Goal: Task Accomplishment & Management: Manage account settings

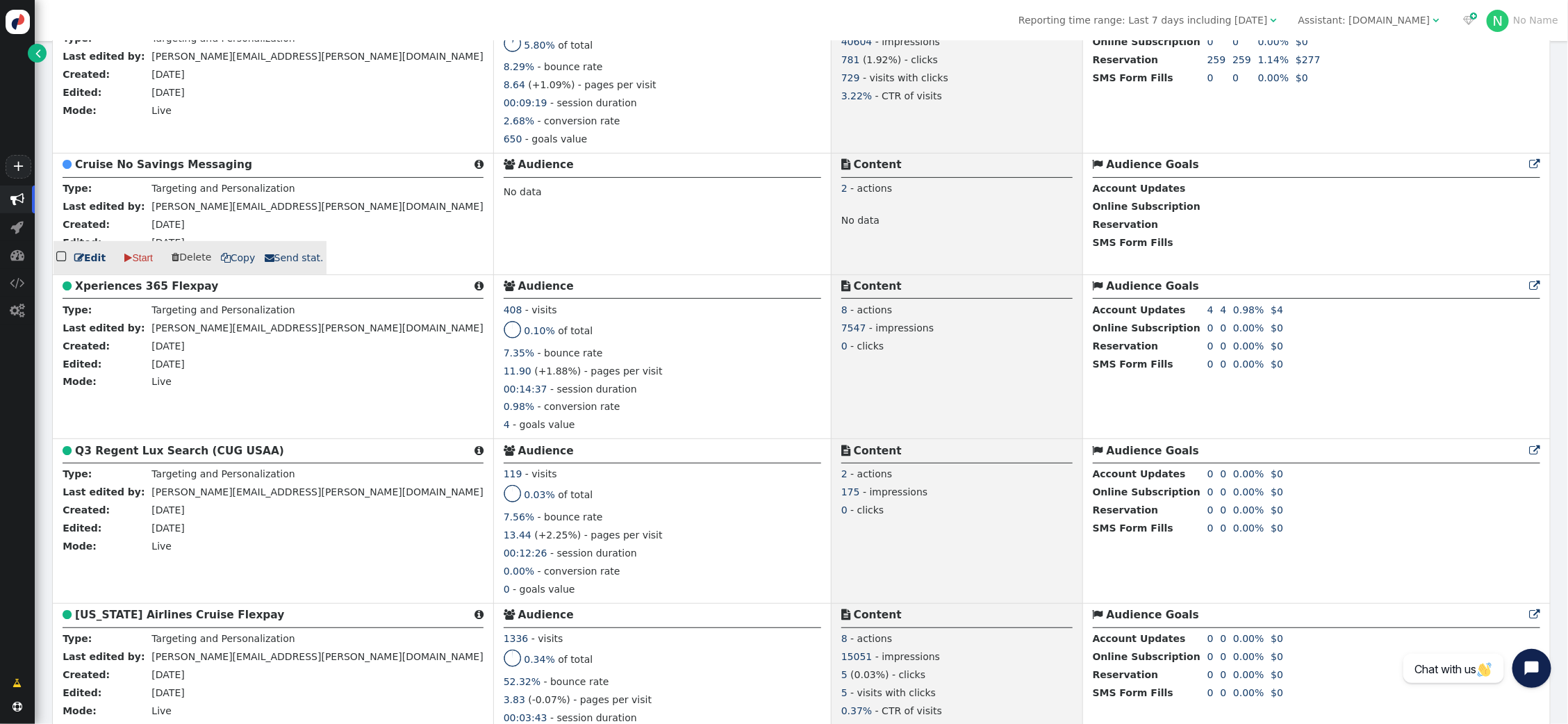
scroll to position [3384, 0]
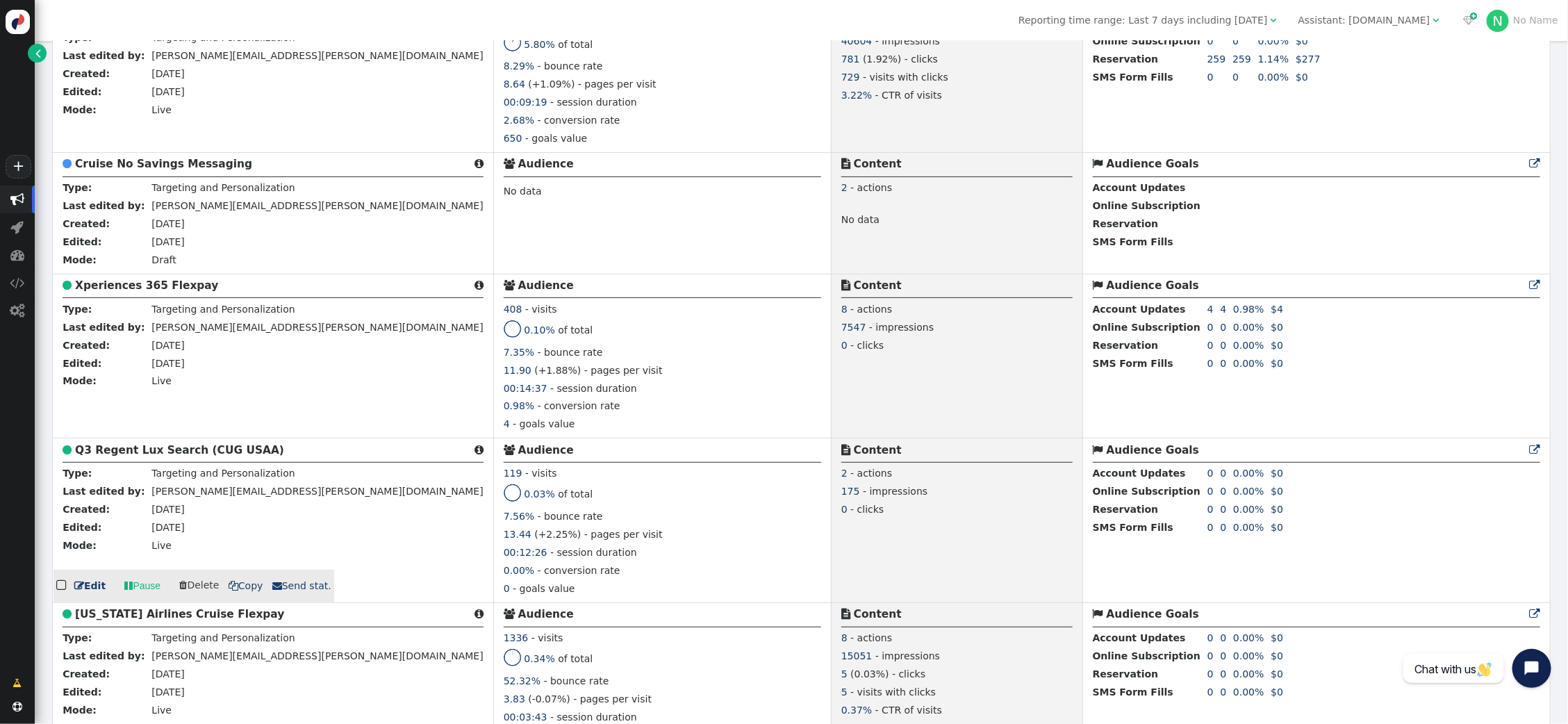
click at [150, 449] on b "Q3 Regent Lux Search (CUG USAA)" at bounding box center [179, 450] width 209 height 13
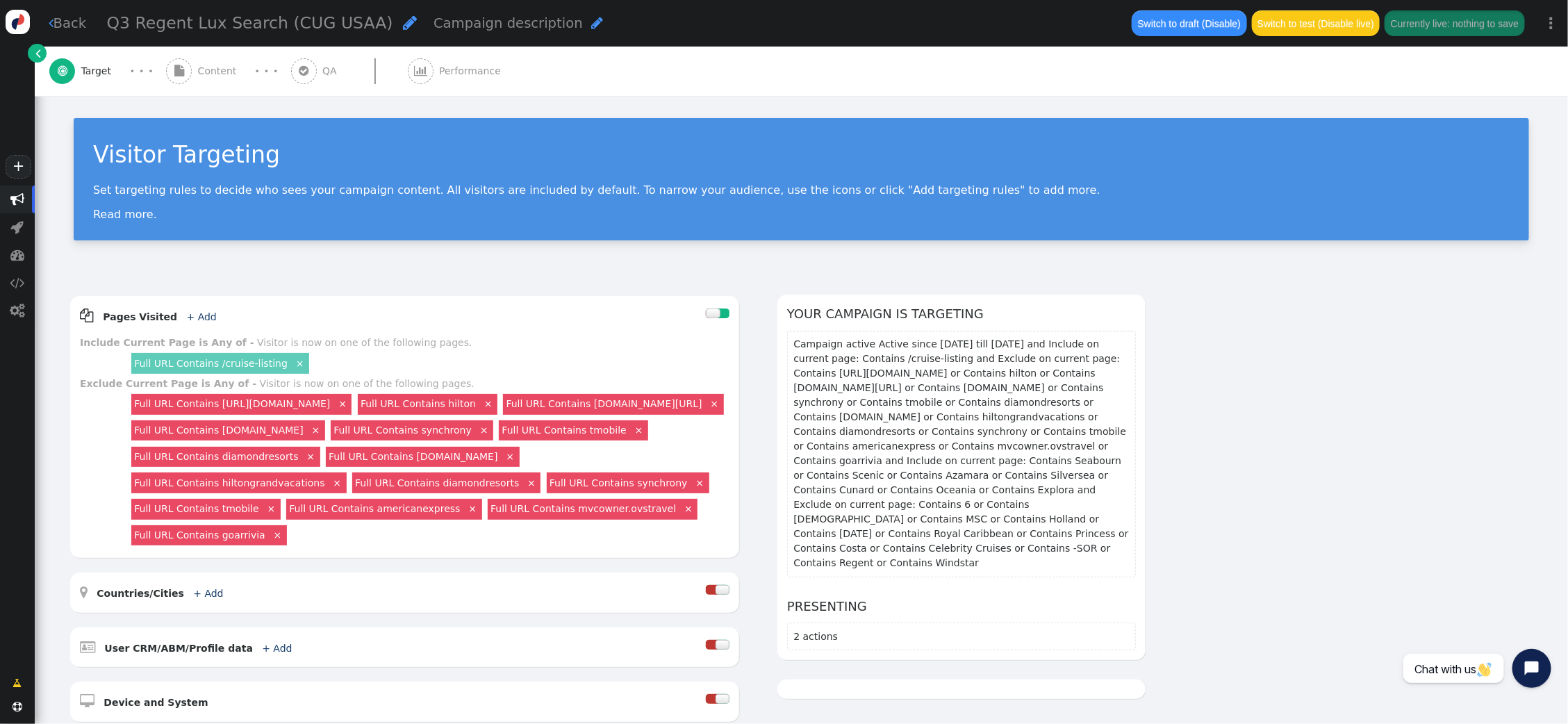
click at [425, 78] on div " Performance" at bounding box center [457, 71] width 100 height 49
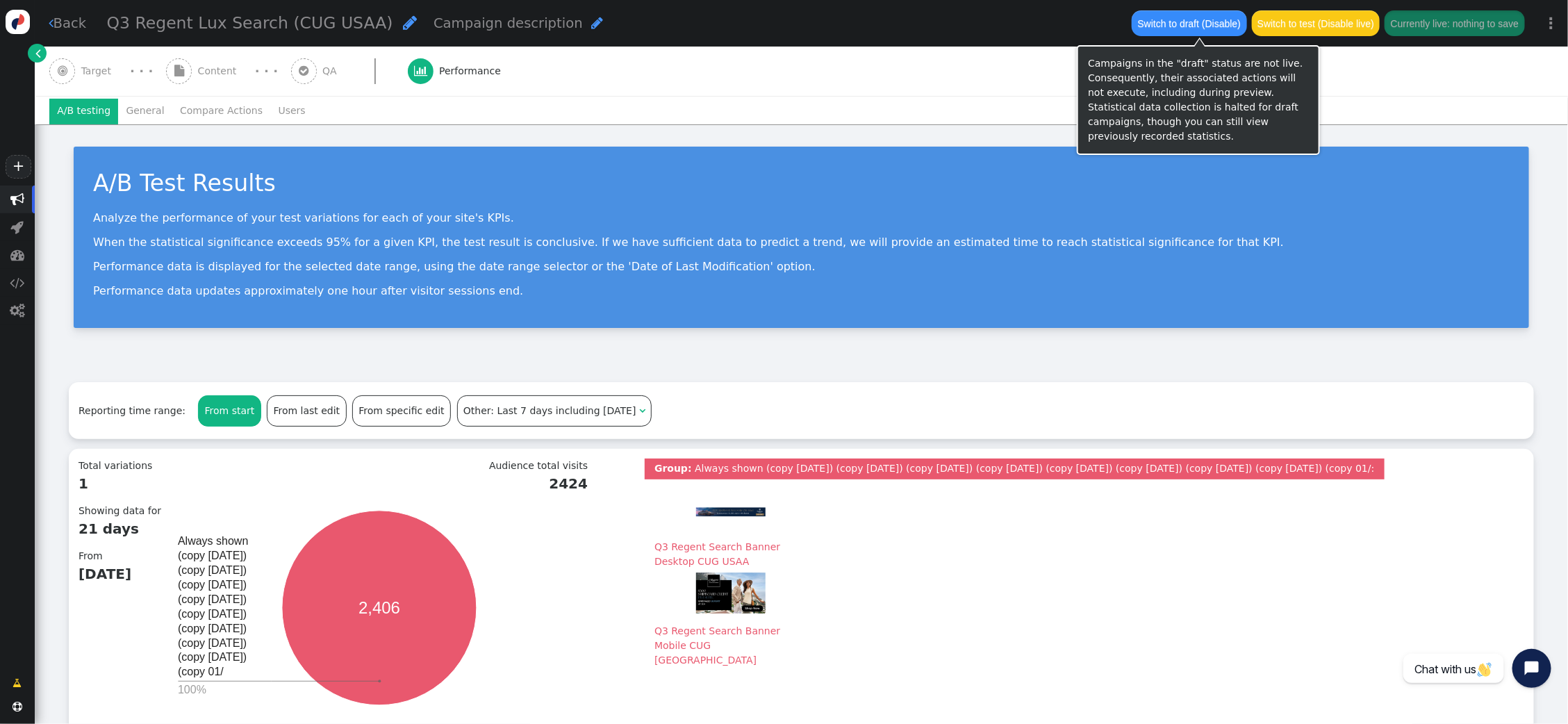
click at [1176, 31] on button "Switch to draft (Disable)" at bounding box center [1189, 23] width 114 height 25
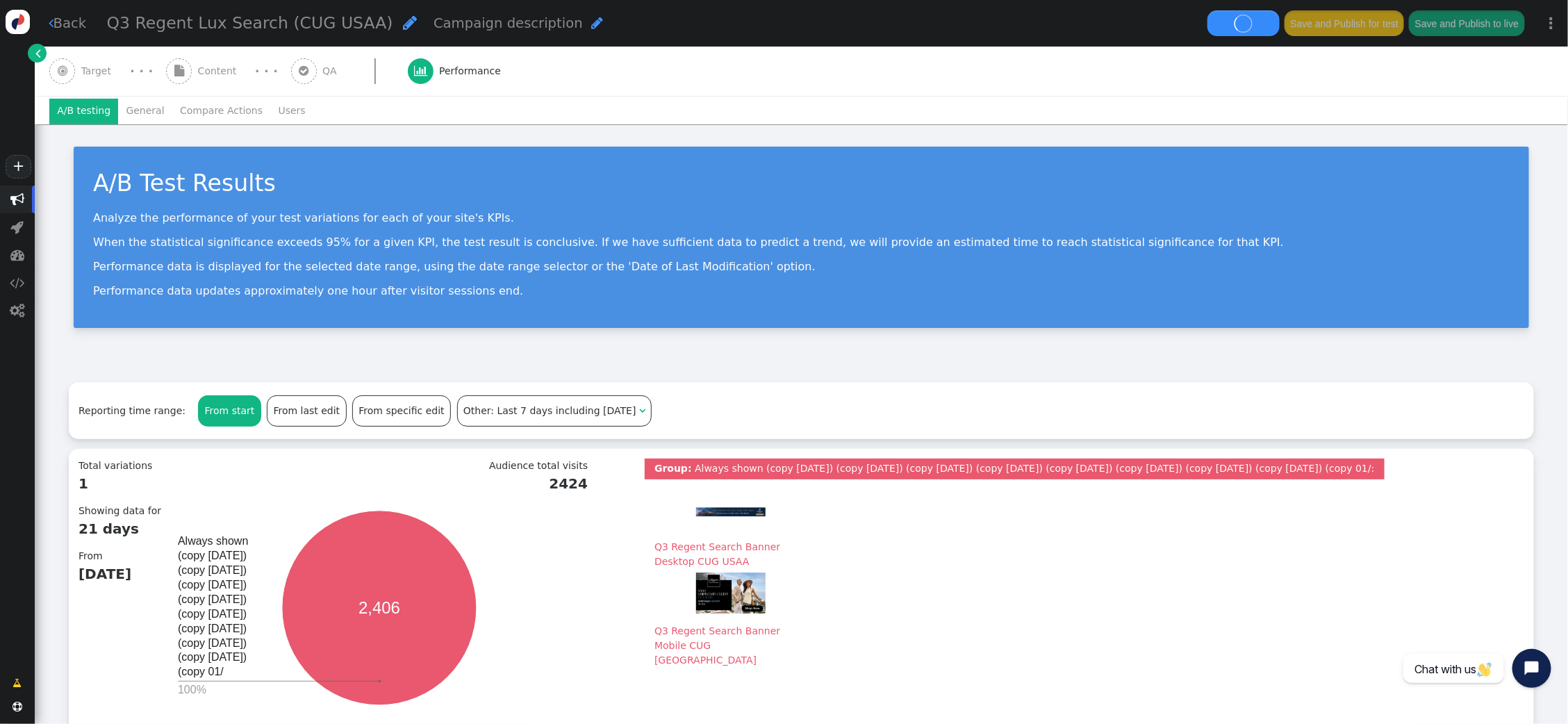
click at [131, 110] on li "General" at bounding box center [145, 111] width 54 height 25
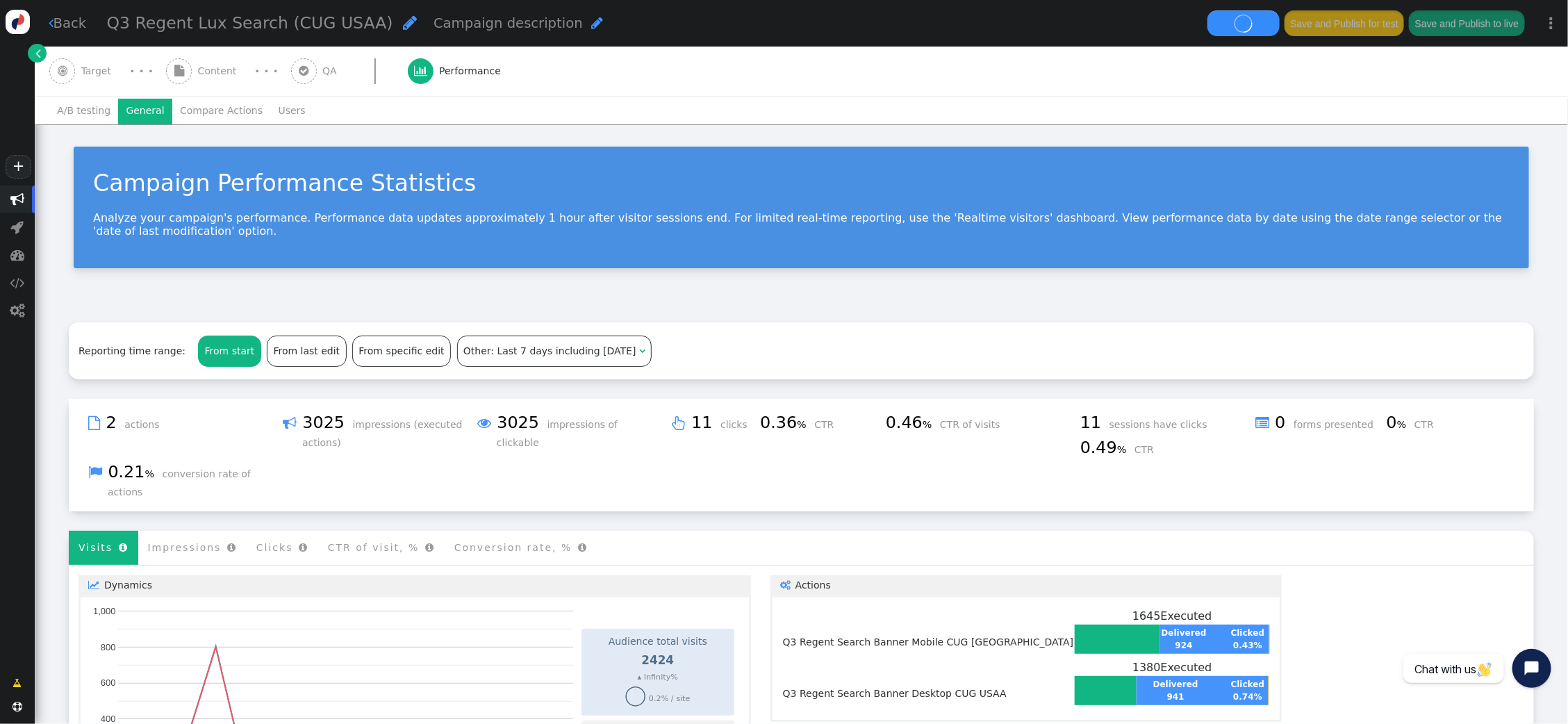
click at [216, 109] on li "Compare Actions" at bounding box center [221, 111] width 98 height 25
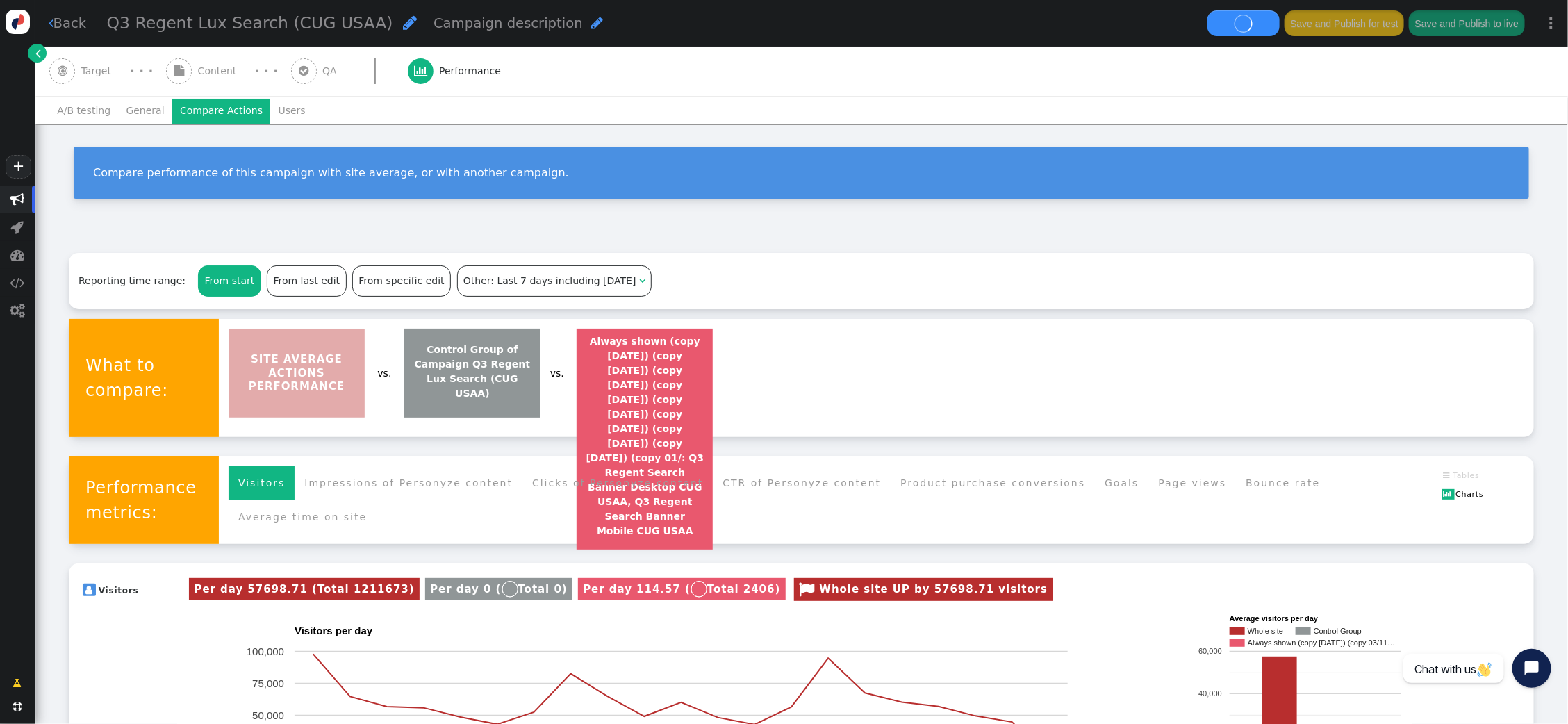
click at [271, 110] on li "Users" at bounding box center [292, 111] width 43 height 25
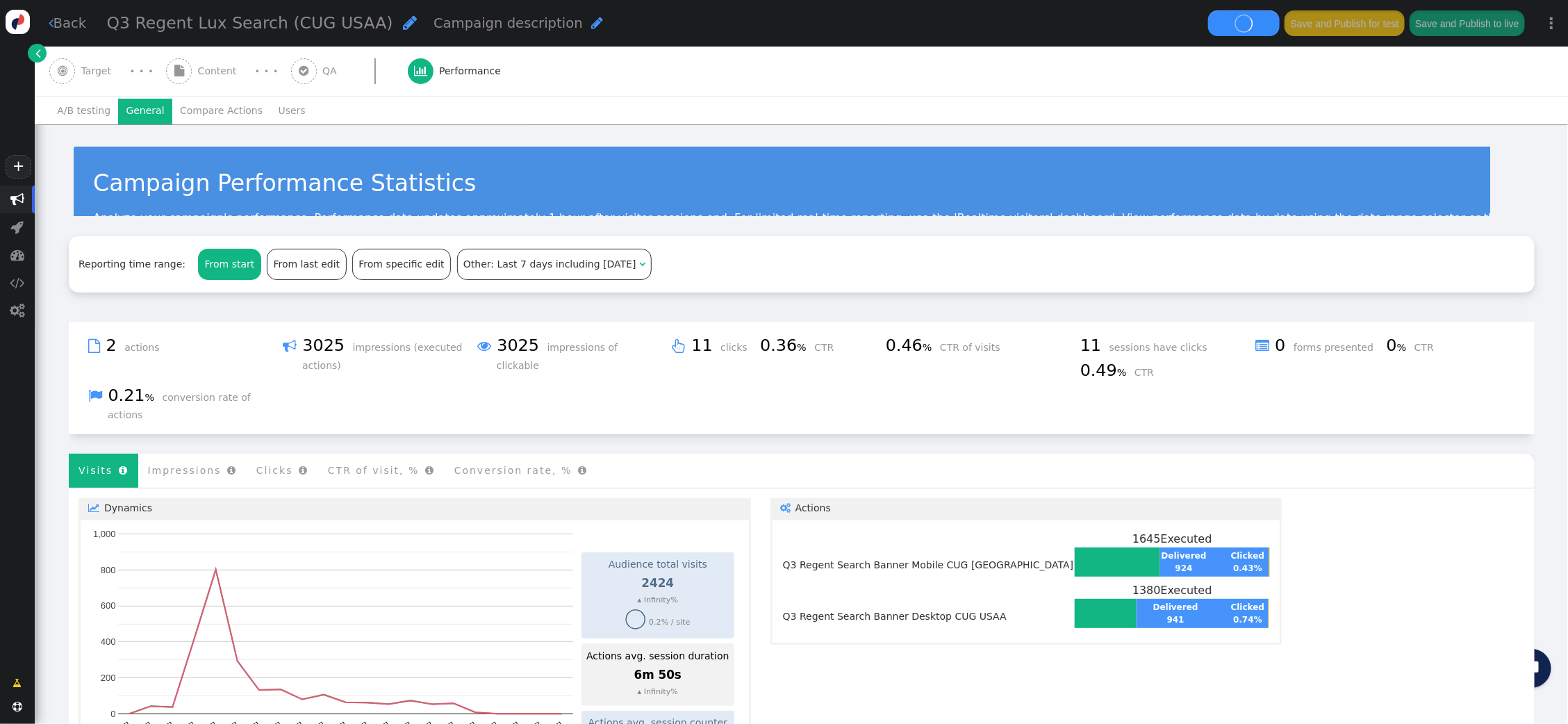
click at [131, 112] on li "General" at bounding box center [145, 111] width 54 height 25
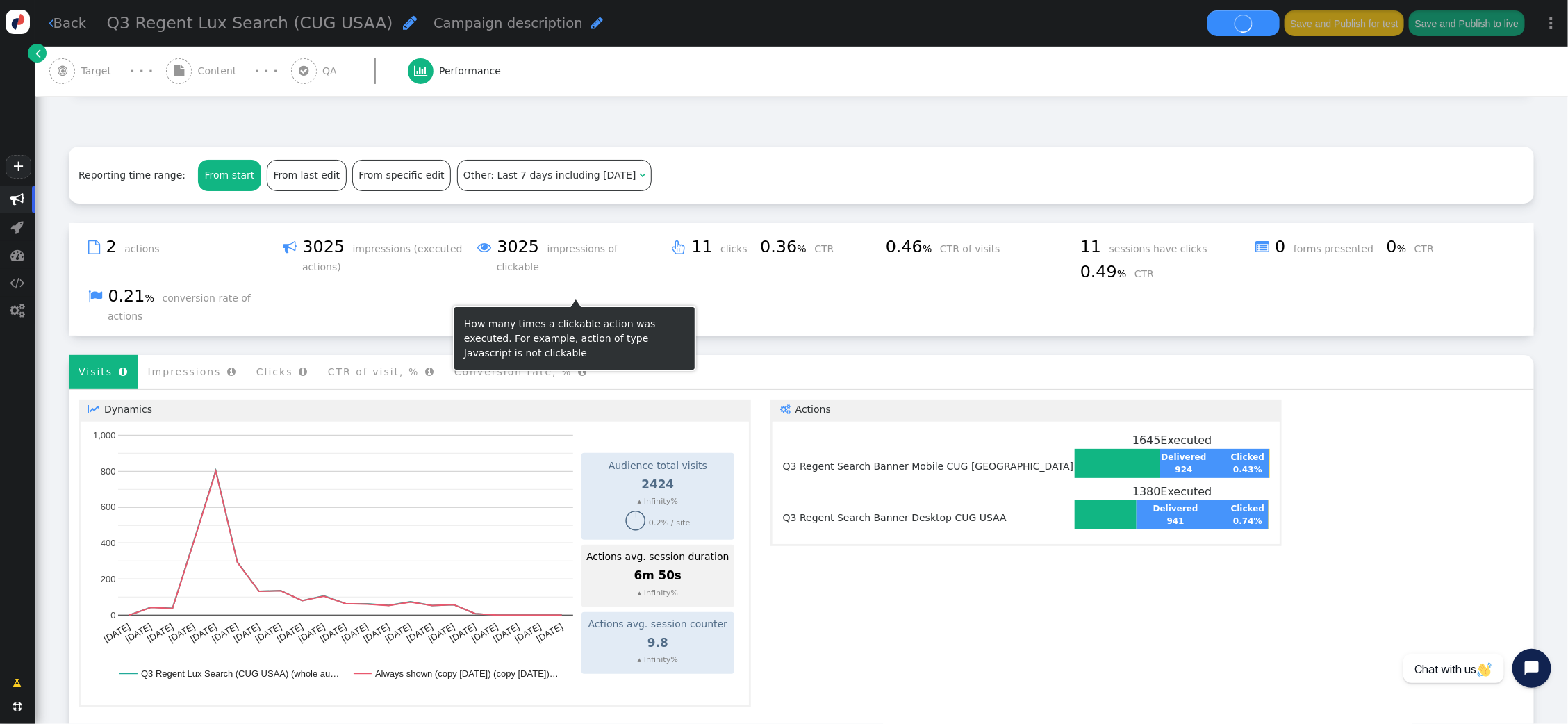
scroll to position [179, 0]
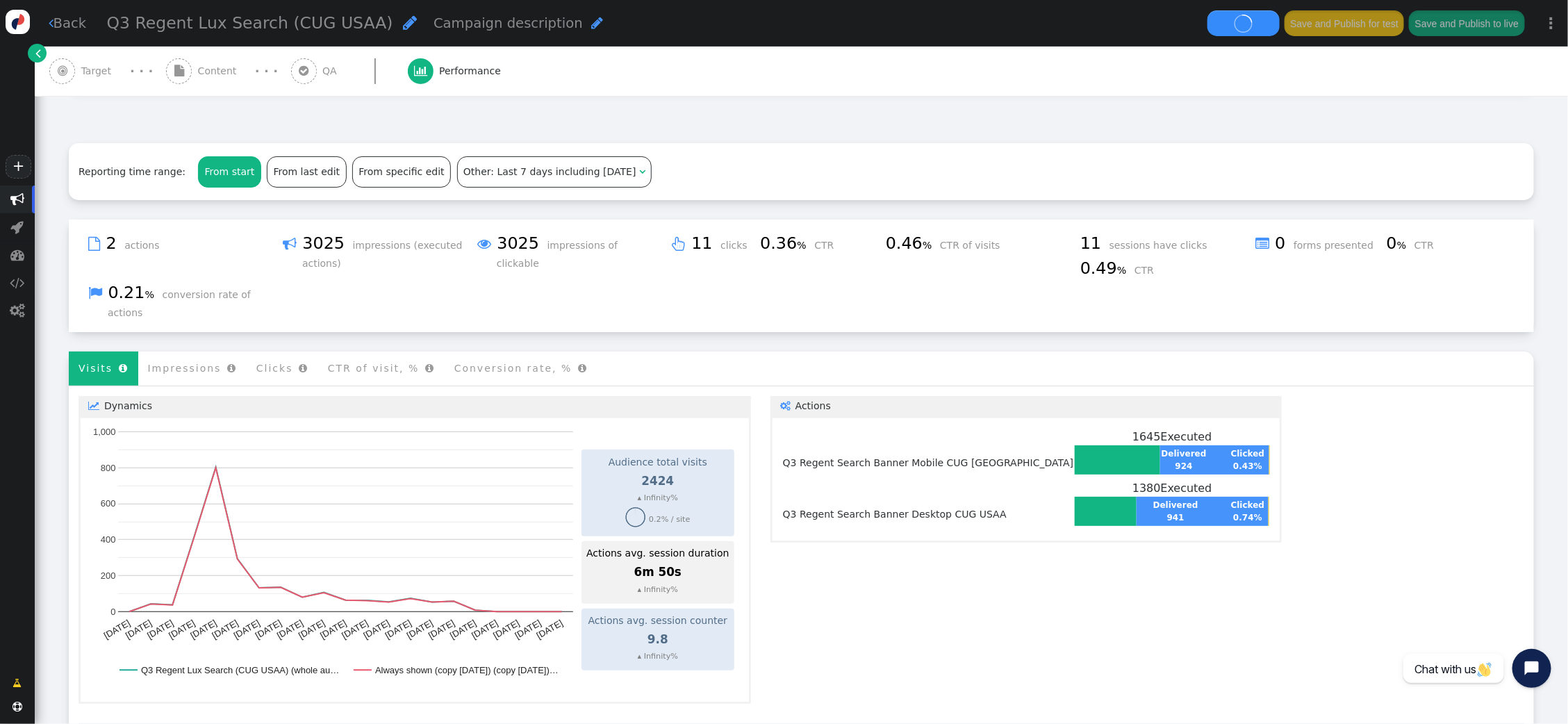
click at [770, 396] on link " Actions" at bounding box center [1026, 406] width 512 height 20
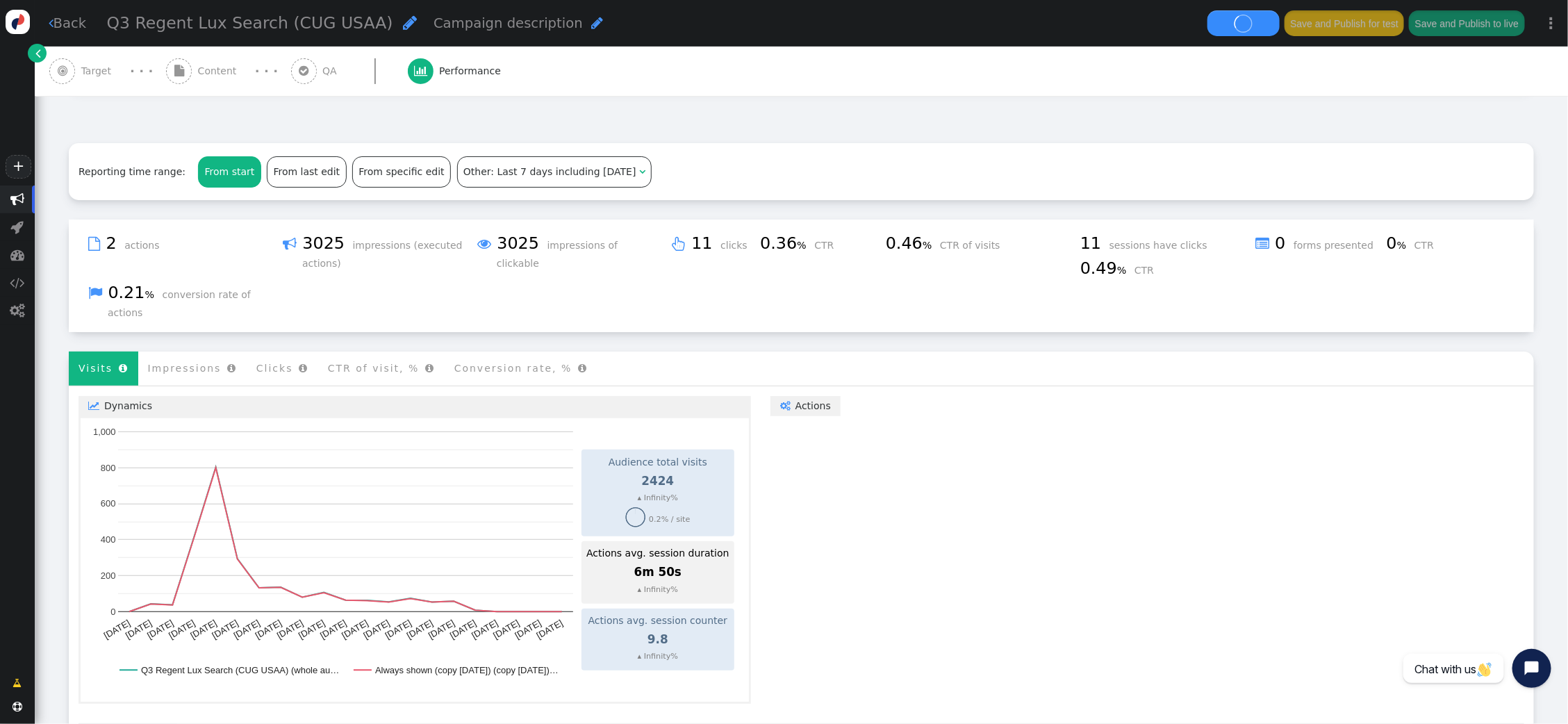
click at [770, 396] on link " Actions" at bounding box center [805, 406] width 70 height 20
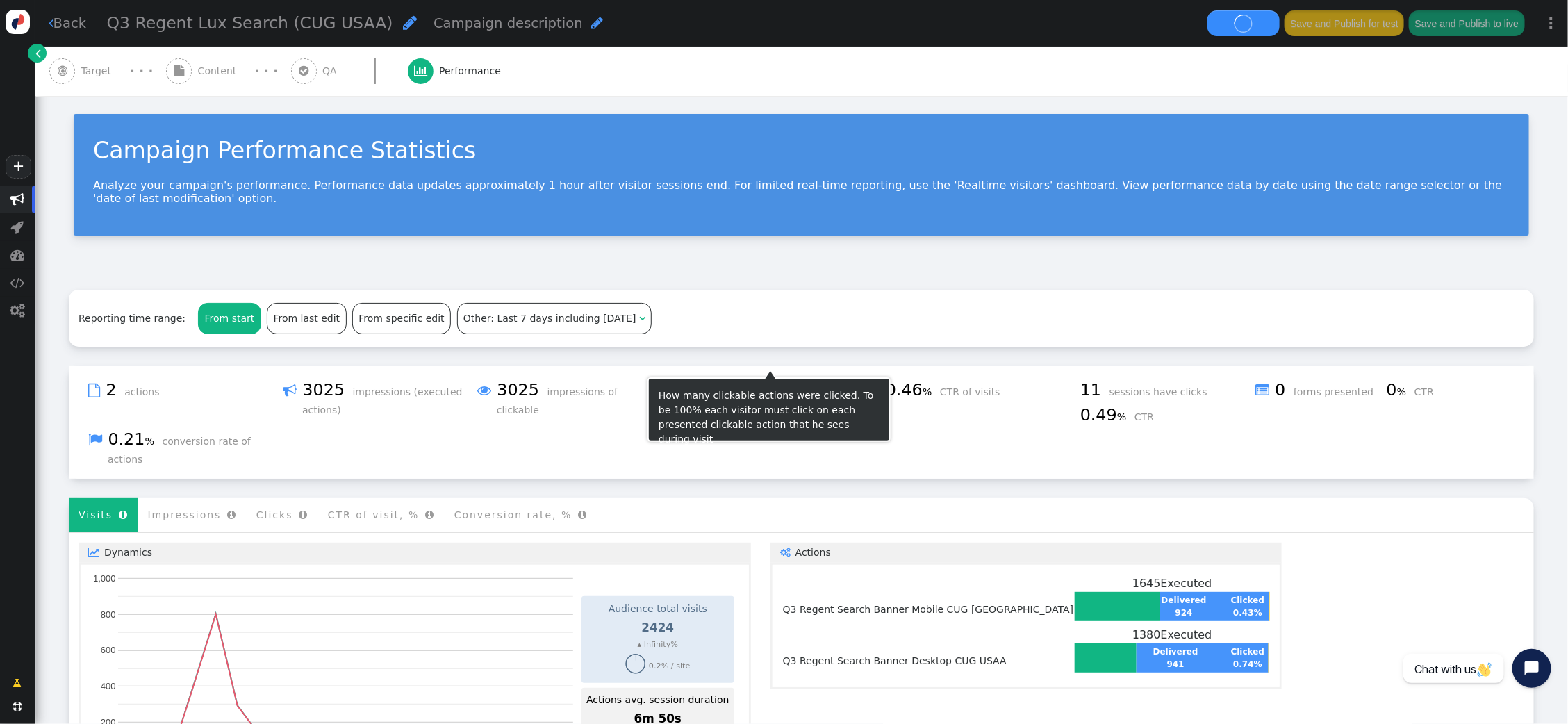
scroll to position [0, 0]
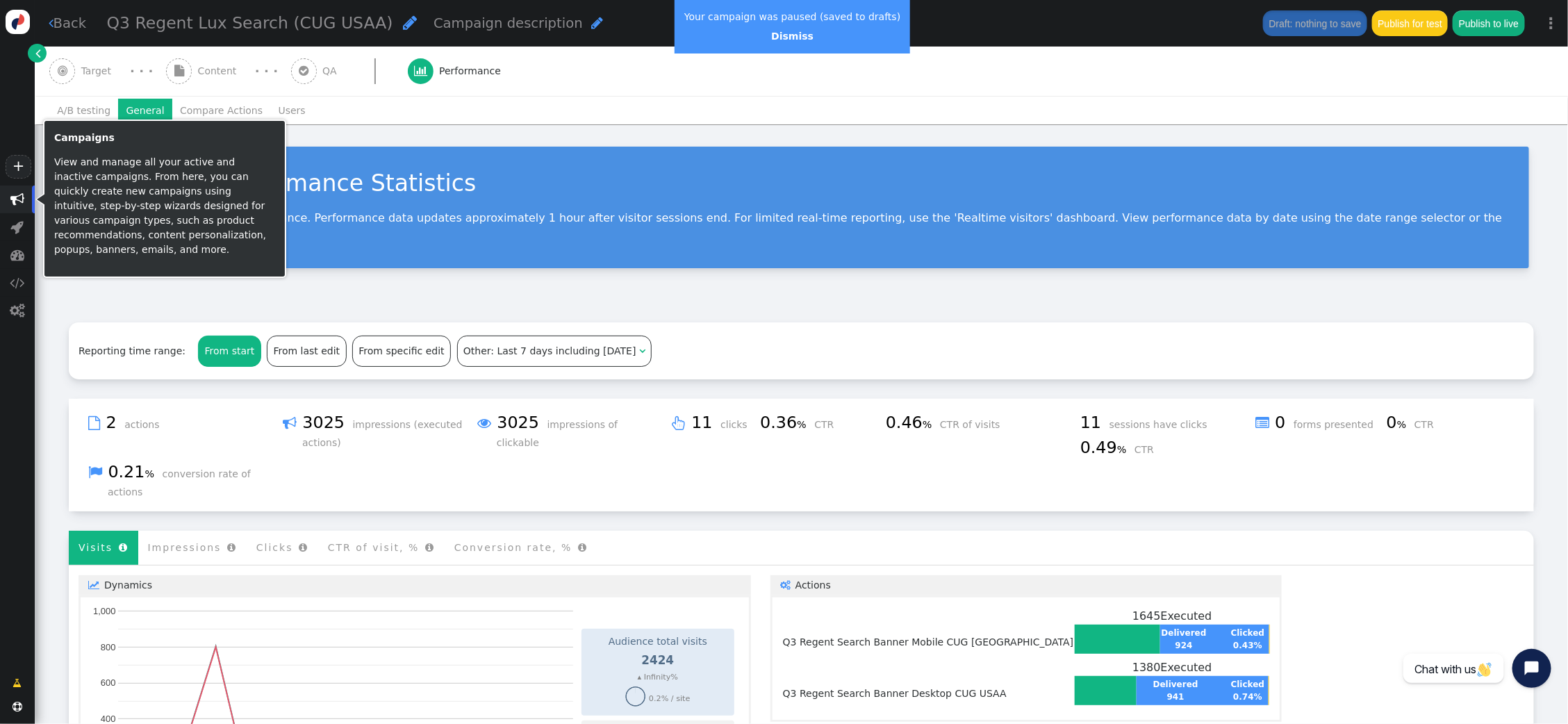
click at [14, 199] on span "" at bounding box center [17, 200] width 14 height 14
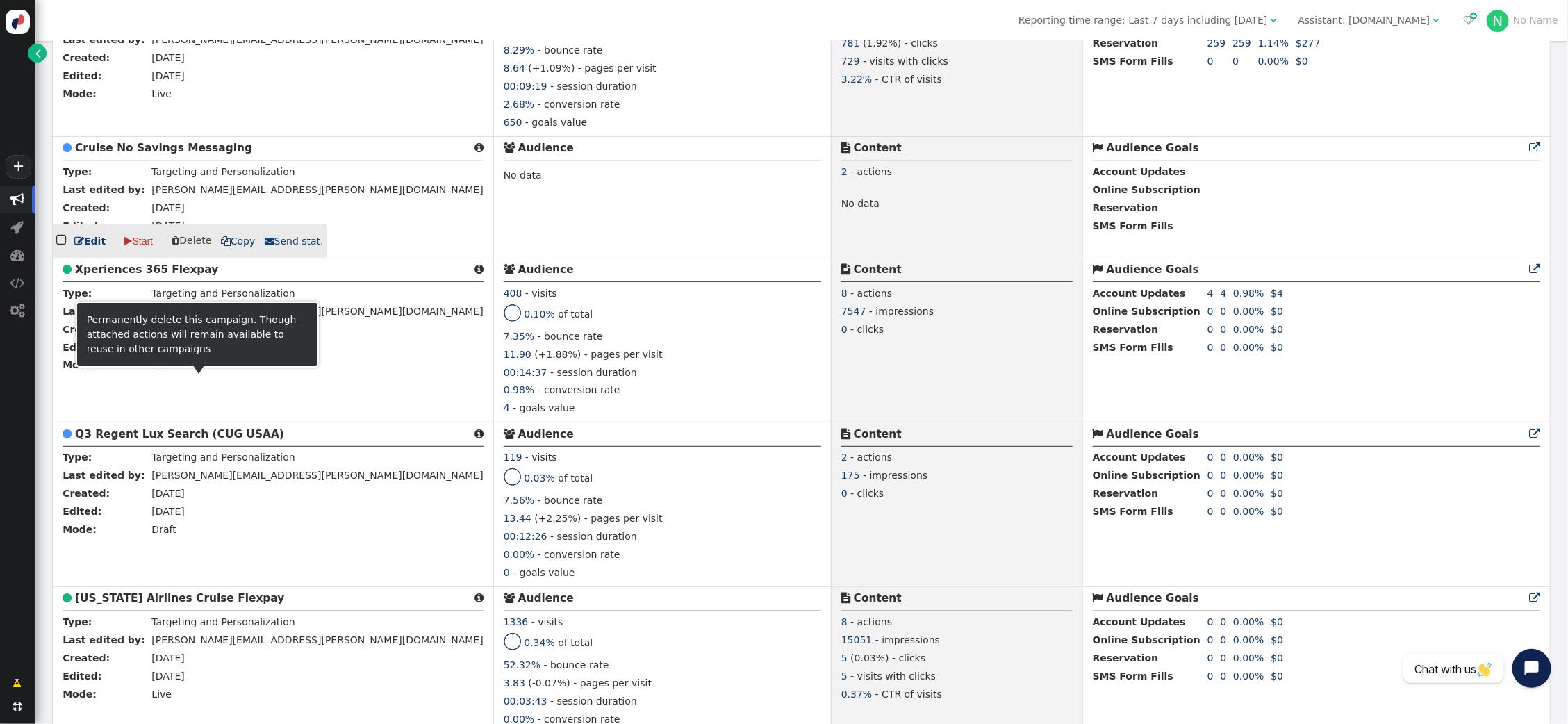
scroll to position [3408, 0]
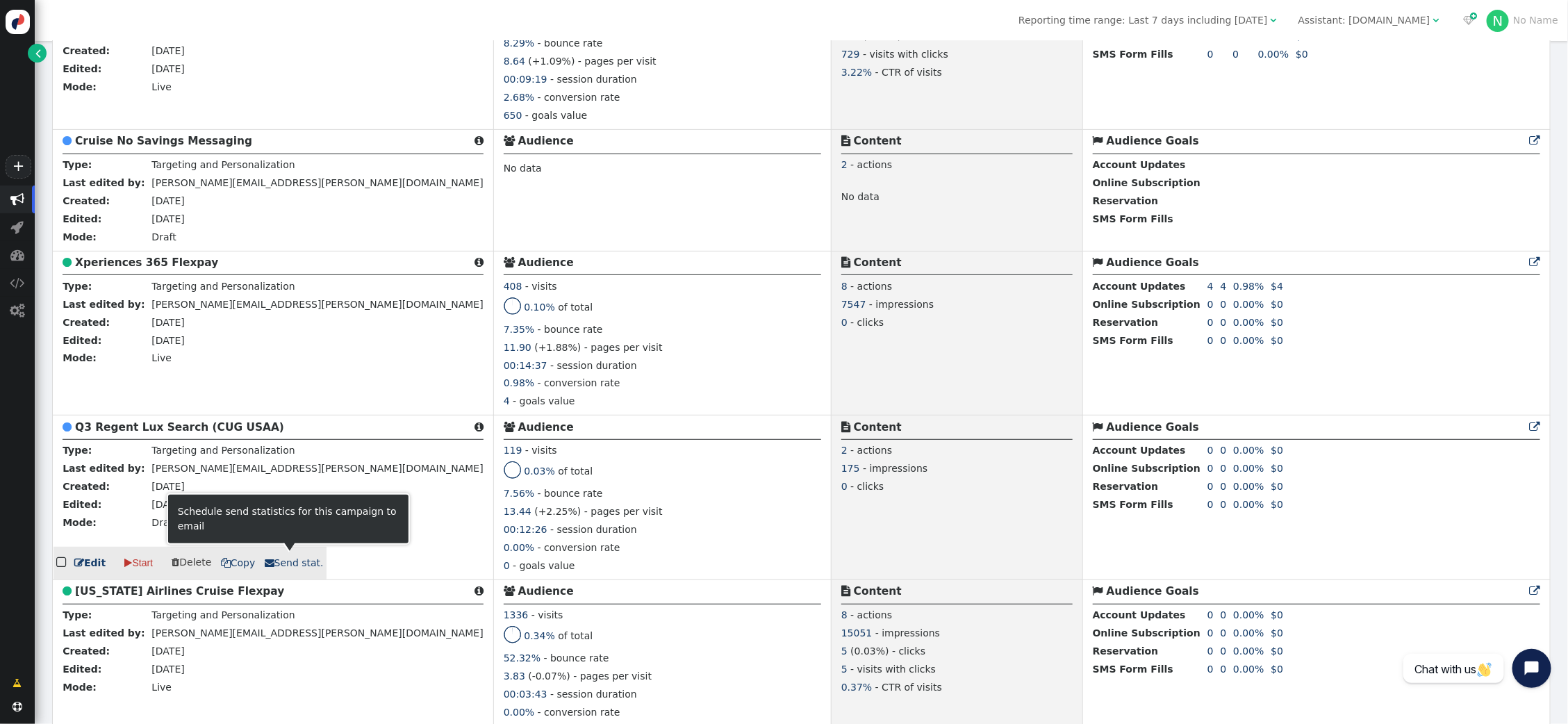
click at [288, 560] on span " Send stat." at bounding box center [294, 562] width 59 height 11
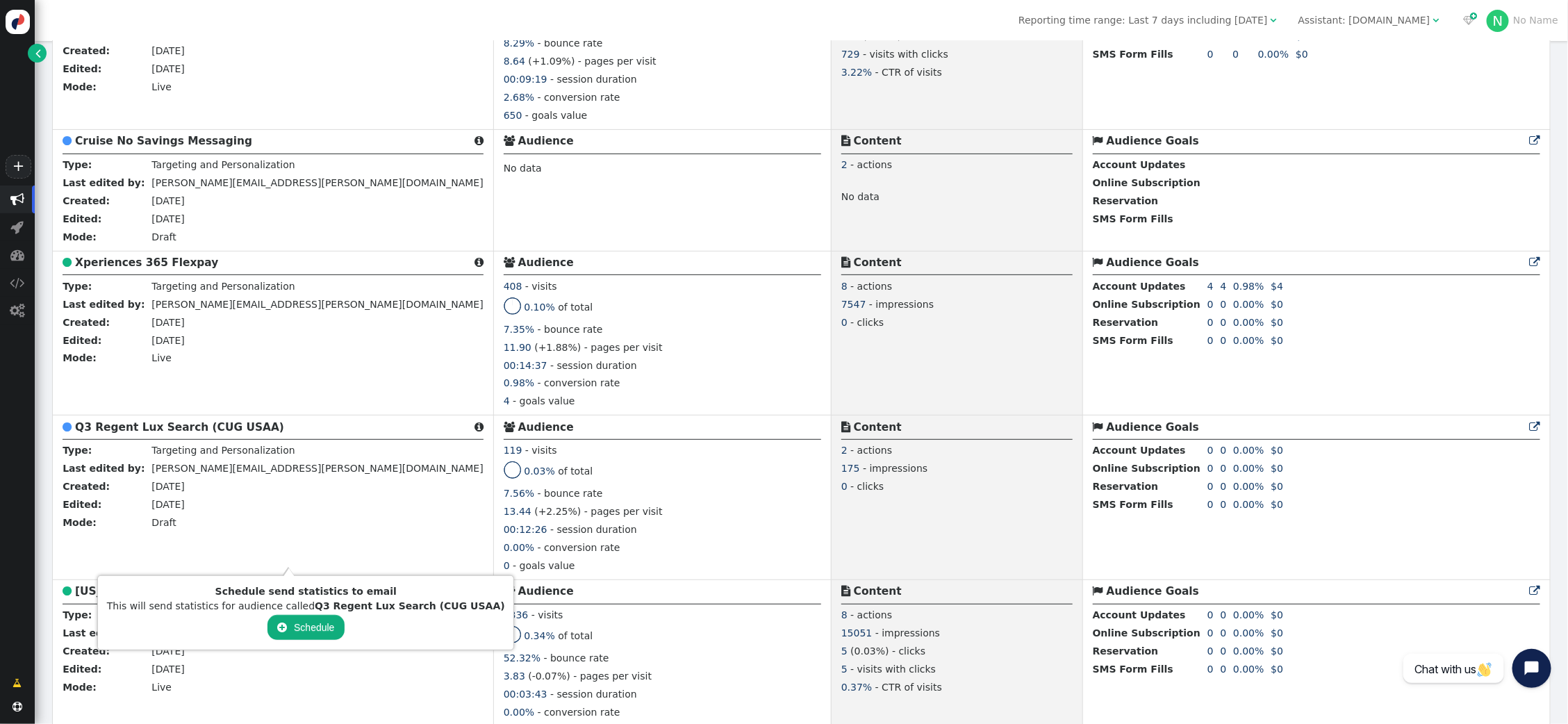
click at [276, 631] on button " Schedule" at bounding box center [305, 627] width 77 height 25
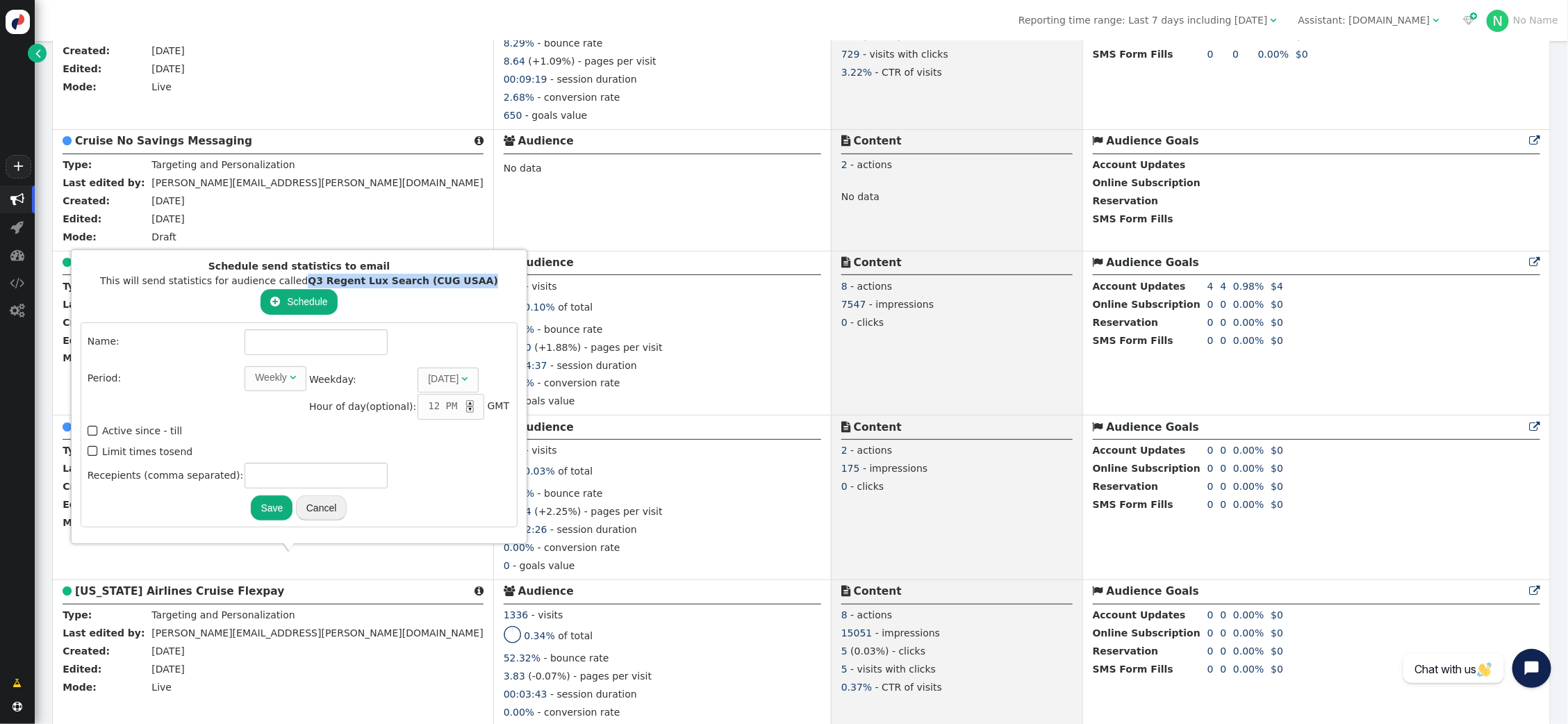
drag, startPoint x: 473, startPoint y: 285, endPoint x: 305, endPoint y: 294, distance: 168.2
click at [304, 288] on div "This will send statistics for audience called Q3 Regent Lux Search (CUG USAA)" at bounding box center [298, 280] width 437 height 15
copy b "Q3 Regent Lux Search (CUG USAA)"
click at [286, 353] on input "text" at bounding box center [316, 342] width 143 height 25
paste input "Q3 Regent Lux Search (CUG USAA)"
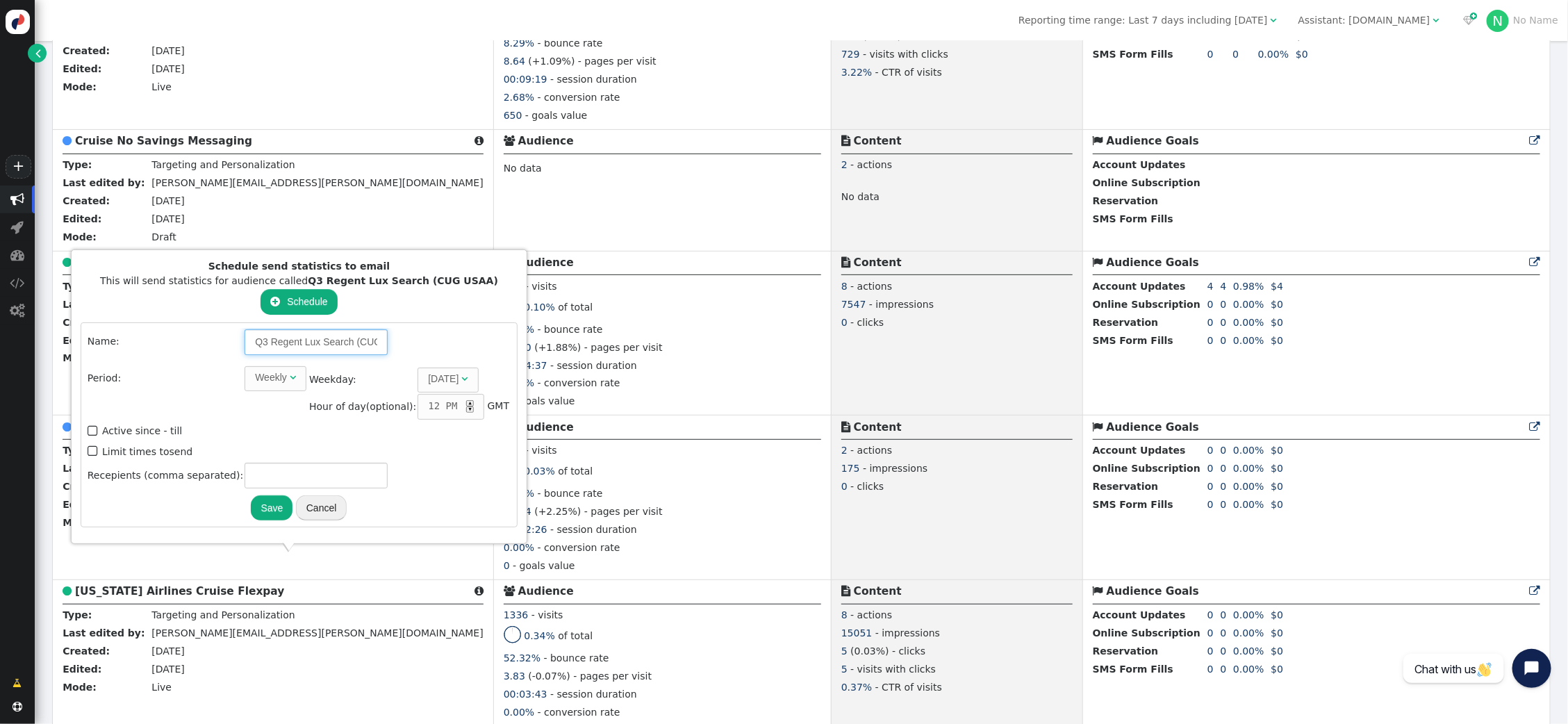
scroll to position [0, 37]
click at [267, 383] on div "Weekly" at bounding box center [270, 377] width 32 height 15
type input "Q3 Regent Lux Search (CUG USAA)"
type input "7"
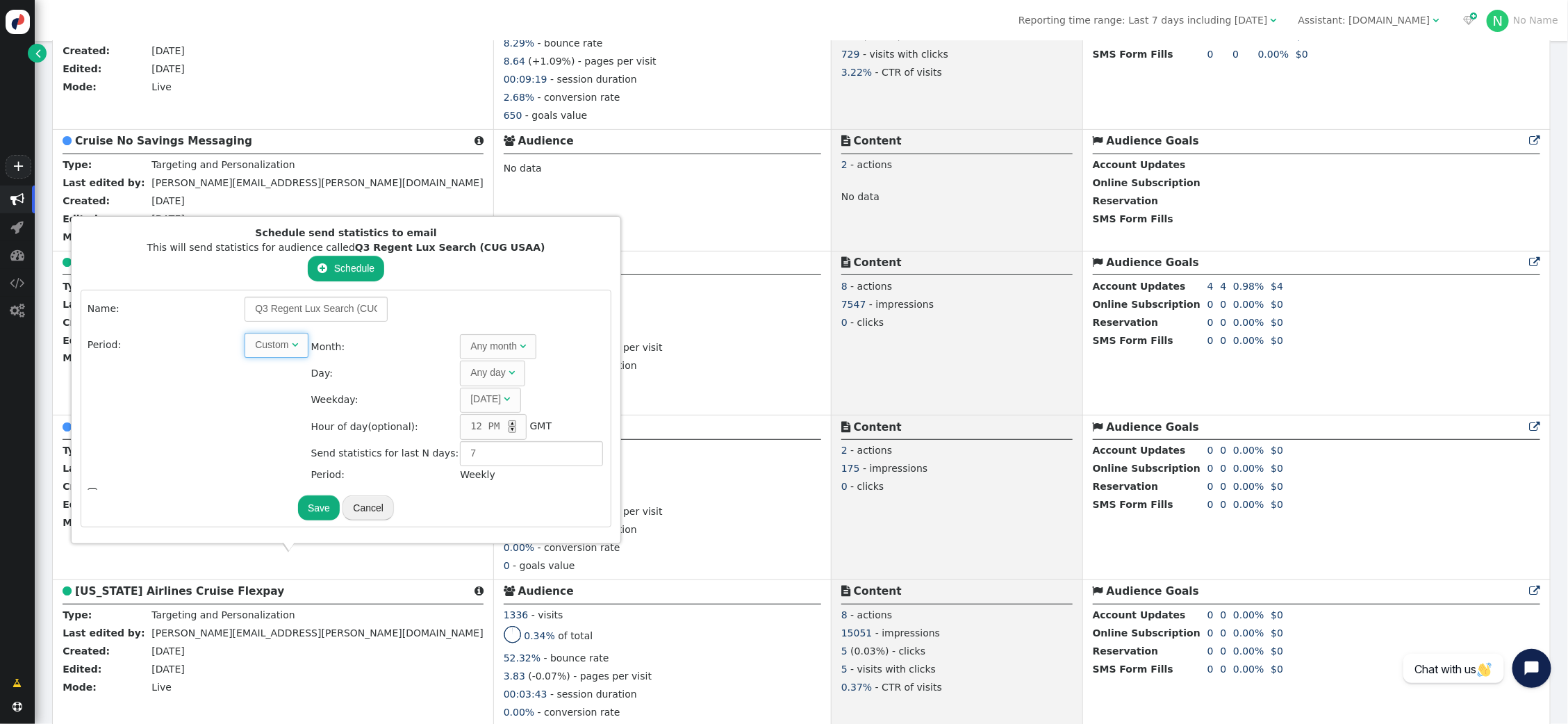
click at [470, 349] on div "Any month" at bounding box center [493, 346] width 47 height 15
click at [470, 372] on div "Any day" at bounding box center [487, 372] width 36 height 15
click at [509, 421] on div "▲" at bounding box center [513, 424] width 8 height 6
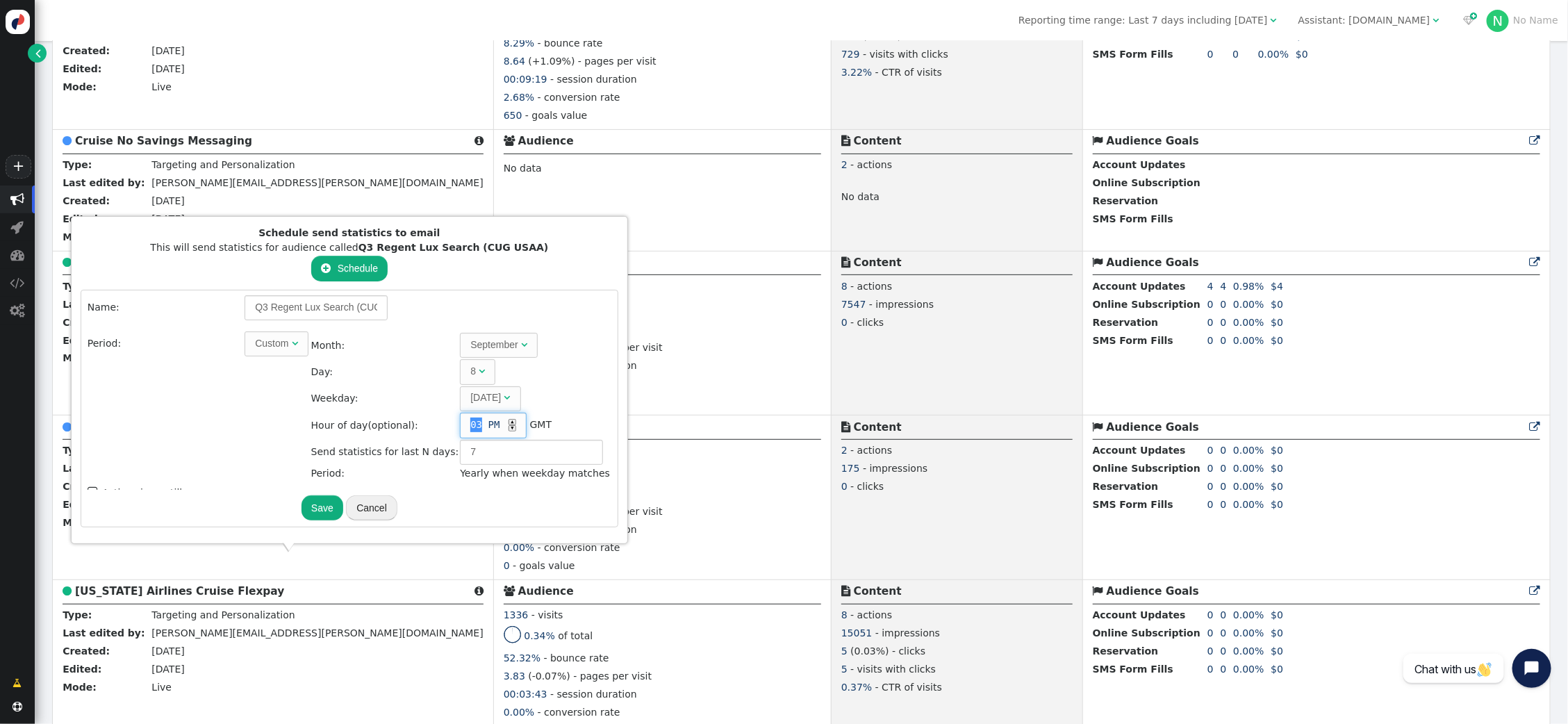
scroll to position [1, 0]
click at [475, 393] on div "[DATE]" at bounding box center [486, 398] width 31 height 15
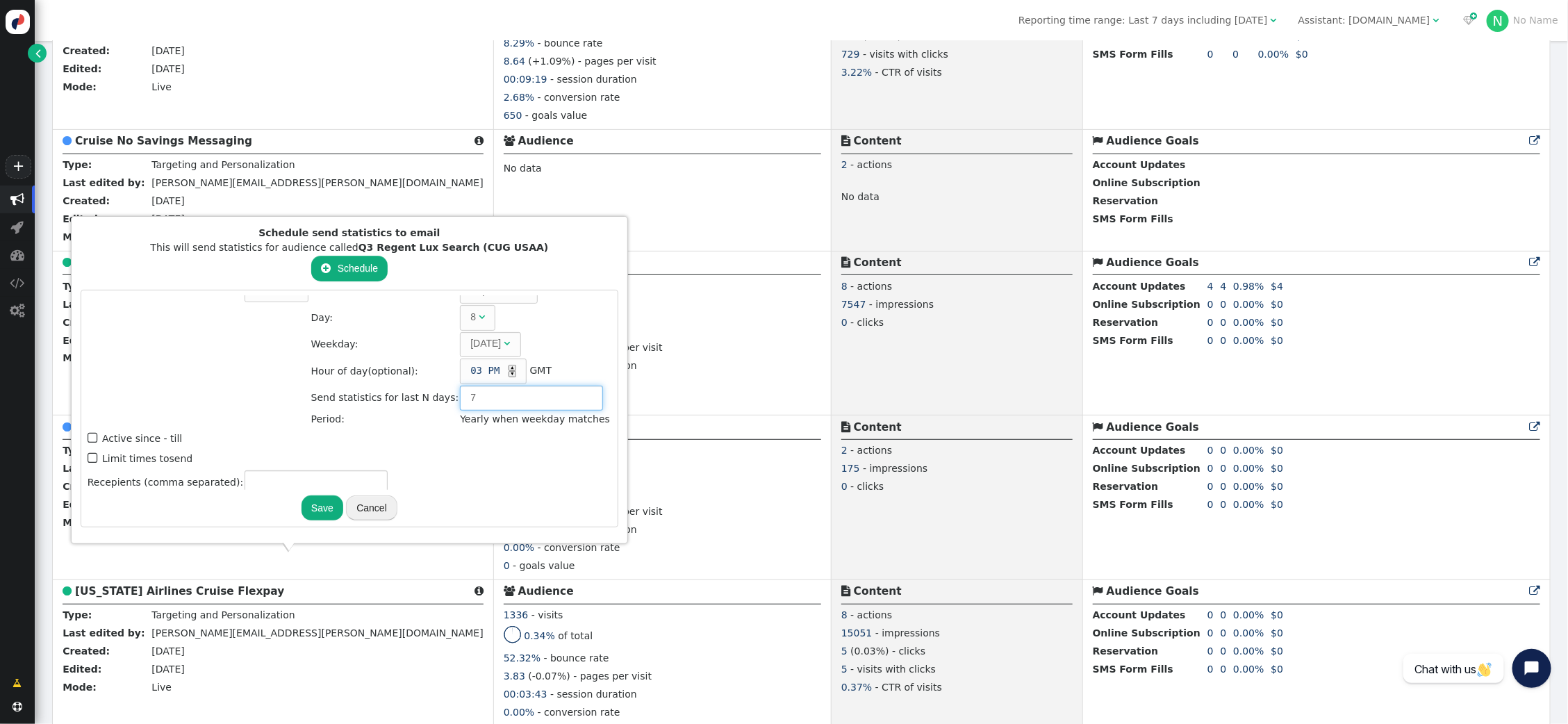
click at [464, 395] on input "7" at bounding box center [532, 398] width 143 height 25
type input "18"
click at [308, 474] on input "text" at bounding box center [316, 486] width 143 height 25
type input "[PERSON_NAME][EMAIL_ADDRESS][PERSON_NAME][DOMAIN_NAME]"
click at [89, 429] on span "" at bounding box center [93, 437] width 13 height 18
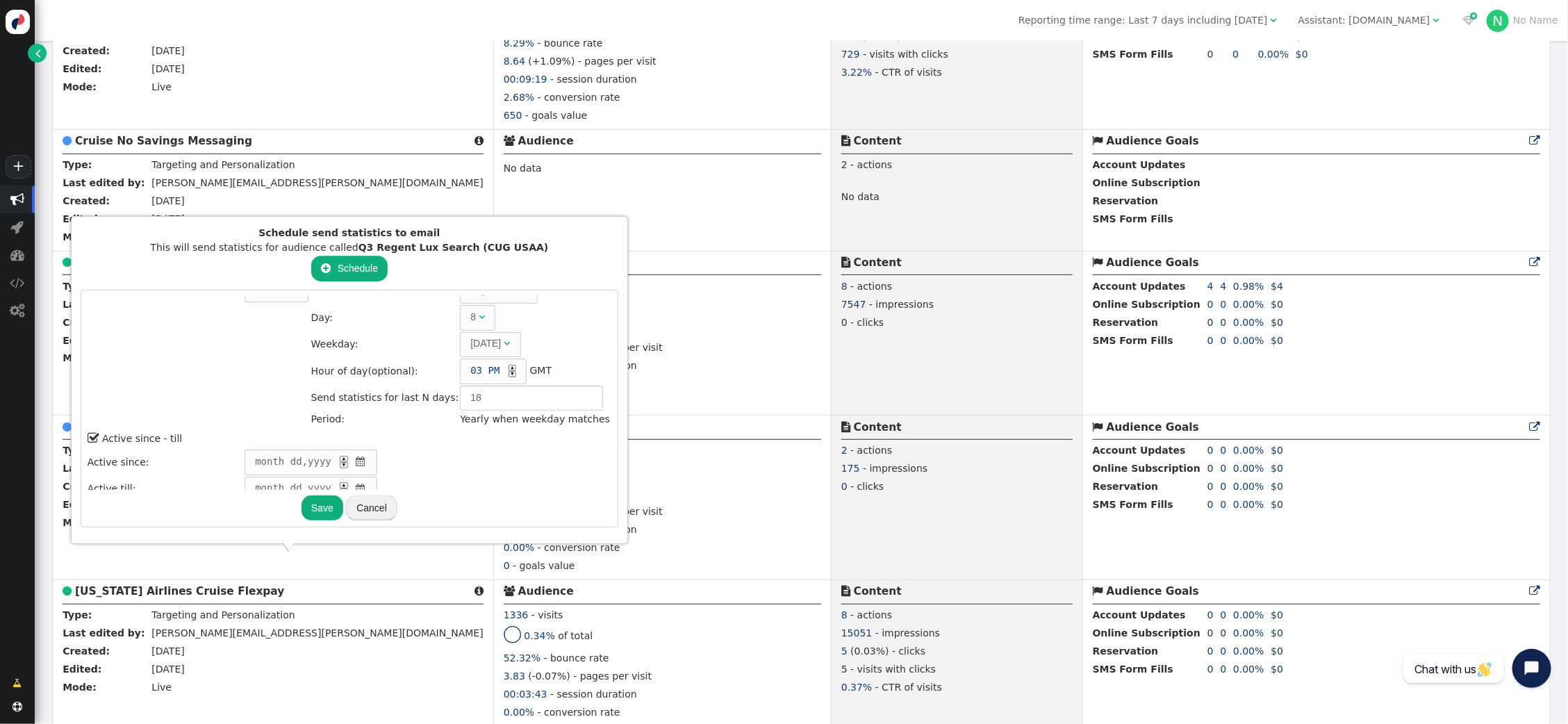
scroll to position [108, 0]
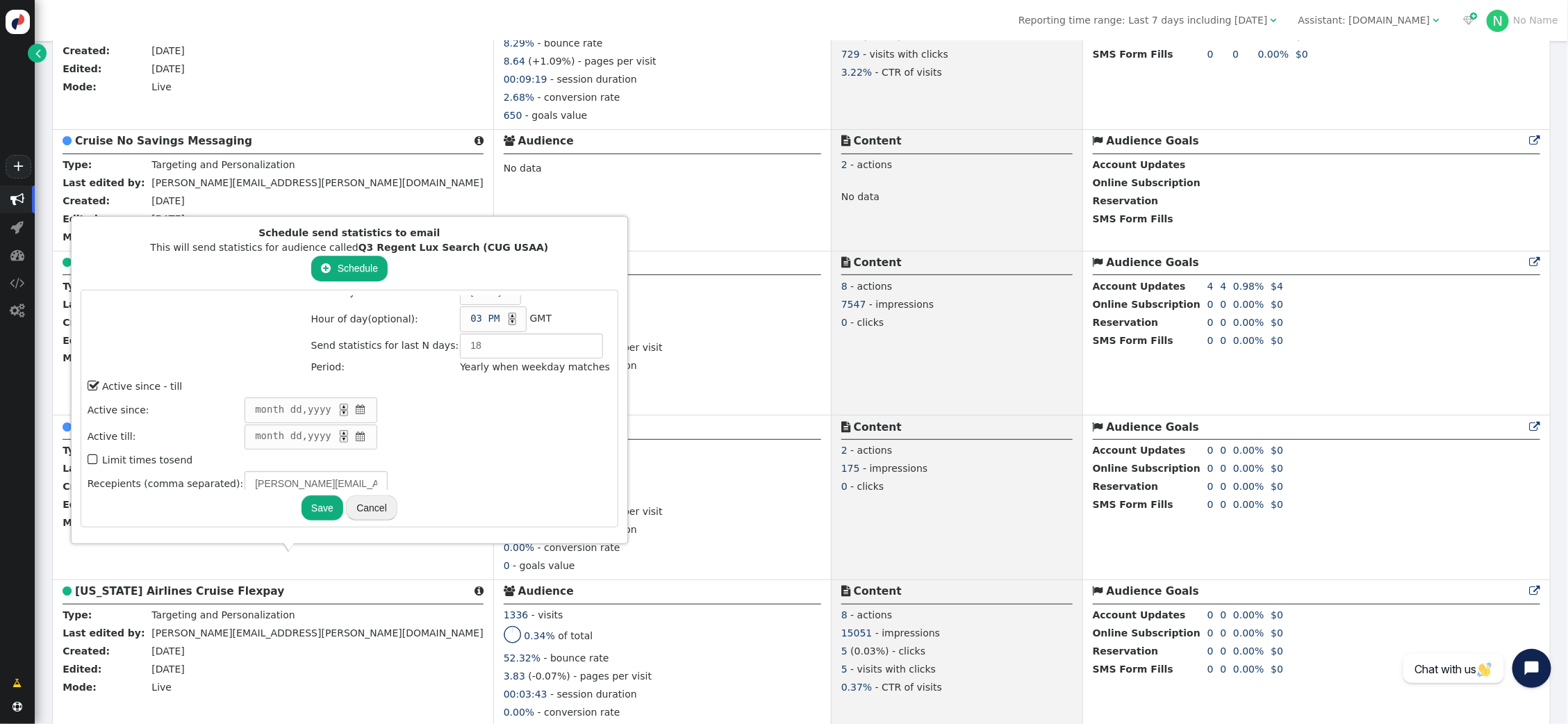
click at [356, 404] on span "" at bounding box center [361, 409] width 14 height 15
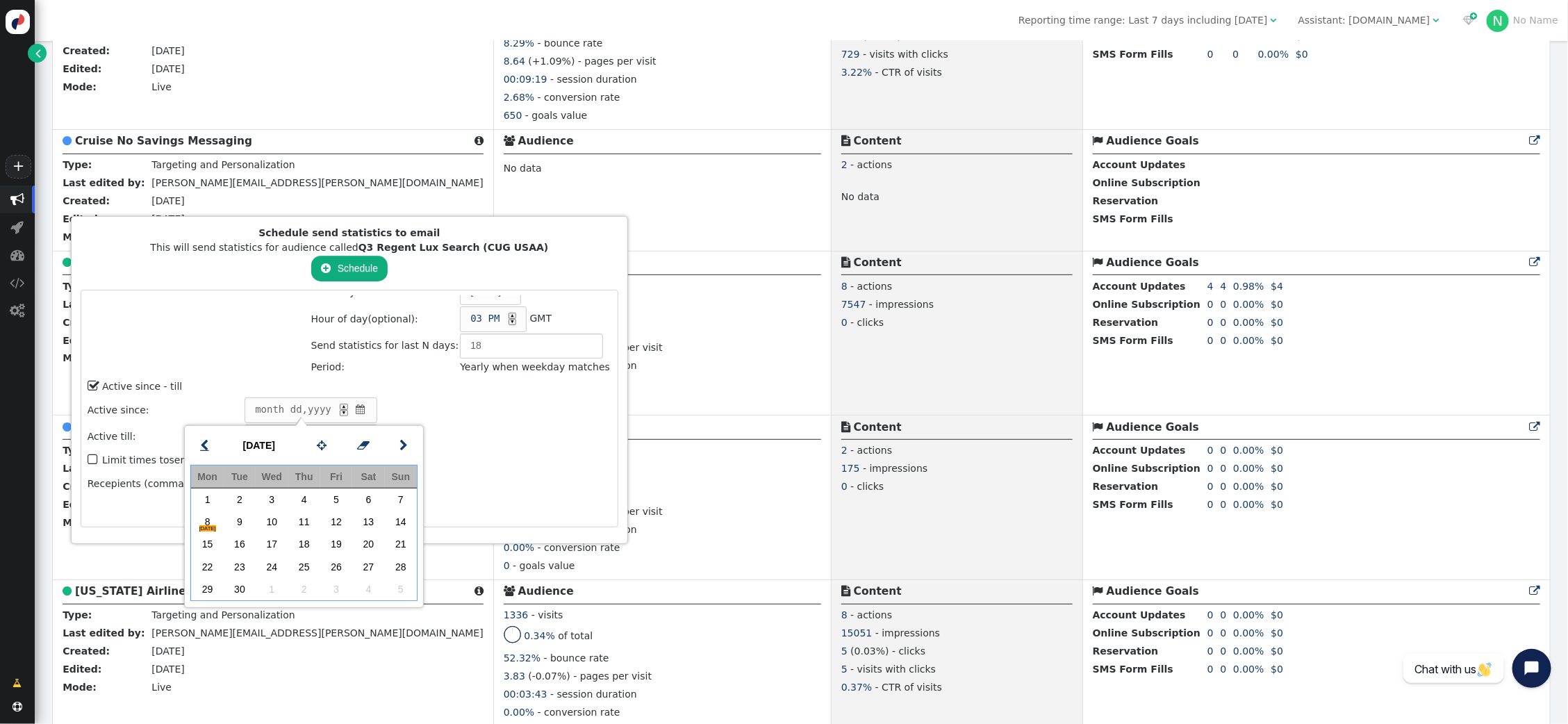
click at [208, 448] on span "" at bounding box center [204, 446] width 9 height 17
click at [273, 560] on td "20" at bounding box center [271, 566] width 32 height 22
click at [421, 426] on div " August 2025    Mon Tue Wed Thu Fri Sat Sun 30 1 2 3 4 5 6 7 8 9 10 11 12 1…" at bounding box center [303, 516] width 239 height 181
click at [423, 409] on td "Aug 20 , 2025 ▲ ▼ " at bounding box center [427, 410] width 366 height 25
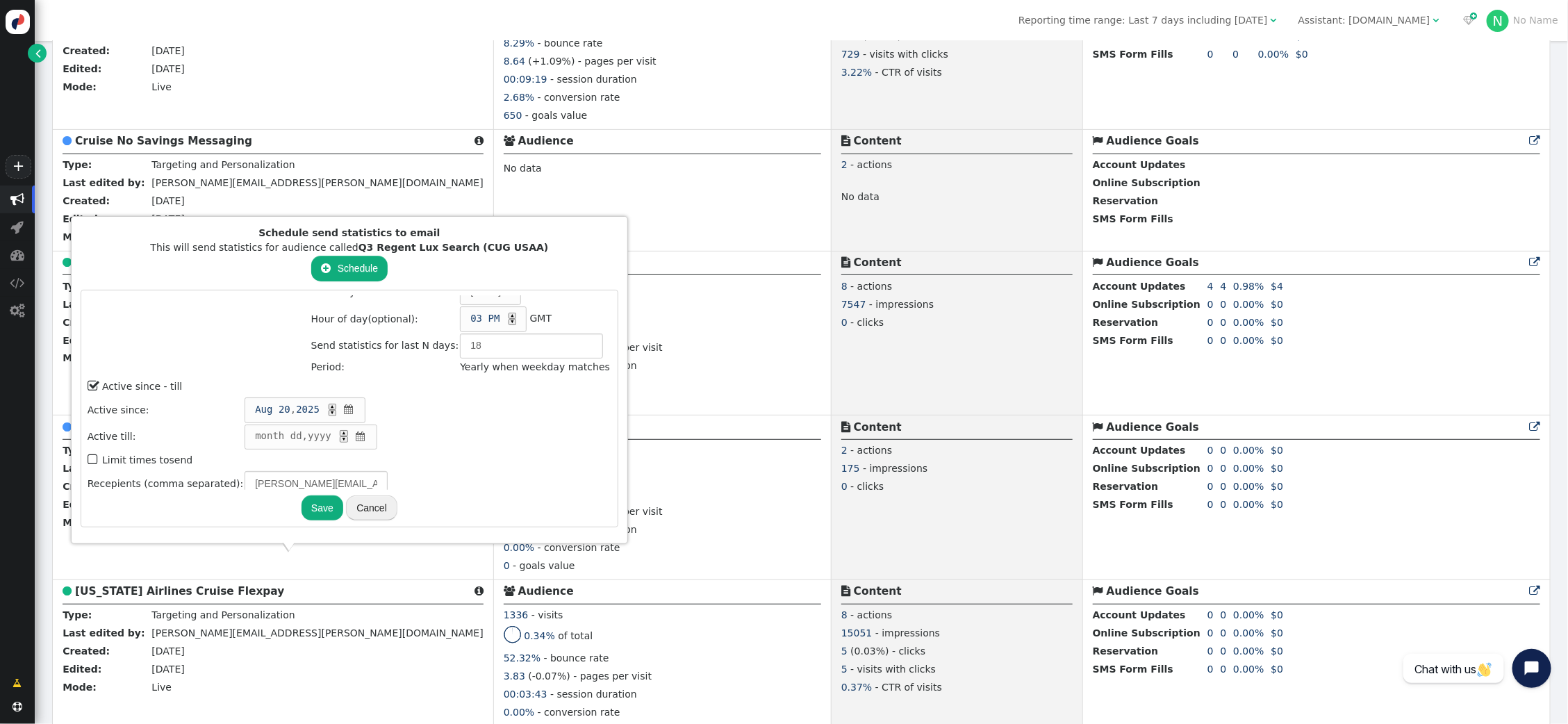
click at [357, 429] on span "" at bounding box center [361, 436] width 14 height 15
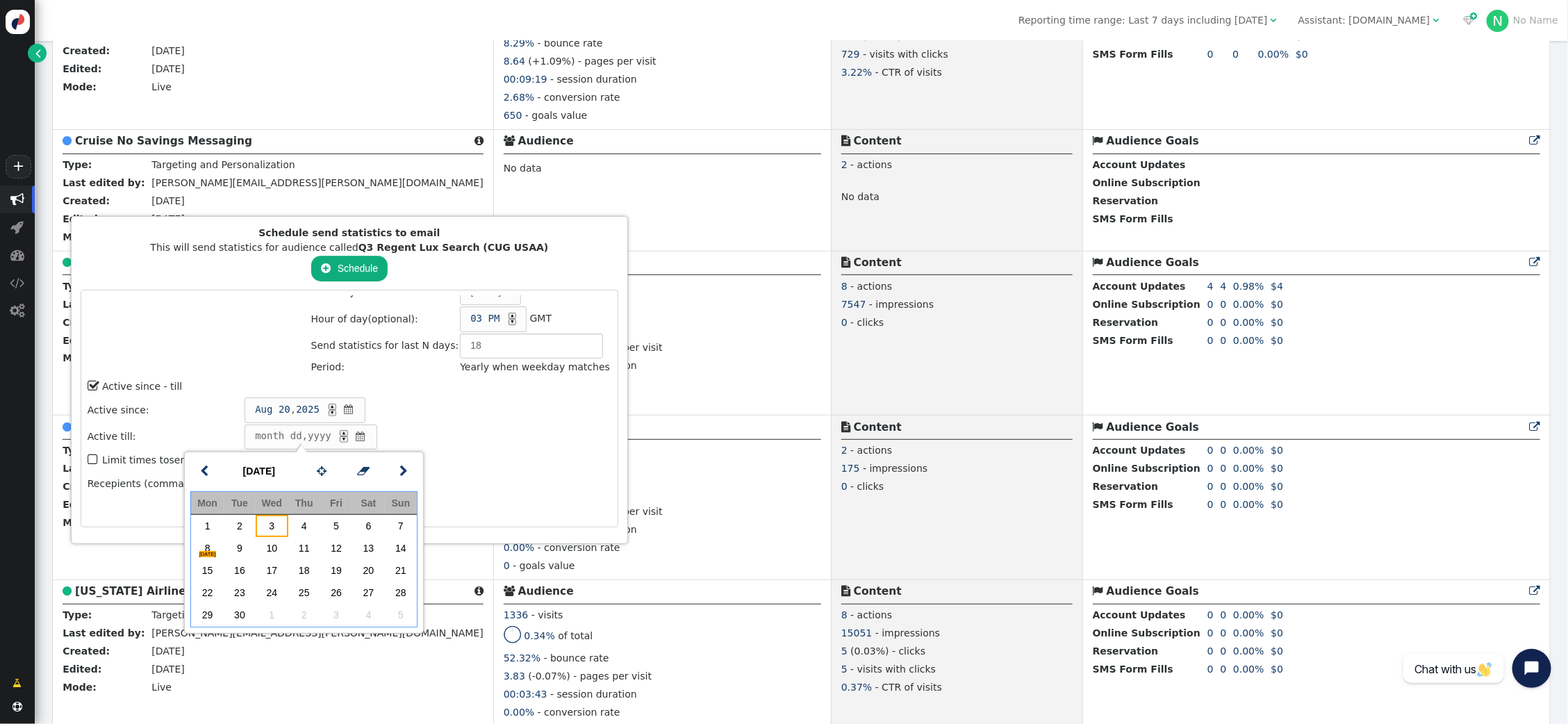
click at [275, 524] on td "3" at bounding box center [271, 525] width 32 height 22
click at [511, 451] on td " Limit times to send" at bounding box center [349, 459] width 523 height 18
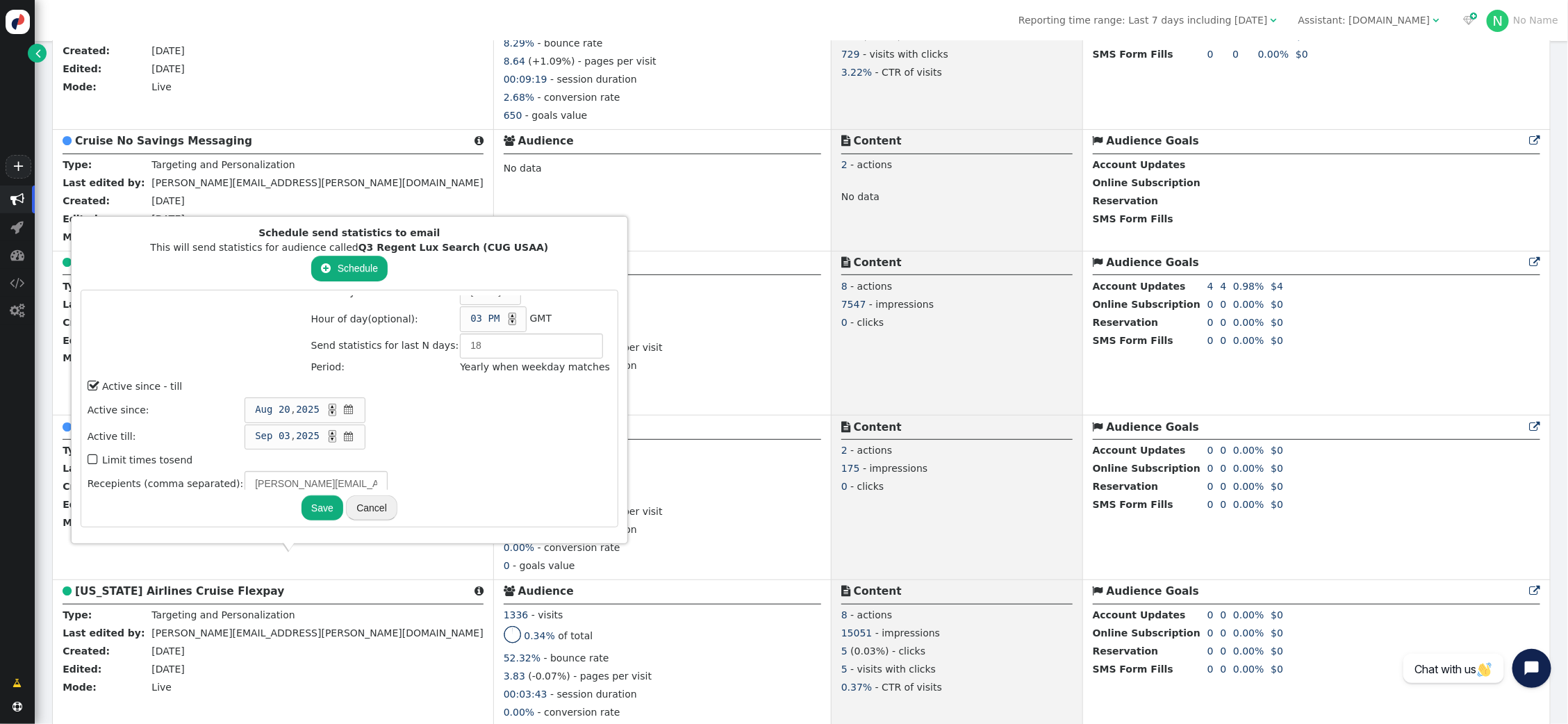
click at [307, 505] on button "Save" at bounding box center [322, 508] width 42 height 25
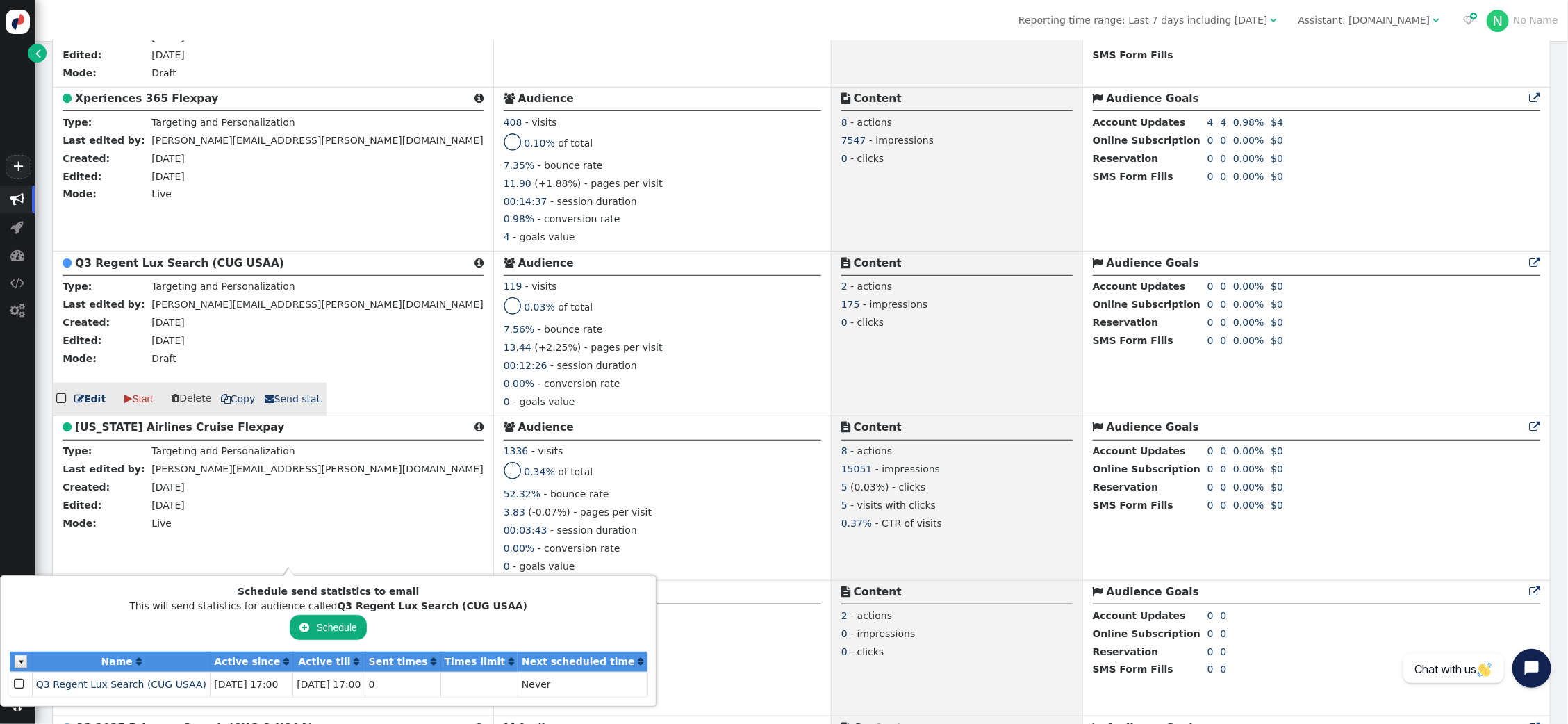
scroll to position [3561, 0]
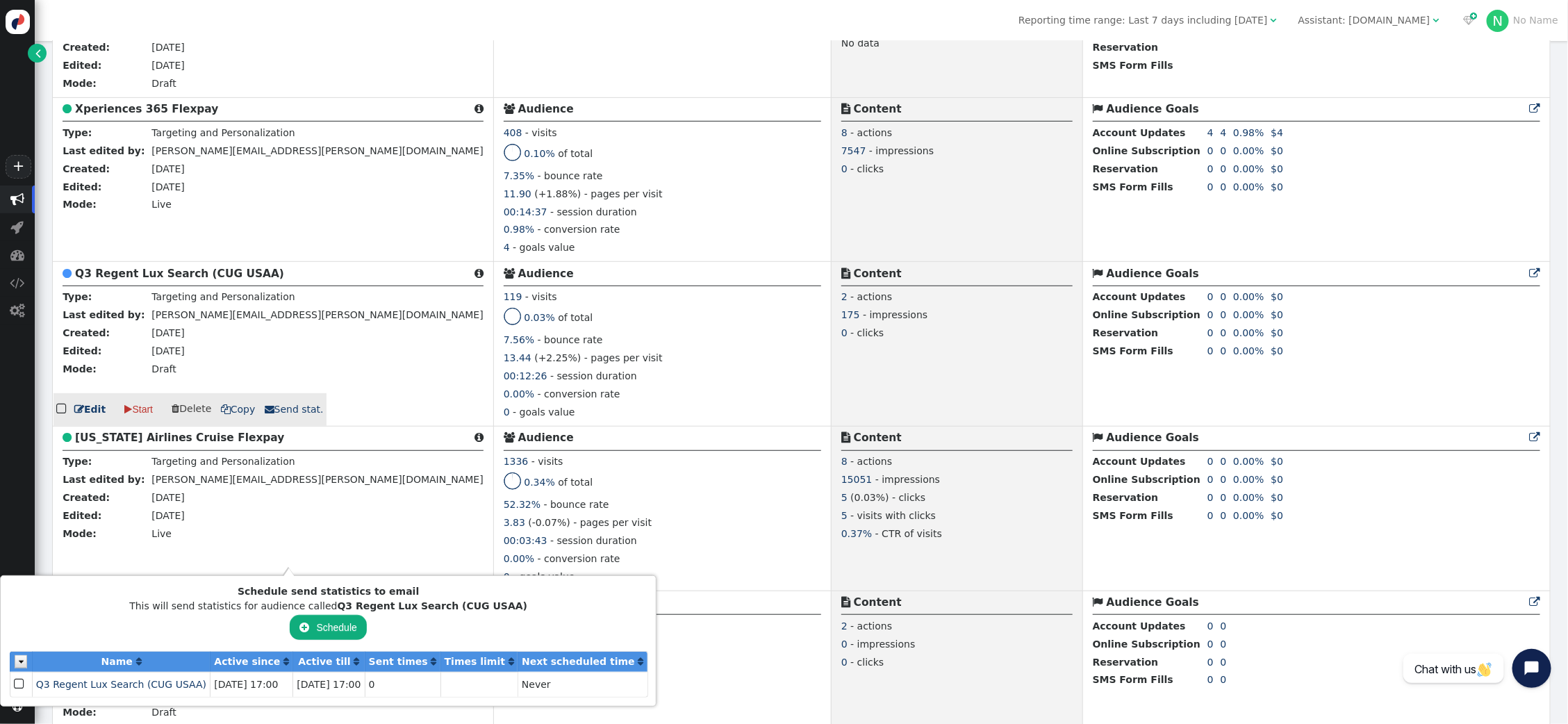
click at [237, 268] on b "Q3 Regent Lux Search (CUG USAA)" at bounding box center [179, 273] width 209 height 13
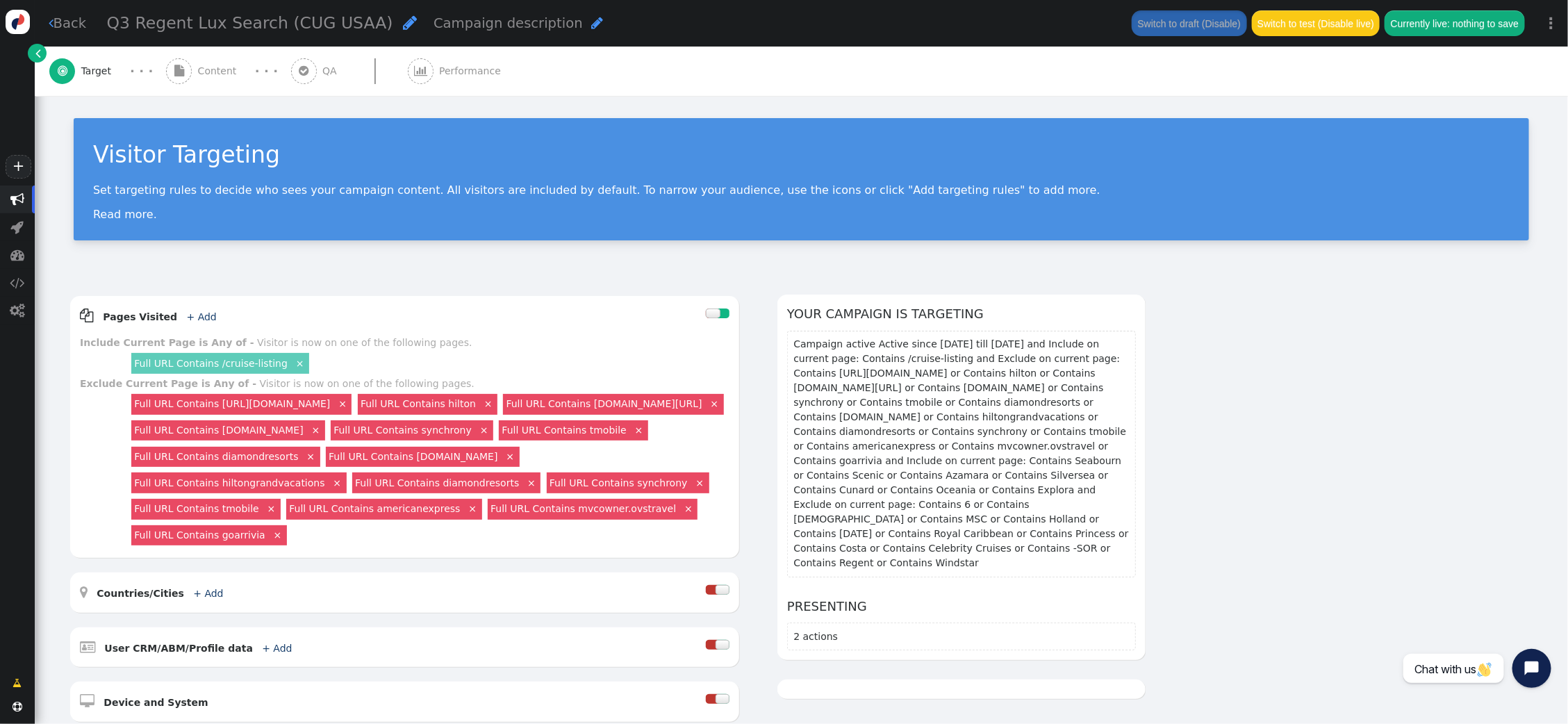
click at [454, 58] on div " Performance" at bounding box center [457, 71] width 100 height 49
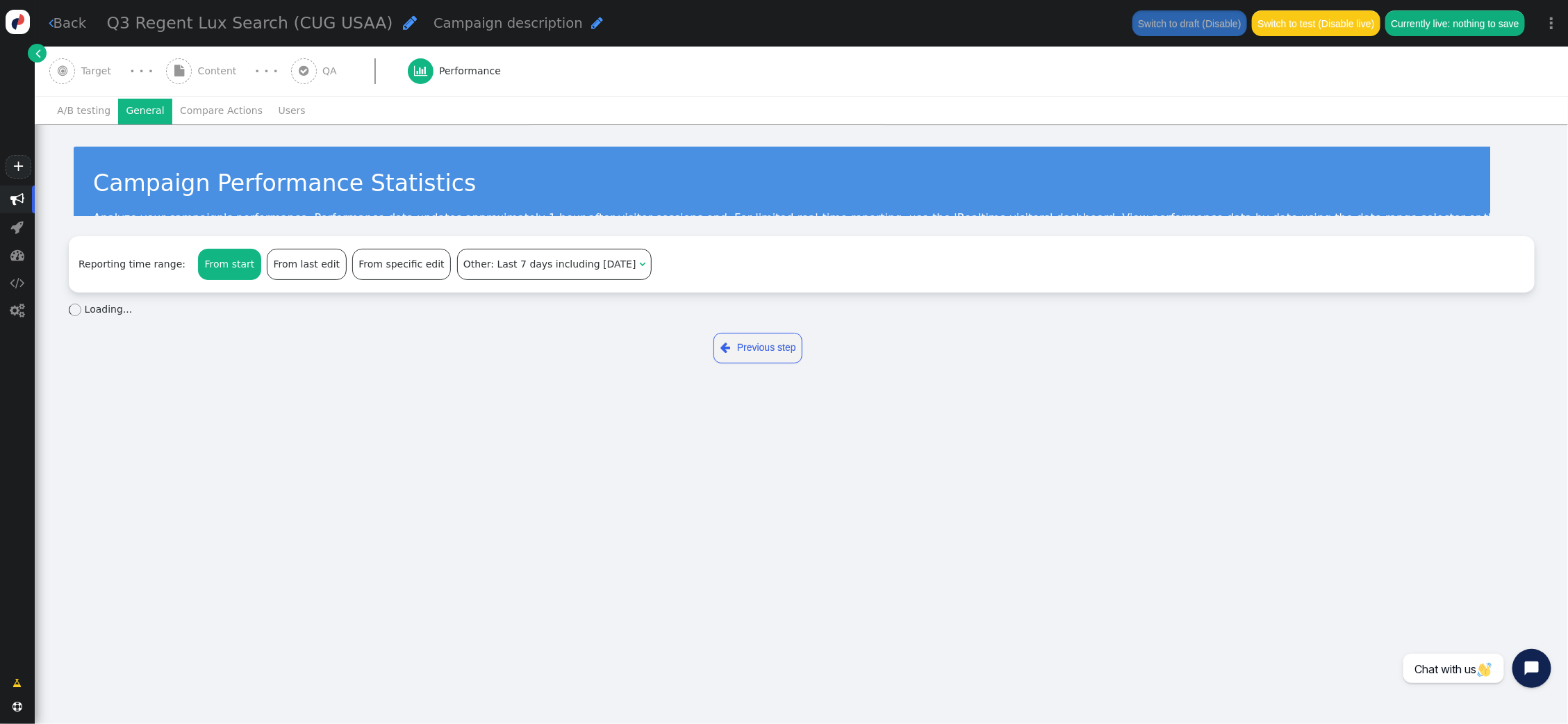
click at [128, 107] on li "General" at bounding box center [145, 111] width 54 height 25
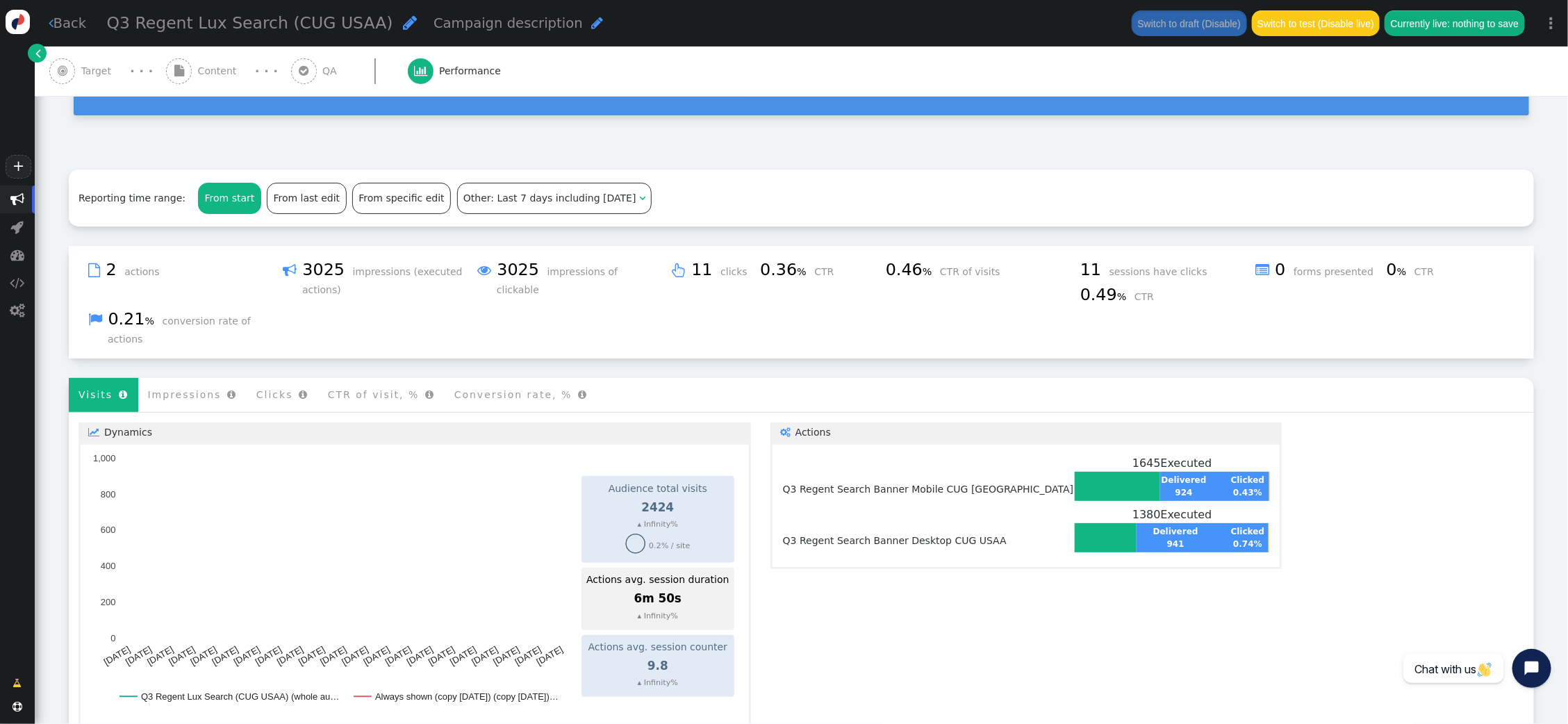
scroll to position [153, 0]
click at [483, 192] on span "Other: Last 7 days including today" at bounding box center [549, 197] width 172 height 11
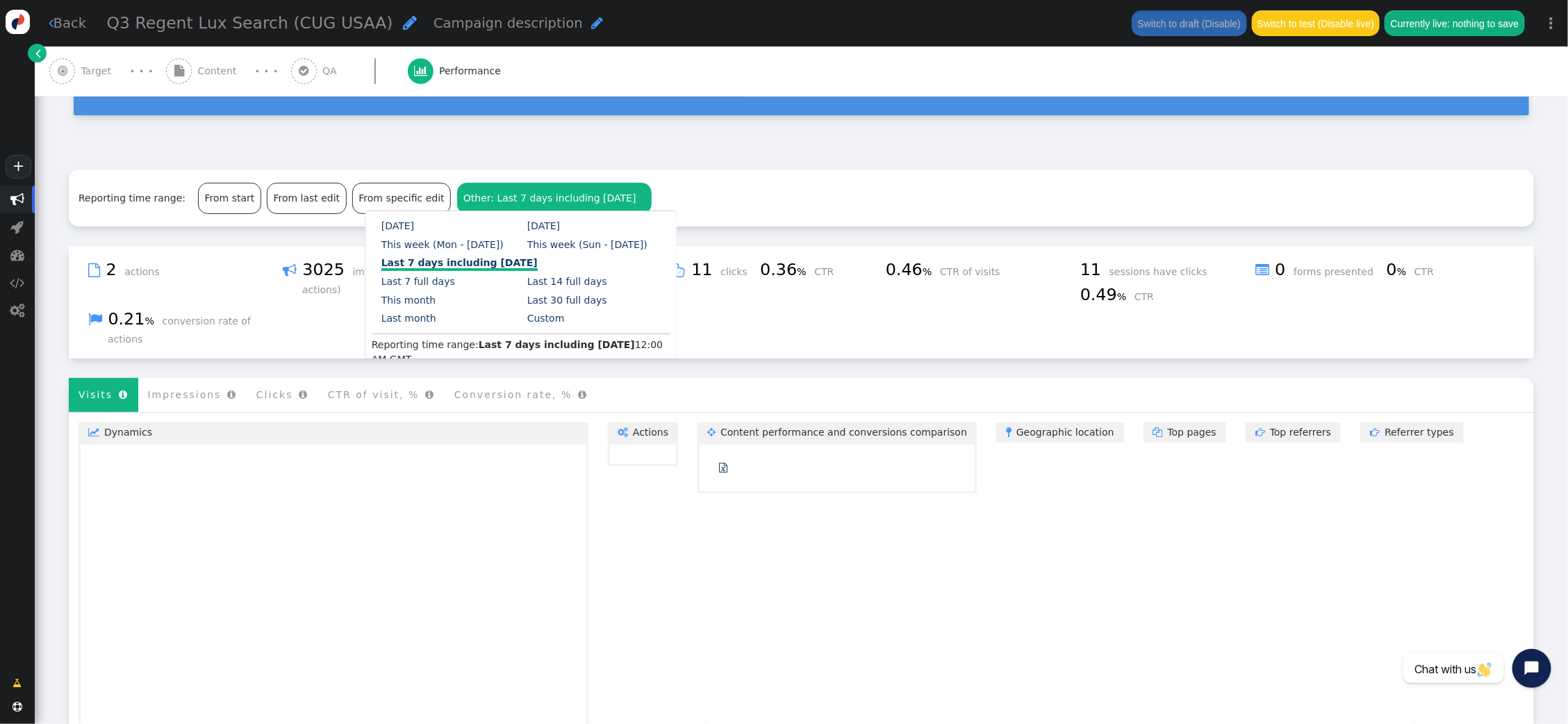
scroll to position [151, 0]
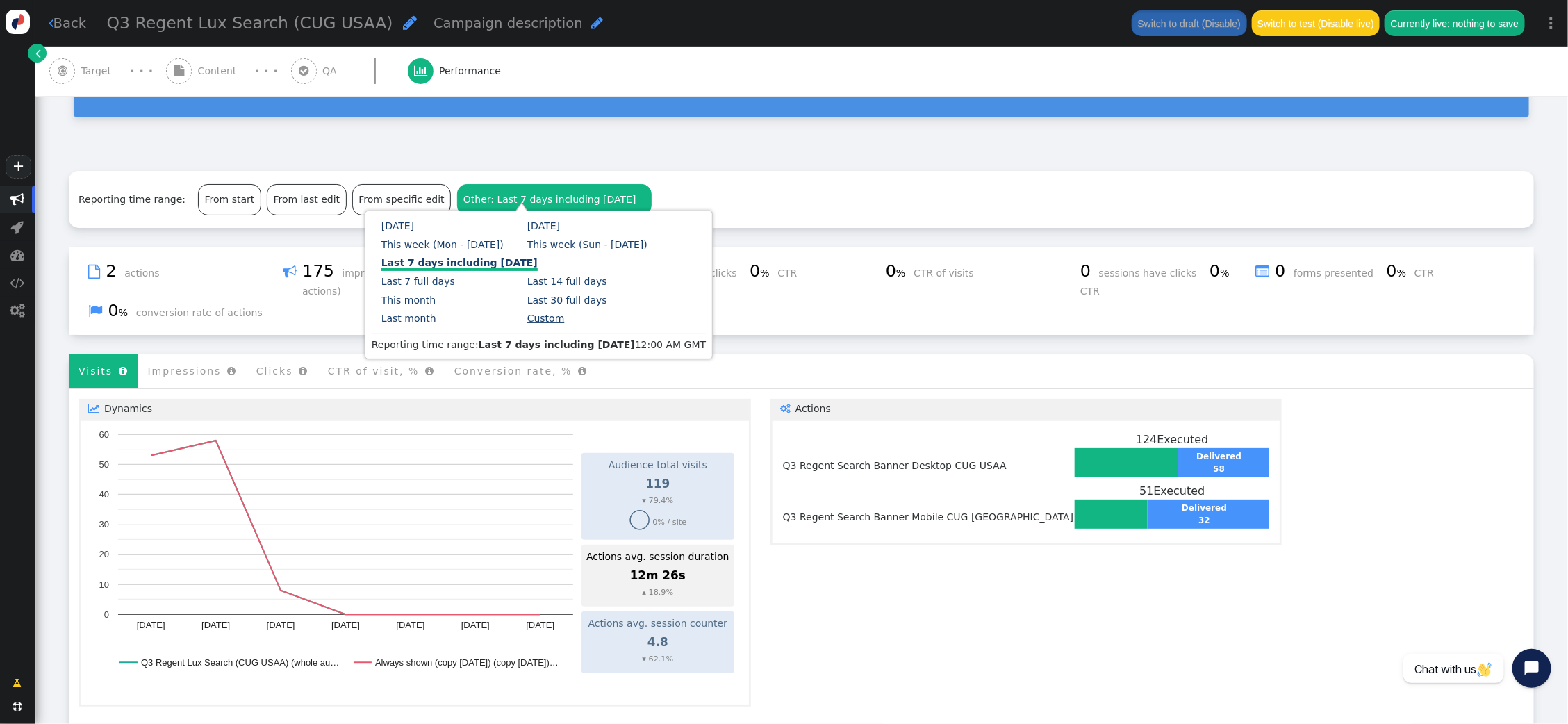
click at [541, 316] on link "Custom" at bounding box center [546, 318] width 38 height 11
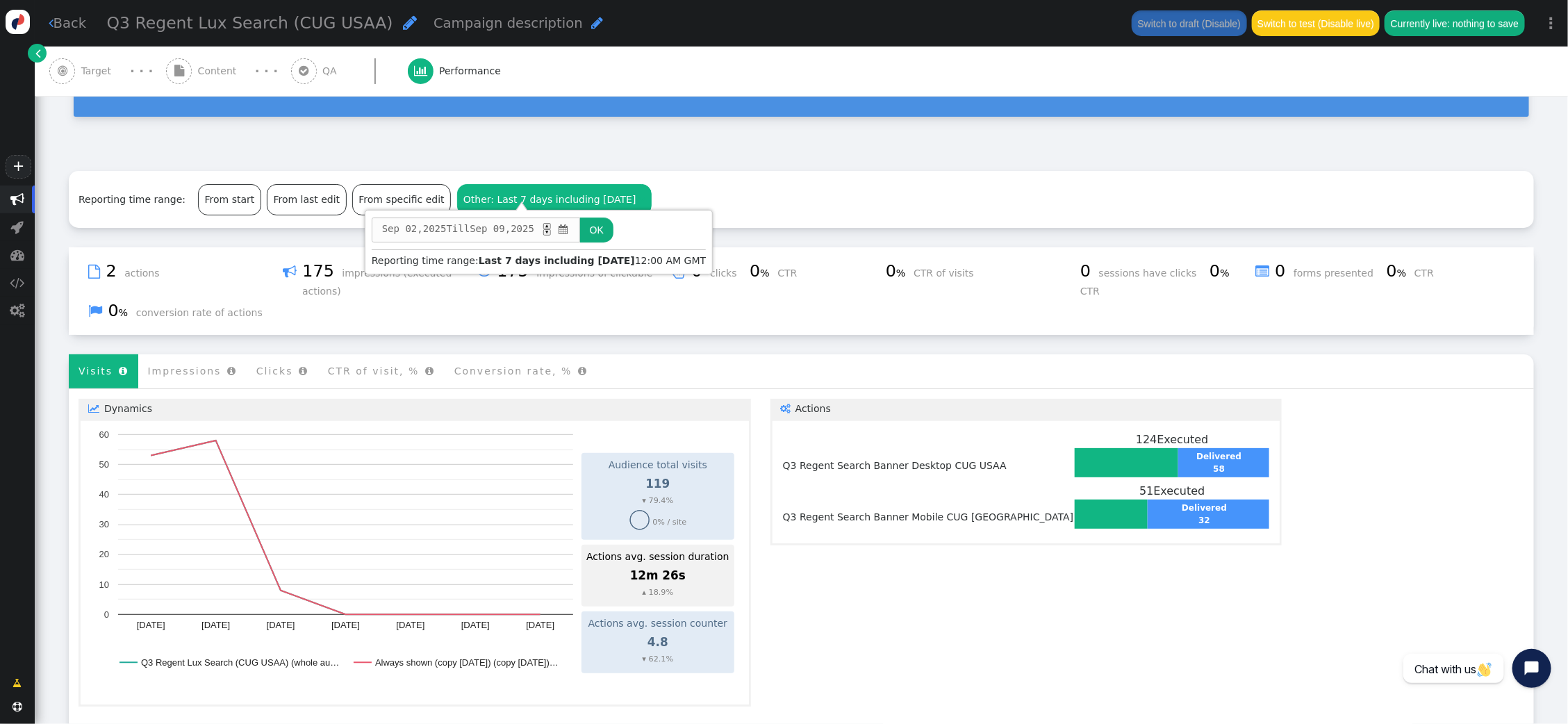
click at [382, 229] on span "Sep" at bounding box center [391, 229] width 17 height 15
click at [613, 234] on button "OK" at bounding box center [597, 230] width 33 height 25
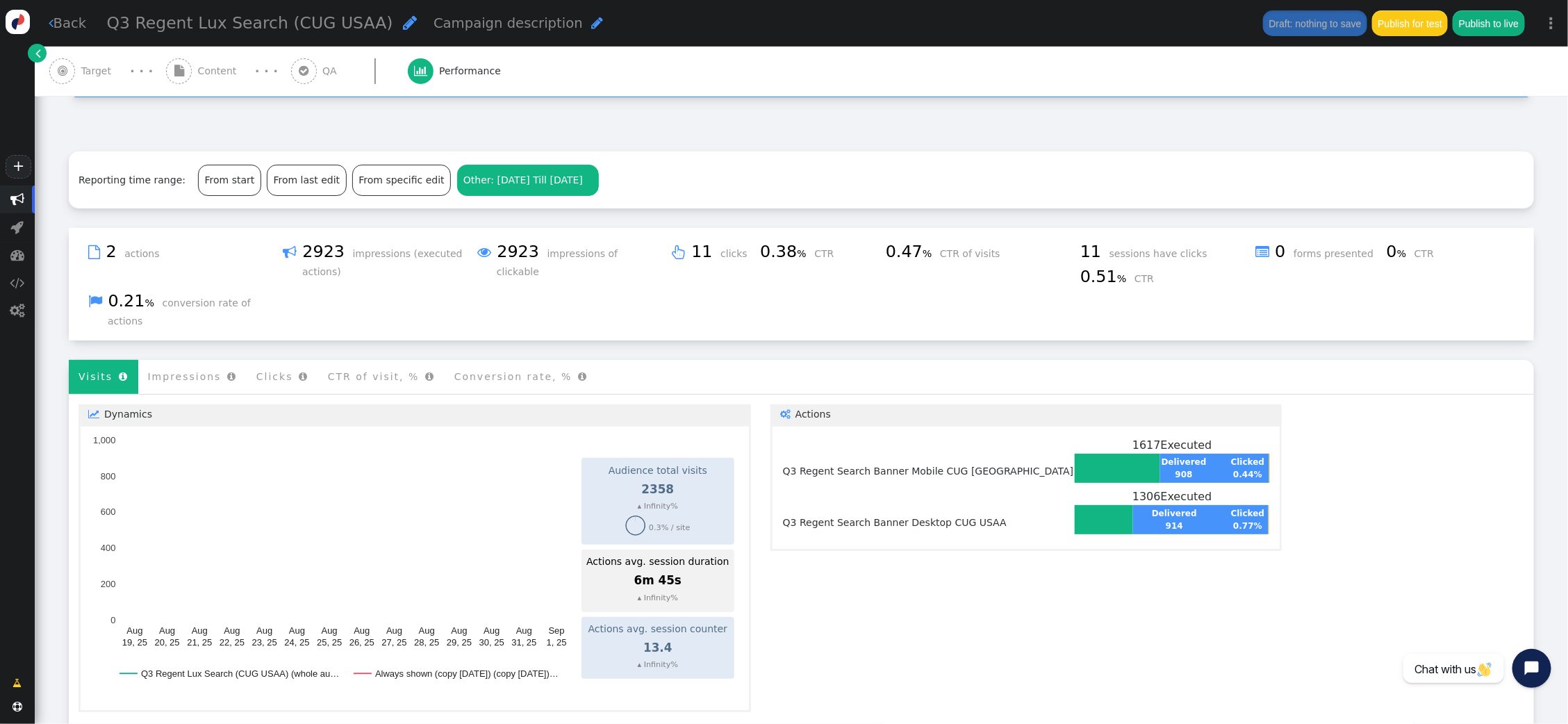
scroll to position [173, 0]
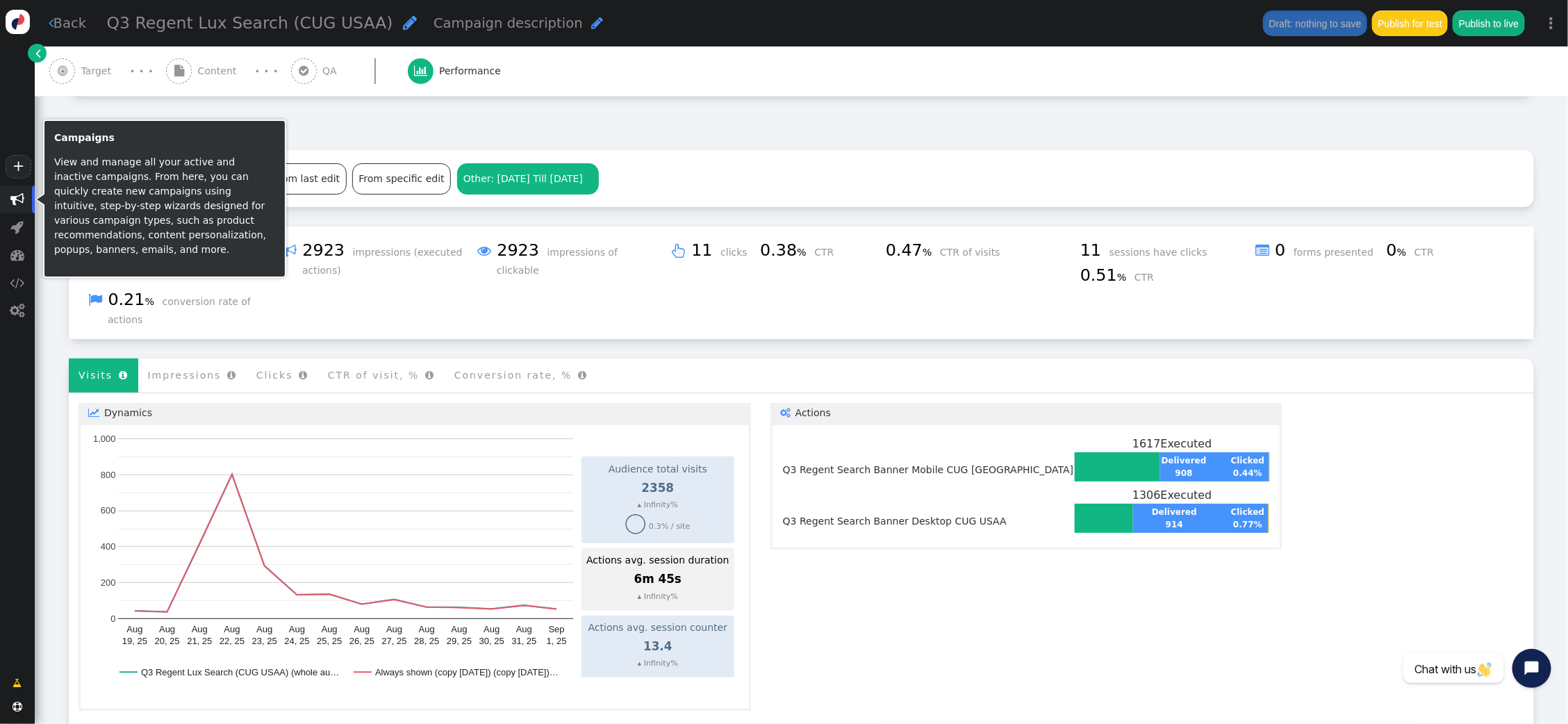
click at [11, 195] on span "" at bounding box center [17, 200] width 14 height 14
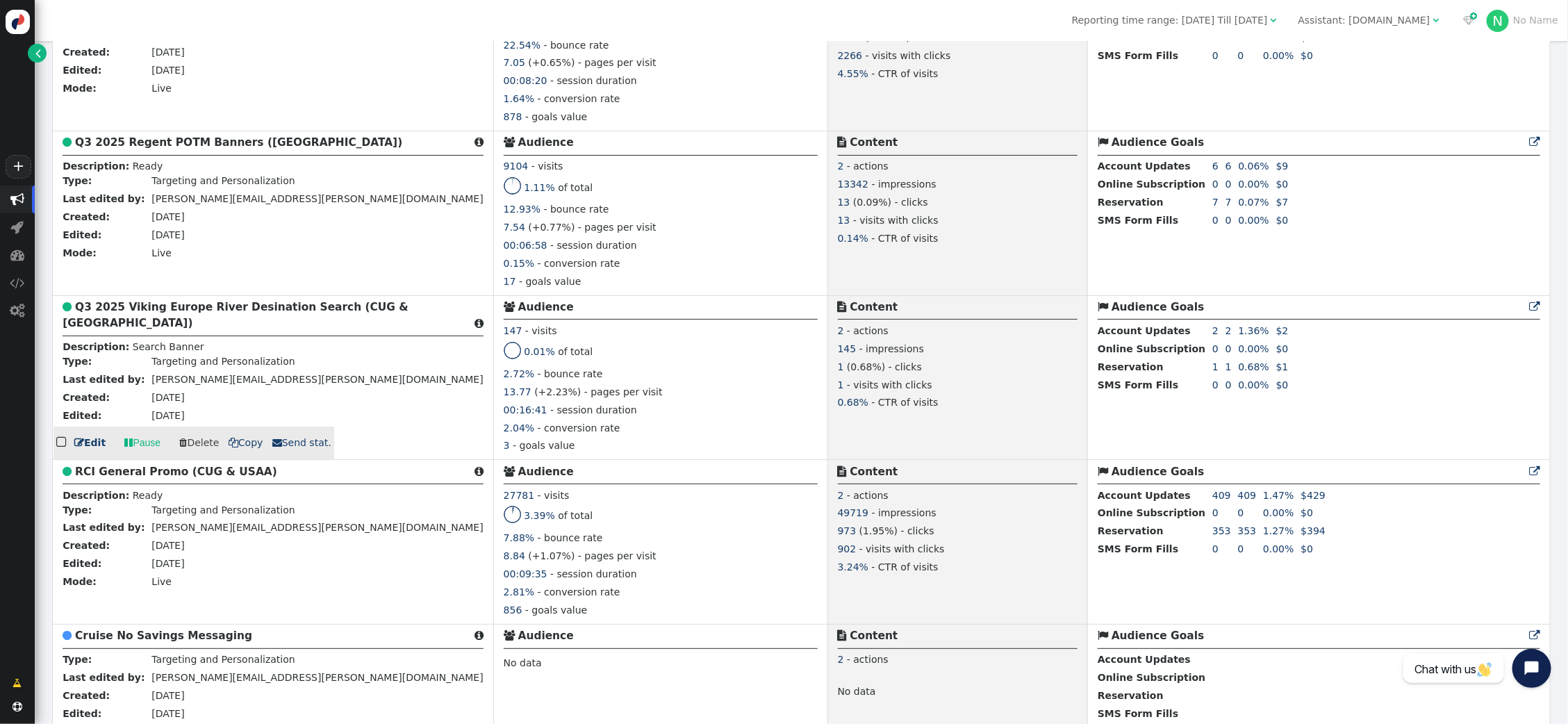
scroll to position [2883, 0]
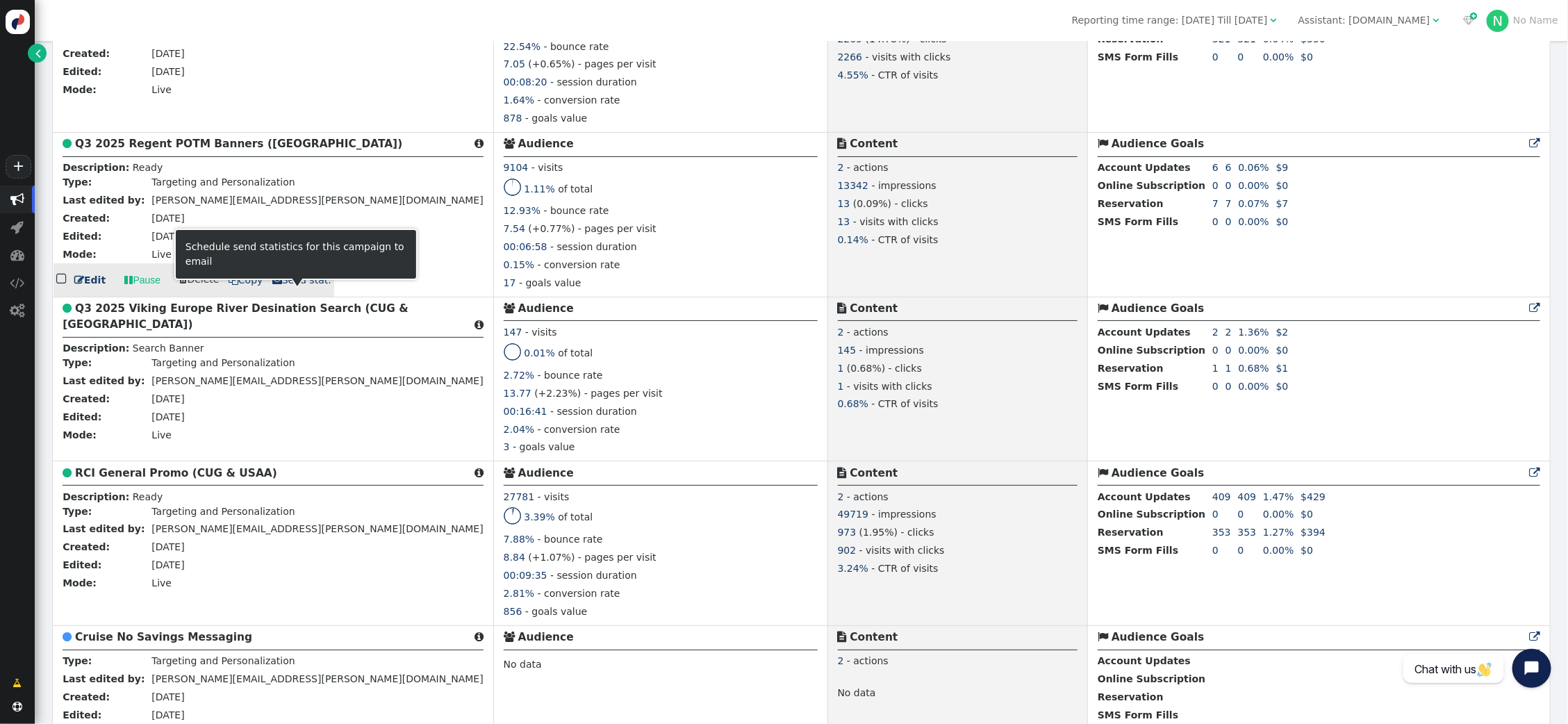
click at [292, 286] on span " Send stat." at bounding box center [301, 279] width 59 height 11
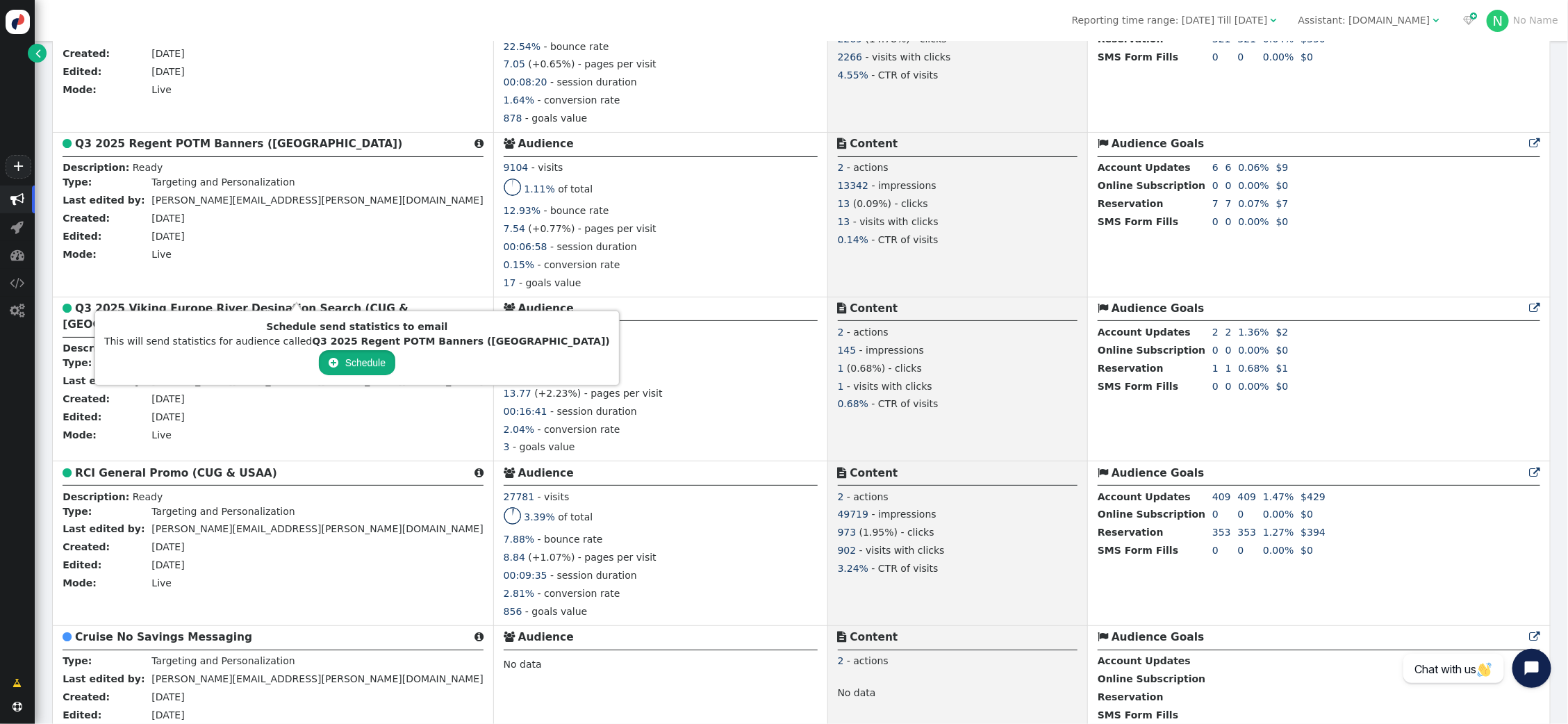
click at [319, 360] on button " Schedule" at bounding box center [357, 362] width 77 height 25
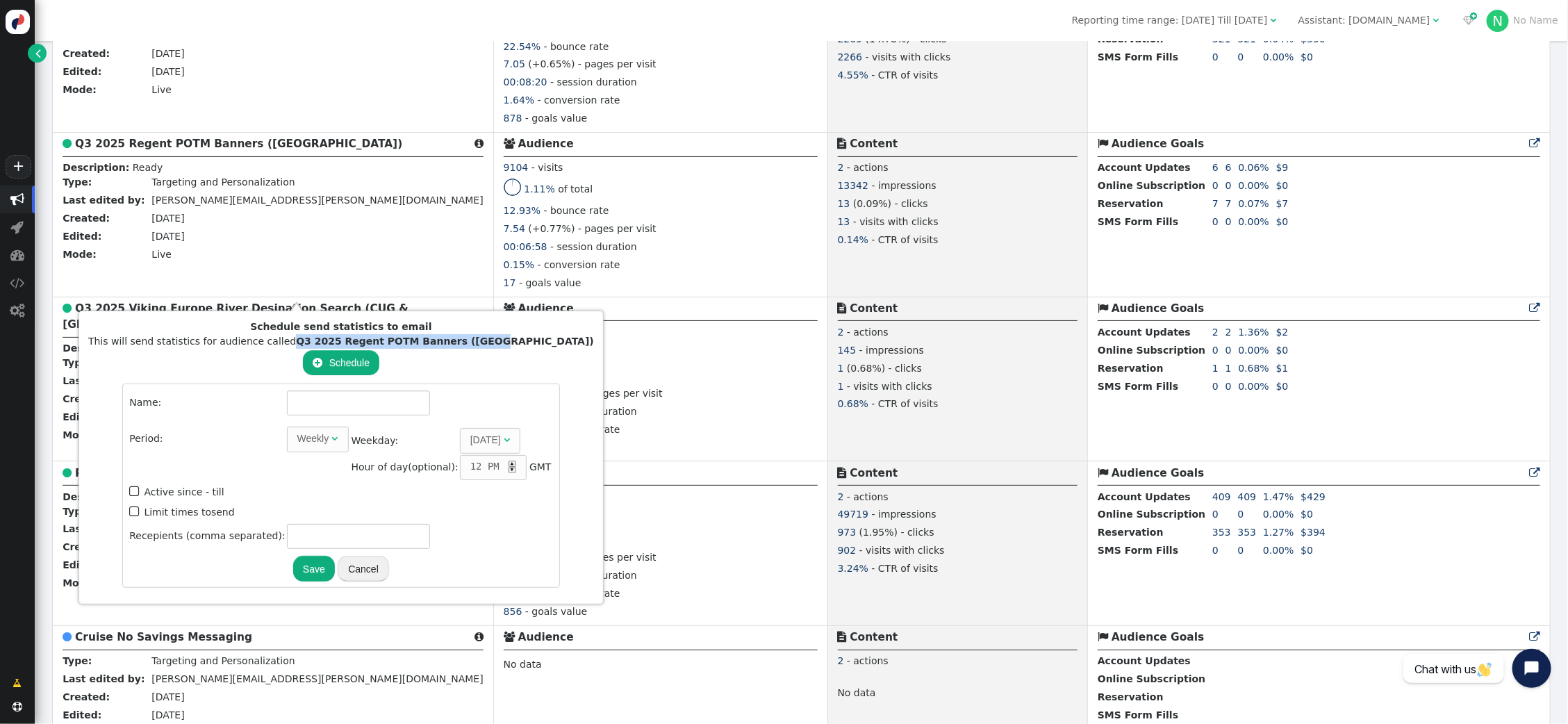
drag, startPoint x: 453, startPoint y: 345, endPoint x: 298, endPoint y: 345, distance: 155.0
click at [298, 345] on div "This will send statistics for audience called Q3 2025 Regent POTM Banners (USAA)" at bounding box center [341, 341] width 506 height 15
copy b "Q3 2025 Regent POTM Banners ([GEOGRAPHIC_DATA])"
click at [287, 403] on input "text" at bounding box center [359, 403] width 143 height 25
paste input "Q3 2025 Regent POTM Banners ([GEOGRAPHIC_DATA])"
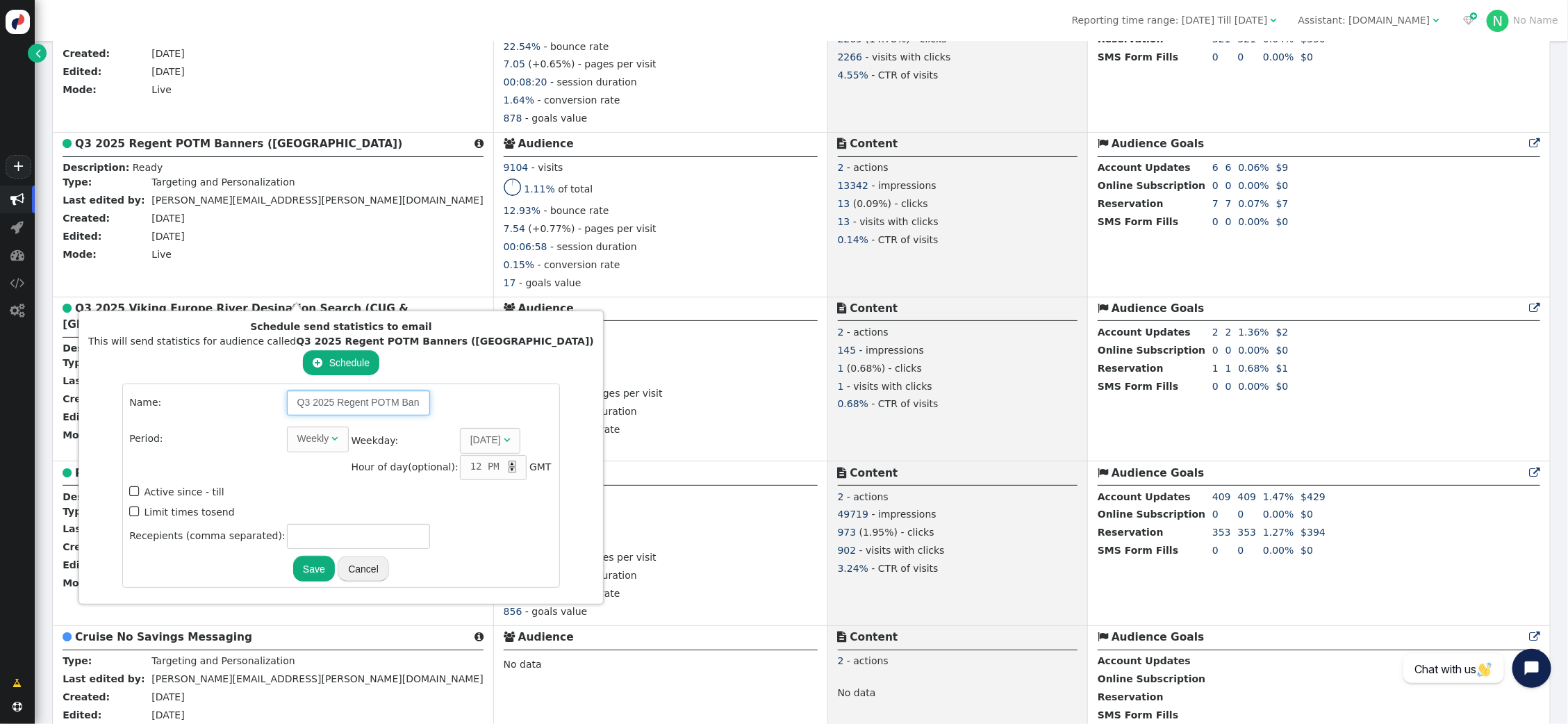
scroll to position [0, 54]
type input "Q3 2025 Regent POTM Banners ([GEOGRAPHIC_DATA])"
click at [129, 488] on span "" at bounding box center [135, 490] width 13 height 18
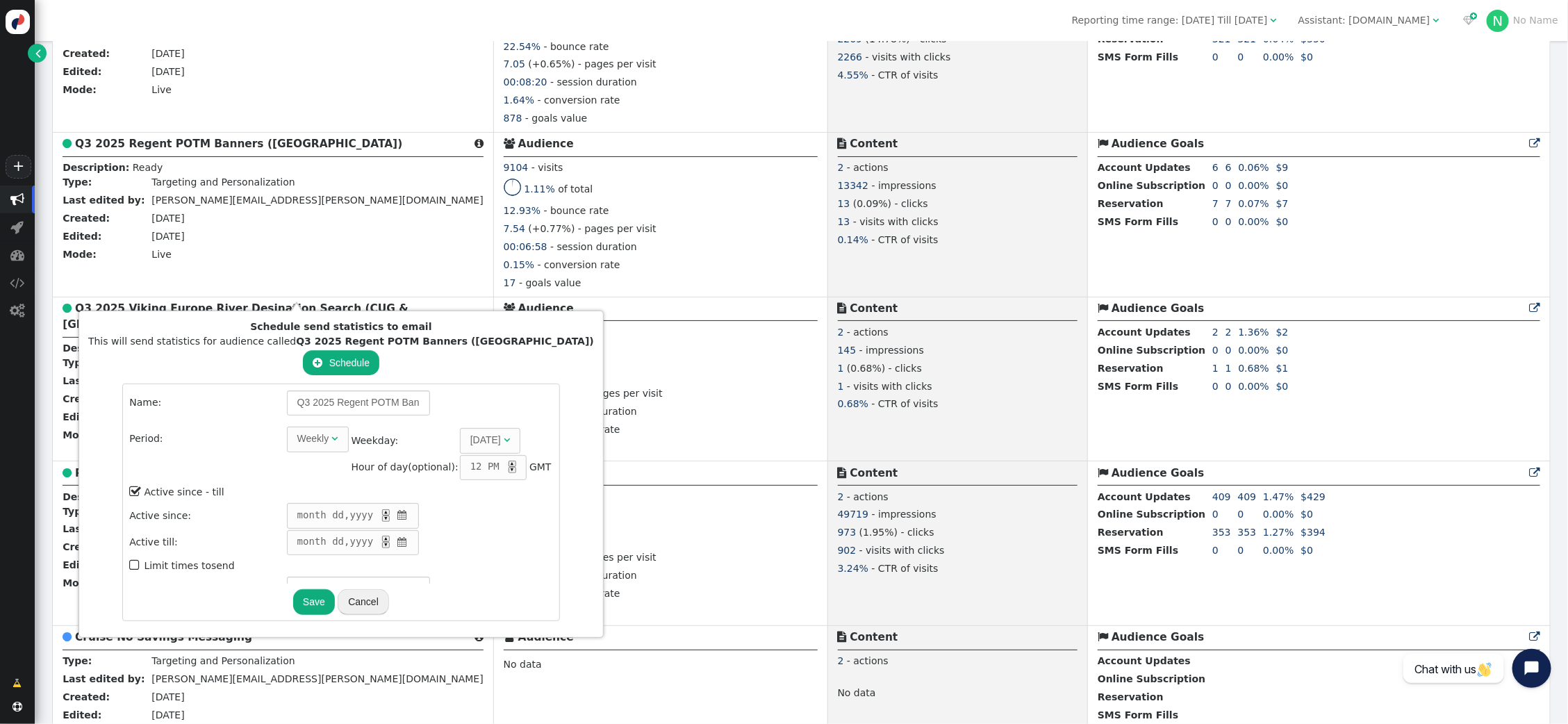
click at [395, 510] on span "" at bounding box center [402, 515] width 14 height 15
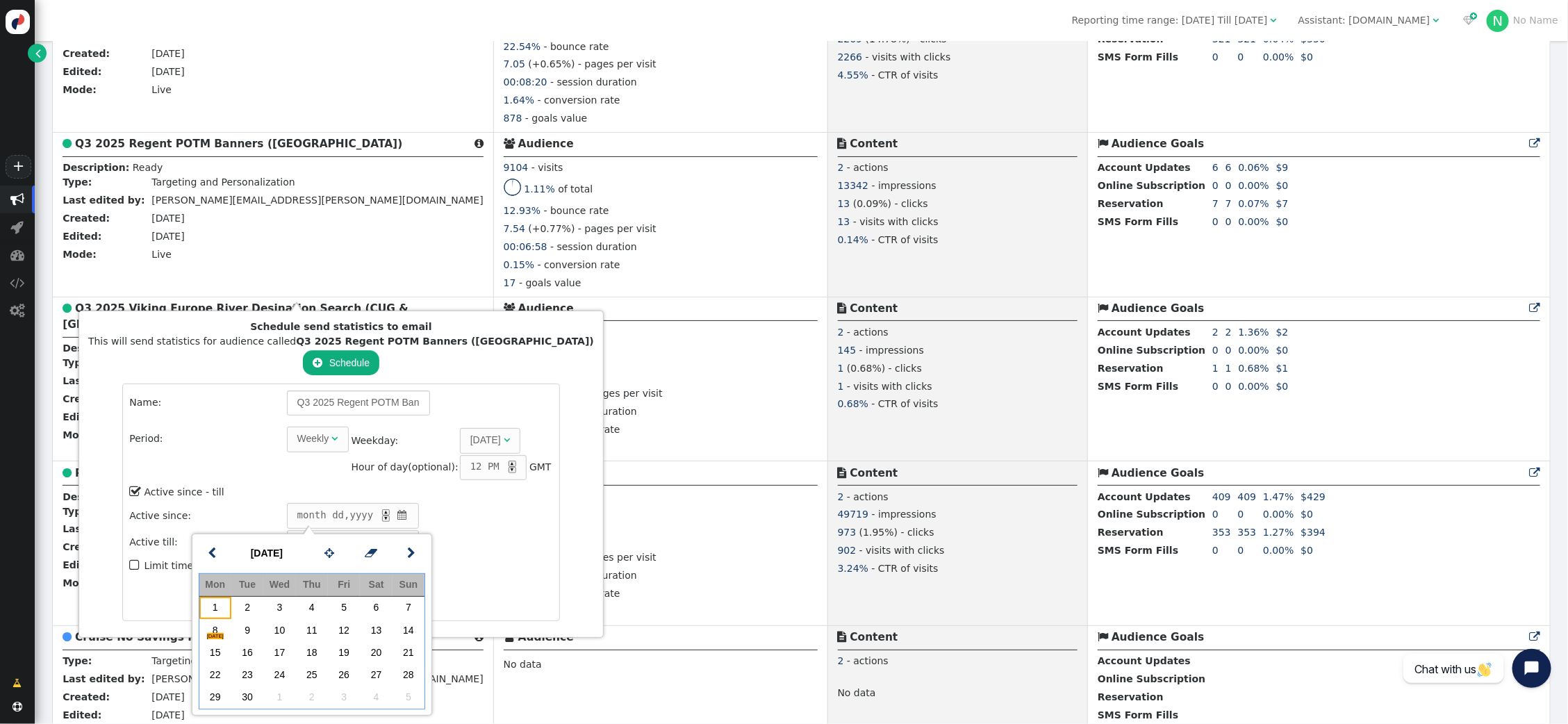
drag, startPoint x: 220, startPoint y: 602, endPoint x: 271, endPoint y: 604, distance: 51.0
click at [220, 602] on td "1" at bounding box center [215, 608] width 32 height 22
click at [407, 608] on td "7" at bounding box center [408, 608] width 32 height 22
click at [218, 604] on td "1" at bounding box center [215, 608] width 32 height 22
drag, startPoint x: 467, startPoint y: 514, endPoint x: 396, endPoint y: 536, distance: 74.3
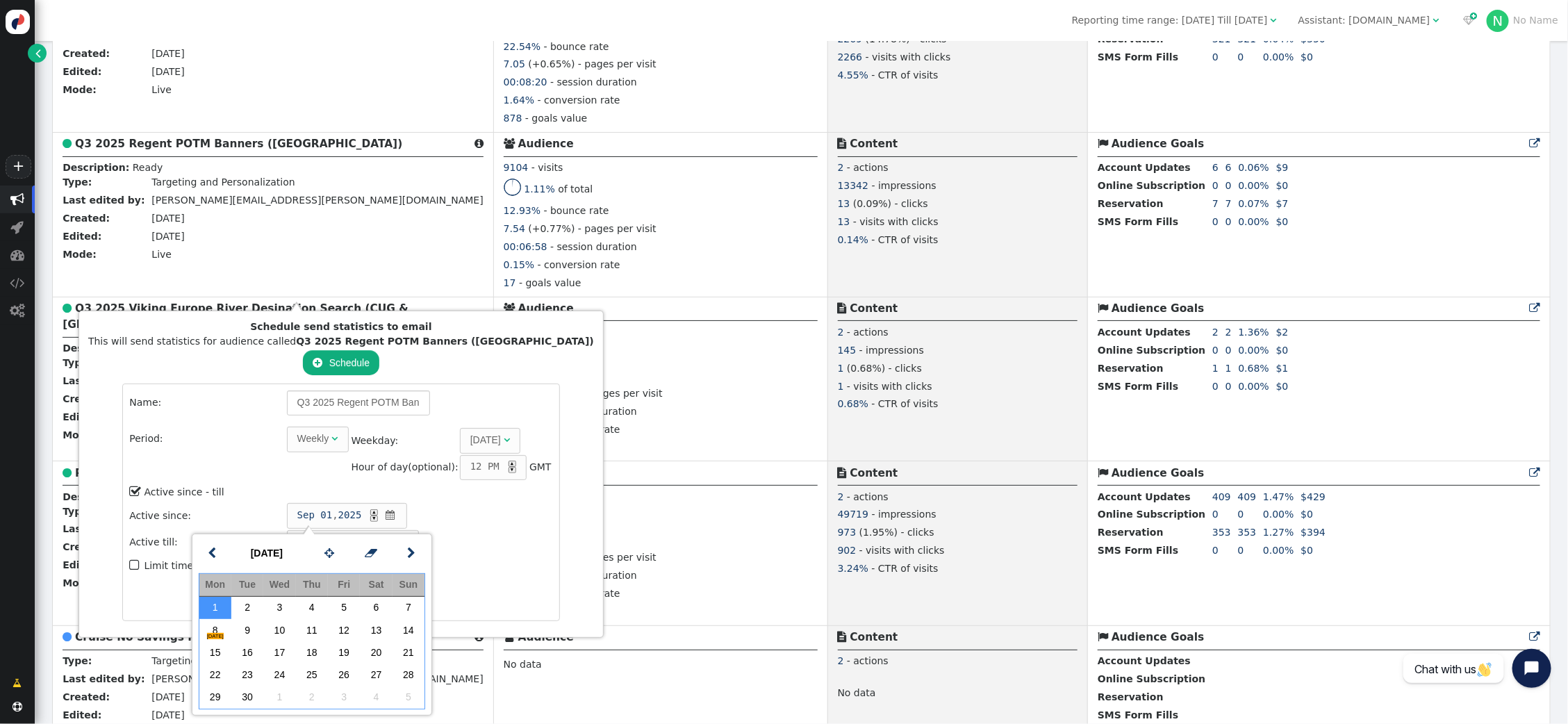
click at [463, 514] on td "Sep 01 , 2025 ▲ ▼ " at bounding box center [420, 516] width 267 height 25
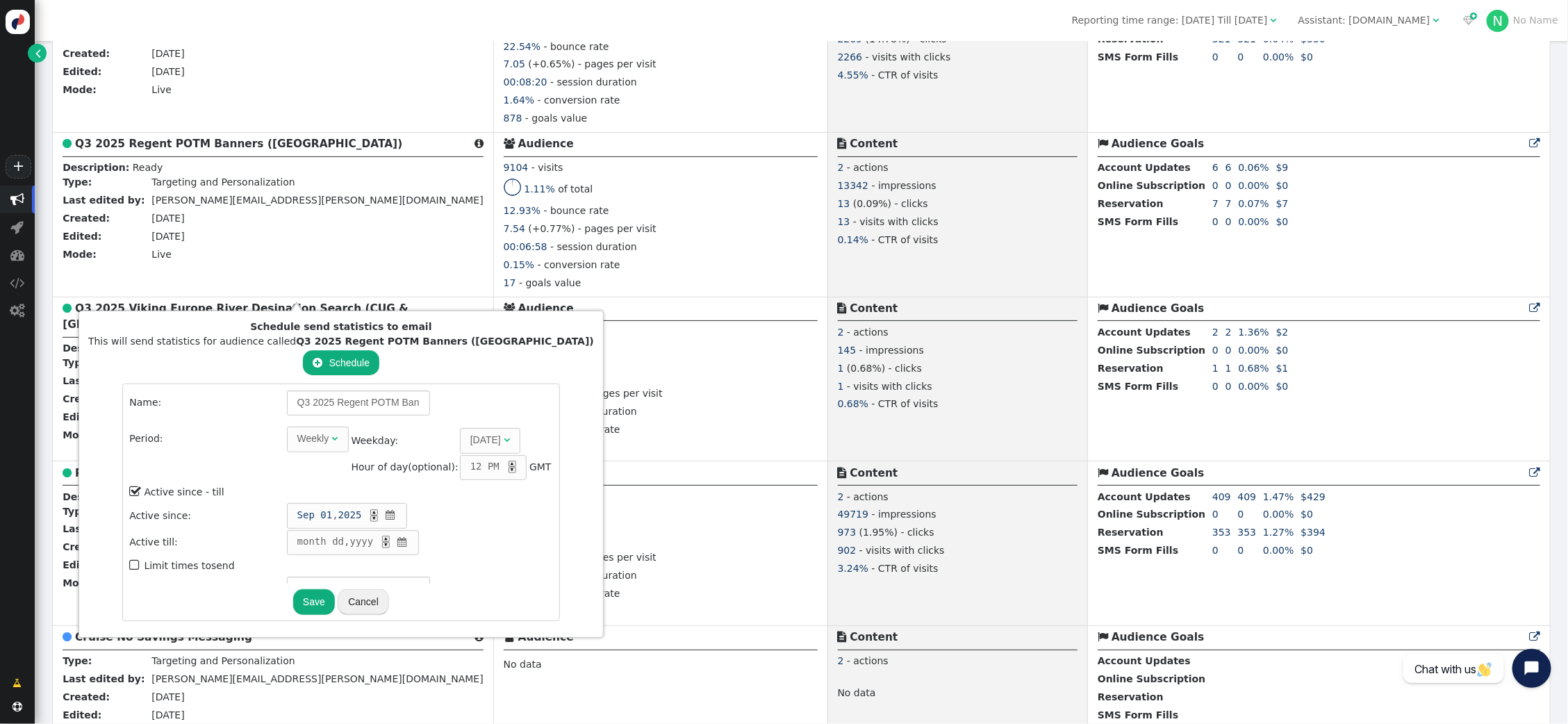
click at [395, 542] on span "" at bounding box center [402, 542] width 14 height 15
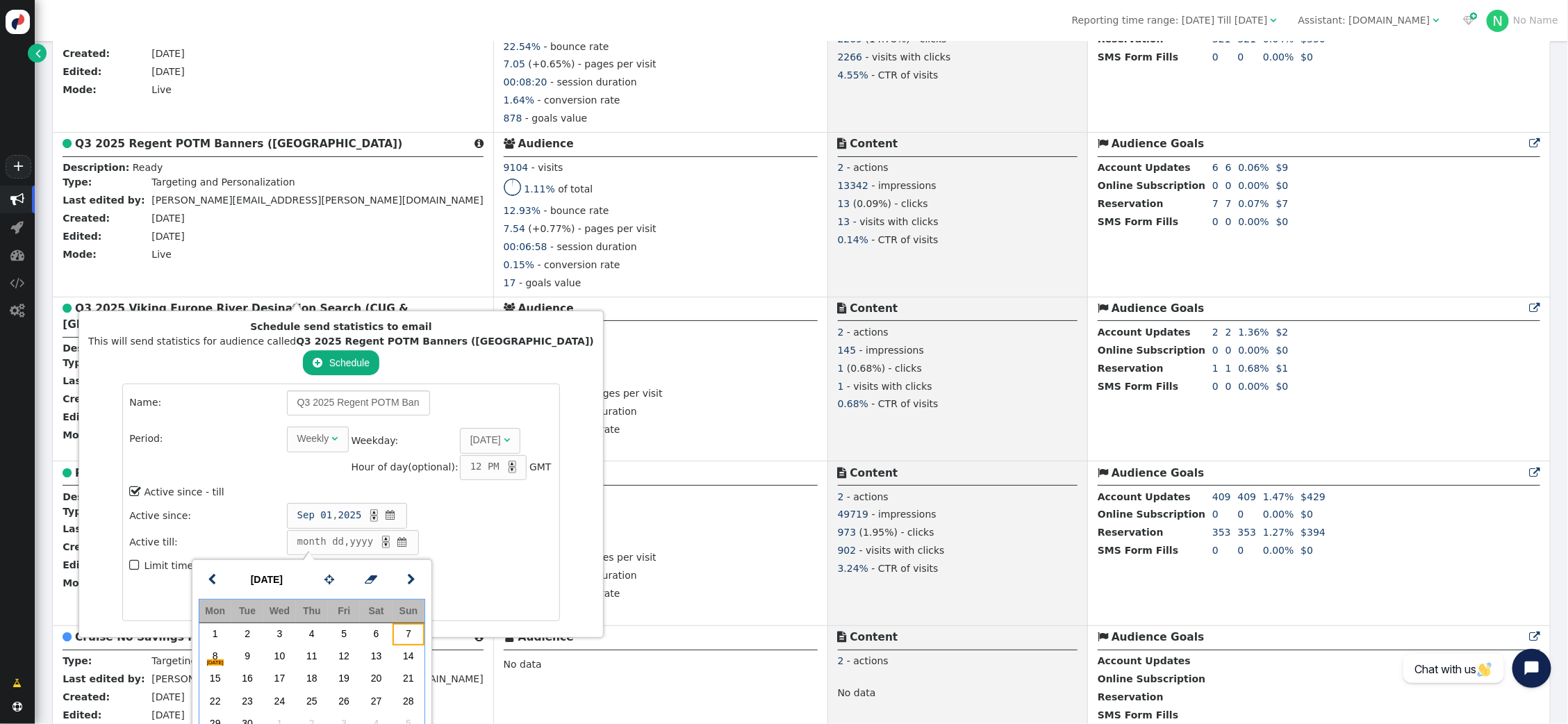
click at [415, 637] on td "7" at bounding box center [408, 634] width 32 height 22
click at [218, 662] on span "TODAY" at bounding box center [215, 662] width 16 height 6
click at [395, 635] on td "7" at bounding box center [408, 634] width 32 height 22
click at [484, 546] on td "Sep 07 , 2025 ▲ ▼ " at bounding box center [420, 543] width 267 height 25
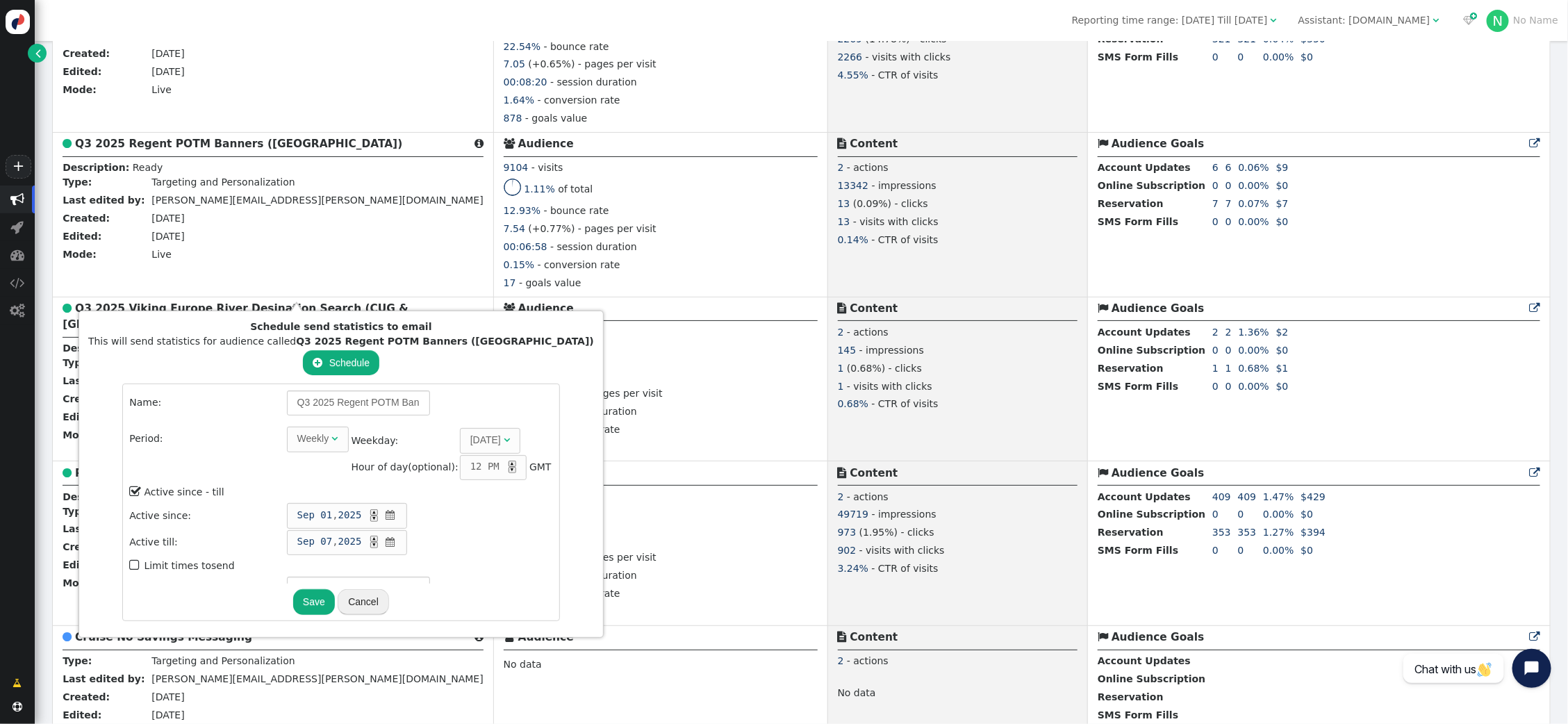
click at [298, 439] on div "Weekly" at bounding box center [313, 438] width 32 height 15
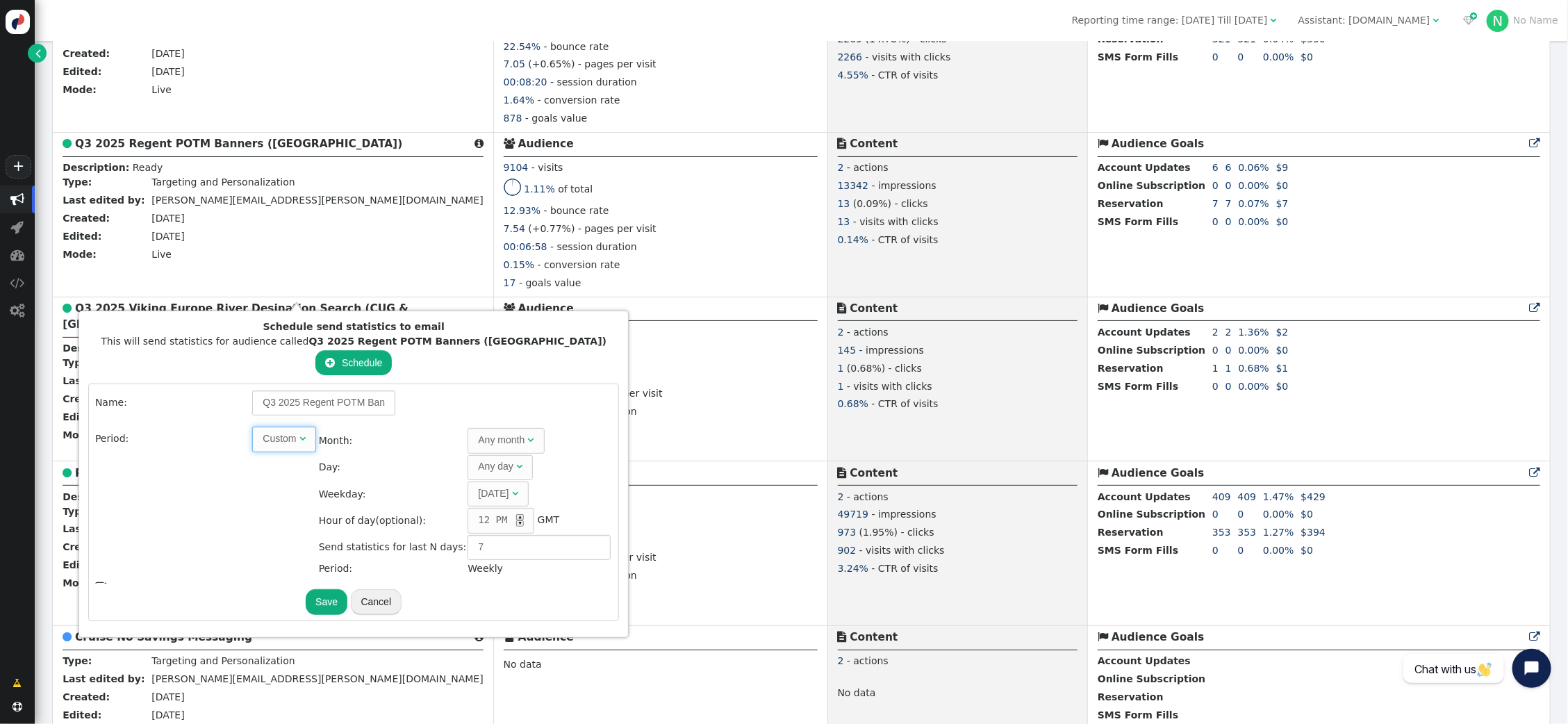
click at [486, 440] on div "Any month" at bounding box center [501, 440] width 47 height 15
click at [478, 464] on div "Any day" at bounding box center [495, 466] width 36 height 15
click at [517, 514] on div "▲" at bounding box center [520, 517] width 8 height 6
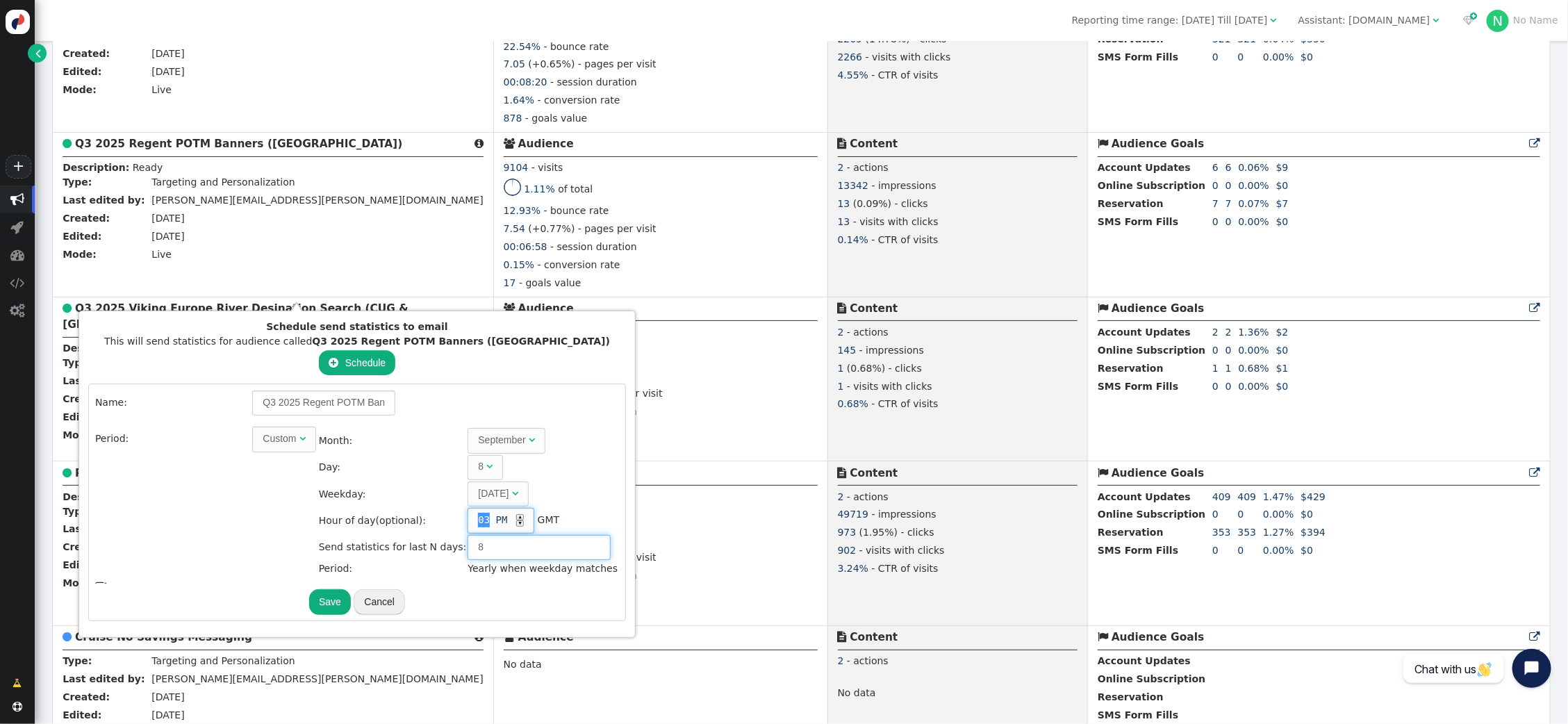
type input "8"
click at [577, 539] on input "8" at bounding box center [539, 548] width 143 height 25
click at [310, 601] on button "Save" at bounding box center [329, 602] width 42 height 25
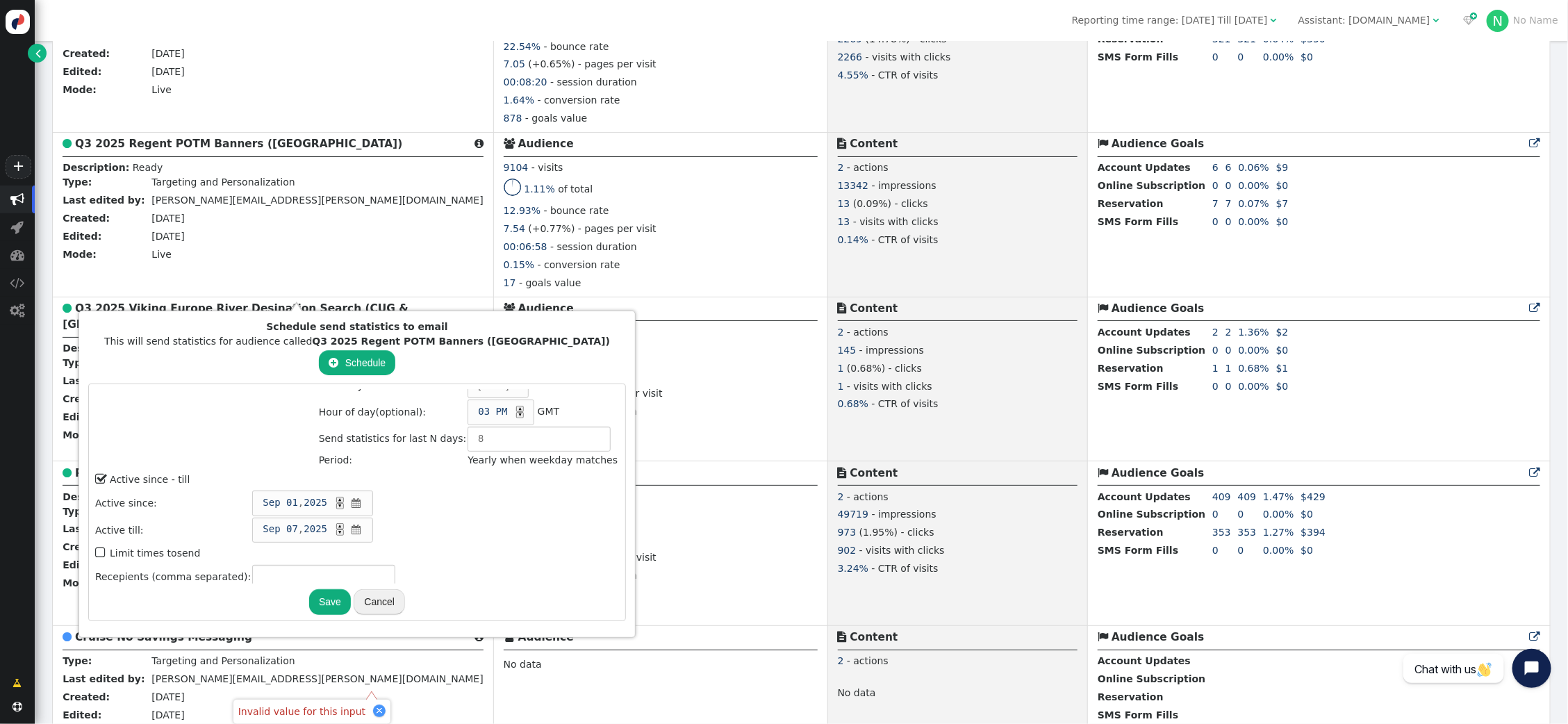
scroll to position [107, 0]
click at [319, 602] on button "Save" at bounding box center [329, 602] width 42 height 25
click at [303, 570] on input "text" at bounding box center [324, 580] width 143 height 25
type input "[PERSON_NAME][EMAIL_ADDRESS][PERSON_NAME][DOMAIN_NAME]"
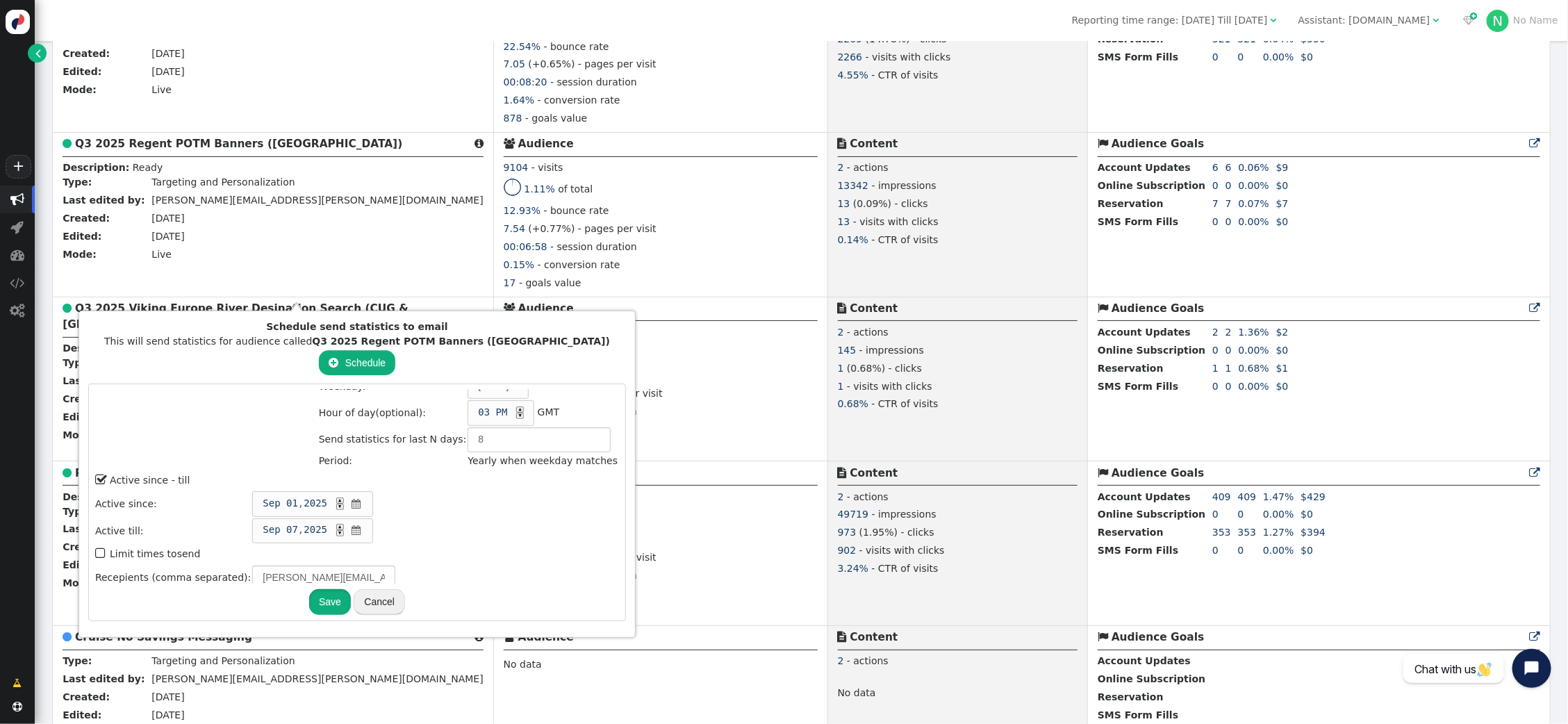
click at [317, 601] on button "Save" at bounding box center [329, 602] width 42 height 25
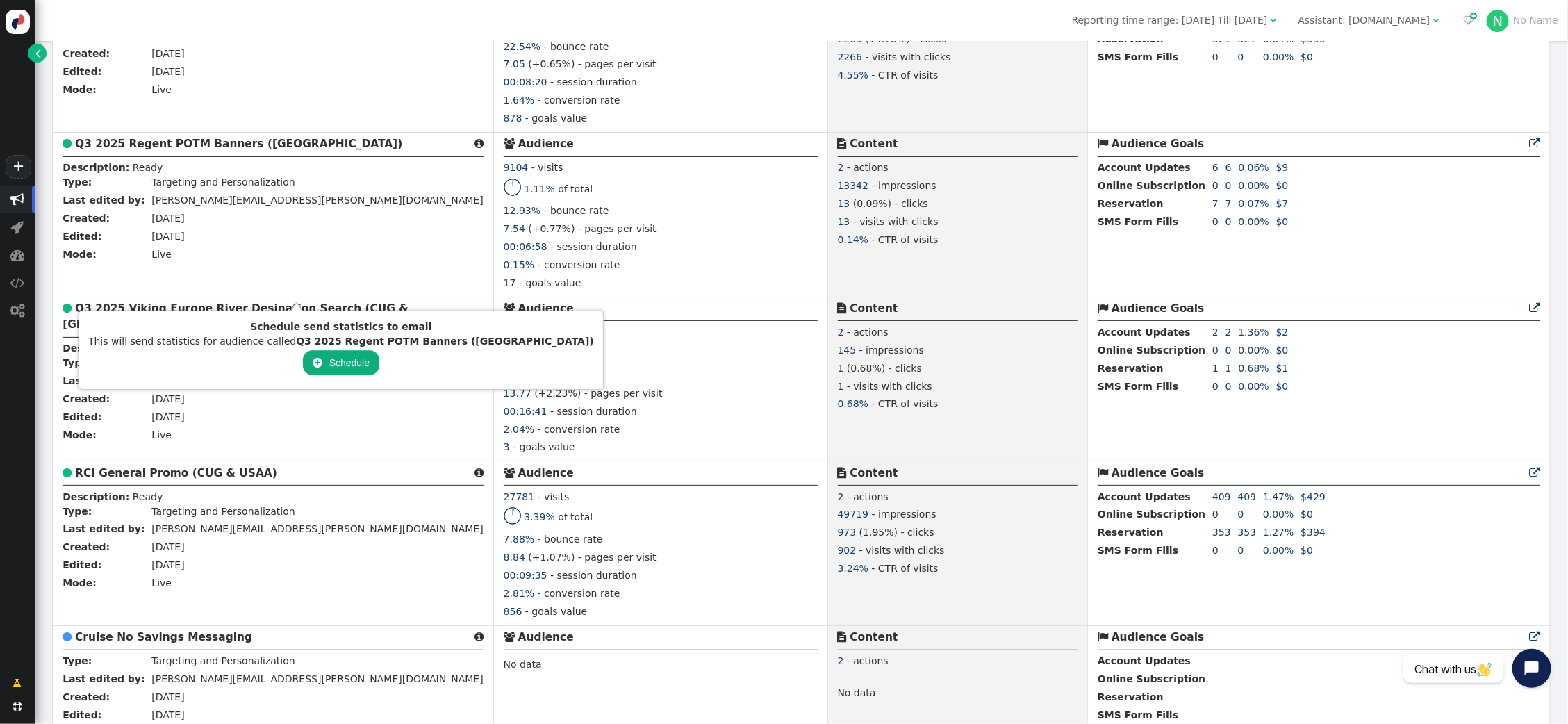
scroll to position [15, 0]
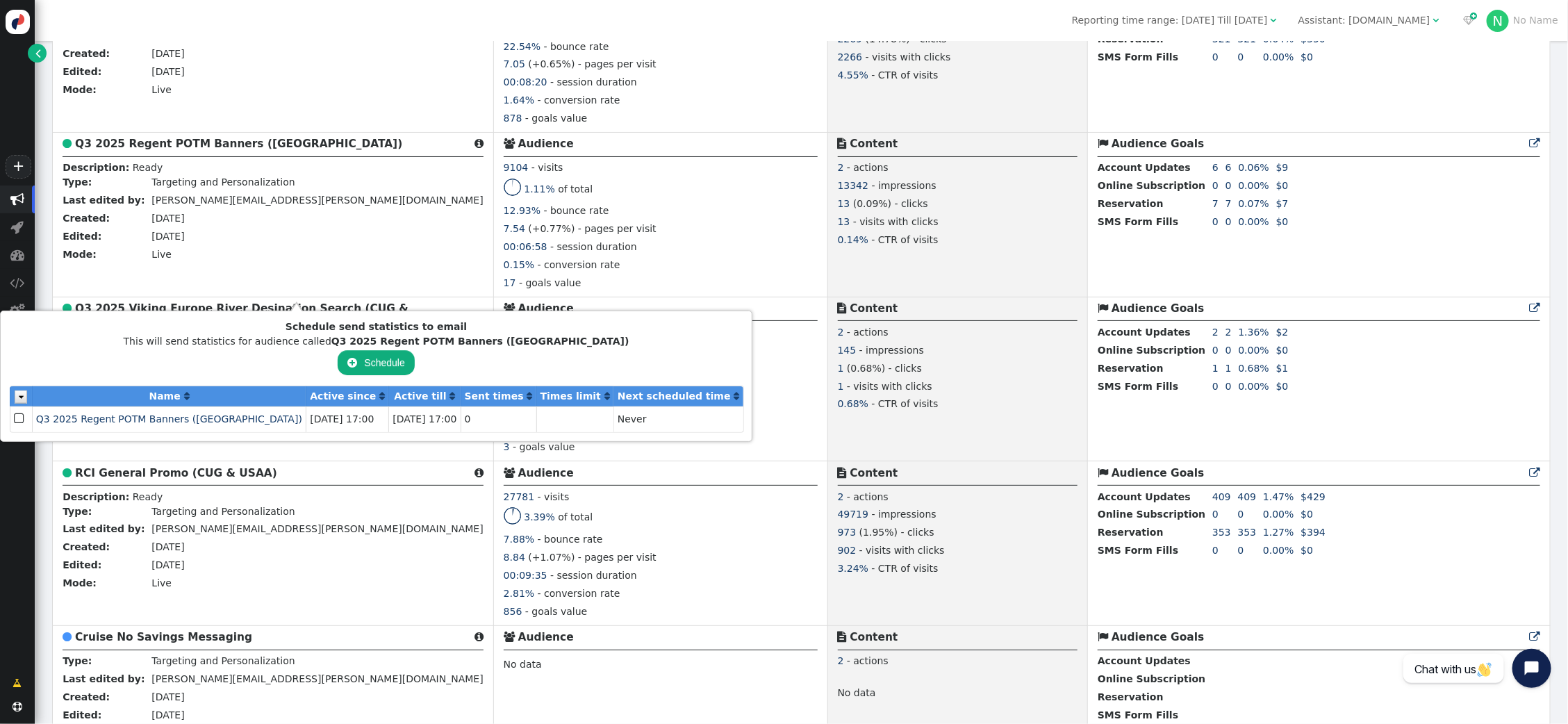
click at [337, 364] on button " Schedule" at bounding box center [375, 362] width 77 height 25
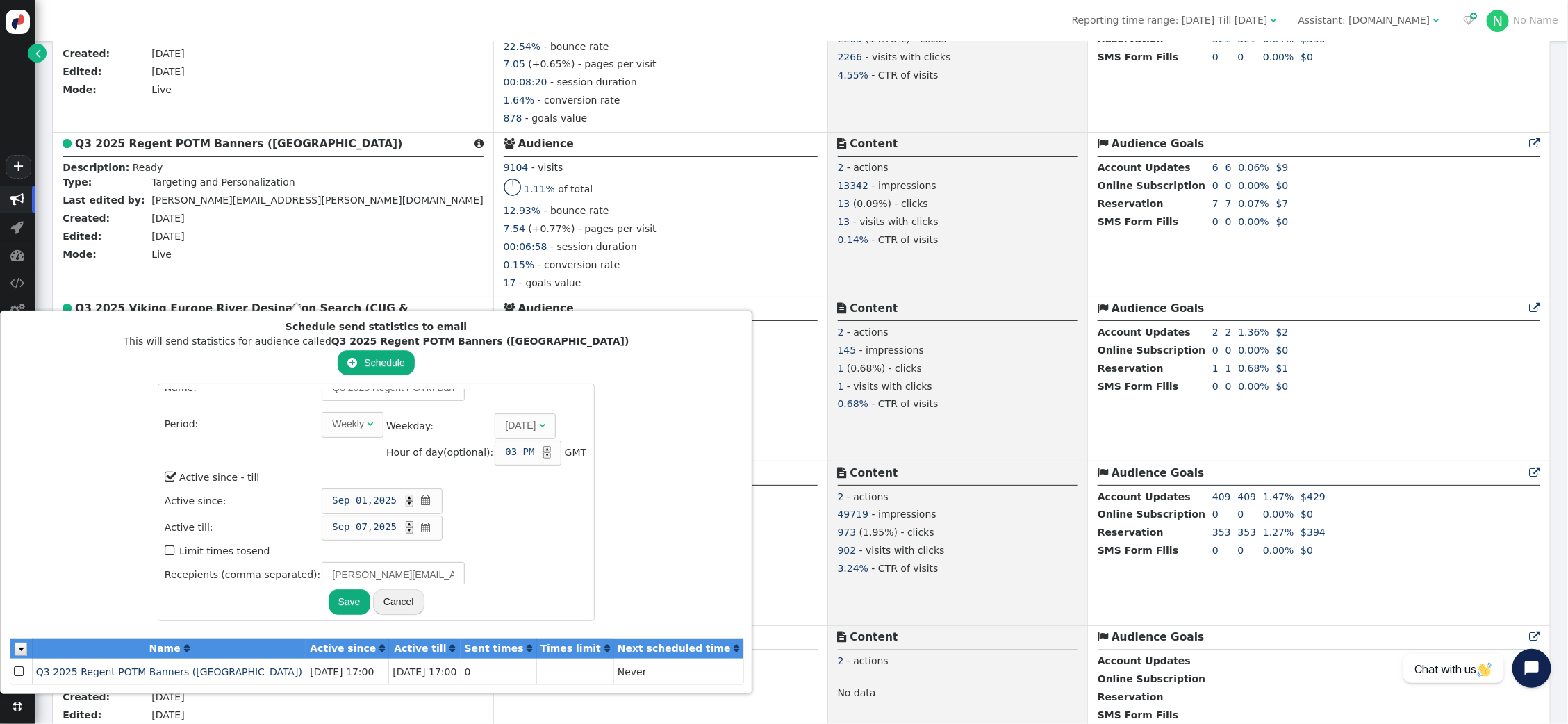
scroll to position [0, 0]
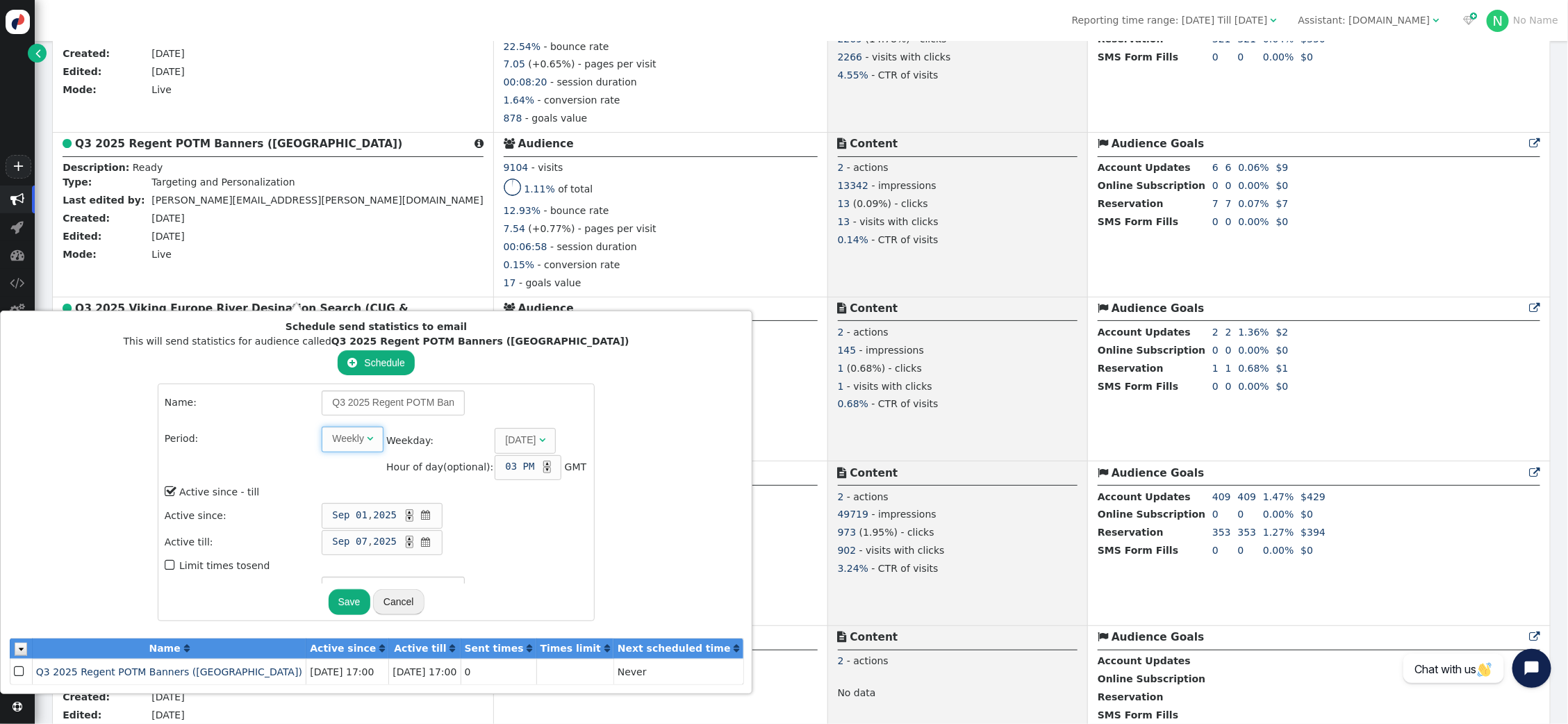
click at [366, 438] on span "" at bounding box center [369, 438] width 6 height 10
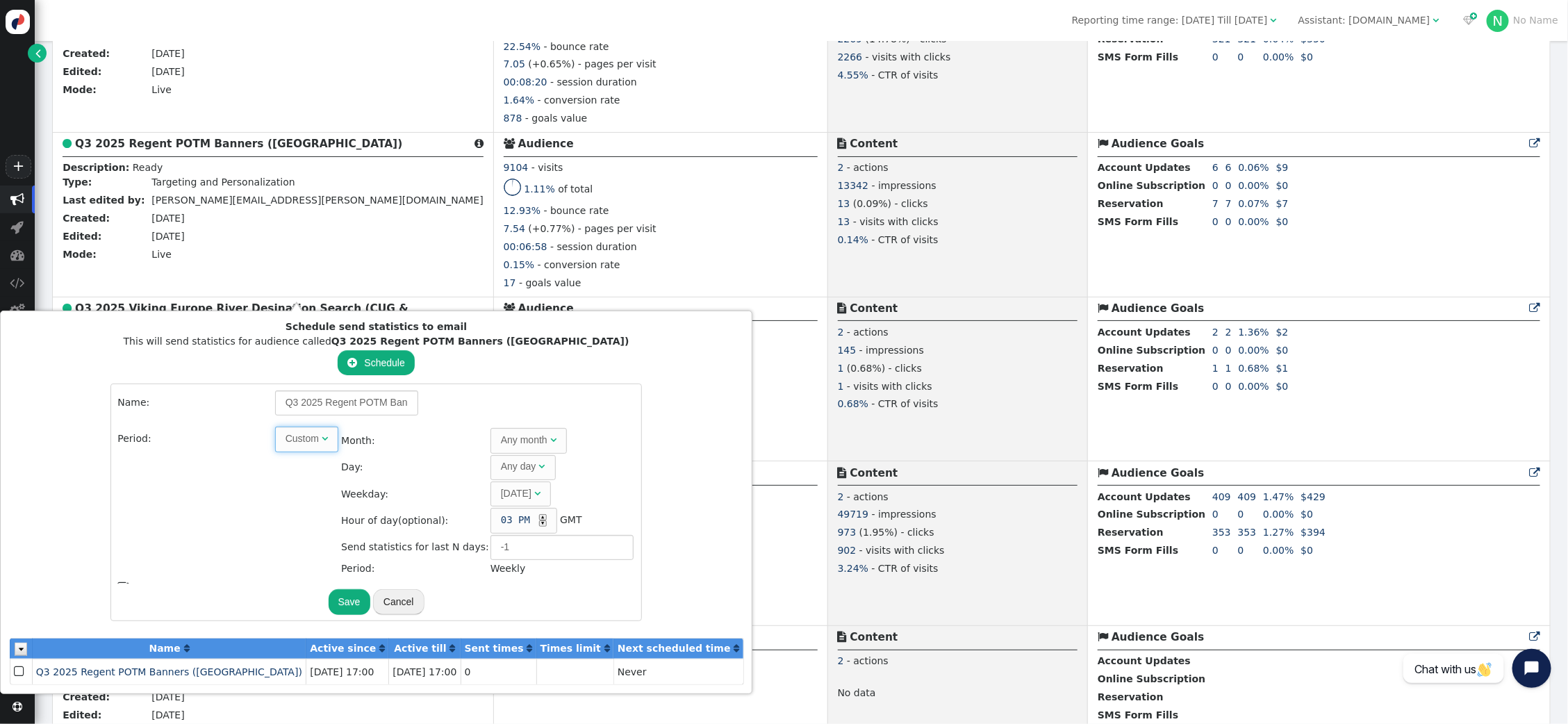
type input "7"
click at [286, 435] on div "Custom" at bounding box center [302, 438] width 33 height 15
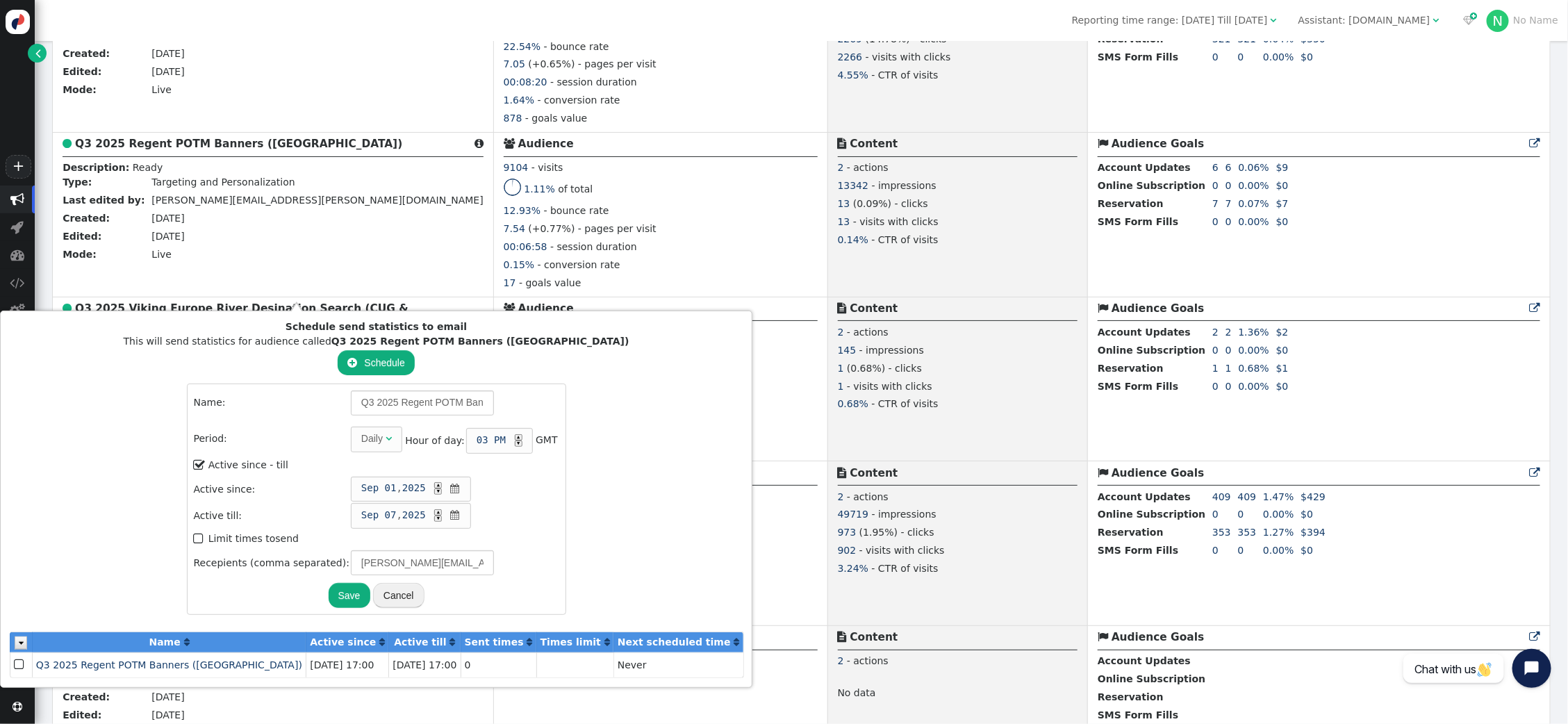
click at [329, 582] on button "Save" at bounding box center [349, 595] width 42 height 25
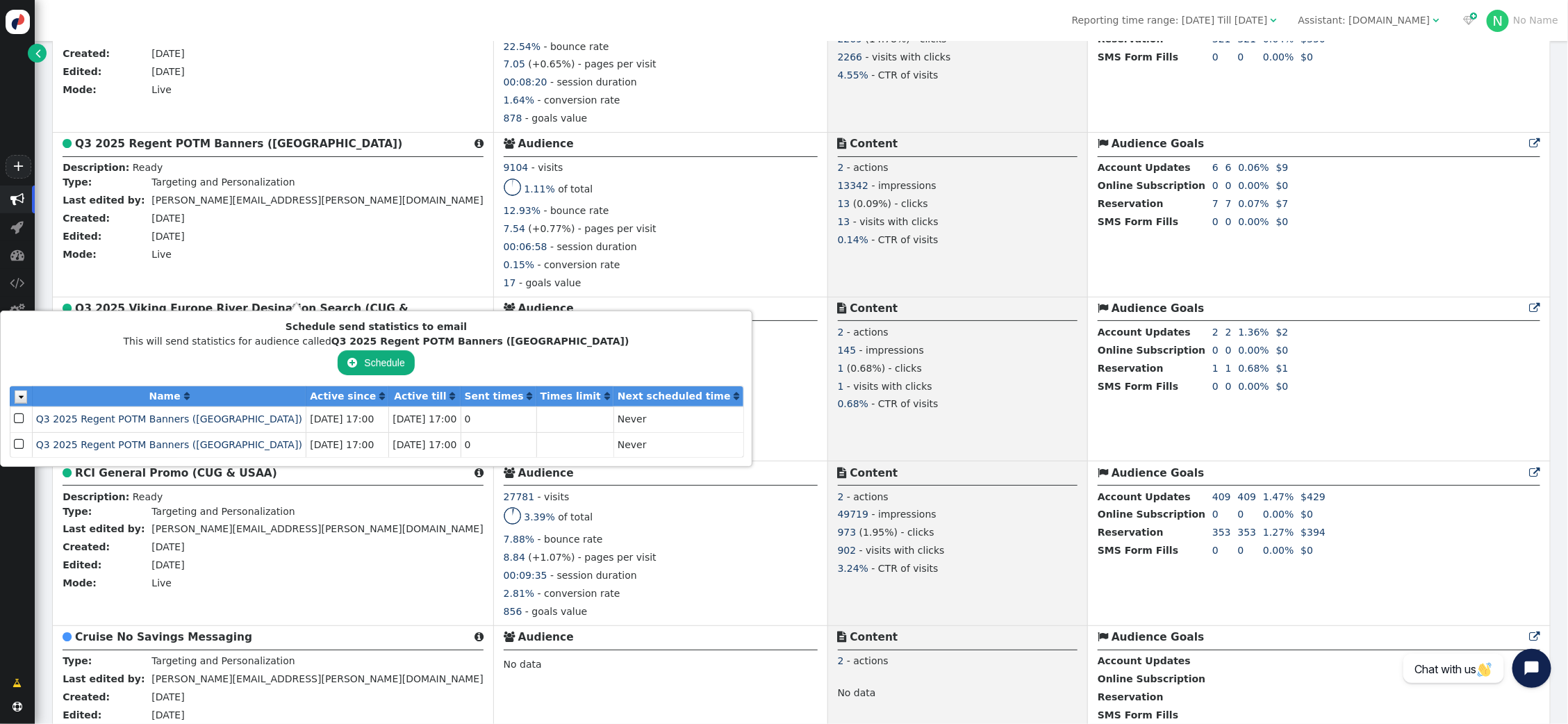
click at [18, 444] on span "" at bounding box center [19, 444] width 13 height 18
click at [136, 437] on td "Q3 2025 Regent POTM Banners (USAA) " at bounding box center [169, 445] width 274 height 25
click at [137, 444] on span "Q3 2025 Regent POTM Banners (USAA)" at bounding box center [169, 444] width 267 height 11
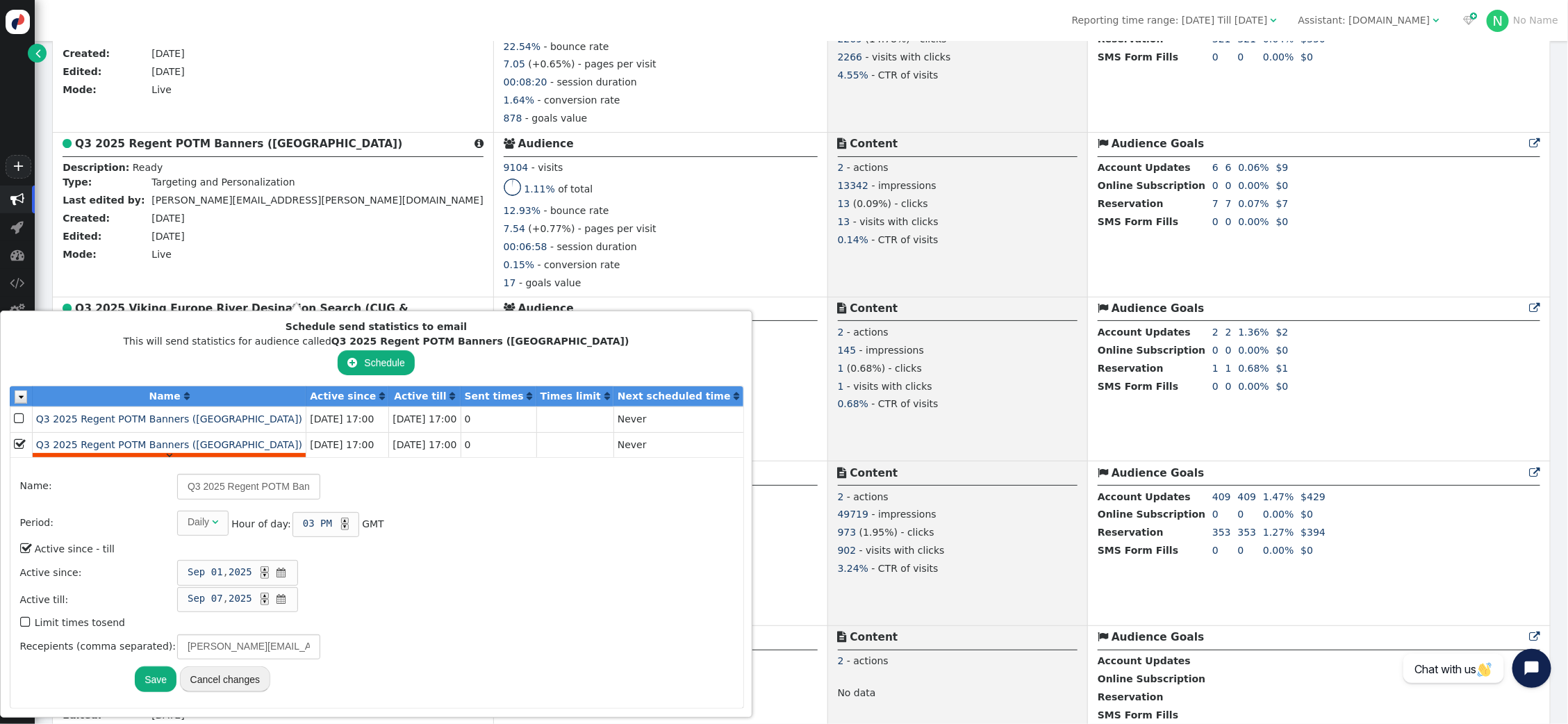
click at [25, 614] on span "" at bounding box center [26, 621] width 13 height 18
type input "1"
click at [151, 683] on button "Save" at bounding box center [155, 686] width 42 height 25
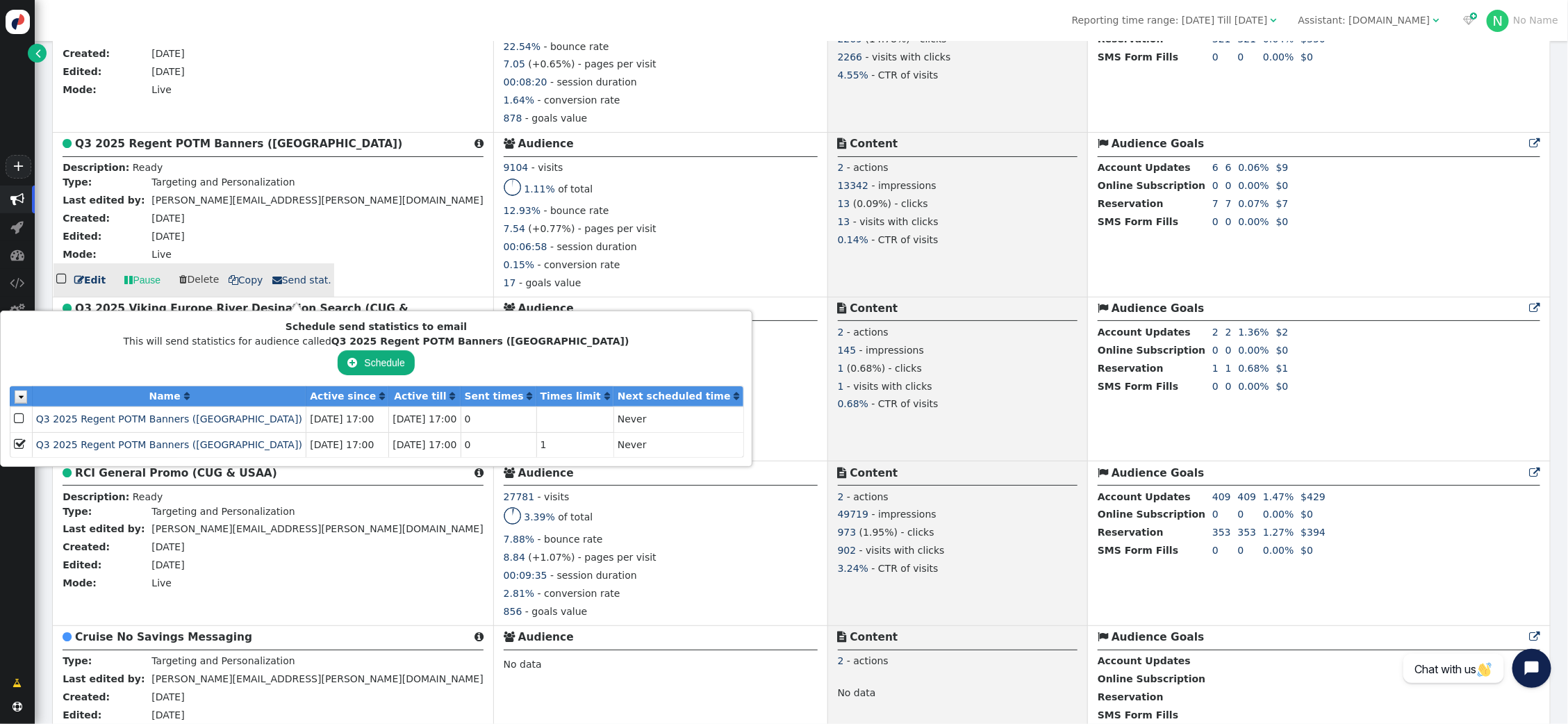
click at [576, 276] on div "0.15% - conversion rate" at bounding box center [661, 267] width 314 height 18
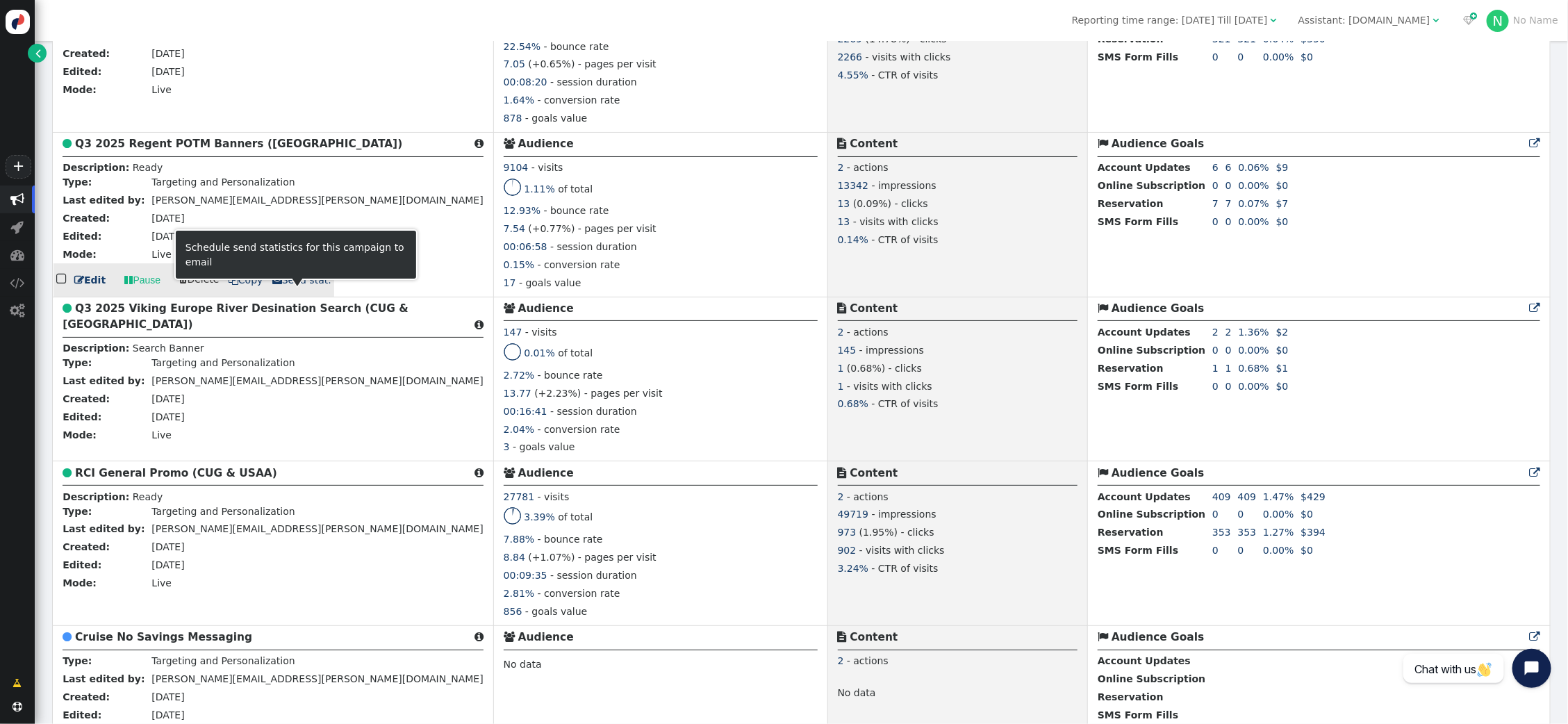
click at [291, 286] on span " Send stat." at bounding box center [301, 279] width 59 height 11
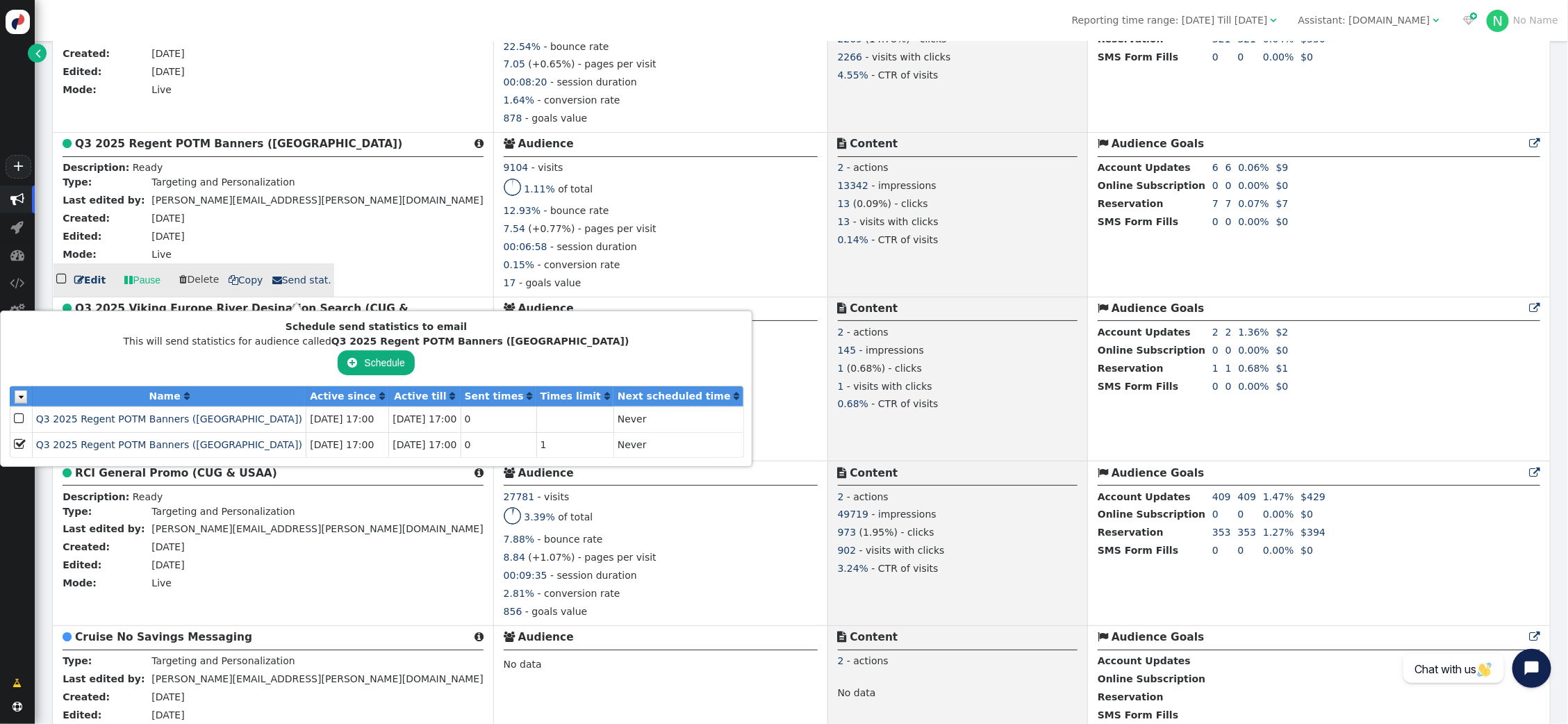
click at [271, 230] on td "[DATE]" at bounding box center [315, 220] width 334 height 18
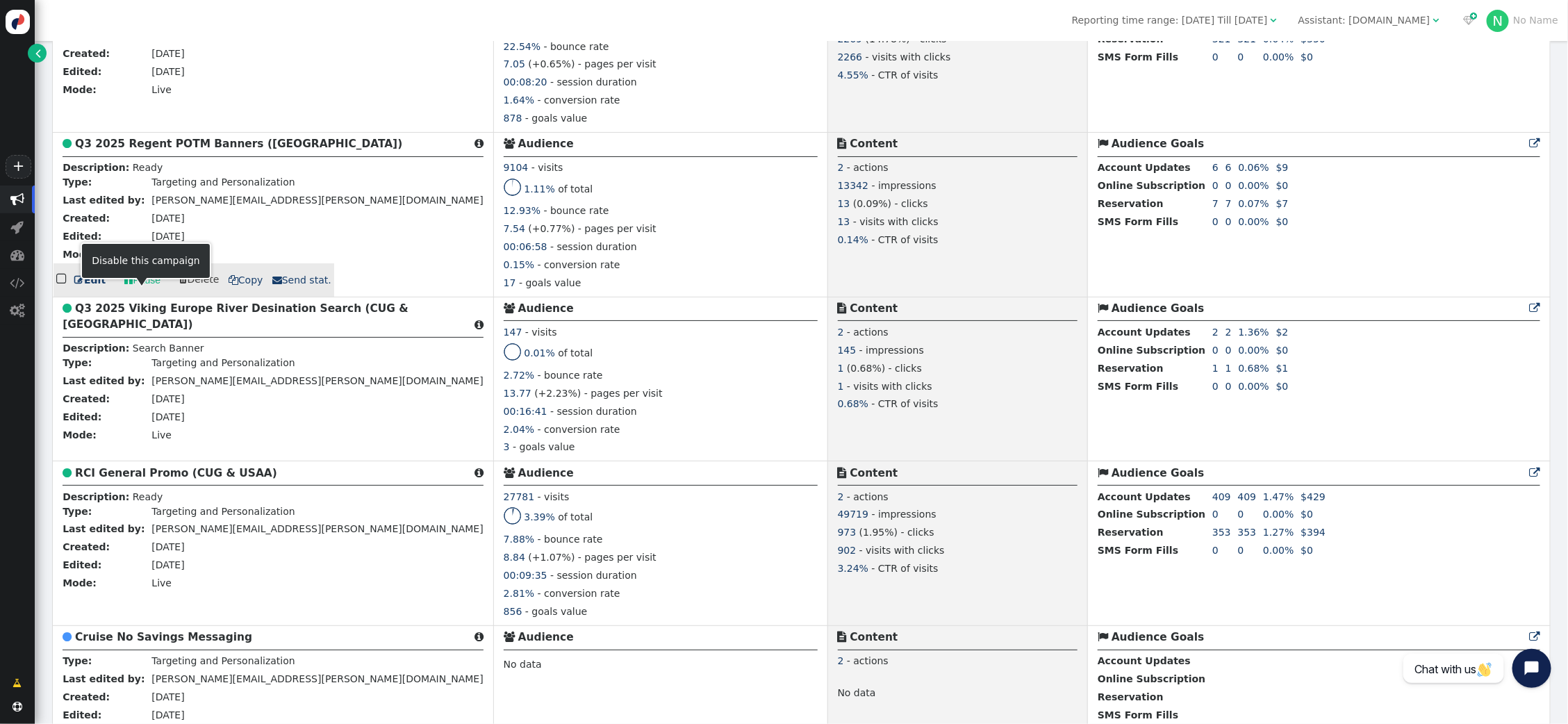
click at [147, 292] on link " Pause" at bounding box center [141, 280] width 55 height 25
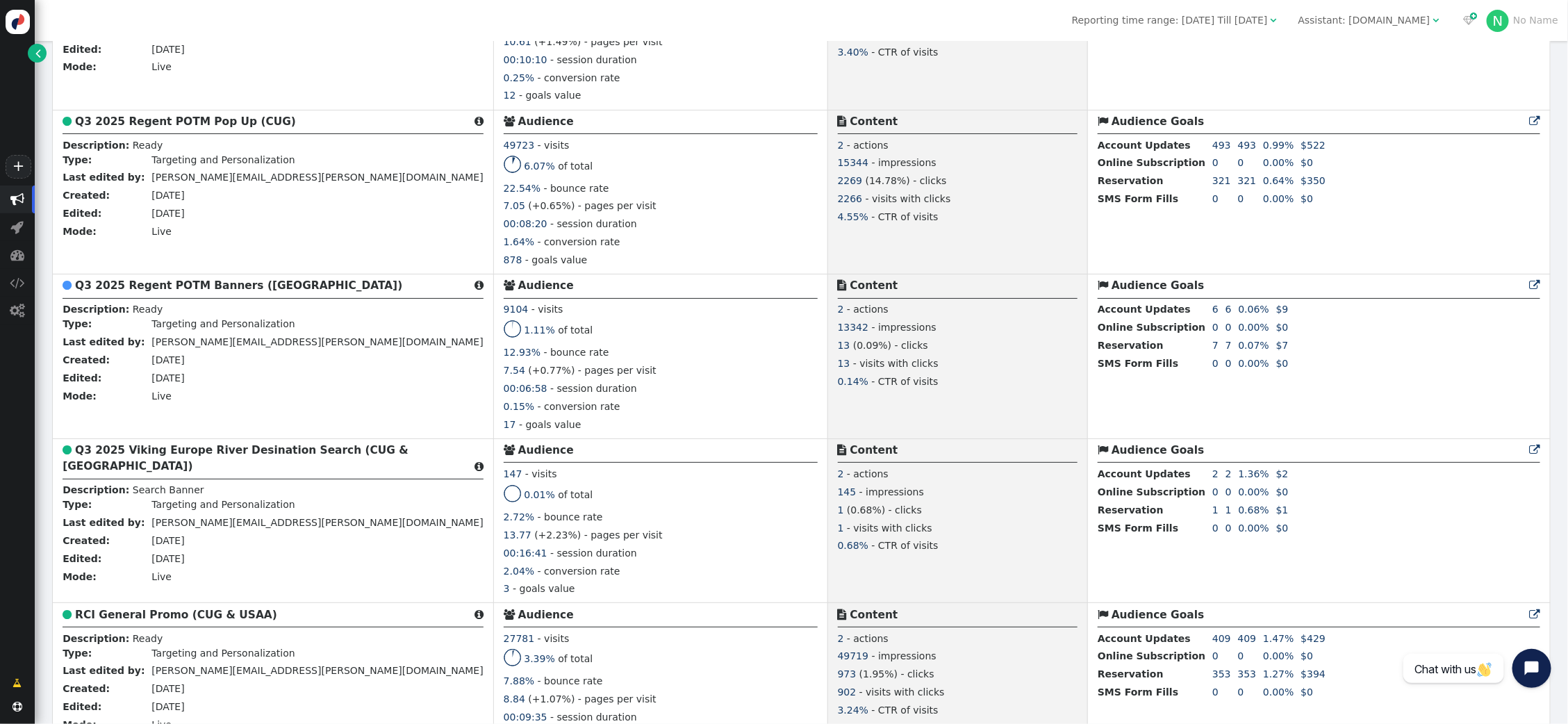
scroll to position [2741, 0]
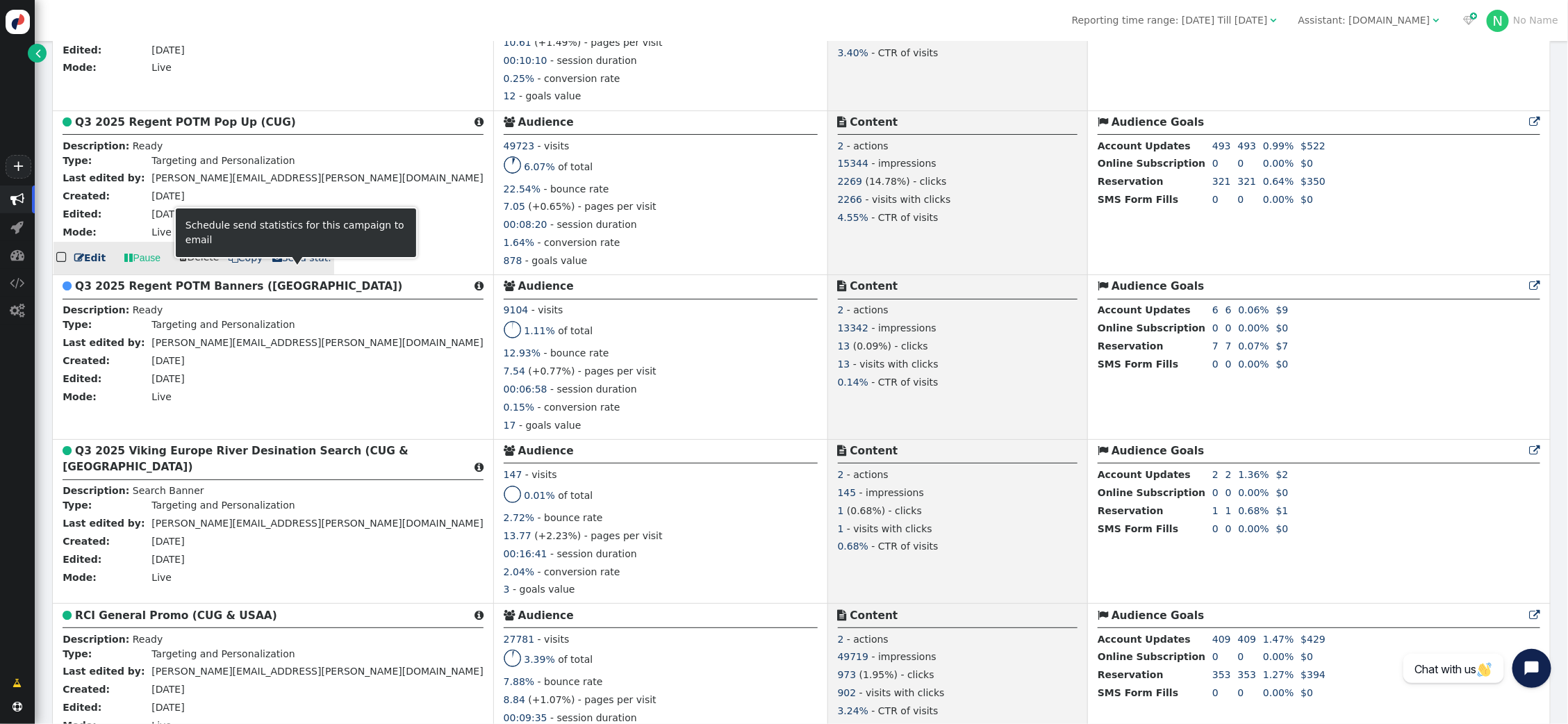
click at [298, 264] on span " Send stat." at bounding box center [301, 257] width 59 height 11
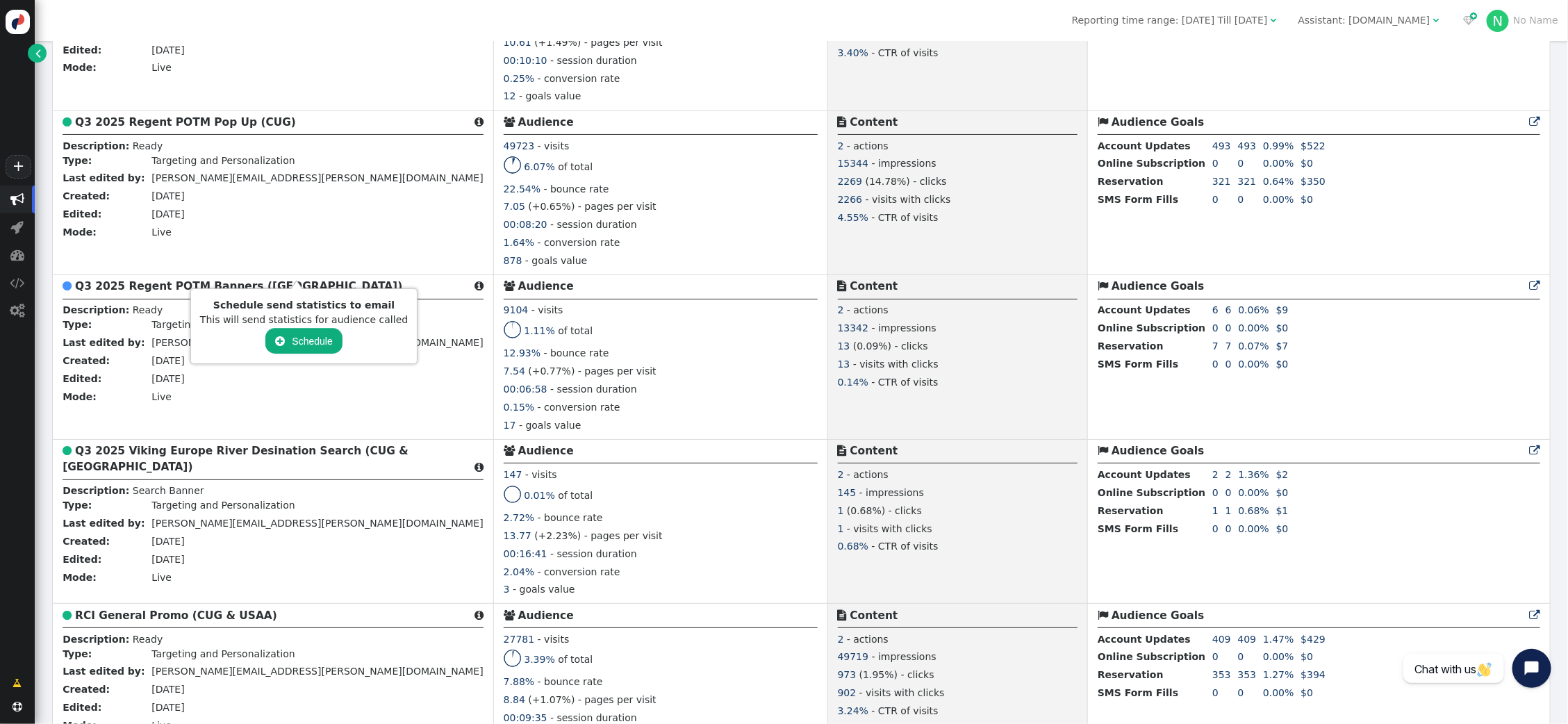
click at [298, 335] on button " Schedule" at bounding box center [303, 340] width 77 height 25
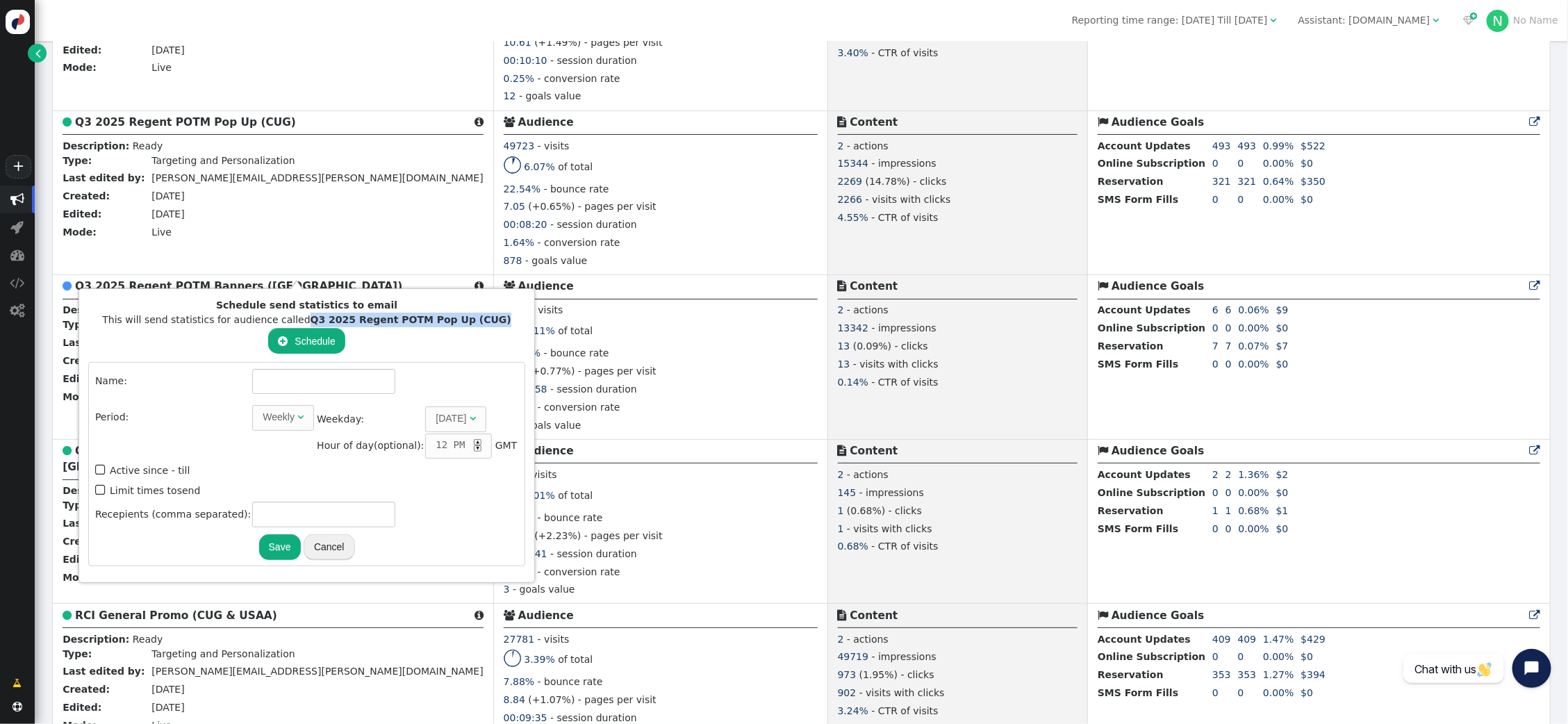
drag, startPoint x: 489, startPoint y: 321, endPoint x: 302, endPoint y: 324, distance: 187.0
click at [302, 324] on div "This will send statistics for audience called Q3 2025 Regent POTM Pop Up (CUG)" at bounding box center [306, 320] width 437 height 15
copy b "Q3 2025 Regent POTM Pop Up (CUG)"
click at [278, 382] on input "text" at bounding box center [324, 382] width 143 height 25
paste input "Q3 2025 Regent POTM Pop Up (CUG)"
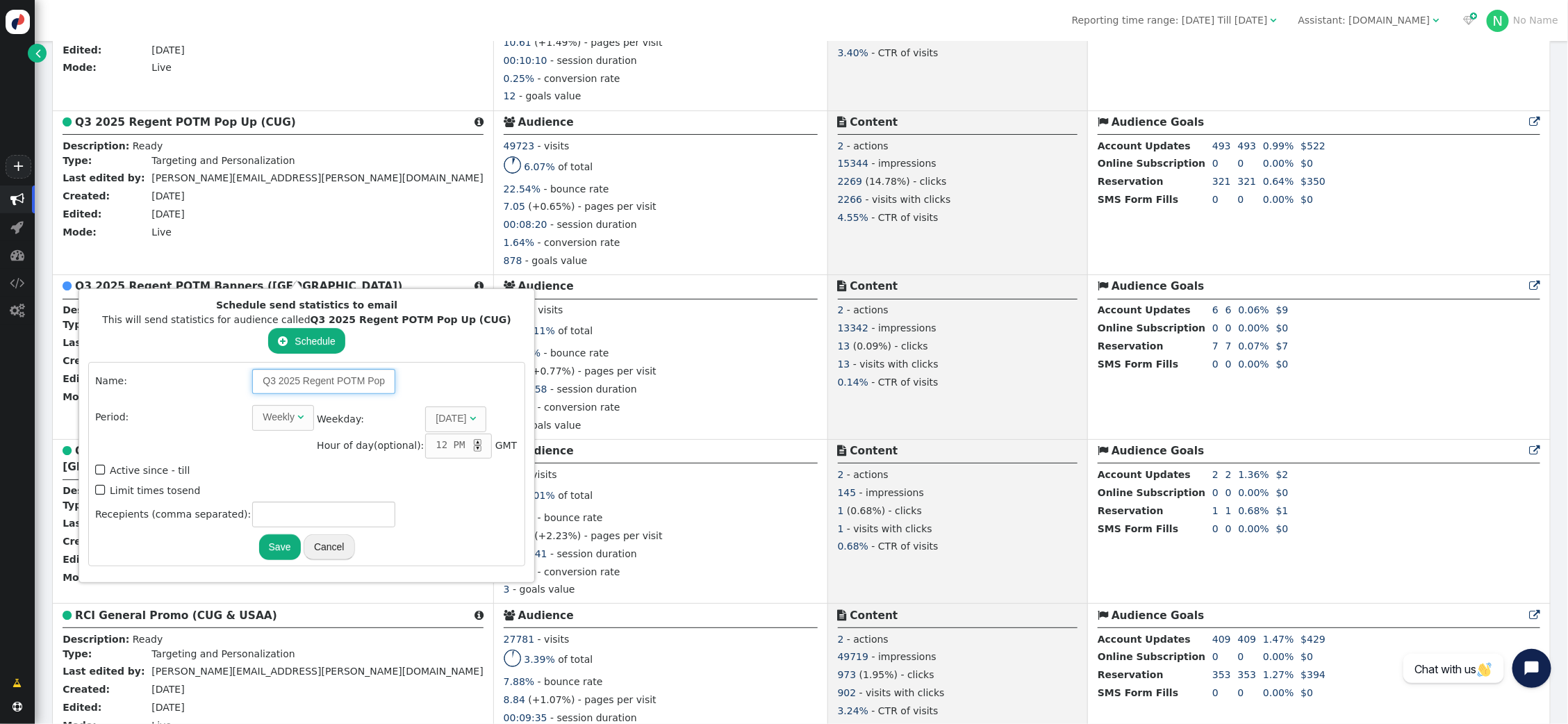
scroll to position [0, 46]
type input "Q3 2025 Regent POTM Pop Up (CUG)"
click at [294, 418] on span "Weekly " at bounding box center [283, 418] width 62 height 25
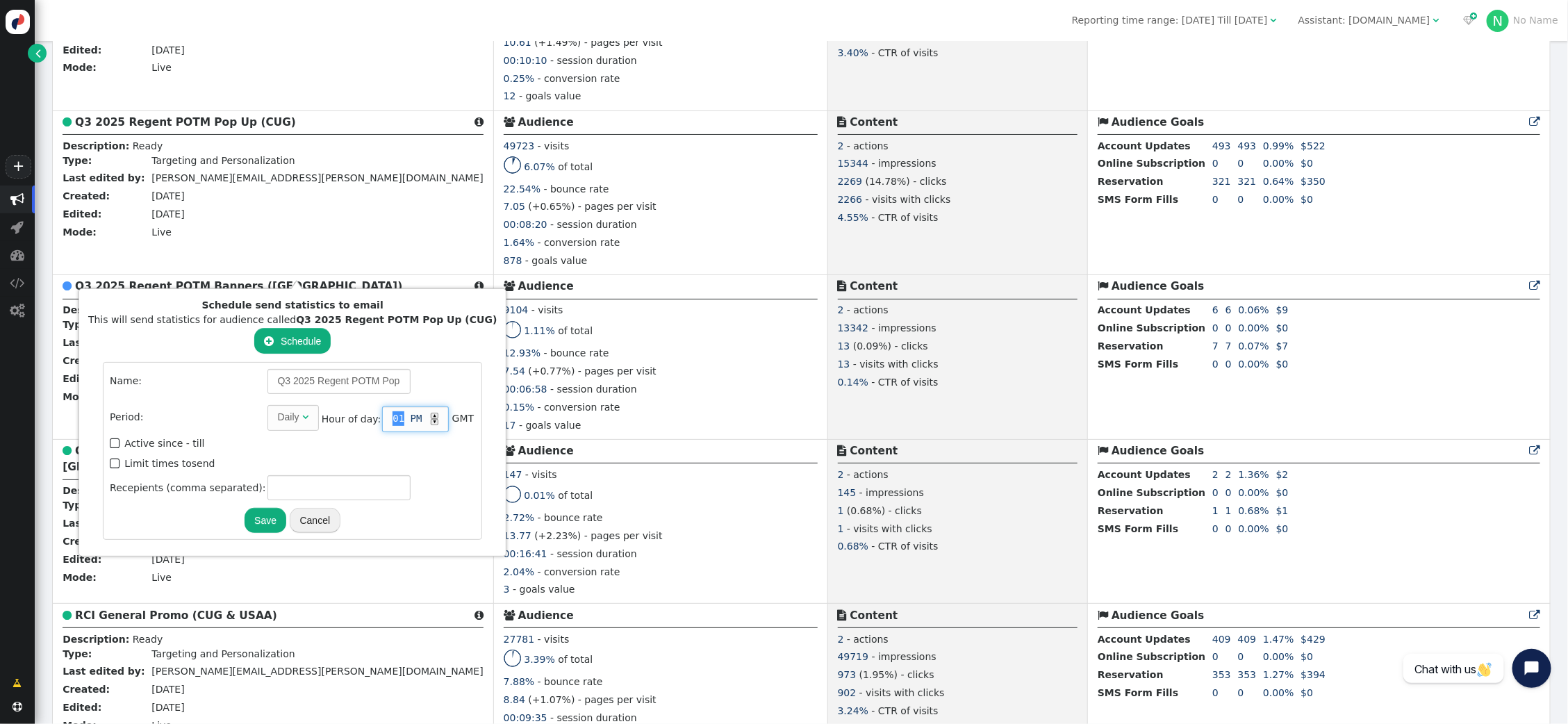
click at [430, 414] on div "▲" at bounding box center [434, 416] width 8 height 6
click at [110, 459] on span "" at bounding box center [115, 463] width 13 height 18
type input "1"
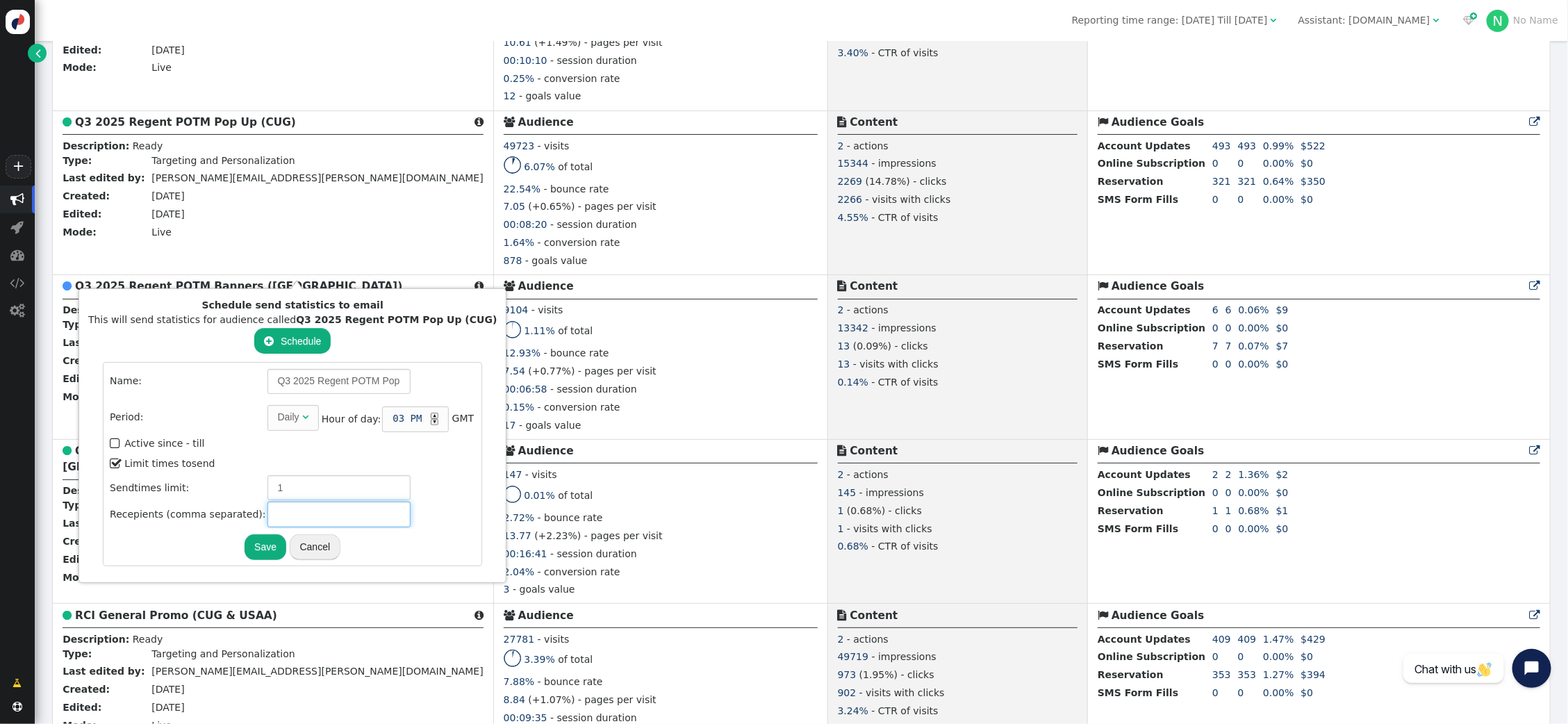
click at [271, 510] on input "text" at bounding box center [339, 515] width 143 height 25
type input "[PERSON_NAME][EMAIL_ADDRESS][PERSON_NAME][DOMAIN_NAME]"
click at [244, 536] on button "Save" at bounding box center [265, 547] width 42 height 25
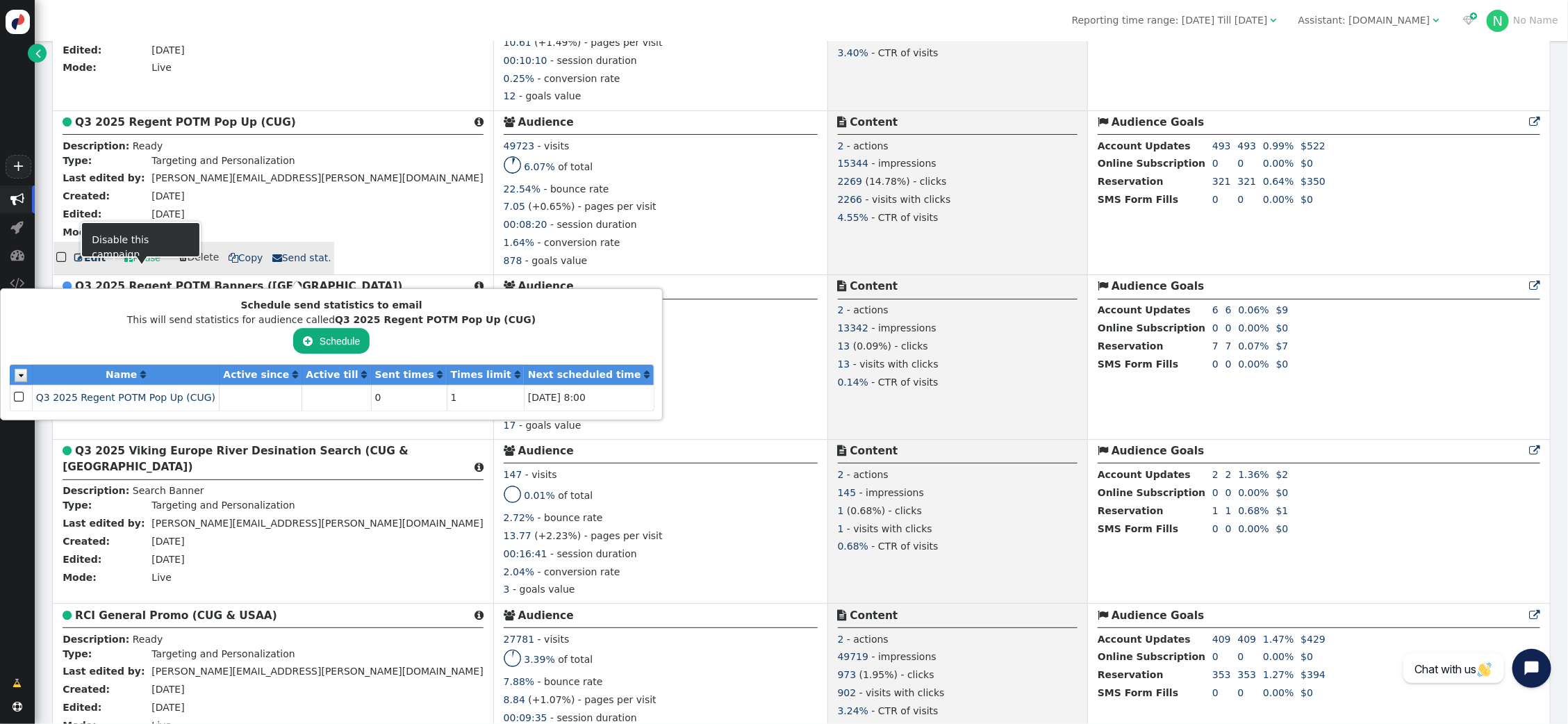
click at [139, 270] on link " Pause" at bounding box center [141, 258] width 55 height 25
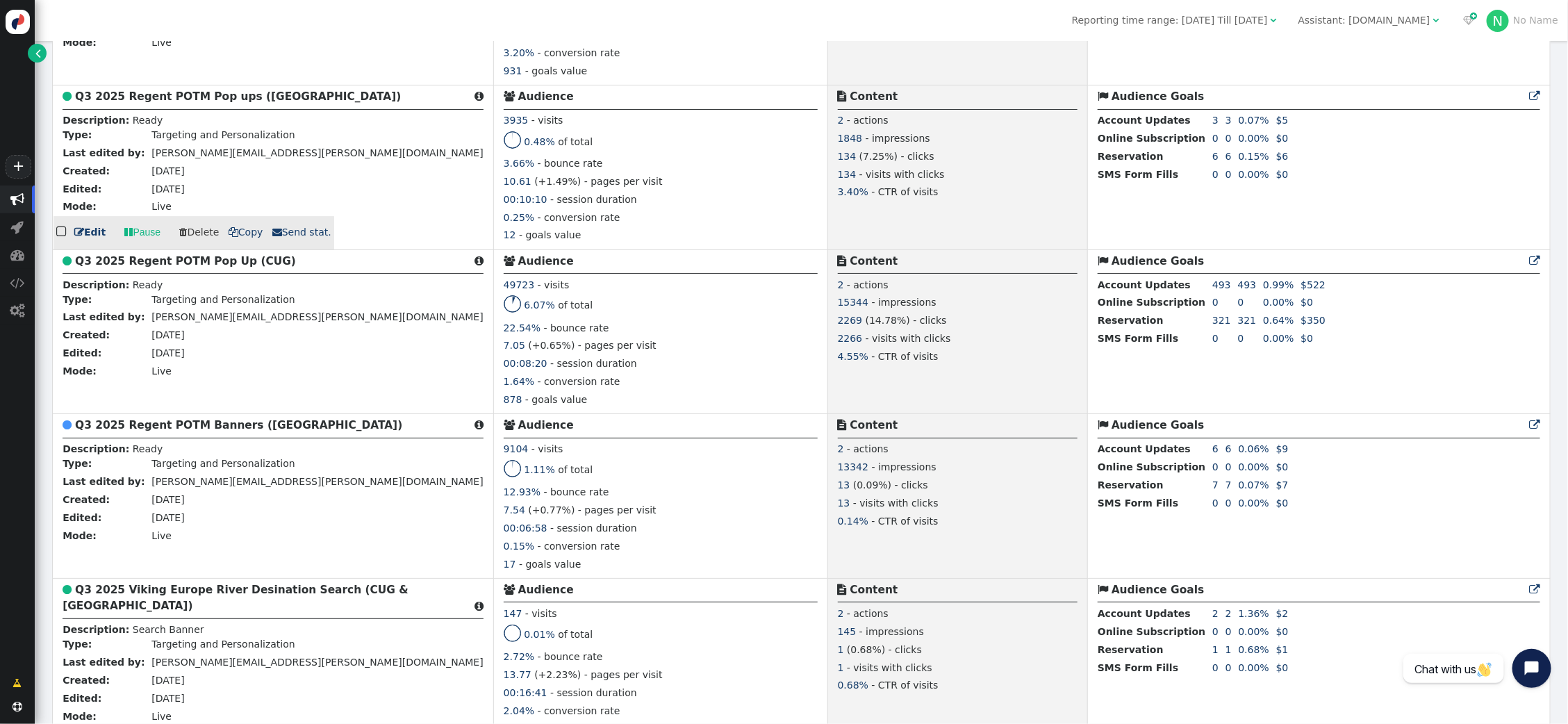
scroll to position [2517, 0]
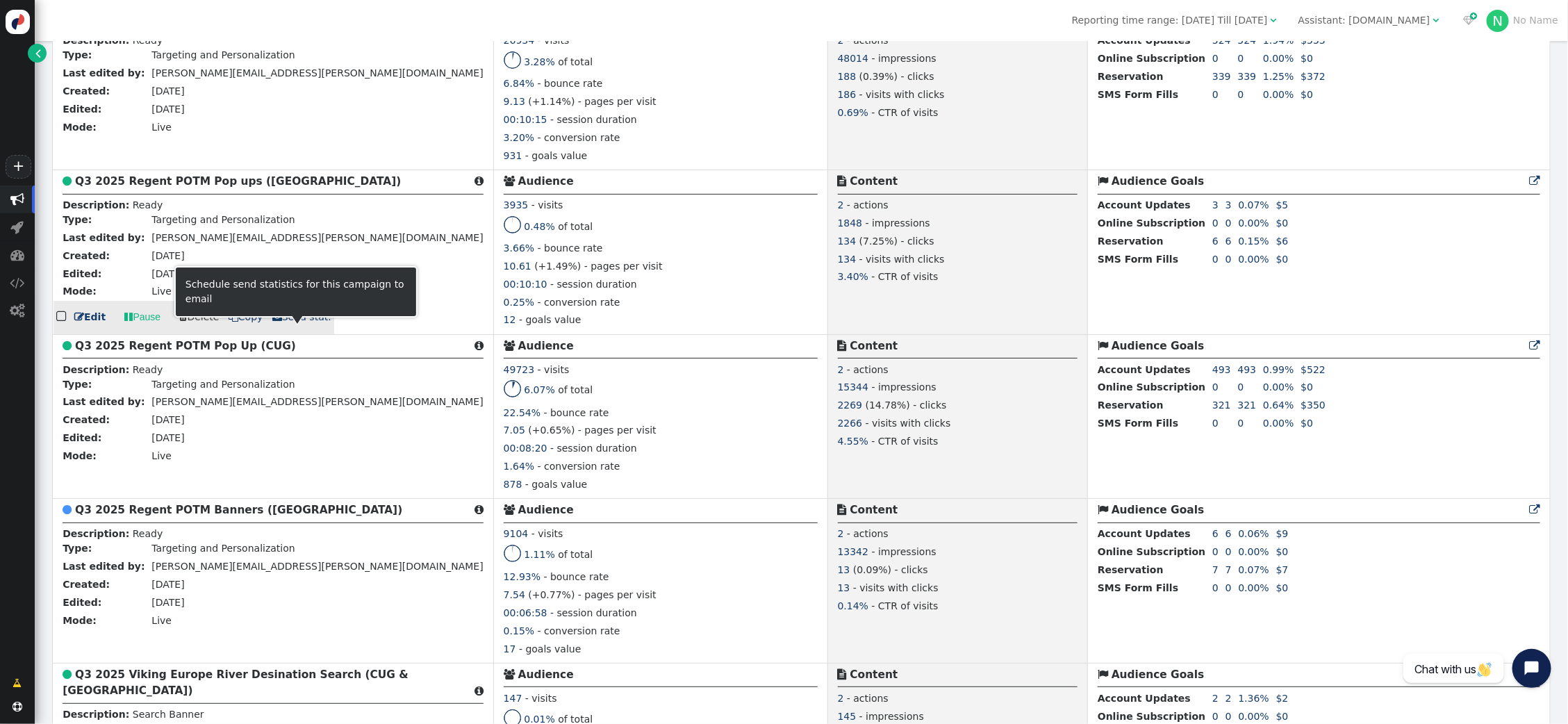
click at [302, 323] on span " Send stat." at bounding box center [301, 316] width 59 height 11
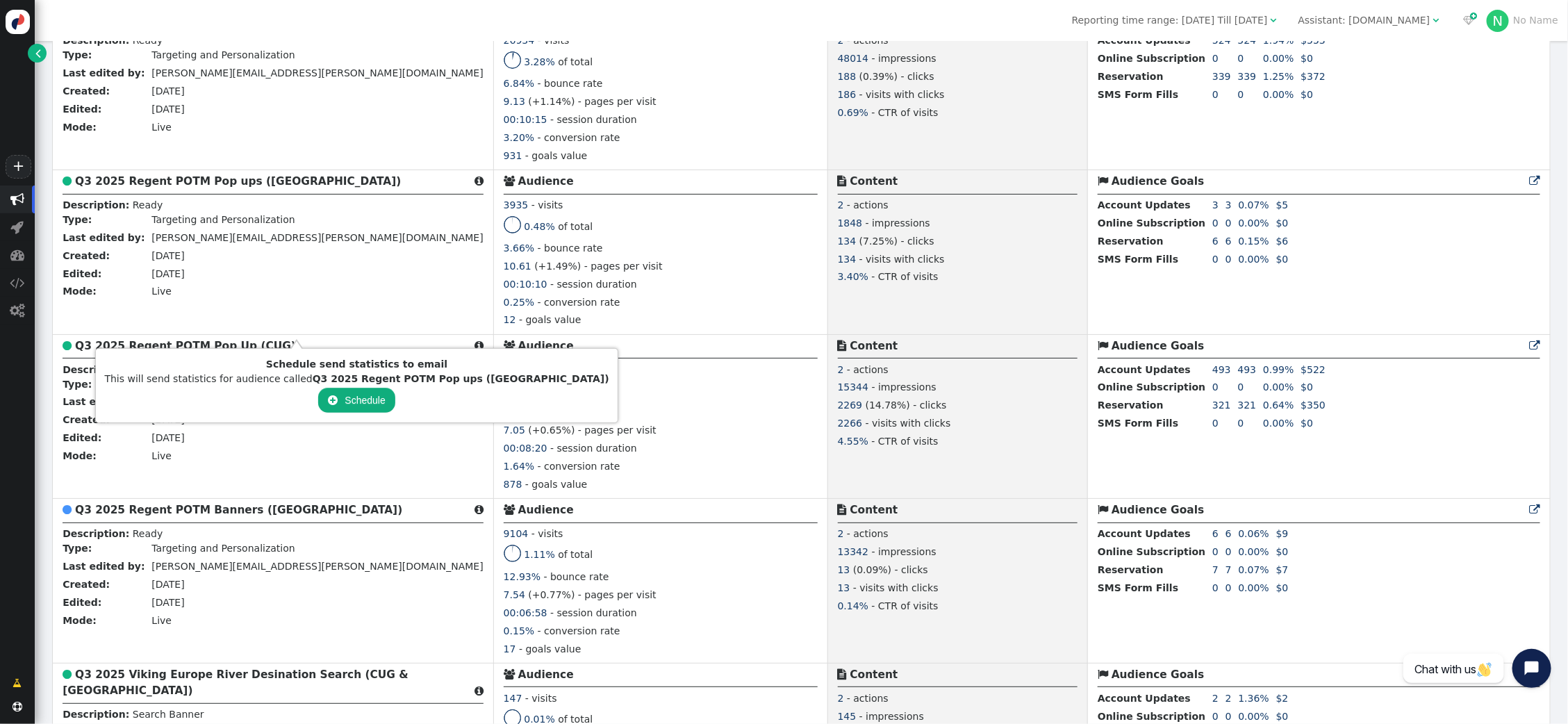
click at [318, 406] on button " Schedule" at bounding box center [356, 400] width 77 height 25
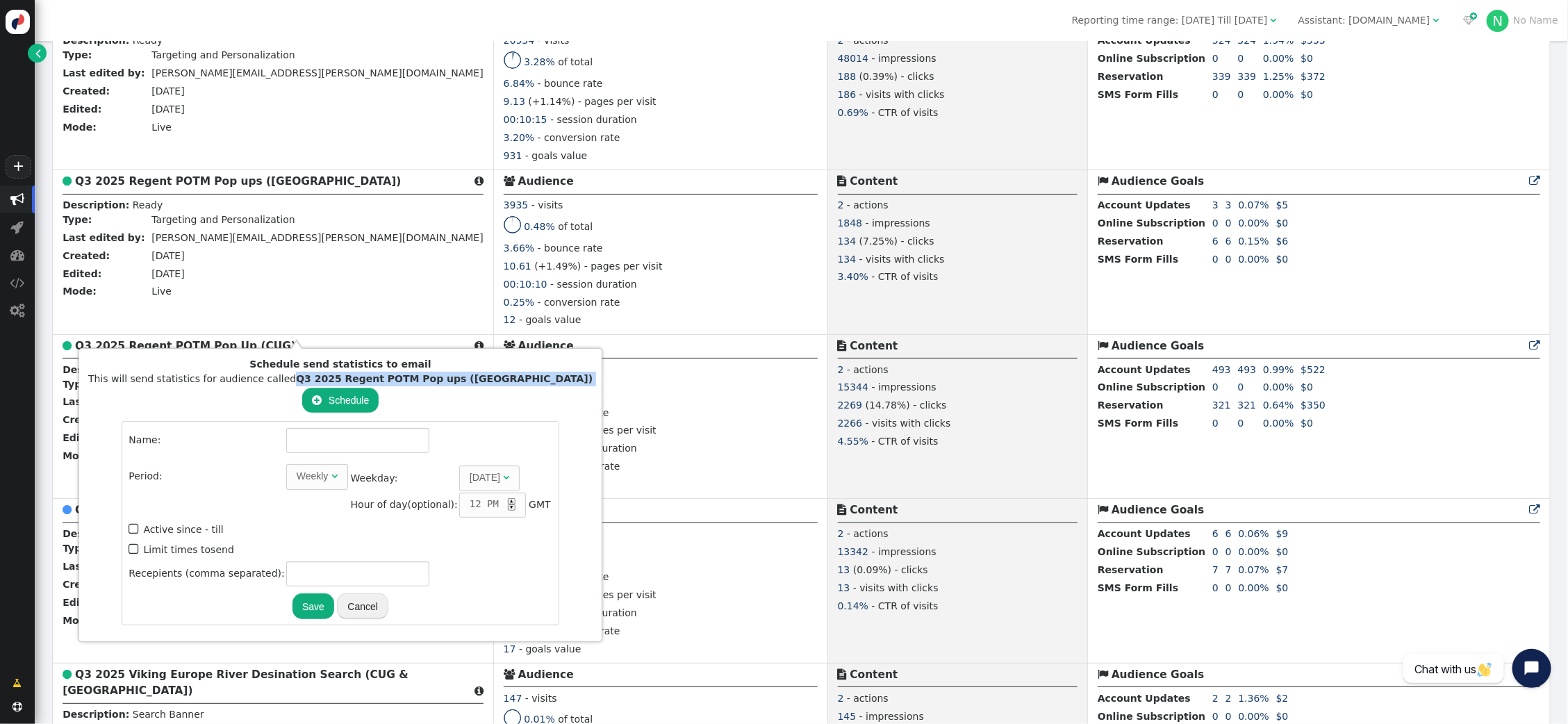
drag, startPoint x: 298, startPoint y: 378, endPoint x: 494, endPoint y: 386, distance: 196.2
click at [494, 386] on div "Schedule send statistics to email This will send statistics for audience called…" at bounding box center [340, 494] width 504 height 276
copy div "Q3 2025 Regent POTM Pop ups (USAA)"
click at [286, 443] on input "text" at bounding box center [358, 441] width 143 height 25
paste input "Q3 2025 Regent POTM Pop ups (USAA)"
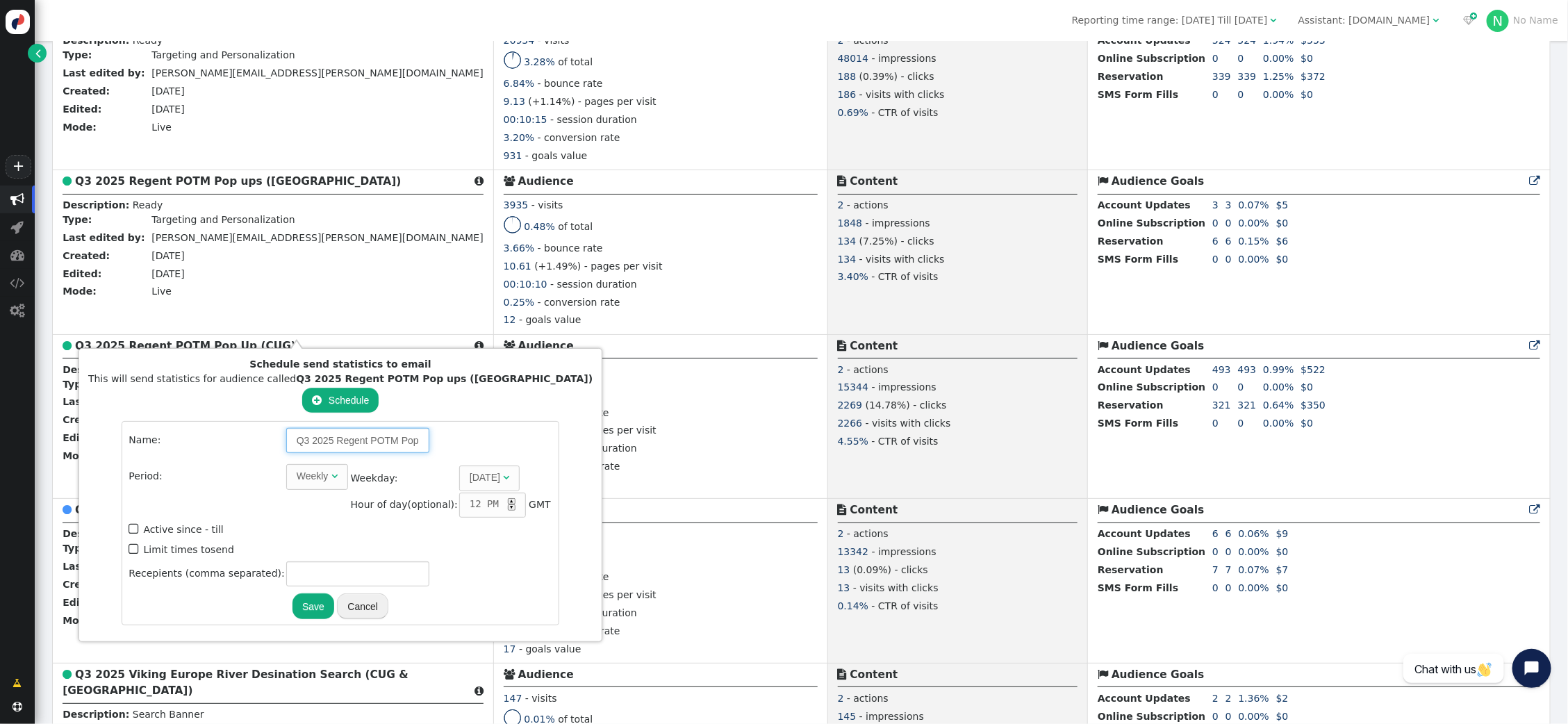
scroll to position [0, 53]
type input "Q3 2025 Regent POTM Pop ups (USAA)"
click at [286, 466] on span "Weekly " at bounding box center [317, 477] width 62 height 25
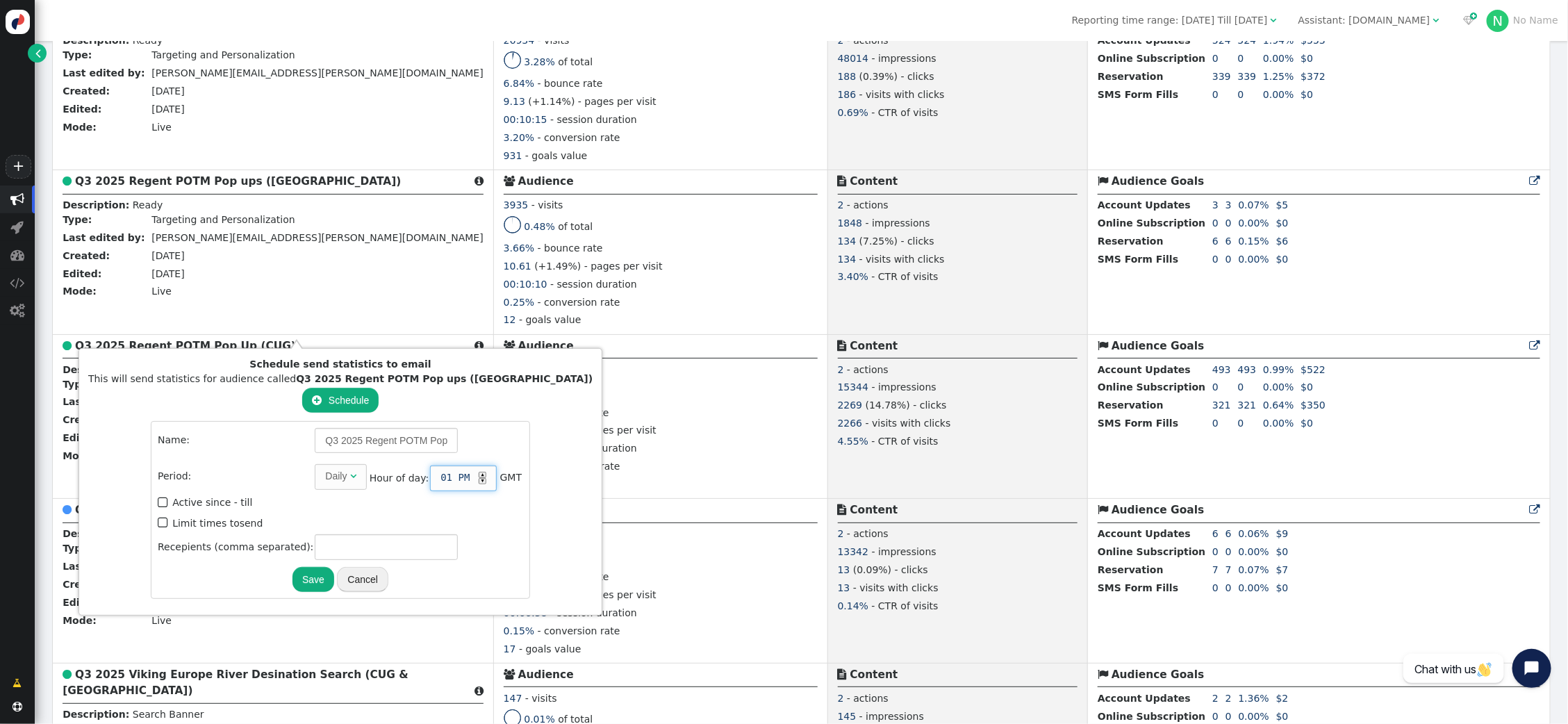
click at [479, 473] on div "▲" at bounding box center [483, 475] width 8 height 6
click at [158, 519] on span "" at bounding box center [164, 522] width 13 height 18
type input "1"
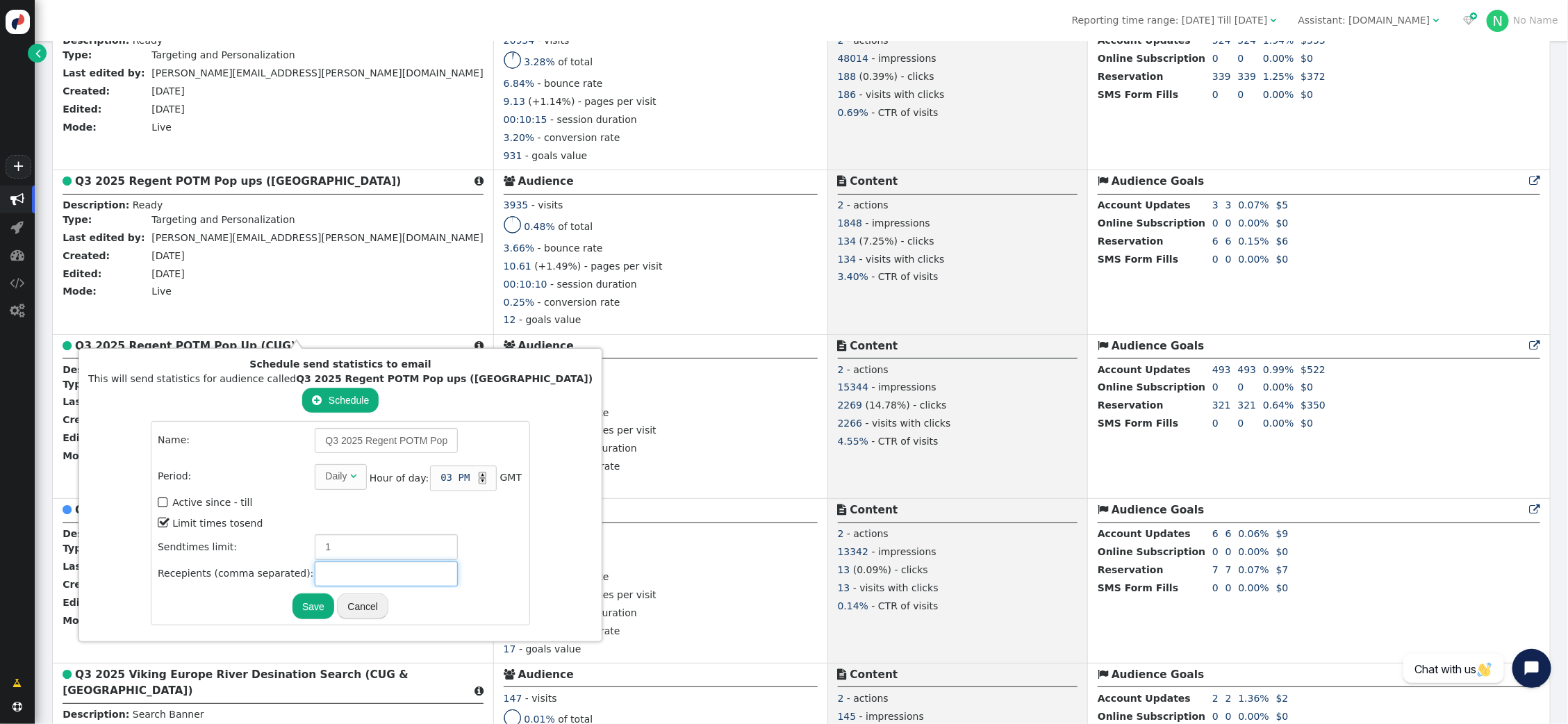
click at [315, 569] on input "text" at bounding box center [387, 574] width 143 height 25
type input "[PERSON_NAME][EMAIL_ADDRESS][PERSON_NAME][DOMAIN_NAME]"
click at [293, 599] on button "Save" at bounding box center [313, 606] width 42 height 25
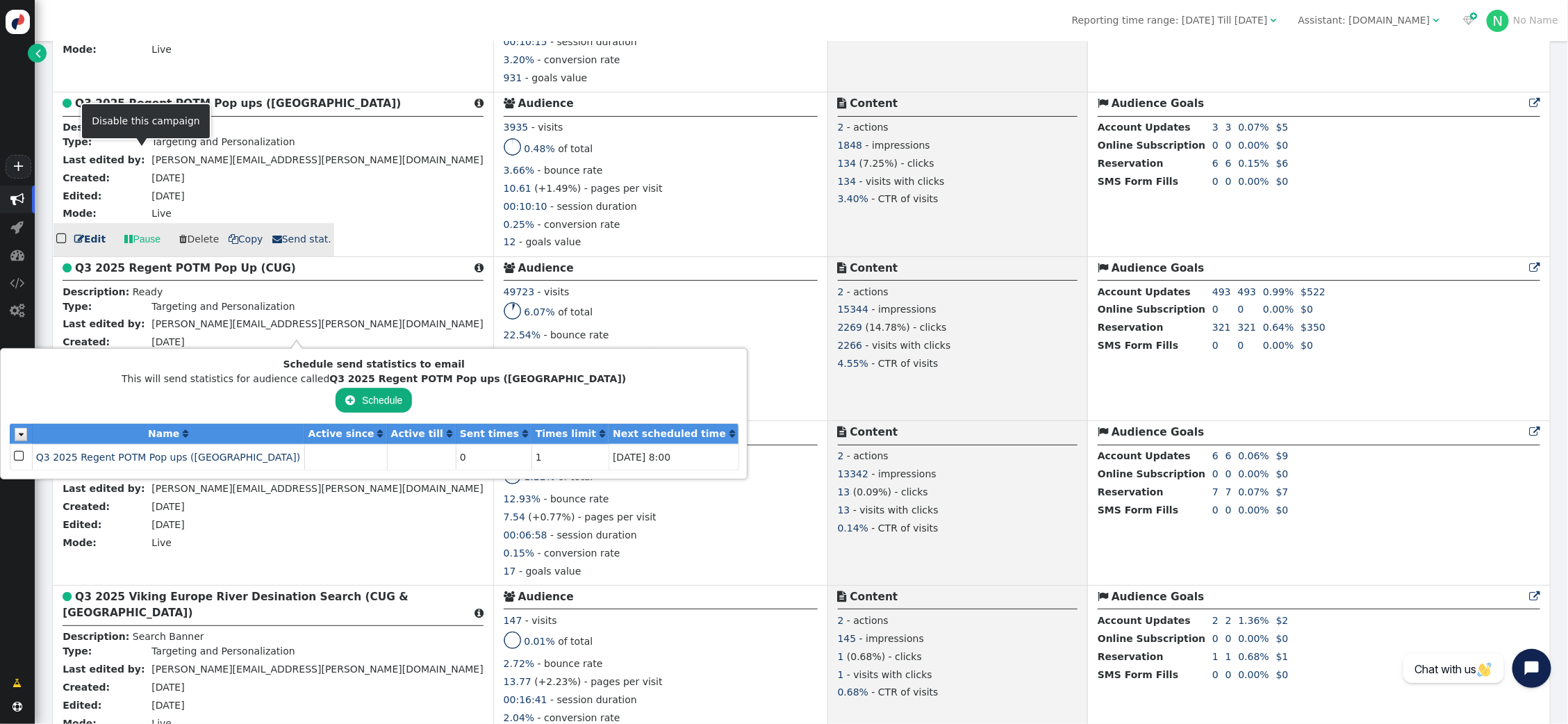
scroll to position [2593, 0]
click at [140, 252] on link " Pause" at bounding box center [141, 242] width 55 height 25
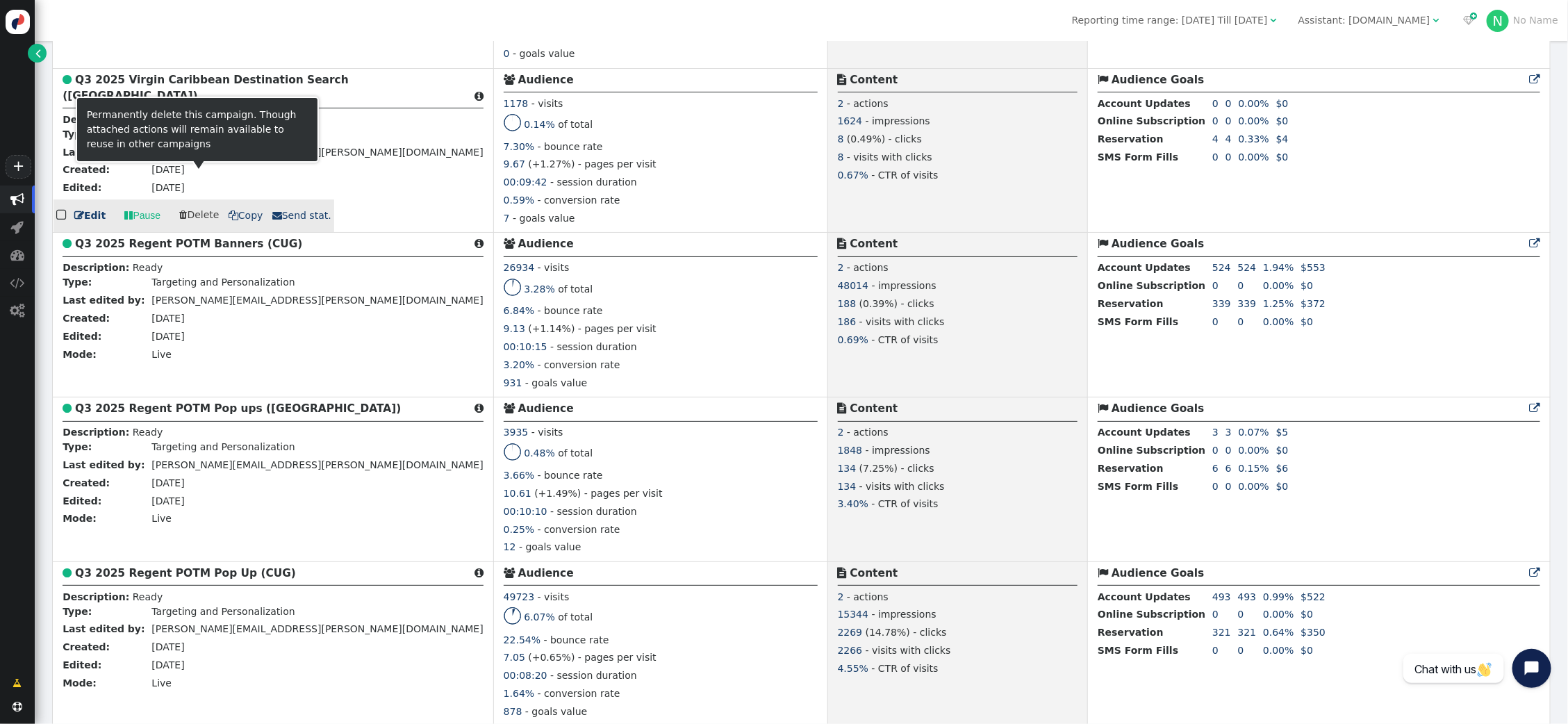
scroll to position [2284, 0]
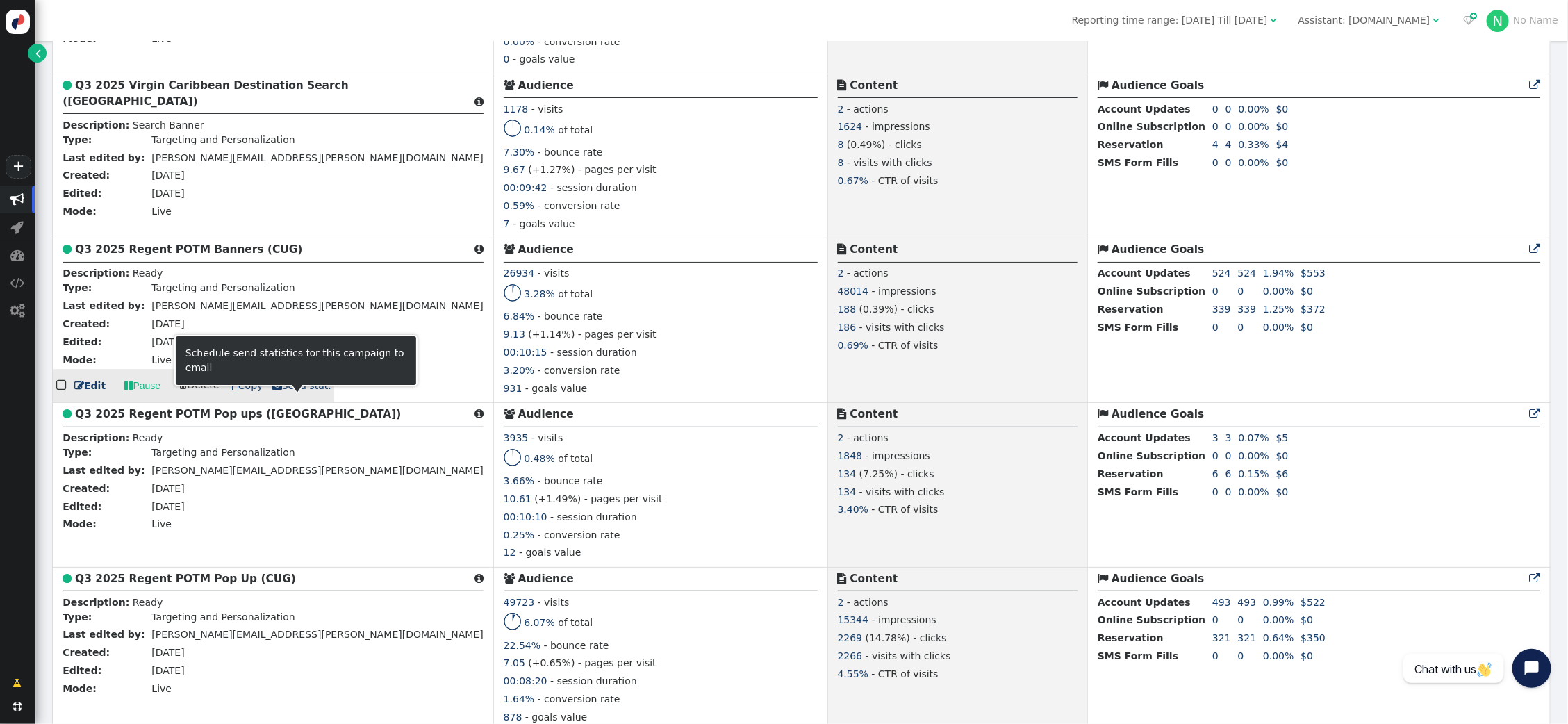
click at [295, 392] on span " Send stat." at bounding box center [301, 385] width 59 height 11
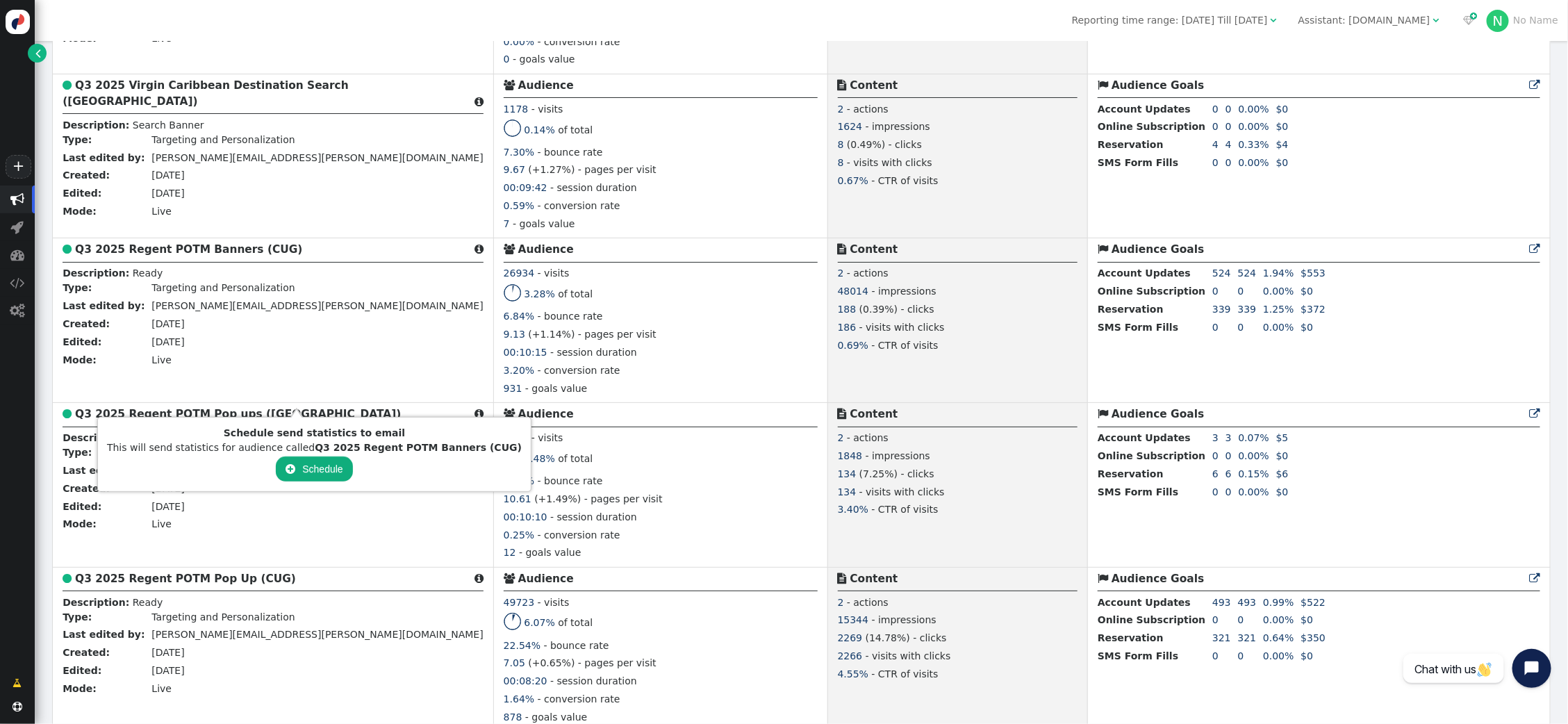
click at [315, 467] on button " Schedule" at bounding box center [314, 469] width 77 height 25
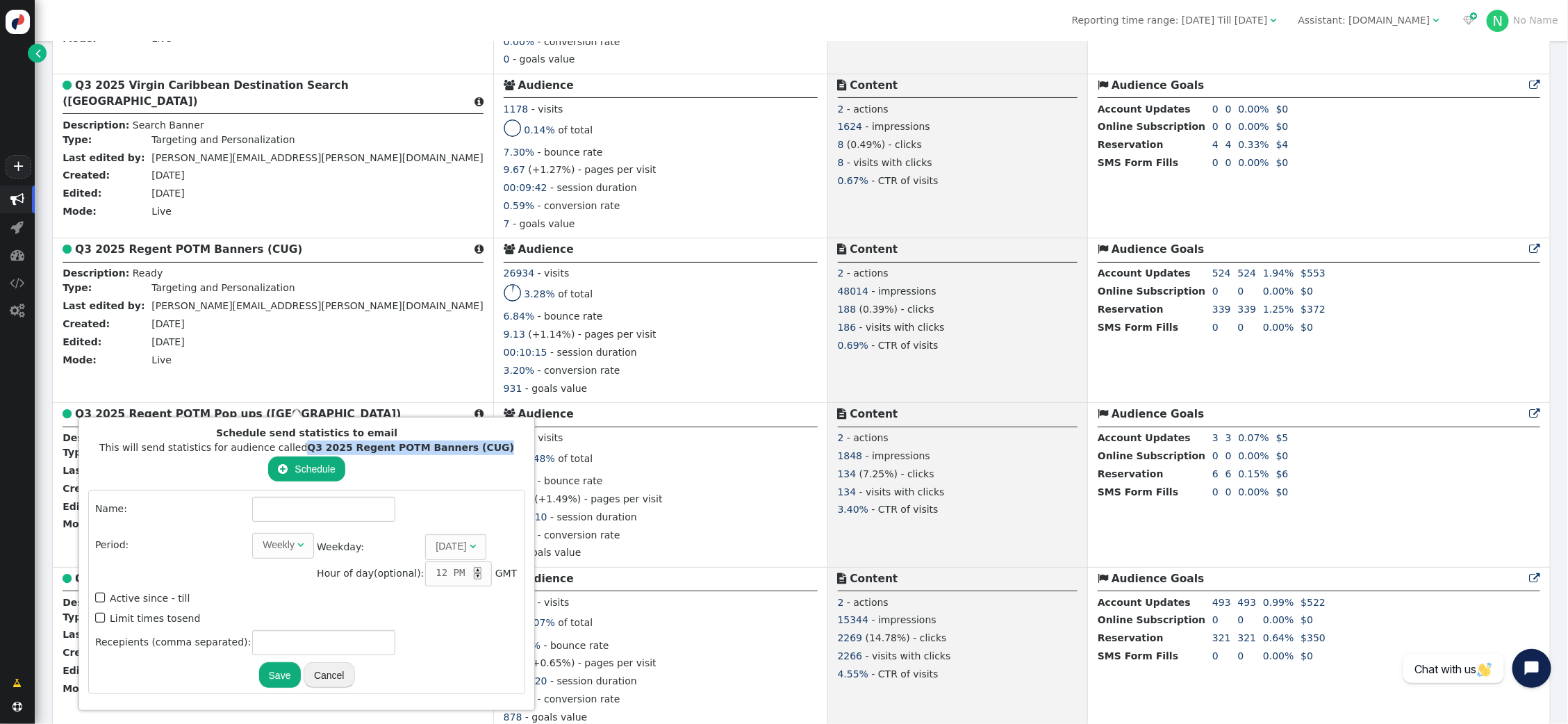
drag, startPoint x: 492, startPoint y: 452, endPoint x: 299, endPoint y: 450, distance: 193.0
click at [300, 450] on div "This will send statistics for audience called Q3 2025 Regent POTM Banners (CUG)" at bounding box center [306, 447] width 437 height 15
copy b "Q3 2025 Regent POTM Banners (CUG)"
click at [315, 508] on input "text" at bounding box center [324, 510] width 143 height 25
paste input "Q3 2025 Regent POTM Banners (CUG)"
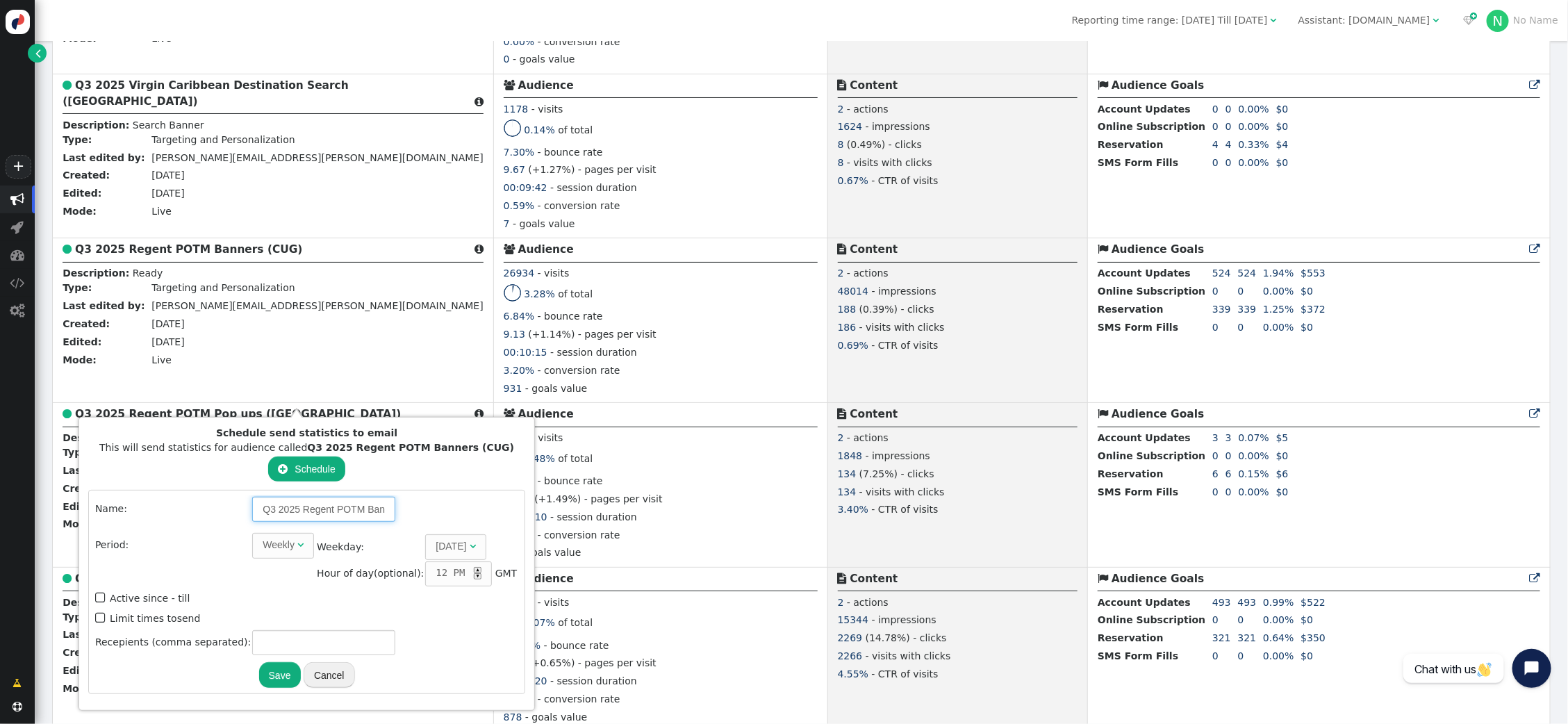
scroll to position [0, 49]
type input "Q3 2025 Regent POTM Banners (CUG)"
click at [298, 544] on span "" at bounding box center [300, 545] width 6 height 10
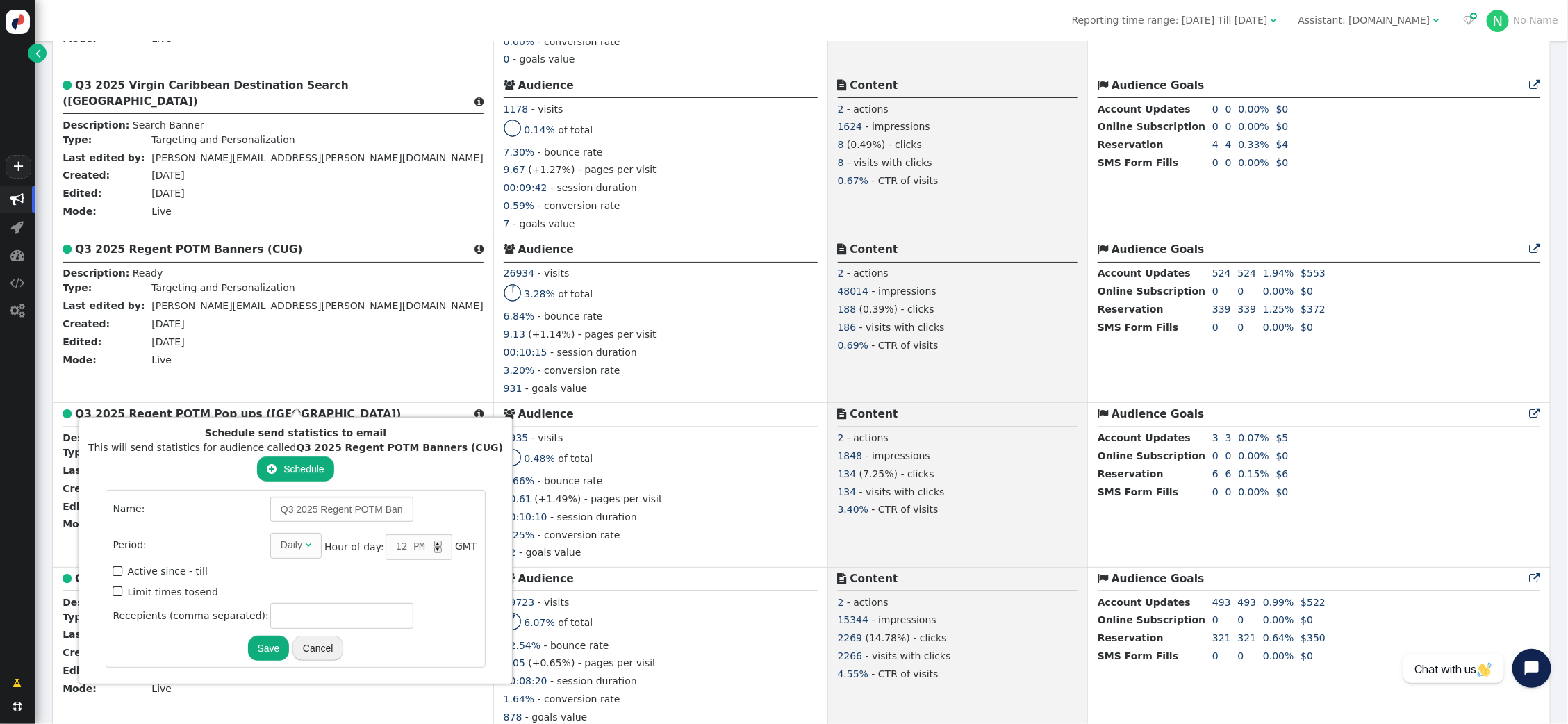
click at [111, 586] on table "Name: Q3 2025 Regent POTM Banners (CUG) Period: Daily  Month: Any month  Day:…" at bounding box center [296, 562] width 368 height 135
click at [112, 588] on span "" at bounding box center [118, 591] width 13 height 18
type input "1"
click at [434, 541] on div "▲" at bounding box center [438, 544] width 8 height 6
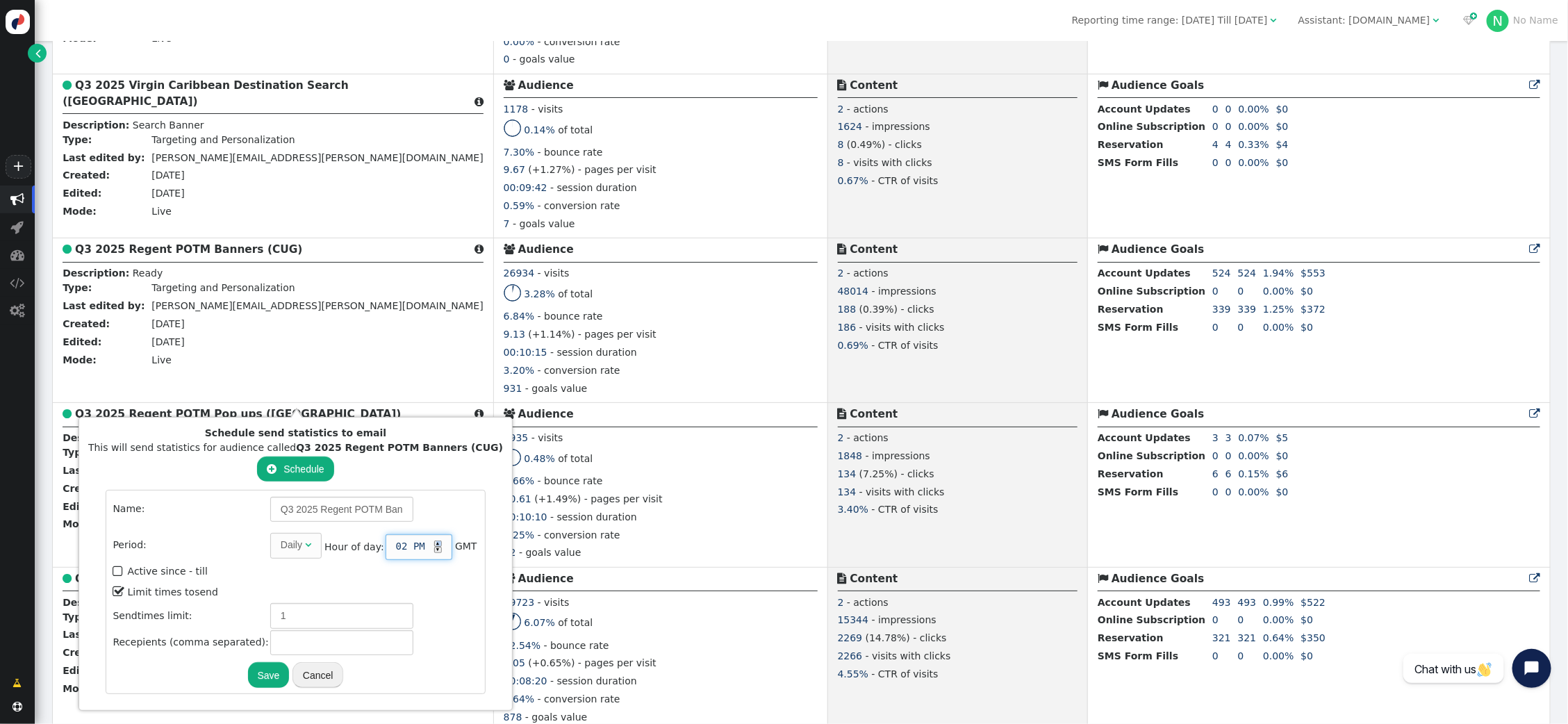
click at [434, 541] on div "▲" at bounding box center [438, 544] width 8 height 6
click at [329, 642] on input "text" at bounding box center [342, 643] width 143 height 25
drag, startPoint x: 257, startPoint y: 634, endPoint x: 231, endPoint y: 634, distance: 26.0
click at [231, 634] on tr "Recepients (comma separated): tarin.pratt@arrivia.com" at bounding box center [295, 643] width 365 height 25
type input "[PERSON_NAME][EMAIL_ADDRESS][PERSON_NAME][DOMAIN_NAME]"
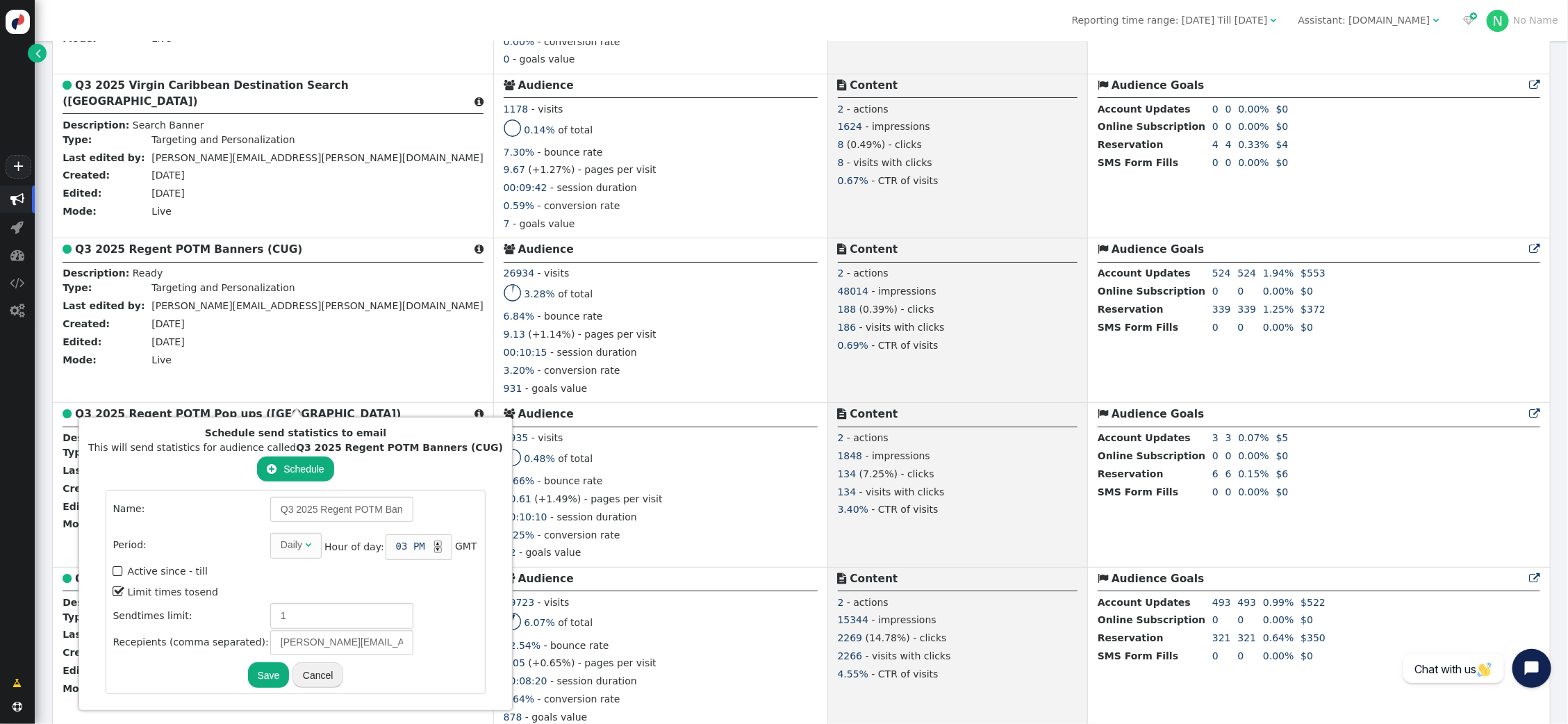
click at [248, 668] on button "Save" at bounding box center [268, 675] width 42 height 25
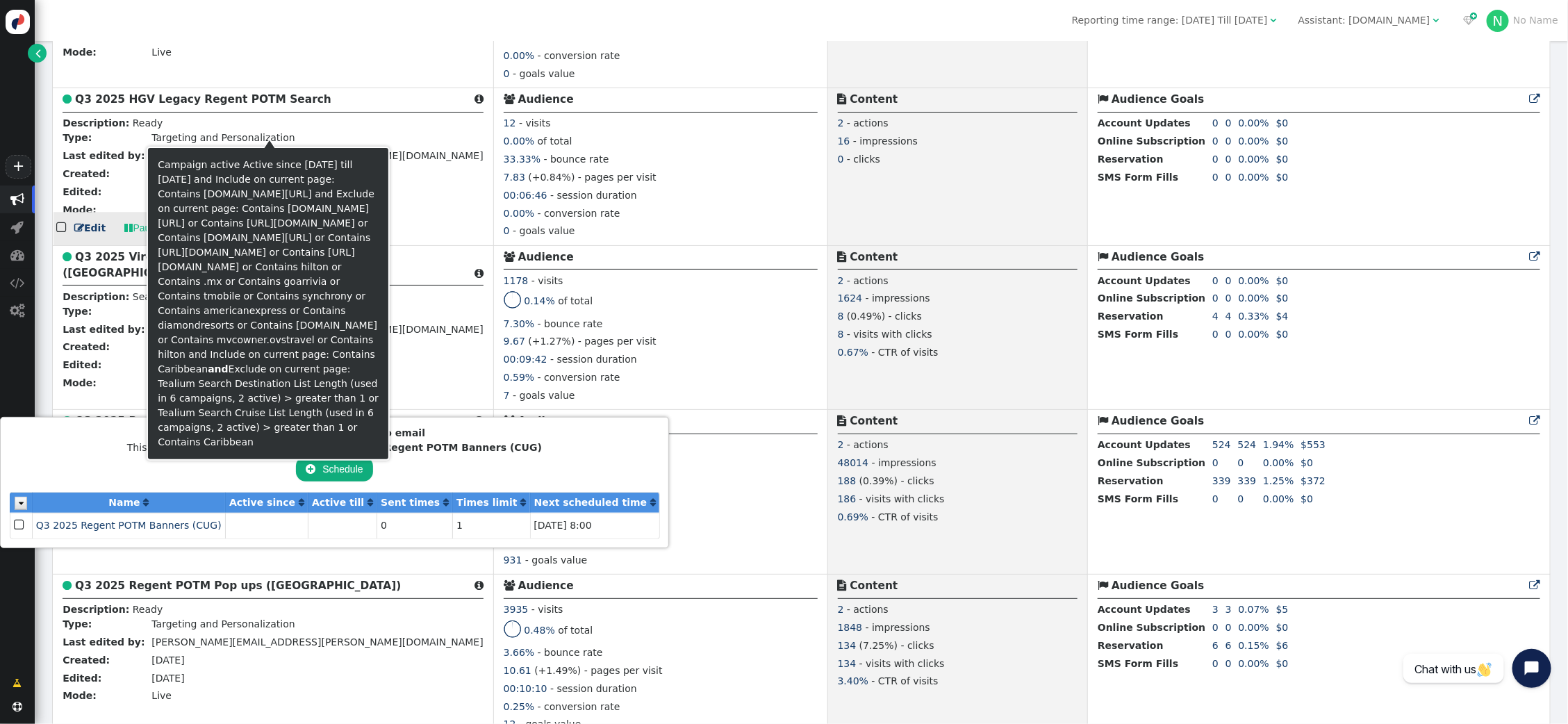
scroll to position [2108, 0]
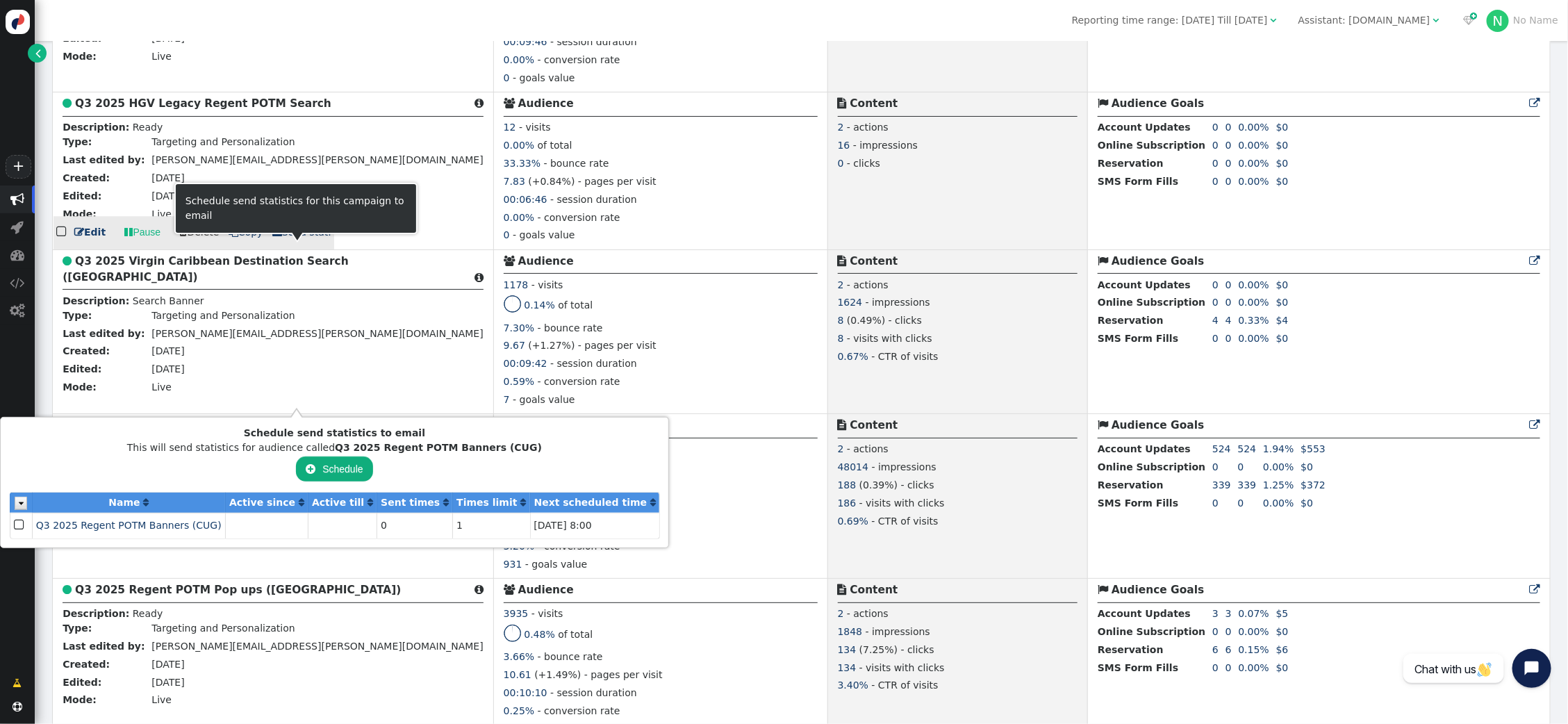
click at [291, 237] on span " Send stat." at bounding box center [301, 232] width 59 height 11
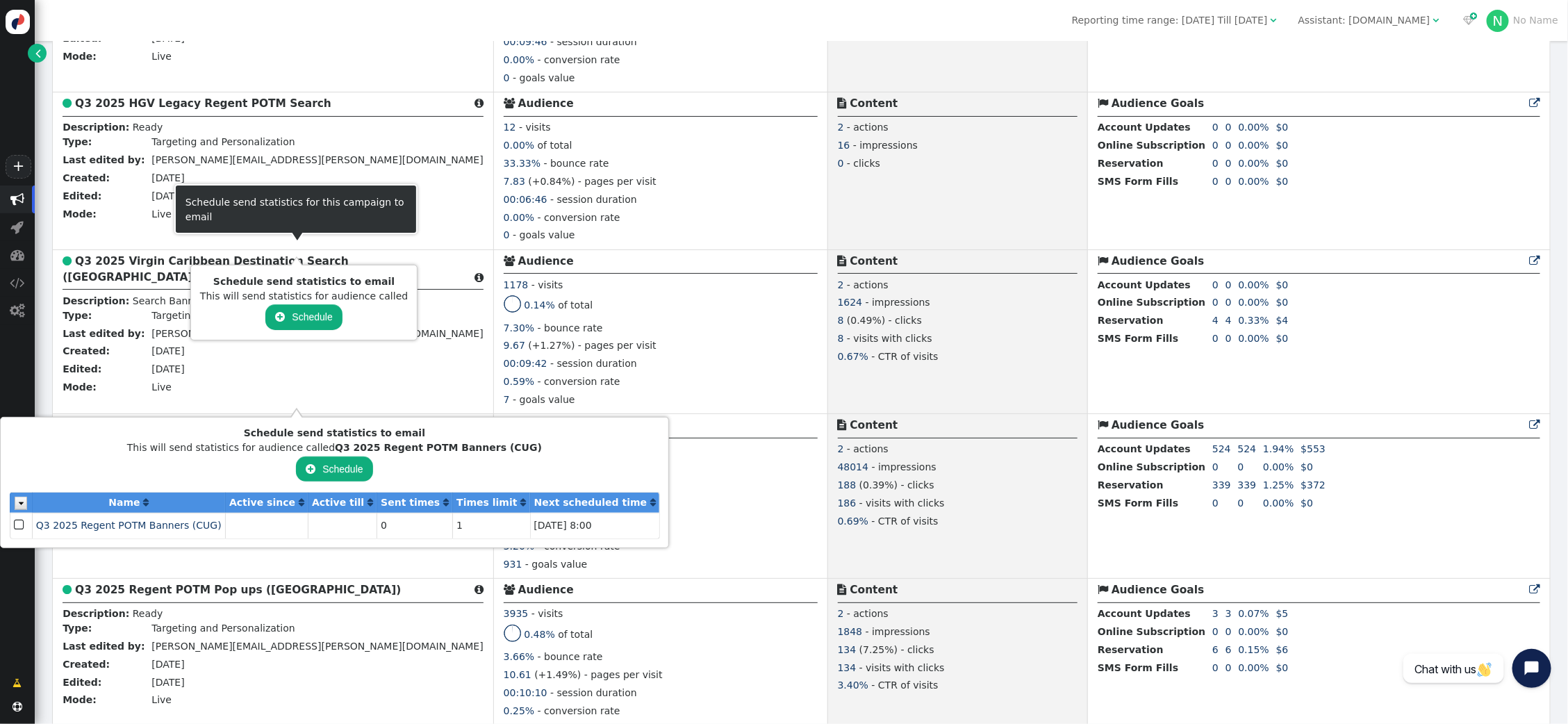
click at [304, 320] on div "Schedule send statistics to email This will send statistics for audience called…" at bounding box center [303, 302] width 207 height 56
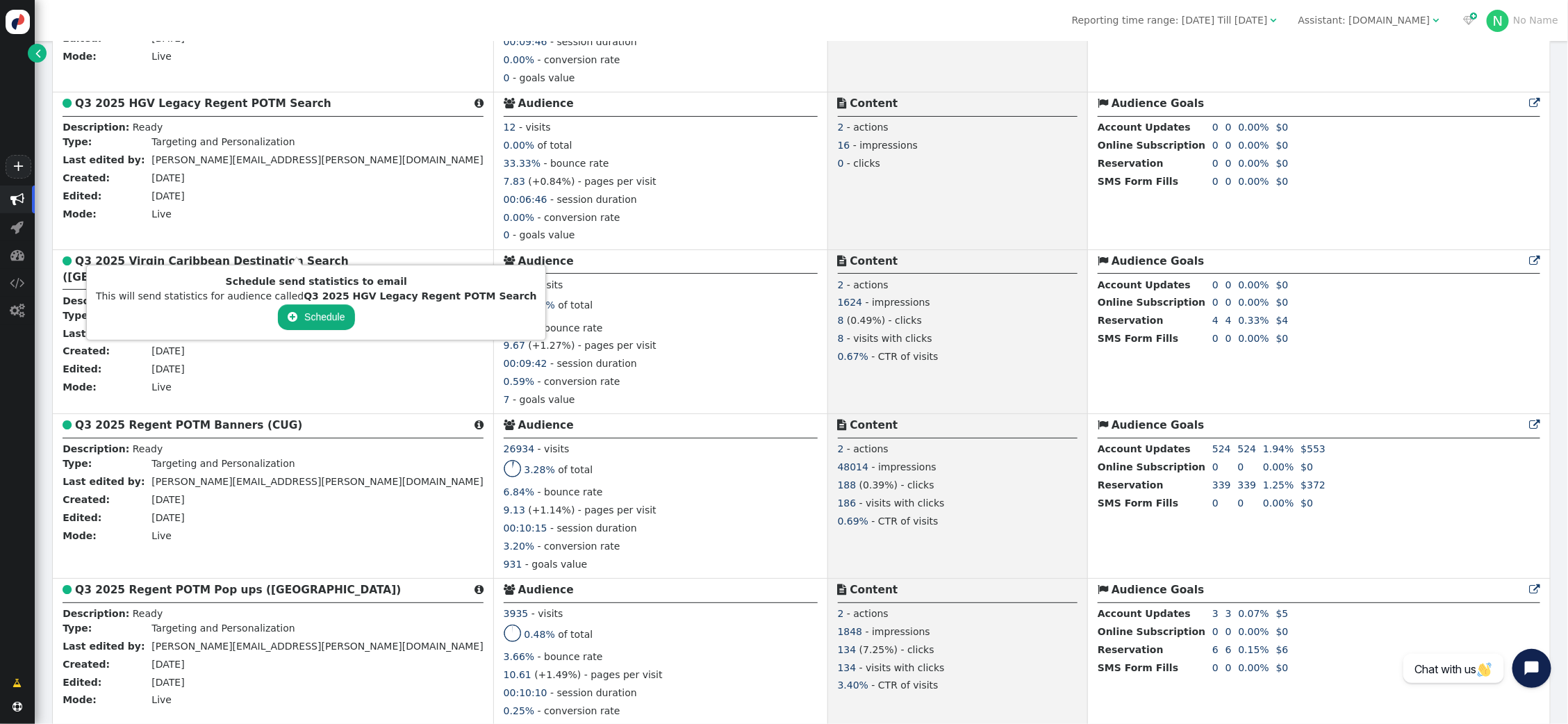
click at [305, 319] on button " Schedule" at bounding box center [316, 317] width 77 height 25
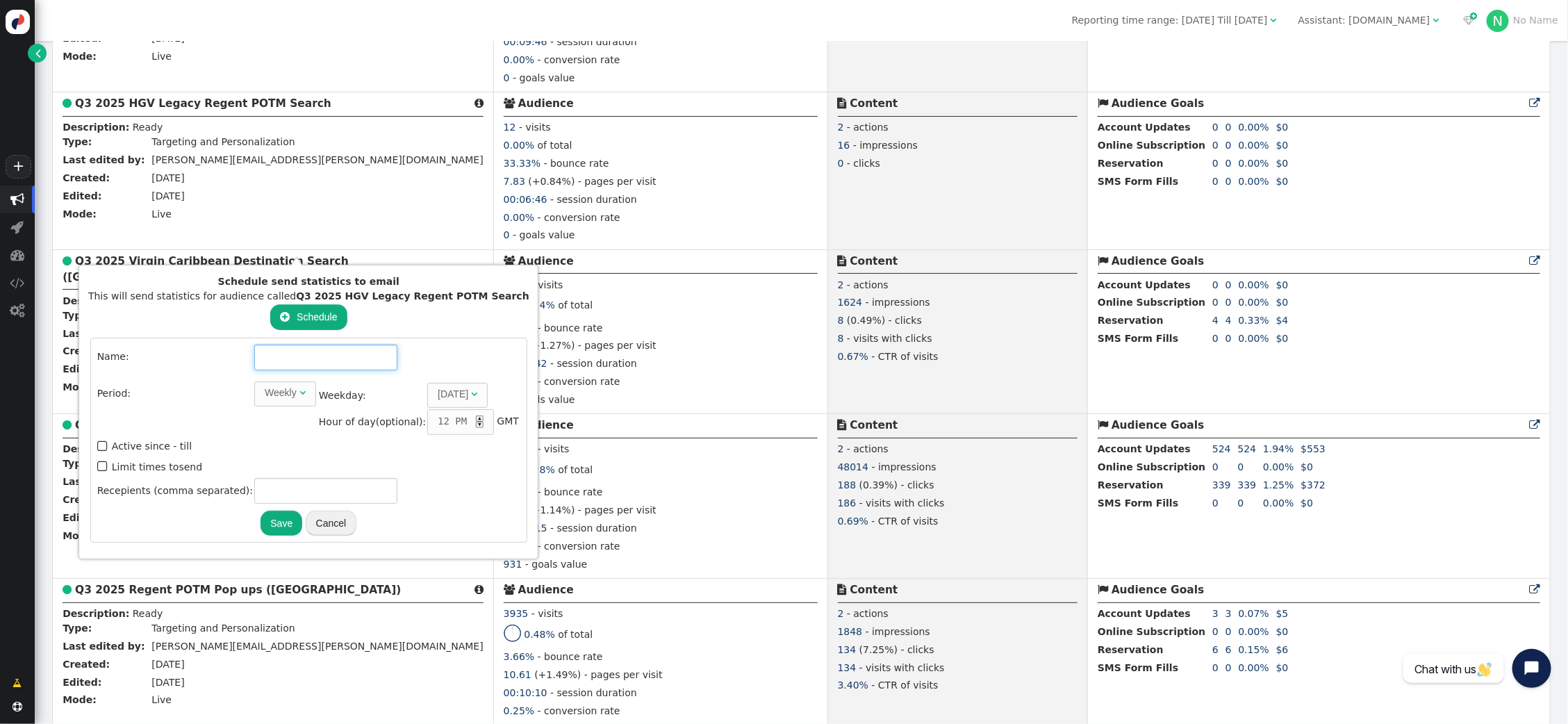
click at [276, 352] on input "text" at bounding box center [326, 358] width 143 height 25
drag, startPoint x: 508, startPoint y: 300, endPoint x: 291, endPoint y: 299, distance: 217.0
click at [291, 299] on div "Schedule send statistics to email This will send statistics for audience called…" at bounding box center [308, 412] width 460 height 295
copy b "Q3 2025 HGV Legacy Regent POTM Search"
click at [281, 358] on input "text" at bounding box center [326, 358] width 143 height 25
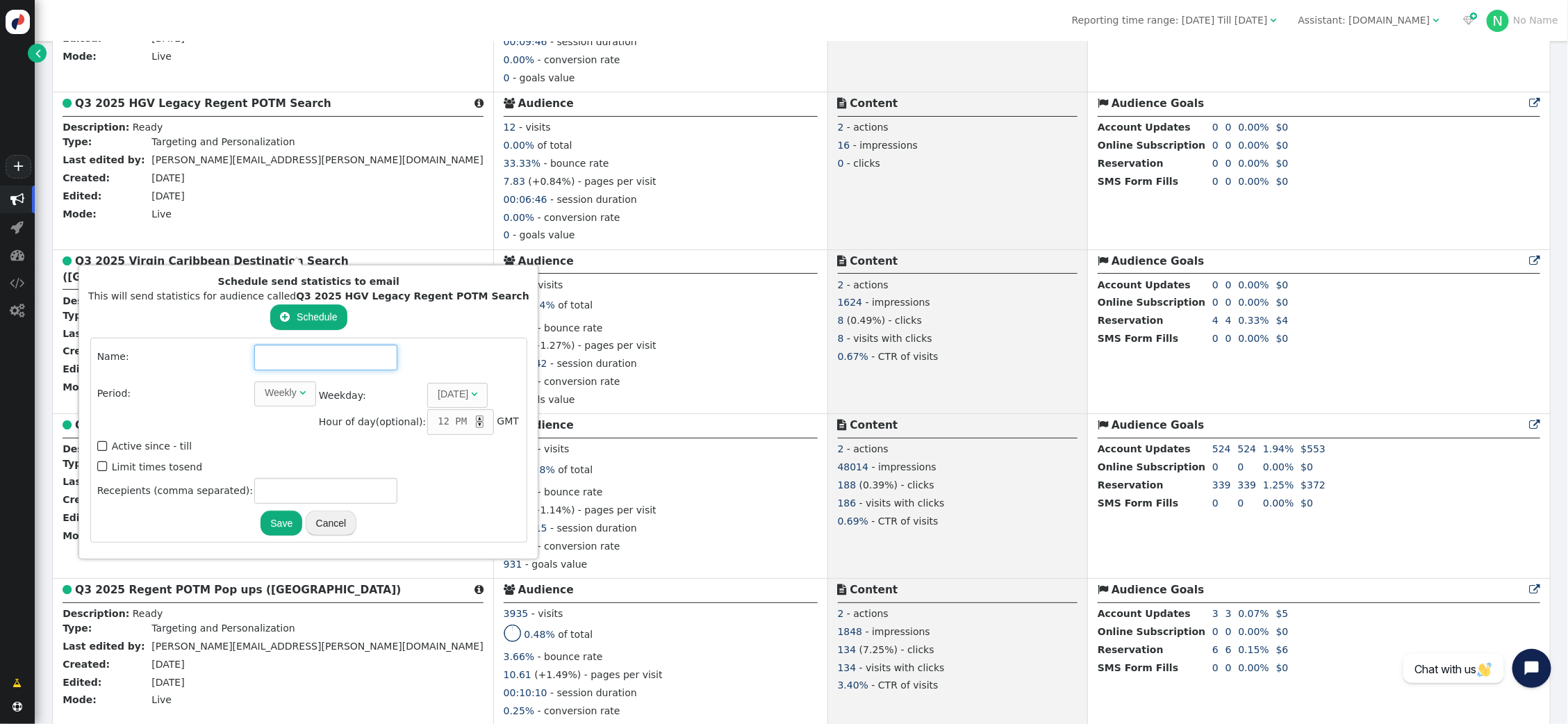
paste input "Q3 2025 HGV Legacy Regent POTM Search"
type input "Q3 2025 HGV Legacy Regent POTM Search"
click at [299, 390] on span "" at bounding box center [302, 393] width 6 height 10
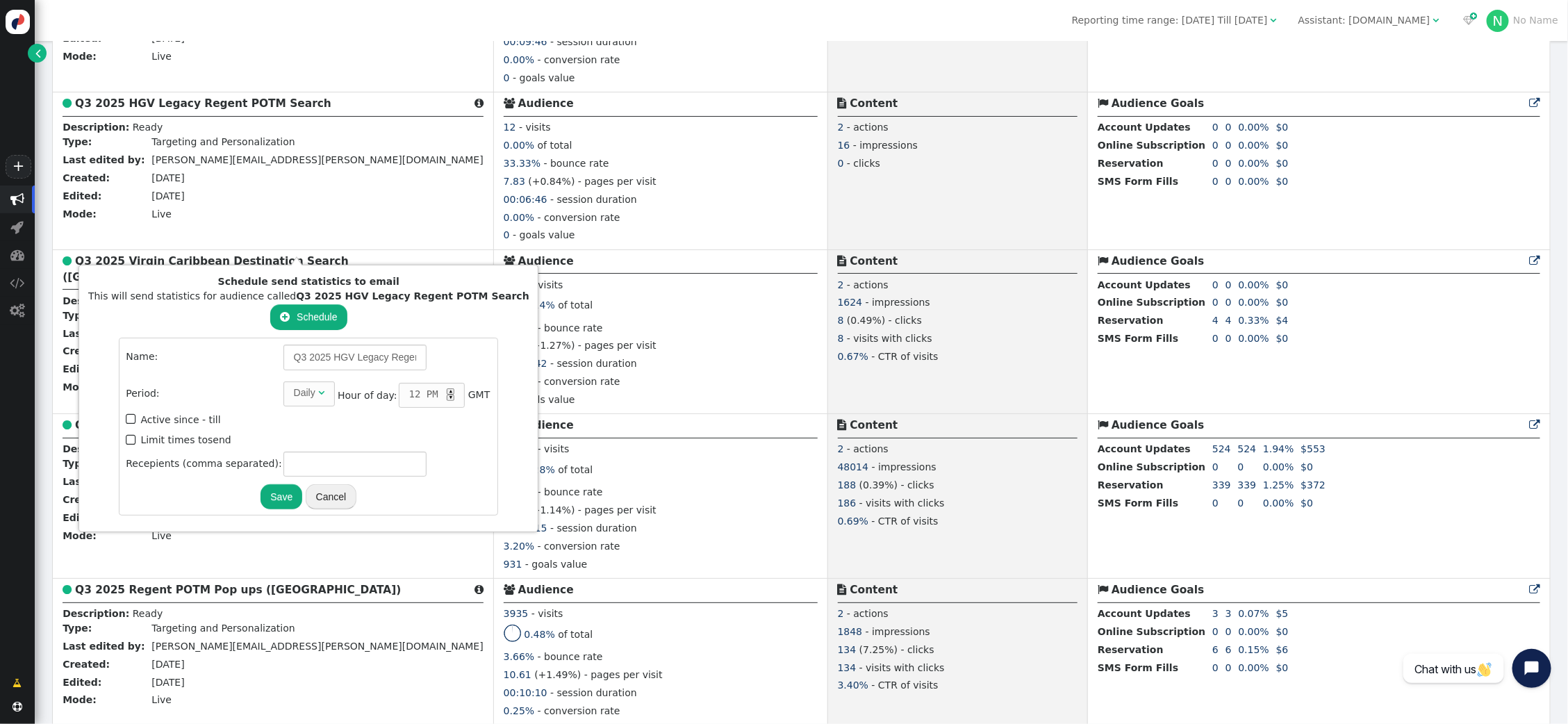
click at [447, 391] on div "▲" at bounding box center [451, 392] width 8 height 6
click at [126, 435] on span "" at bounding box center [132, 439] width 13 height 18
type input "1"
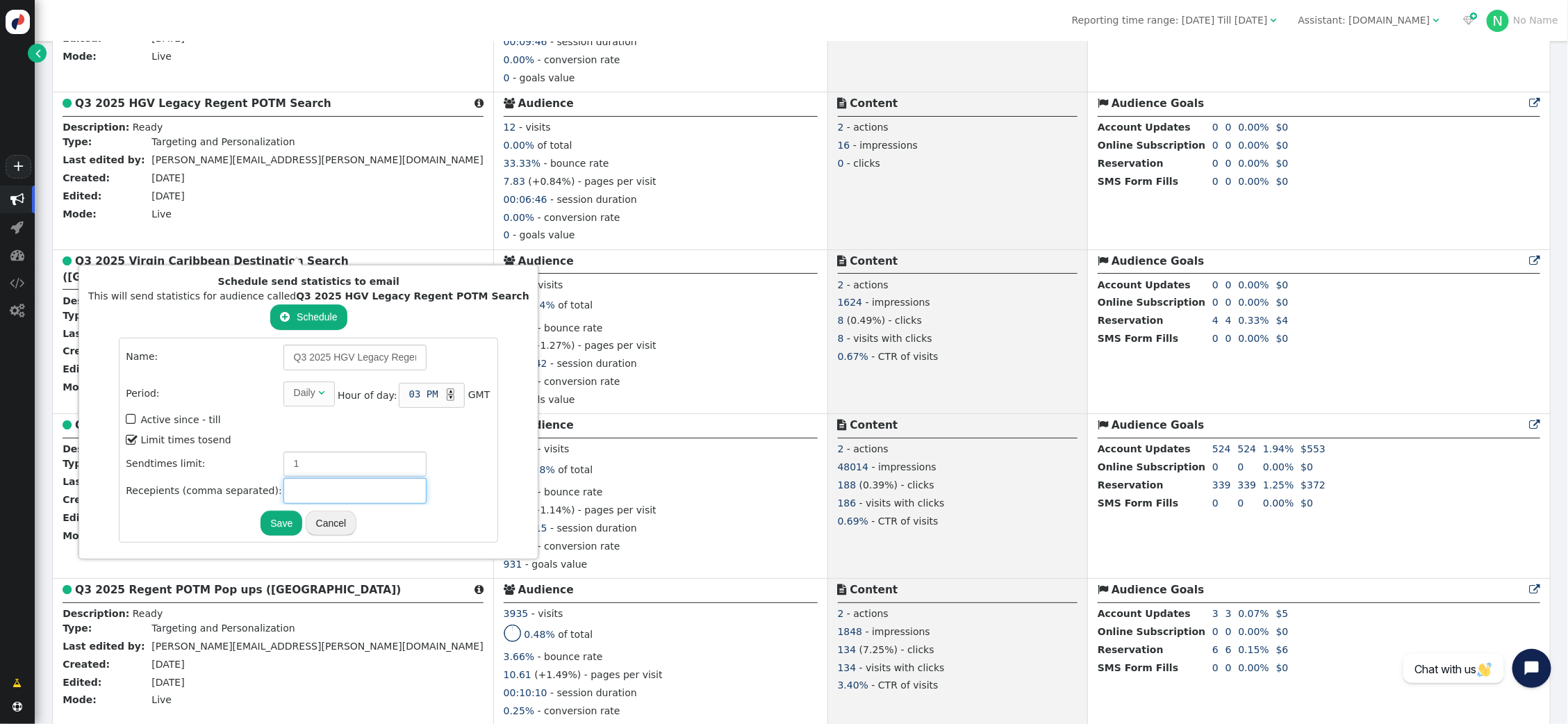
click at [283, 489] on input "text" at bounding box center [355, 490] width 143 height 25
paste input "Q3 2025 HGV Legacy Regent POTM Search"
drag, startPoint x: 320, startPoint y: 487, endPoint x: 190, endPoint y: 487, distance: 130.0
click at [190, 487] on tr "Recepients (comma separated): Q3 2025 HGV Legacy Regent POTM Search" at bounding box center [308, 490] width 365 height 25
click at [283, 488] on input "Q3 2025 HGV Legacy Regent POTM Search" at bounding box center [355, 490] width 143 height 25
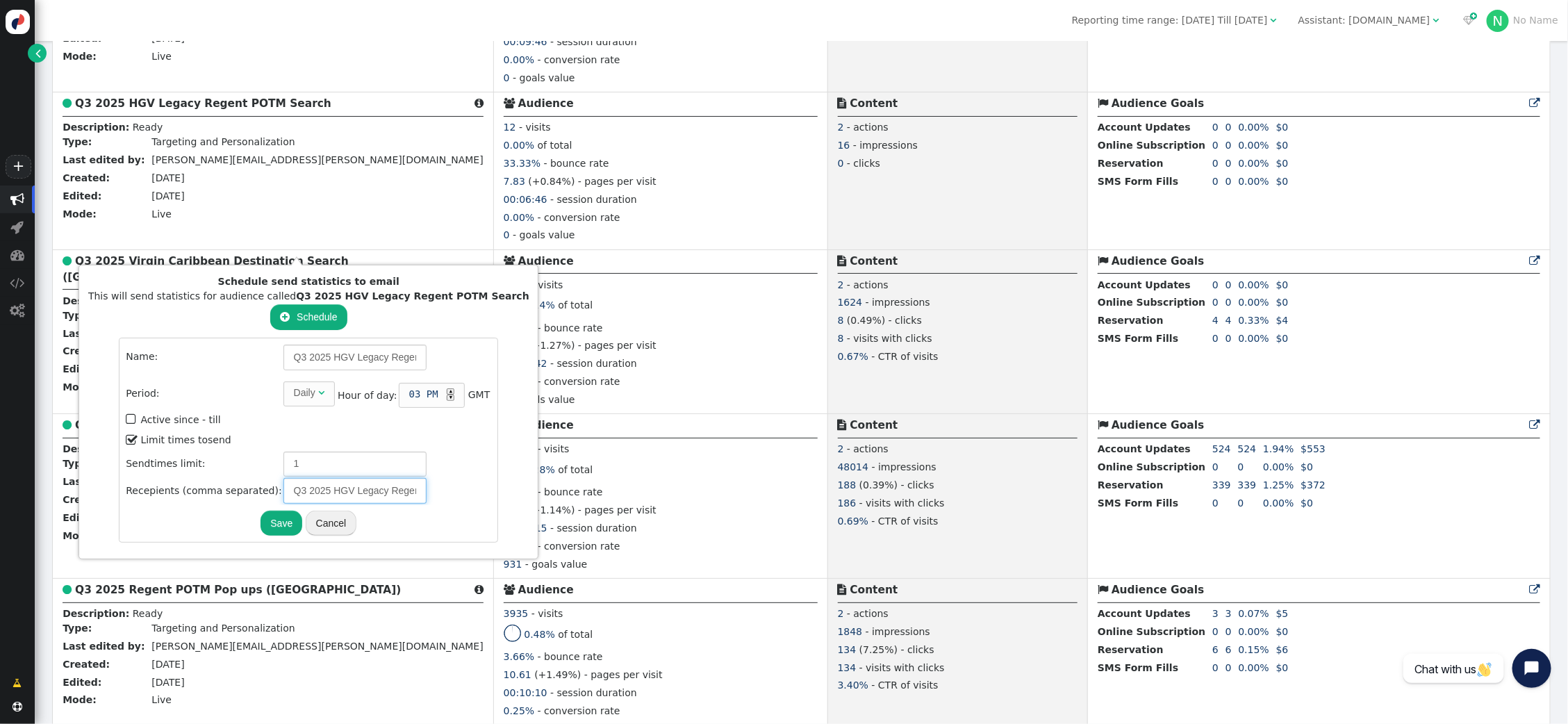
scroll to position [0, 72]
drag, startPoint x: 271, startPoint y: 487, endPoint x: 533, endPoint y: 497, distance: 262.2
click at [527, 499] on body "+  Campaigns  Realtime Visitors  Dashboard  Tracker Settings  Settings  …" at bounding box center [784, 362] width 1568 height 724
type input "[PERSON_NAME][EMAIL_ADDRESS][PERSON_NAME][DOMAIN_NAME]"
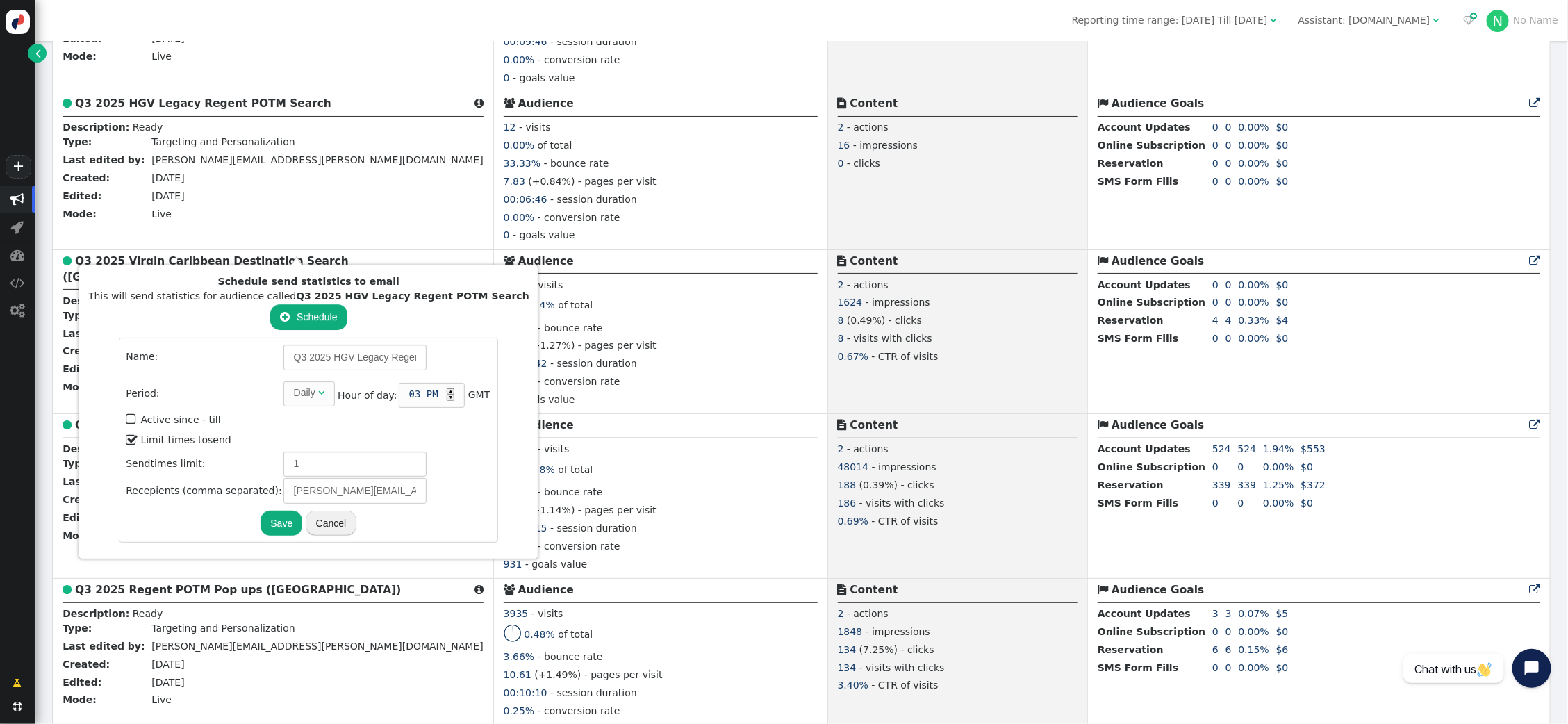
click at [266, 519] on button "Save" at bounding box center [281, 523] width 42 height 25
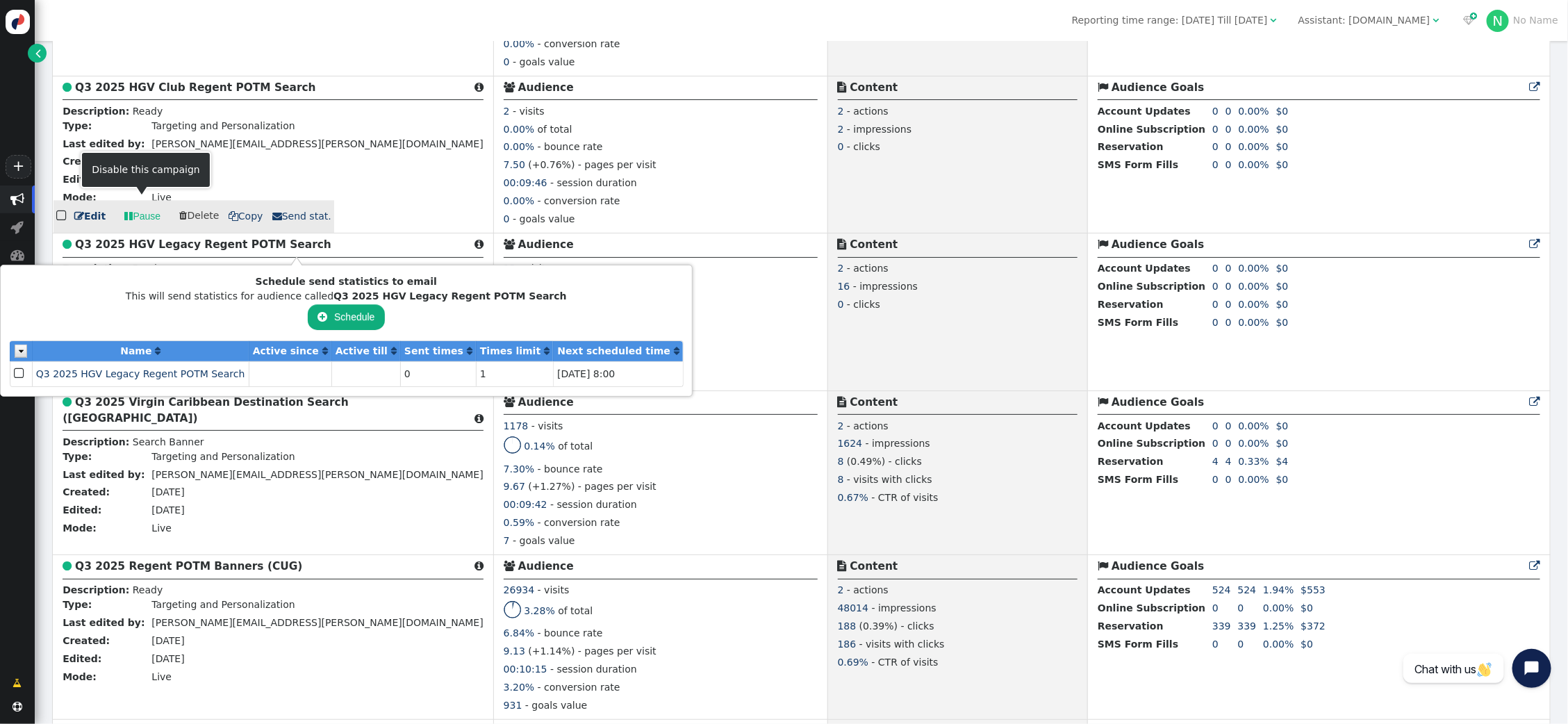
scroll to position [1973, 0]
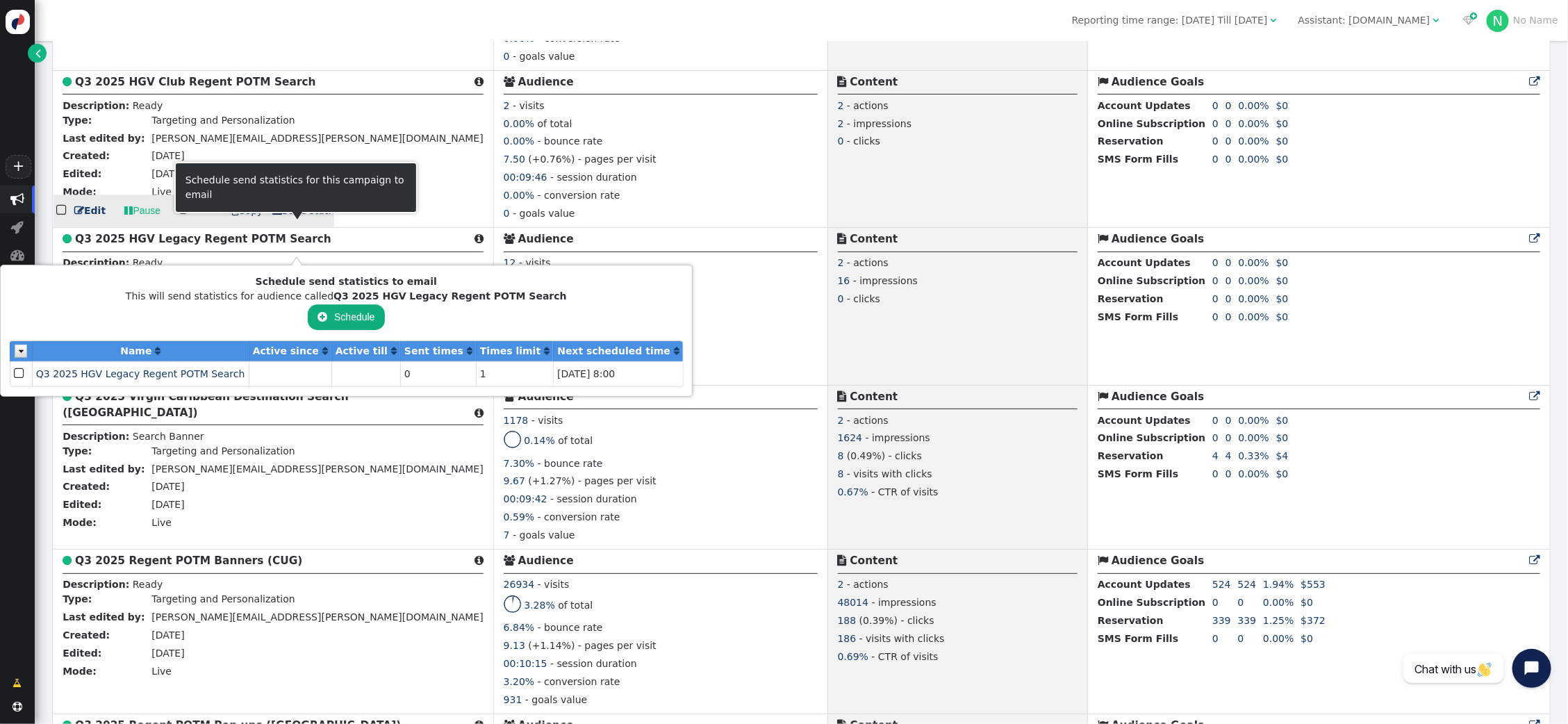
click at [313, 216] on span " Send stat." at bounding box center [301, 209] width 59 height 11
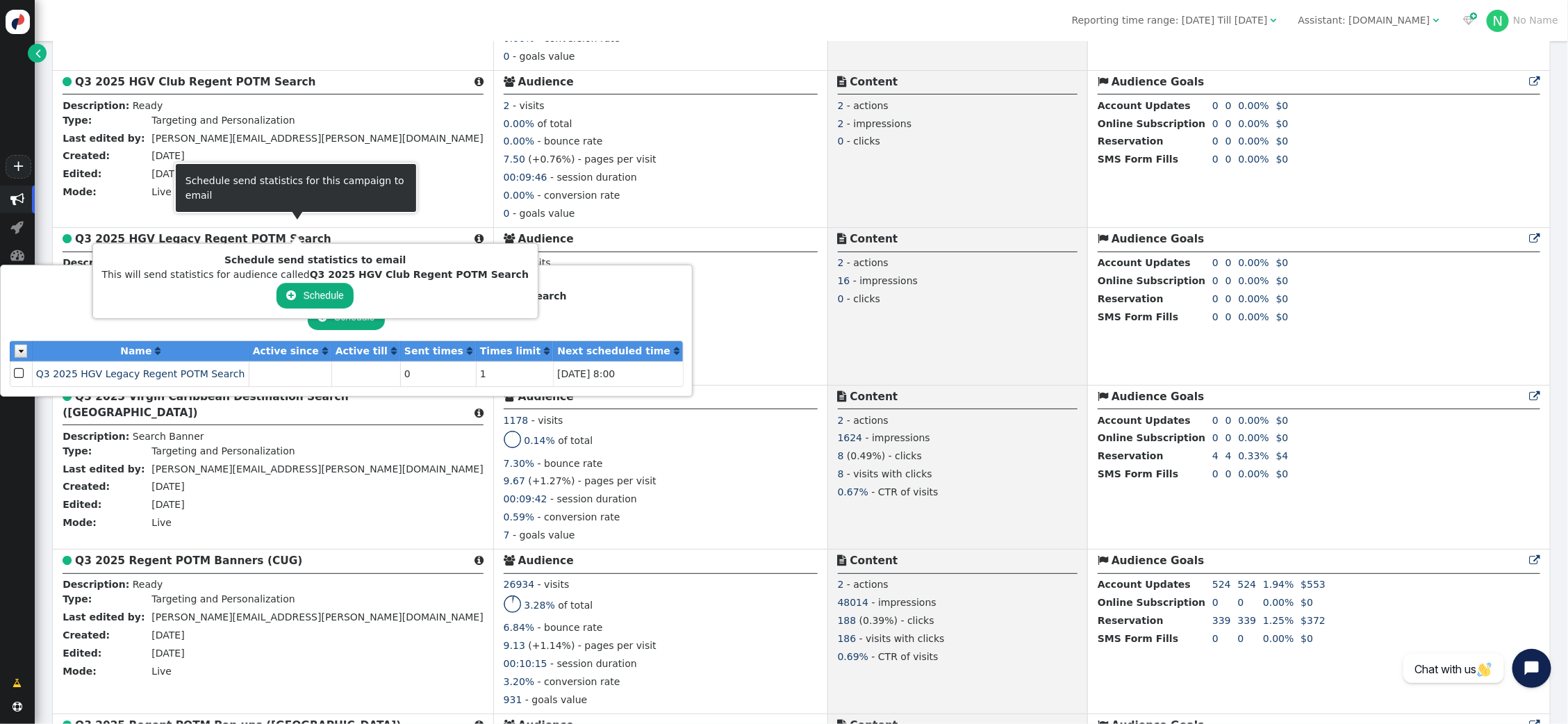
click at [300, 290] on button " Schedule" at bounding box center [314, 296] width 77 height 25
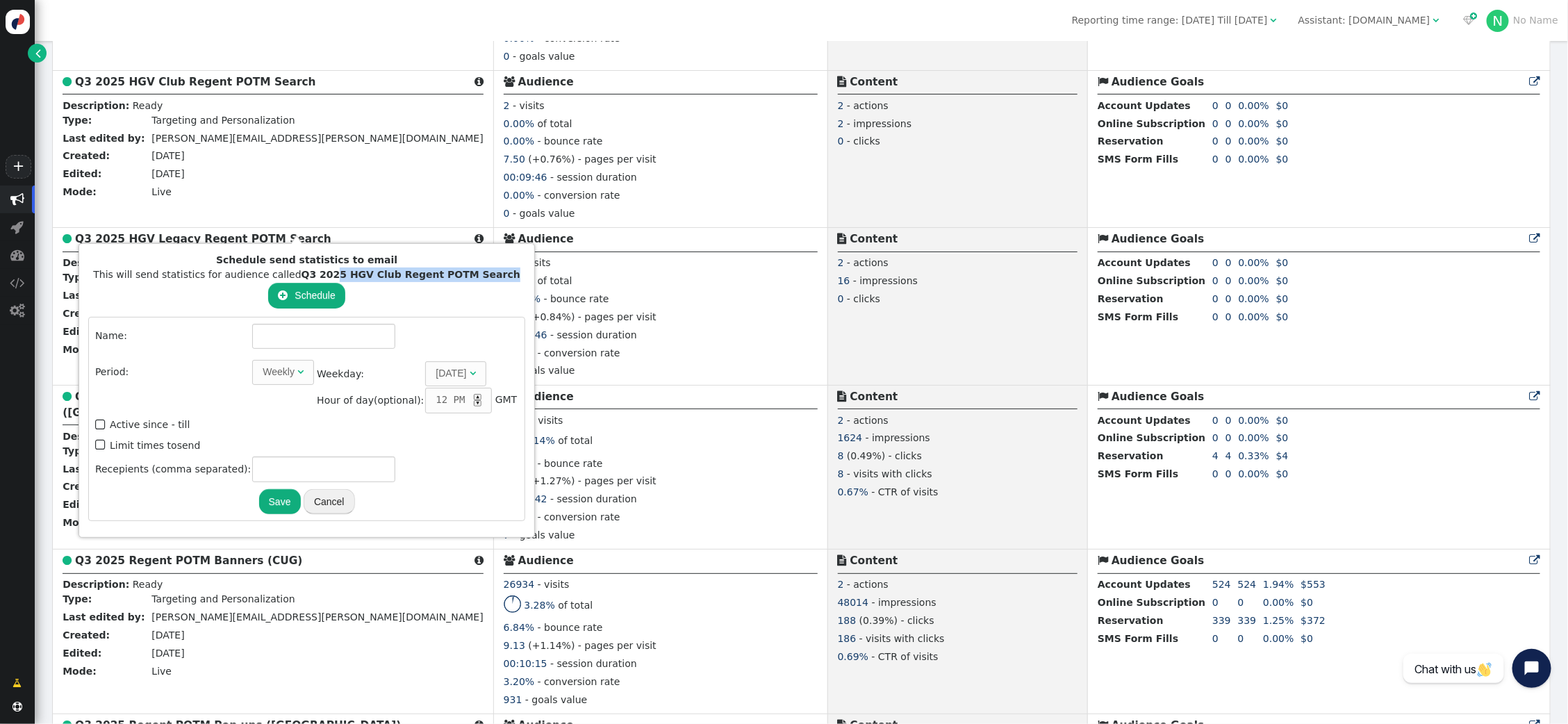
drag, startPoint x: 462, startPoint y: 271, endPoint x: 332, endPoint y: 275, distance: 130.1
click at [332, 275] on div "This will send statistics for audience called Q3 2025 HGV Club Regent POTM Sear…" at bounding box center [306, 274] width 437 height 15
drag, startPoint x: 430, startPoint y: 278, endPoint x: 494, endPoint y: 276, distance: 64.0
click at [437, 277] on b "Q3 2025 HGV Club Regent POTM Search" at bounding box center [411, 273] width 219 height 11
drag, startPoint x: 497, startPoint y: 276, endPoint x: 298, endPoint y: 276, distance: 199.0
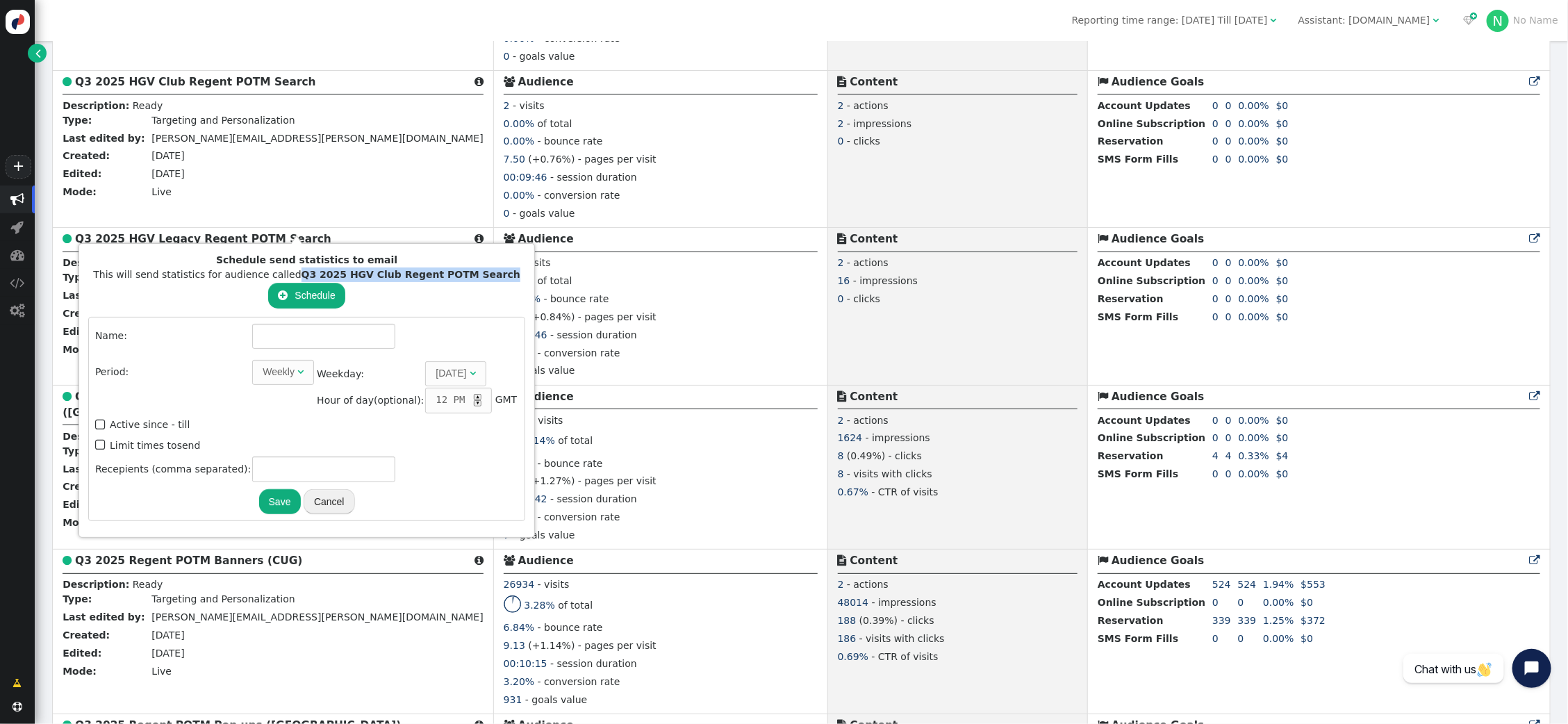
click at [297, 276] on div "This will send statistics for audience called Q3 2025 HGV Club Regent POTM Sear…" at bounding box center [306, 274] width 437 height 15
copy b "Q3 2025 HGV Club Regent POTM Search"
click at [298, 337] on input "text" at bounding box center [324, 336] width 143 height 25
paste input "Q3 2025 HGV Club Regent POTM Search"
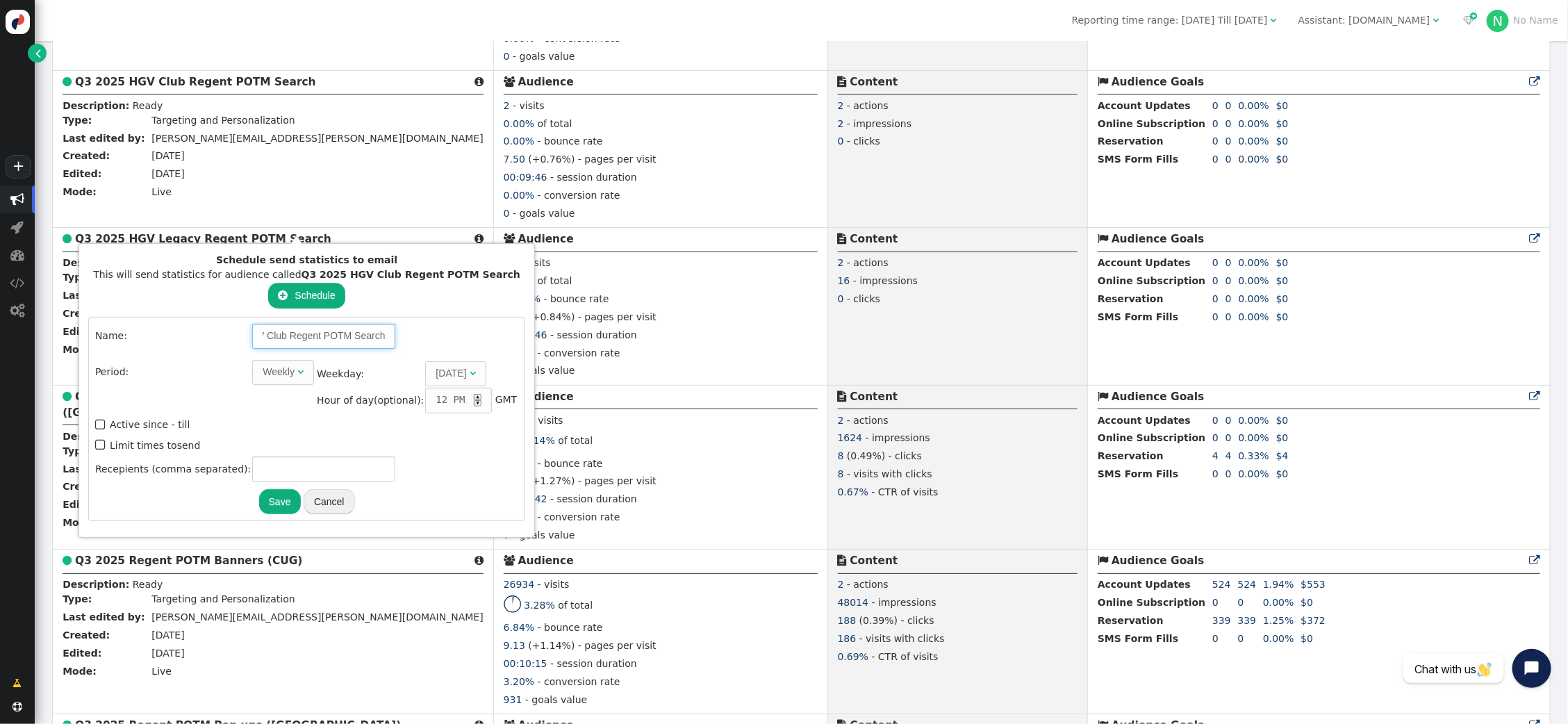
type input "Q3 2025 HGV Club Regent POTM Search"
click at [298, 370] on span "" at bounding box center [300, 371] width 6 height 10
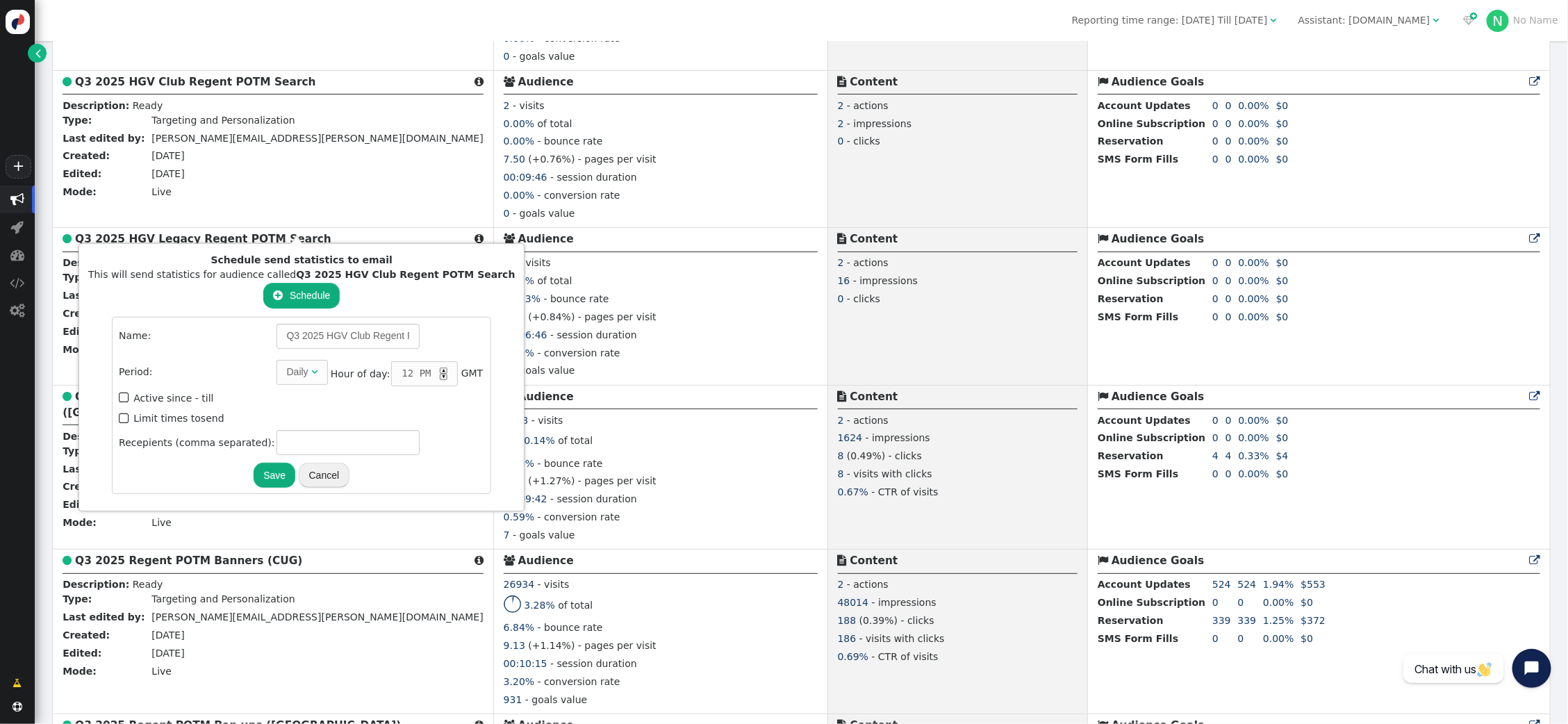
click at [440, 369] on div "▲" at bounding box center [444, 370] width 8 height 6
click at [119, 414] on span "" at bounding box center [125, 418] width 13 height 18
type input "1"
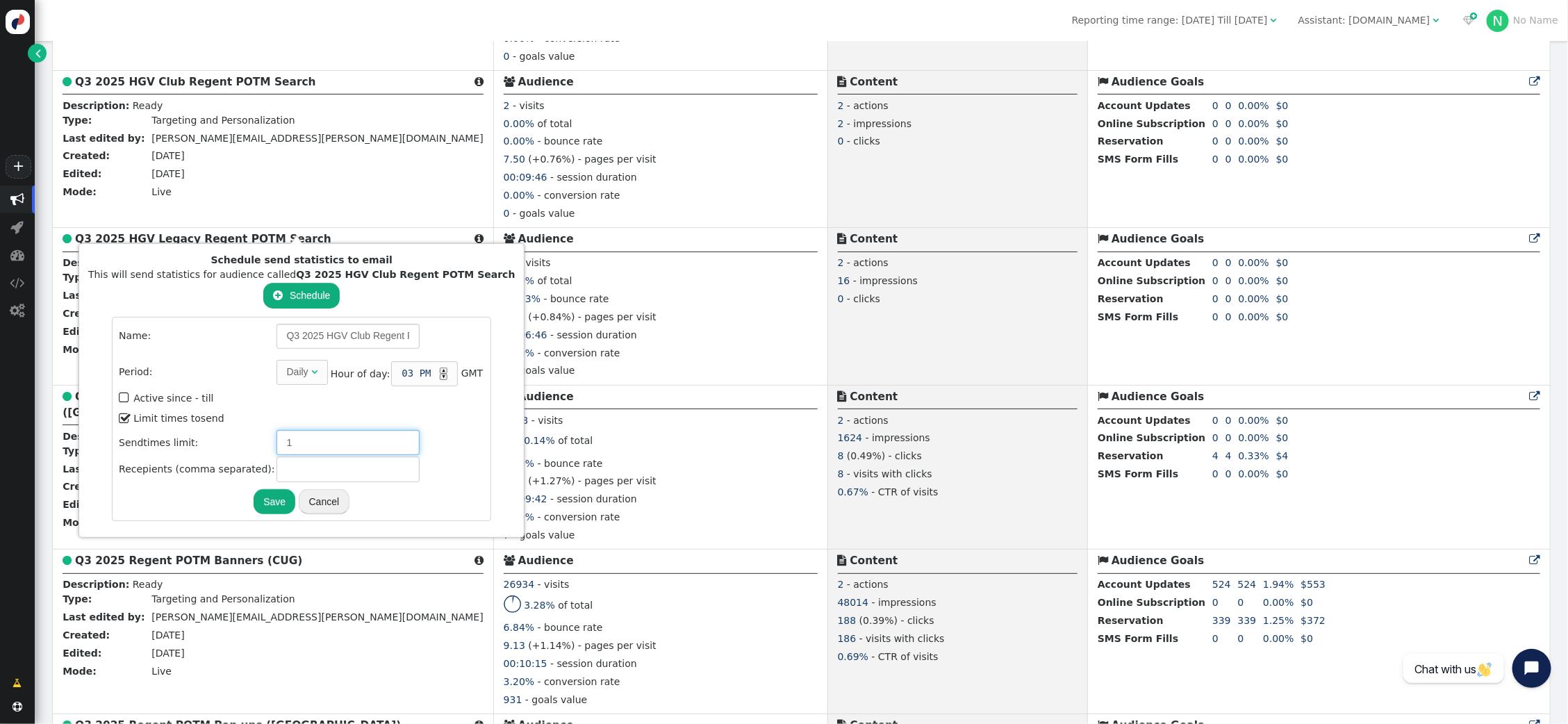
click at [287, 445] on input "1" at bounding box center [348, 443] width 143 height 25
click at [308, 469] on input "text" at bounding box center [348, 469] width 143 height 25
type input "[PERSON_NAME][EMAIL_ADDRESS][PERSON_NAME][DOMAIN_NAME]"
click at [261, 500] on button "Save" at bounding box center [274, 502] width 42 height 25
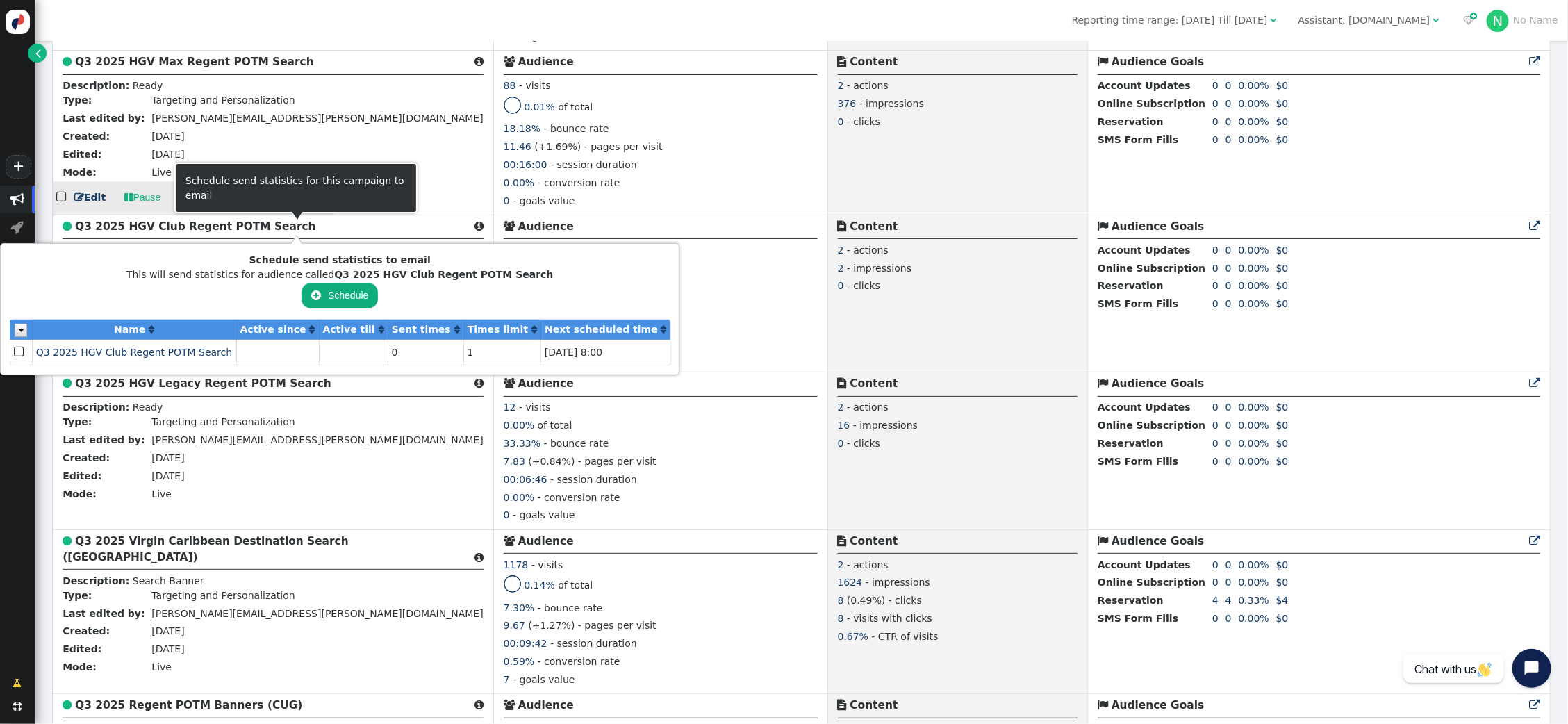
scroll to position [1832, 0]
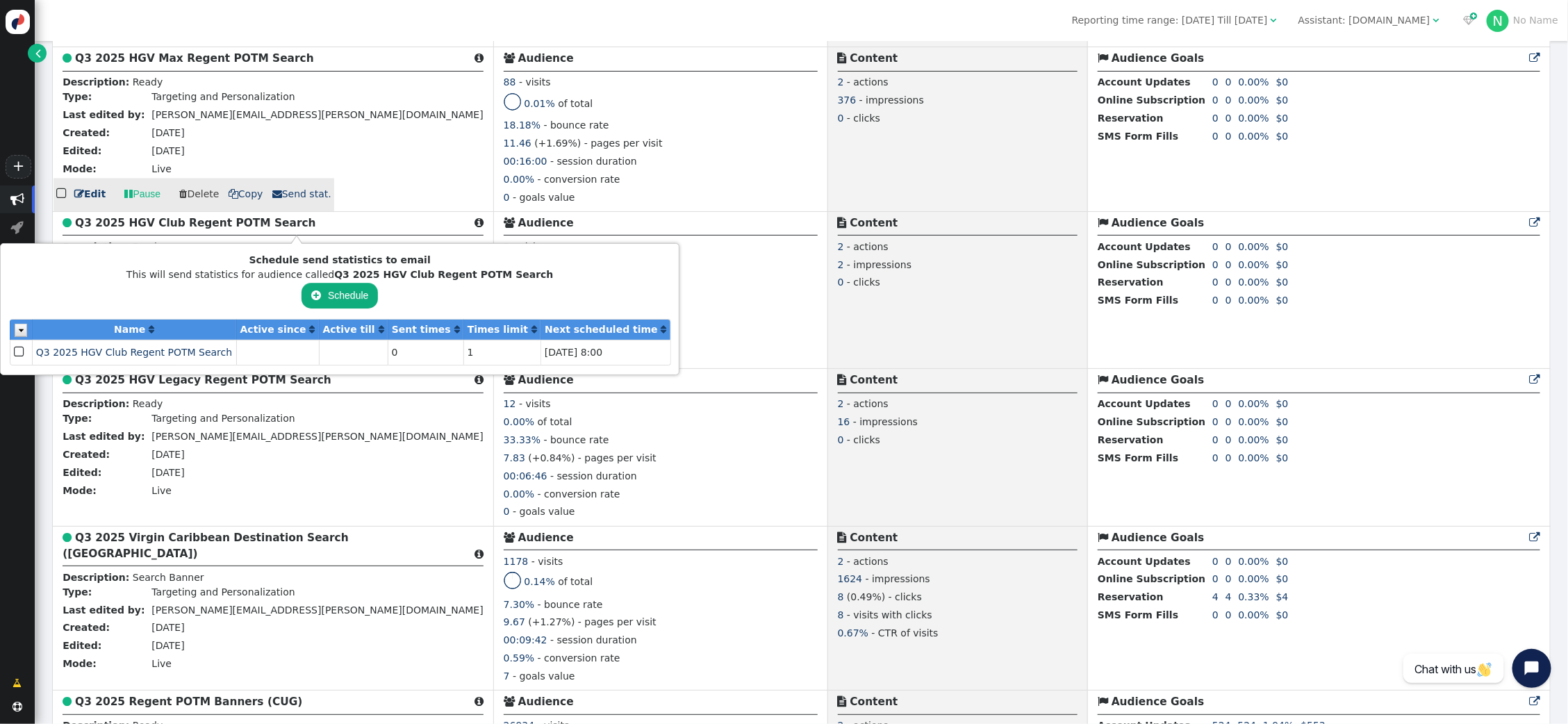
click at [280, 202] on link " Send stat." at bounding box center [301, 194] width 59 height 15
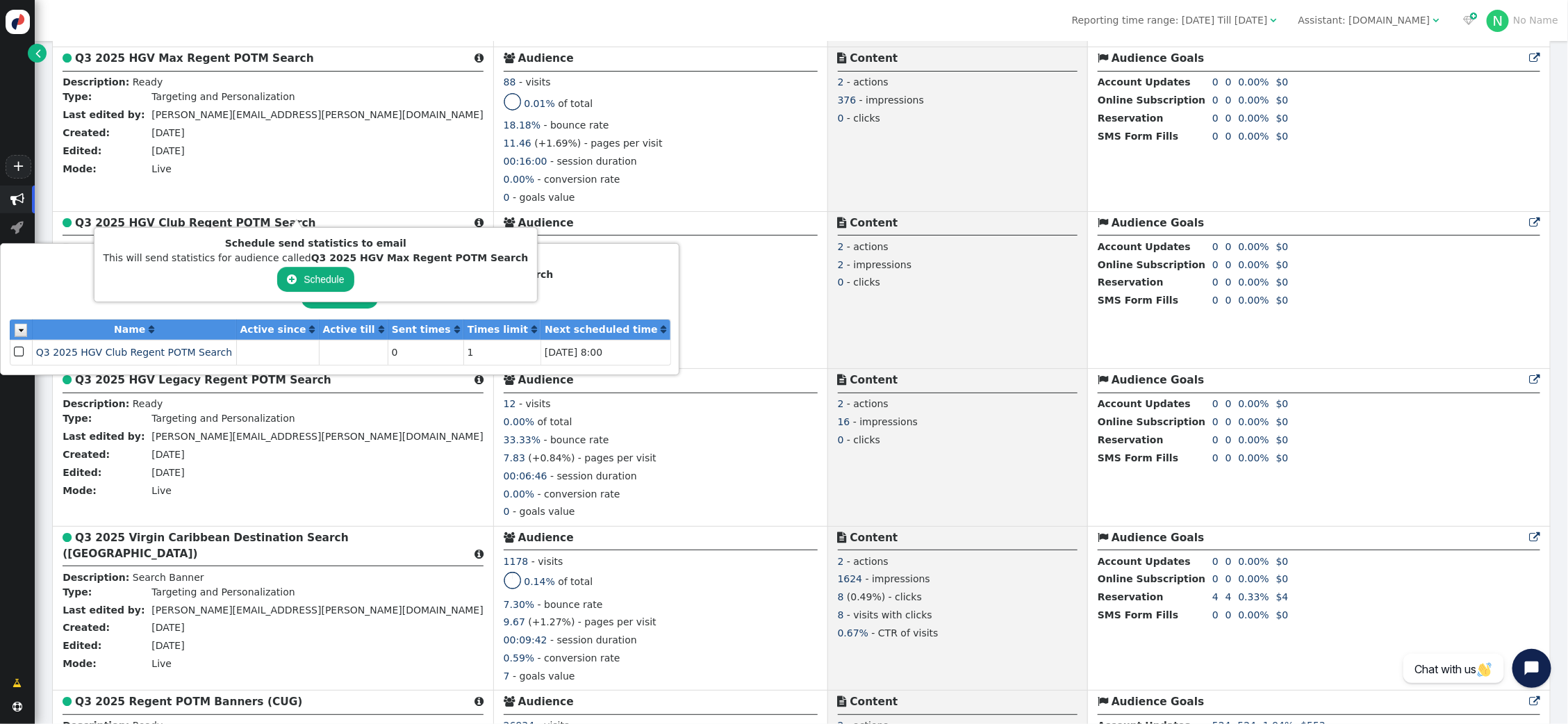
click at [299, 286] on button " Schedule" at bounding box center [315, 279] width 77 height 25
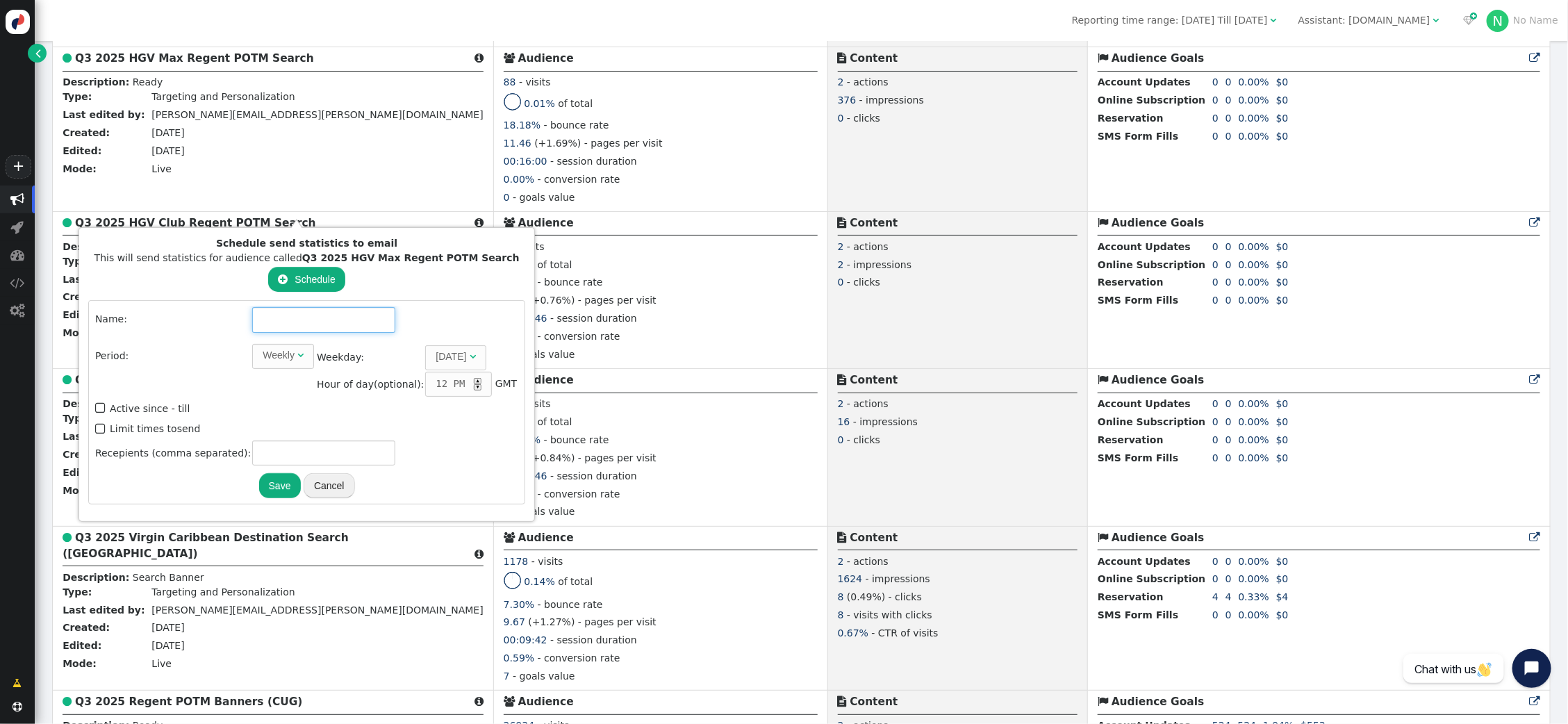
click at [282, 318] on input "text" at bounding box center [324, 320] width 143 height 25
drag, startPoint x: 299, startPoint y: 257, endPoint x: 489, endPoint y: 263, distance: 190.1
click at [489, 263] on div "This will send statistics for audience called Q3 2025 HGV Max Regent POTM Search" at bounding box center [306, 258] width 437 height 15
copy b "Q3 2025 HGV Max Regent POTM Search"
click at [316, 320] on input "text" at bounding box center [324, 320] width 143 height 25
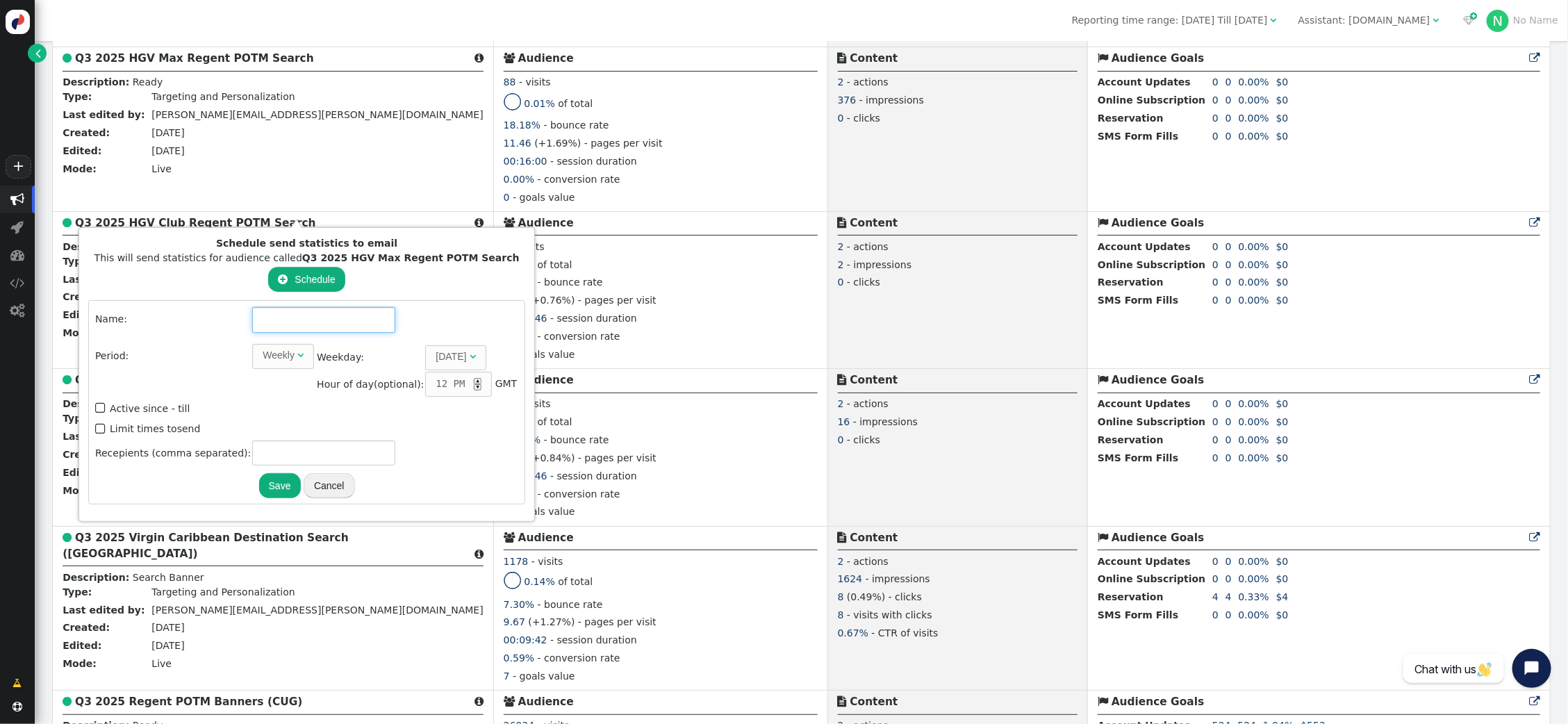
paste input "Q3 2025 HGV Max Regent POTM Search"
type input "Q3 2025 HGV Max Regent POTM Search"
click at [298, 355] on span "" at bounding box center [300, 355] width 6 height 10
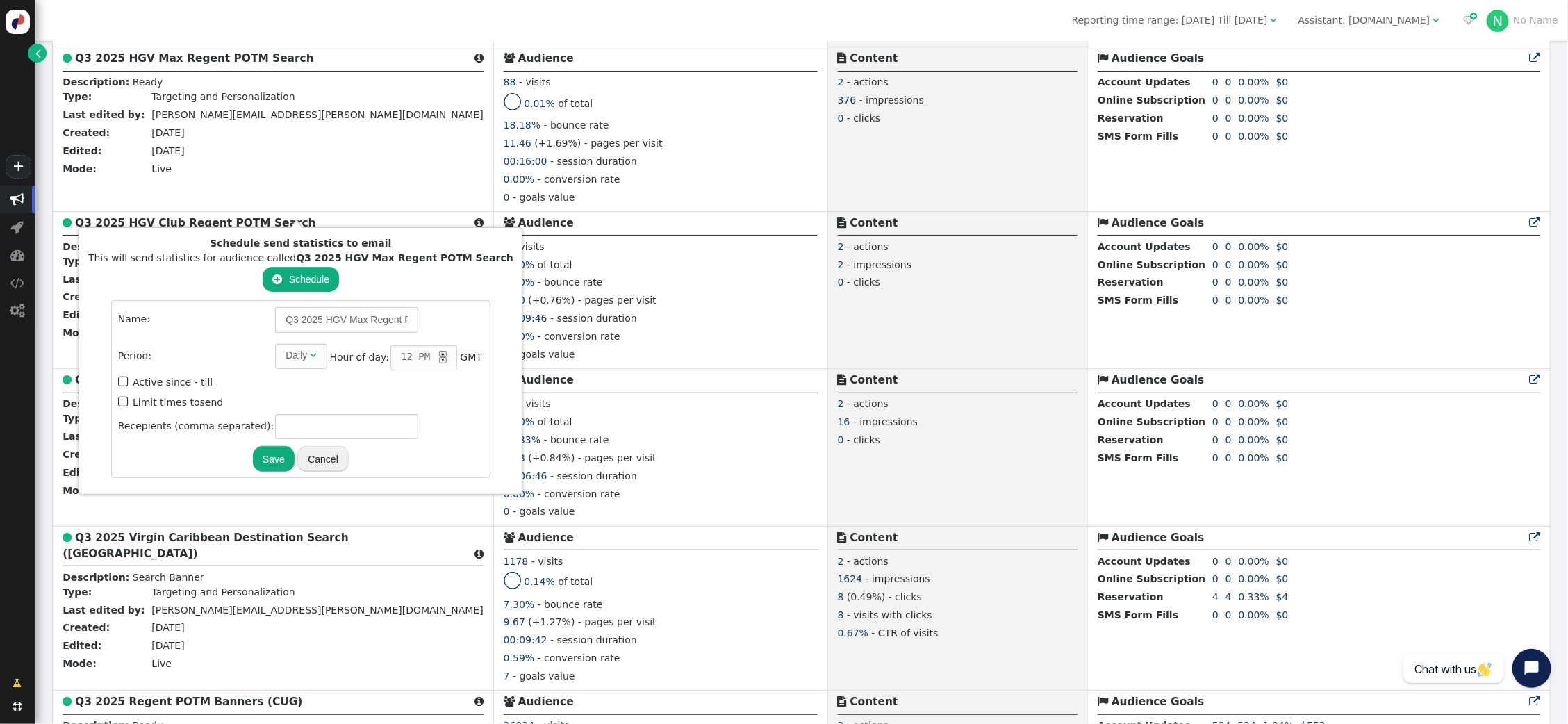
click at [118, 379] on span "" at bounding box center [124, 381] width 13 height 18
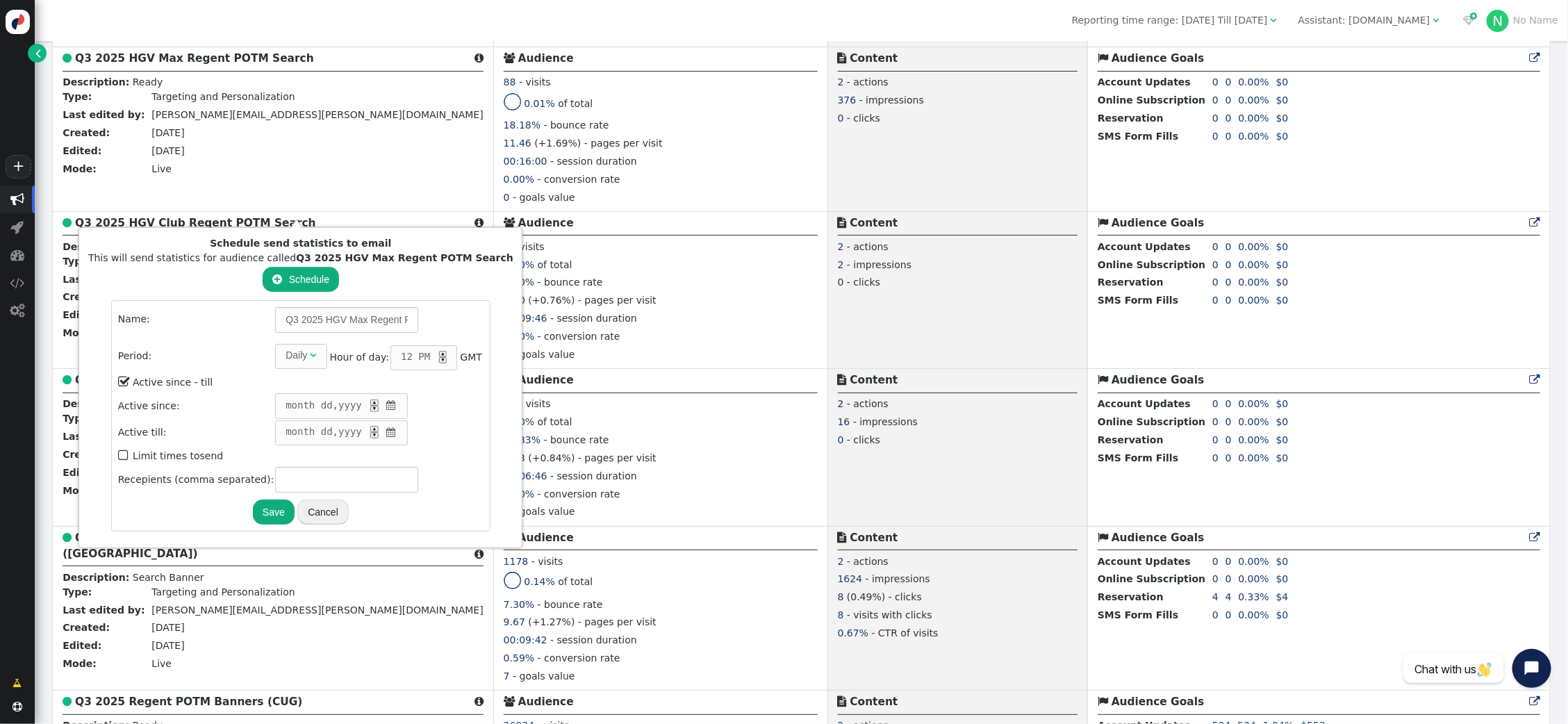
click at [118, 379] on span "" at bounding box center [124, 381] width 13 height 18
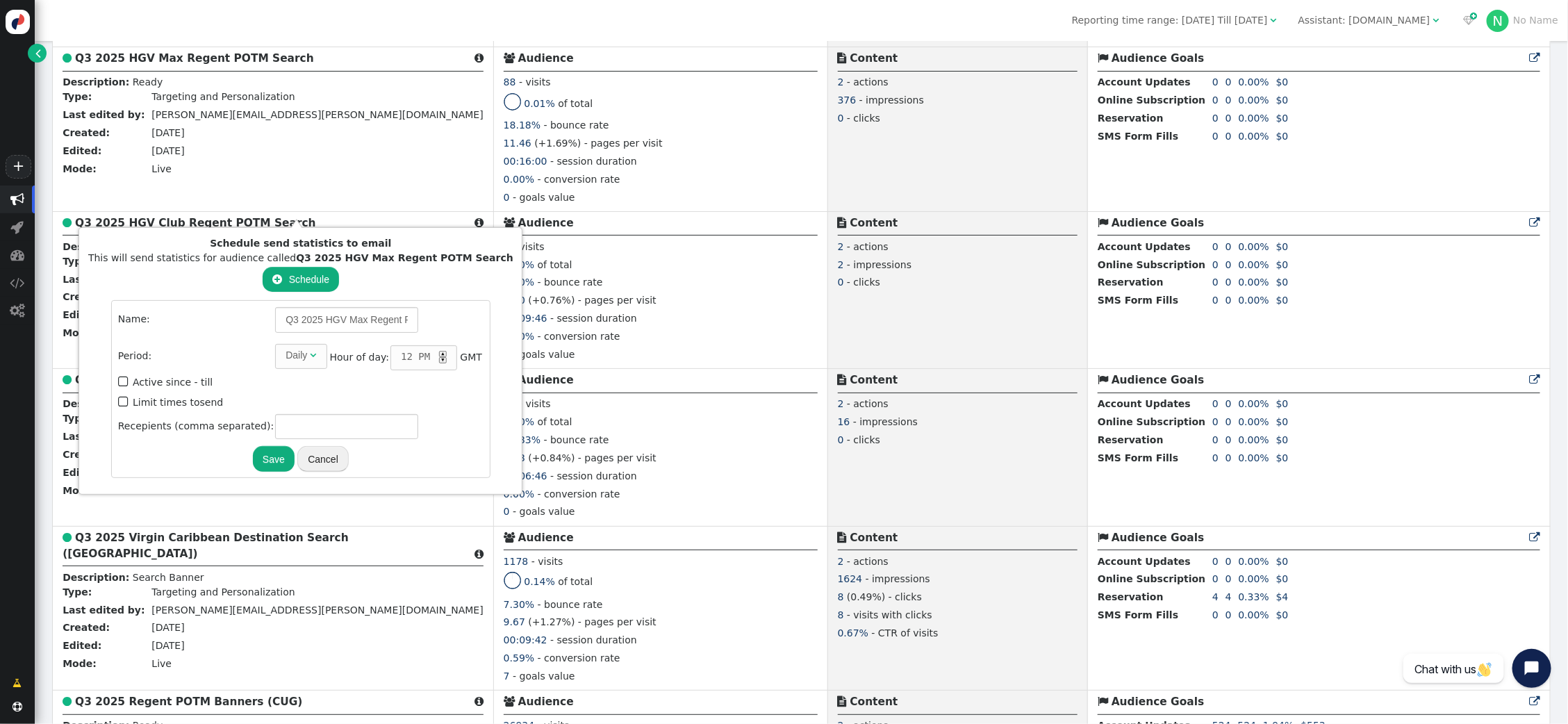
click at [118, 397] on span "" at bounding box center [124, 401] width 13 height 18
type input "1"
click at [275, 449] on input "text" at bounding box center [347, 453] width 143 height 25
type input "[PERSON_NAME][EMAIL_ADDRESS][PERSON_NAME][DOMAIN_NAME]"
click at [439, 351] on div "▲" at bounding box center [443, 354] width 8 height 6
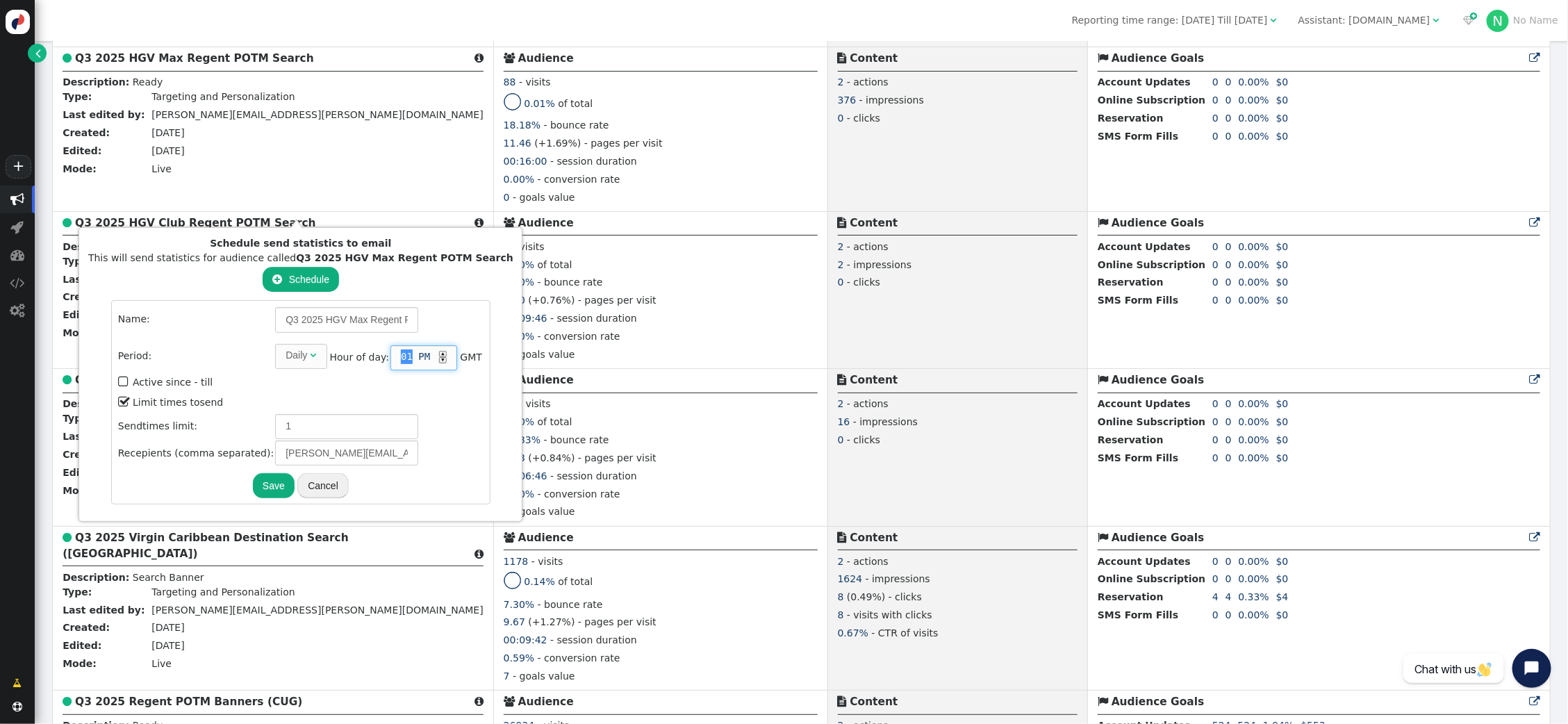
click at [439, 351] on div "▲" at bounding box center [443, 354] width 8 height 6
click at [253, 486] on button "Save" at bounding box center [273, 486] width 42 height 25
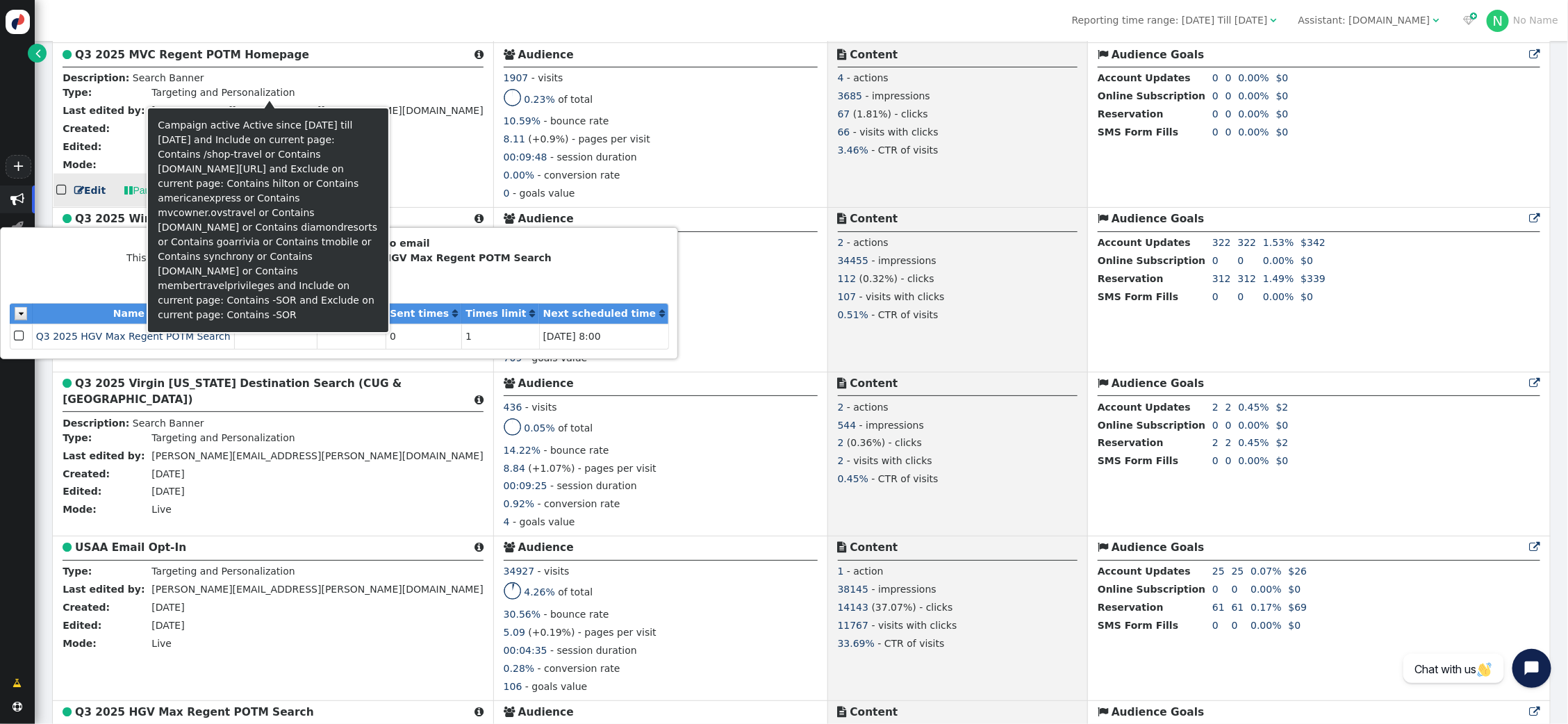
scroll to position [1178, 0]
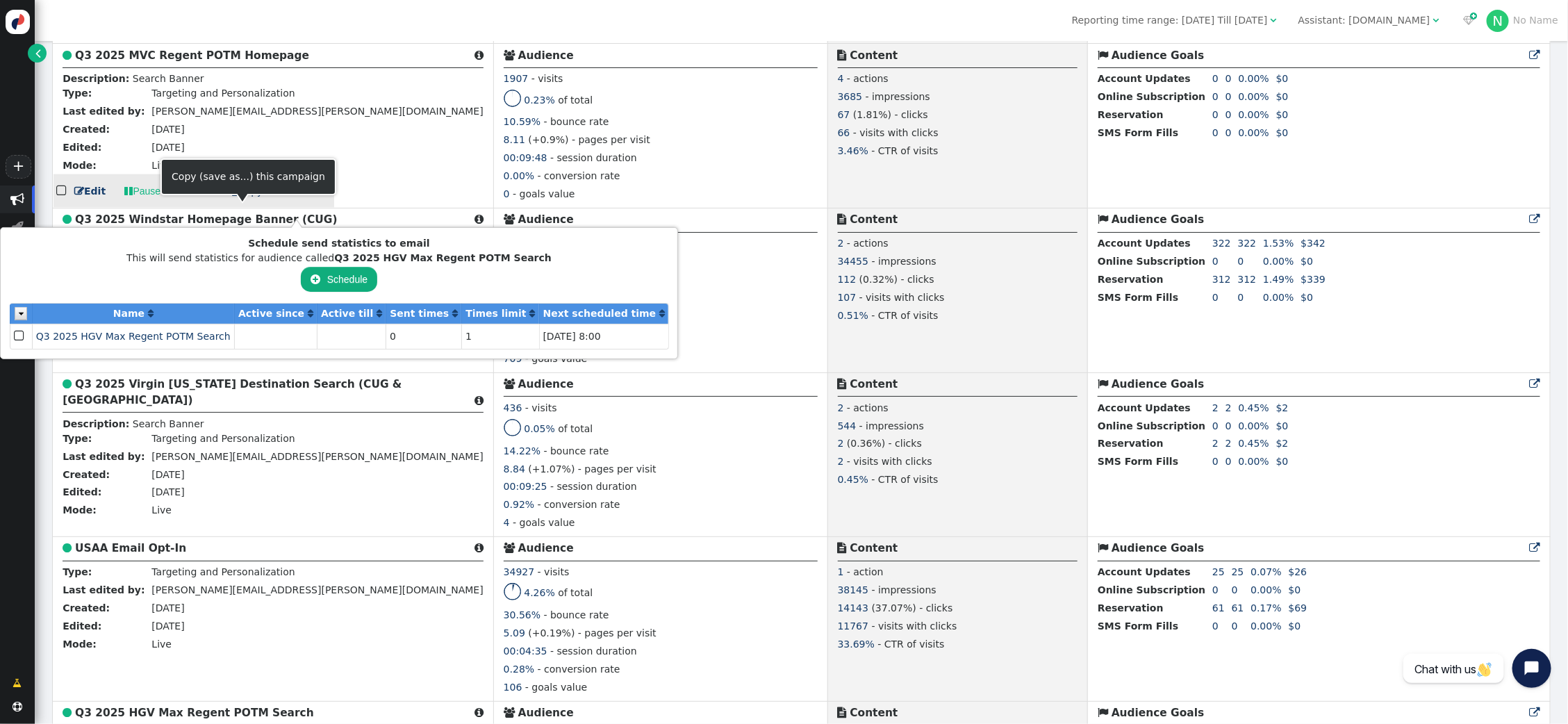
click at [280, 197] on span " Send stat." at bounding box center [301, 190] width 59 height 11
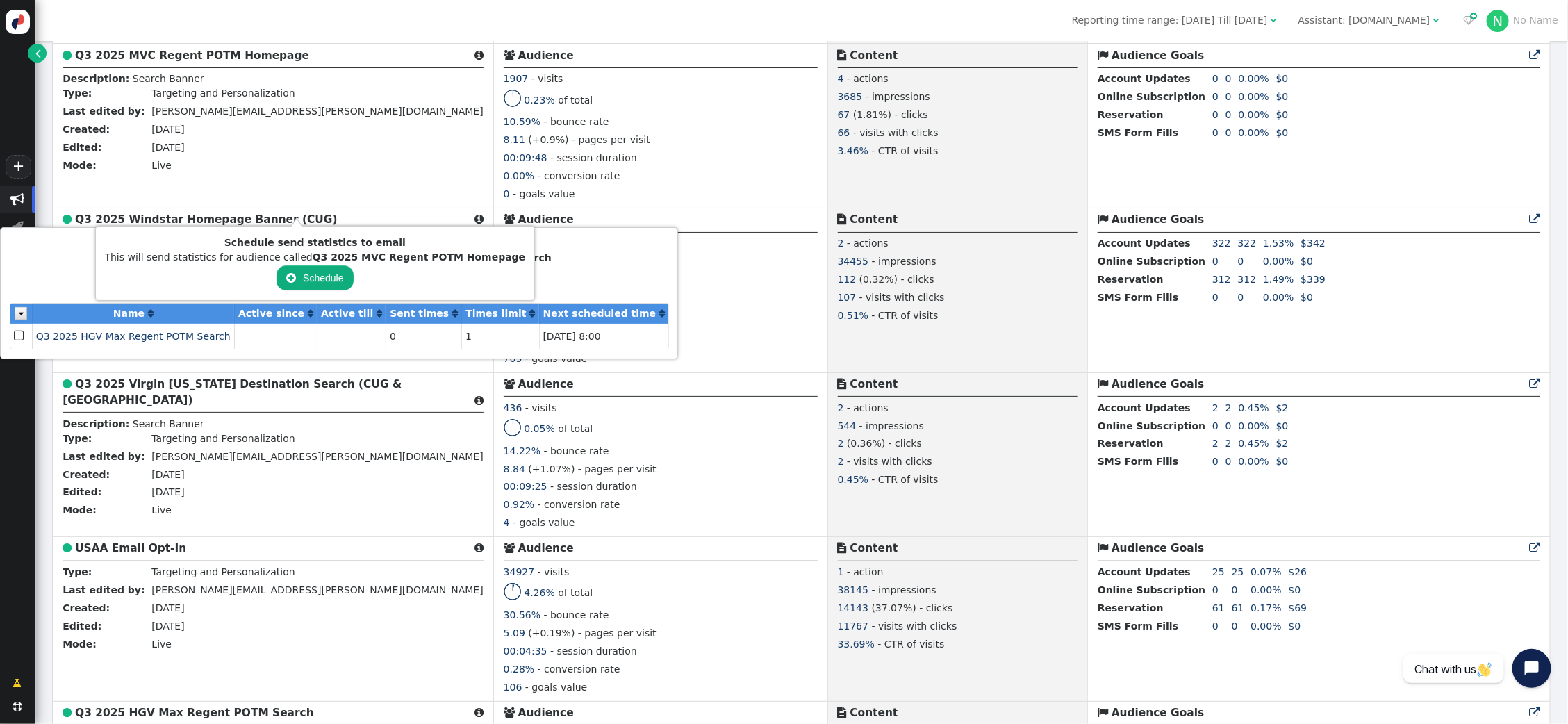
click at [290, 278] on button " Schedule" at bounding box center [314, 278] width 77 height 25
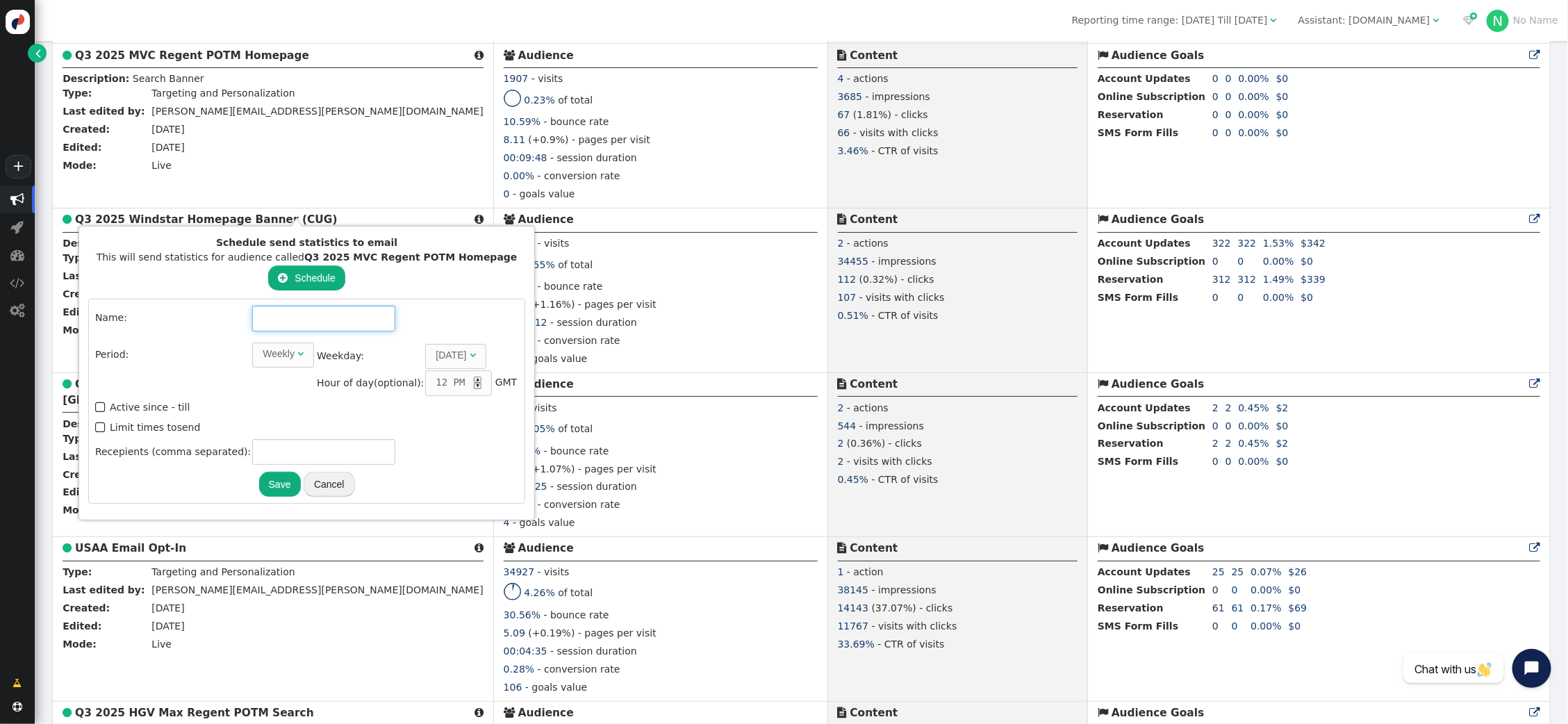
click at [286, 311] on input "text" at bounding box center [324, 318] width 143 height 25
drag, startPoint x: 302, startPoint y: 259, endPoint x: 506, endPoint y: 264, distance: 204.1
click at [506, 264] on div "Schedule send statistics to email This will send statistics for audience called…" at bounding box center [306, 373] width 445 height 283
copy b "Q3 2025 MVC Regent POTM Homepage"
click at [308, 315] on input "text" at bounding box center [324, 318] width 143 height 25
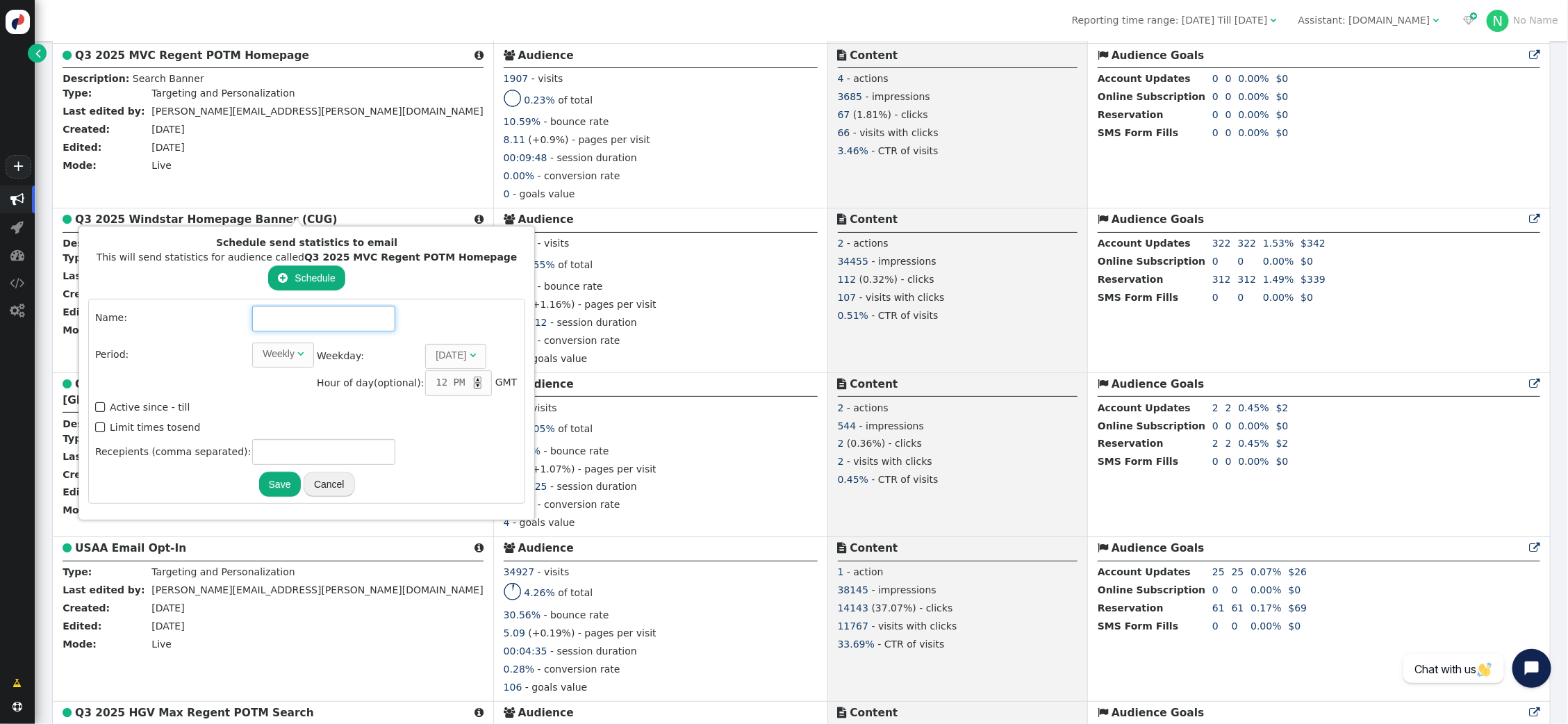
paste input "Q3 2025 MVC Regent POTM Homepage"
click at [272, 349] on div "Weekly" at bounding box center [278, 354] width 32 height 15
type input "Q3 2025 MVC Regent POTM Homepage"
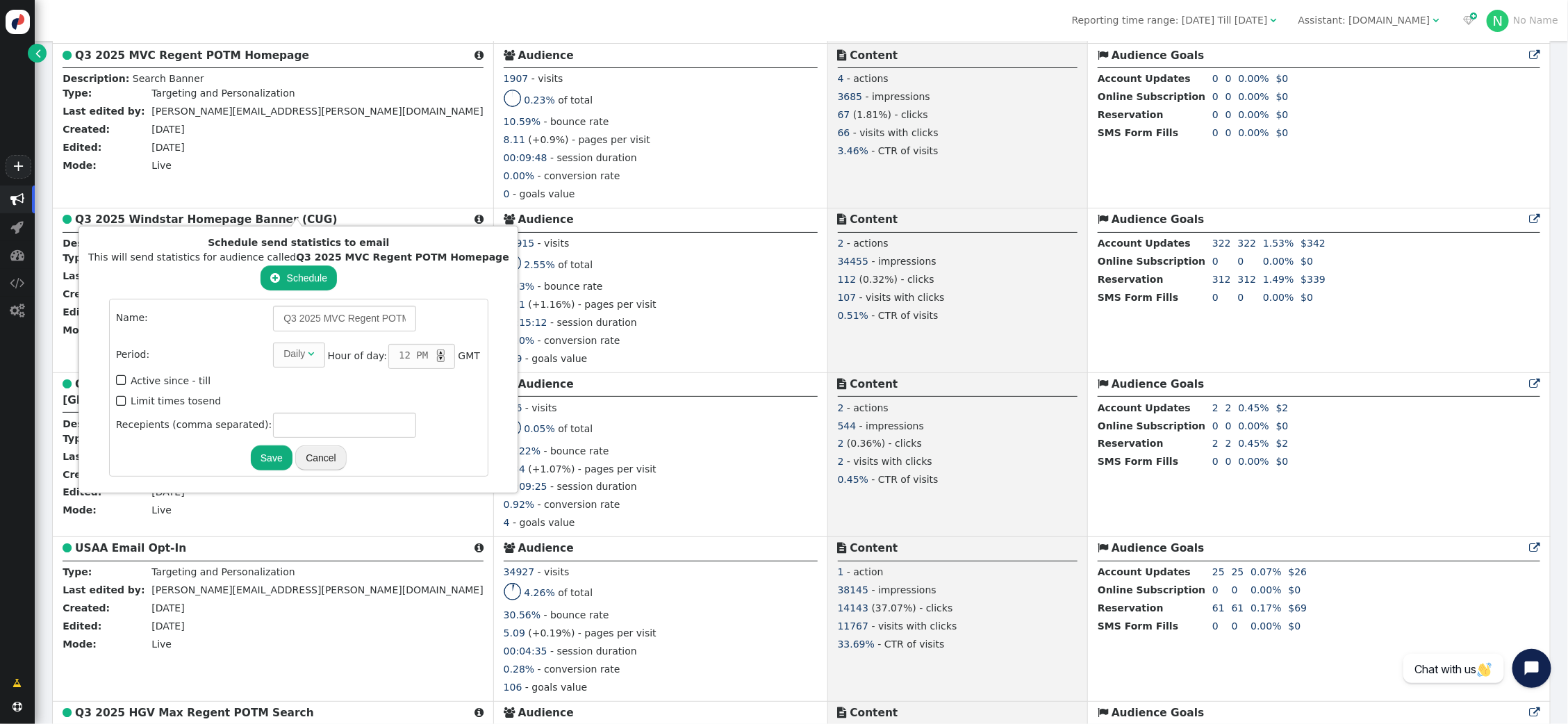
click at [437, 350] on div "▲" at bounding box center [441, 353] width 8 height 6
click at [116, 395] on span "" at bounding box center [122, 400] width 13 height 18
type input "1"
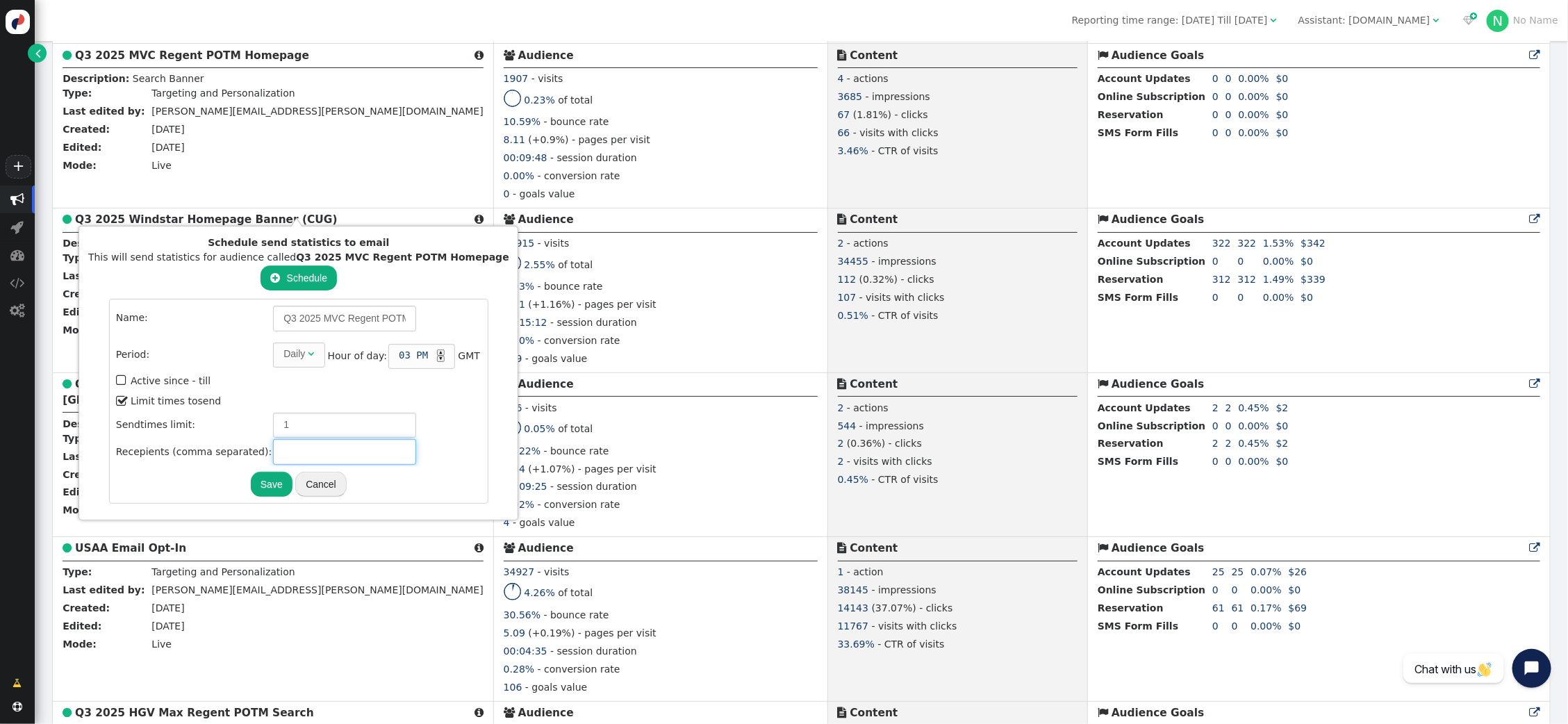
click at [273, 445] on input "text" at bounding box center [345, 452] width 143 height 25
type input "[PERSON_NAME][EMAIL_ADDRESS][PERSON_NAME][DOMAIN_NAME]"
click at [264, 480] on button "Save" at bounding box center [271, 485] width 42 height 25
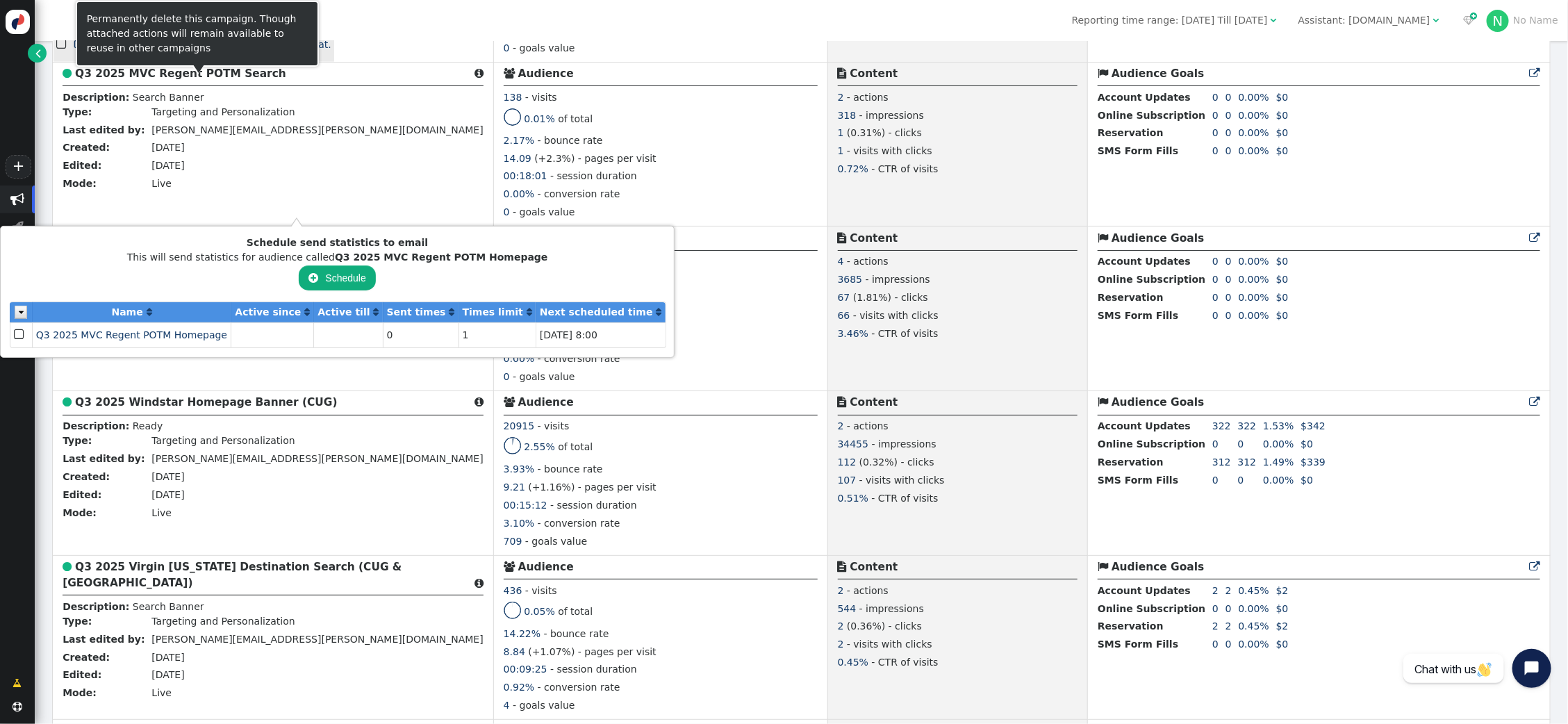
scroll to position [1012, 0]
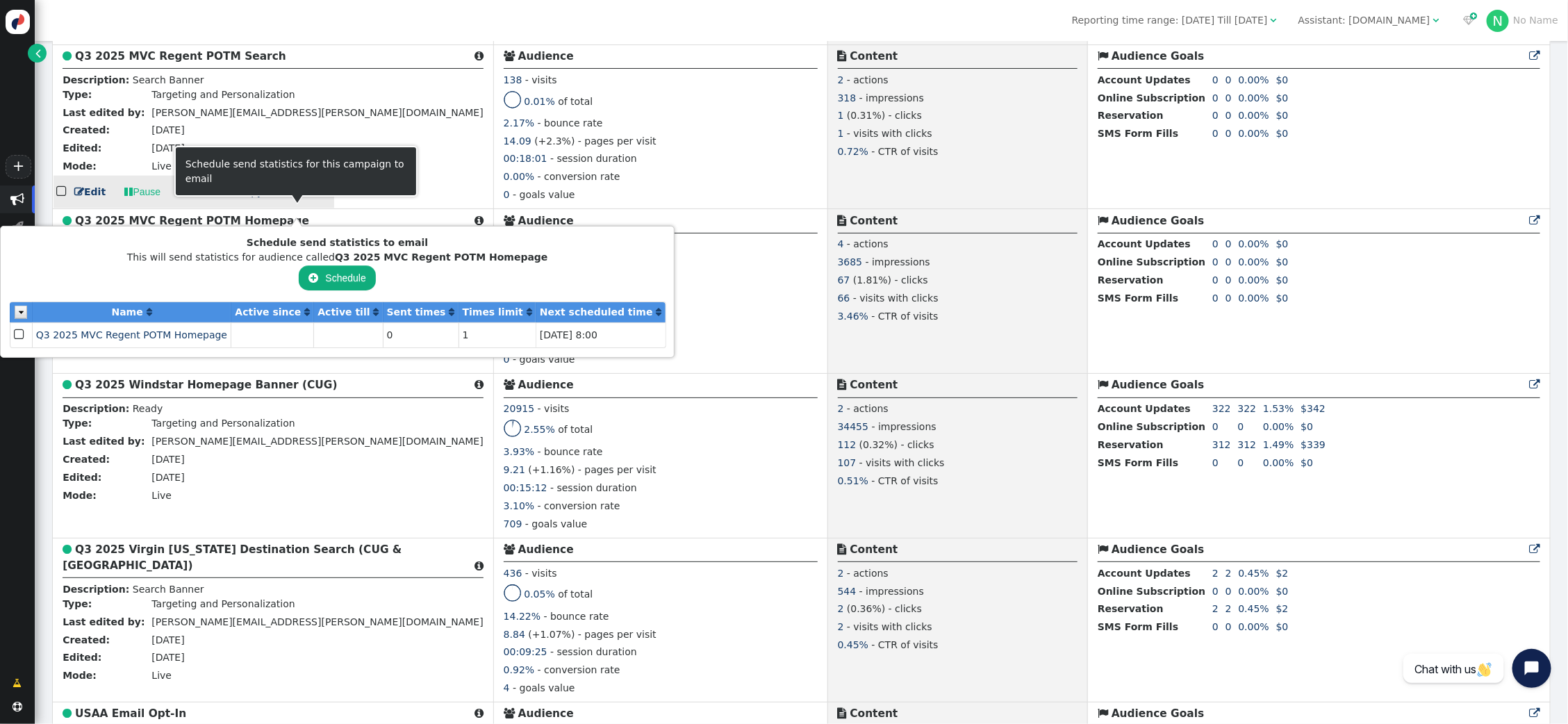
click at [281, 198] on span " Send stat." at bounding box center [301, 191] width 59 height 11
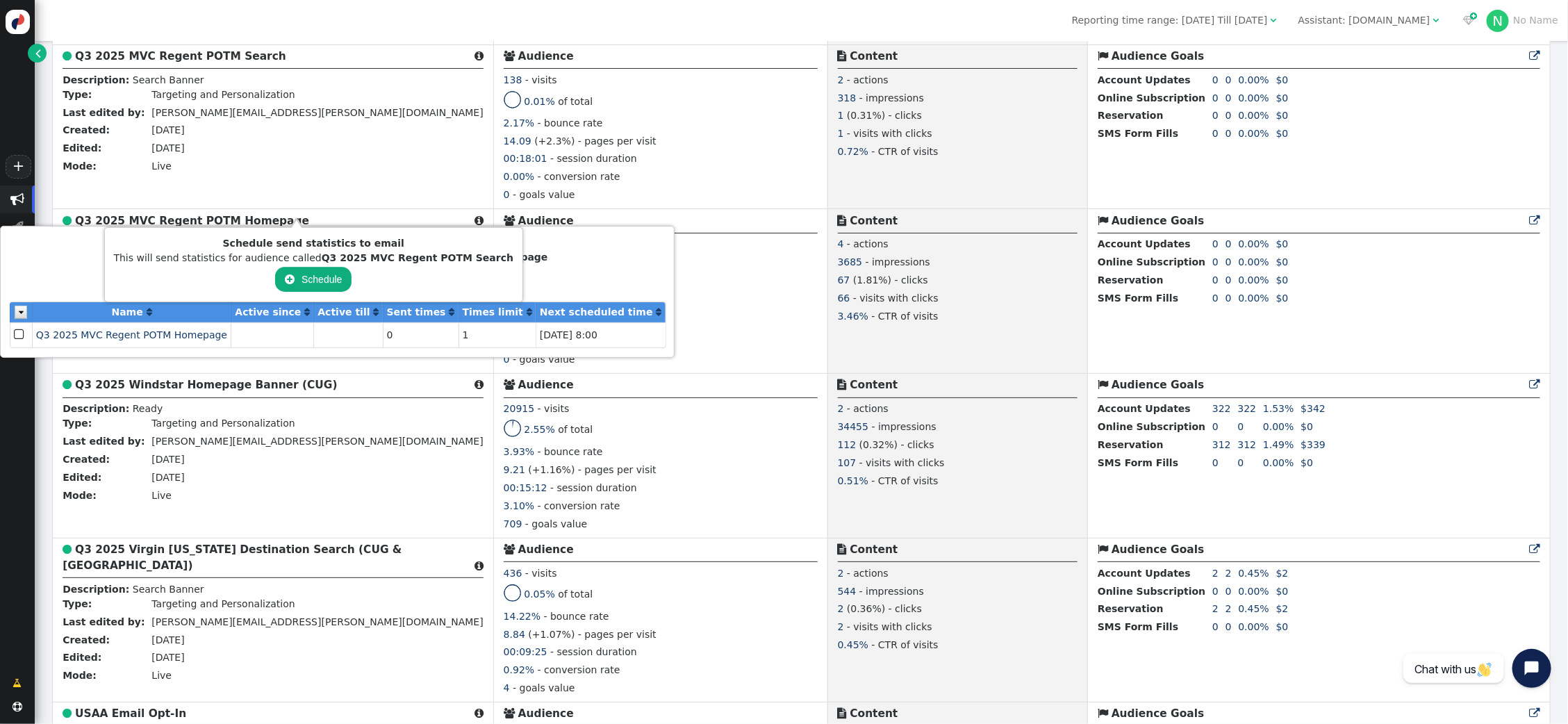
click at [299, 281] on button " Schedule" at bounding box center [313, 279] width 77 height 25
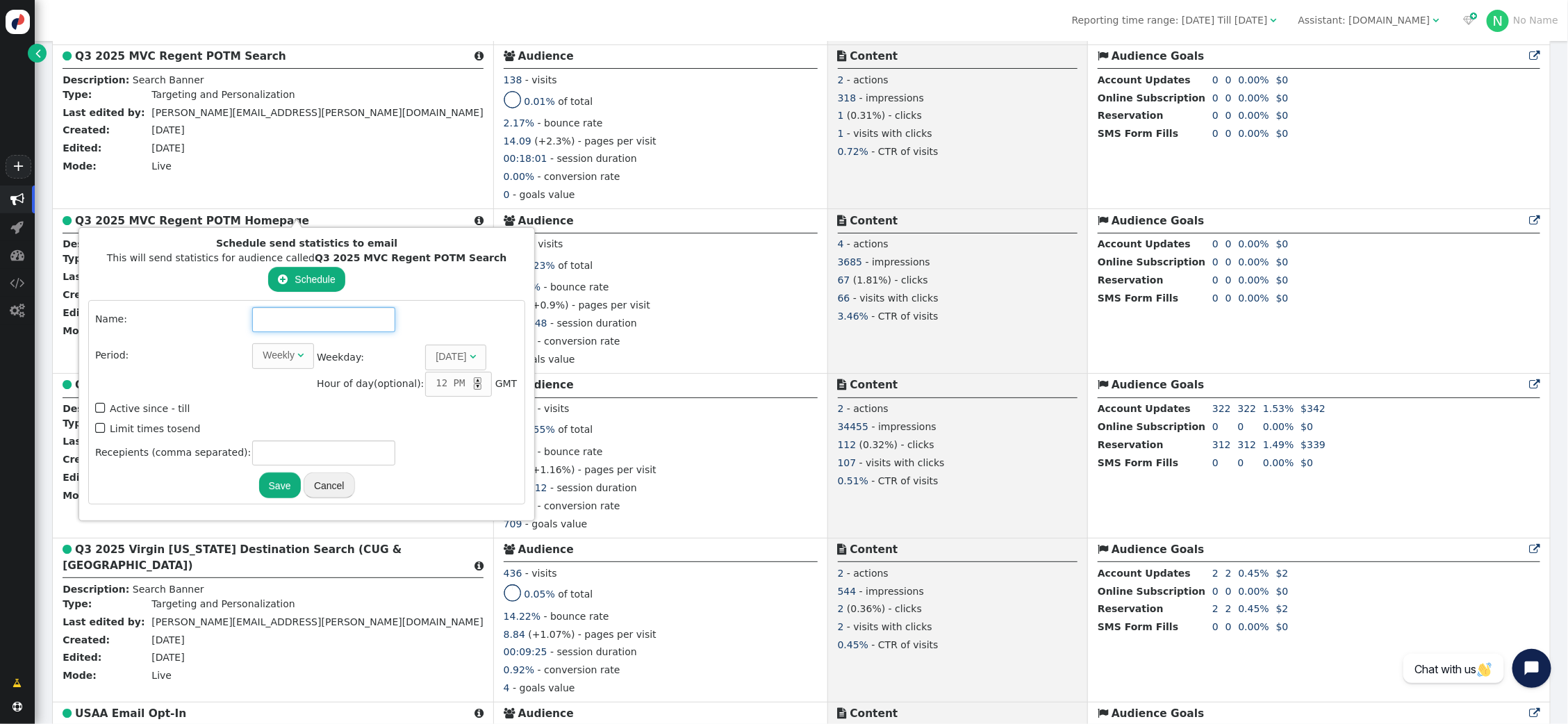
click at [289, 316] on input "text" at bounding box center [324, 320] width 143 height 25
drag, startPoint x: 308, startPoint y: 259, endPoint x: 475, endPoint y: 262, distance: 167.0
click at [475, 262] on b "Q3 2025 MVC Regent POTM Search" at bounding box center [411, 257] width 192 height 11
copy b "Q3 2025 MVC Regent POTM Search"
click at [278, 315] on input "text" at bounding box center [324, 320] width 143 height 25
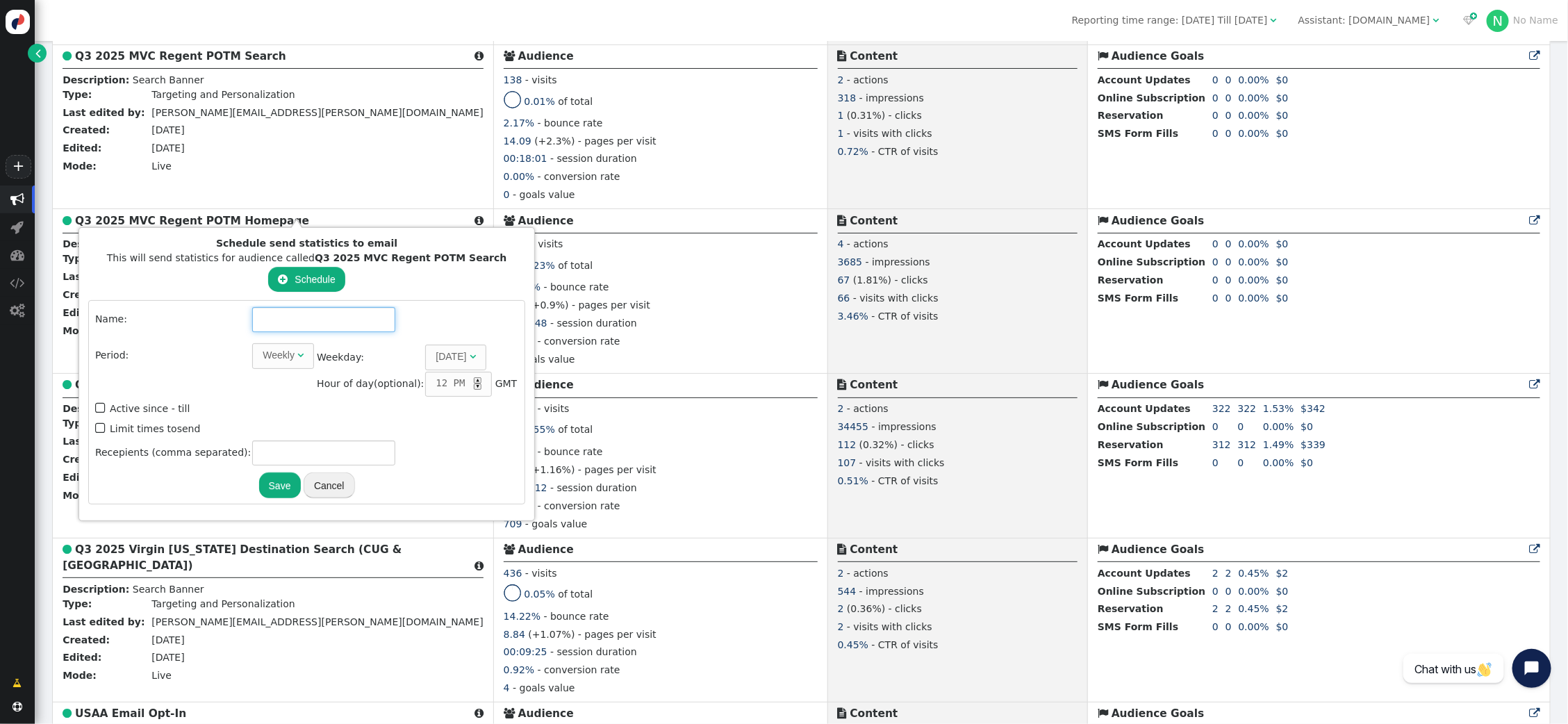
paste input "Q3 2025 MVC Regent POTM Search"
type input "Q3 2025 MVC Regent POTM Search"
click at [281, 346] on span "Weekly " at bounding box center [283, 356] width 62 height 25
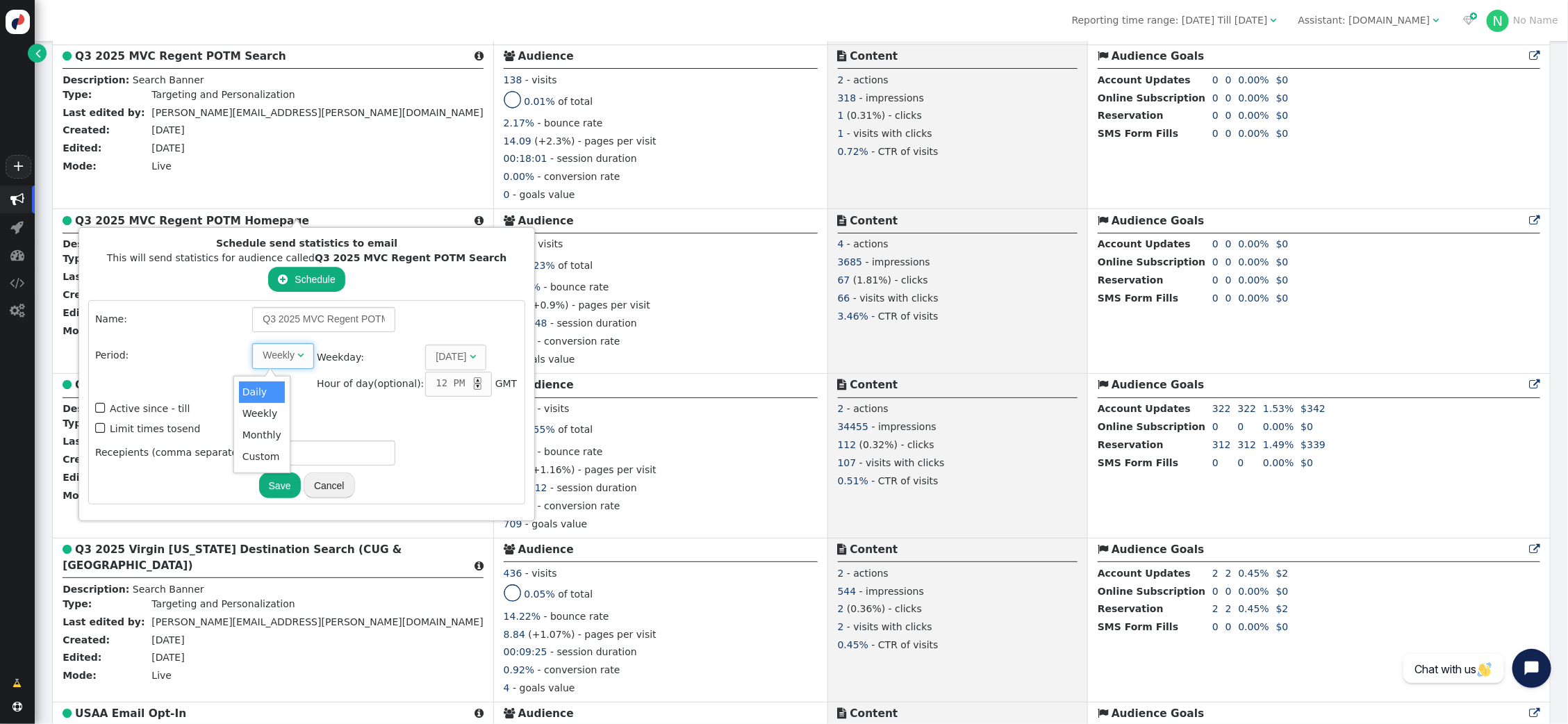
drag, startPoint x: 273, startPoint y: 394, endPoint x: 297, endPoint y: 389, distance: 24.5
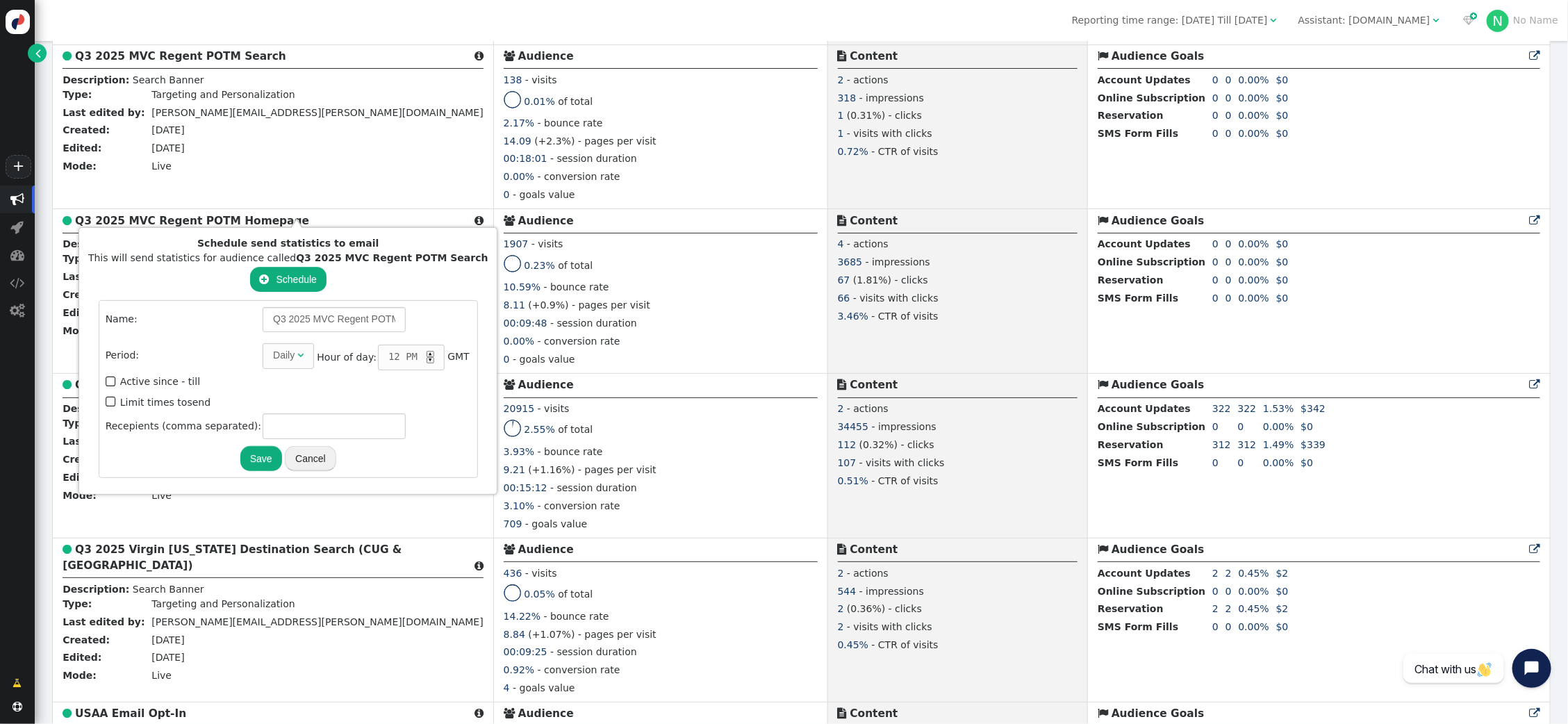
click at [426, 351] on div "▲" at bounding box center [430, 354] width 8 height 6
click at [106, 396] on span "" at bounding box center [111, 401] width 13 height 18
type input "1"
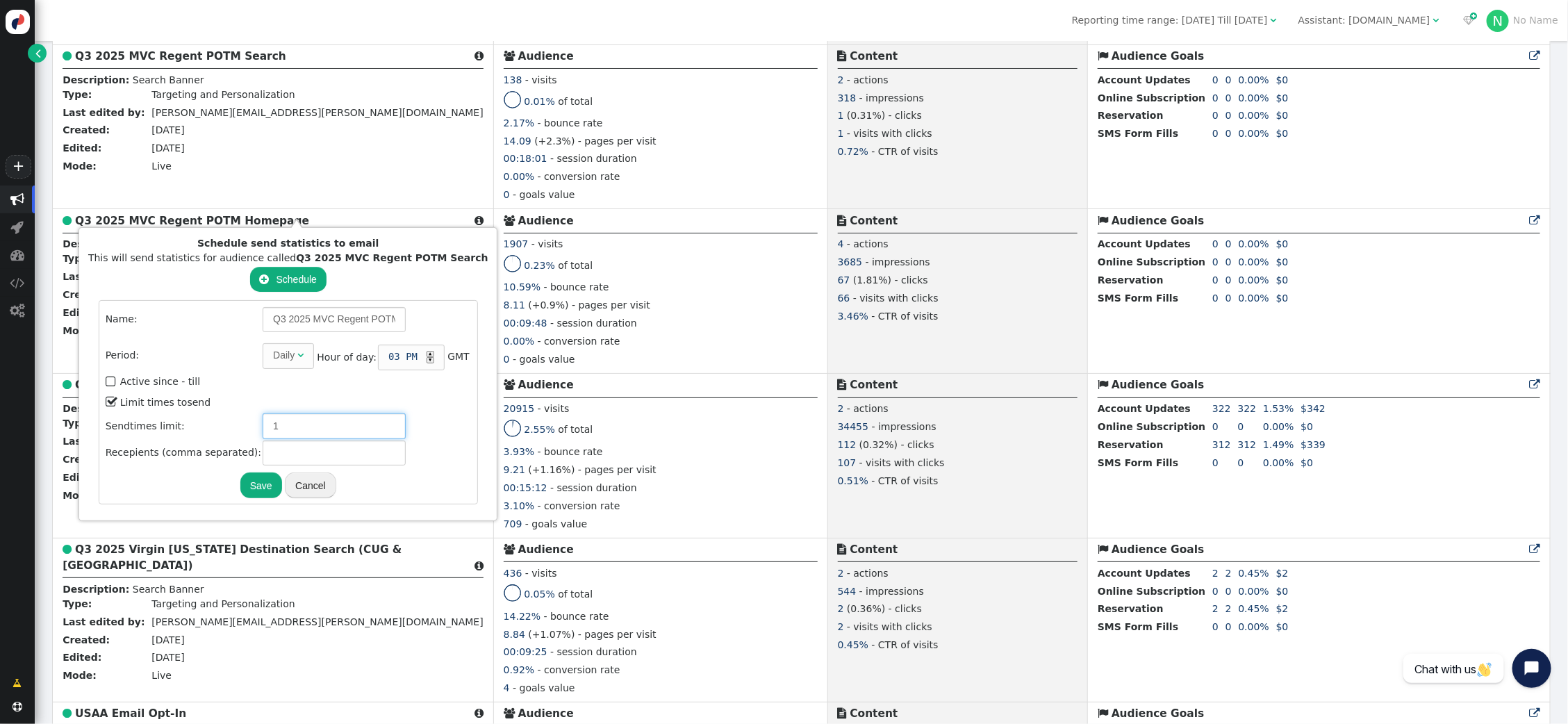
drag, startPoint x: 268, startPoint y: 425, endPoint x: 278, endPoint y: 429, distance: 10.8
click at [268, 424] on input "1" at bounding box center [334, 425] width 143 height 25
click at [305, 452] on input "text" at bounding box center [334, 453] width 143 height 25
type input "[PERSON_NAME][EMAIL_ADDRESS][PERSON_NAME][DOMAIN_NAME]"
click at [246, 485] on button "Save" at bounding box center [261, 485] width 42 height 25
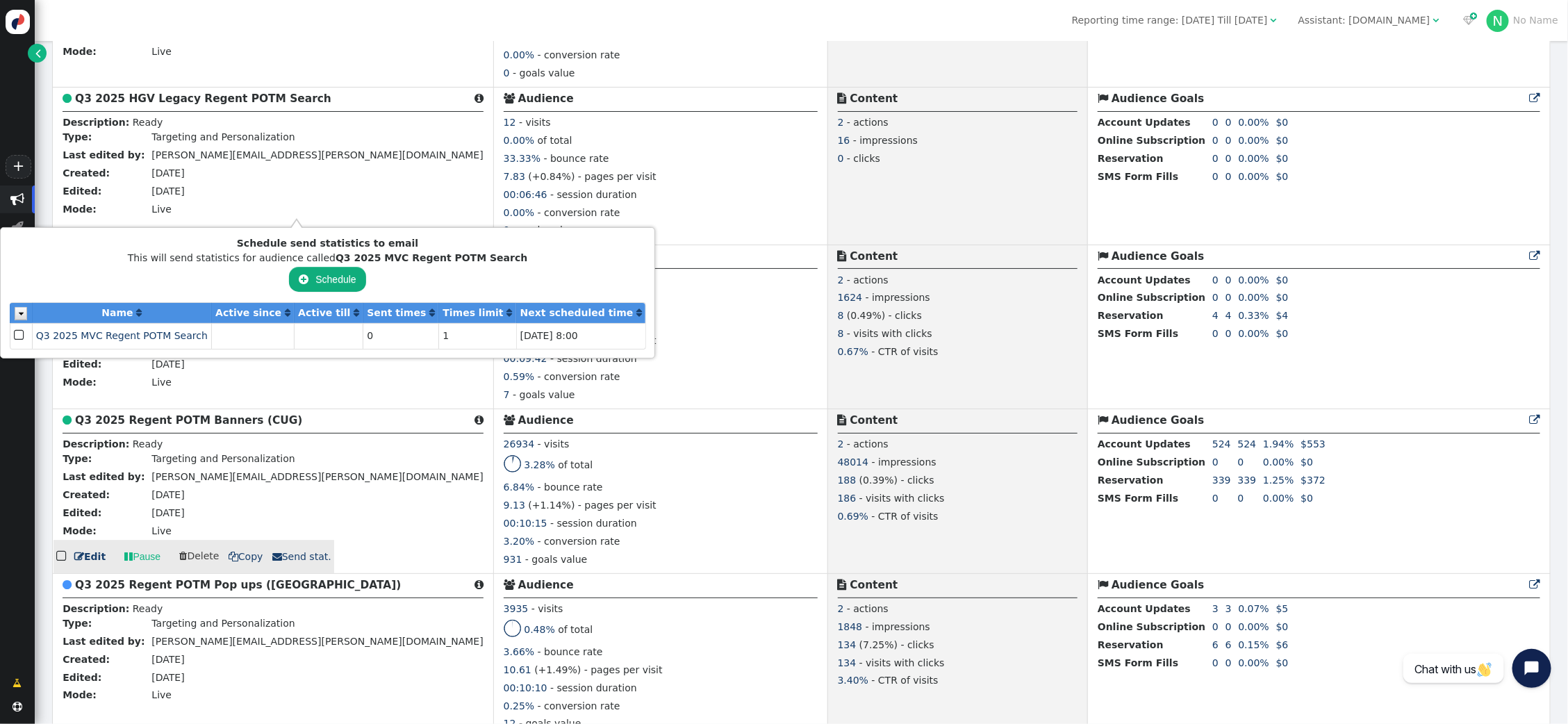
scroll to position [2103, 0]
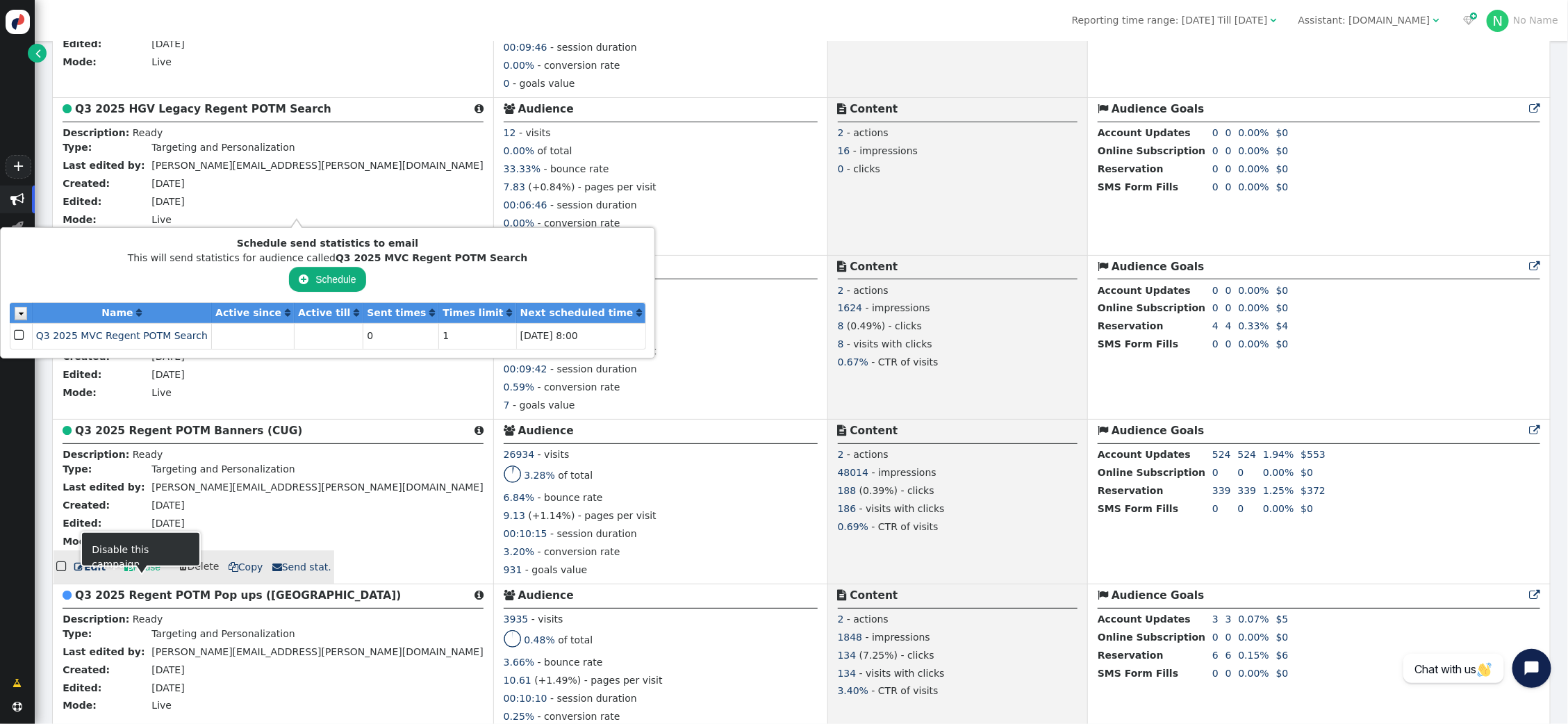
click at [147, 580] on link " Pause" at bounding box center [141, 567] width 55 height 25
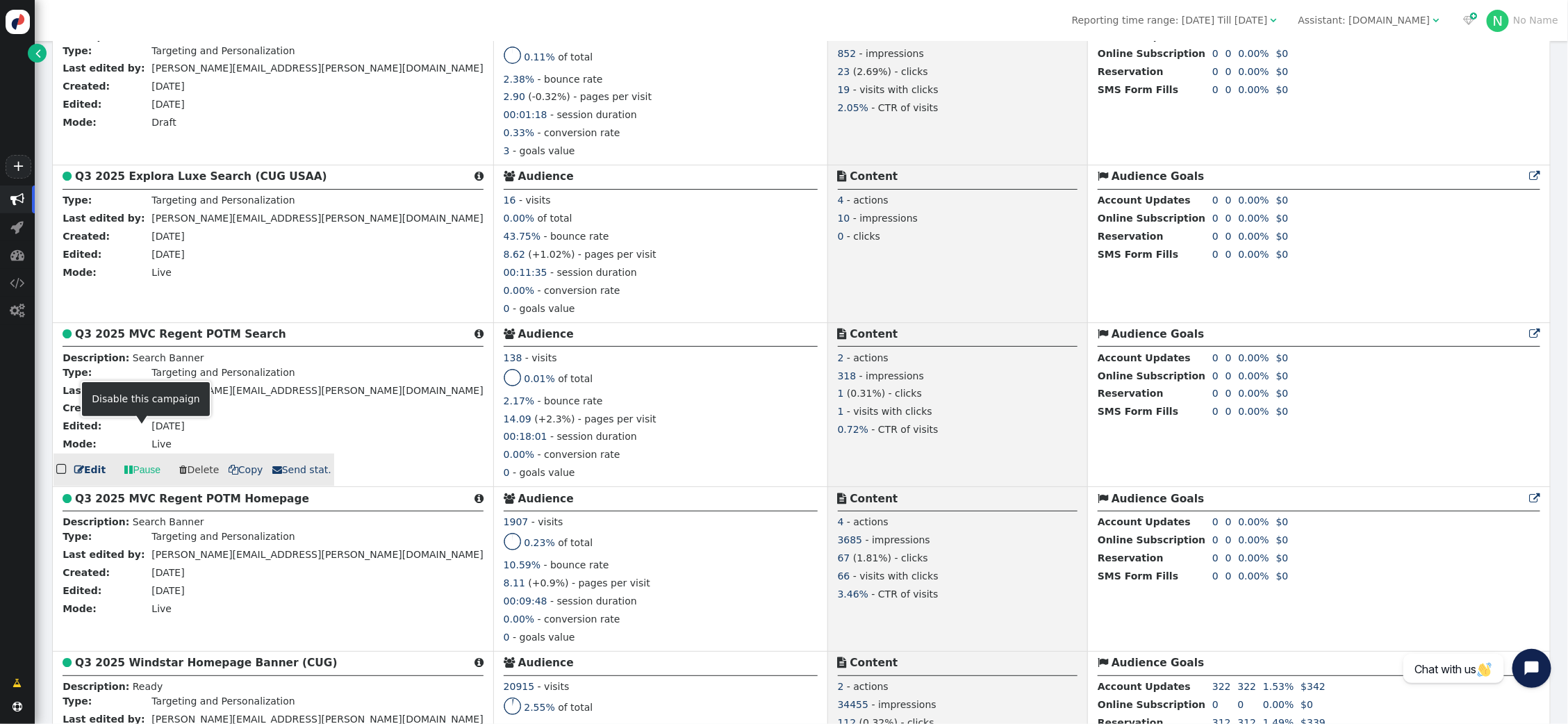
scroll to position [737, 0]
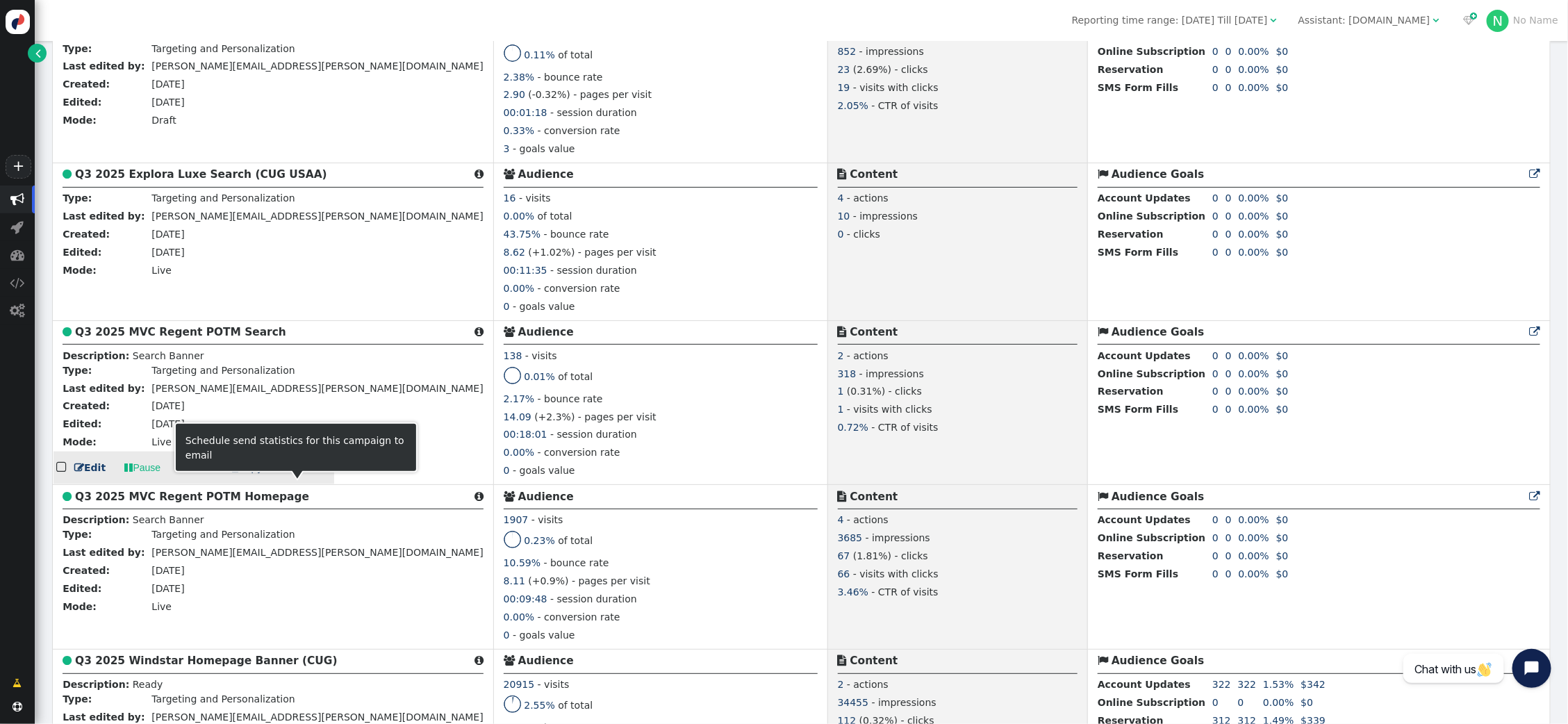
click at [292, 473] on span " Send stat." at bounding box center [301, 467] width 59 height 11
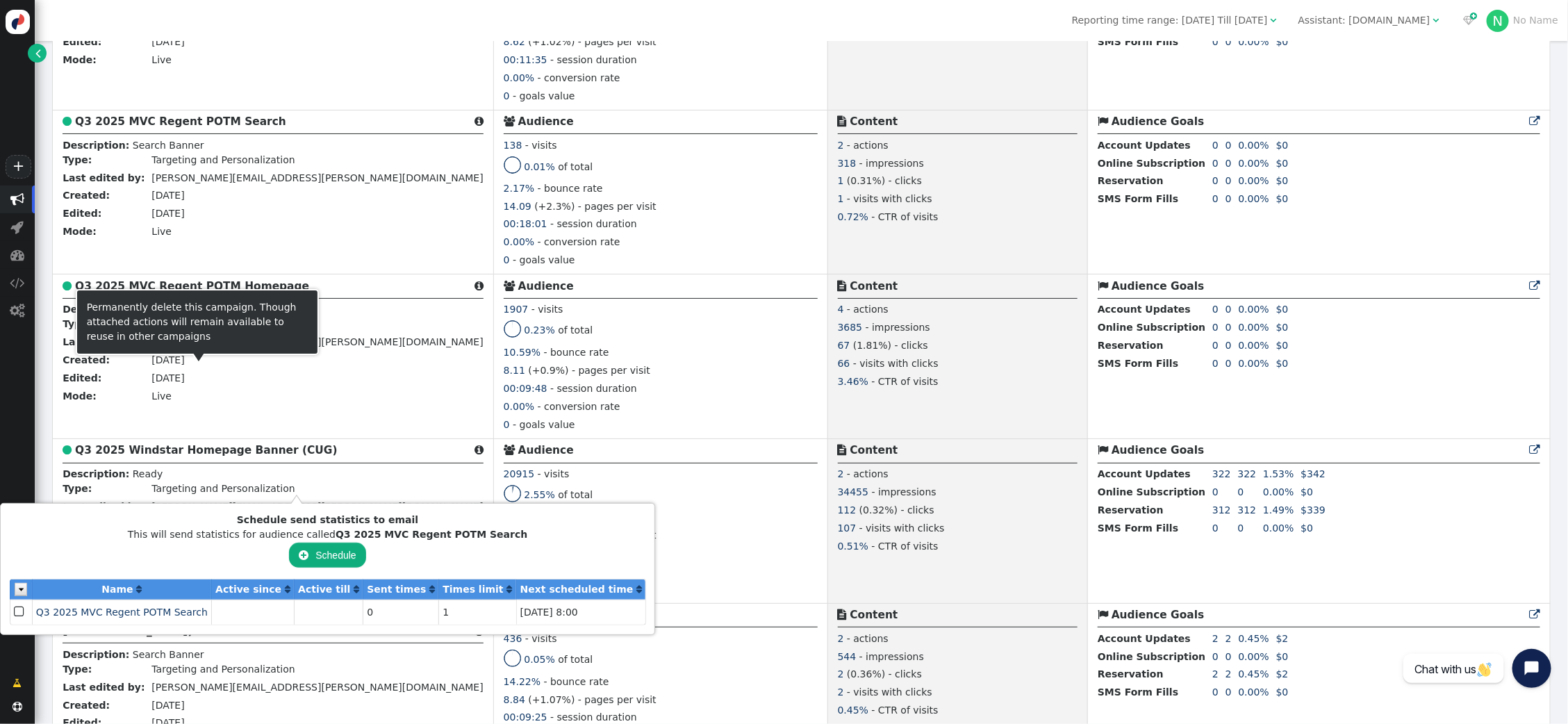
scroll to position [939, 0]
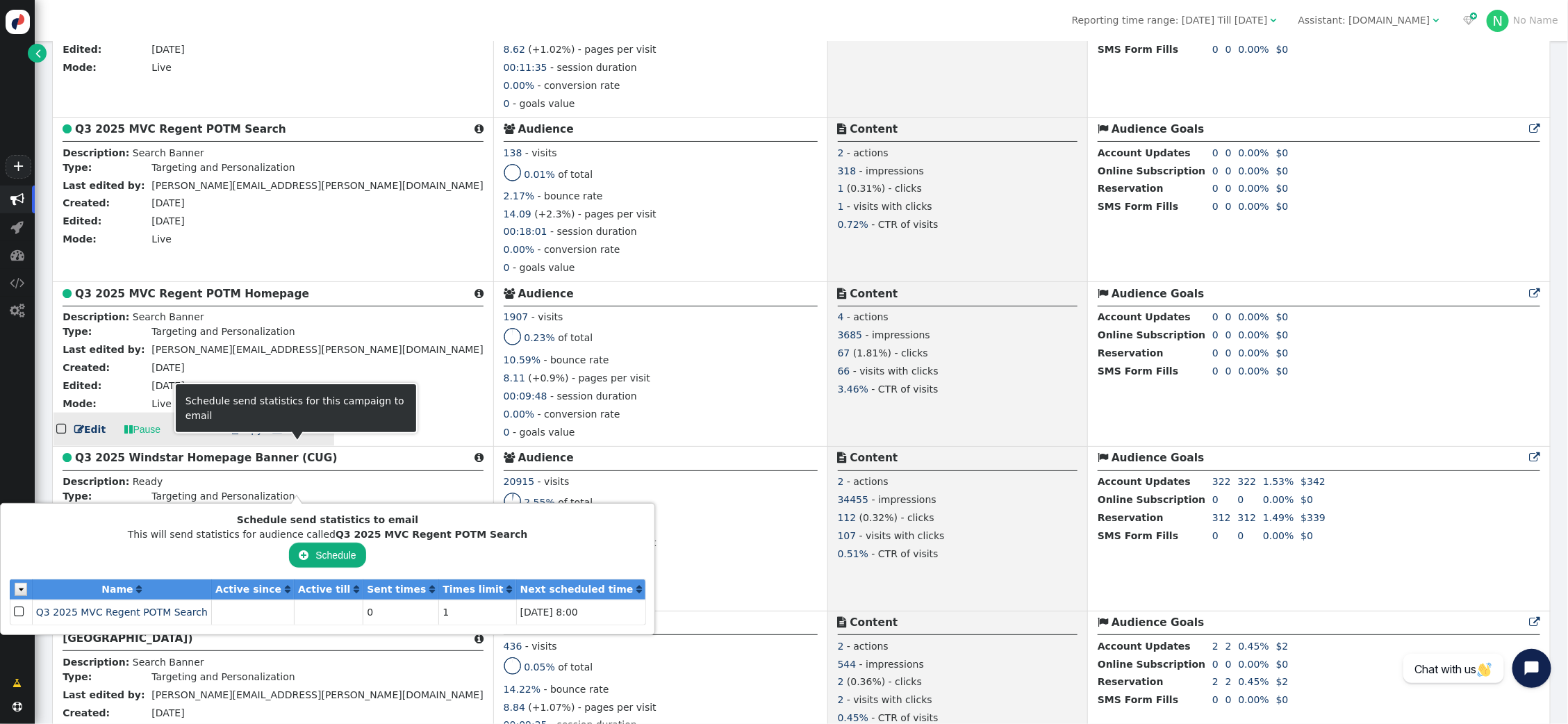
click at [285, 435] on span " Send stat." at bounding box center [301, 428] width 59 height 11
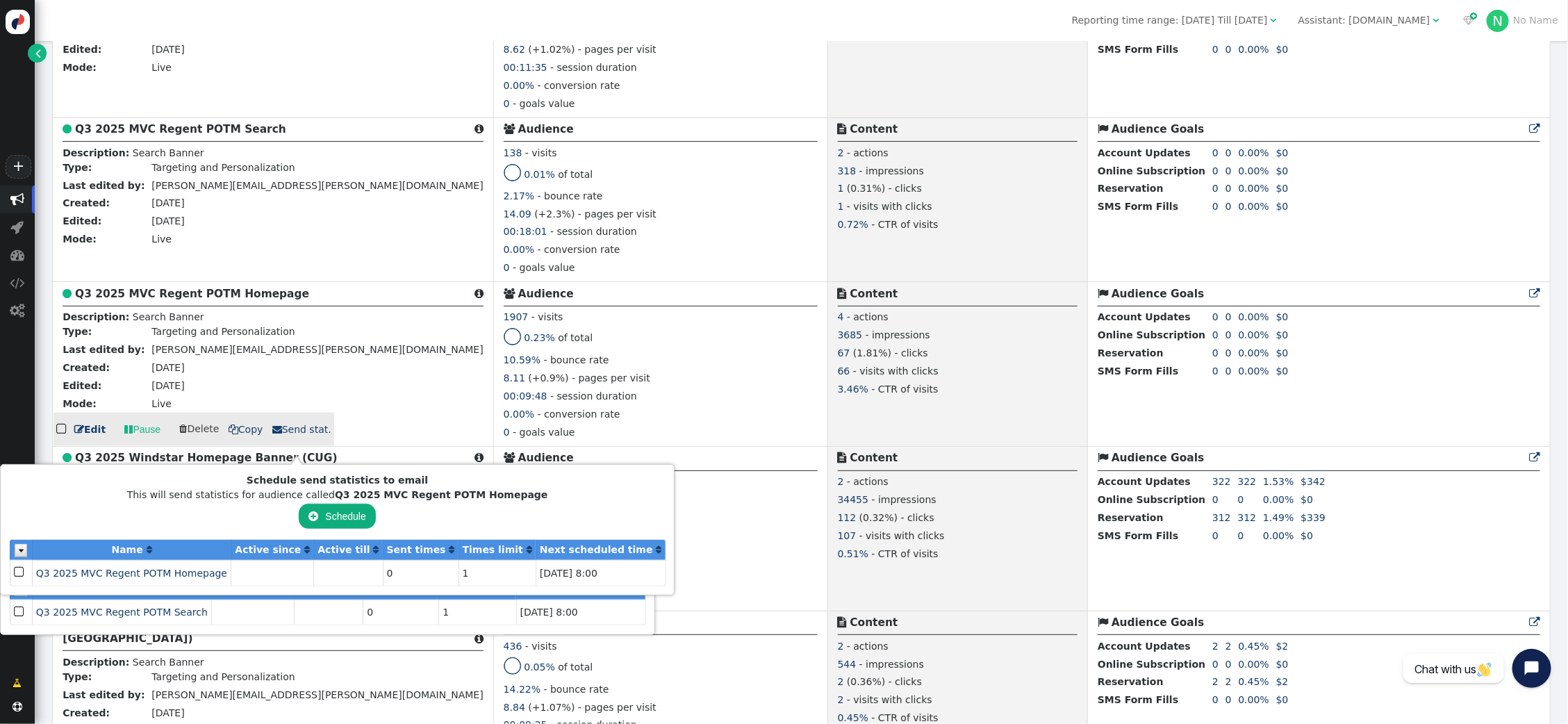
click at [564, 371] on div "10.59% - bounce rate" at bounding box center [661, 362] width 314 height 18
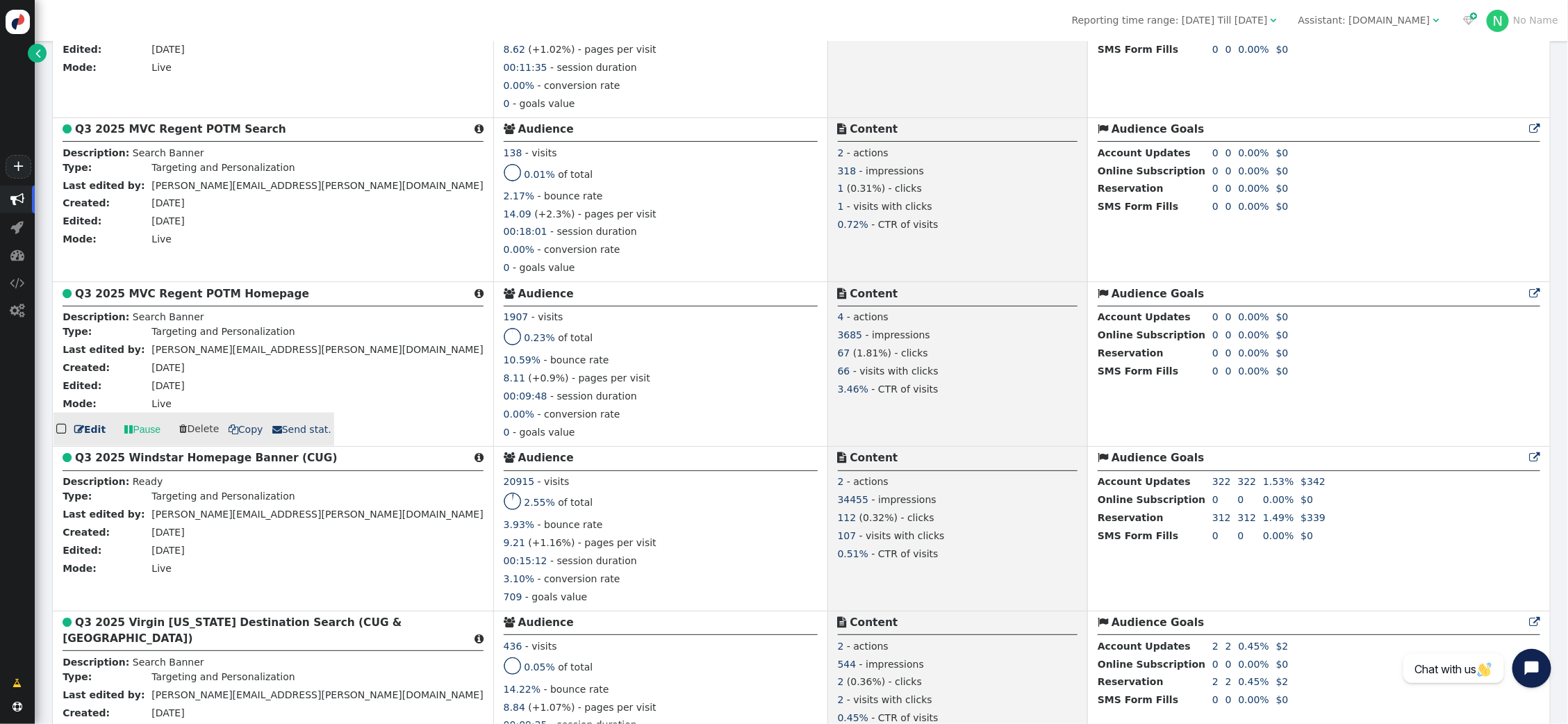
click at [291, 437] on link " Send stat." at bounding box center [301, 429] width 59 height 15
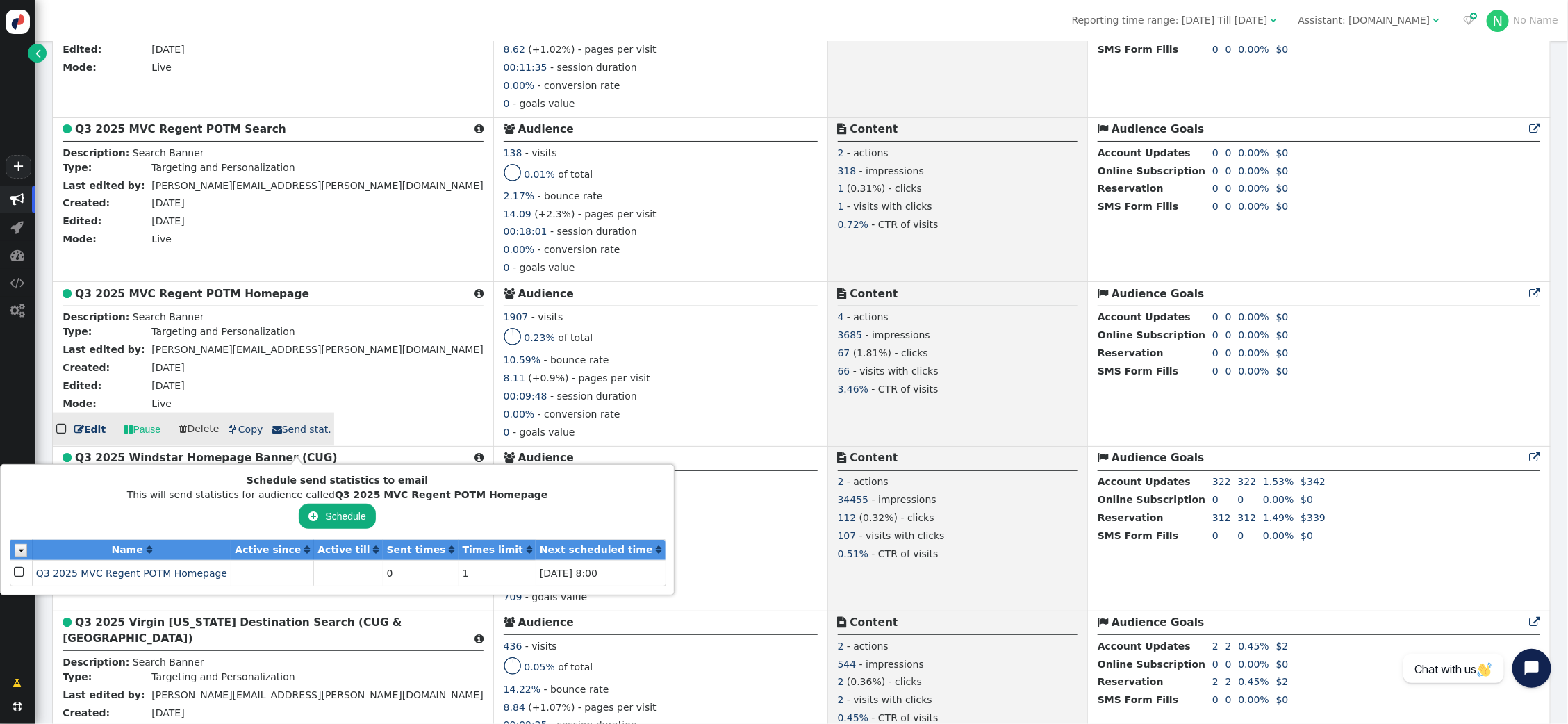
click at [565, 353] on div "0.23% of total" at bounding box center [661, 340] width 314 height 25
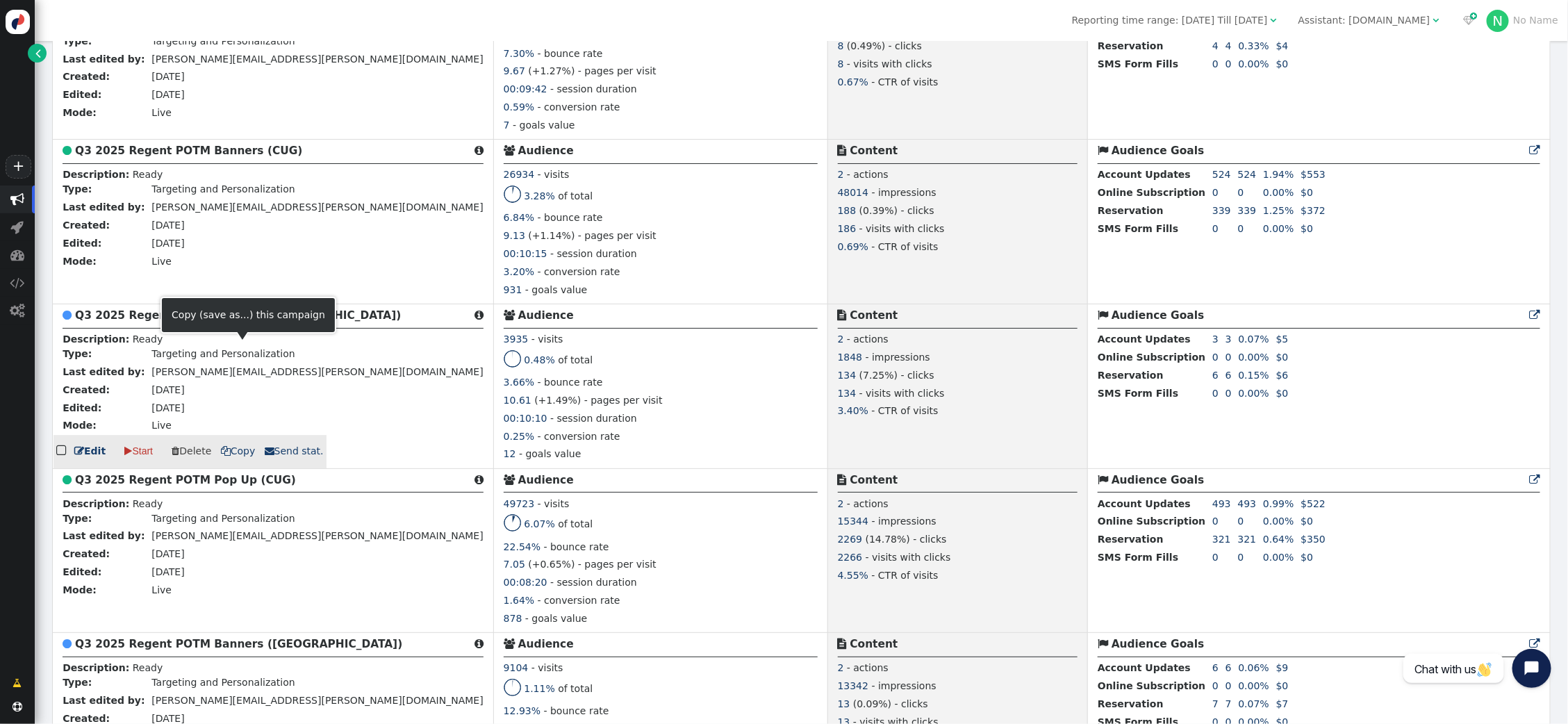
scroll to position [2430, 0]
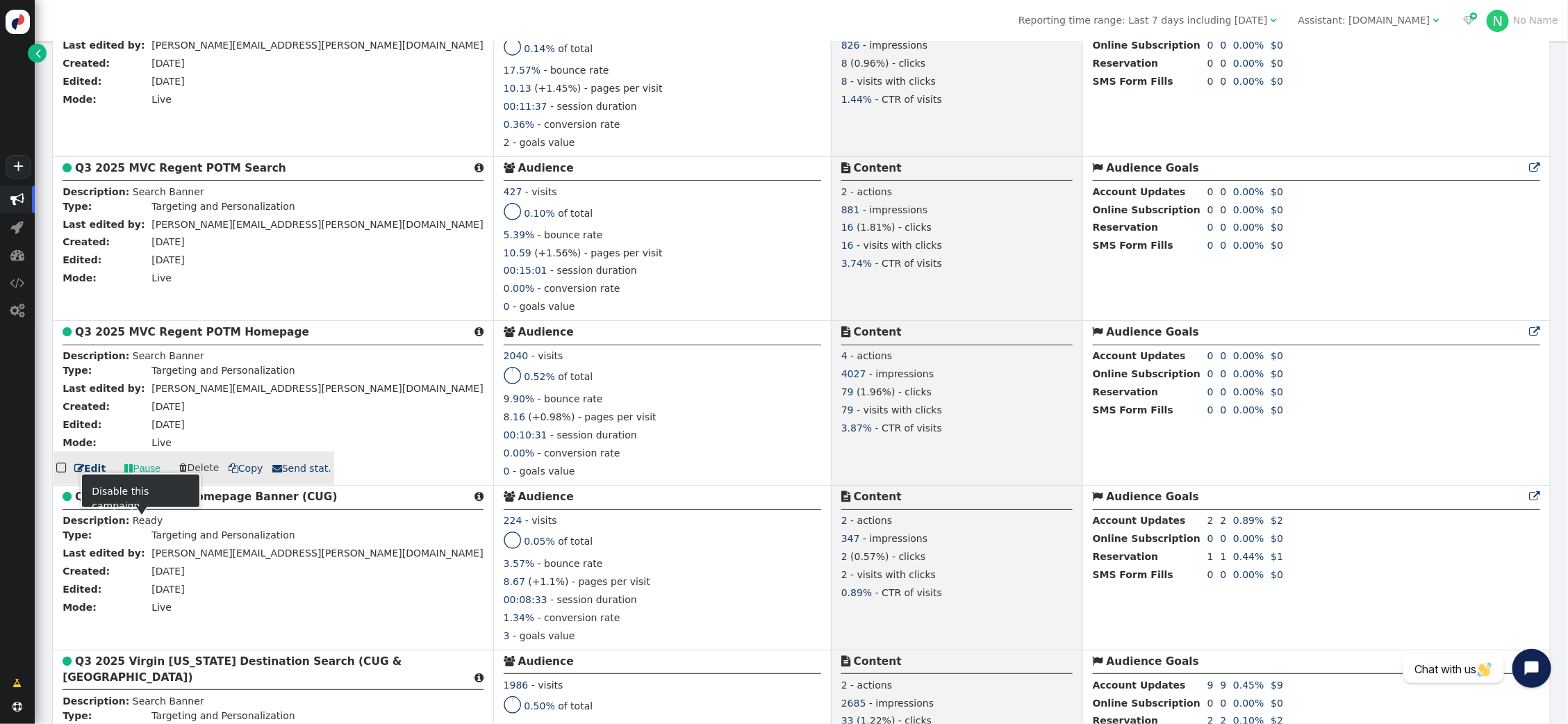
scroll to position [934, 0]
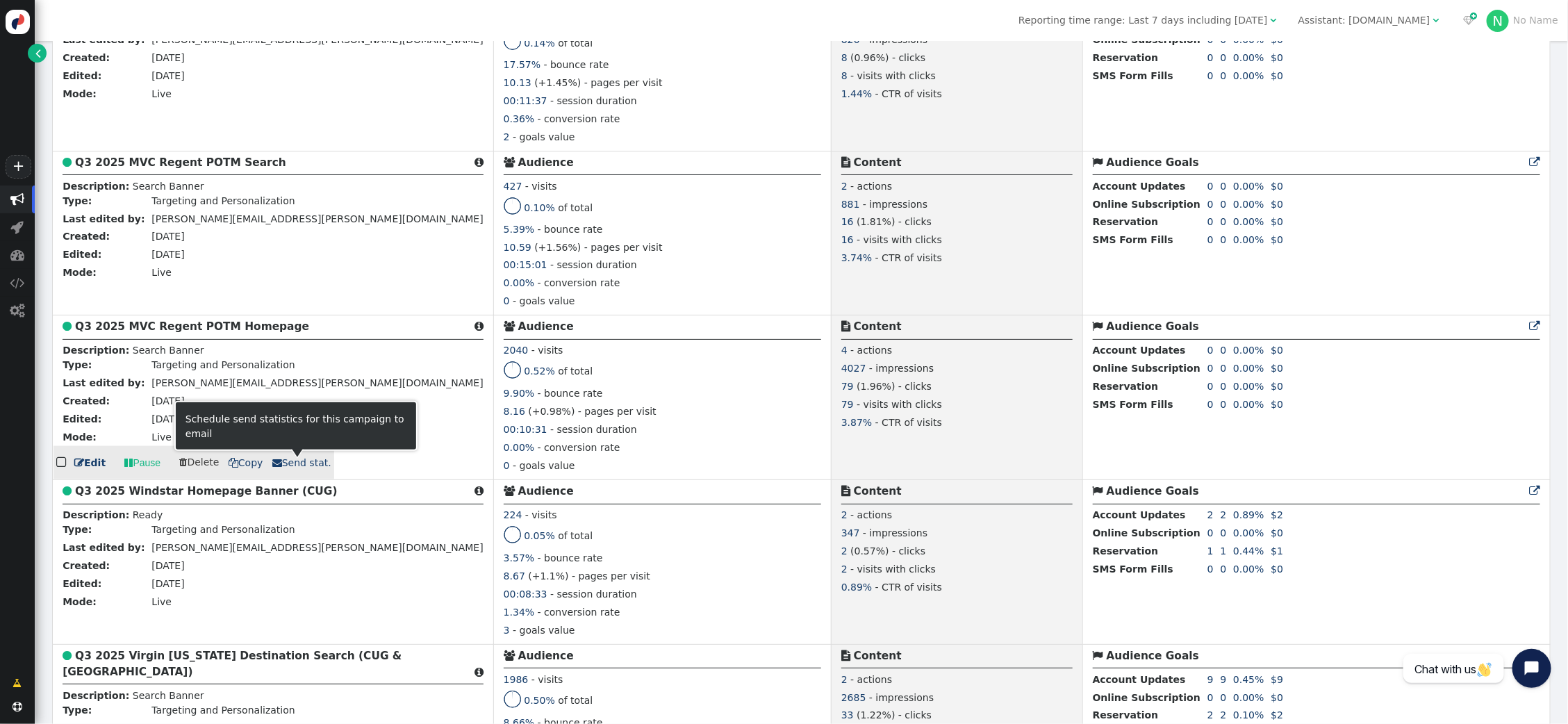
click at [285, 466] on span " Send stat." at bounding box center [301, 462] width 59 height 11
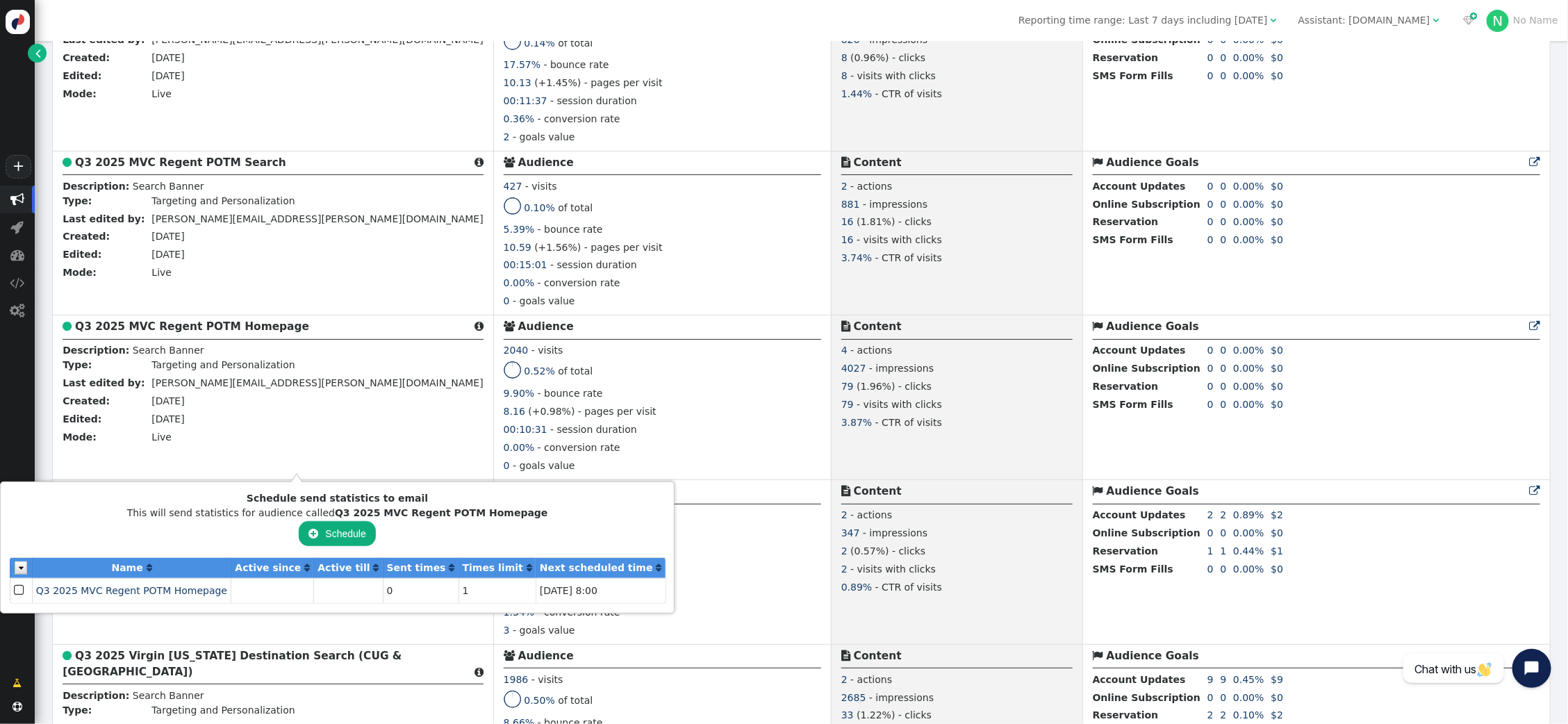
click at [305, 532] on button " Schedule" at bounding box center [336, 534] width 77 height 25
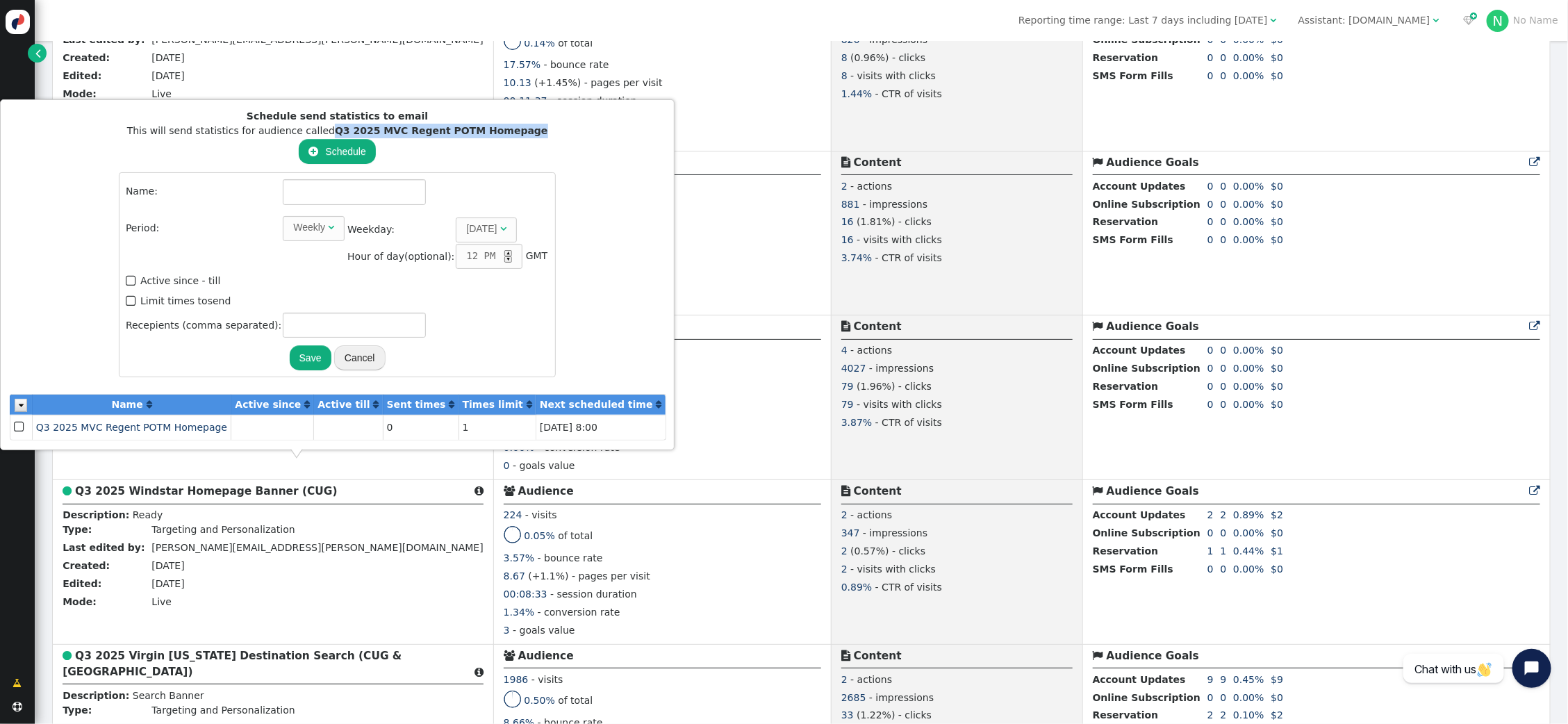
drag, startPoint x: 312, startPoint y: 134, endPoint x: 500, endPoint y: 138, distance: 188.0
click at [500, 138] on div "This will send statistics for audience called Q3 2025 MVC Regent POTM Homepage" at bounding box center [337, 131] width 656 height 15
copy b "Q3 2025 MVC Regent POTM Homepage"
click at [363, 198] on input "text" at bounding box center [355, 192] width 143 height 25
paste input "Q3 2025 MVC Regent POTM Homepage"
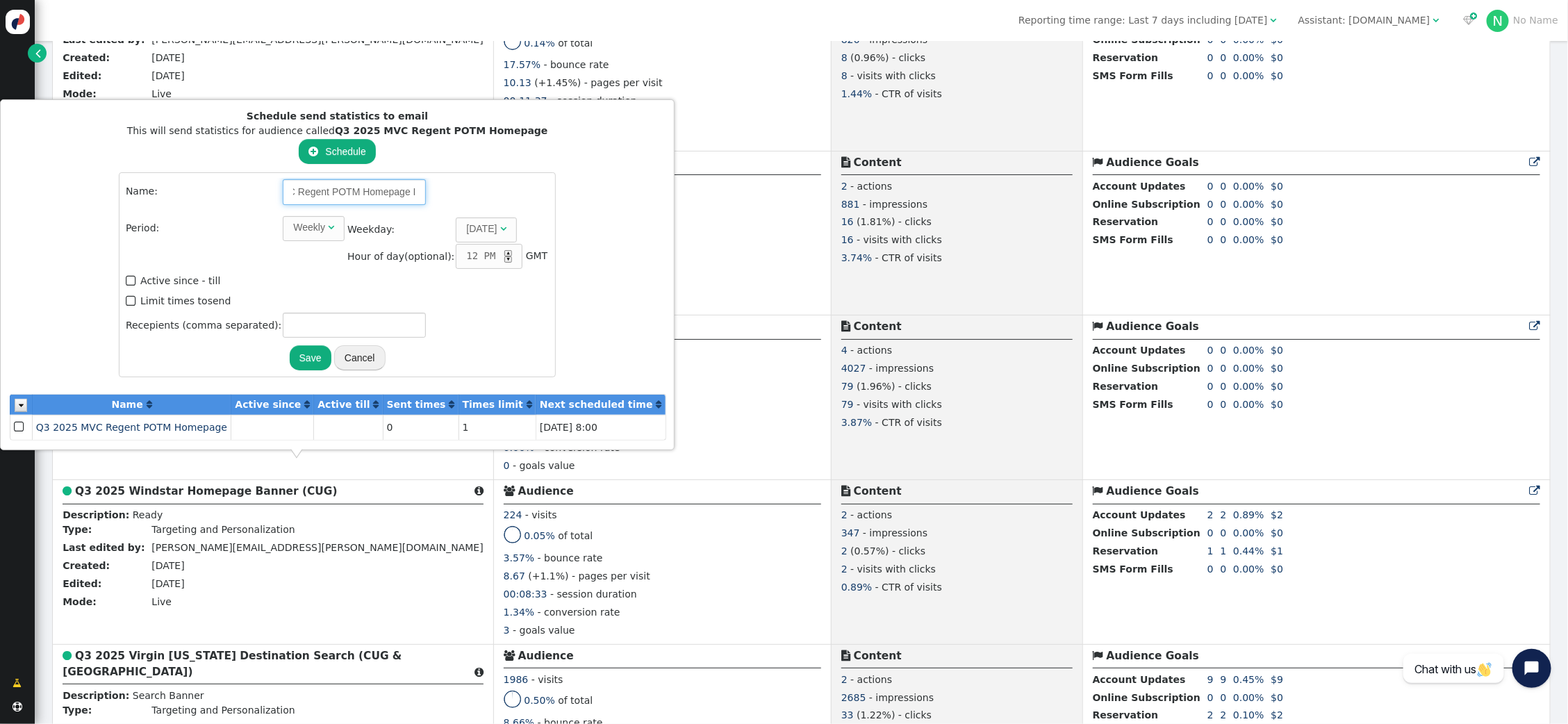
scroll to position [0, 67]
type input "Q3 2025 MVC Regent POTM Homepage IC"
click at [303, 236] on span "Weekly " at bounding box center [314, 229] width 62 height 25
drag, startPoint x: 283, startPoint y: 267, endPoint x: 293, endPoint y: 264, distance: 10.4
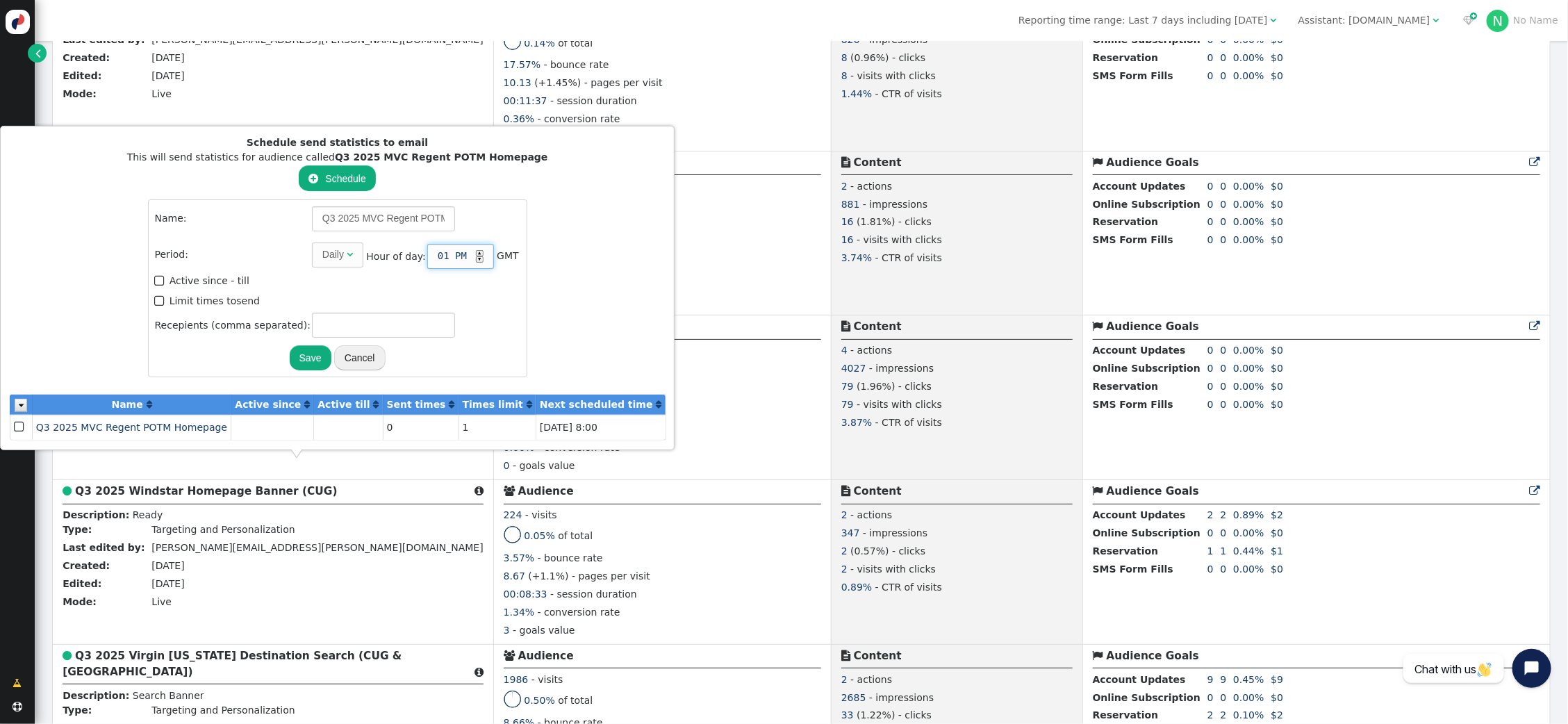
click at [476, 254] on div "▲" at bounding box center [480, 253] width 8 height 6
drag, startPoint x: 142, startPoint y: 299, endPoint x: 171, endPoint y: 310, distance: 31.0
click at [155, 299] on span "" at bounding box center [161, 300] width 13 height 18
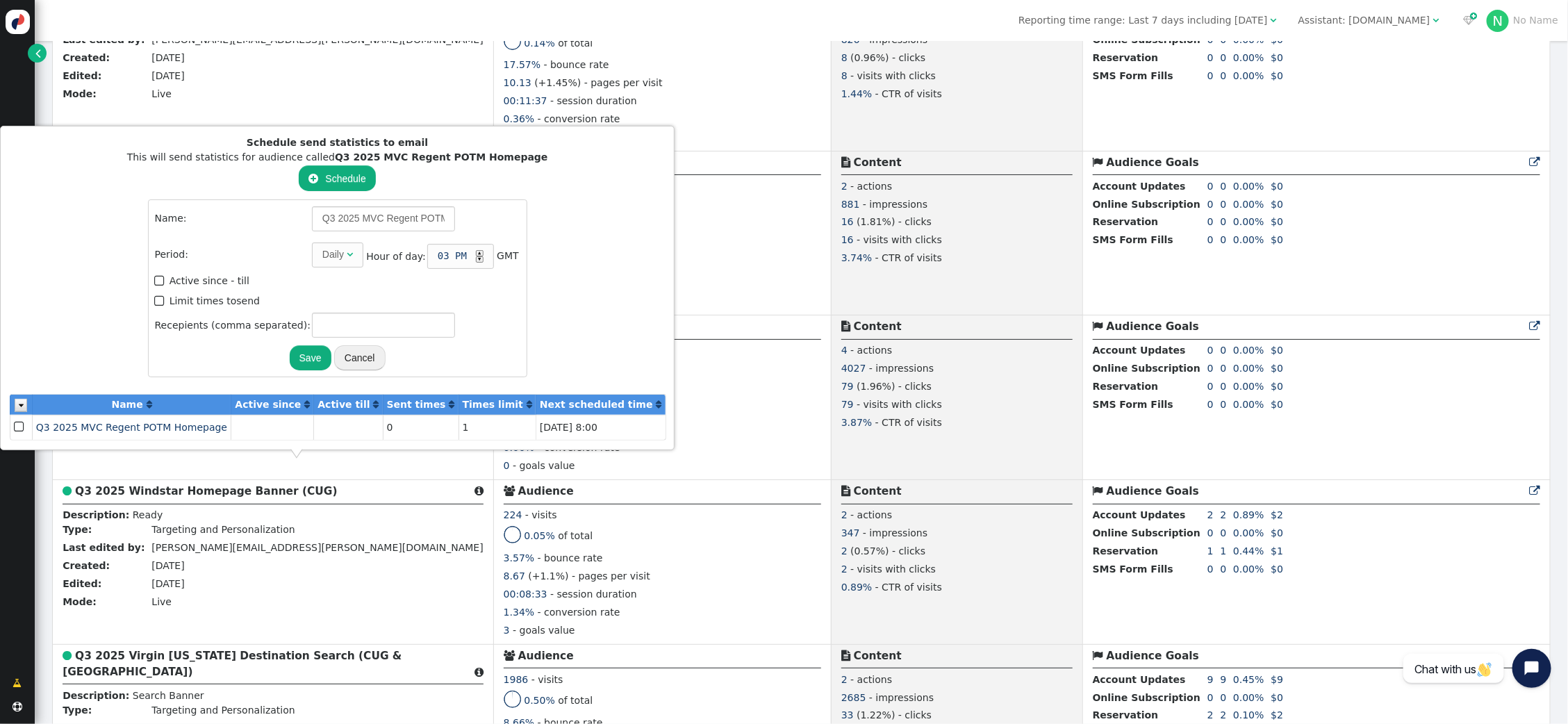
type input "1"
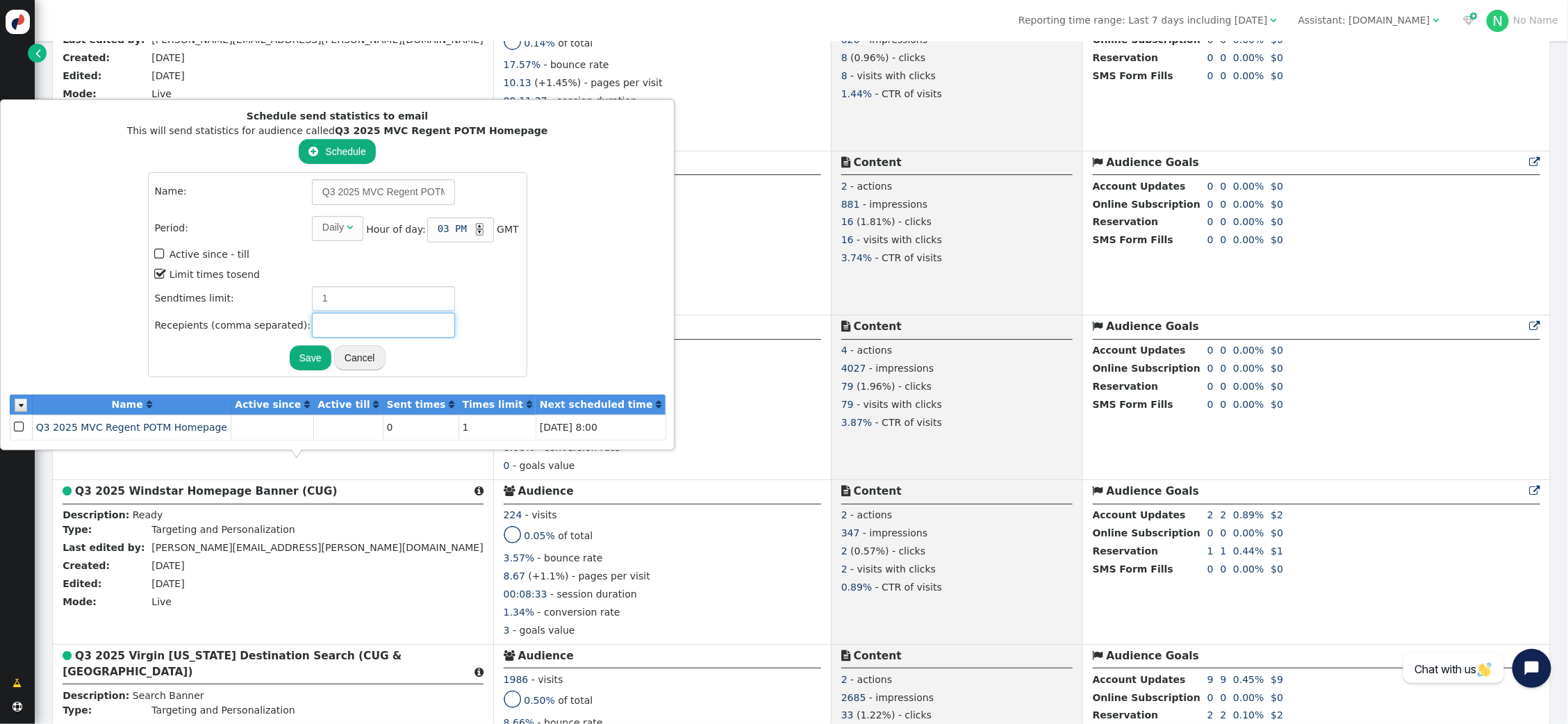
click at [312, 322] on input "text" at bounding box center [384, 326] width 143 height 25
type input "[PERSON_NAME][EMAIL_ADDRESS][PERSON_NAME][DOMAIN_NAME]"
click at [290, 353] on button "Save" at bounding box center [310, 358] width 42 height 25
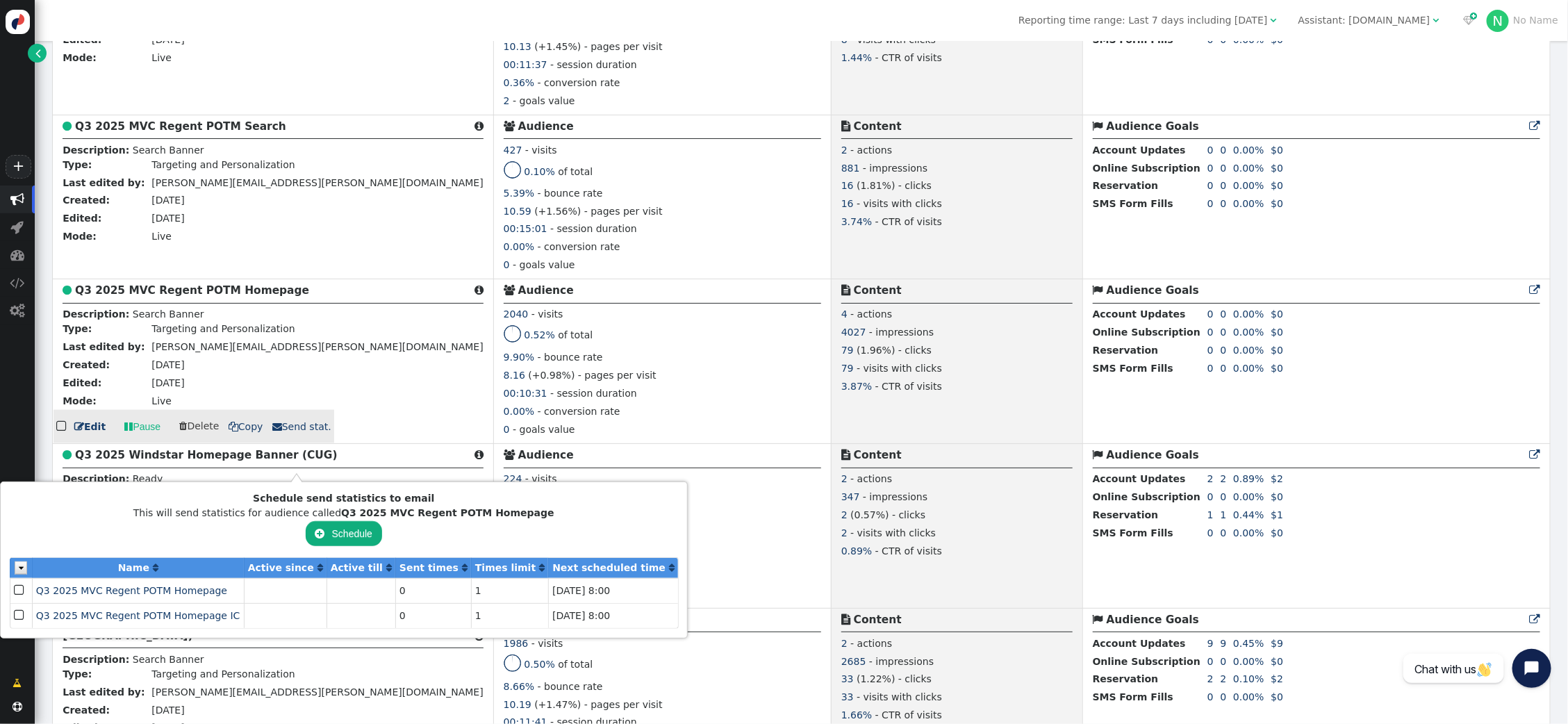
scroll to position [982, 0]
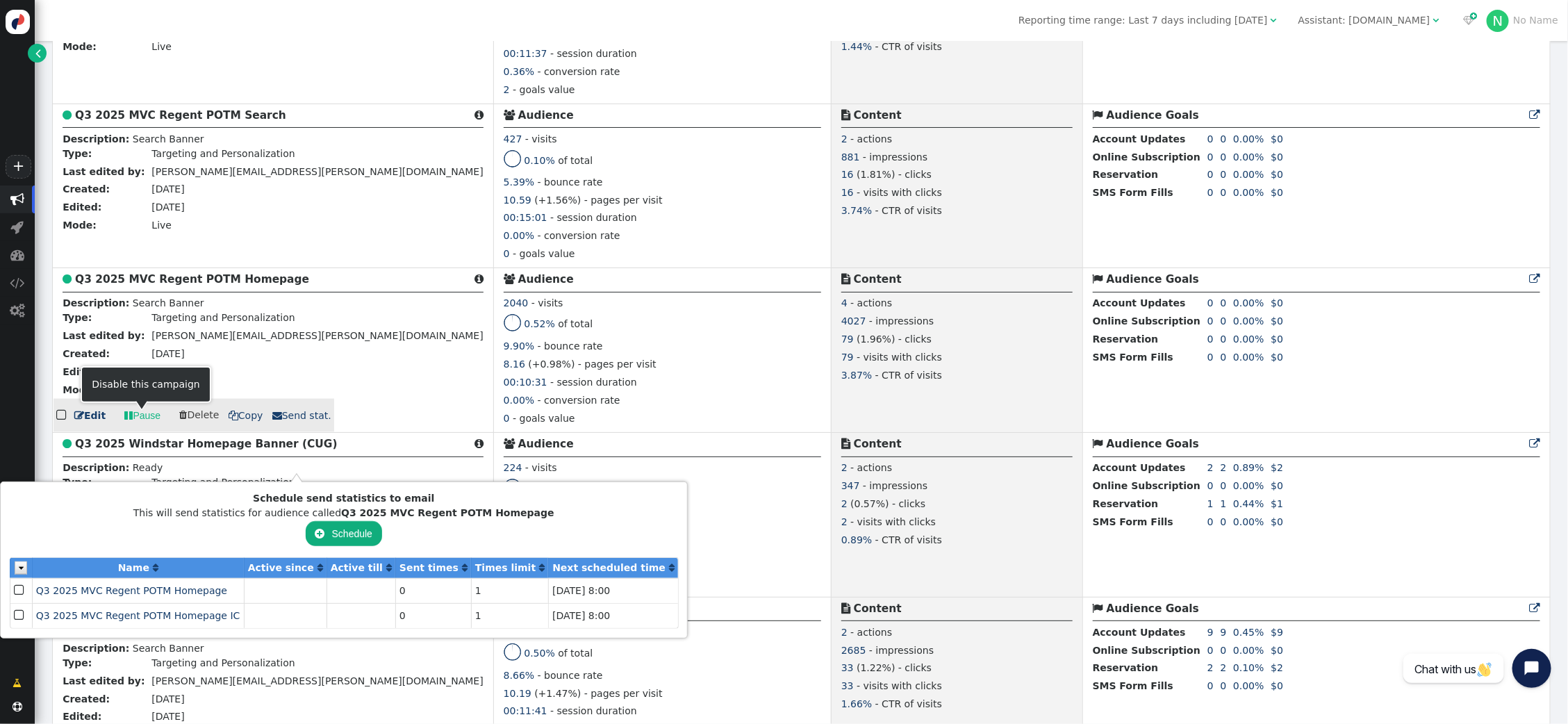
click at [141, 419] on link " Pause" at bounding box center [141, 416] width 55 height 25
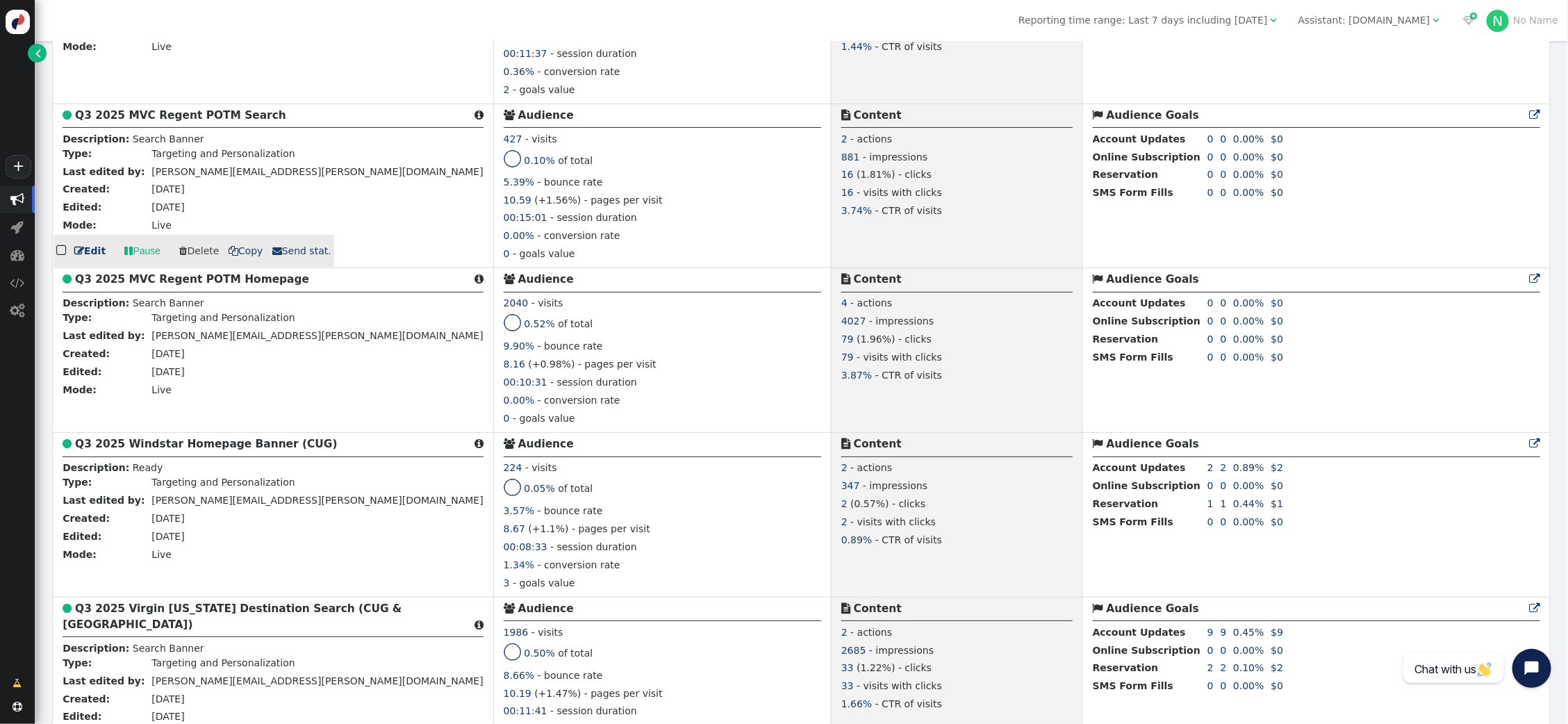
click at [301, 254] on span " Send stat." at bounding box center [301, 250] width 59 height 11
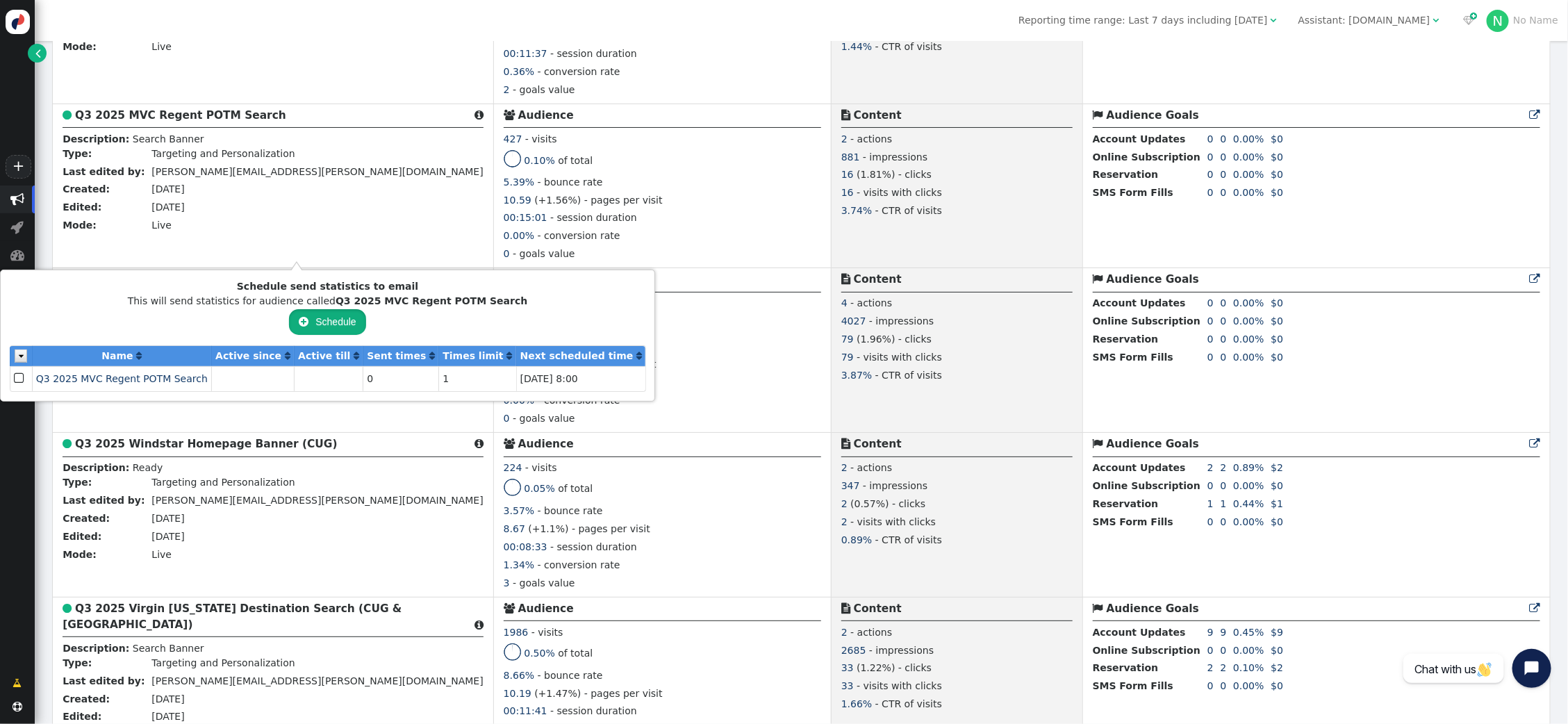
click at [305, 324] on button " Schedule" at bounding box center [327, 322] width 77 height 25
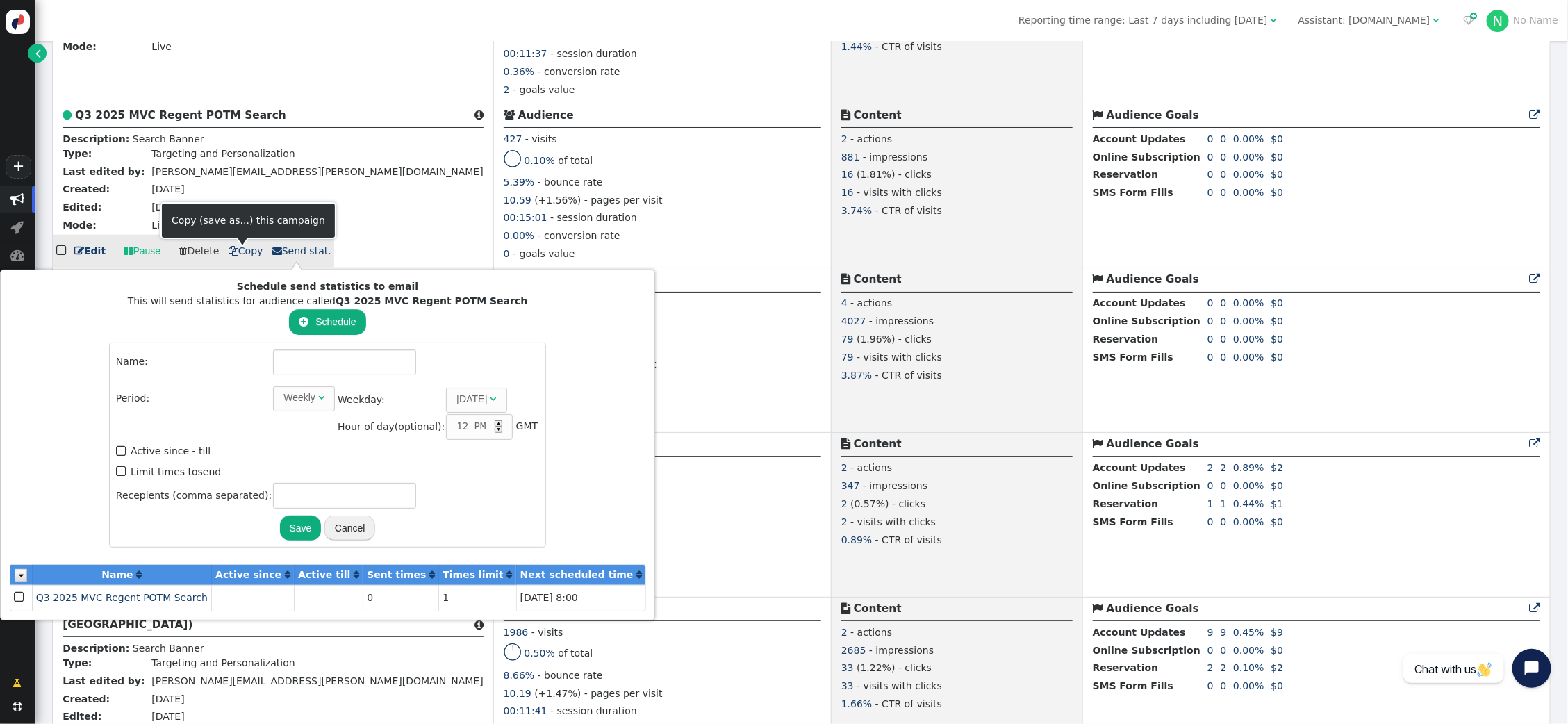
scroll to position [980, 0]
click at [223, 143] on div "Description: Search Banner" at bounding box center [273, 141] width 421 height 15
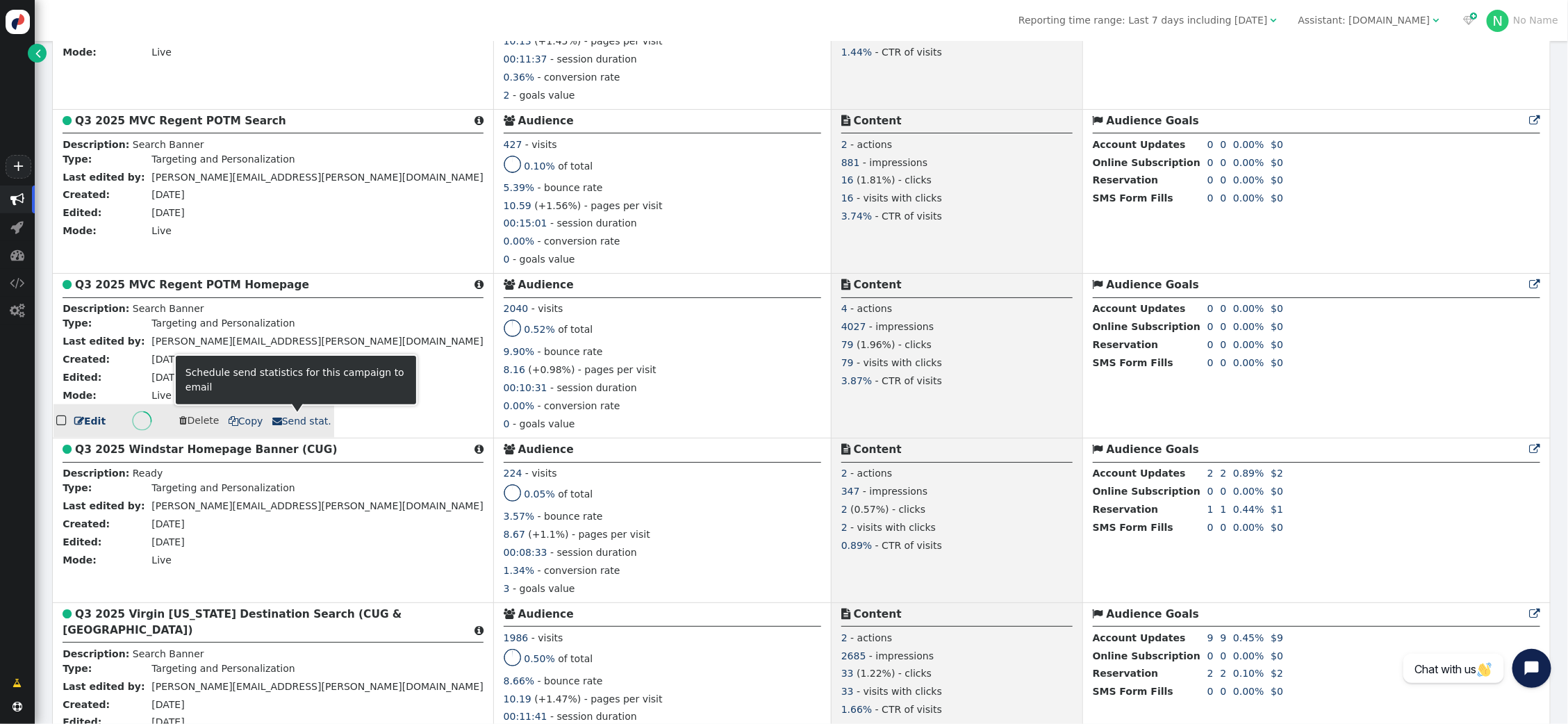
click at [296, 424] on span " Send stat." at bounding box center [301, 421] width 59 height 11
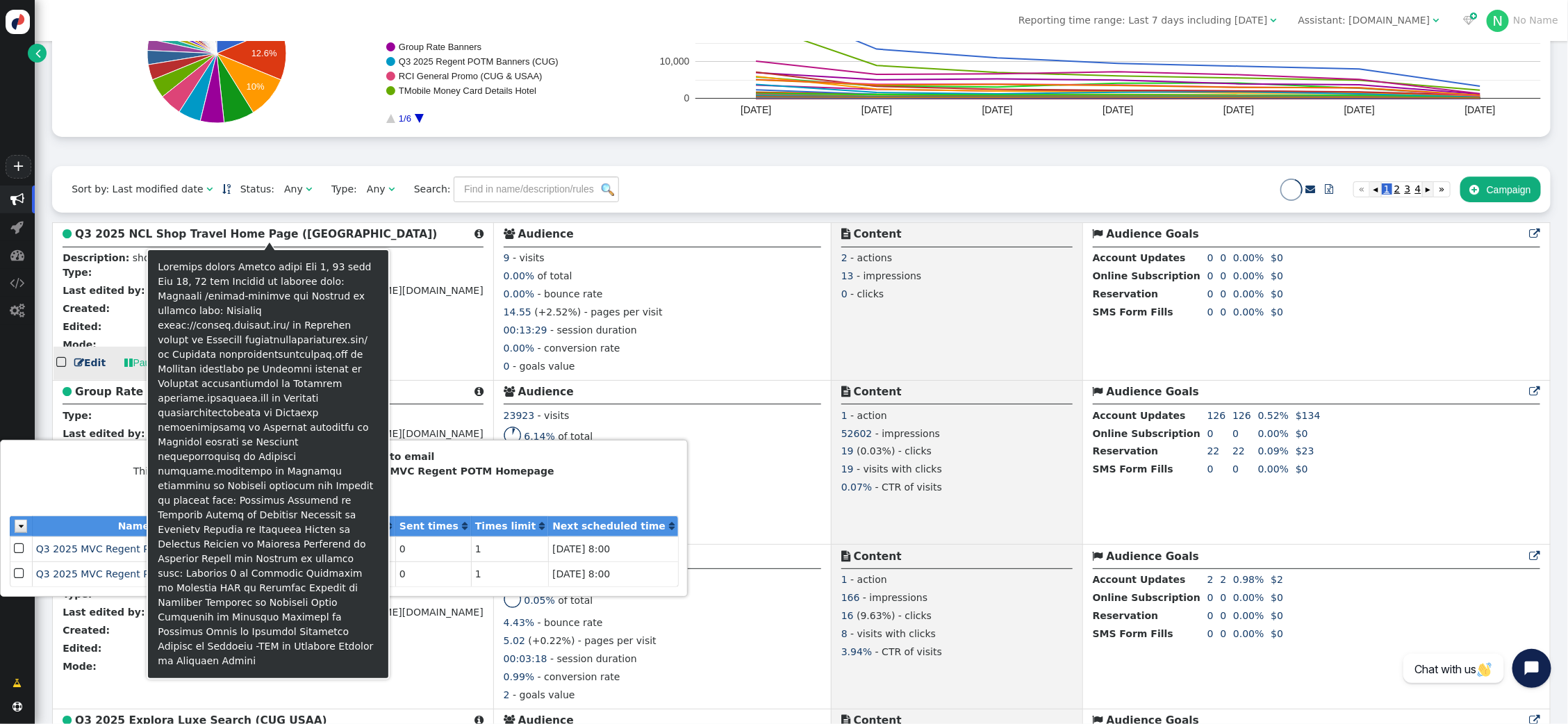
scroll to position [209, 0]
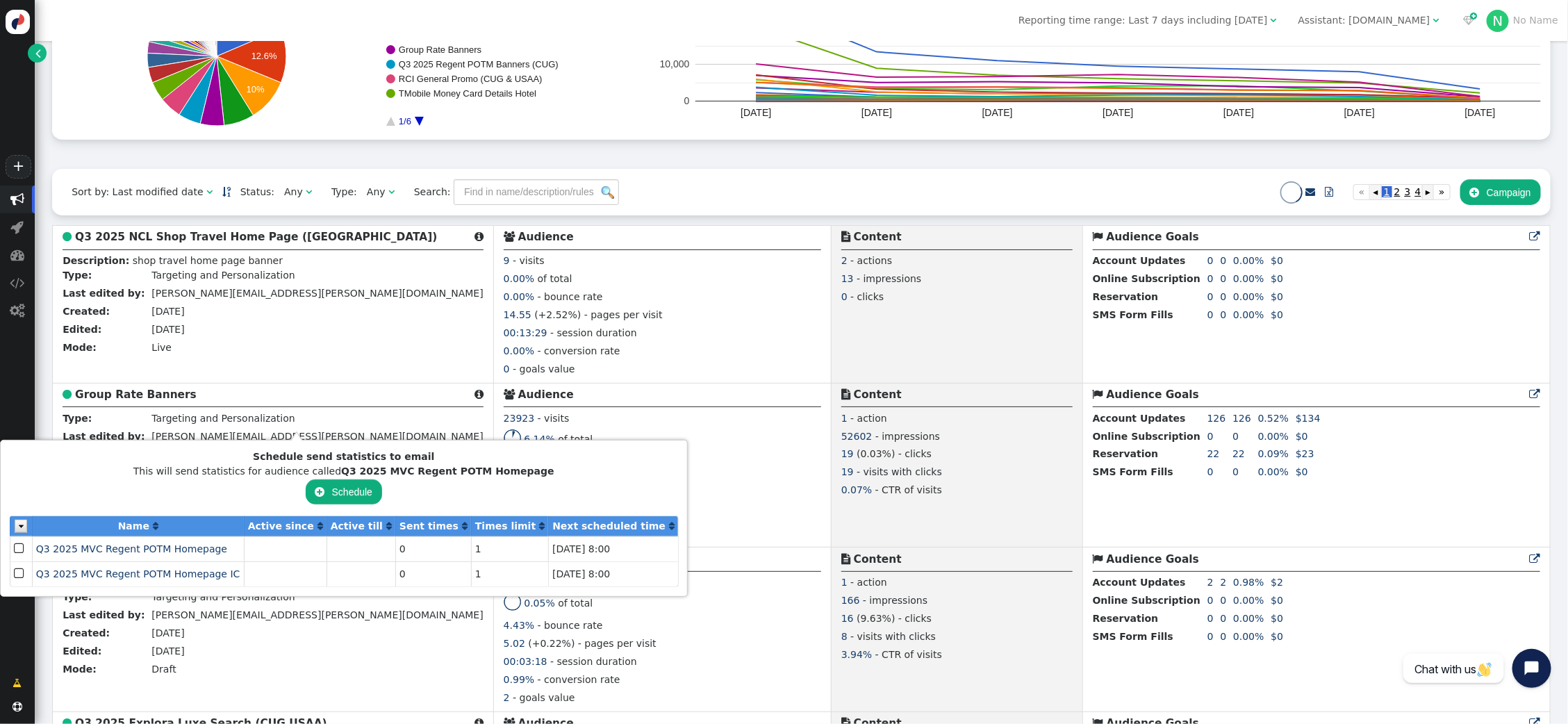
click at [1366, 21] on div "Assistant: [DOMAIN_NAME]" at bounding box center [1364, 20] width 132 height 15
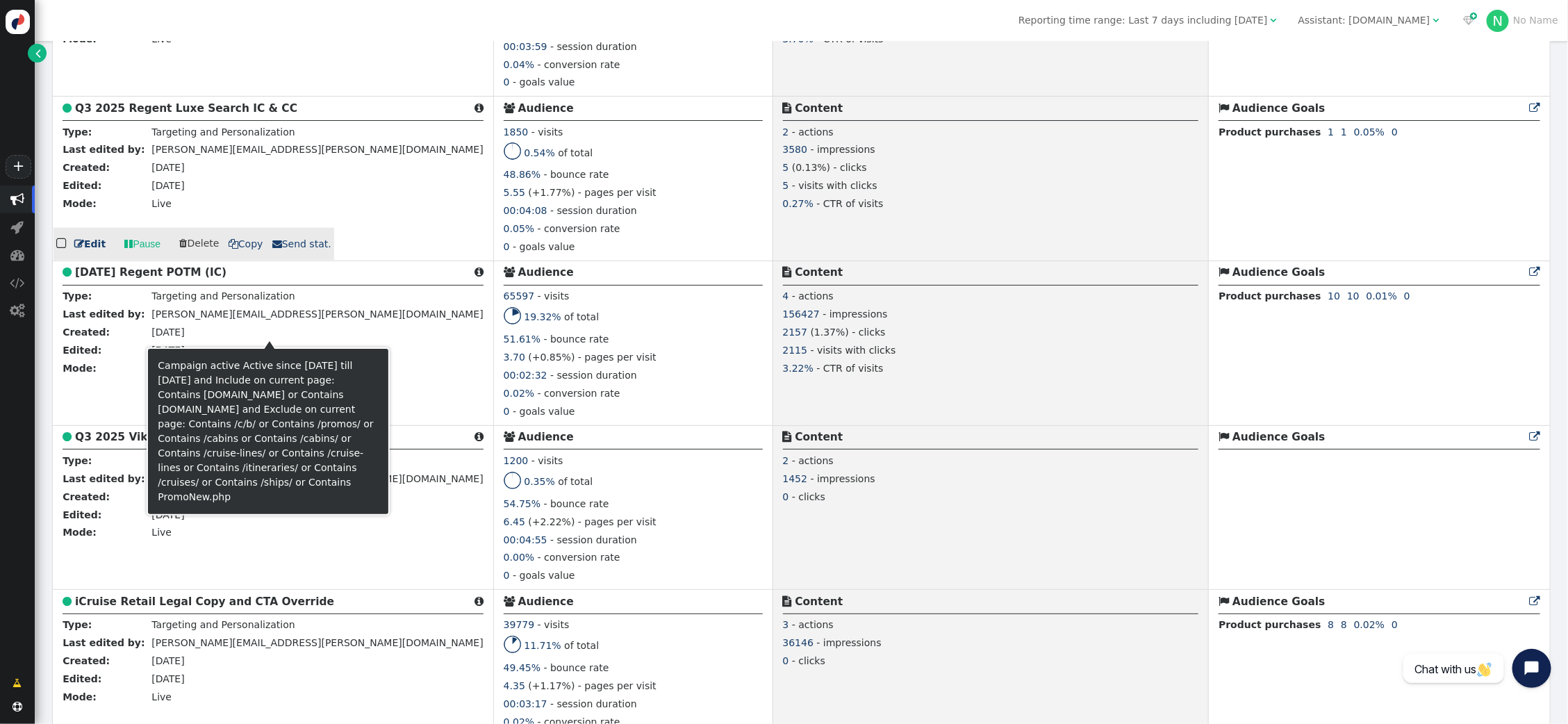
scroll to position [1174, 0]
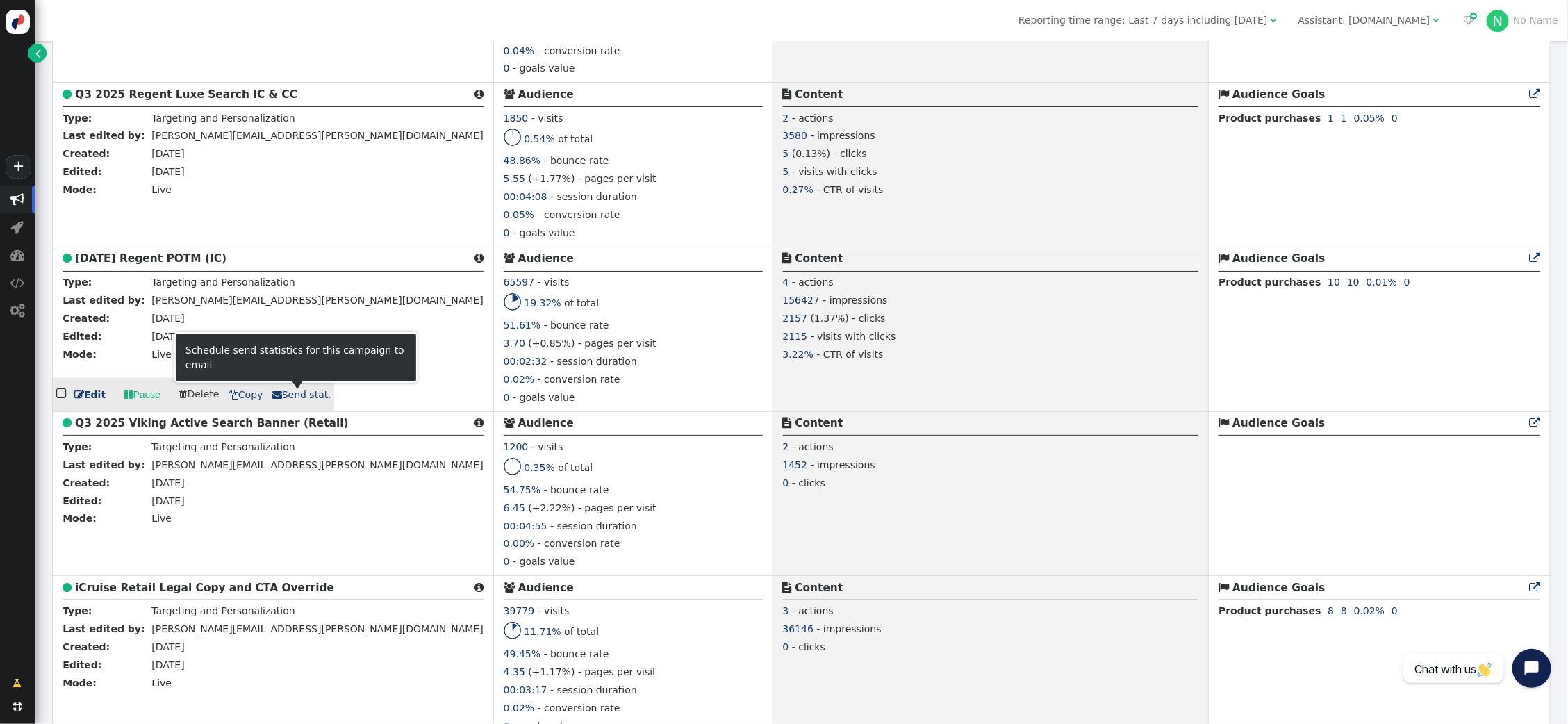
click at [292, 398] on span " Send stat." at bounding box center [301, 393] width 59 height 11
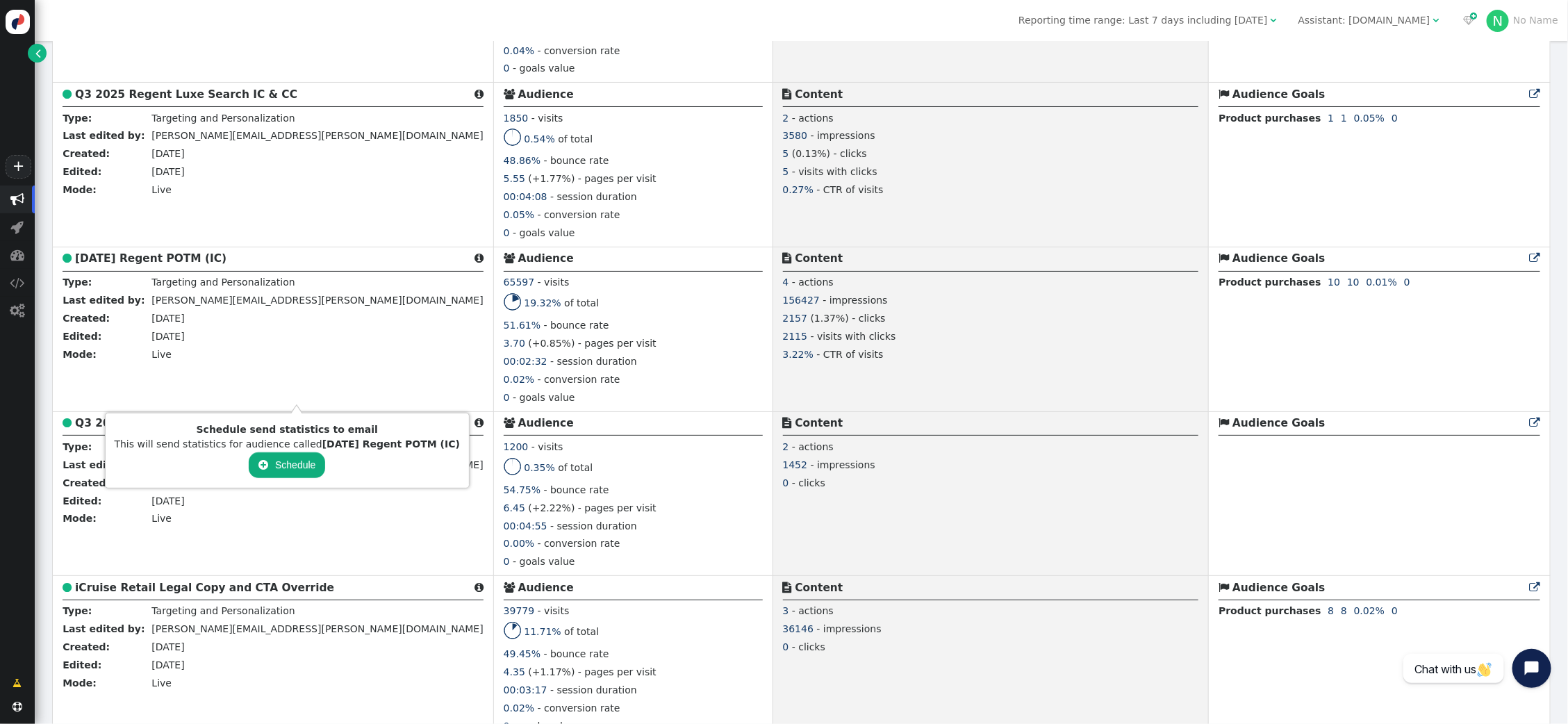
click at [295, 462] on button " Schedule" at bounding box center [287, 465] width 77 height 25
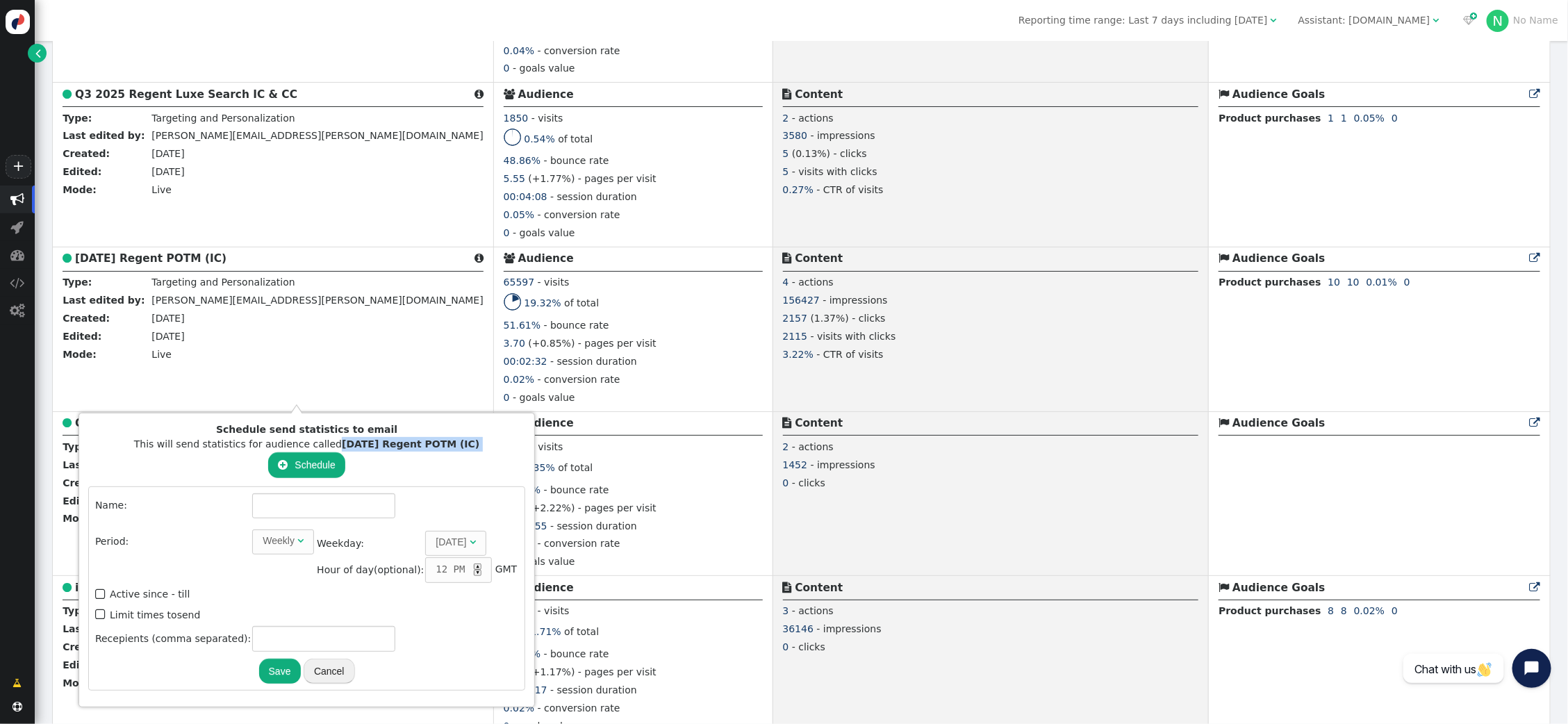
drag, startPoint x: 308, startPoint y: 444, endPoint x: 466, endPoint y: 451, distance: 158.2
click at [466, 451] on div "Schedule send statistics to email This will send statistics for audience called…" at bounding box center [306, 560] width 437 height 276
copy div "September 2025 Regent POTM (IC)"
click at [283, 501] on input "text" at bounding box center [324, 506] width 143 height 25
paste input "September 2025 Regent POTM (IC)"
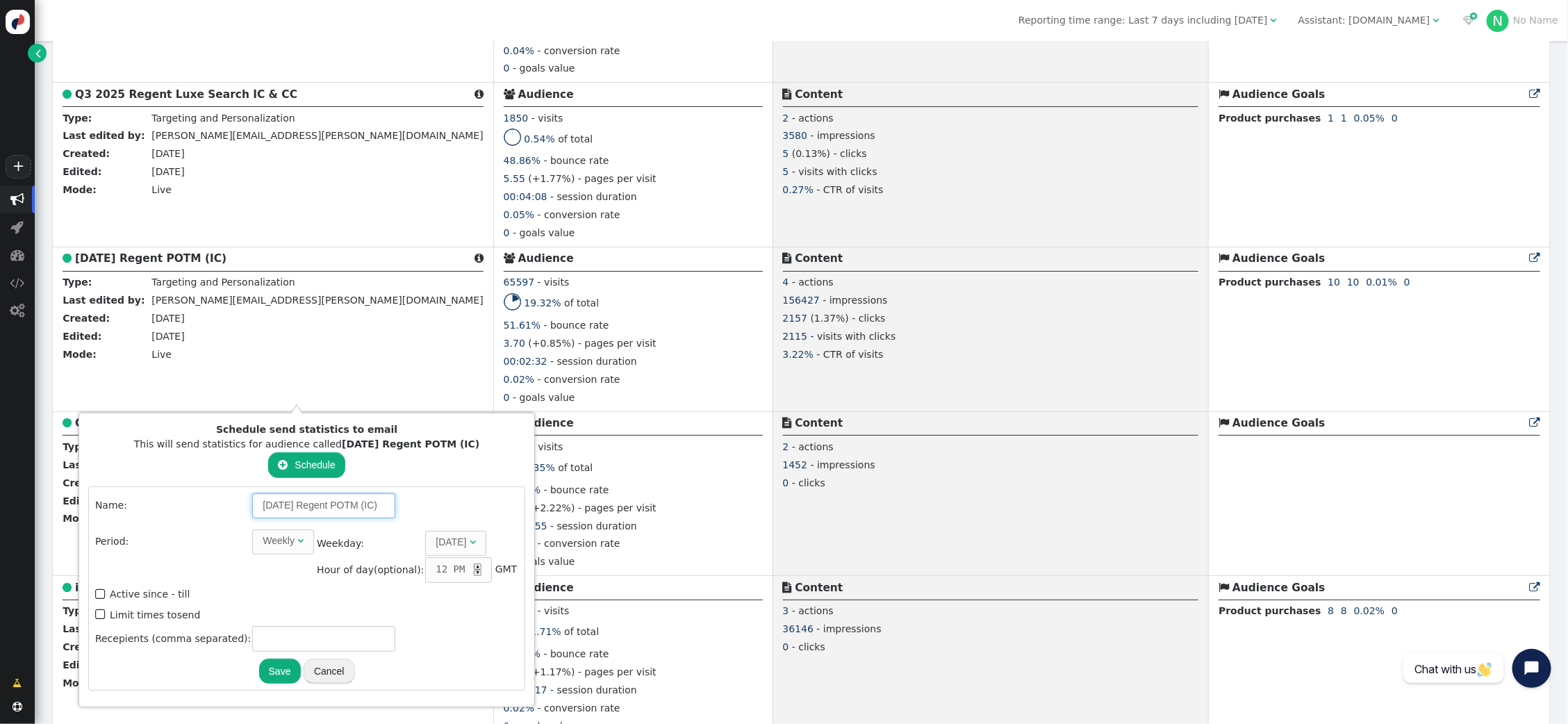
scroll to position [0, 33]
type input "September 2025 Regent POTM (IC)"
click at [298, 533] on div "" at bounding box center [300, 540] width 6 height 15
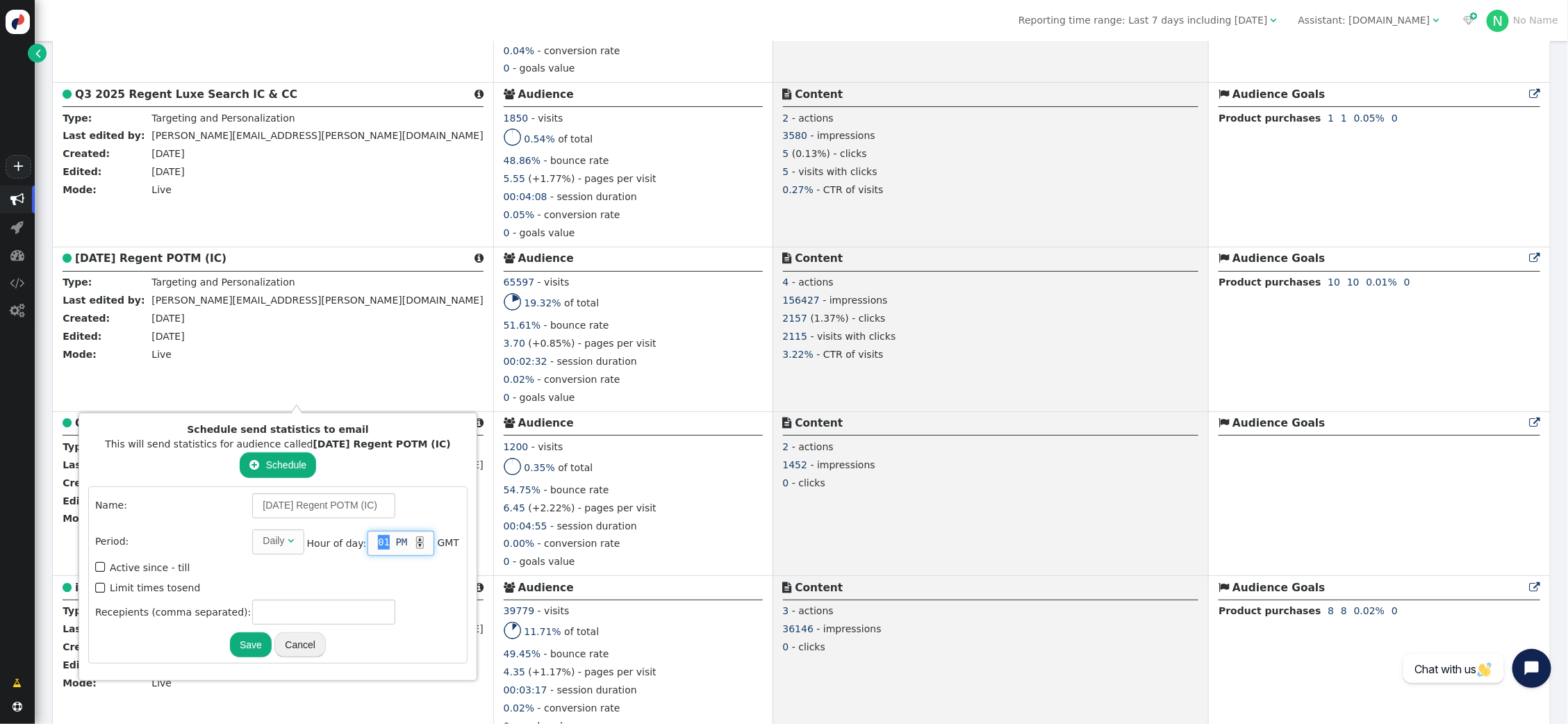
click at [416, 539] on div "▲" at bounding box center [420, 539] width 8 height 6
drag, startPoint x: 102, startPoint y: 583, endPoint x: 129, endPoint y: 591, distance: 28.2
click at [104, 583] on span "" at bounding box center [101, 587] width 13 height 18
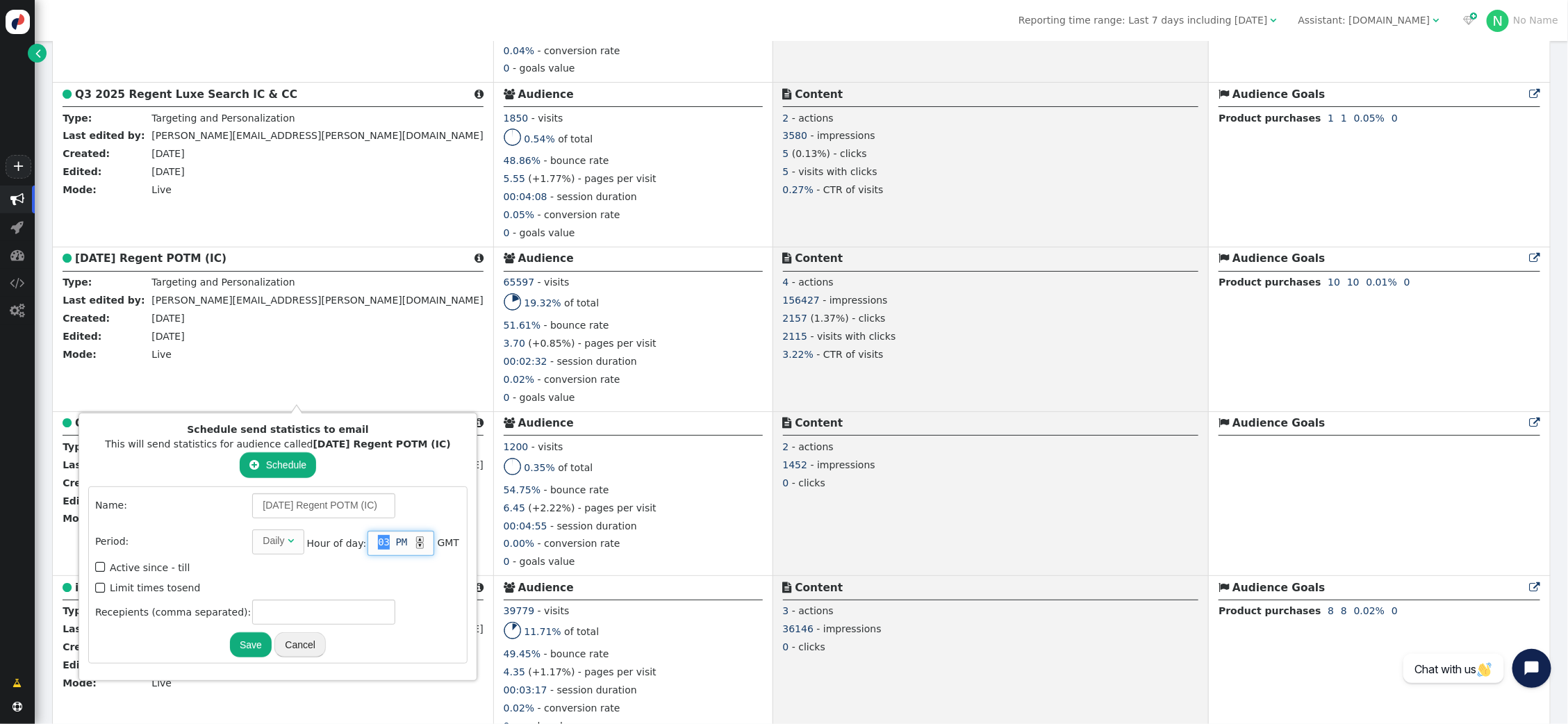
type input "1"
click at [308, 632] on input "text" at bounding box center [324, 639] width 143 height 25
type input "[PERSON_NAME][EMAIL_ADDRESS][PERSON_NAME][DOMAIN_NAME]"
click at [253, 669] on button "Save" at bounding box center [250, 672] width 42 height 25
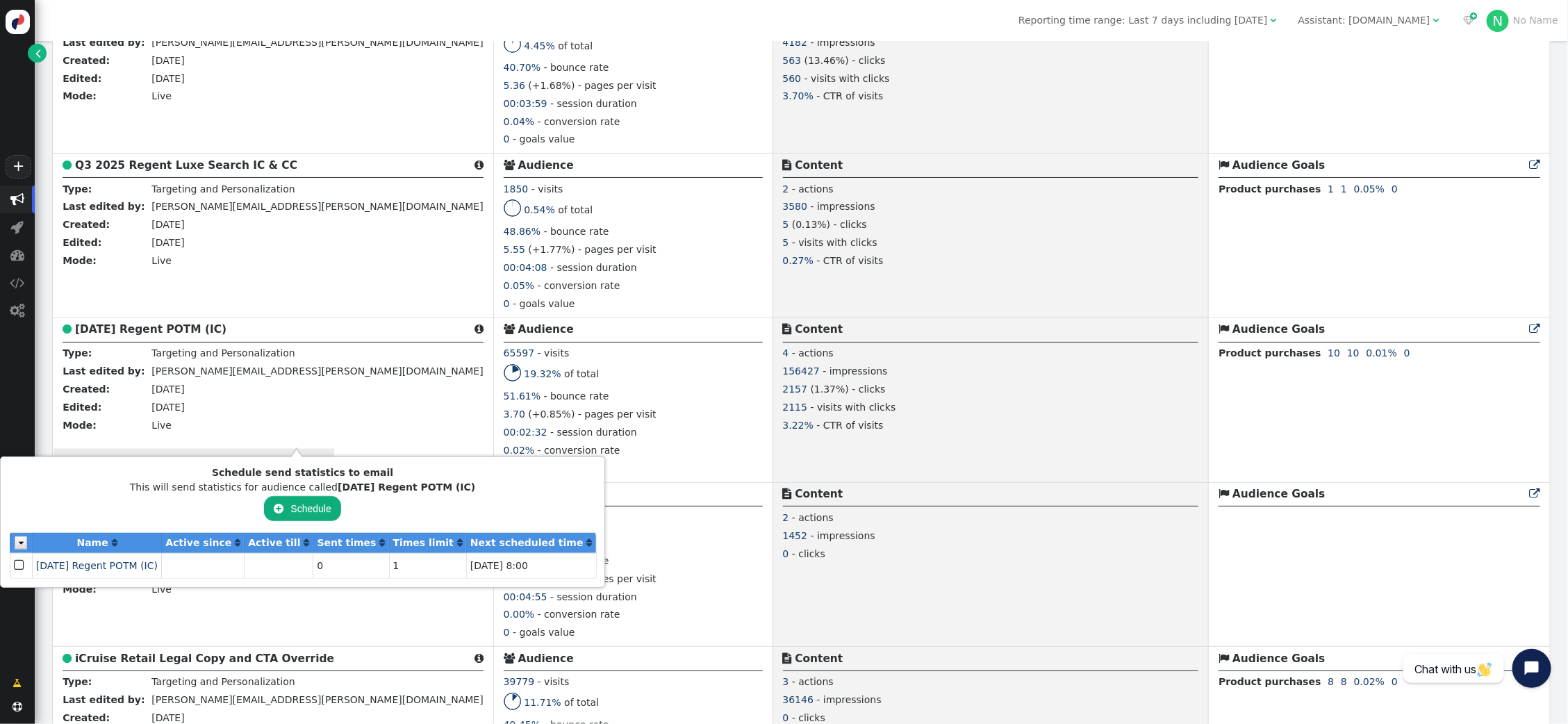
scroll to position [1082, 0]
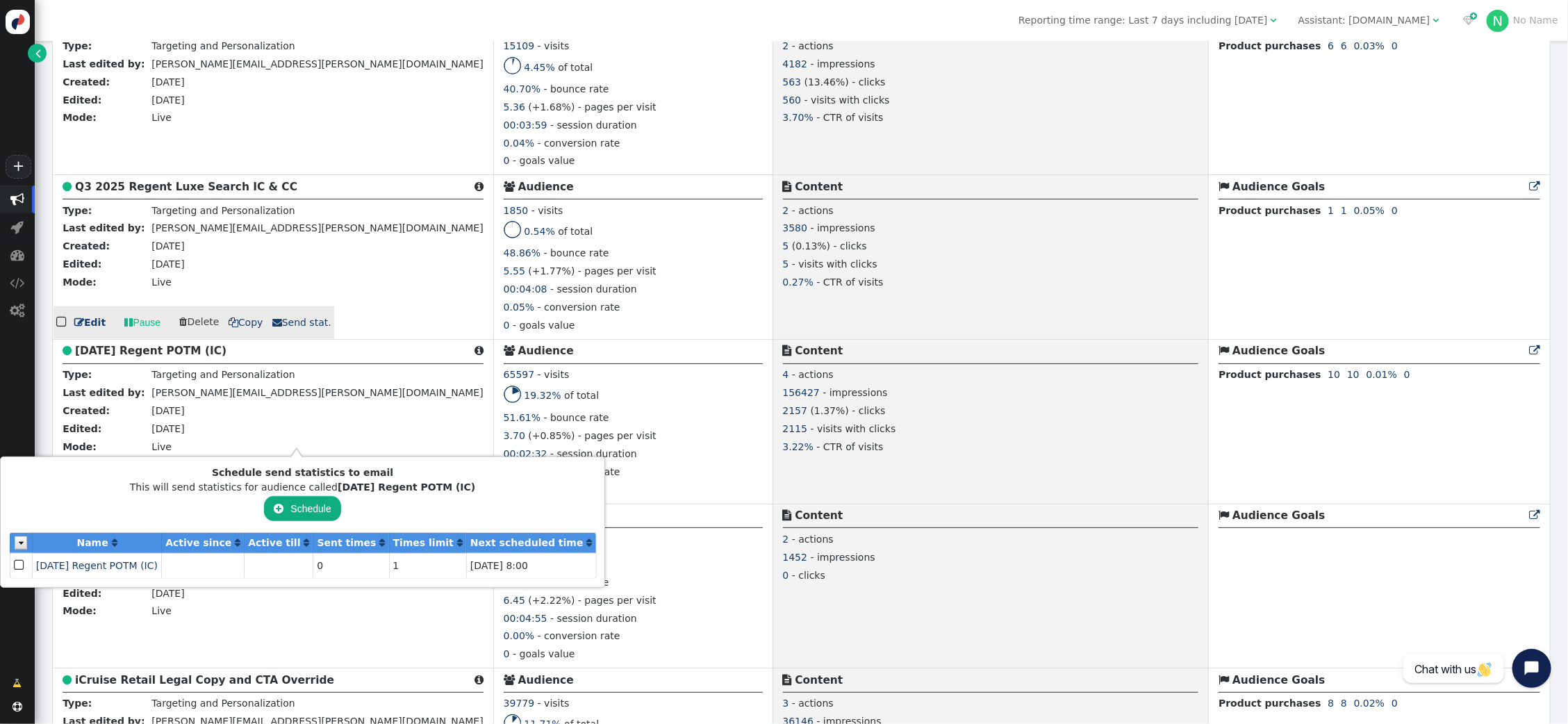
click at [237, 190] on b "Q3 2025 Regent Luxe Search IC & CC" at bounding box center [185, 186] width 222 height 13
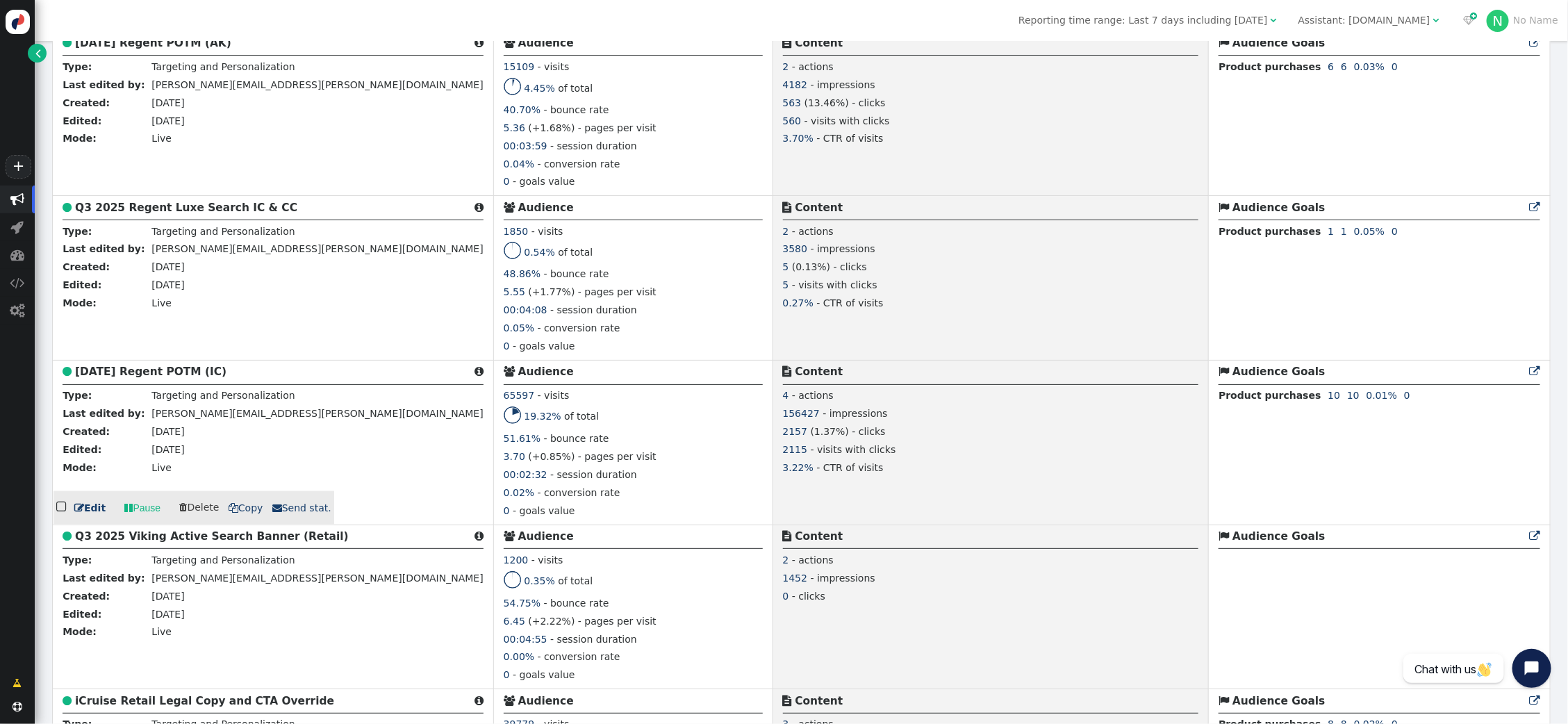
scroll to position [1063, 0]
click at [143, 505] on link " Pause" at bounding box center [141, 506] width 55 height 25
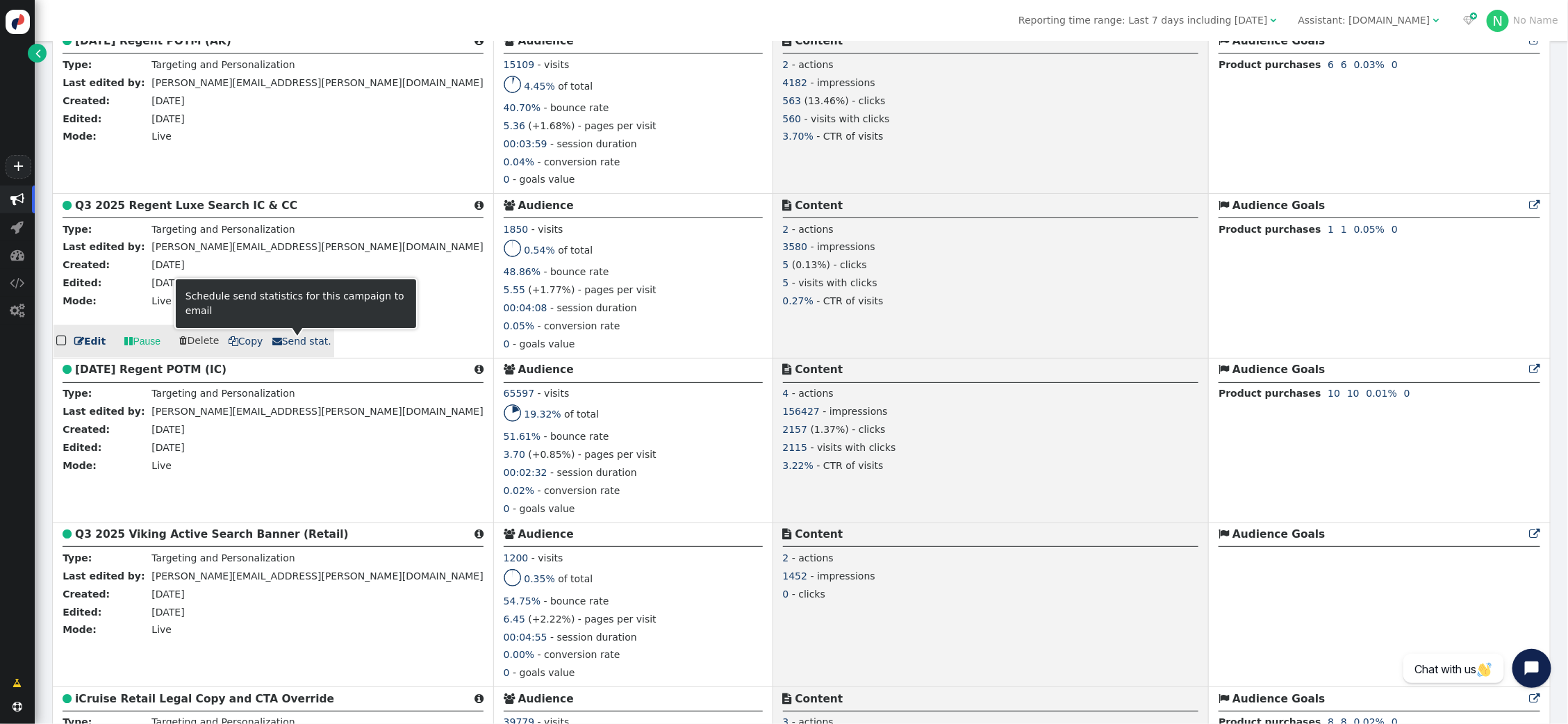
click at [291, 345] on span " Send stat." at bounding box center [301, 340] width 59 height 11
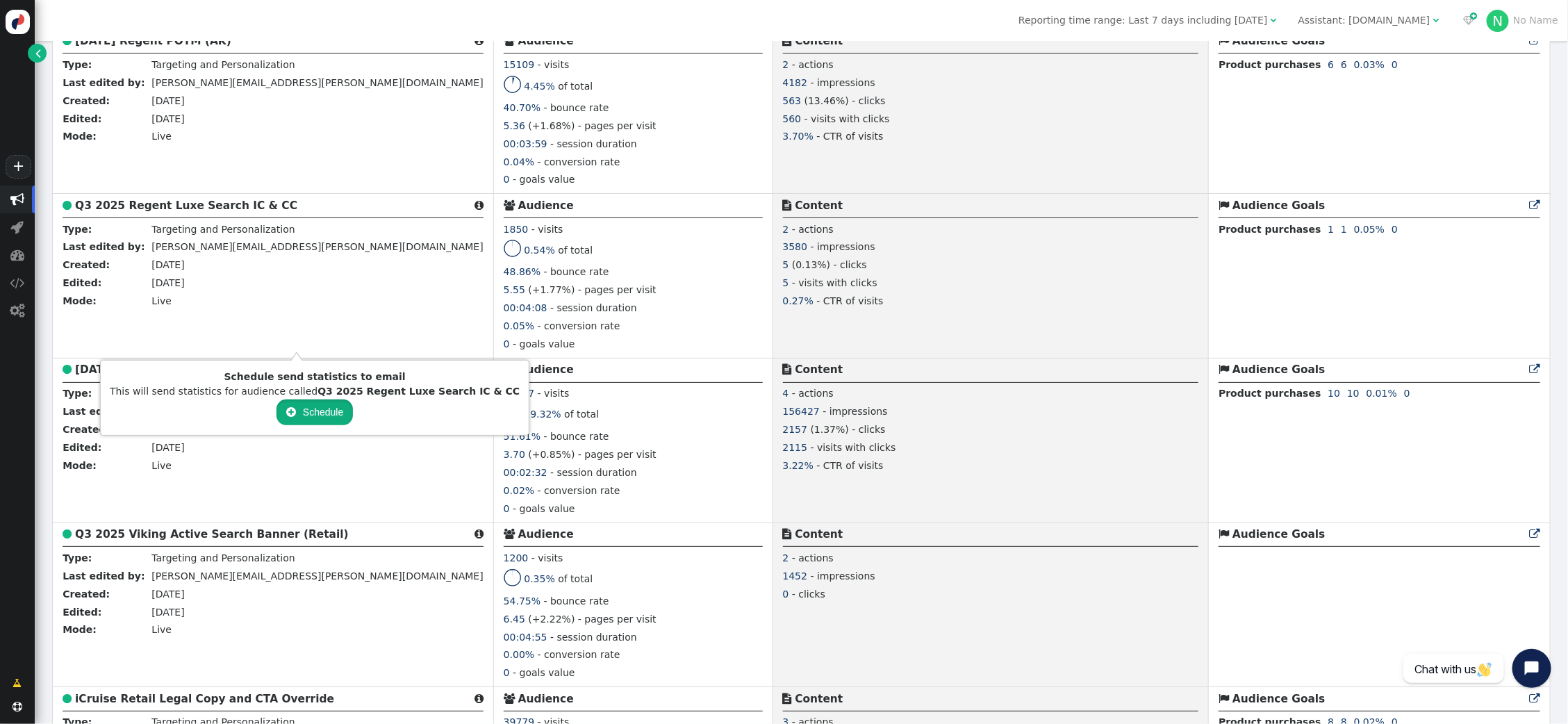
click at [311, 412] on button " Schedule" at bounding box center [314, 412] width 77 height 25
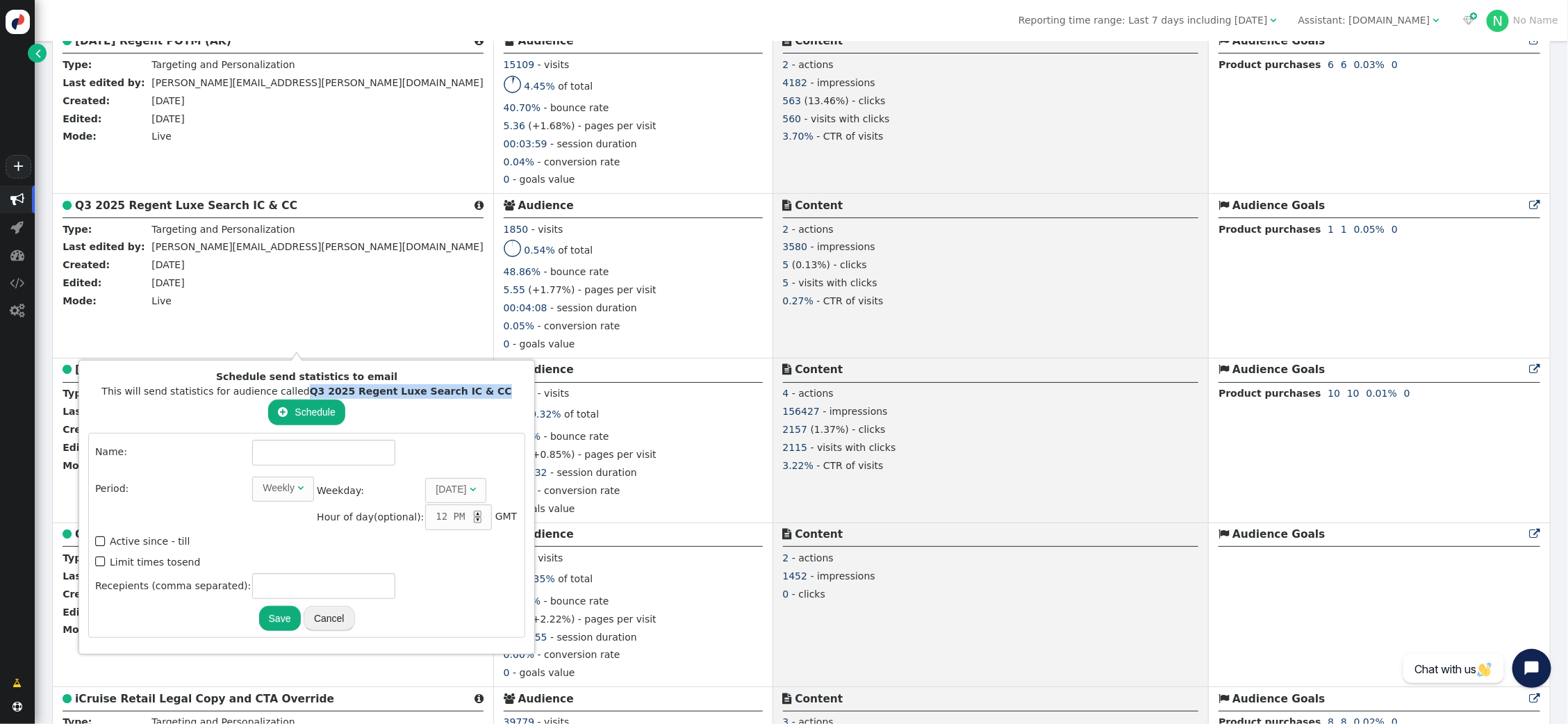
drag, startPoint x: 305, startPoint y: 392, endPoint x: 480, endPoint y: 392, distance: 175.0
click at [480, 392] on b "Q3 2025 Regent Luxe Search IC & CC" at bounding box center [411, 391] width 203 height 11
copy b "Q3 2025 Regent Luxe Search IC & CC"
click at [278, 578] on input "text" at bounding box center [324, 585] width 143 height 25
click at [289, 454] on input "text" at bounding box center [324, 453] width 143 height 25
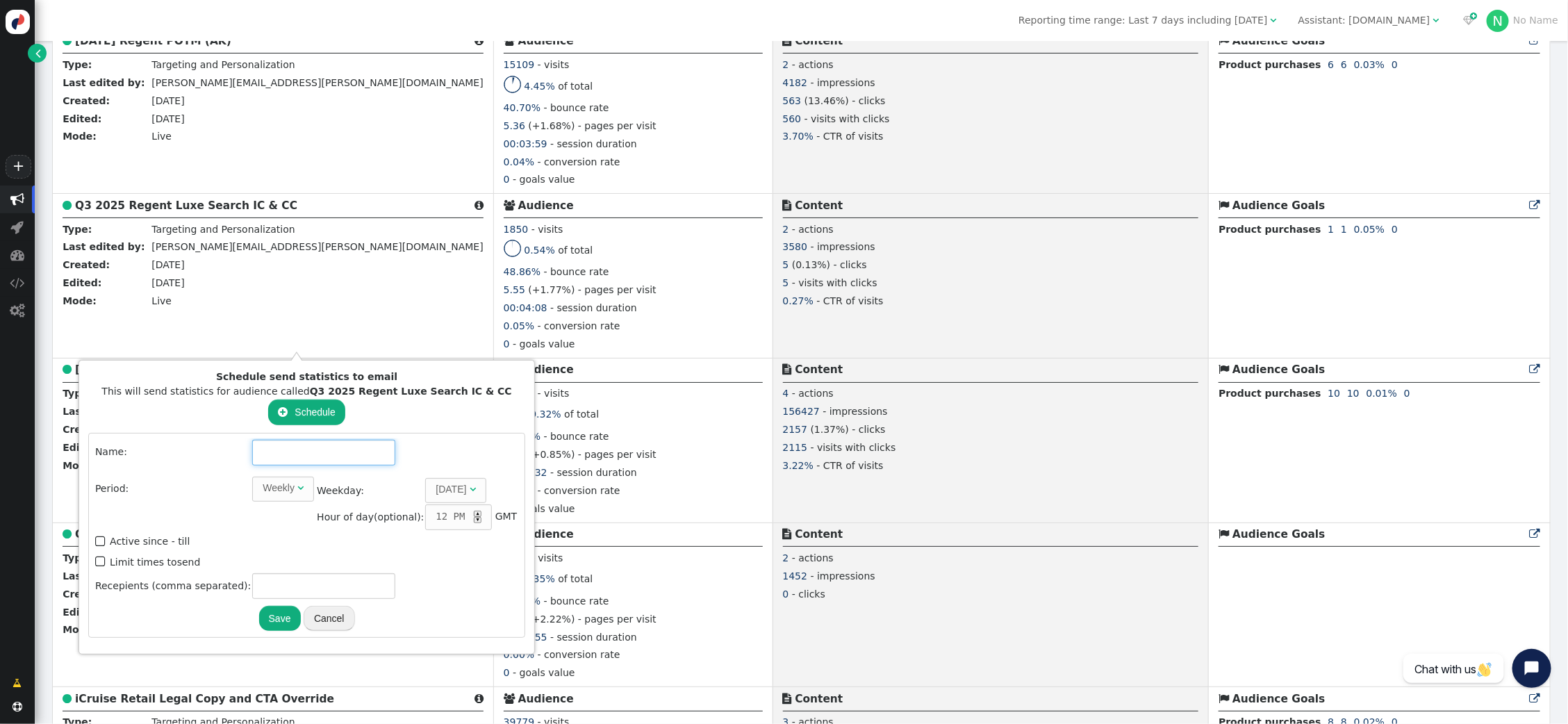
paste input "Q3 2025 Regent Luxe Search IC & CC"
click at [272, 482] on div "Weekly" at bounding box center [278, 488] width 32 height 15
type input "Q3 2025 Regent Luxe Search IC & CC"
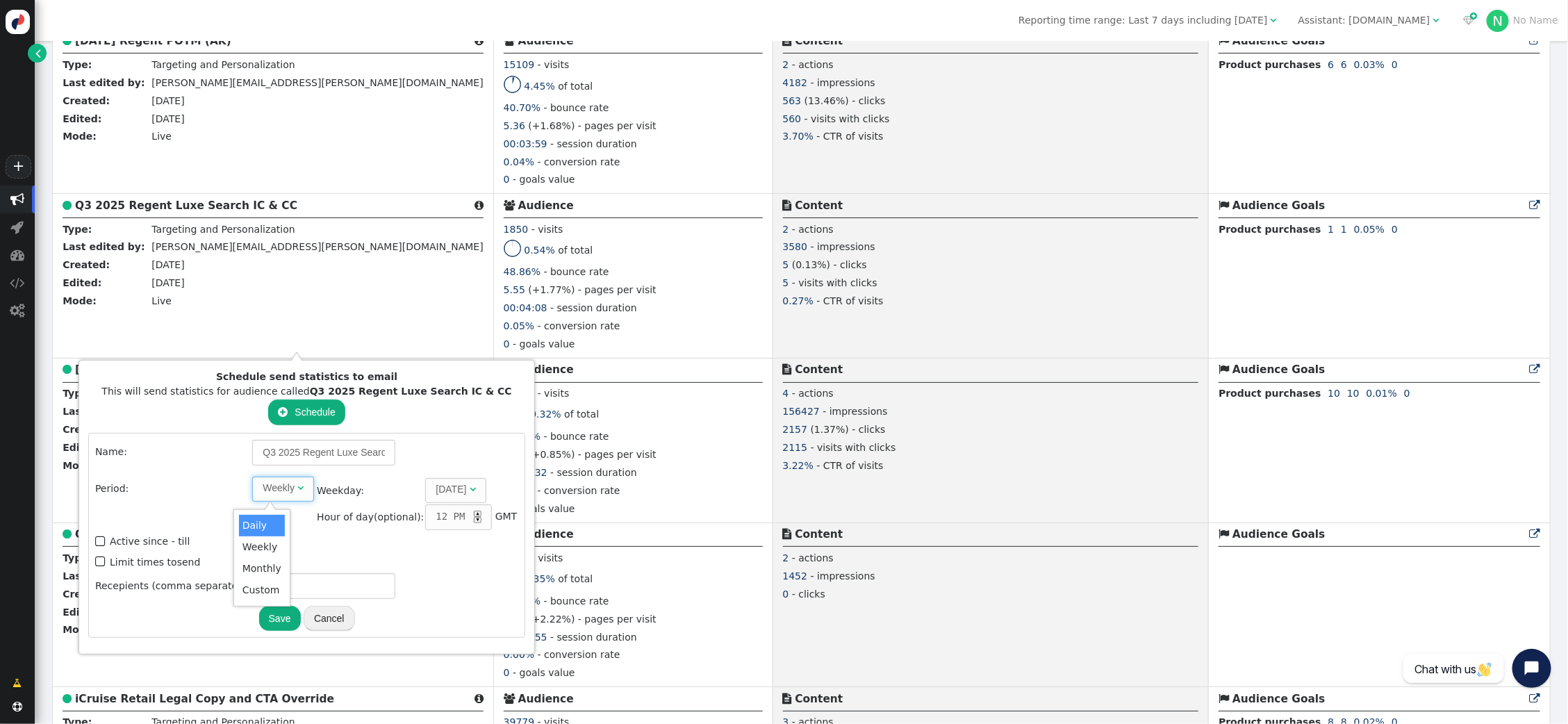
drag, startPoint x: 271, startPoint y: 524, endPoint x: 293, endPoint y: 520, distance: 22.4
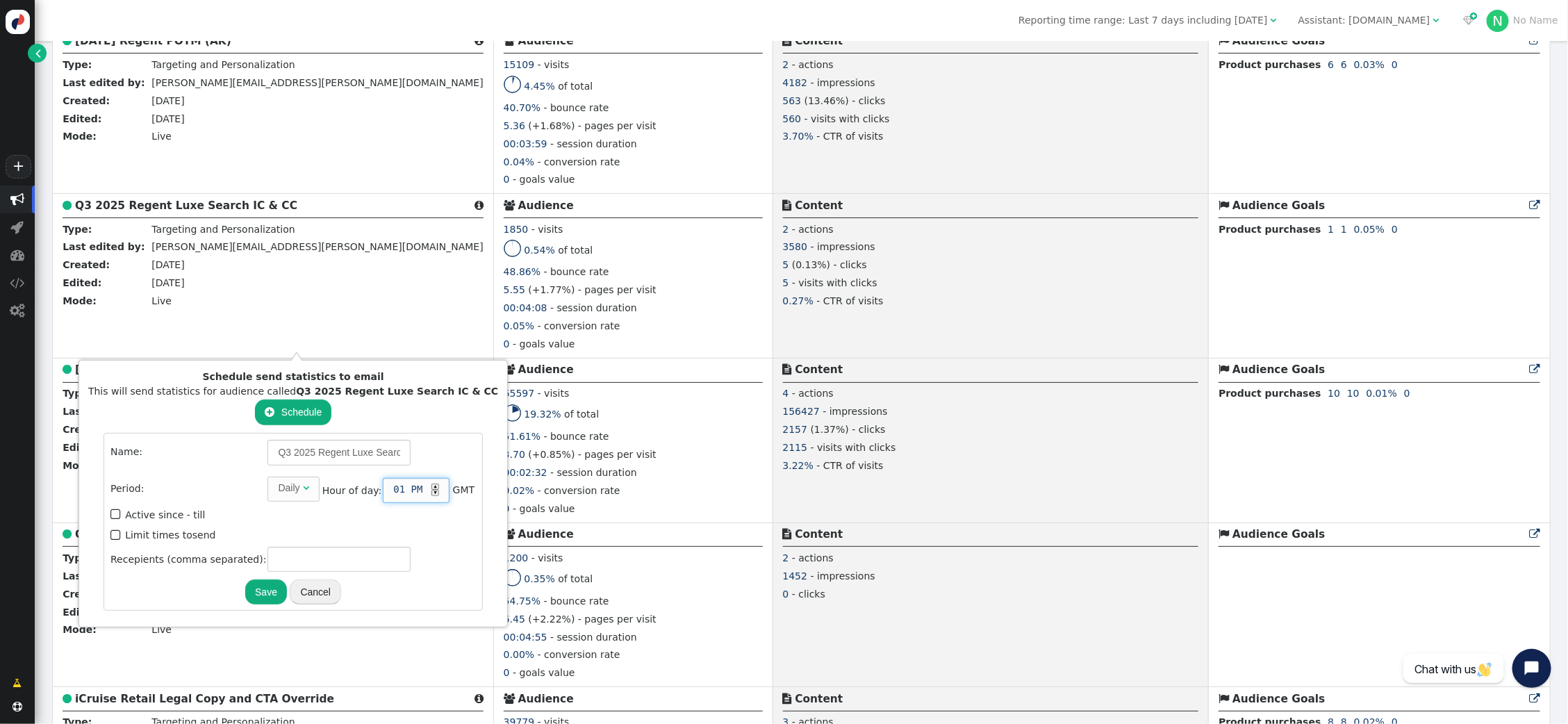
click at [431, 484] on div "▲" at bounding box center [435, 487] width 8 height 6
click at [110, 528] on span "" at bounding box center [116, 535] width 13 height 18
type input "1"
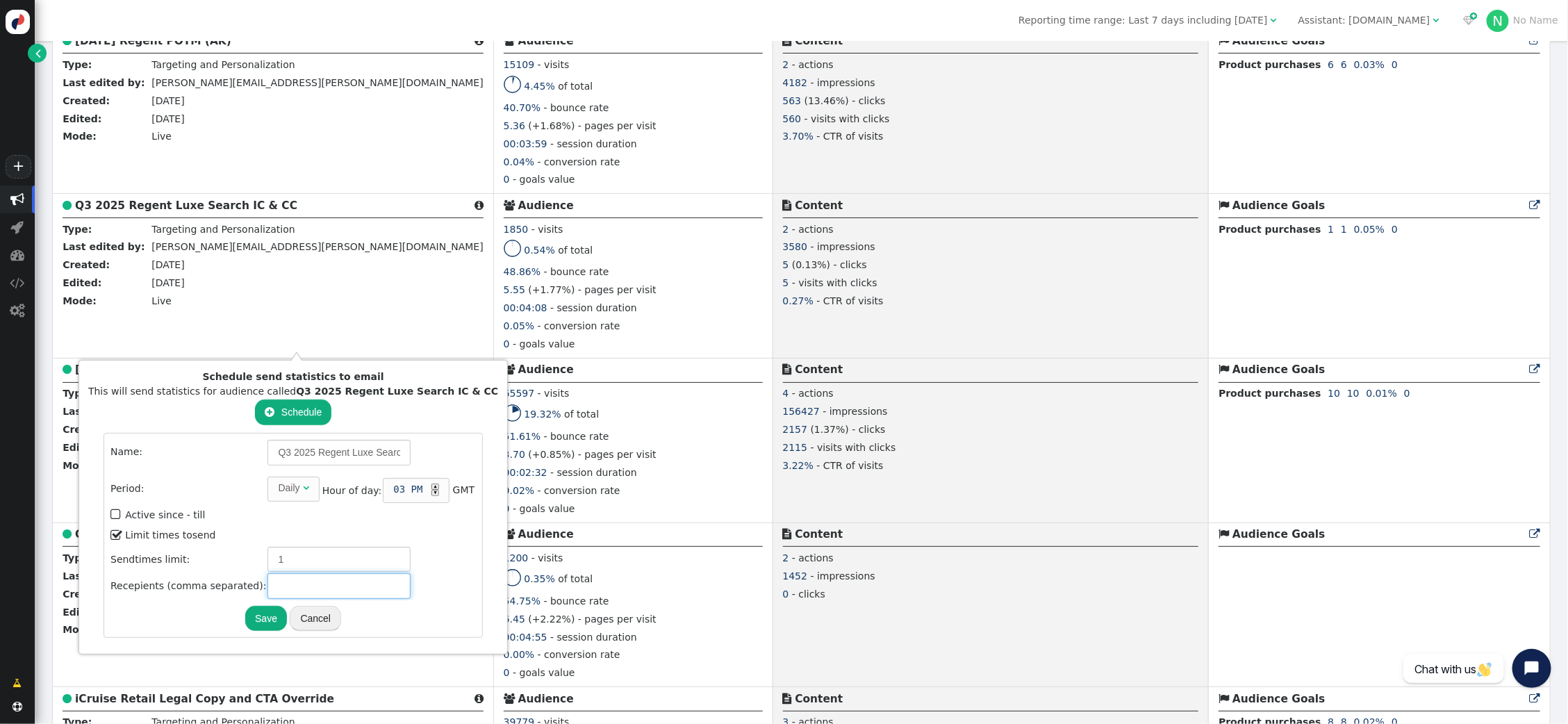
click at [296, 586] on input "text" at bounding box center [339, 585] width 143 height 25
type input "[PERSON_NAME][EMAIL_ADDRESS][PERSON_NAME][DOMAIN_NAME]"
click at [245, 606] on button "Save" at bounding box center [266, 618] width 42 height 25
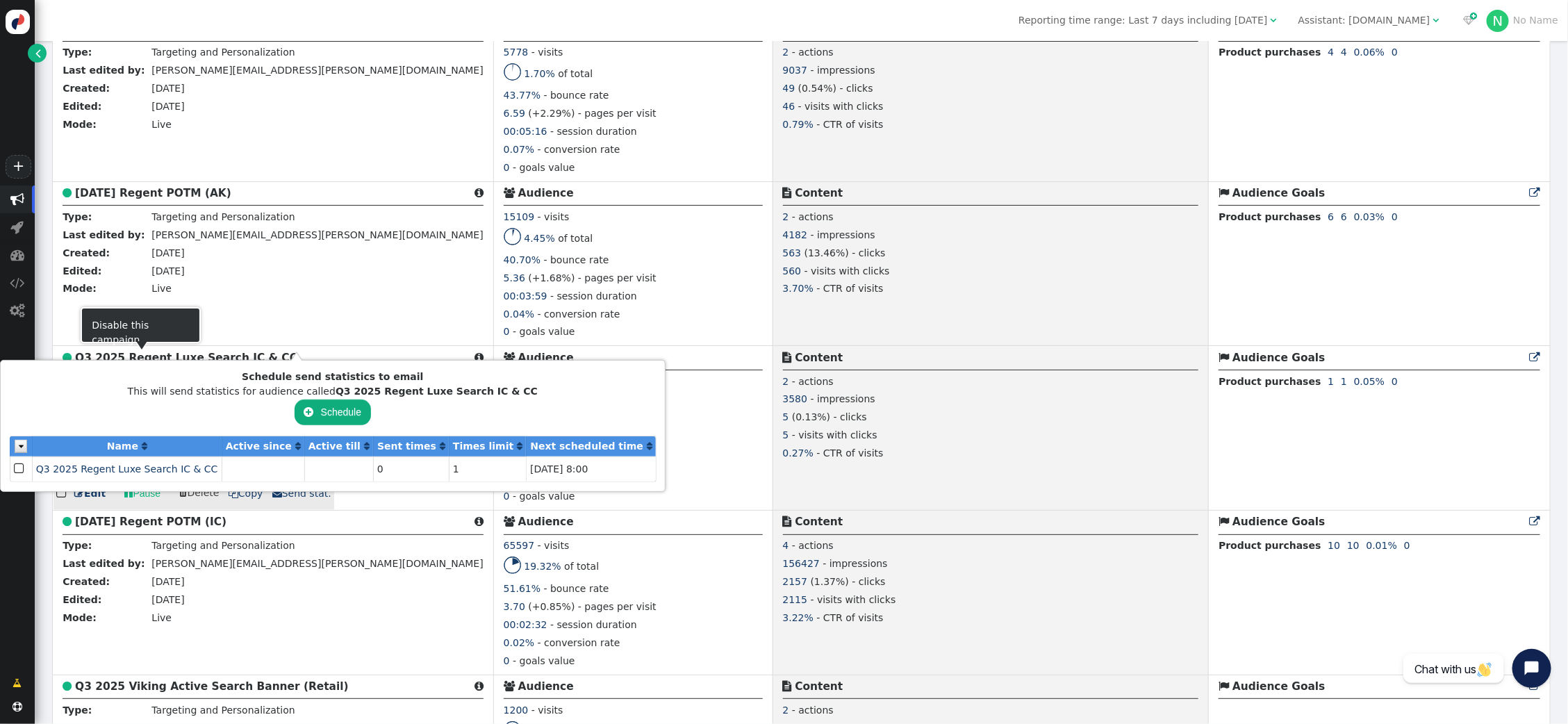
scroll to position [925, 0]
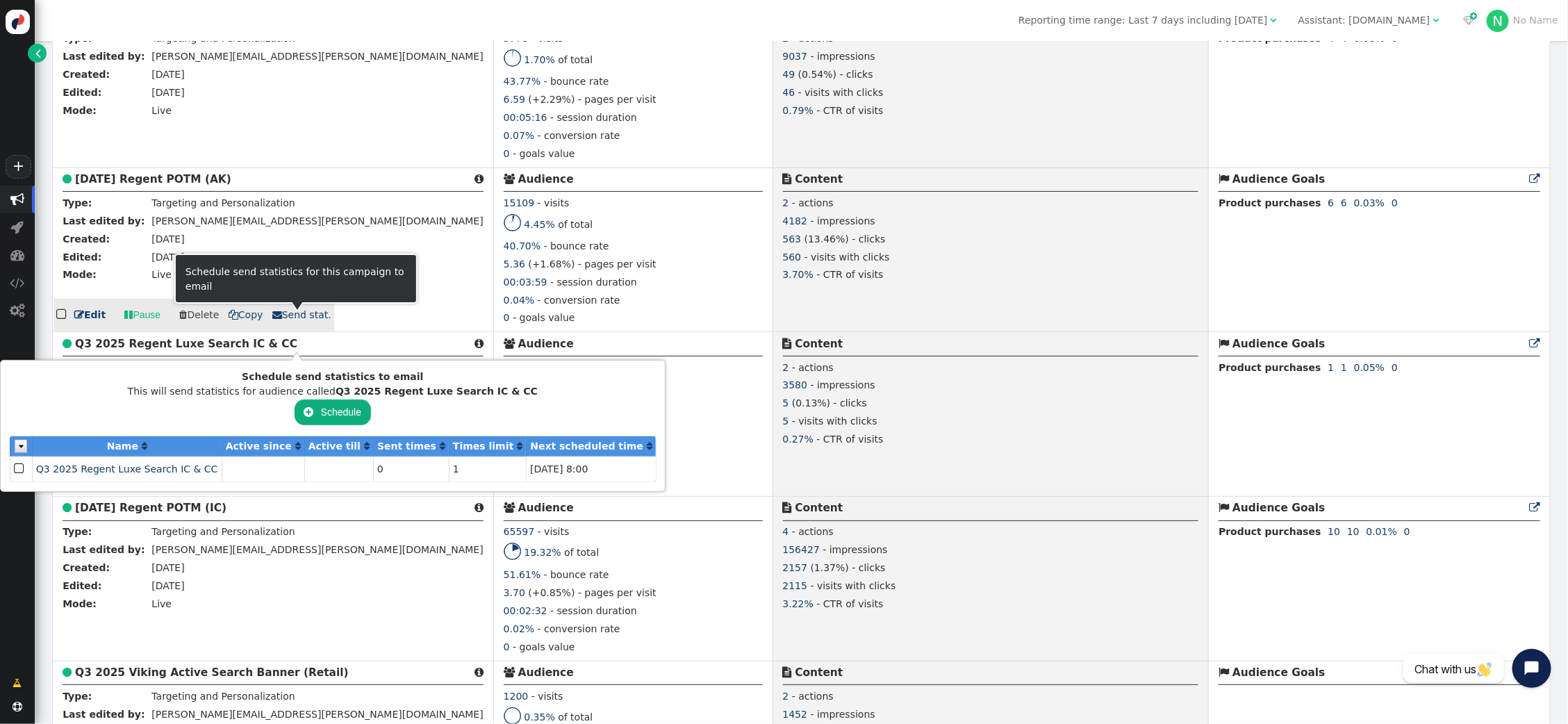
click at [291, 320] on span " Send stat." at bounding box center [301, 314] width 59 height 11
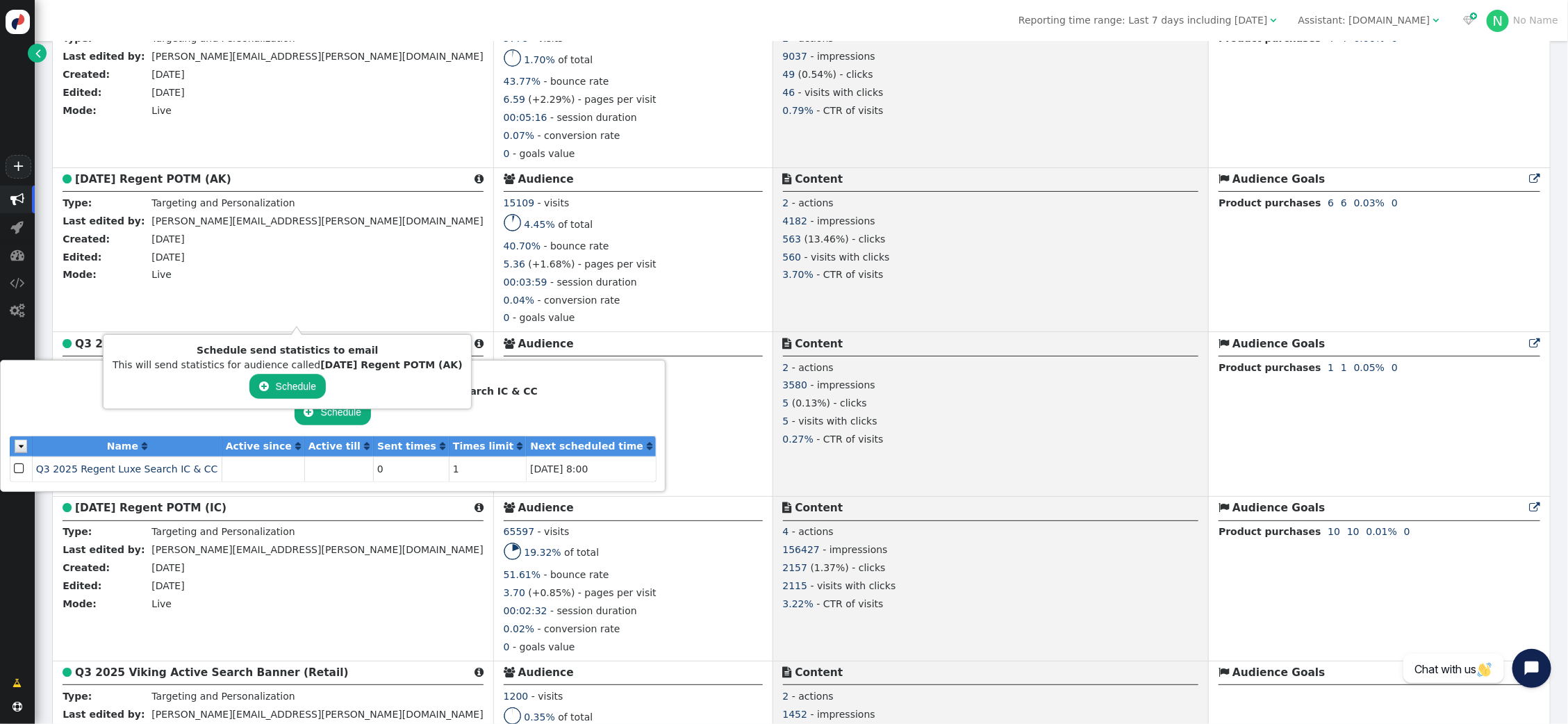
click at [268, 385] on span "" at bounding box center [264, 386] width 10 height 11
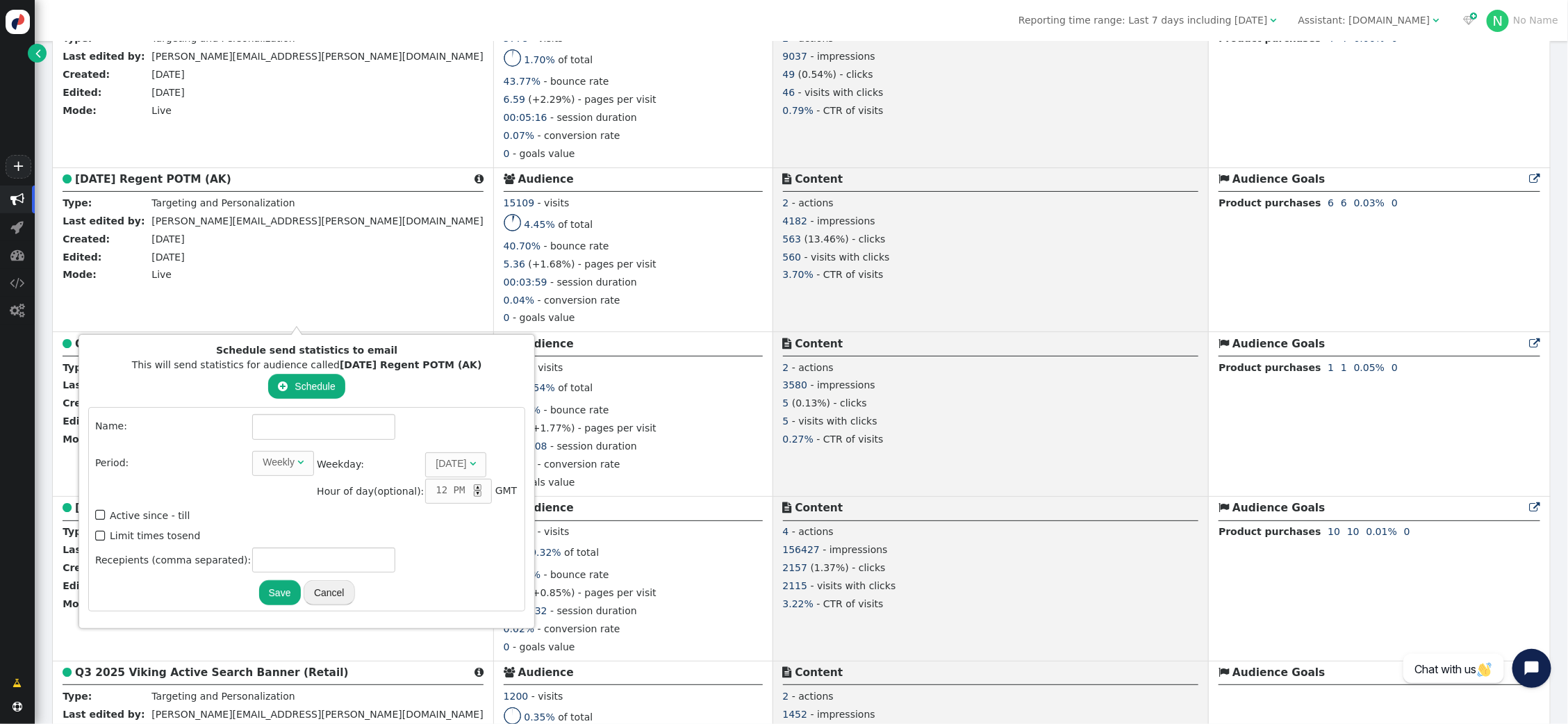
drag, startPoint x: 308, startPoint y: 366, endPoint x: 478, endPoint y: 371, distance: 170.1
click at [478, 371] on div "This will send statistics for audience called September 2025 Regent POTM (AK)" at bounding box center [306, 364] width 437 height 15
copy b "[DATE] Regent POTM (AK)"
click at [293, 425] on input "text" at bounding box center [324, 426] width 143 height 25
paste input "[DATE] Regent POTM (AK)"
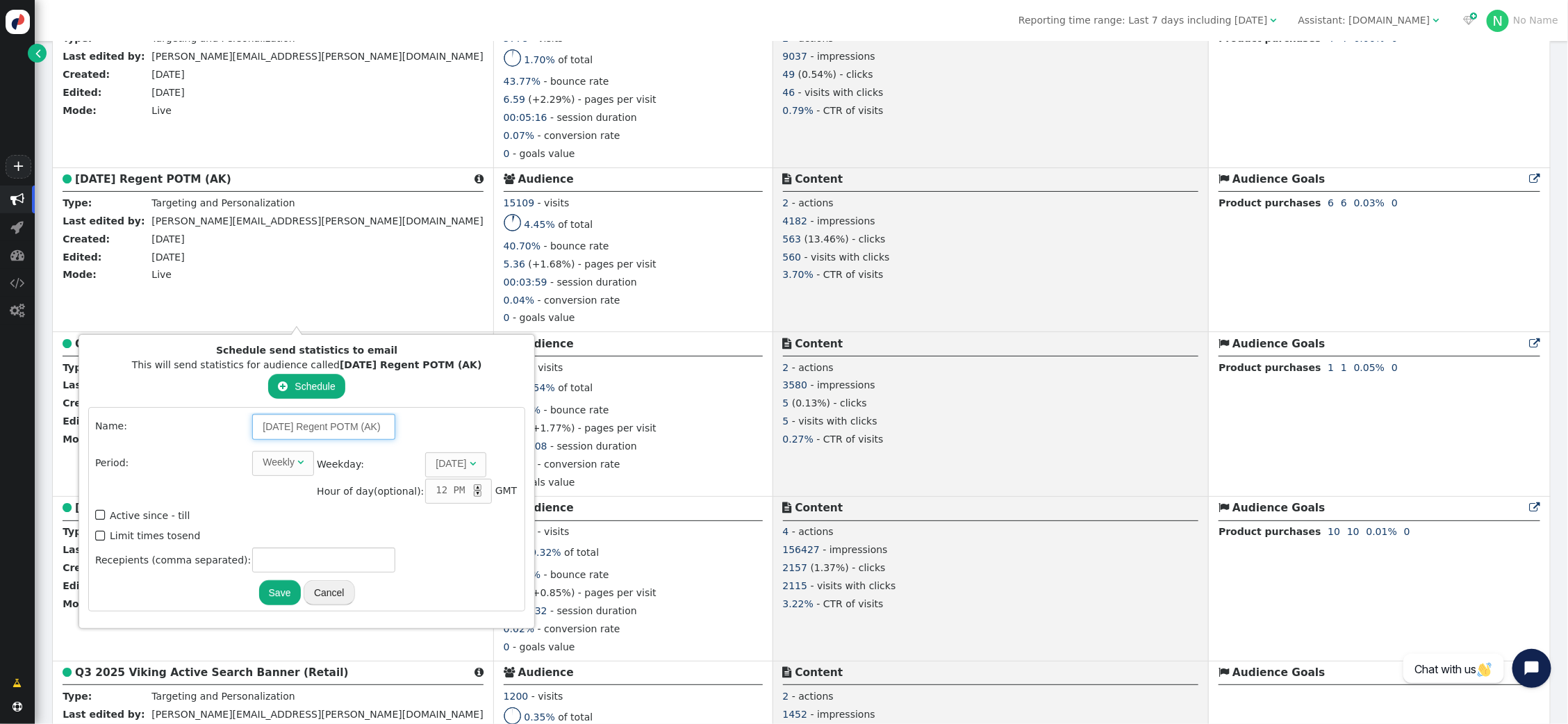
scroll to position [0, 37]
click at [281, 461] on div "Weekly" at bounding box center [278, 461] width 32 height 15
type input "[DATE] Regent POTM (AK)"
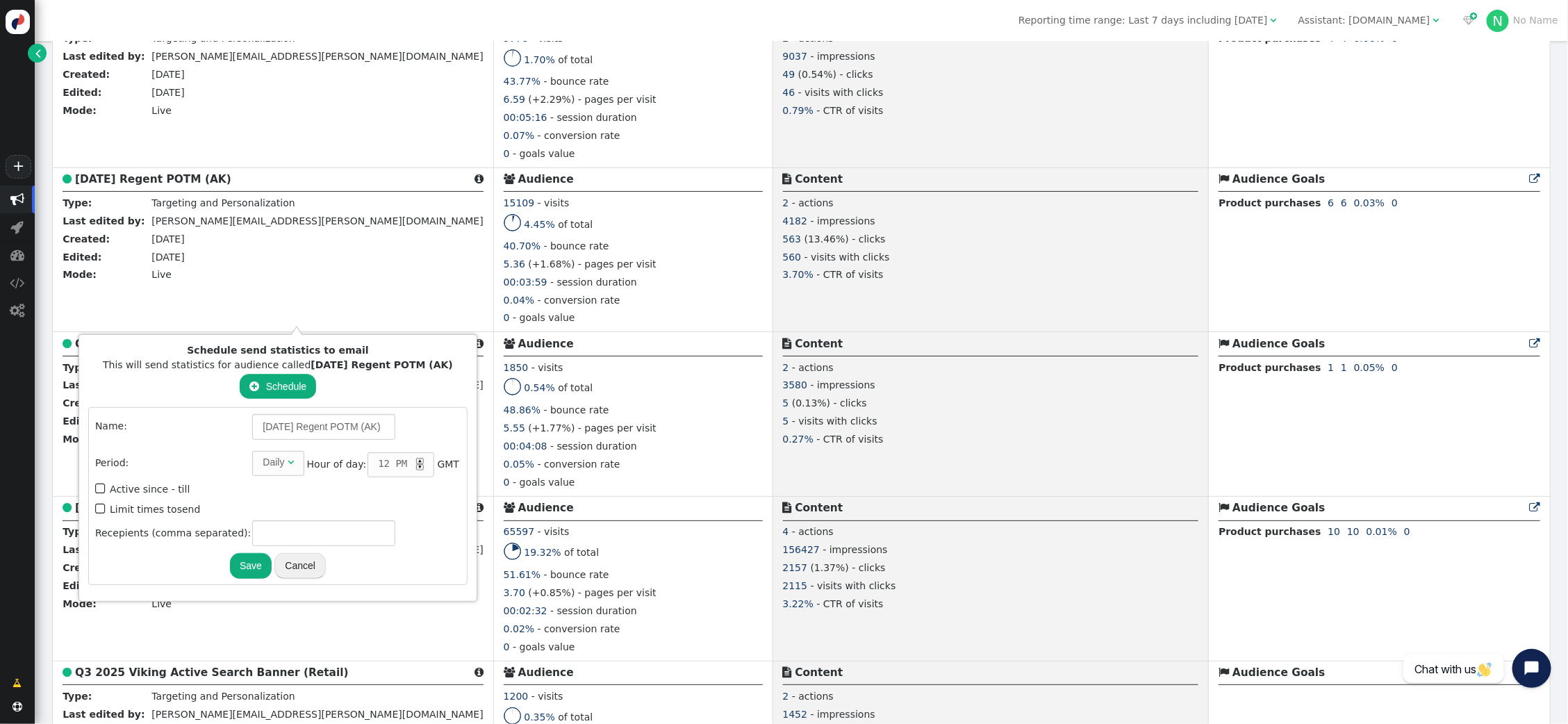
click at [416, 457] on div "▲" at bounding box center [420, 460] width 8 height 6
click at [104, 504] on span "" at bounding box center [101, 508] width 13 height 18
type input "1"
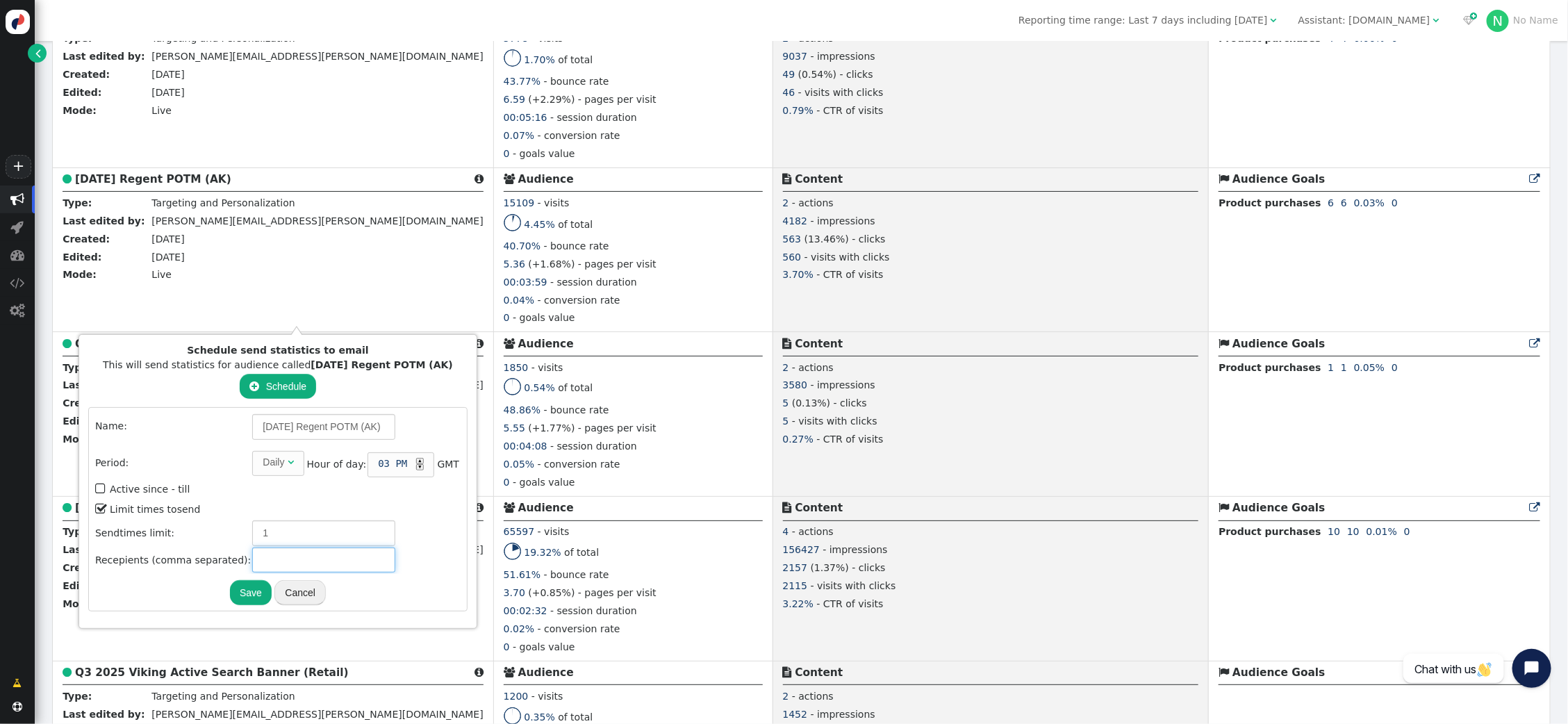
click at [300, 555] on input "text" at bounding box center [324, 560] width 143 height 25
type input "[PERSON_NAME][EMAIL_ADDRESS][PERSON_NAME][DOMAIN_NAME]"
click at [251, 585] on button "Save" at bounding box center [250, 593] width 42 height 25
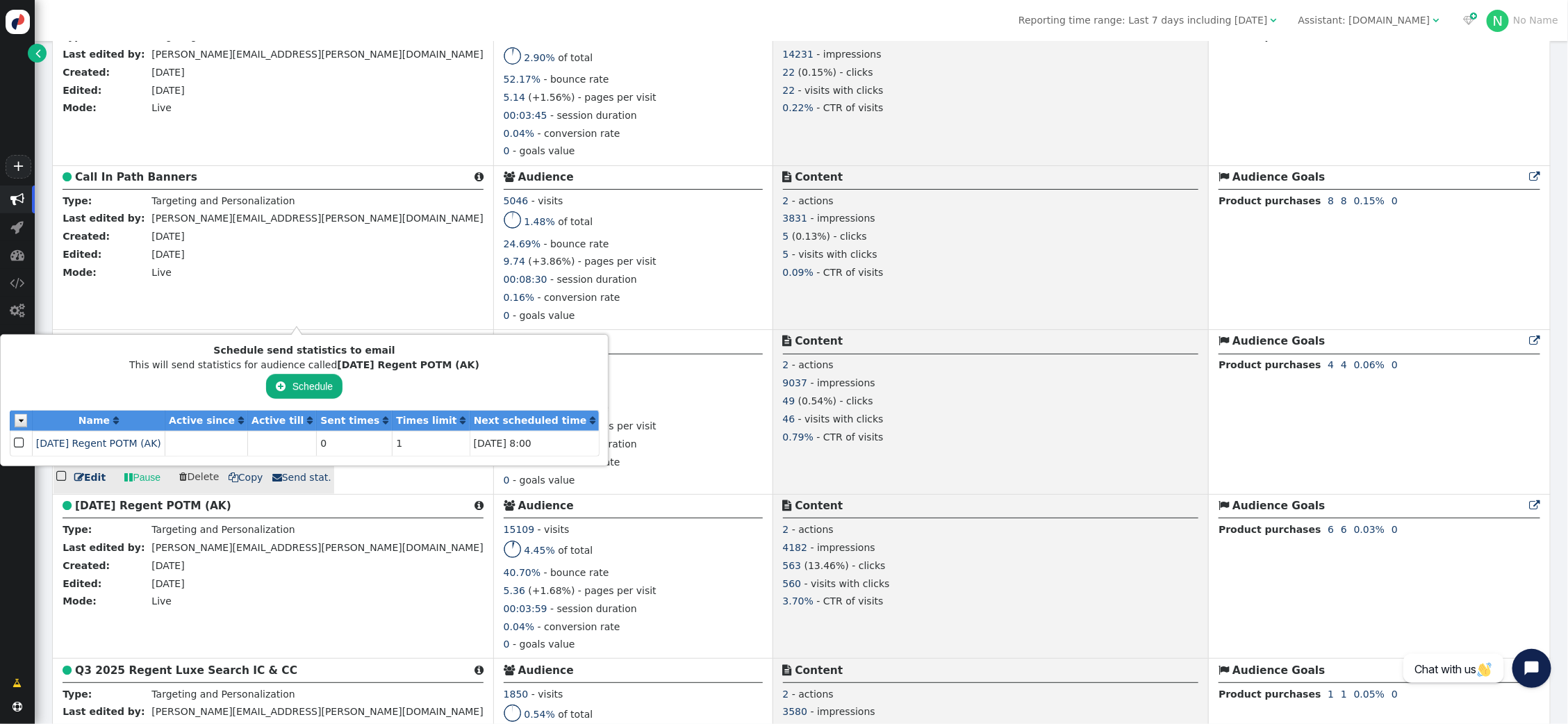
scroll to position [596, 0]
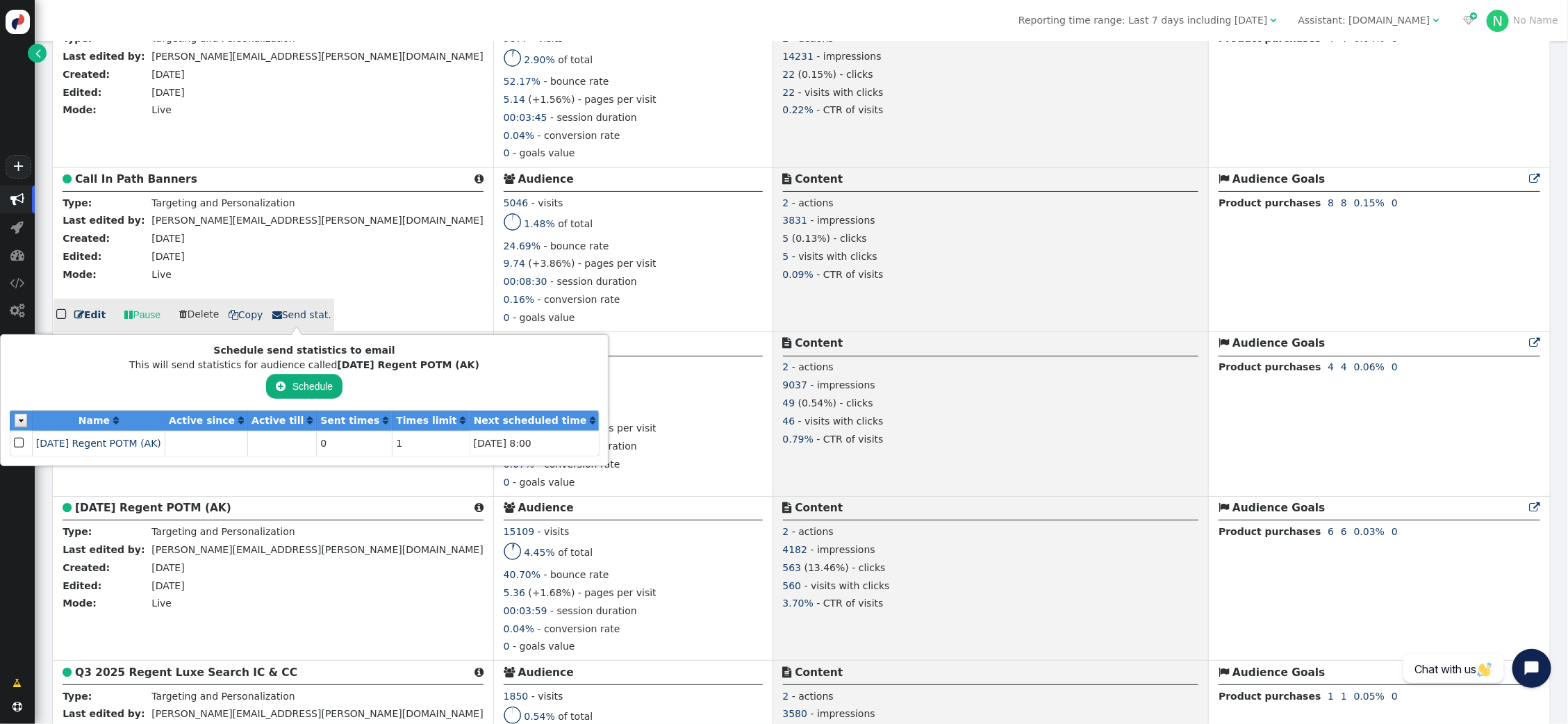
click at [840, 264] on div "5 - visits with clicks" at bounding box center [990, 258] width 416 height 18
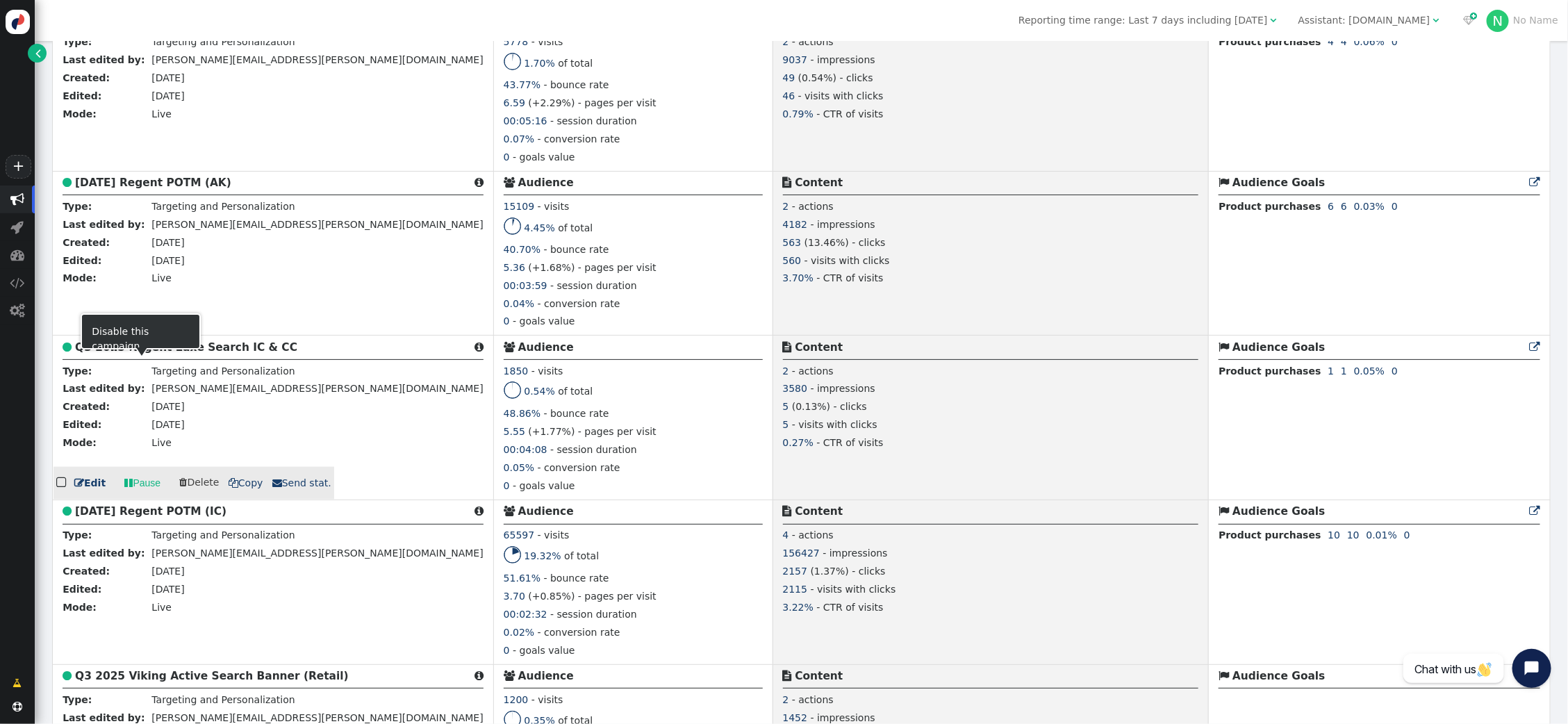
scroll to position [921, 0]
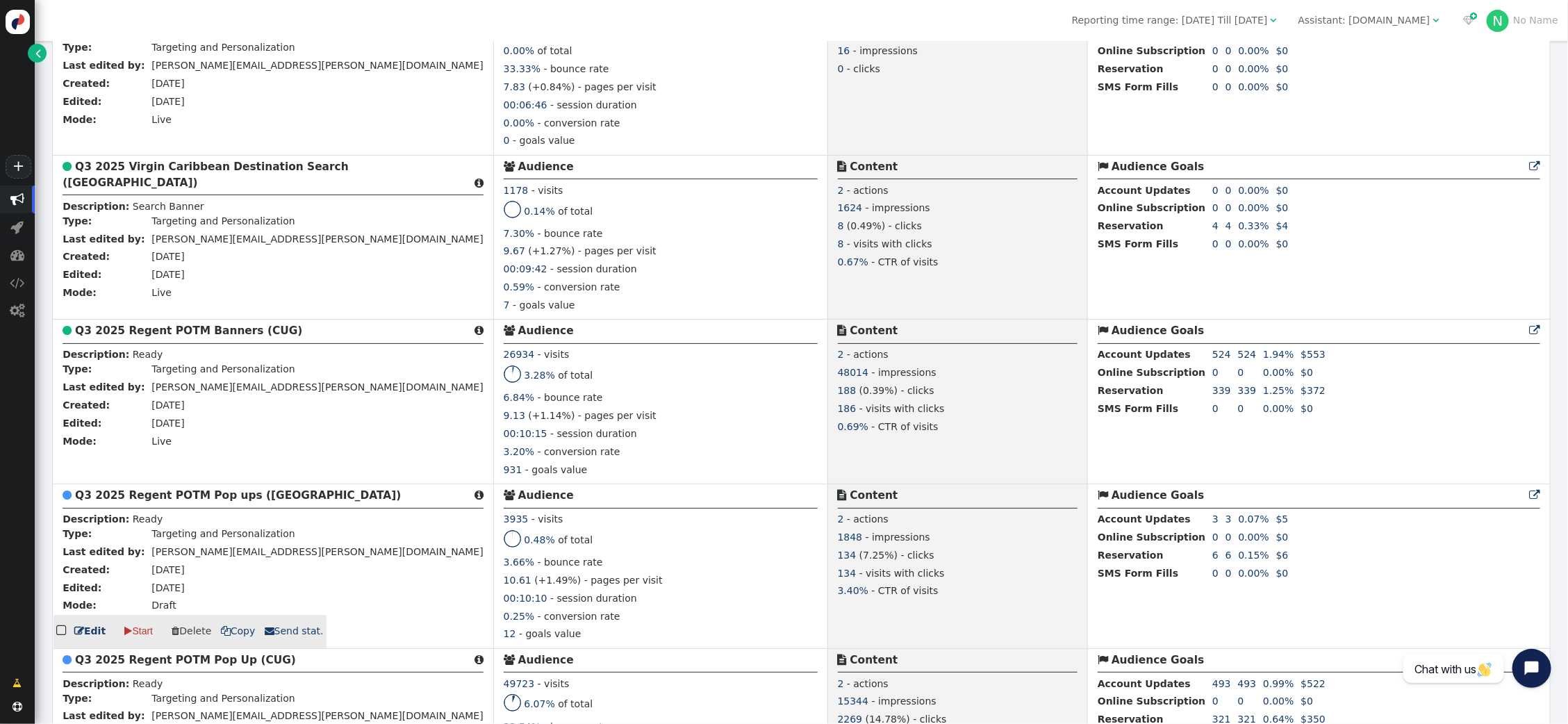
scroll to position [2180, 0]
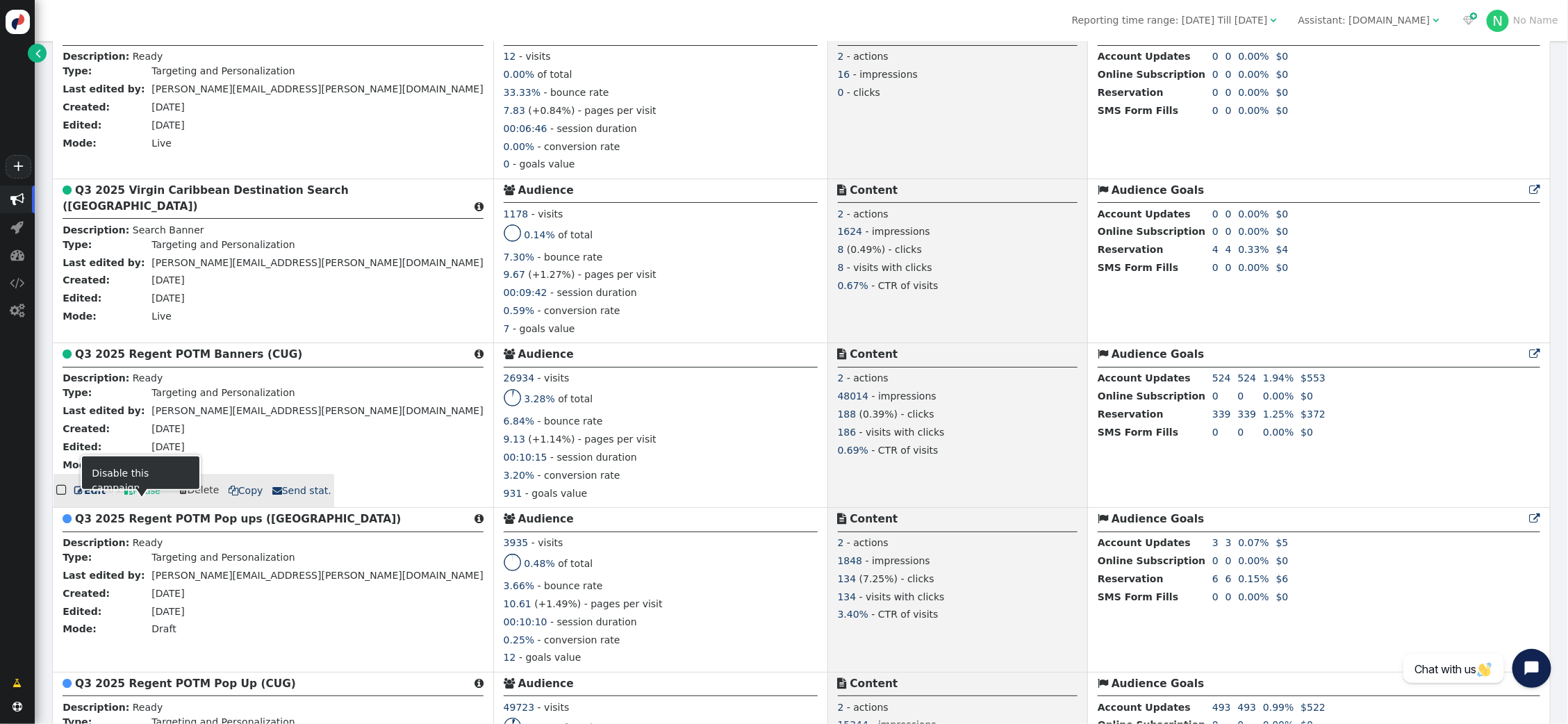
click at [125, 498] on span "" at bounding box center [128, 490] width 9 height 15
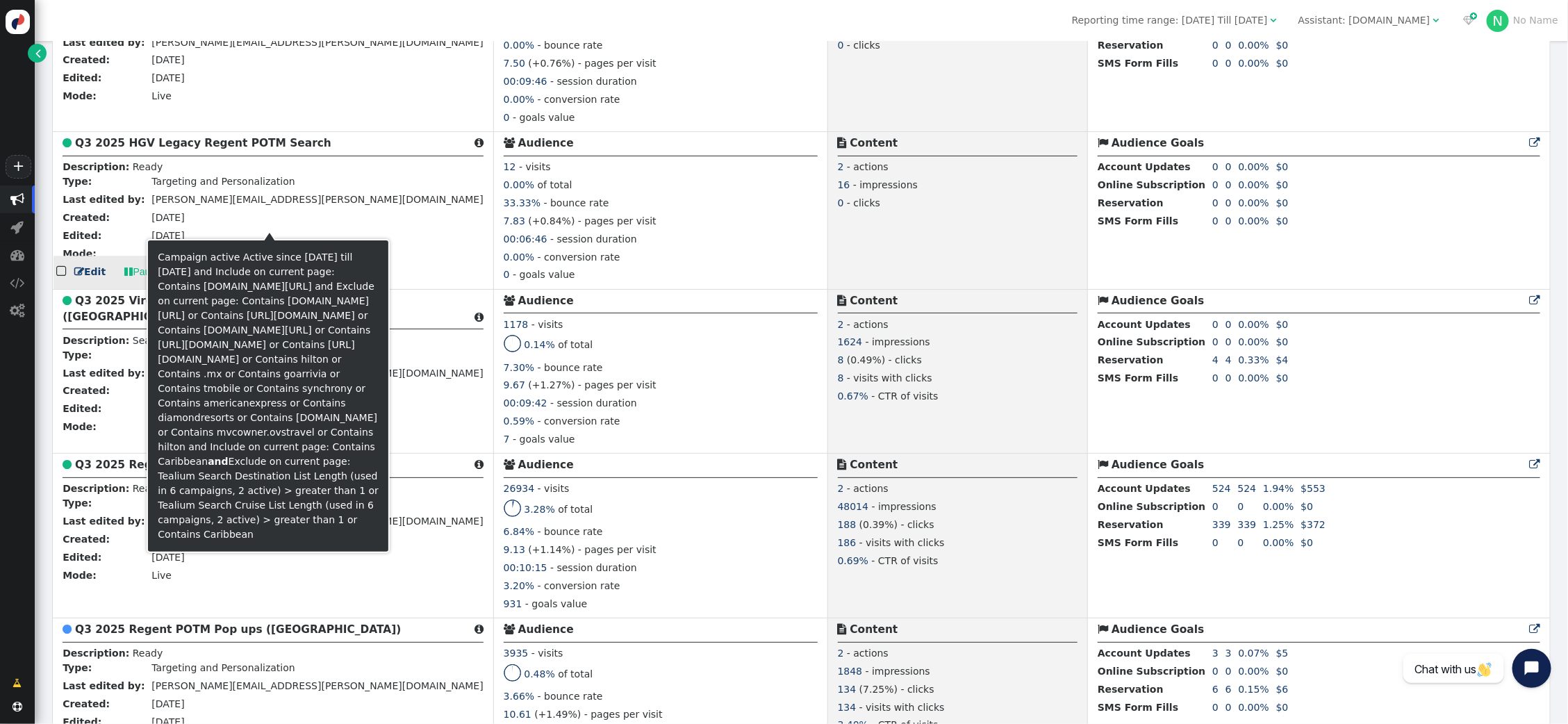
scroll to position [2066, 0]
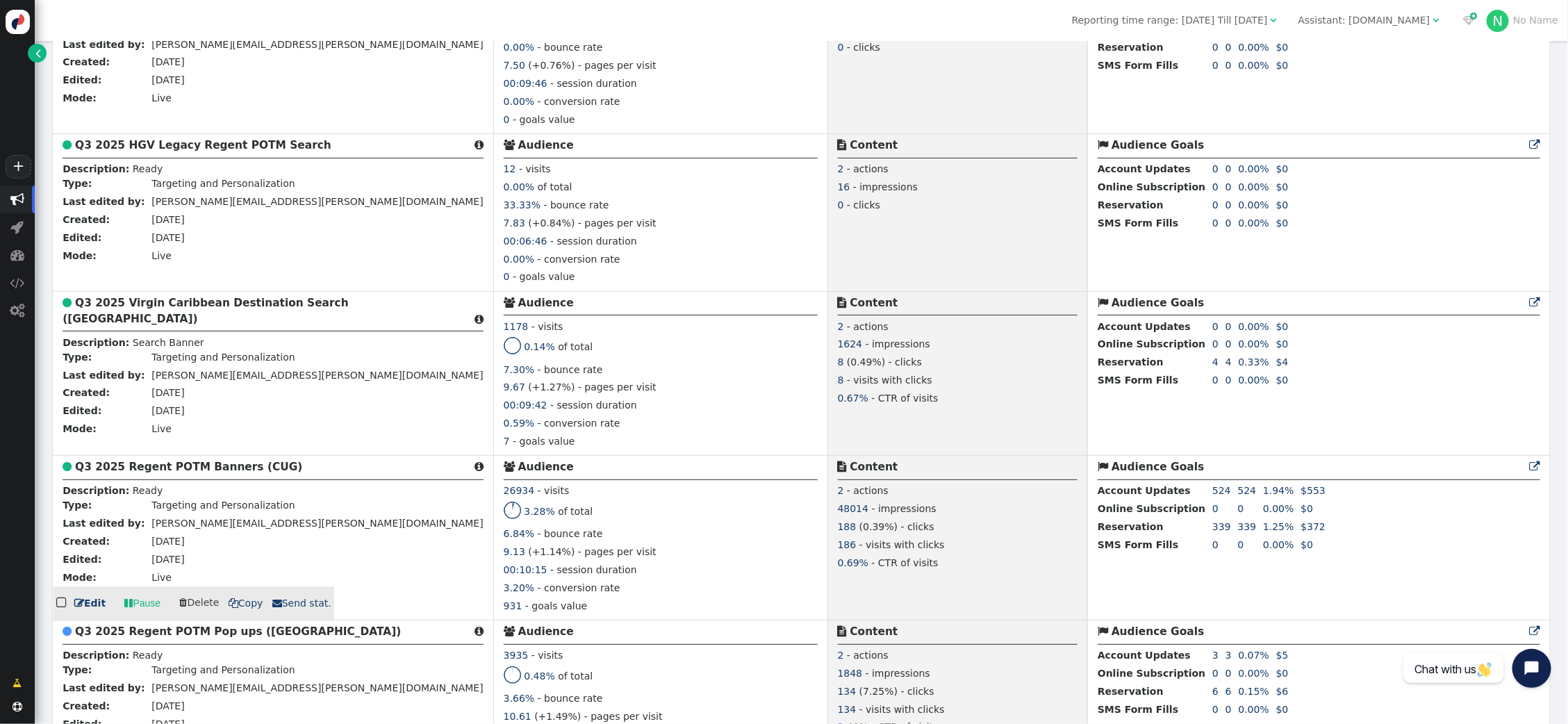
click at [139, 615] on link " Pause" at bounding box center [141, 603] width 55 height 25
click at [144, 615] on link " Pause" at bounding box center [141, 603] width 55 height 25
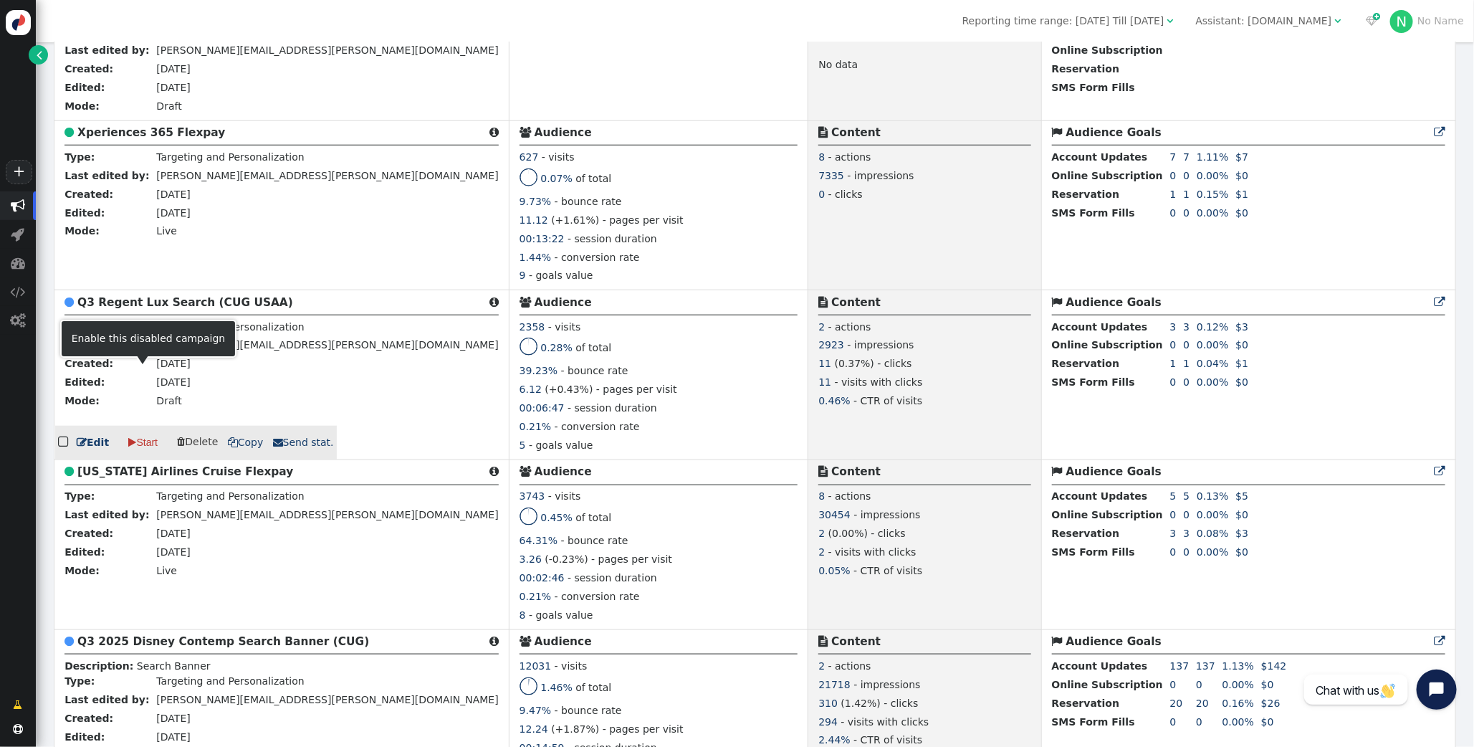
scroll to position [3632, 0]
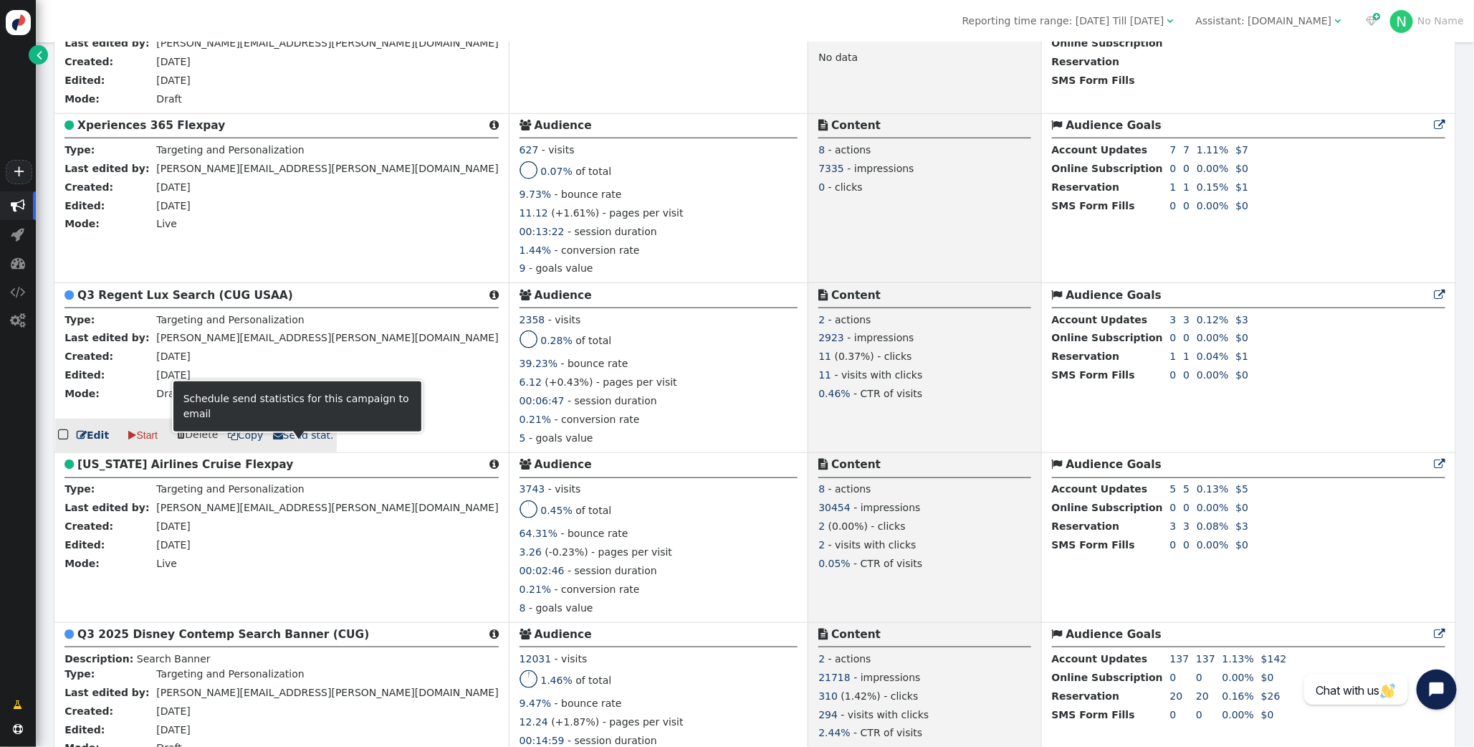
click at [295, 441] on span " Send stat." at bounding box center [303, 434] width 61 height 11
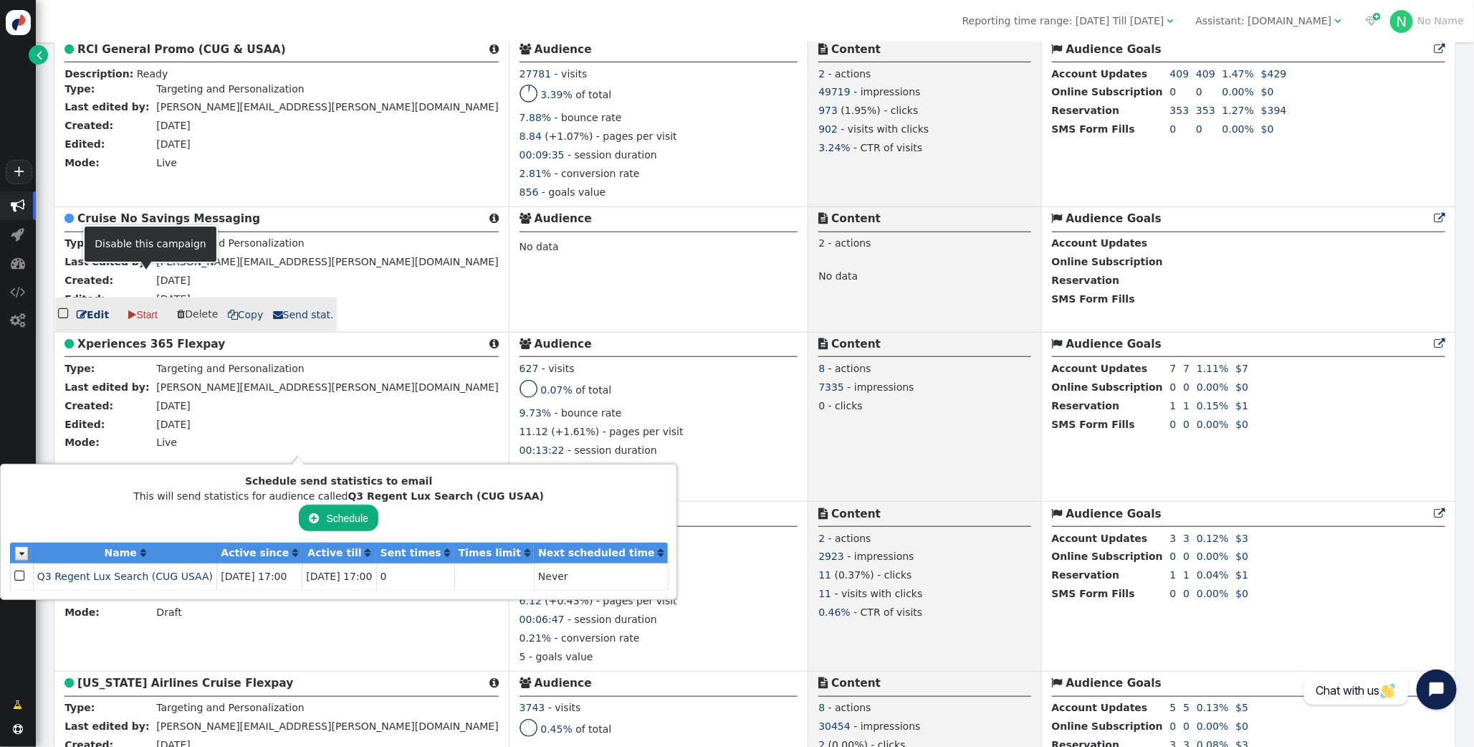
scroll to position [3405, 0]
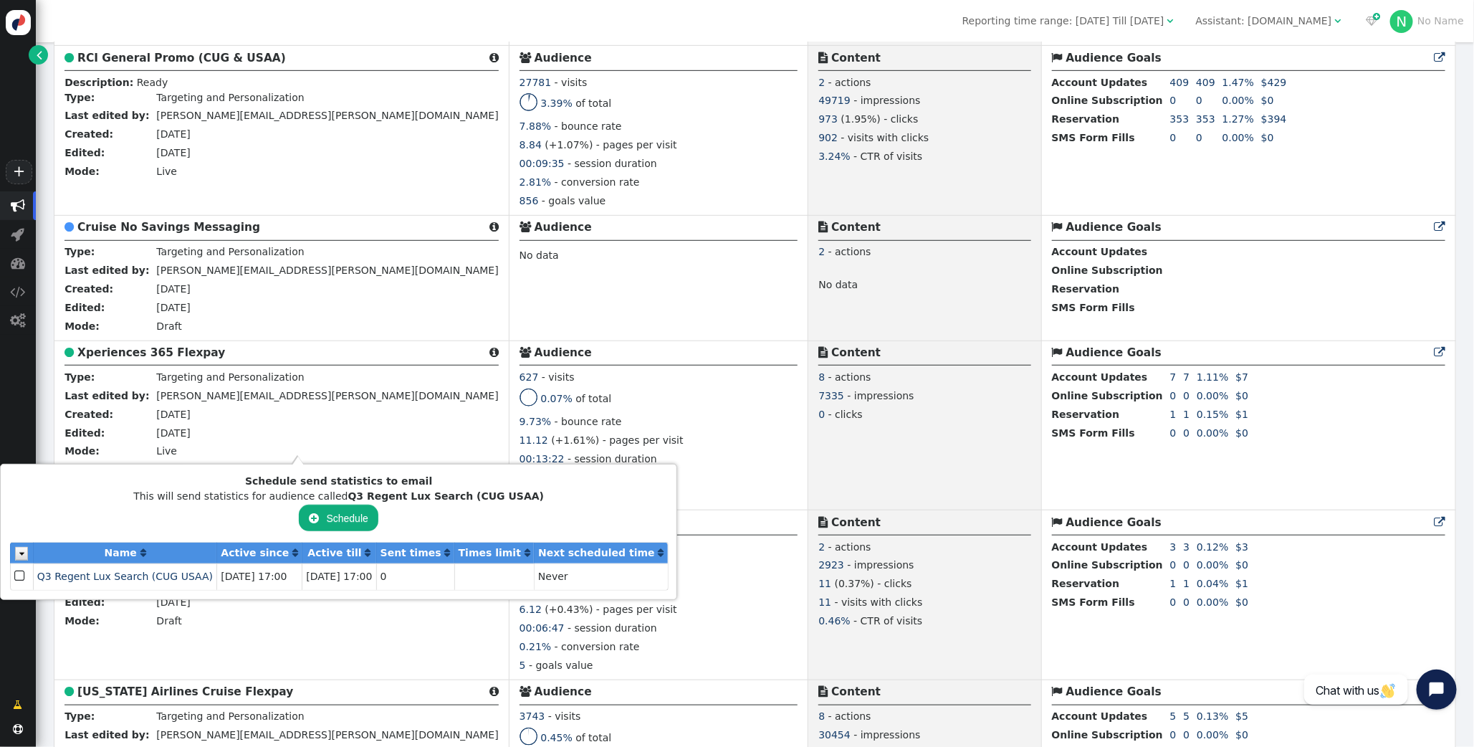
click at [535, 414] on div "0.07% of total" at bounding box center [659, 401] width 279 height 26
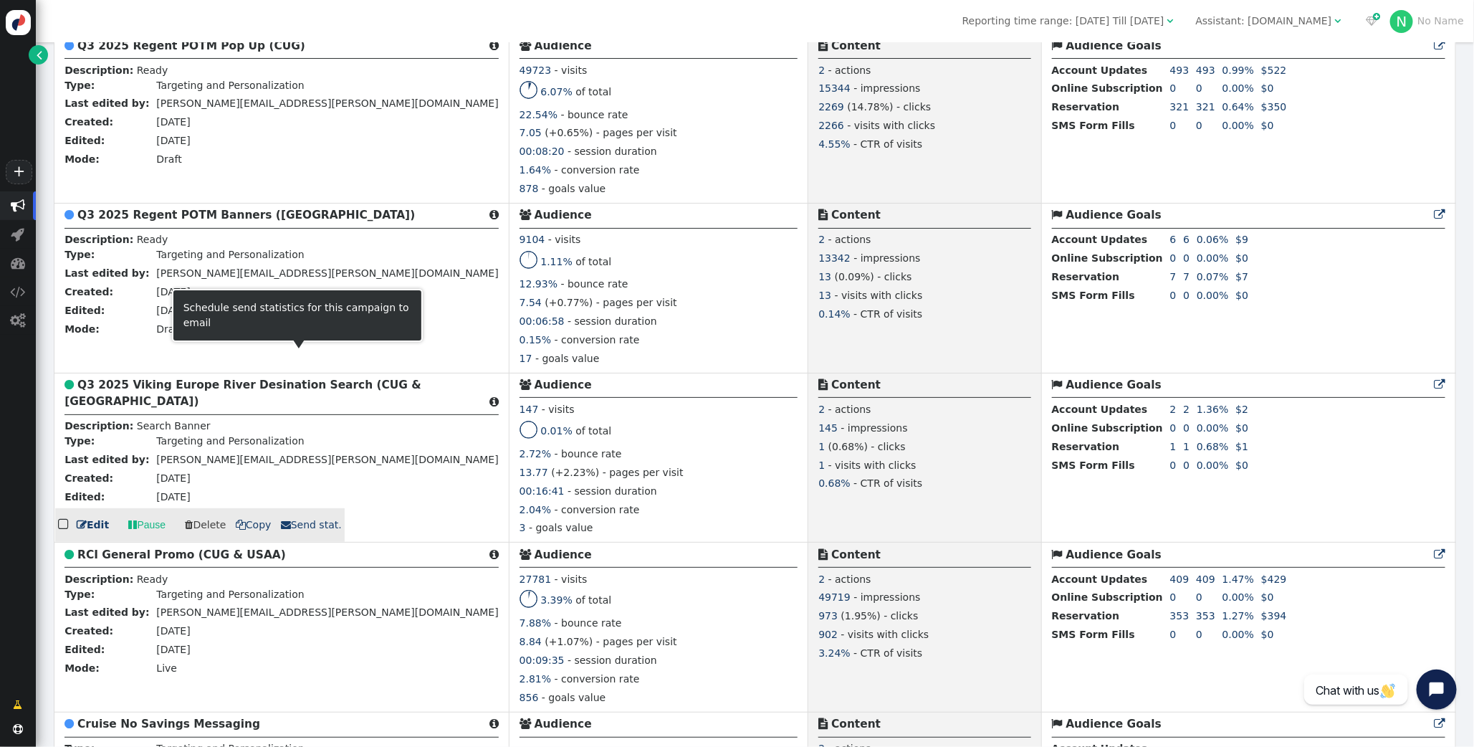
scroll to position [2897, 0]
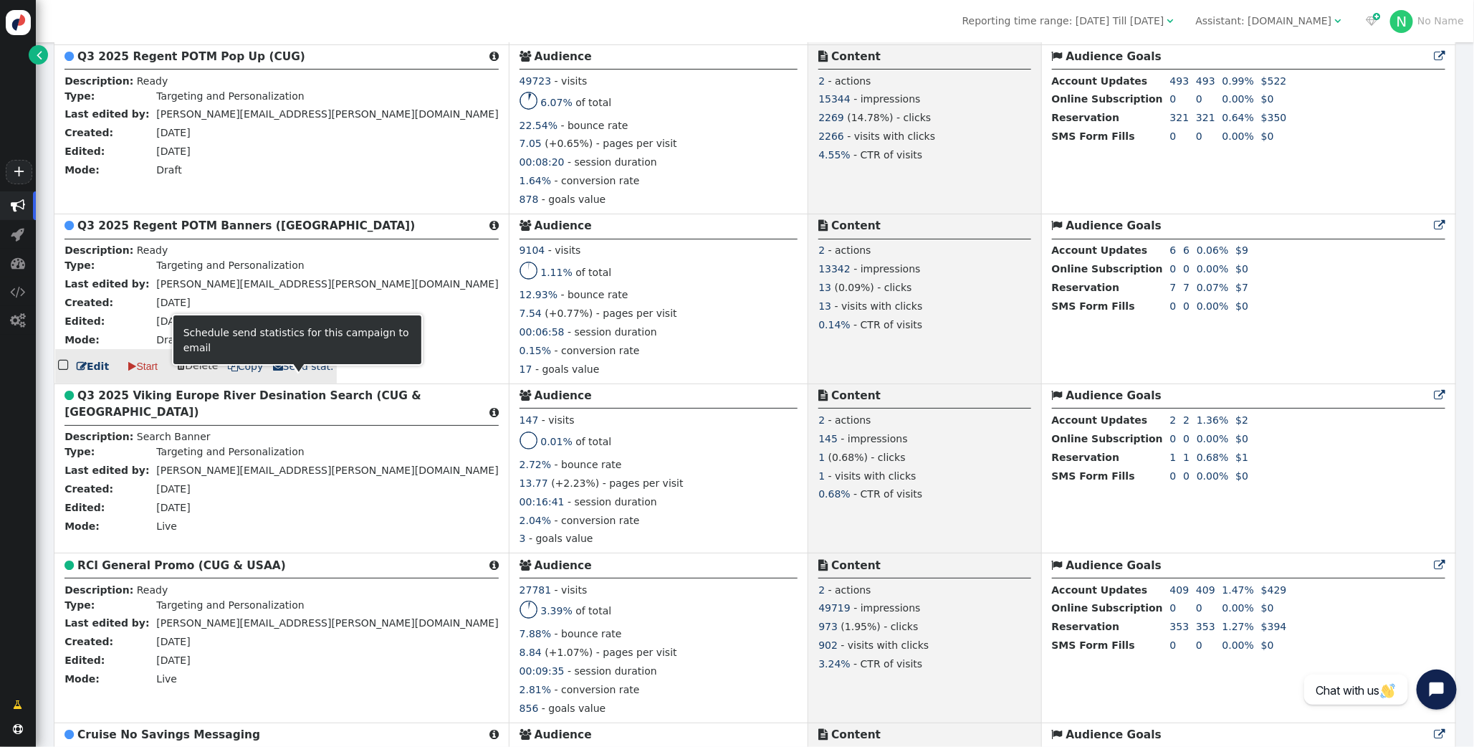
click at [286, 374] on link " Send stat." at bounding box center [303, 366] width 61 height 15
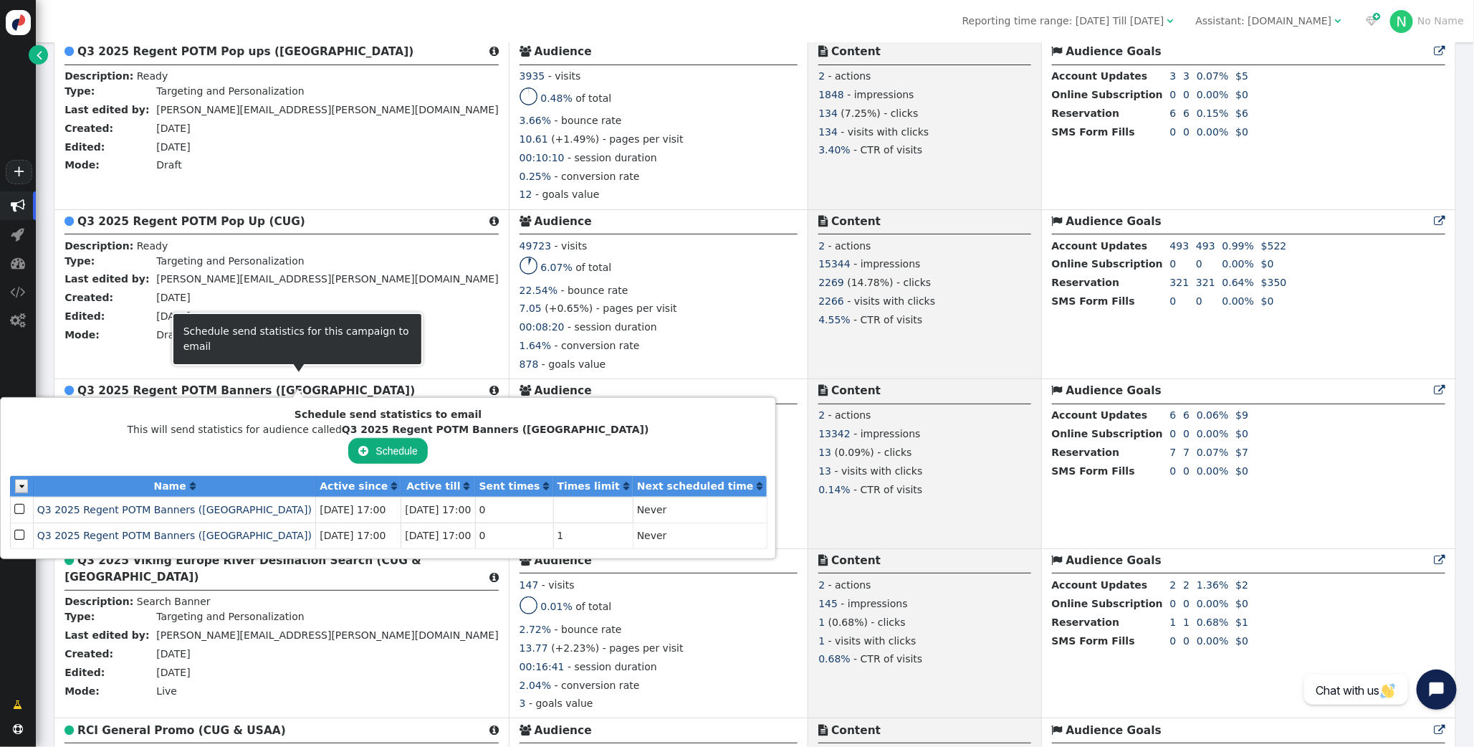
scroll to position [2712, 0]
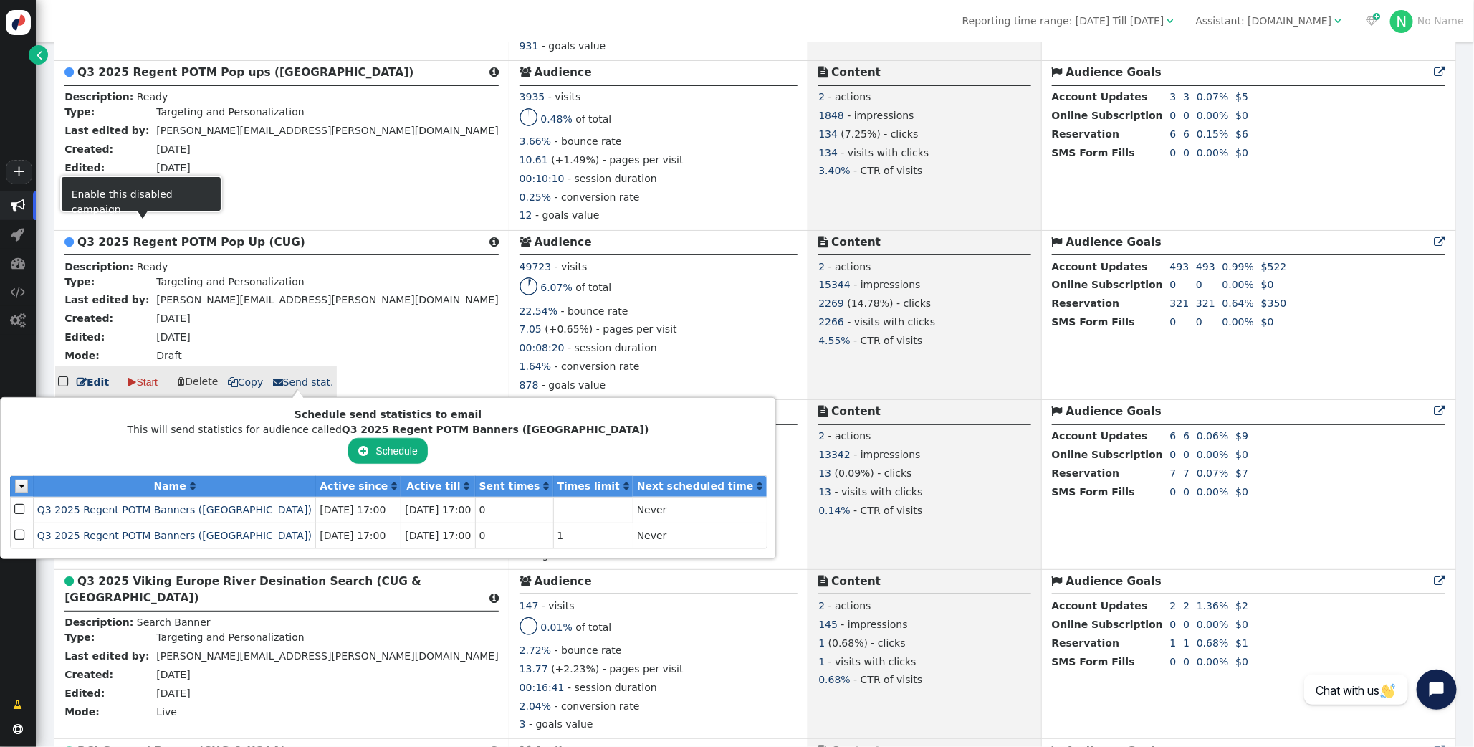
click at [158, 249] on b "Q3 2025 Regent POTM Pop Up (CUG)" at bounding box center [191, 242] width 228 height 13
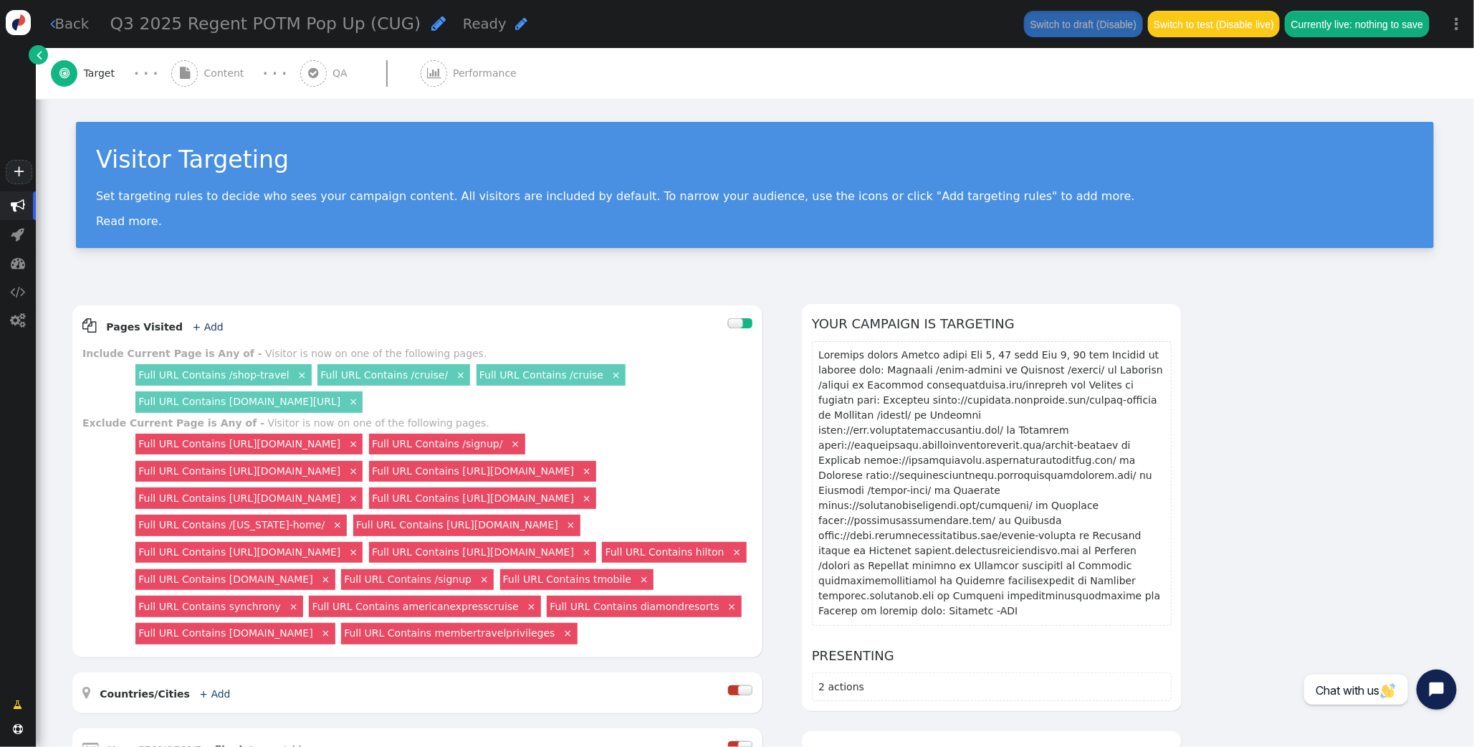
click at [469, 70] on span "Performance" at bounding box center [488, 73] width 70 height 15
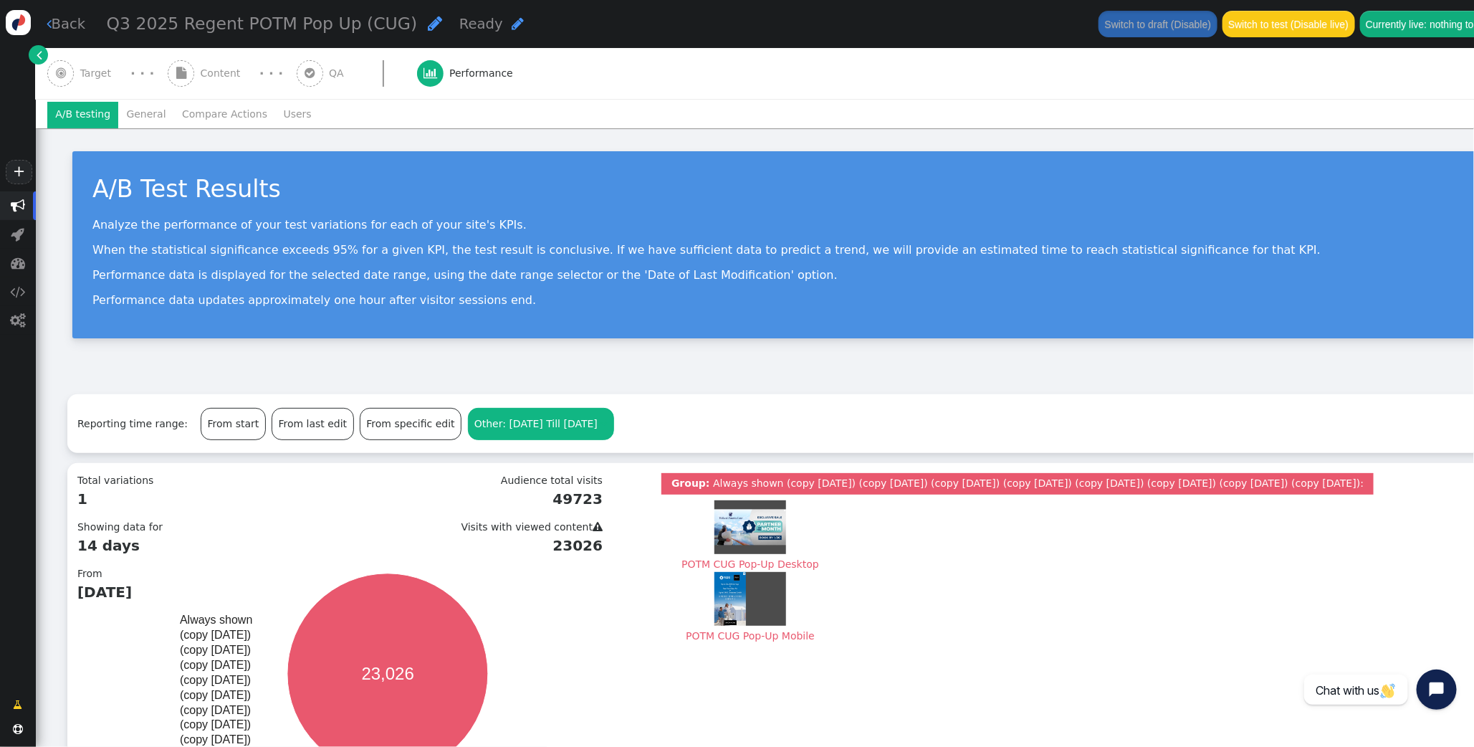
click at [163, 120] on li "General" at bounding box center [146, 115] width 56 height 26
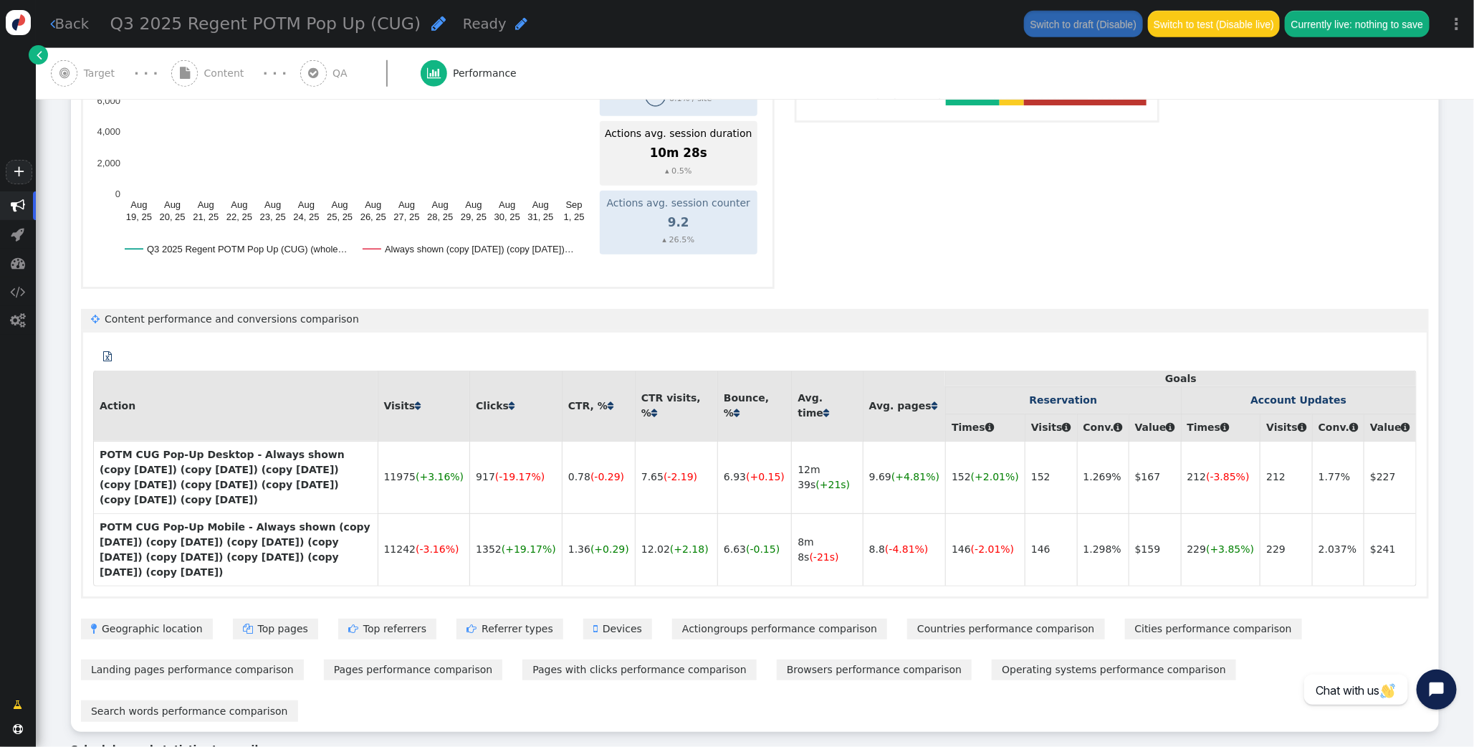
scroll to position [776, 0]
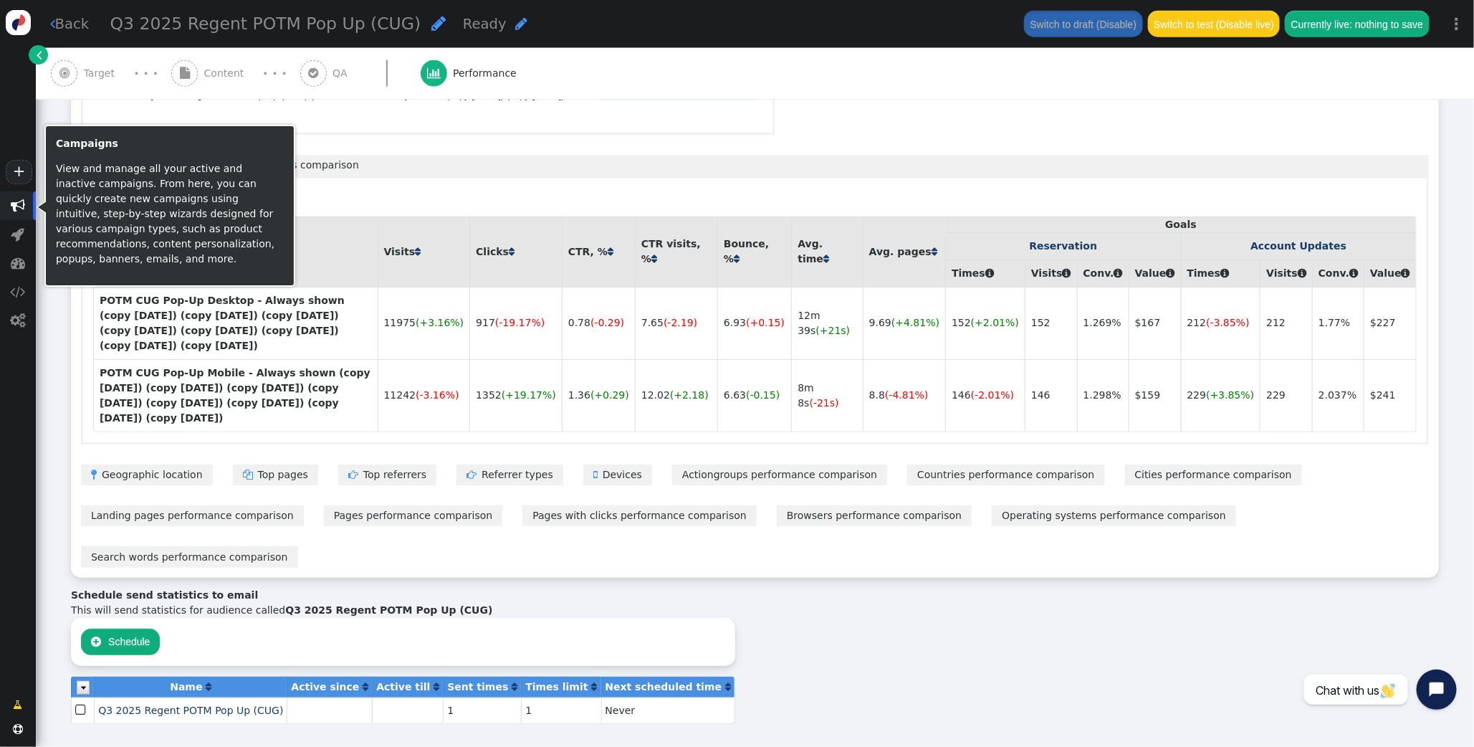
click at [16, 204] on span "" at bounding box center [18, 206] width 14 height 14
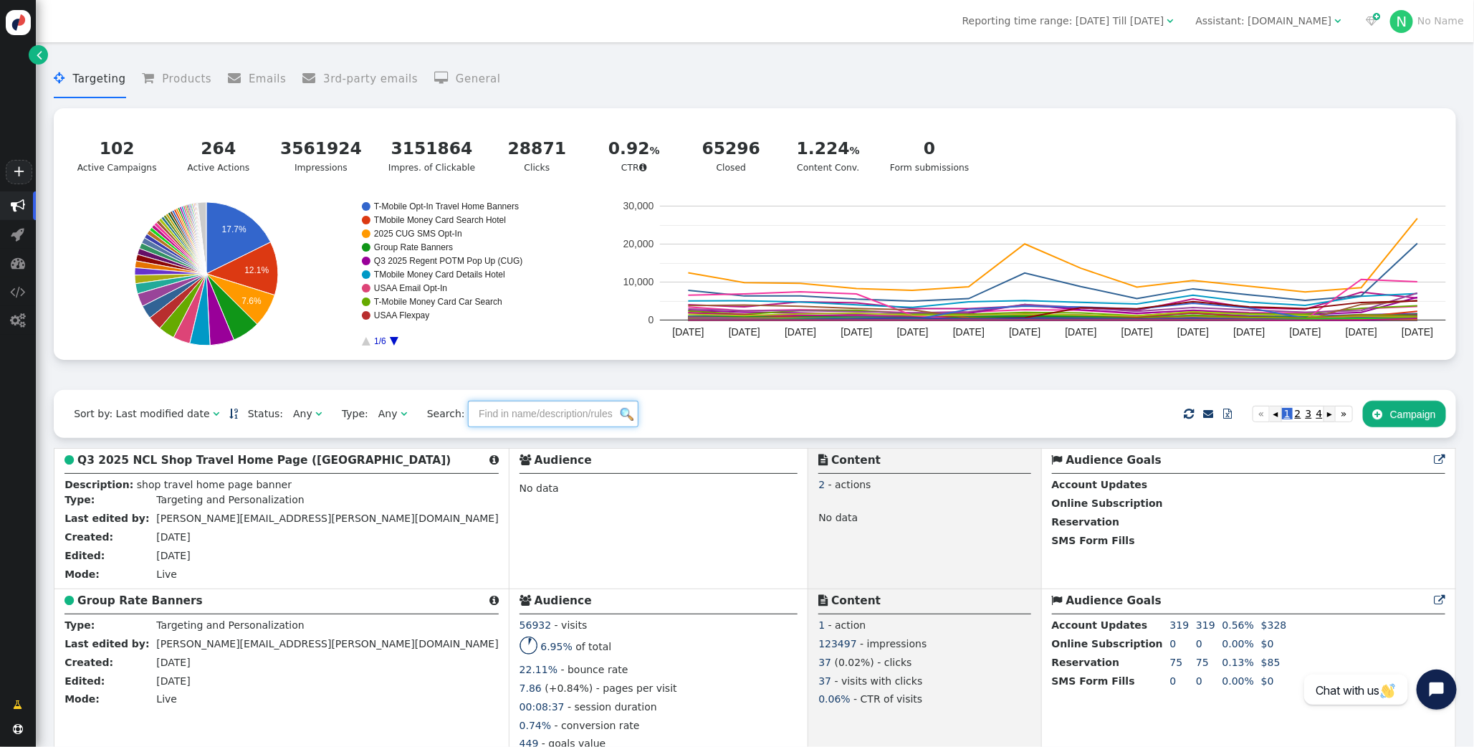
click at [477, 421] on input "text" at bounding box center [553, 414] width 171 height 26
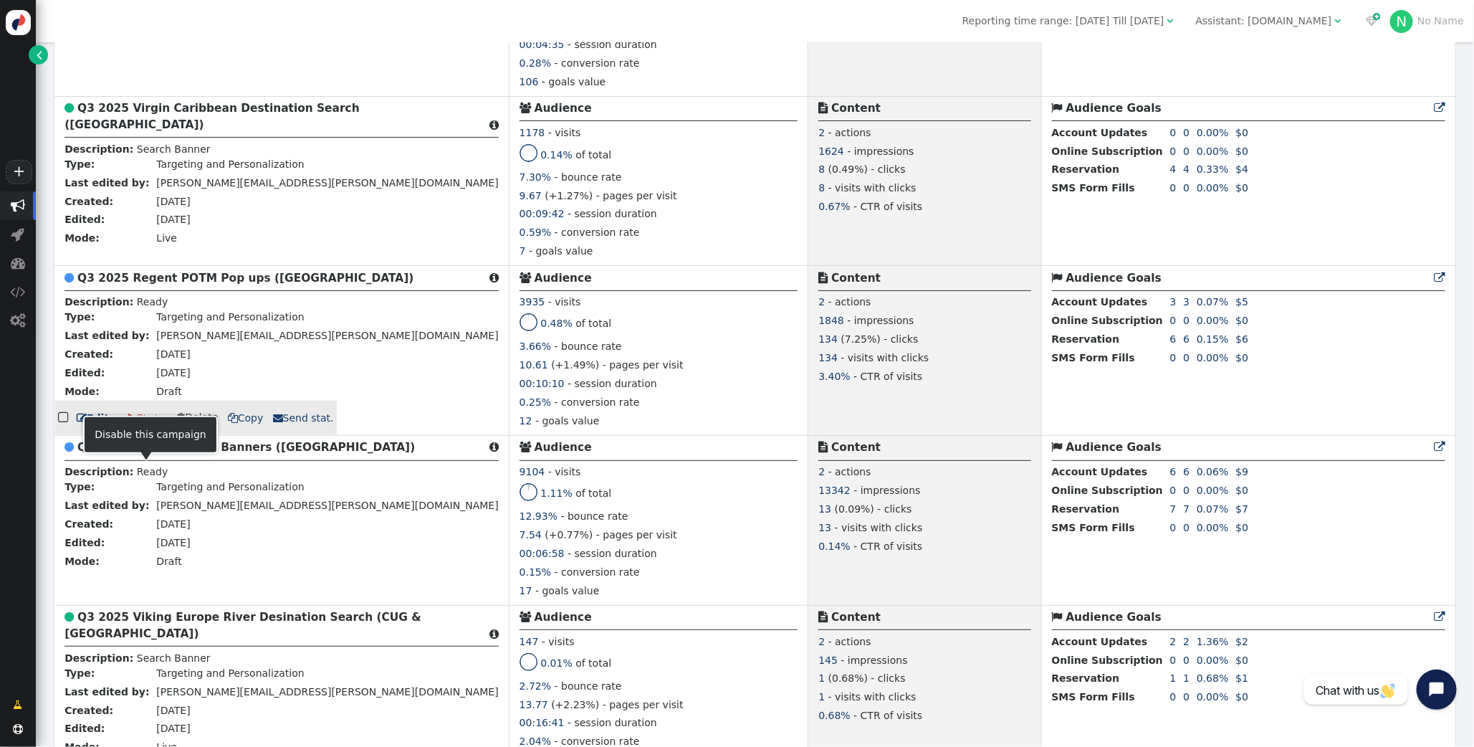
scroll to position [1003, 0]
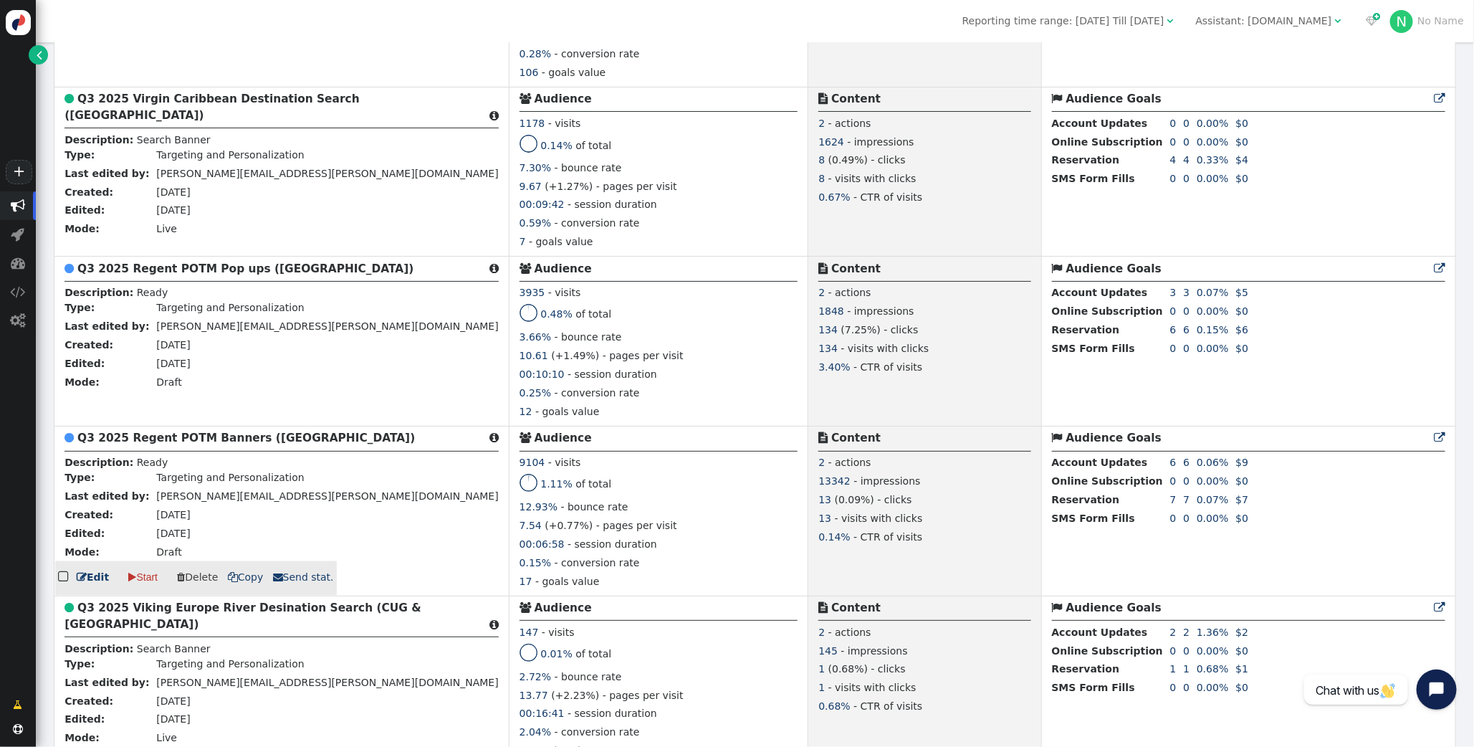
type input "USAA"
click at [294, 586] on link " Send stat." at bounding box center [303, 578] width 61 height 15
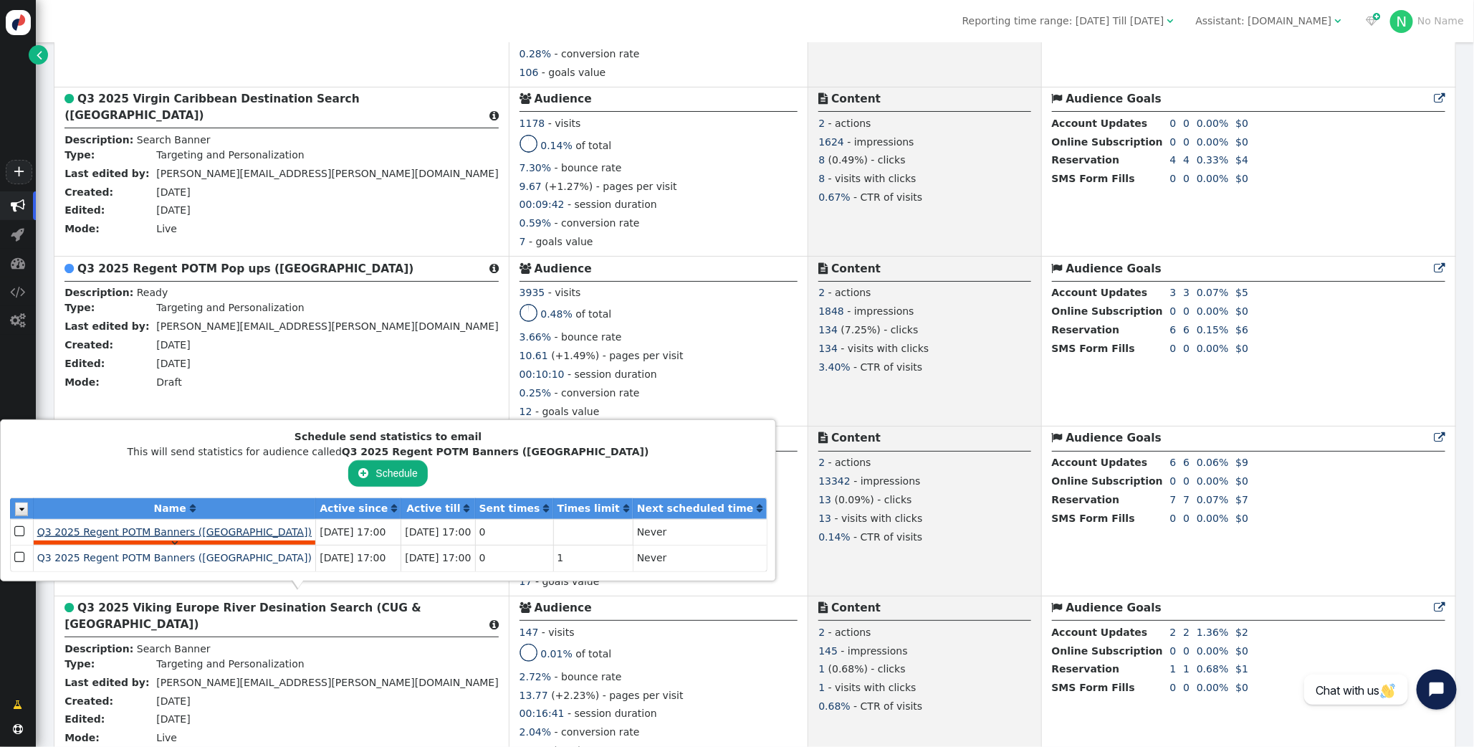
click at [122, 536] on span "Q3 2025 Regent POTM Banners ([GEOGRAPHIC_DATA])" at bounding box center [174, 531] width 275 height 11
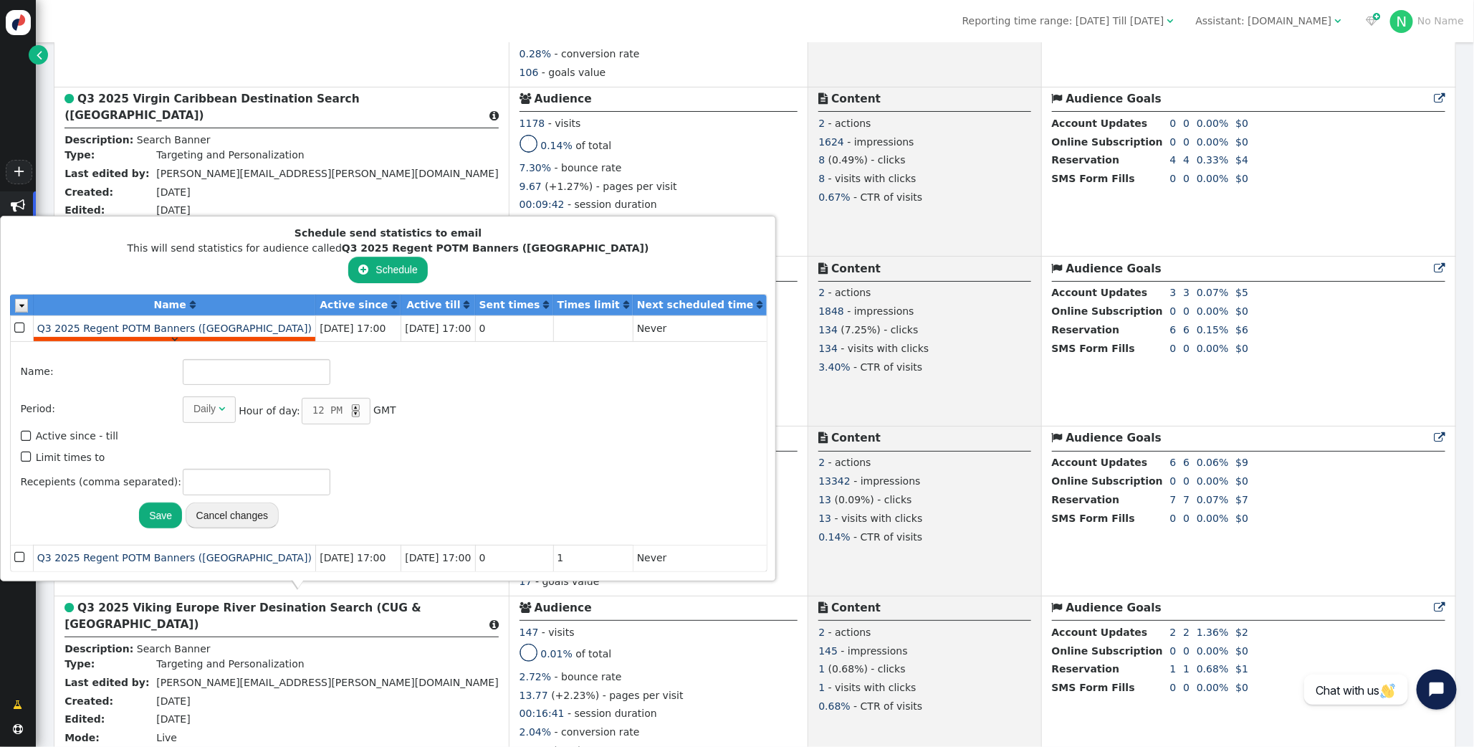
type input "Q3 2025 Regent POTM Banners ([GEOGRAPHIC_DATA])"
type input "8"
type input "[PERSON_NAME][EMAIL_ADDRESS][PERSON_NAME][DOMAIN_NAME]"
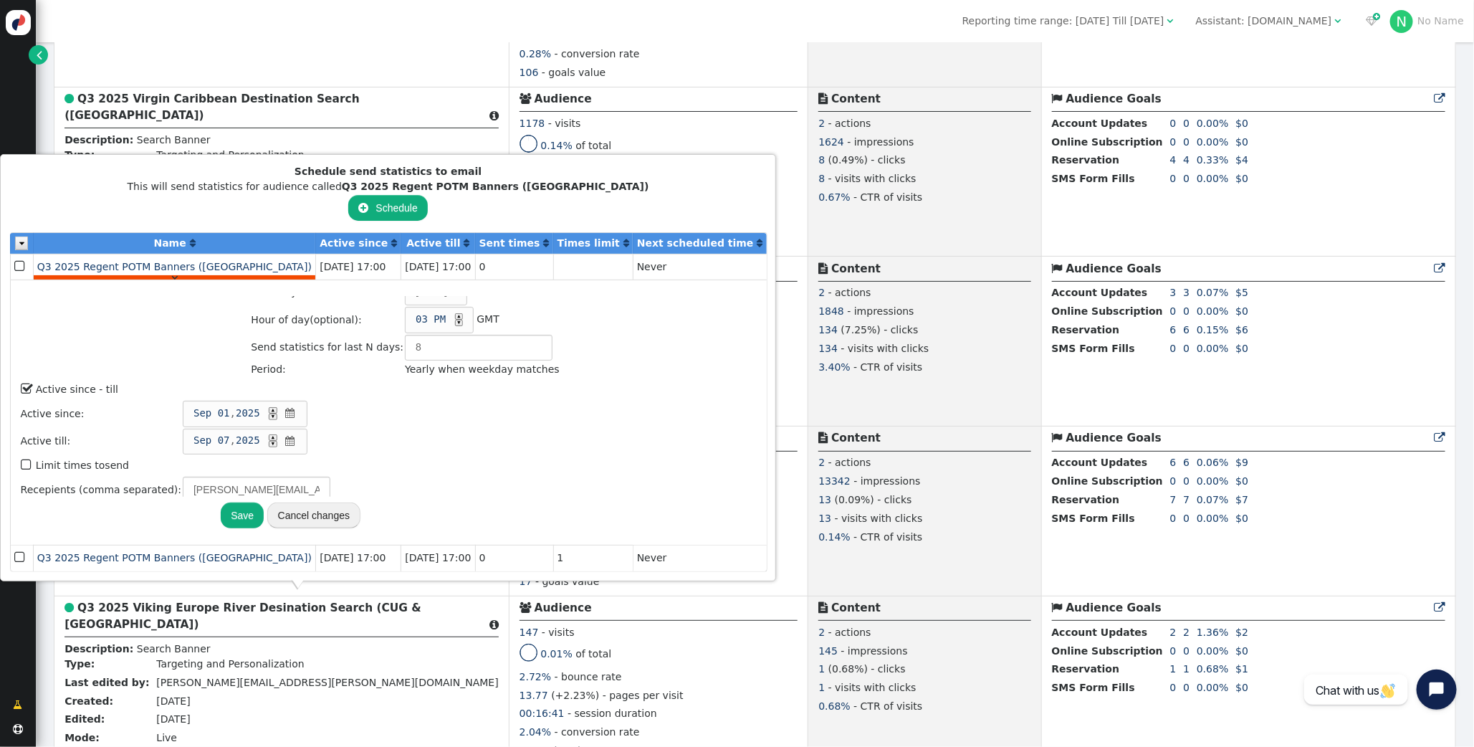
scroll to position [0, 0]
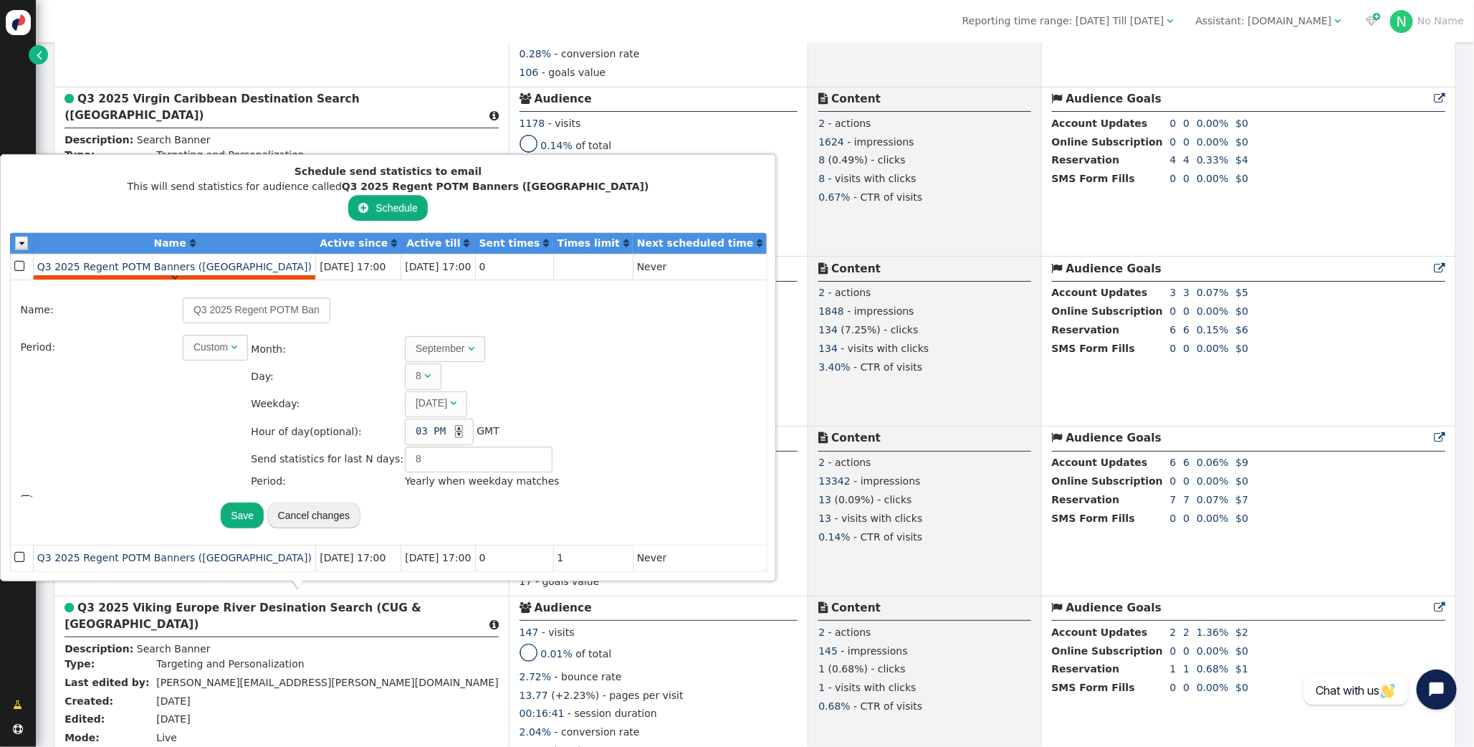
click at [305, 514] on button "Cancel changes" at bounding box center [313, 515] width 93 height 26
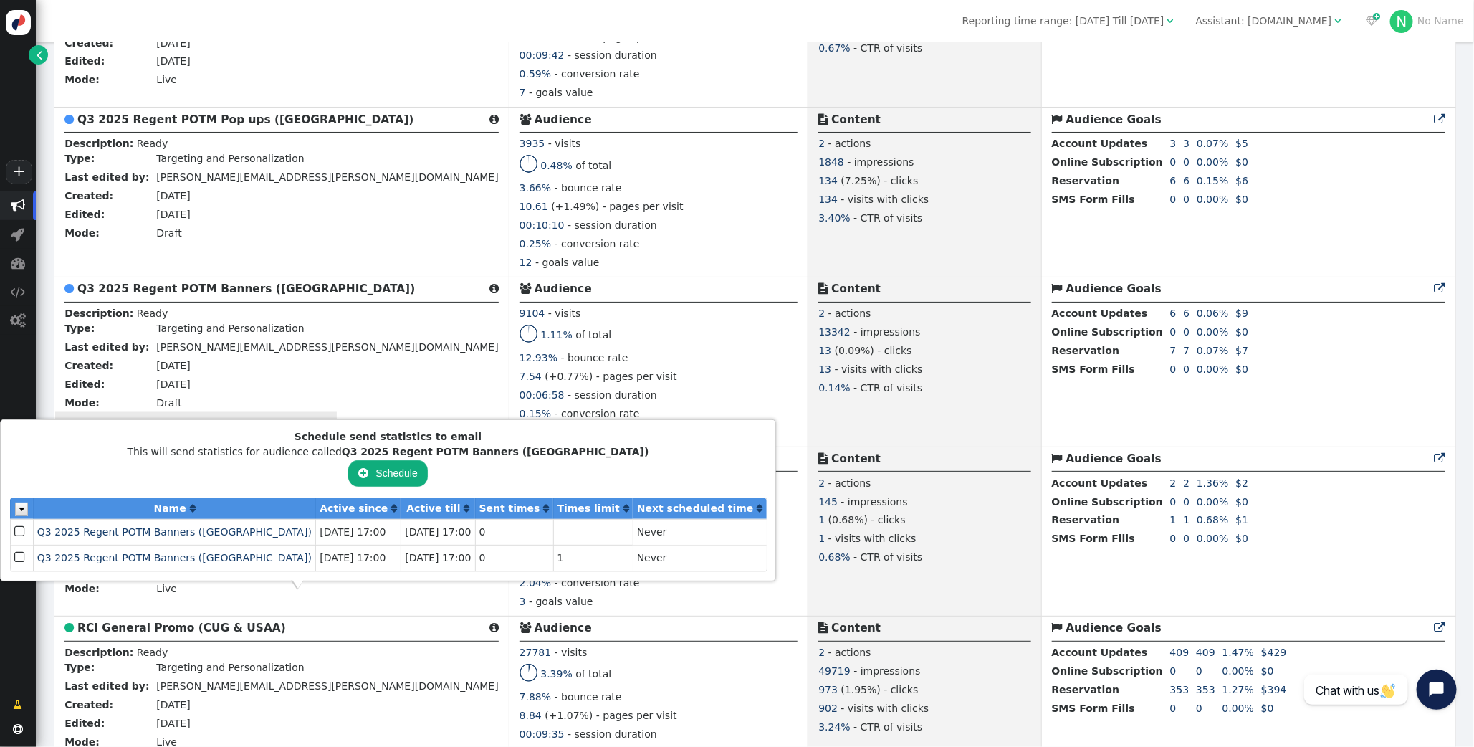
scroll to position [1154, 0]
click at [178, 553] on span "Q3 2025 Regent POTM Banners ([GEOGRAPHIC_DATA])" at bounding box center [174, 557] width 275 height 11
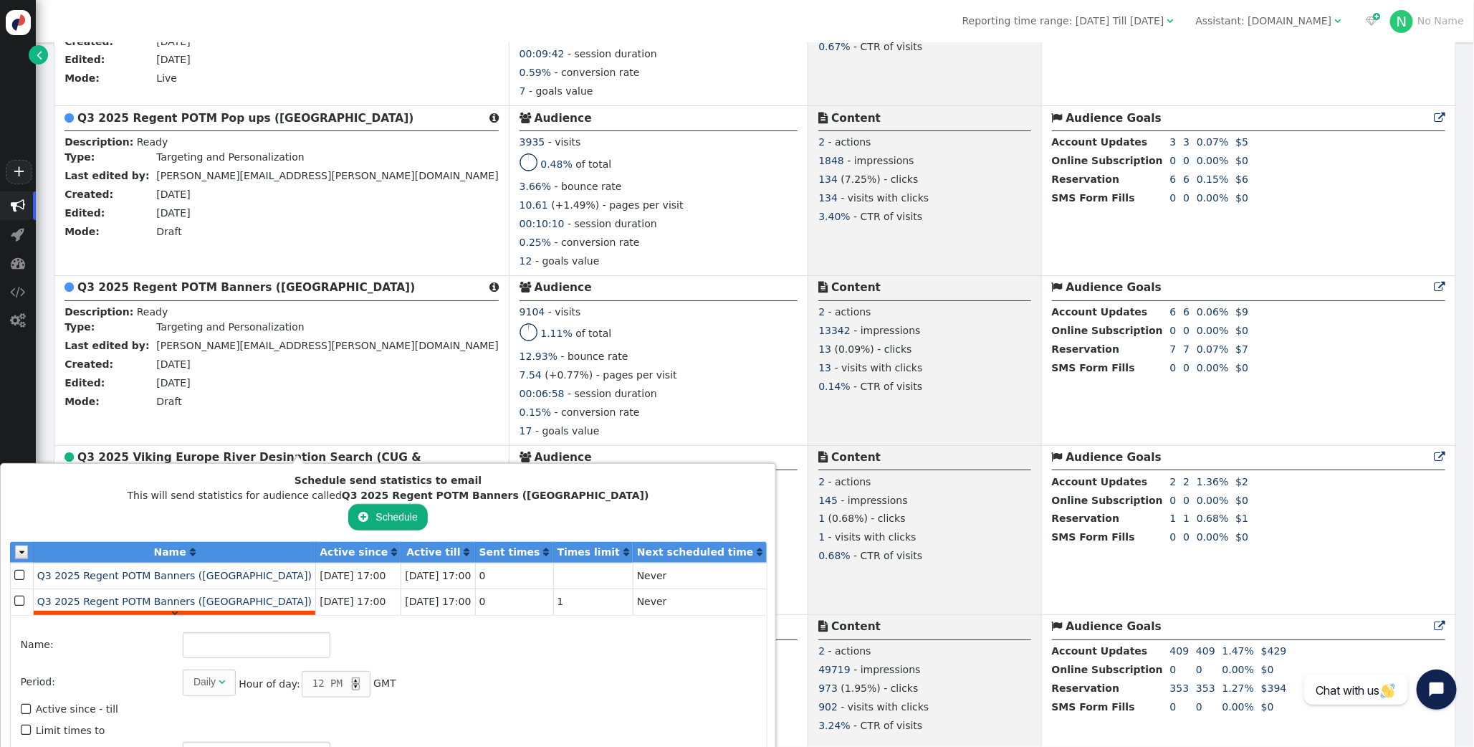
type input "Q3 2025 Regent POTM Banners ([GEOGRAPHIC_DATA])"
type input "1"
type input "[PERSON_NAME][EMAIL_ADDRESS][PERSON_NAME][DOMAIN_NAME]"
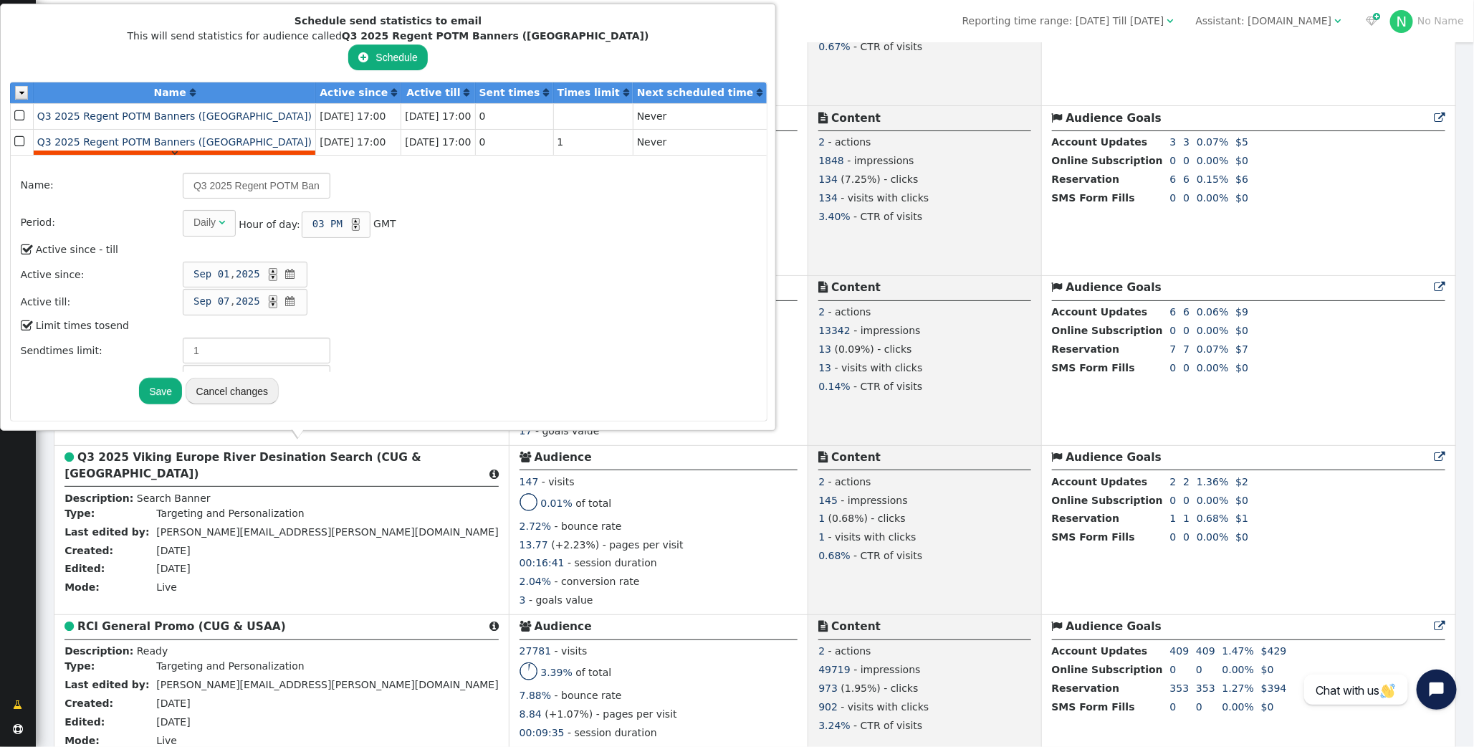
click at [27, 244] on span "" at bounding box center [27, 249] width 13 height 19
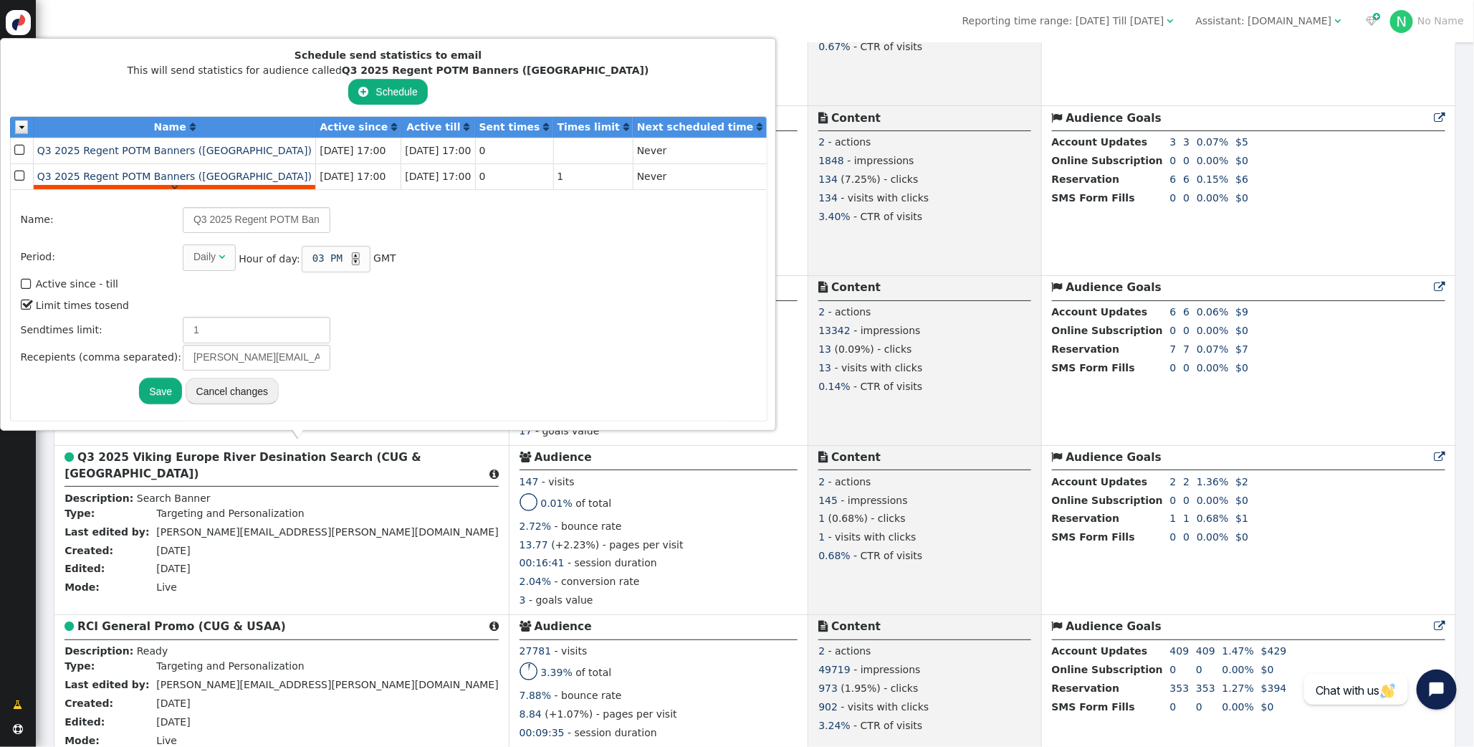
click at [352, 257] on div "▲" at bounding box center [356, 255] width 8 height 6
click at [143, 390] on button "Save" at bounding box center [160, 391] width 43 height 26
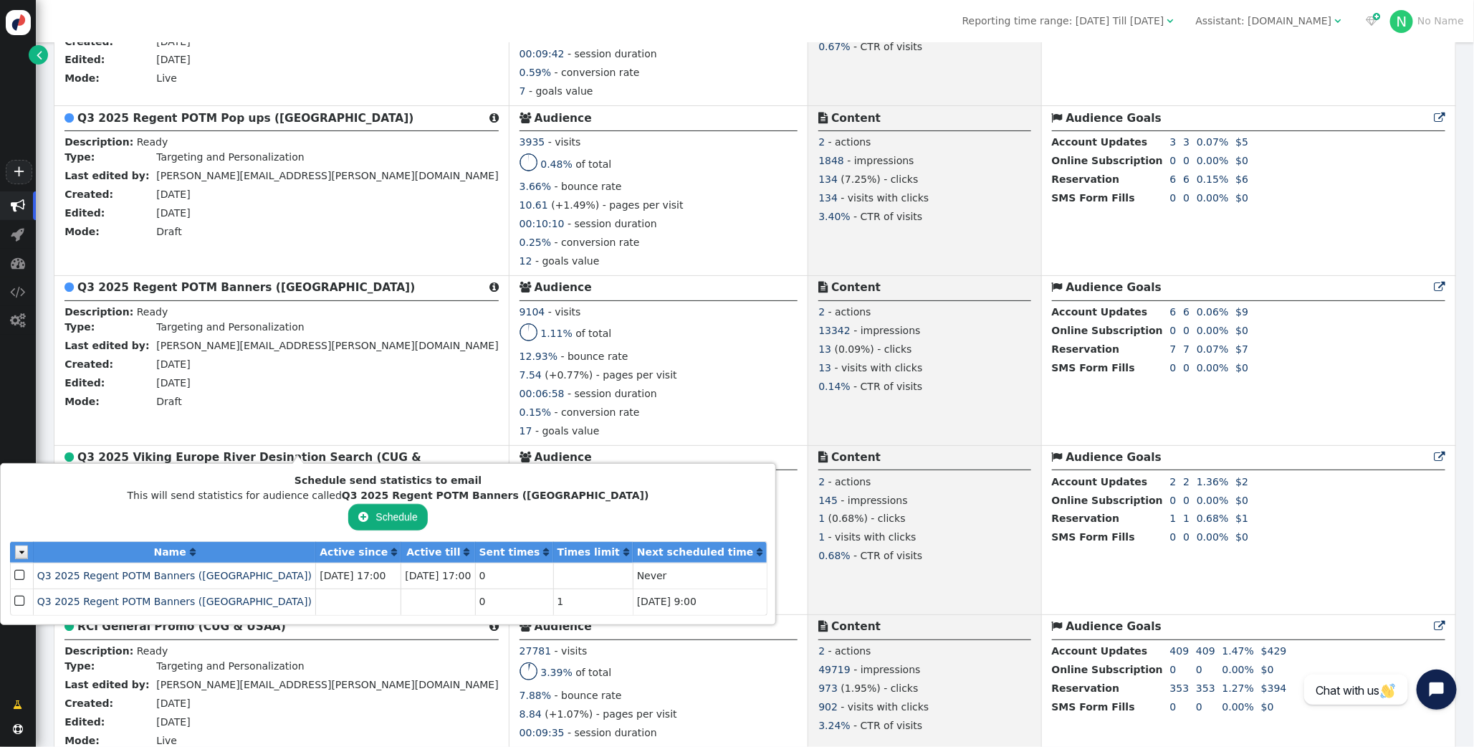
click at [18, 575] on span "" at bounding box center [20, 575] width 13 height 19
click at [171, 586] on span "" at bounding box center [174, 586] width 6 height 10
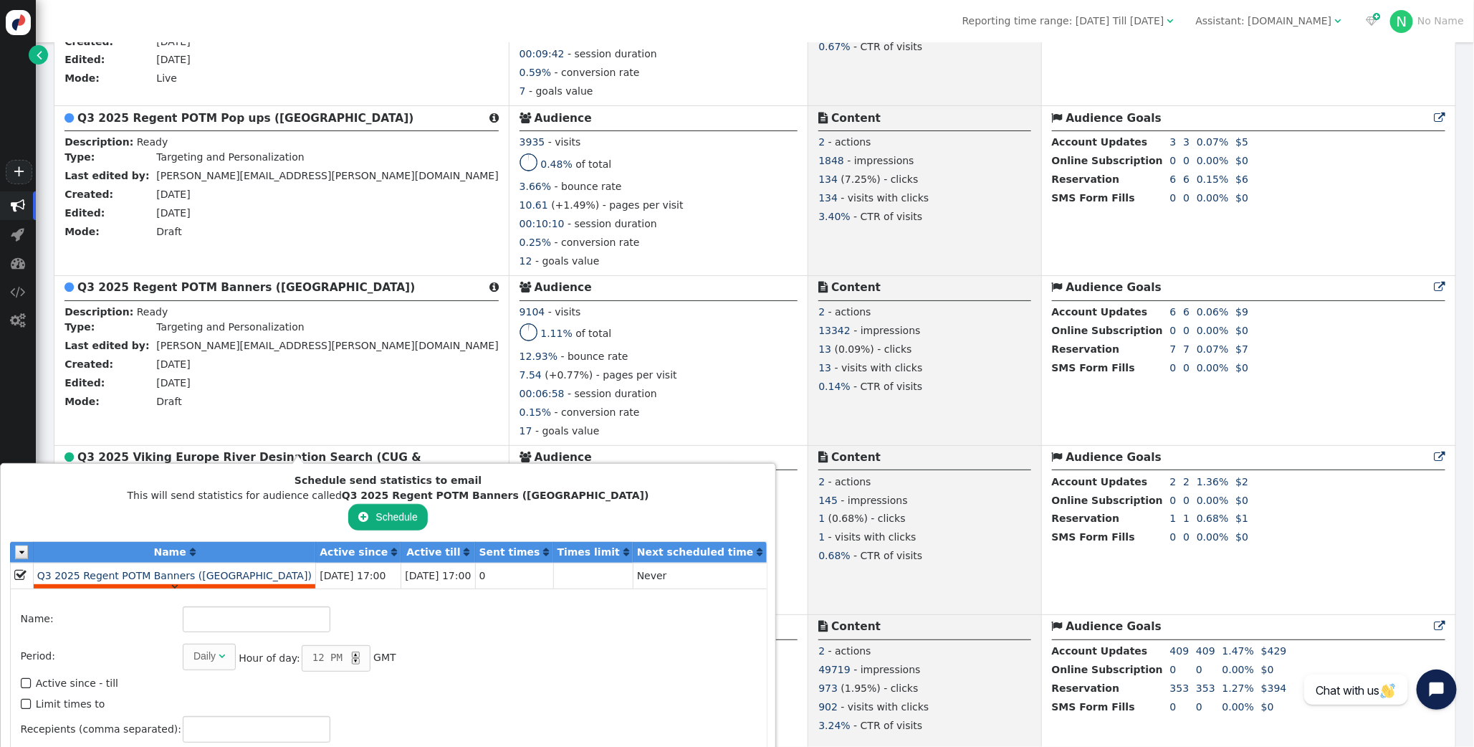
type input "Q3 2025 Regent POTM Banners ([GEOGRAPHIC_DATA])"
type input "8"
type input "[PERSON_NAME][EMAIL_ADDRESS][PERSON_NAME][DOMAIN_NAME]"
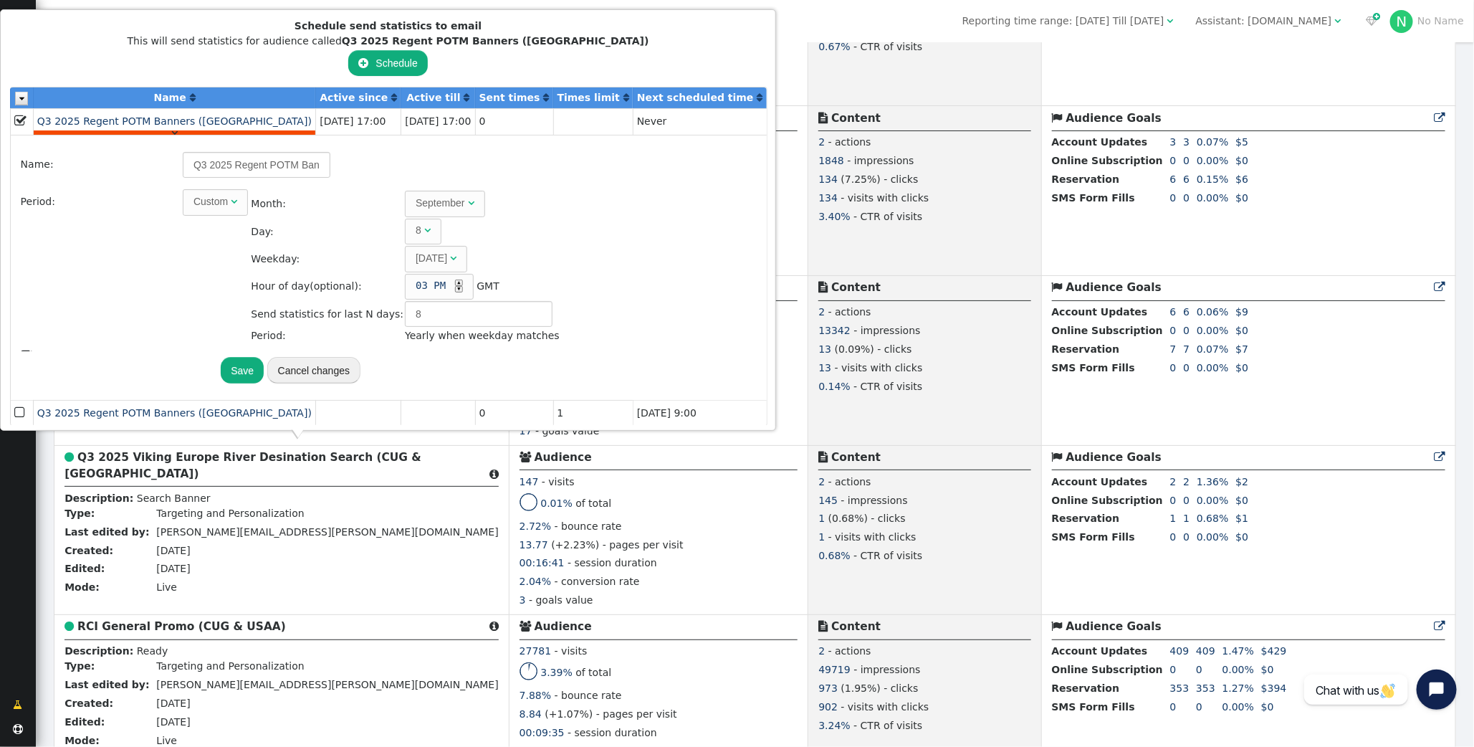
scroll to position [112, 0]
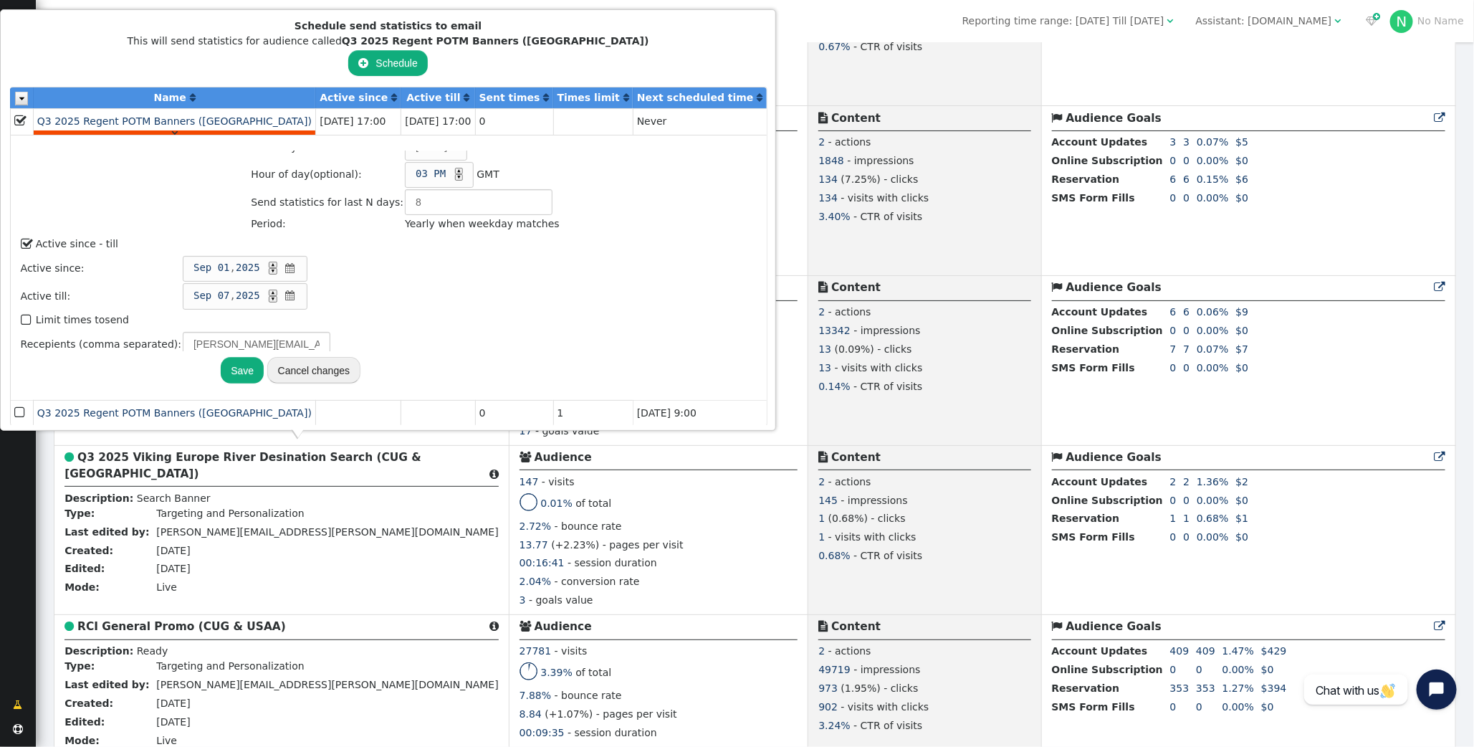
click at [29, 236] on span "" at bounding box center [27, 243] width 13 height 19
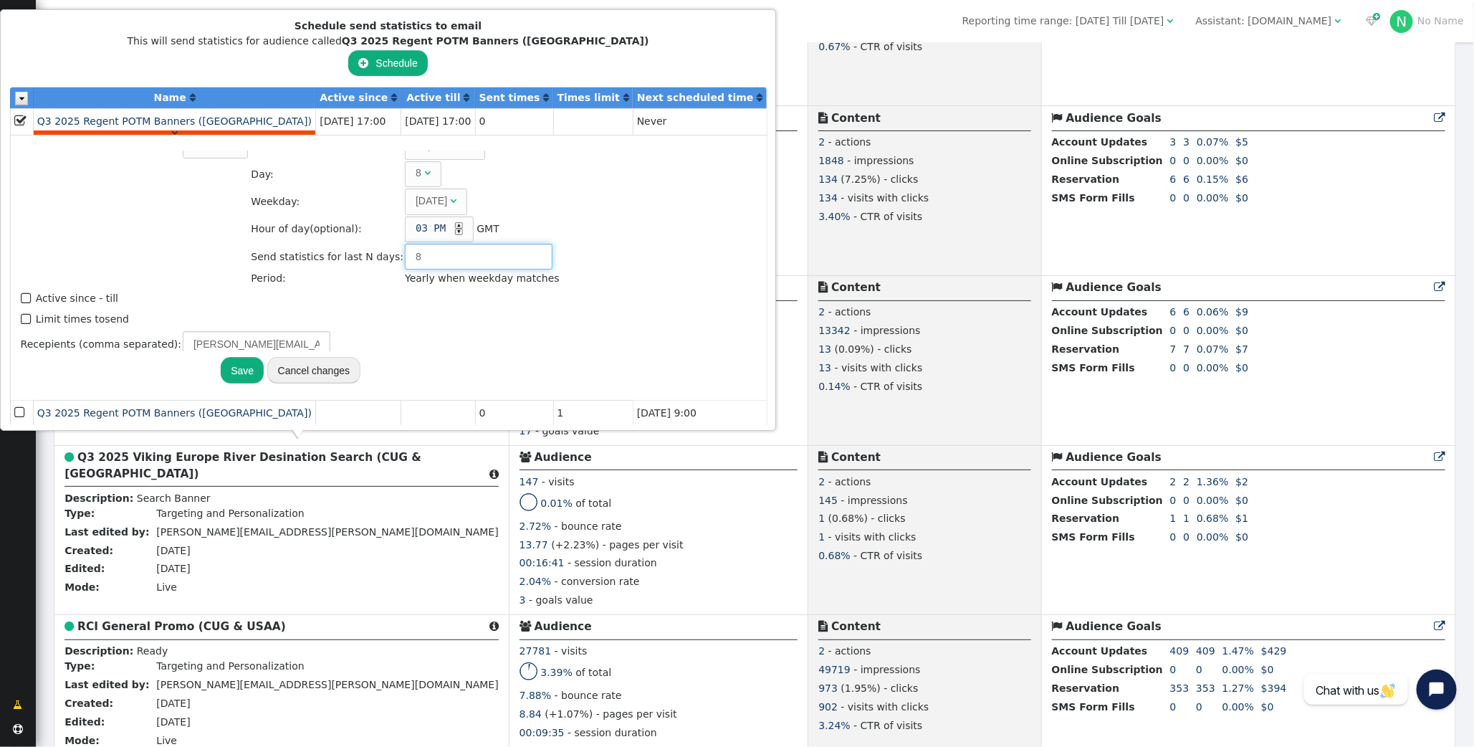
drag, startPoint x: 335, startPoint y: 250, endPoint x: 322, endPoint y: 249, distance: 12.9
click at [322, 249] on tr "Send statistics for last N days: 8" at bounding box center [405, 257] width 308 height 26
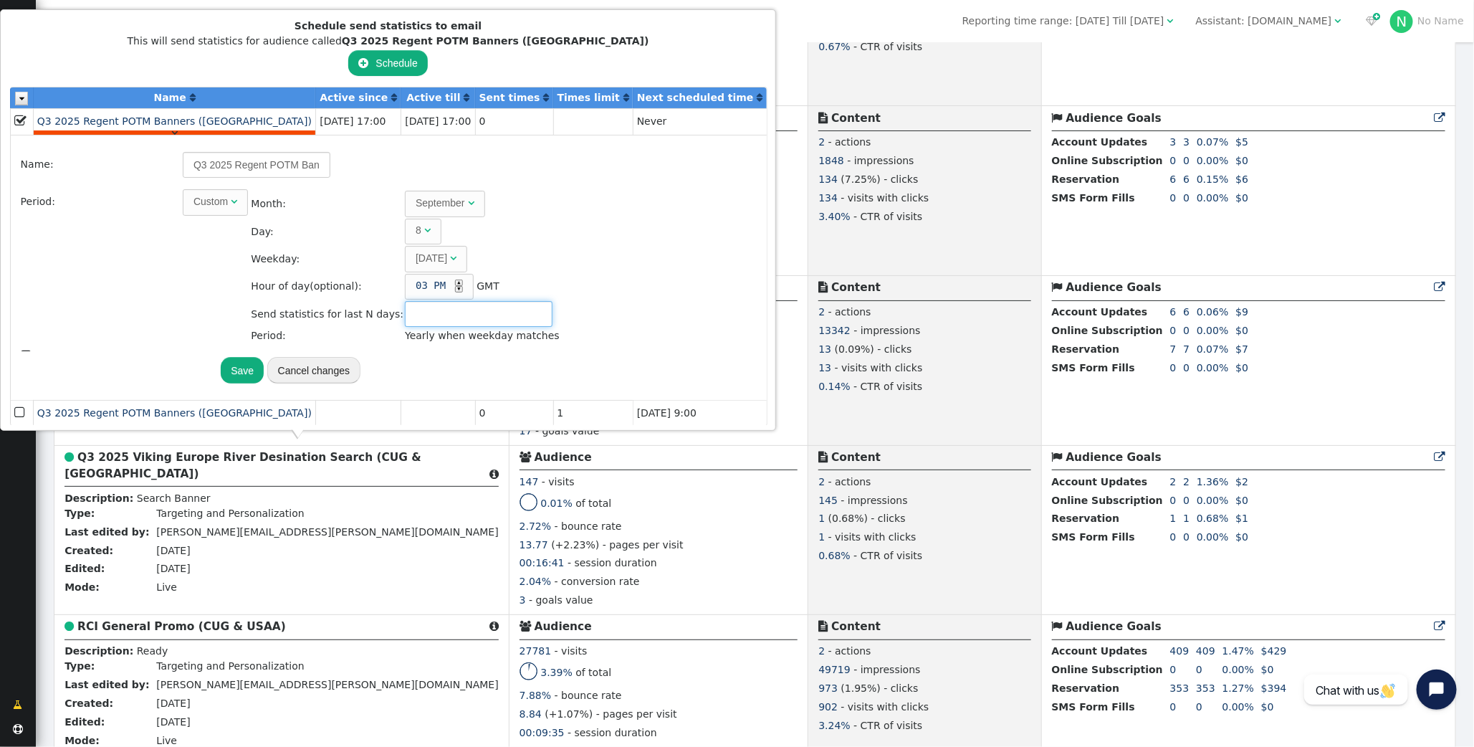
click at [424, 209] on div "September" at bounding box center [440, 203] width 49 height 15
click at [424, 234] on span "" at bounding box center [427, 230] width 6 height 10
click at [450, 256] on span "" at bounding box center [453, 258] width 6 height 10
click at [530, 243] on div "Name: Q3 2025 Regent POTM Banners (USAA) Period: Custom  Month: Any month  Da…" at bounding box center [287, 268] width 547 height 244
click at [848, 166] on span "- impressions" at bounding box center [881, 160] width 67 height 11
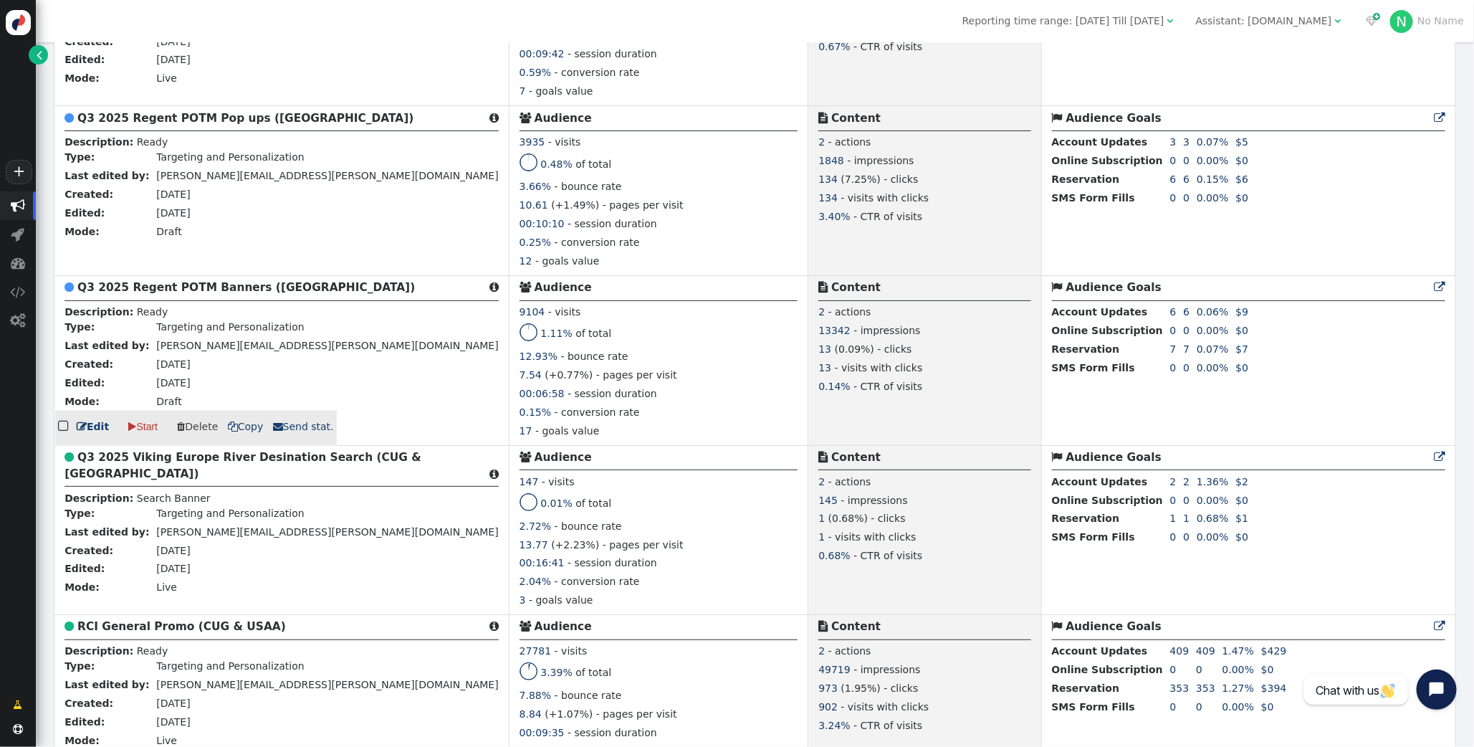
click at [179, 294] on b "Q3 2025 Regent POTM Banners (USAA)" at bounding box center [246, 287] width 338 height 13
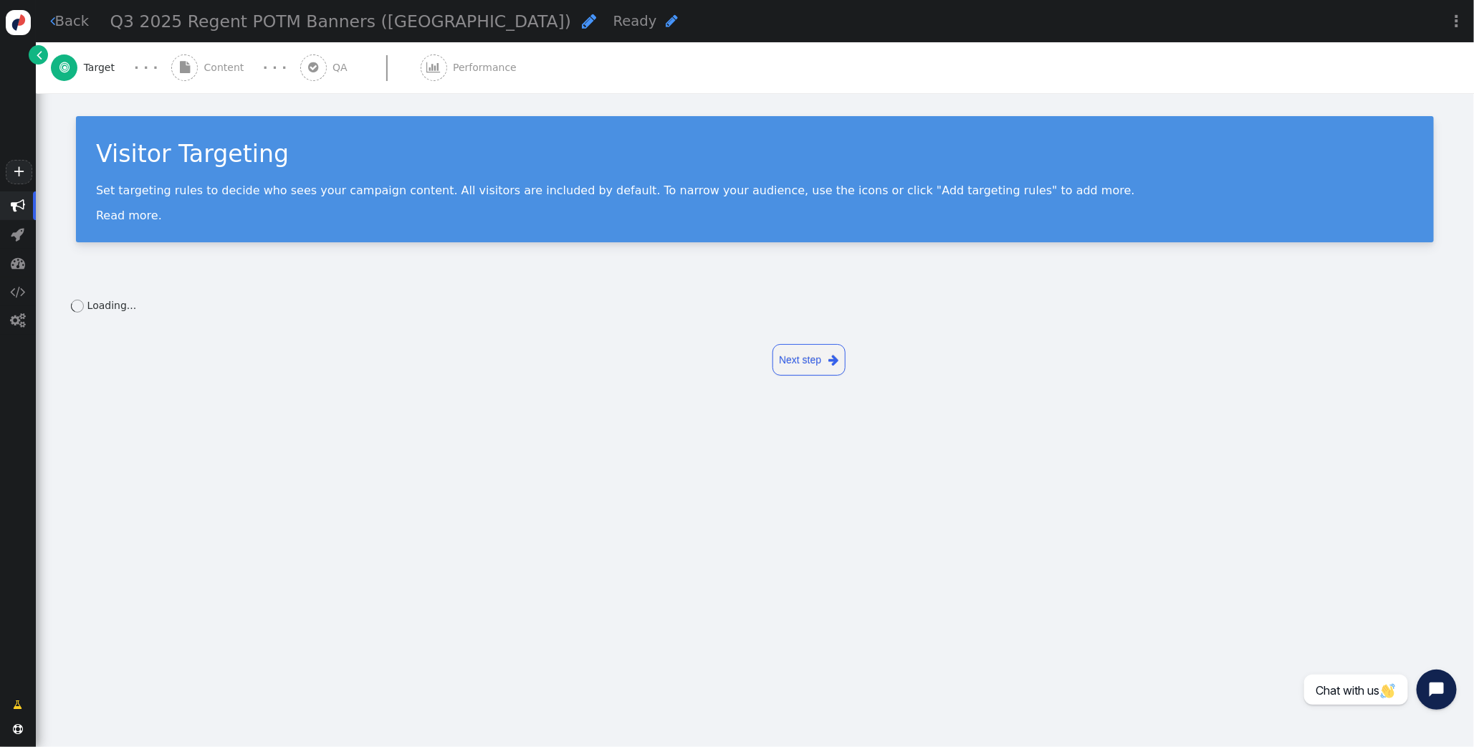
click at [453, 65] on span "Performance" at bounding box center [488, 67] width 70 height 15
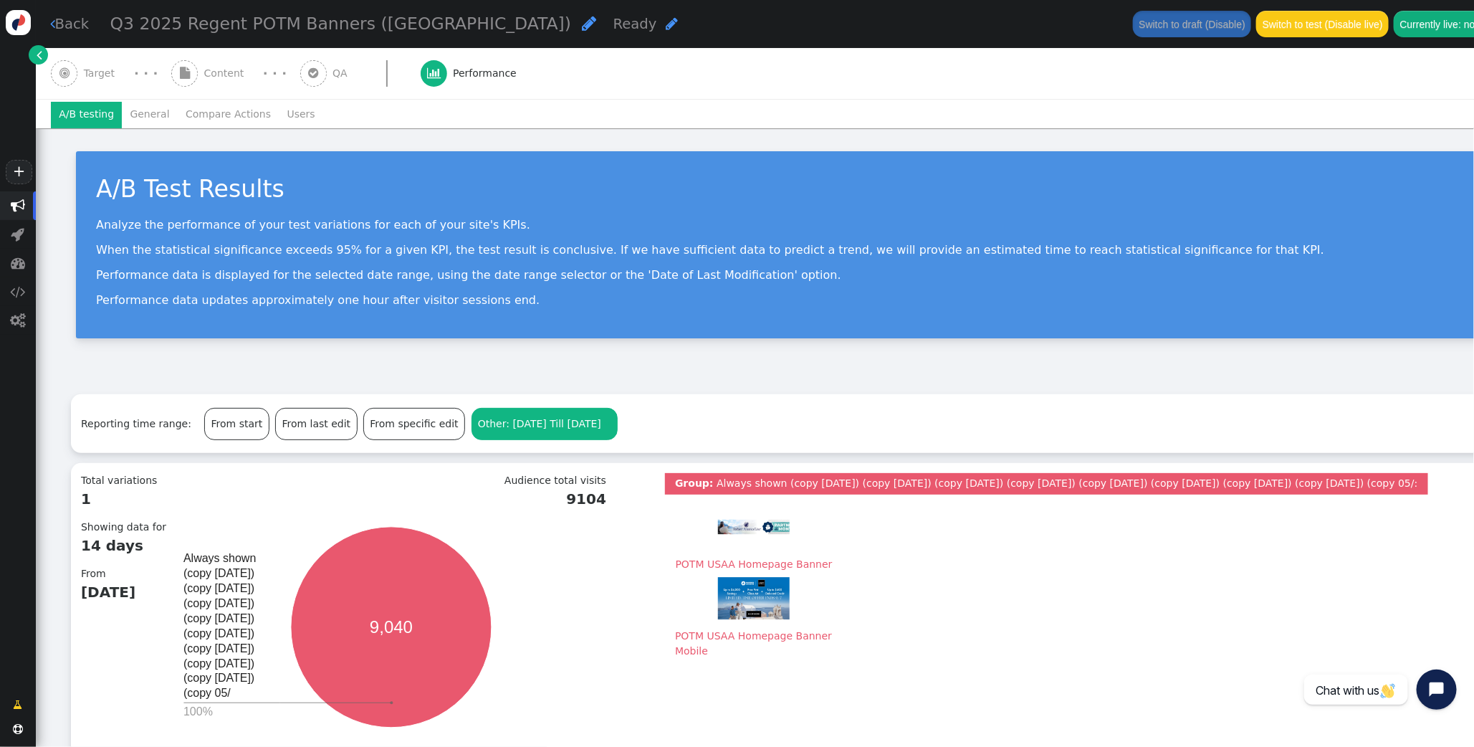
drag, startPoint x: 143, startPoint y: 114, endPoint x: 335, endPoint y: 134, distance: 193.9
click at [143, 114] on li "General" at bounding box center [150, 115] width 56 height 26
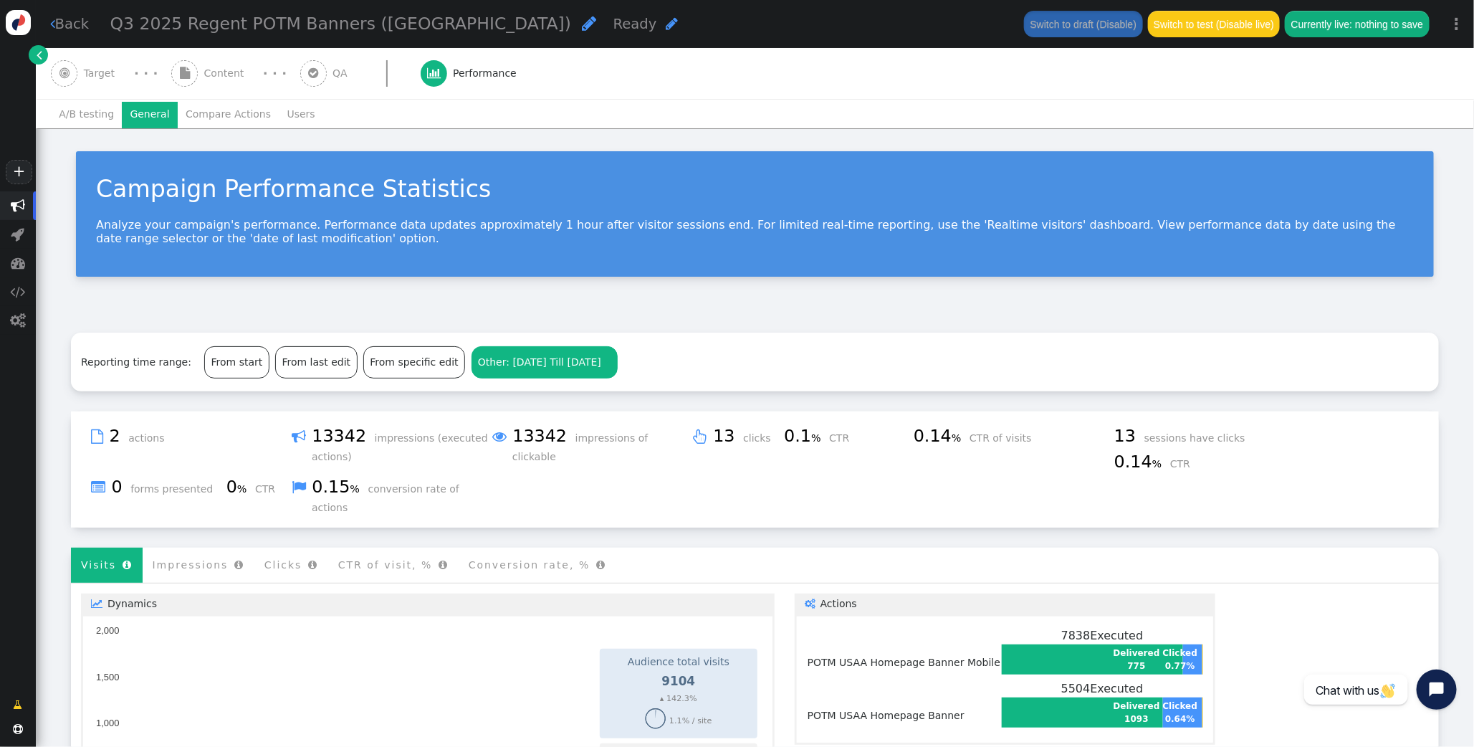
scroll to position [778, 0]
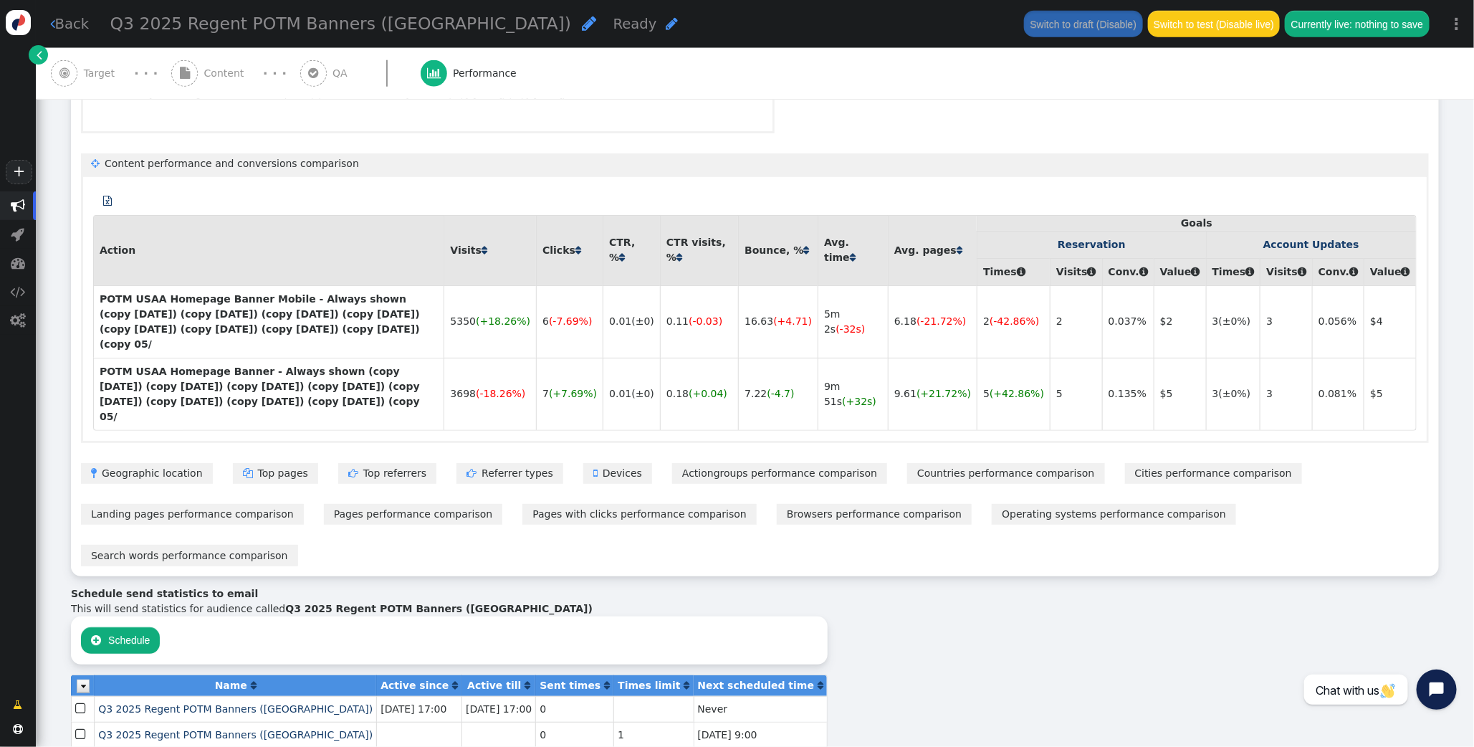
click at [77, 699] on span "" at bounding box center [81, 708] width 13 height 19
click at [123, 703] on span "Q3 2025 Regent POTM Banners (USAA)" at bounding box center [235, 708] width 275 height 11
type input "Q3 2025 Regent POTM Banners (USAA)"
type input "8"
type input "[PERSON_NAME][EMAIL_ADDRESS][PERSON_NAME][DOMAIN_NAME]"
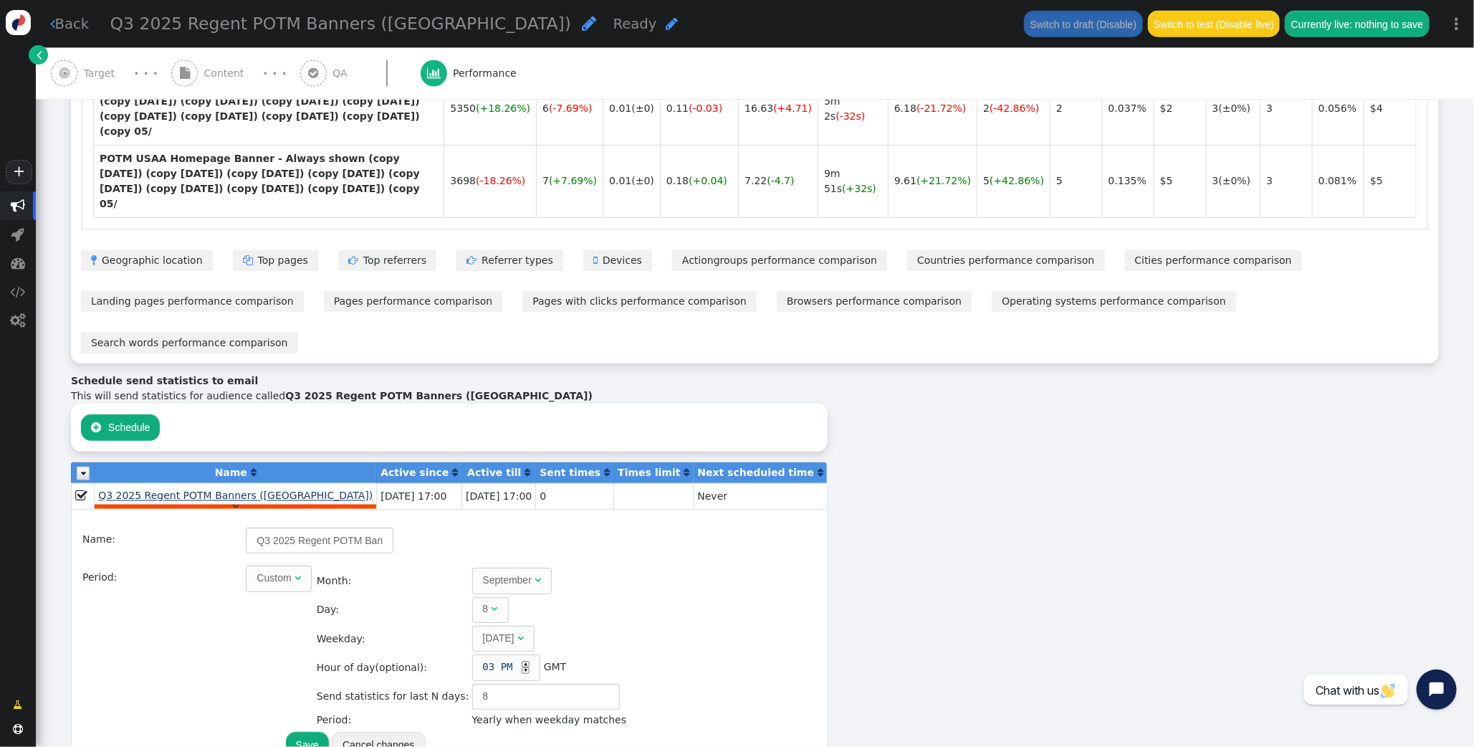
scroll to position [989, 0]
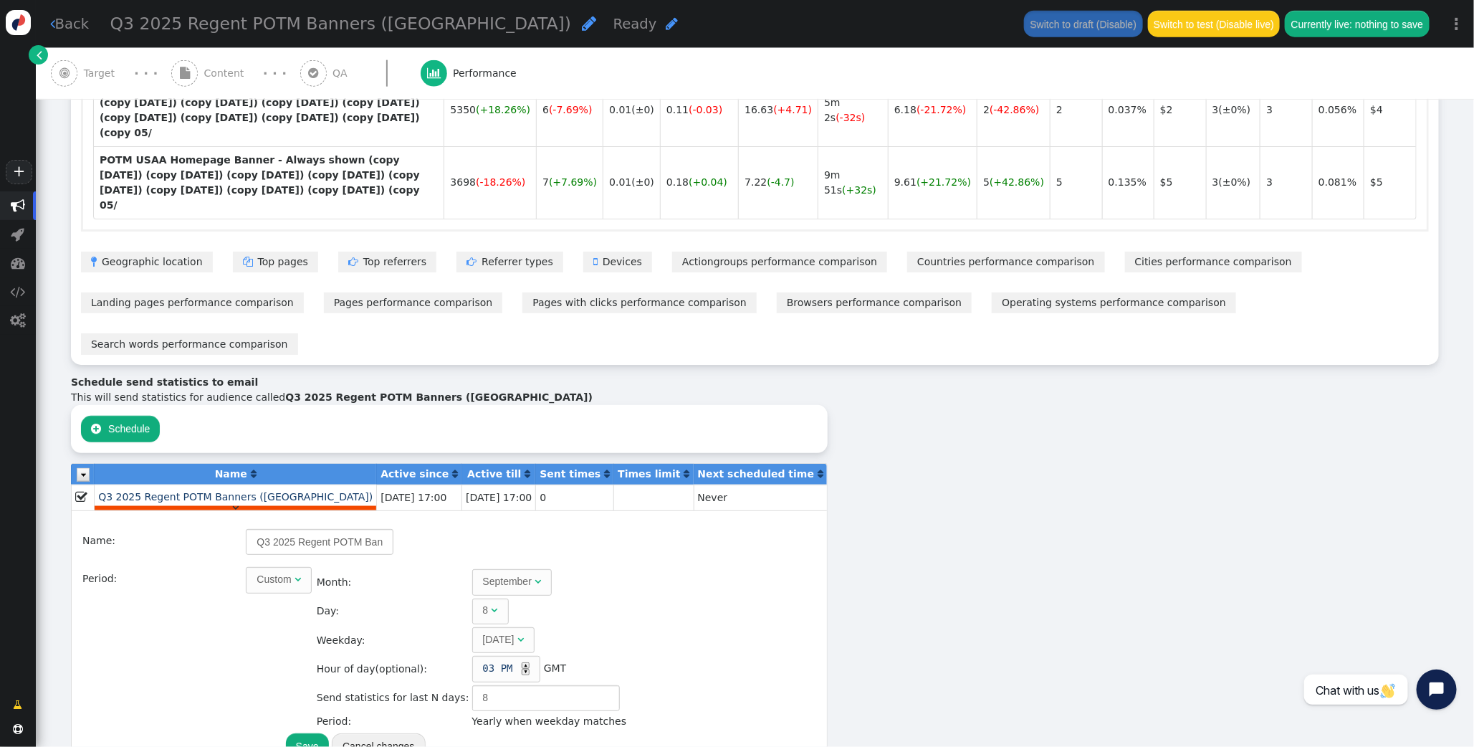
click at [392, 733] on button "Cancel changes" at bounding box center [378, 746] width 93 height 26
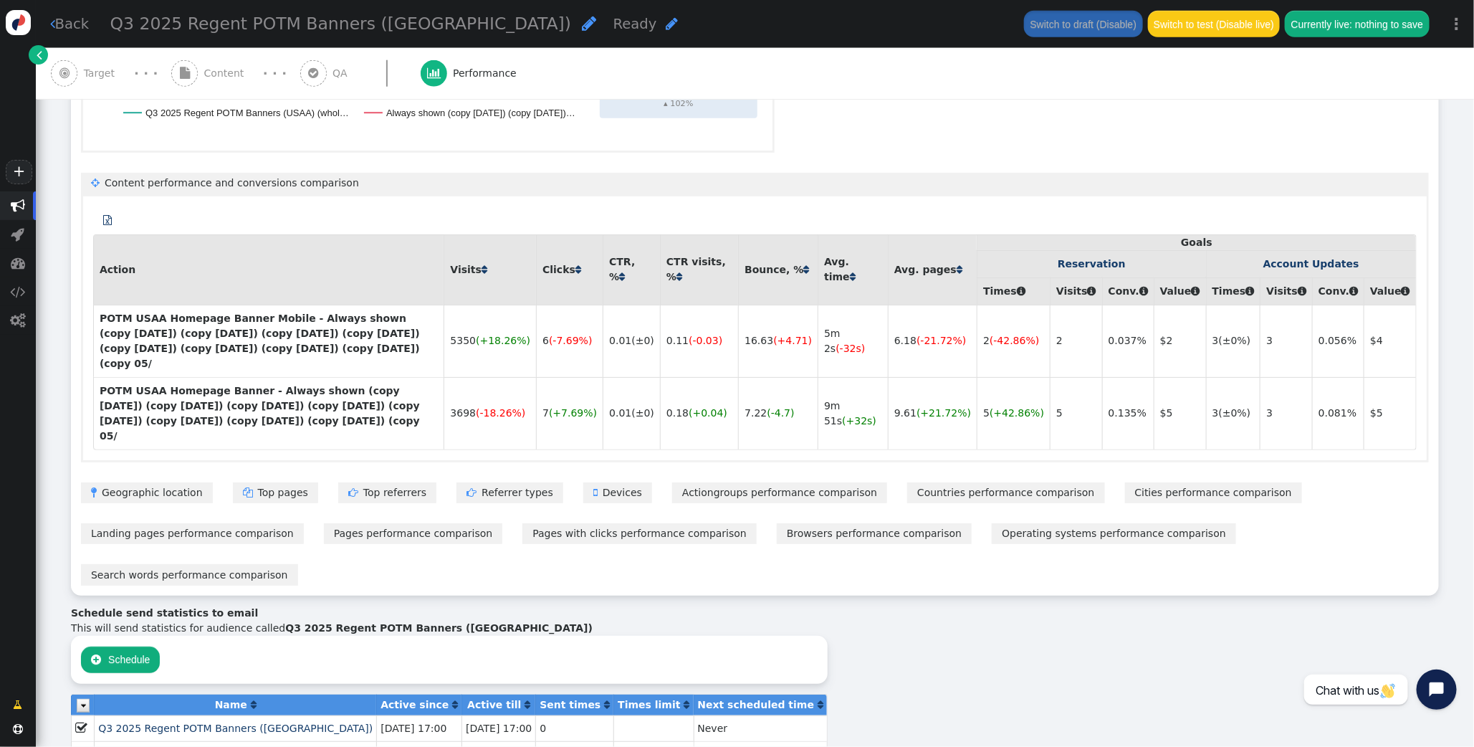
scroll to position [758, 0]
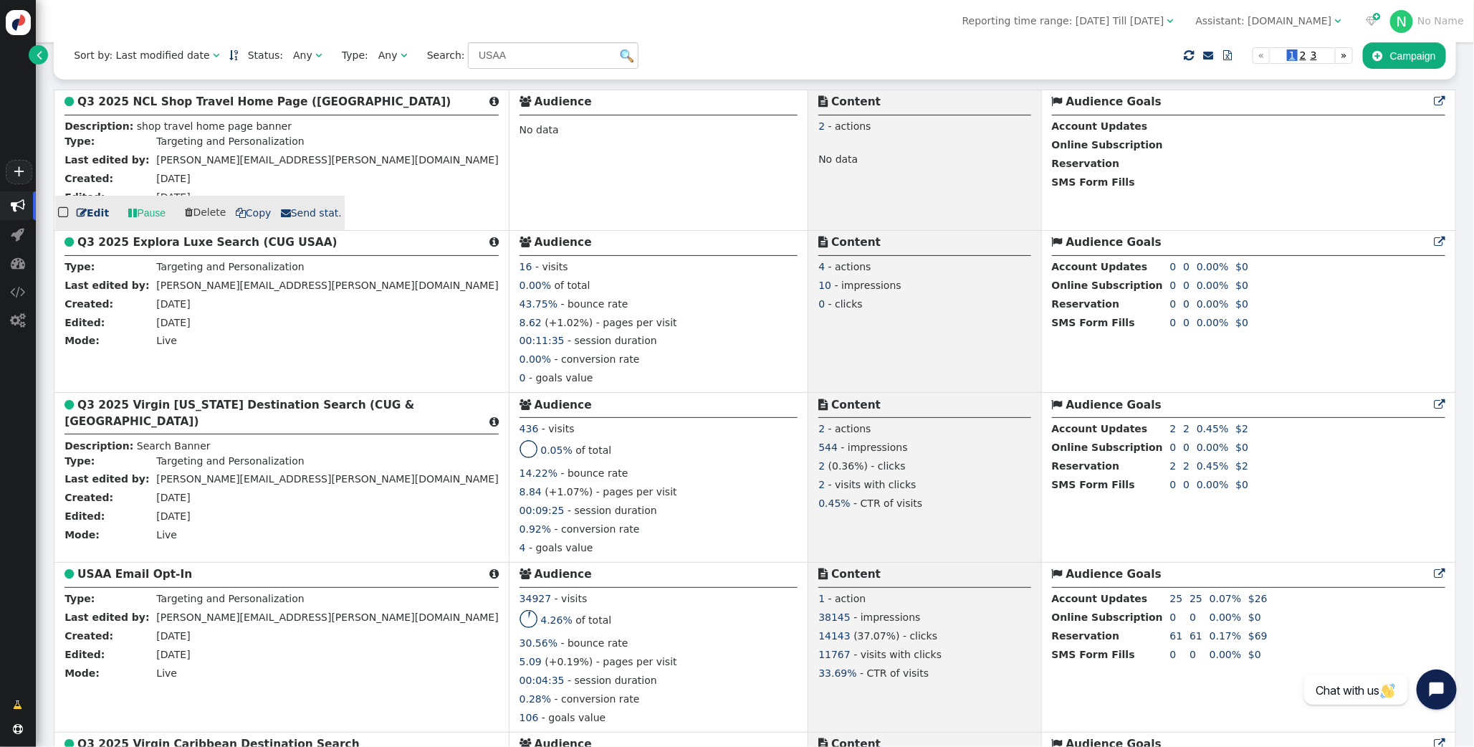
scroll to position [366, 0]
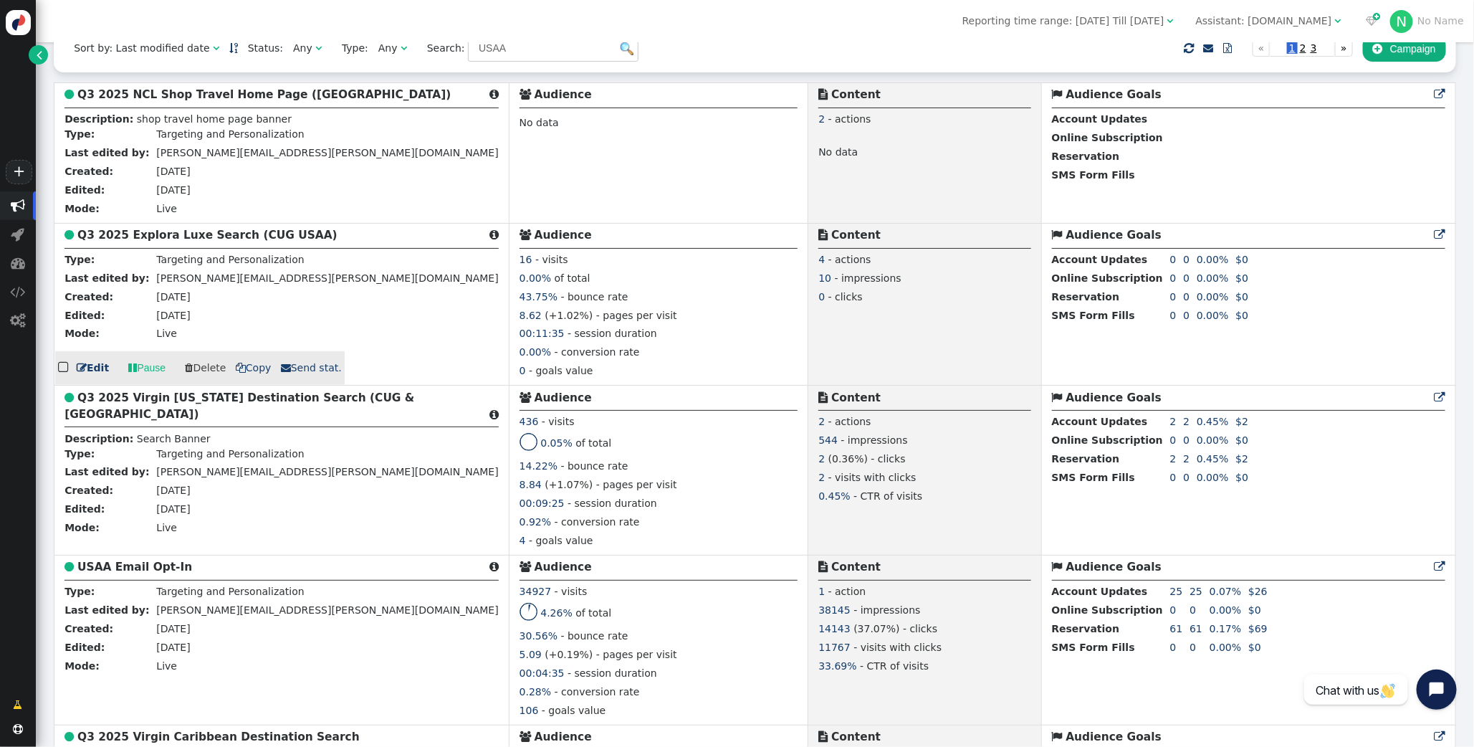
click at [191, 242] on b "Q3 2025 Explora Luxe Search (CUG USAA)" at bounding box center [207, 235] width 260 height 13
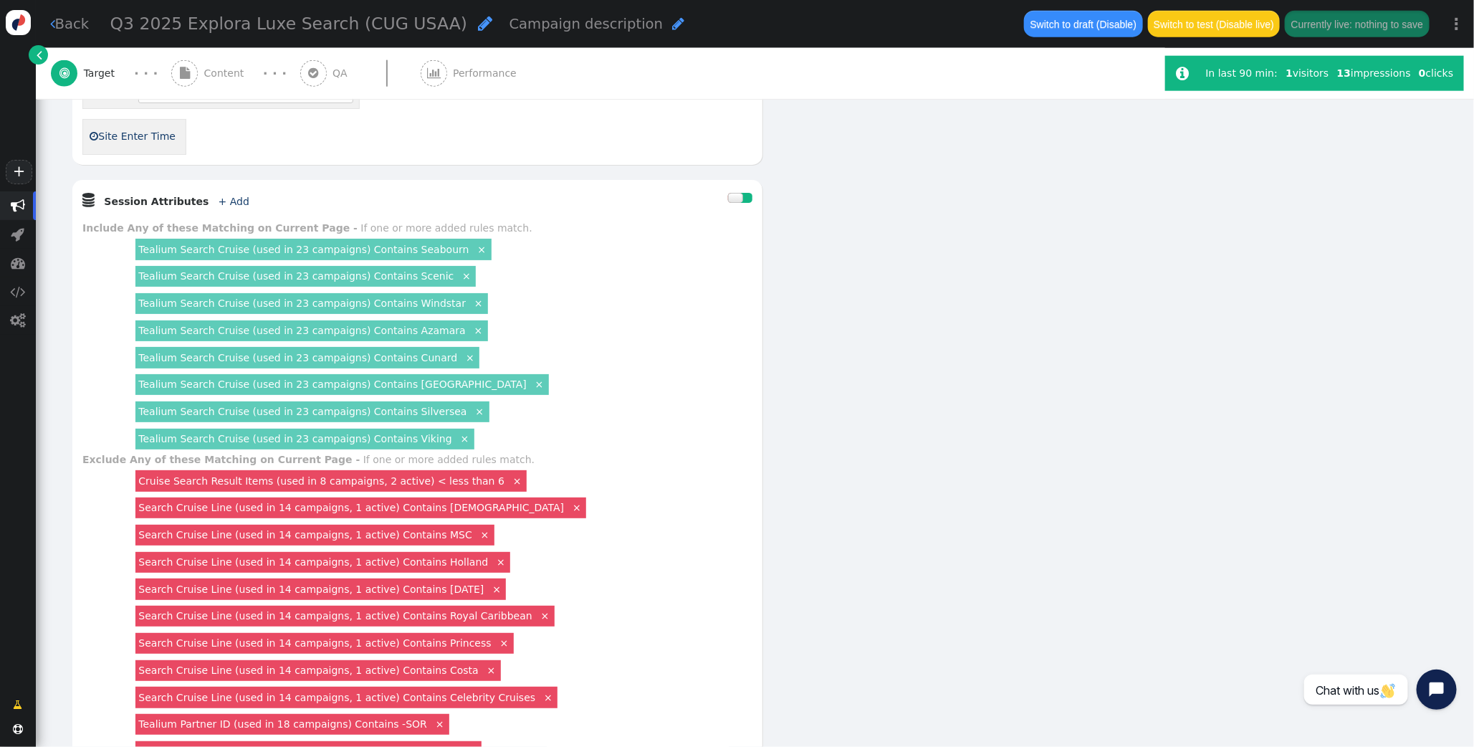
scroll to position [921, 0]
click at [472, 310] on link "×" at bounding box center [478, 303] width 13 height 13
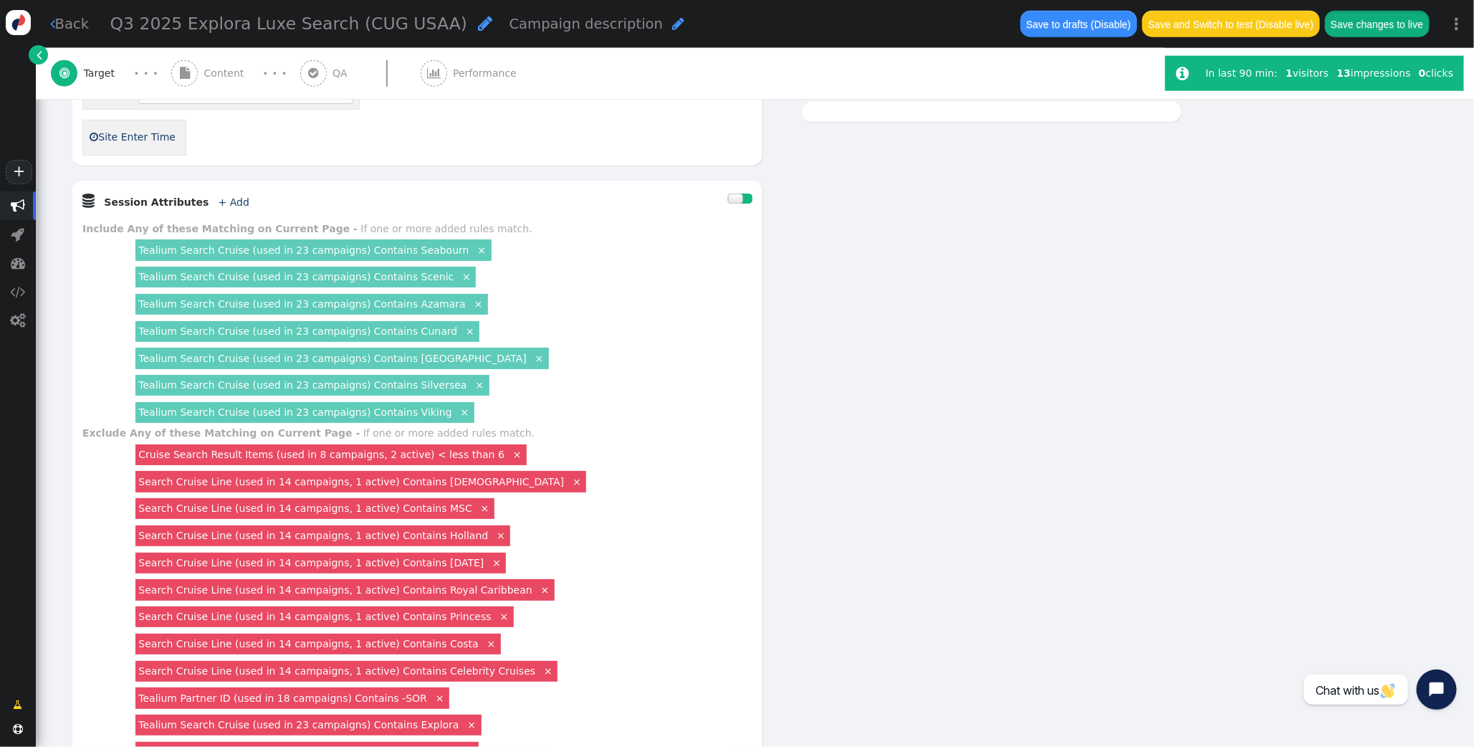
click at [1348, 22] on button "Save changes to live" at bounding box center [1377, 24] width 105 height 26
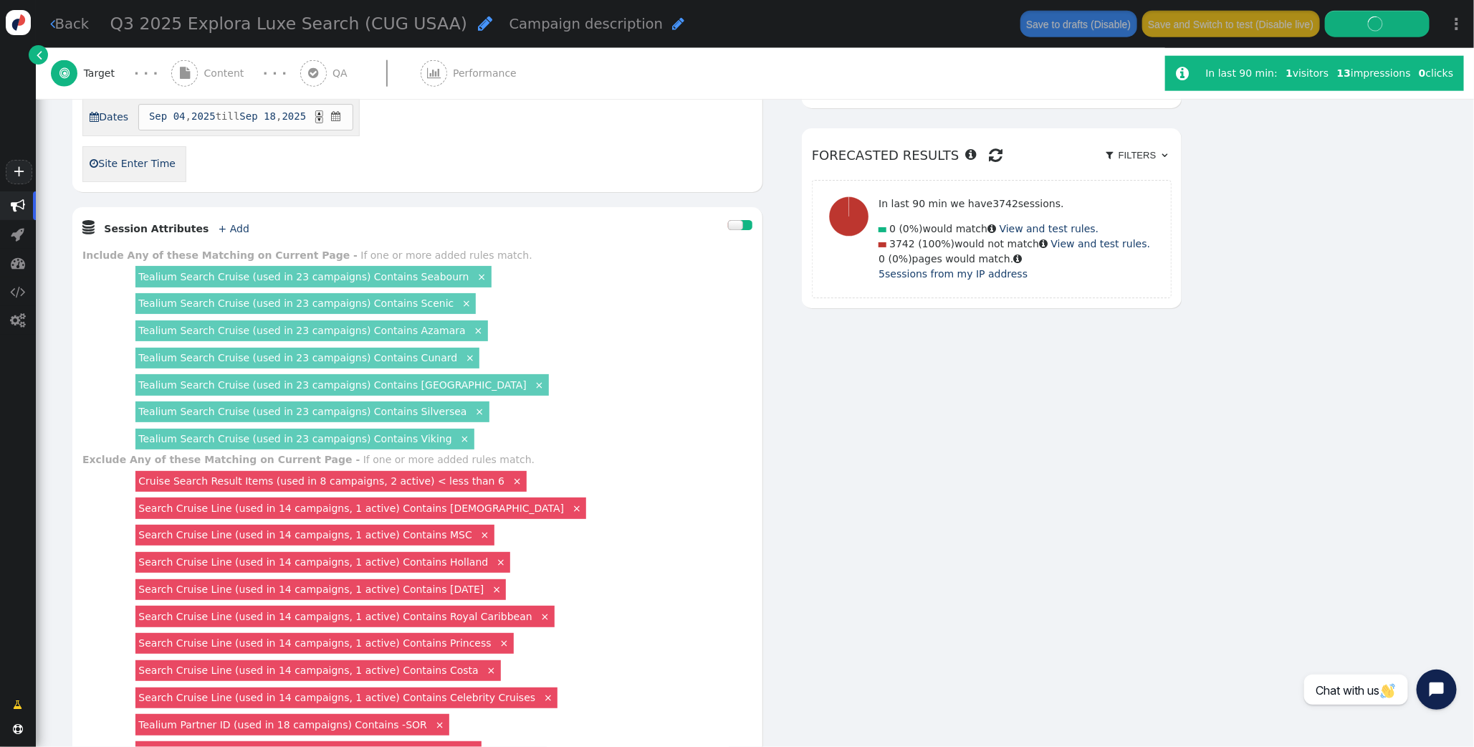
scroll to position [887, 0]
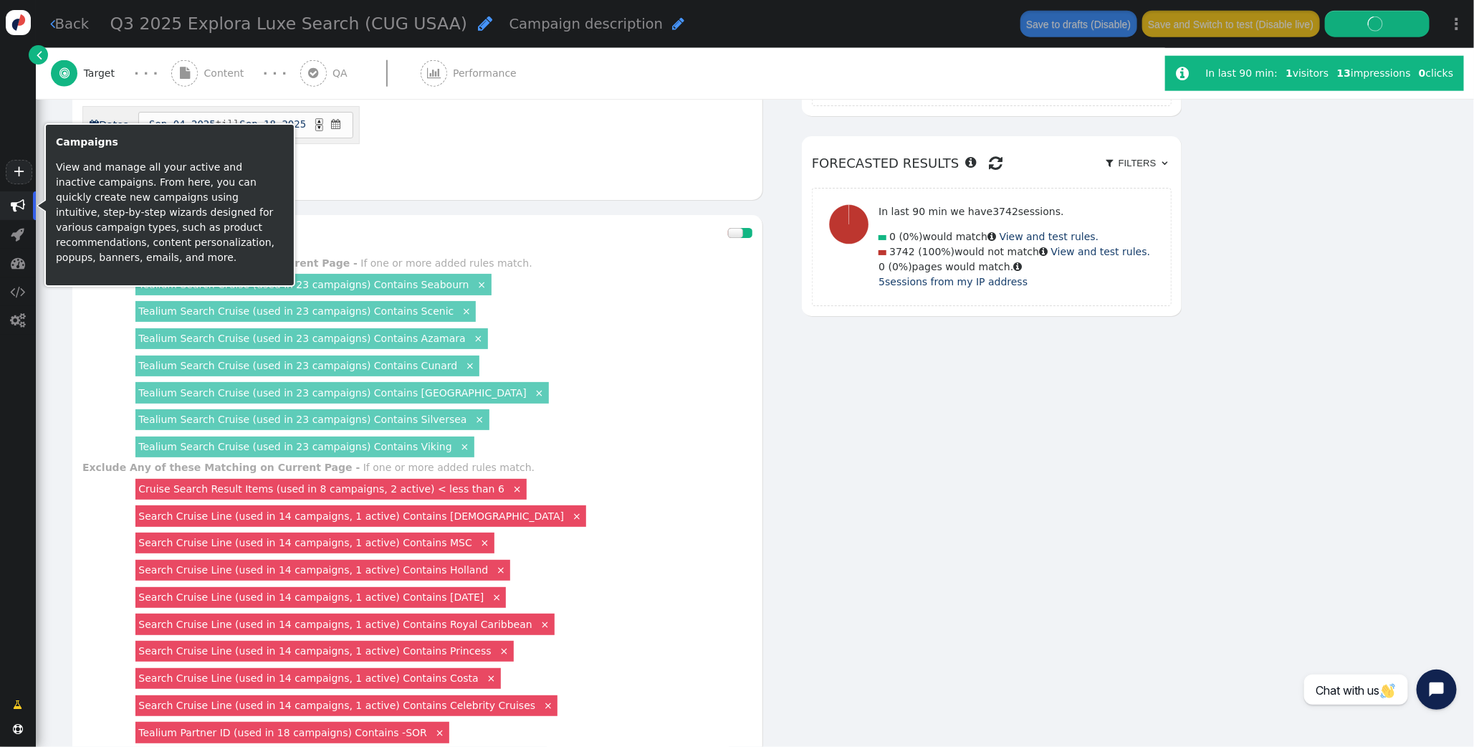
click at [17, 204] on span "" at bounding box center [18, 206] width 14 height 14
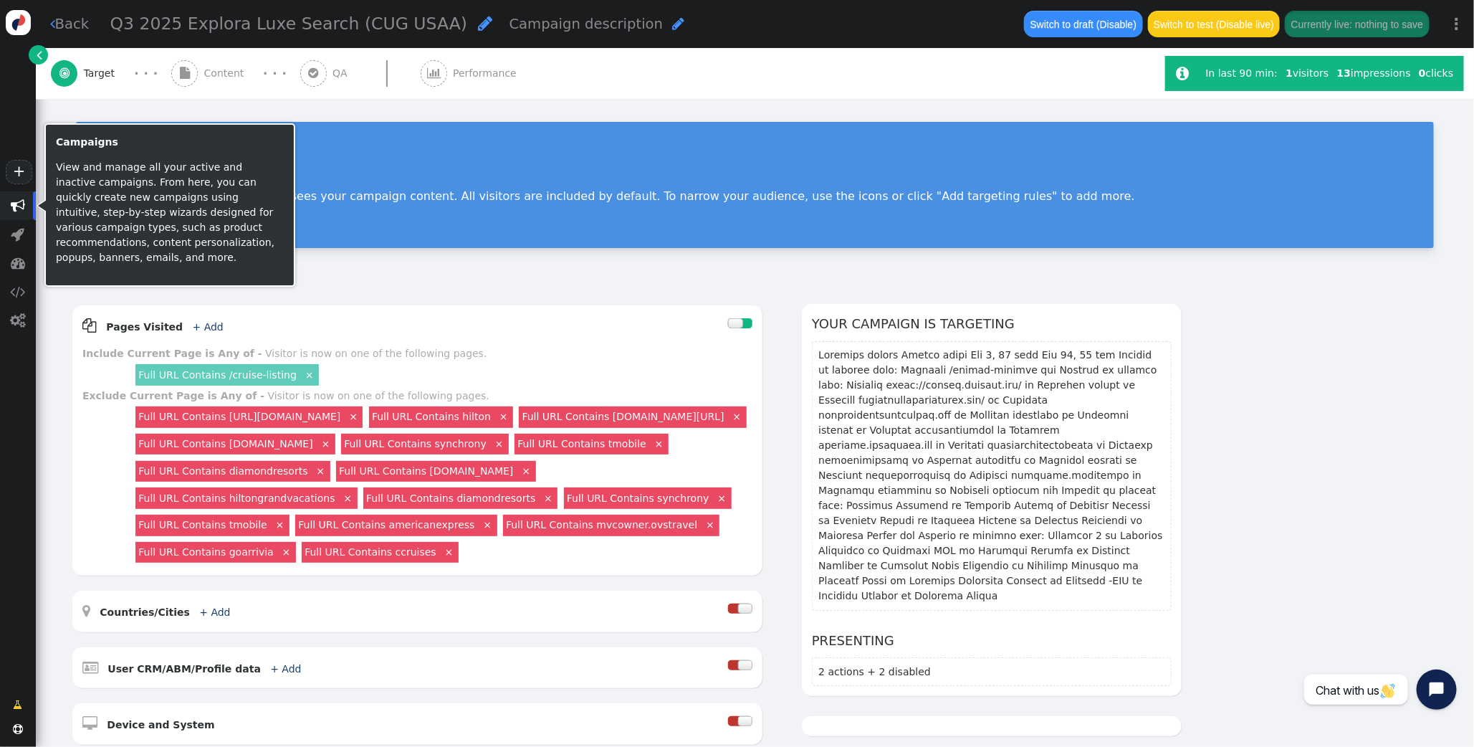
click at [26, 201] on span "" at bounding box center [18, 205] width 36 height 29
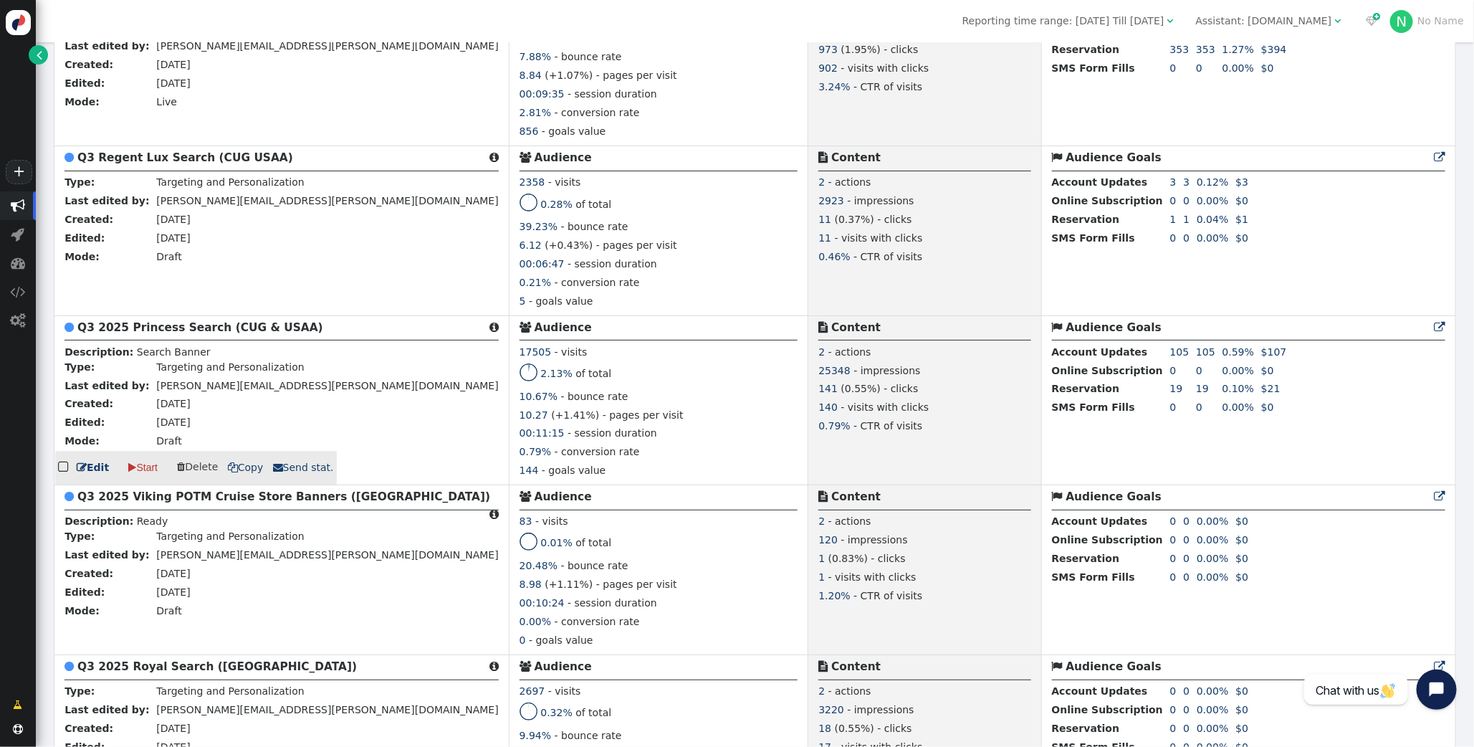
scroll to position [1785, 0]
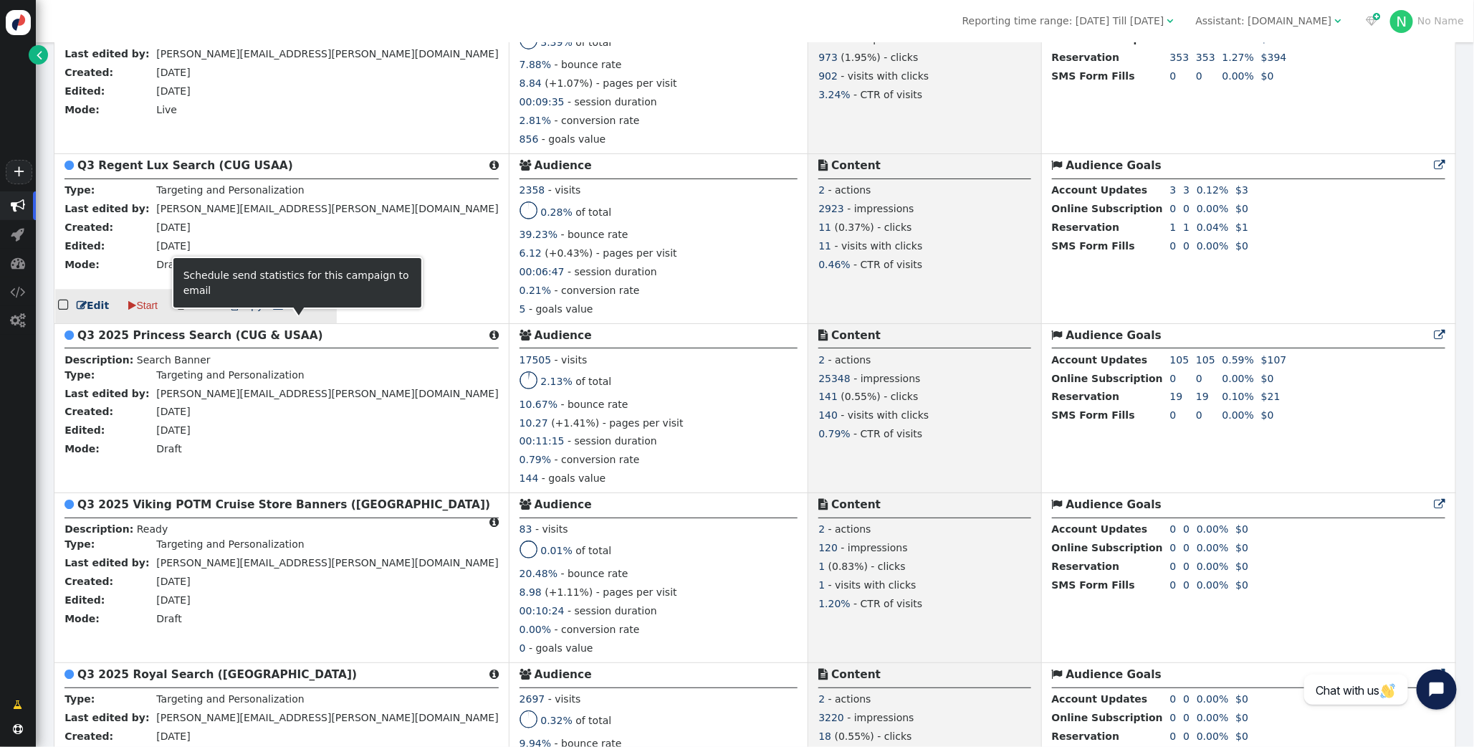
click at [292, 311] on span " Send stat." at bounding box center [303, 305] width 61 height 11
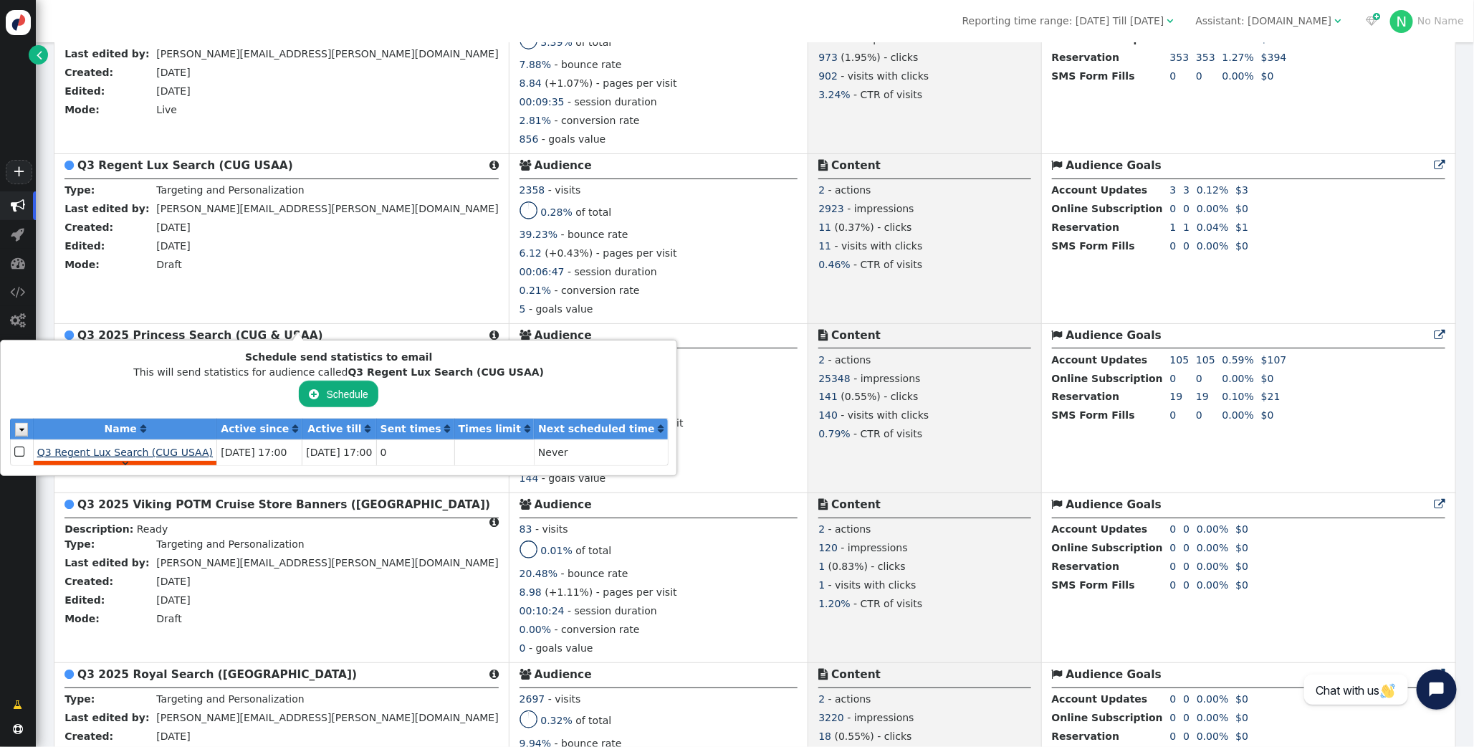
click at [54, 450] on span "Q3 Regent Lux Search (CUG USAA)" at bounding box center [125, 452] width 176 height 11
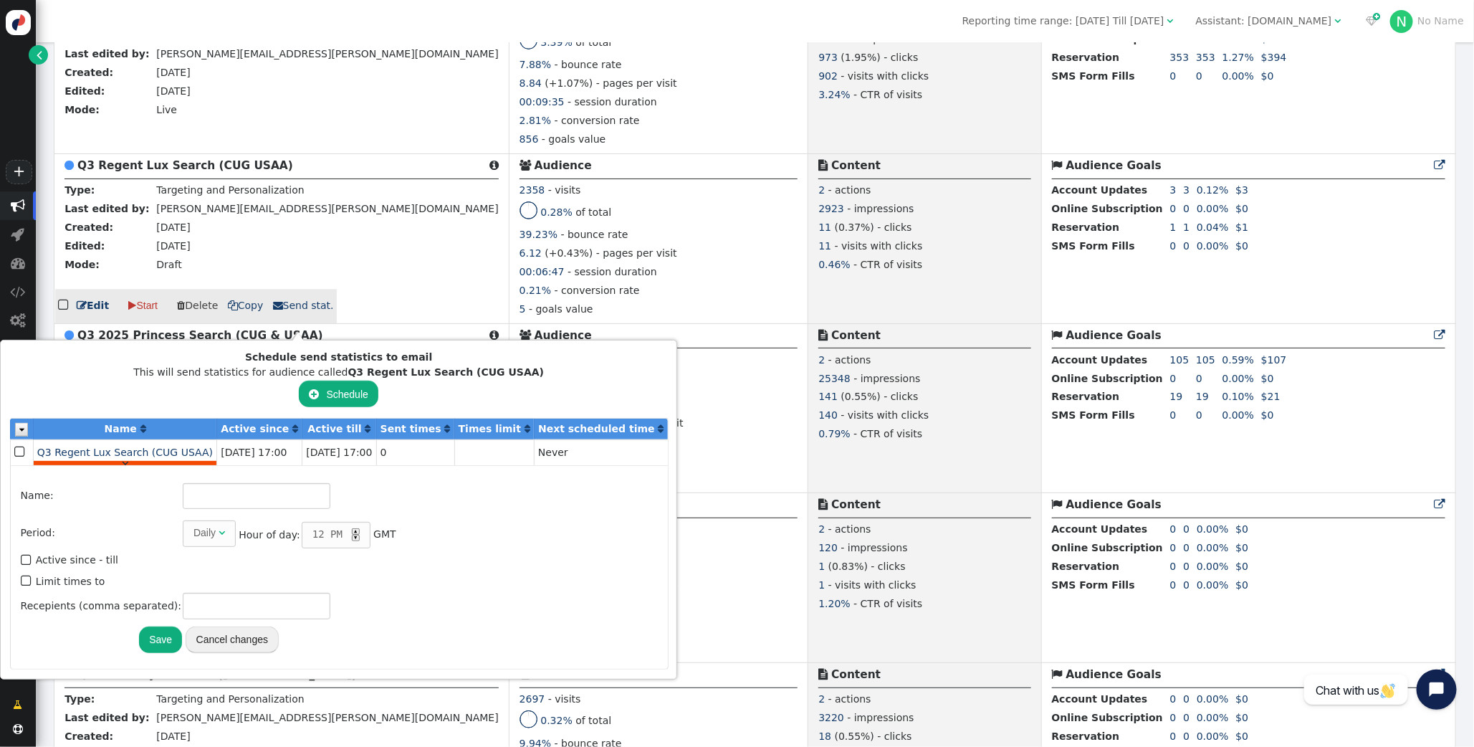
type input "Q3 Regent Lux Search (CUG USAA)"
type input "18"
type input "[PERSON_NAME][EMAIL_ADDRESS][PERSON_NAME][DOMAIN_NAME]"
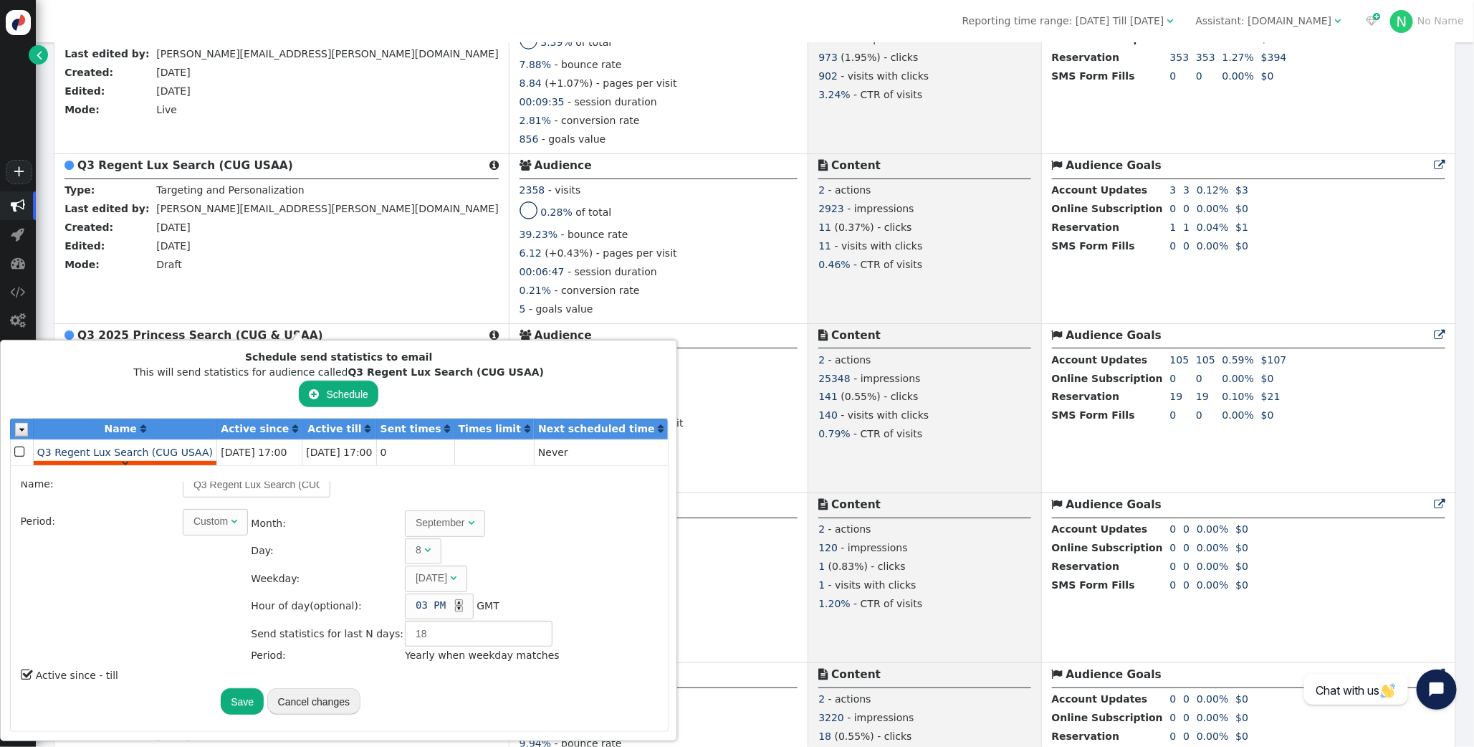
scroll to position [7, 0]
click at [231, 523] on span "" at bounding box center [234, 525] width 6 height 10
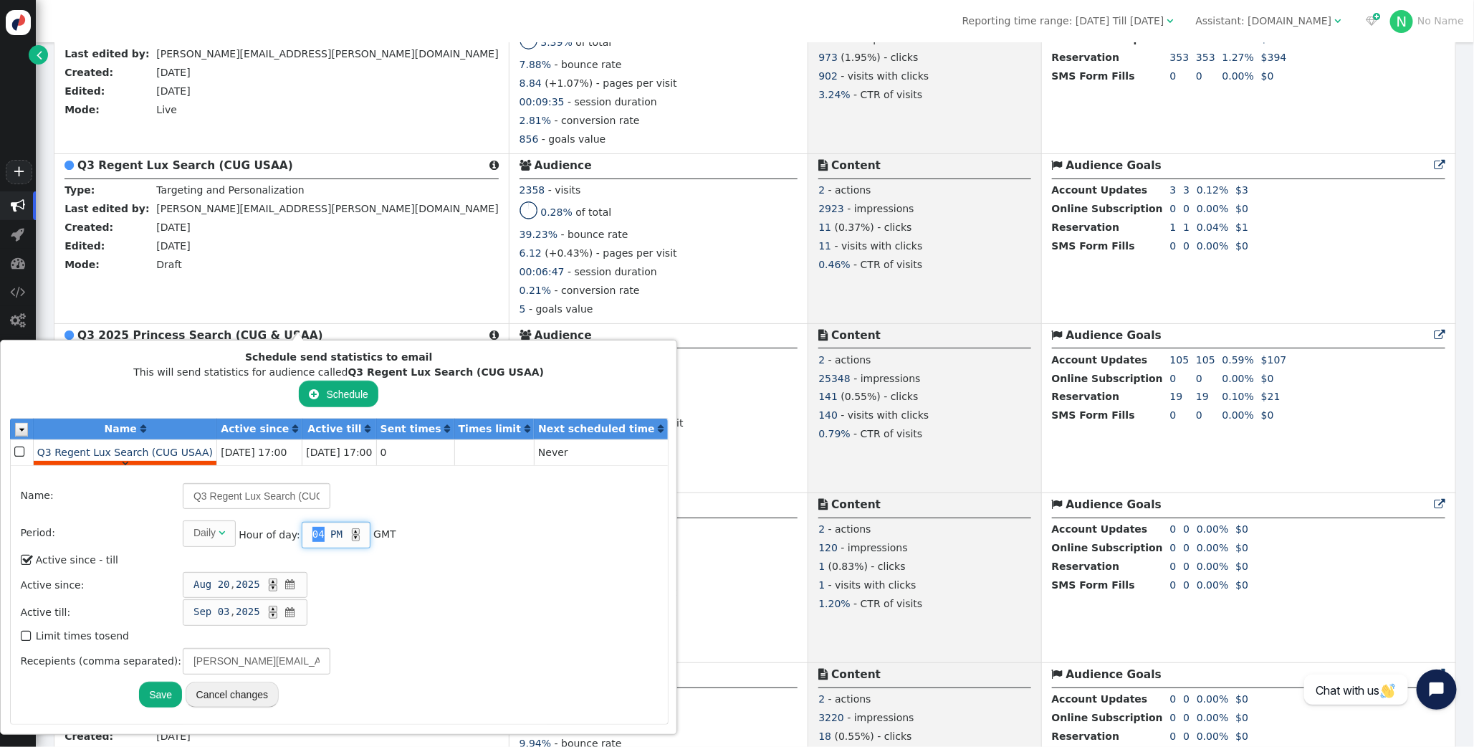
click at [352, 529] on div "▲" at bounding box center [356, 531] width 8 height 6
click at [27, 556] on span "" at bounding box center [27, 559] width 13 height 19
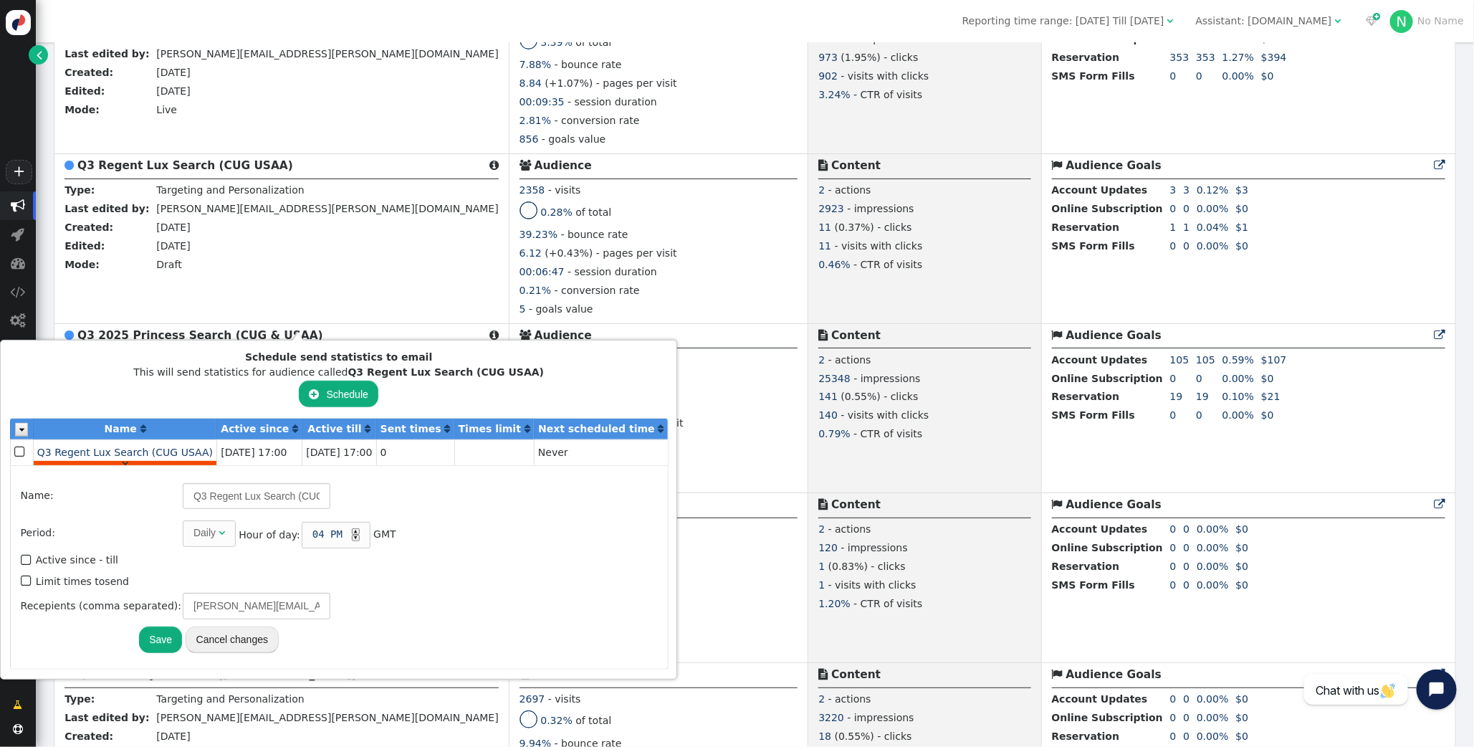
click at [29, 576] on span "" at bounding box center [27, 580] width 13 height 19
type input "1"
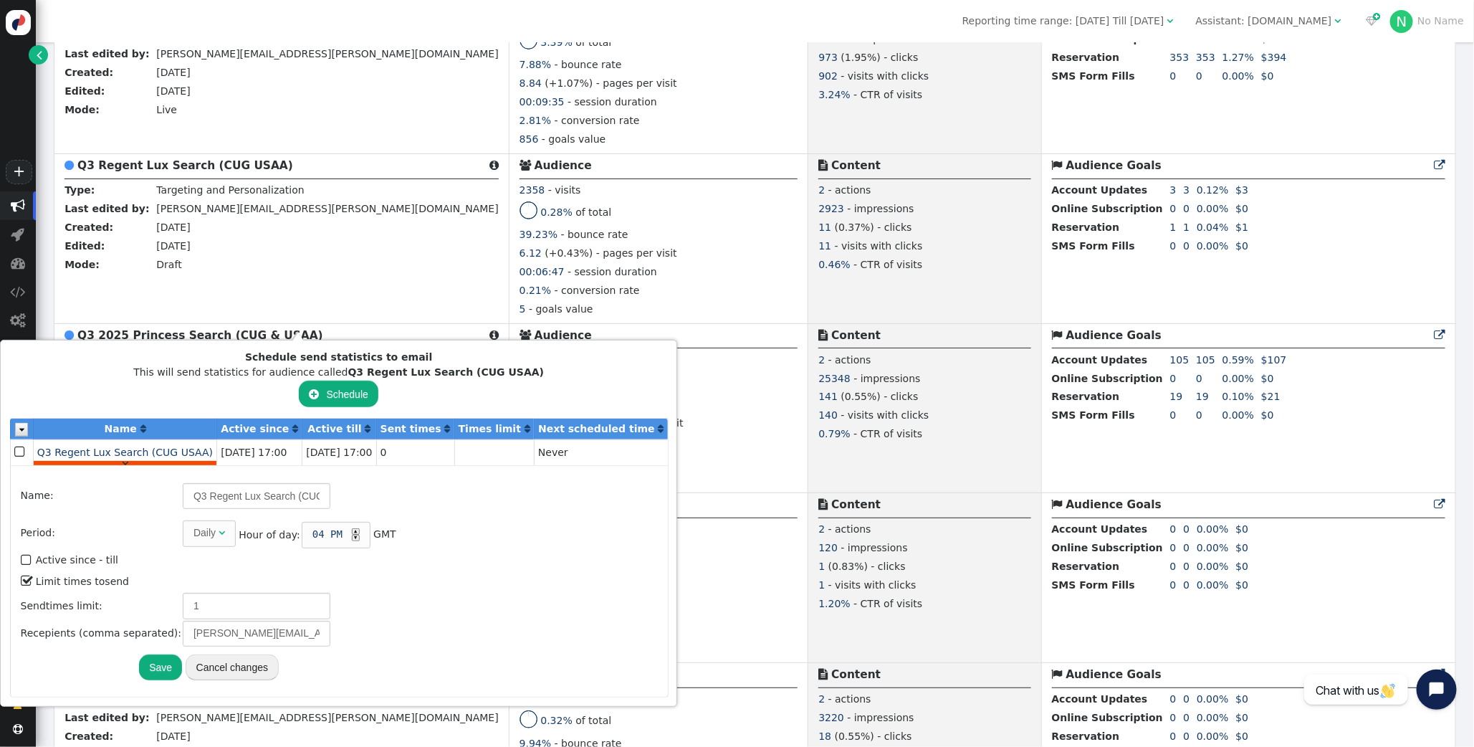
click at [148, 659] on button "Save" at bounding box center [160, 667] width 43 height 26
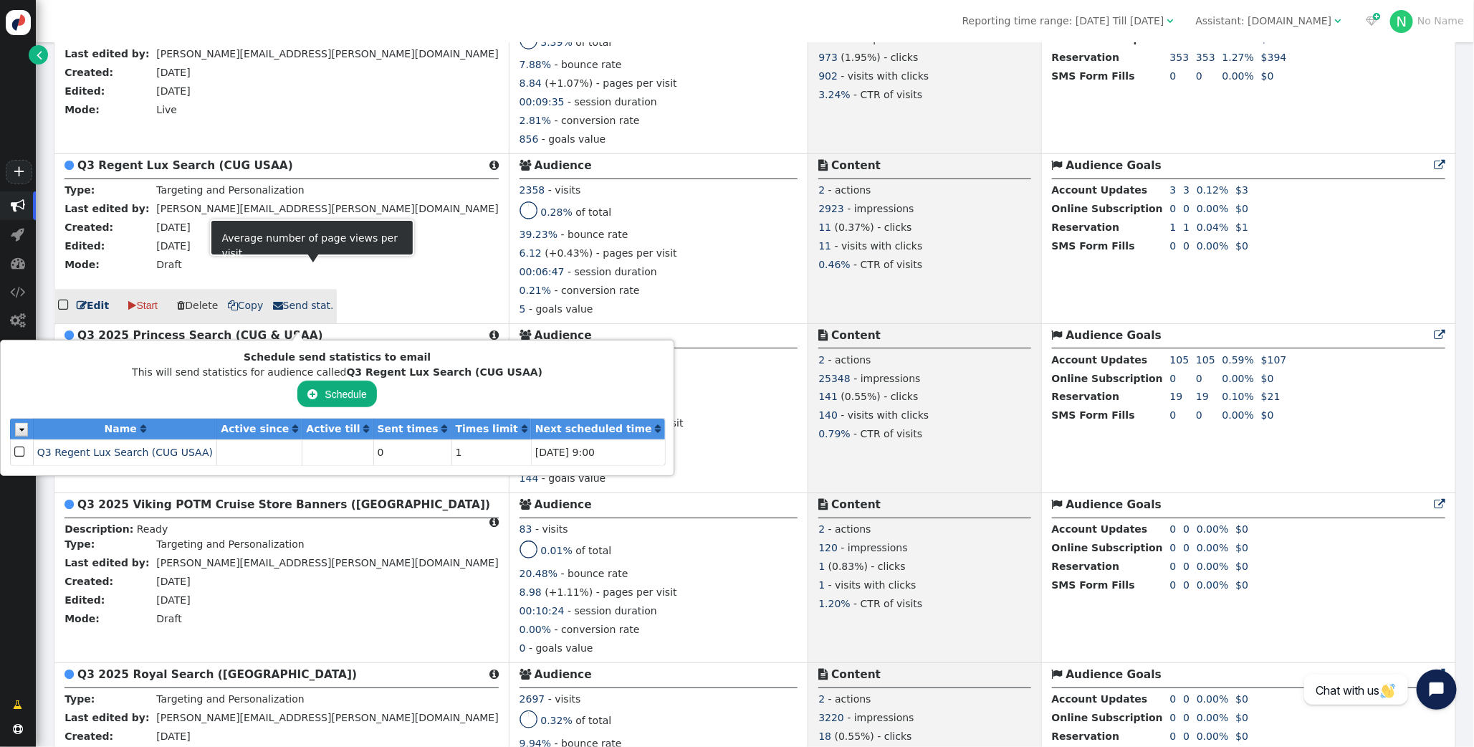
click at [574, 264] on div "6.12 (+0.43%) - pages per visit" at bounding box center [659, 255] width 279 height 19
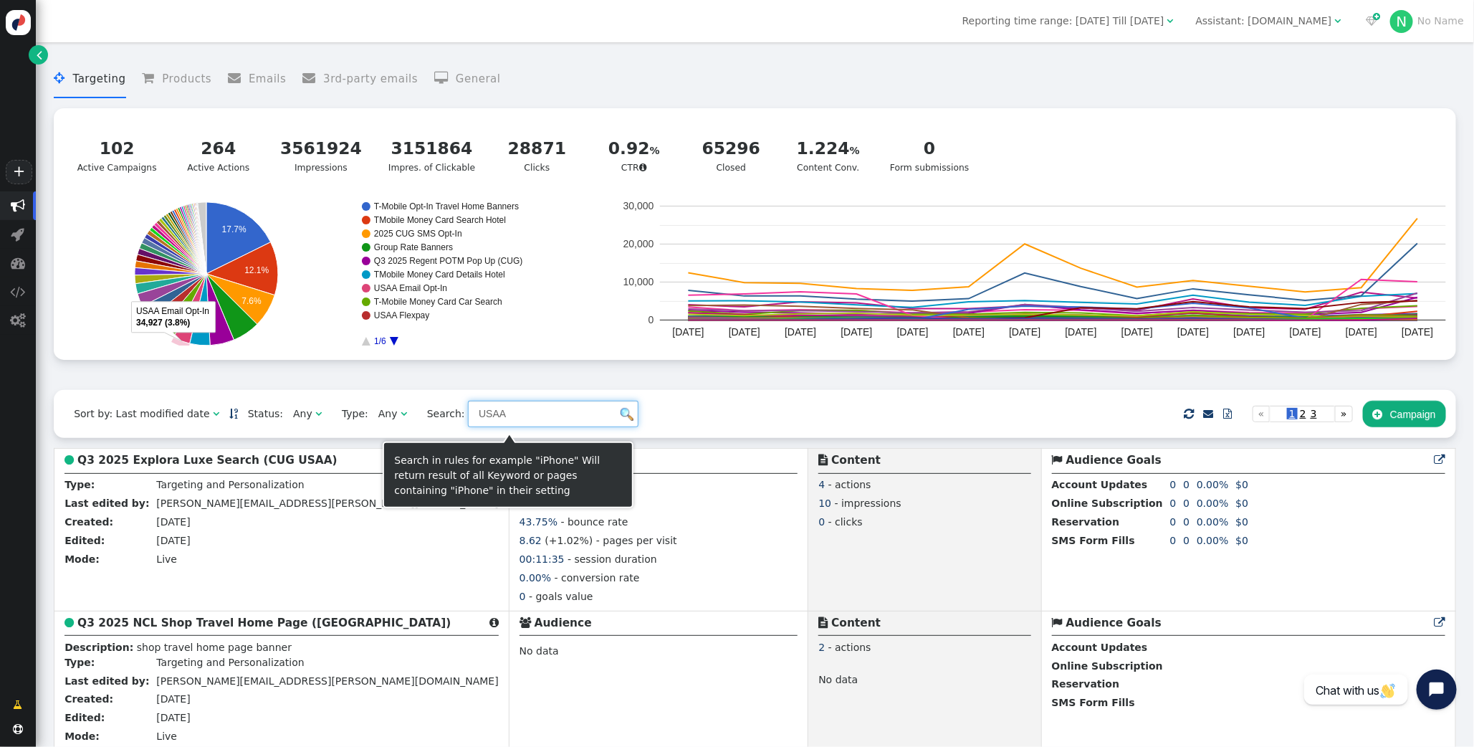
drag, startPoint x: 520, startPoint y: 419, endPoint x: 204, endPoint y: 394, distance: 317.1
click at [224, 401] on div "Sort by: Last modified date   Status: Any  Type: Any  Search: USAA     …" at bounding box center [755, 414] width 1403 height 48
click at [621, 416] on img at bounding box center [627, 414] width 13 height 13
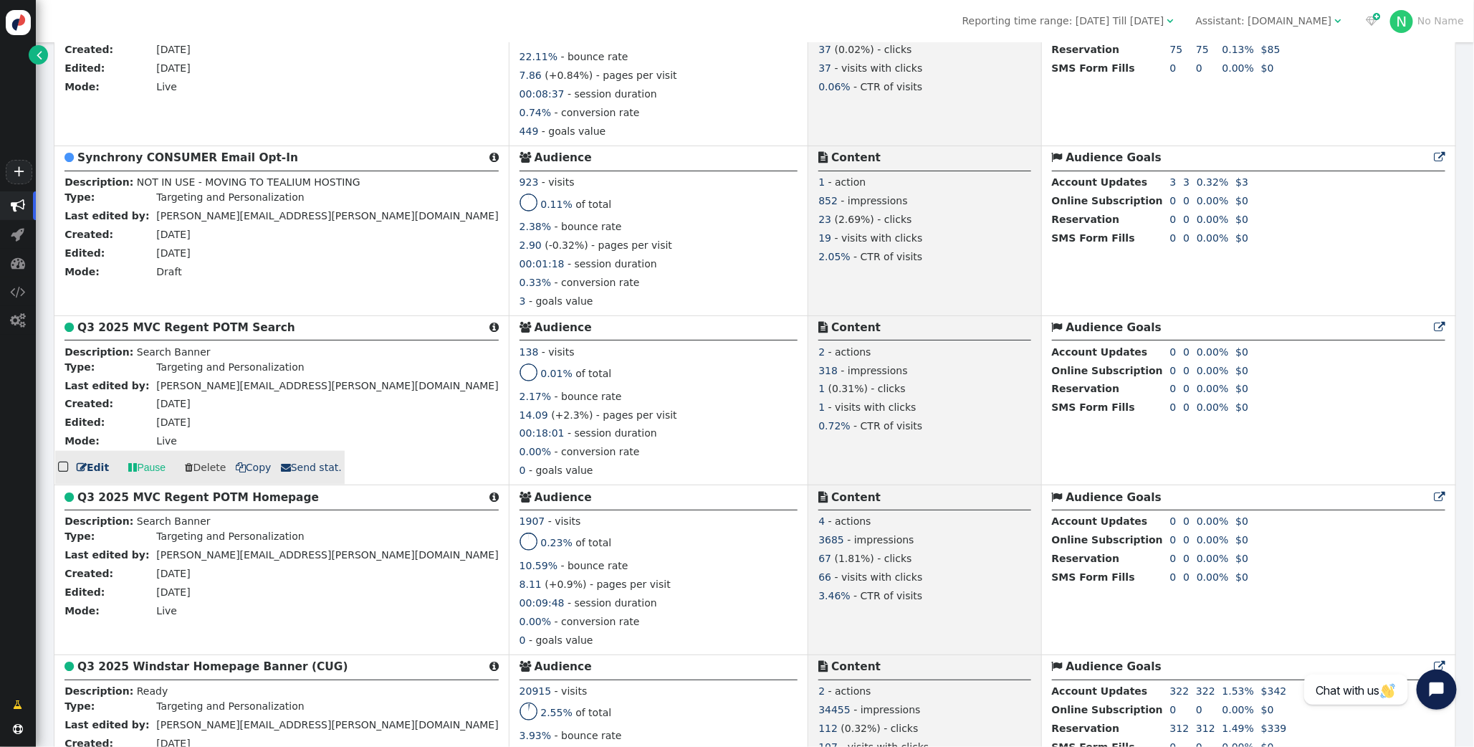
scroll to position [783, 0]
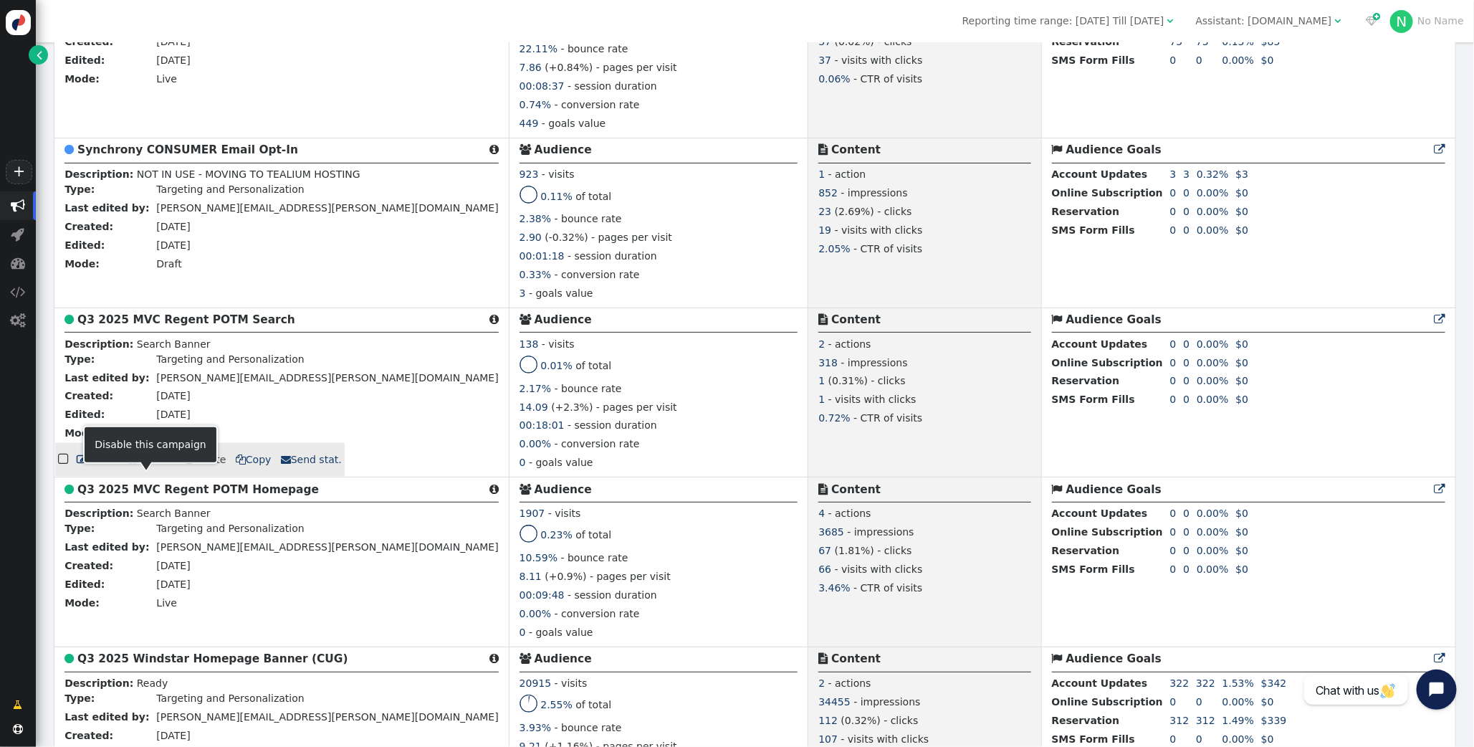
click at [135, 471] on link " Pause" at bounding box center [146, 460] width 57 height 26
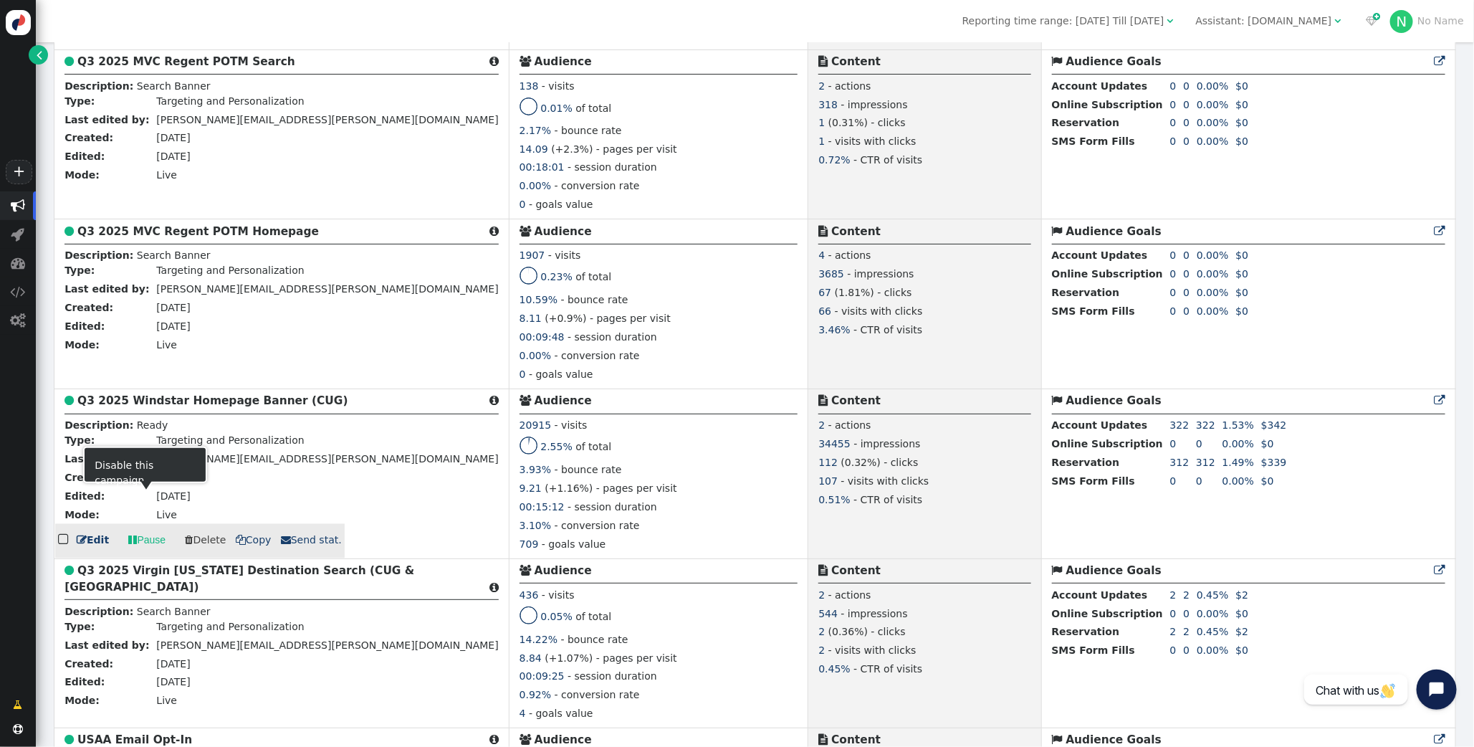
scroll to position [1043, 0]
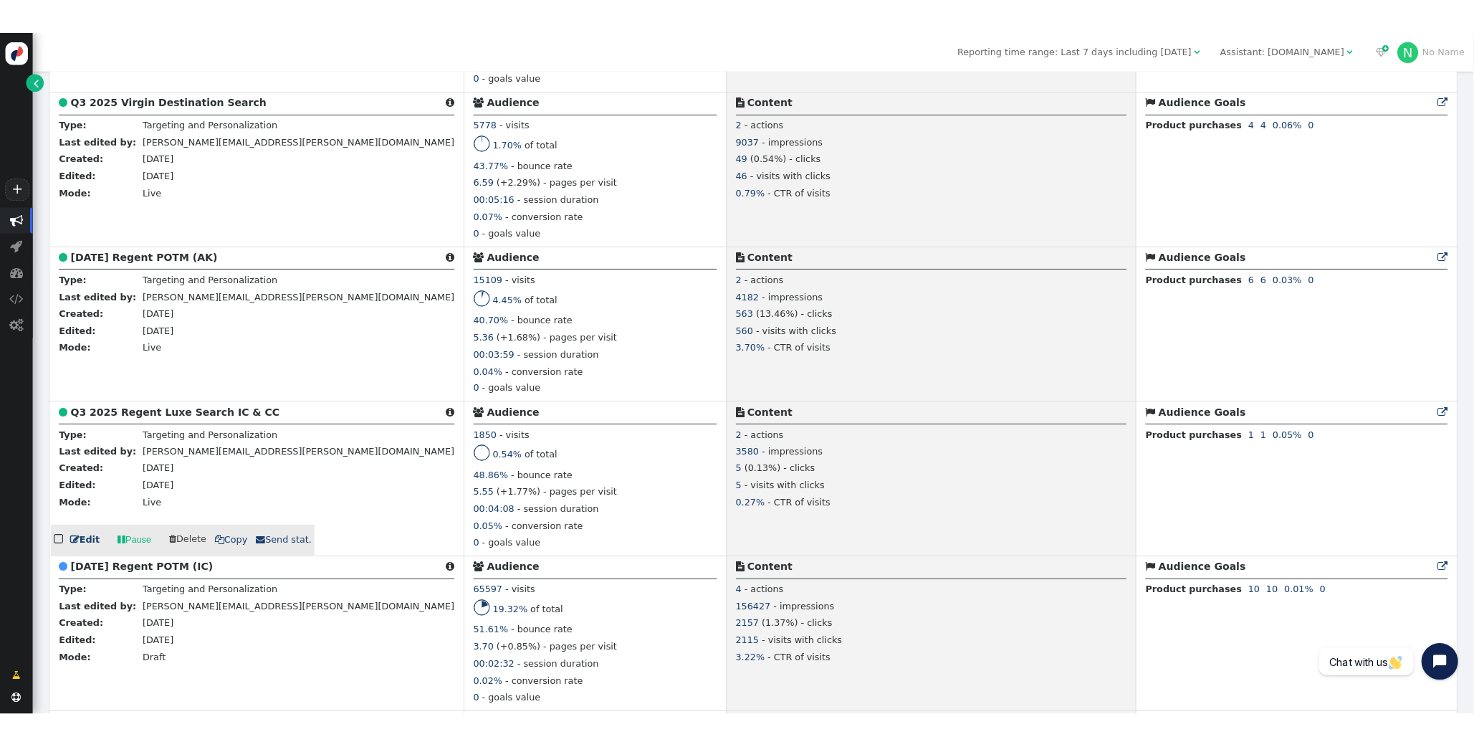
scroll to position [894, 0]
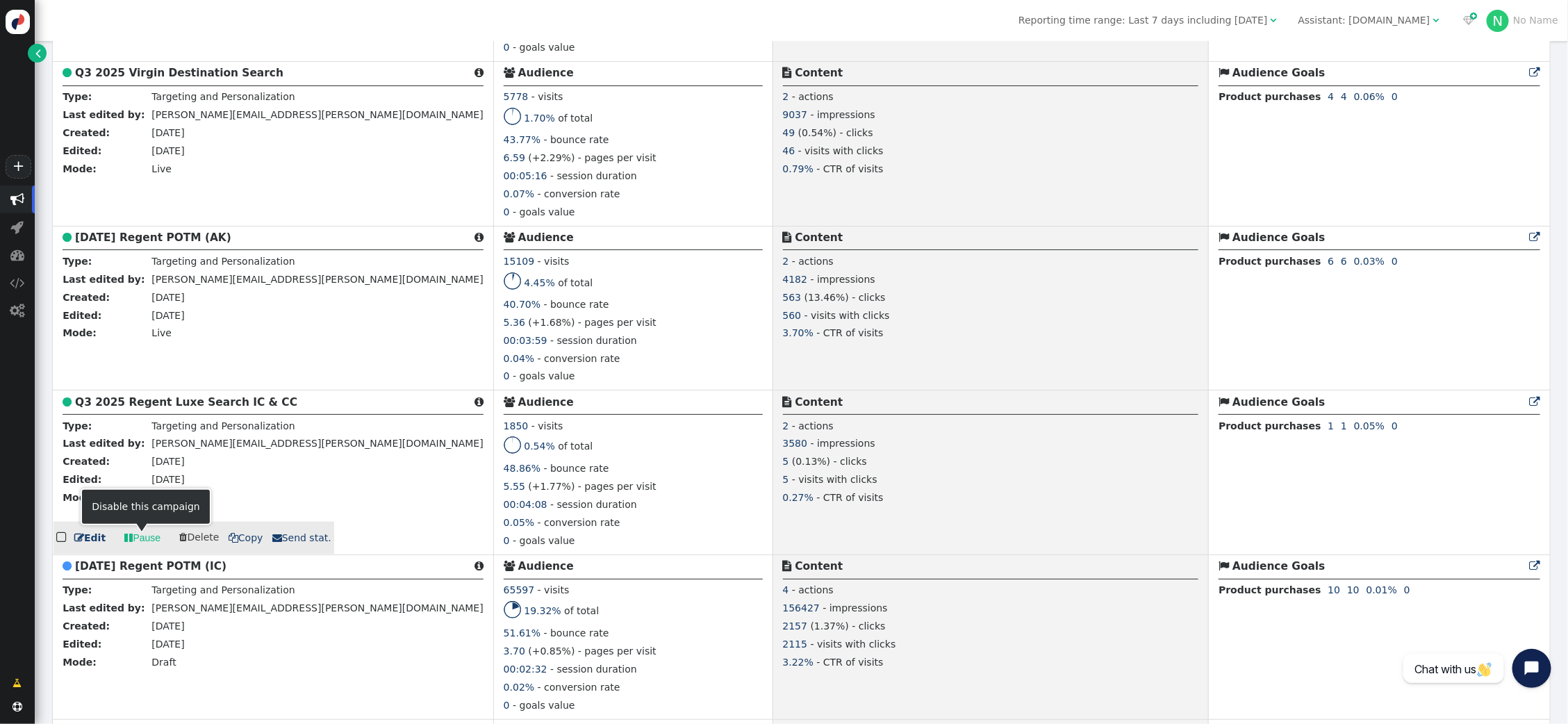
click at [137, 538] on link " Pause" at bounding box center [141, 538] width 55 height 25
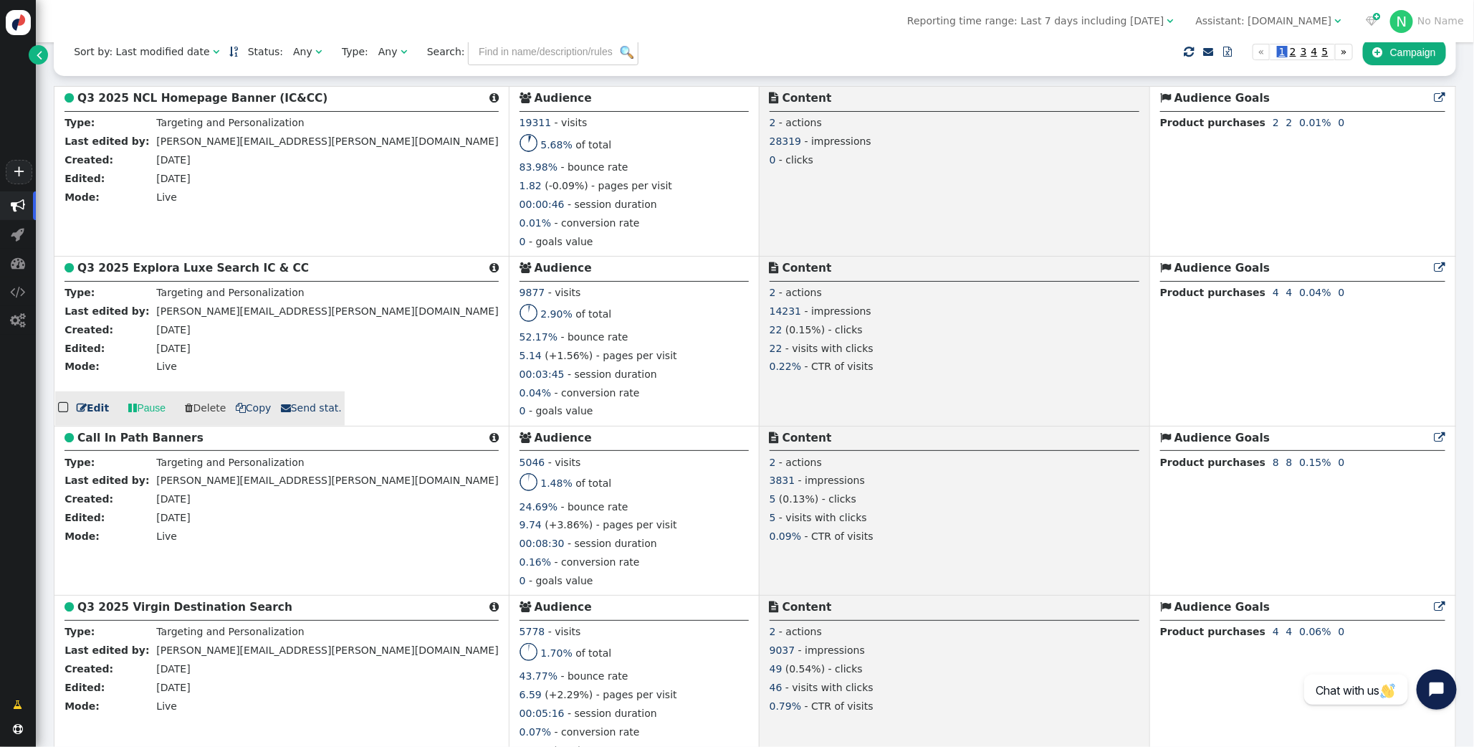
scroll to position [0, 0]
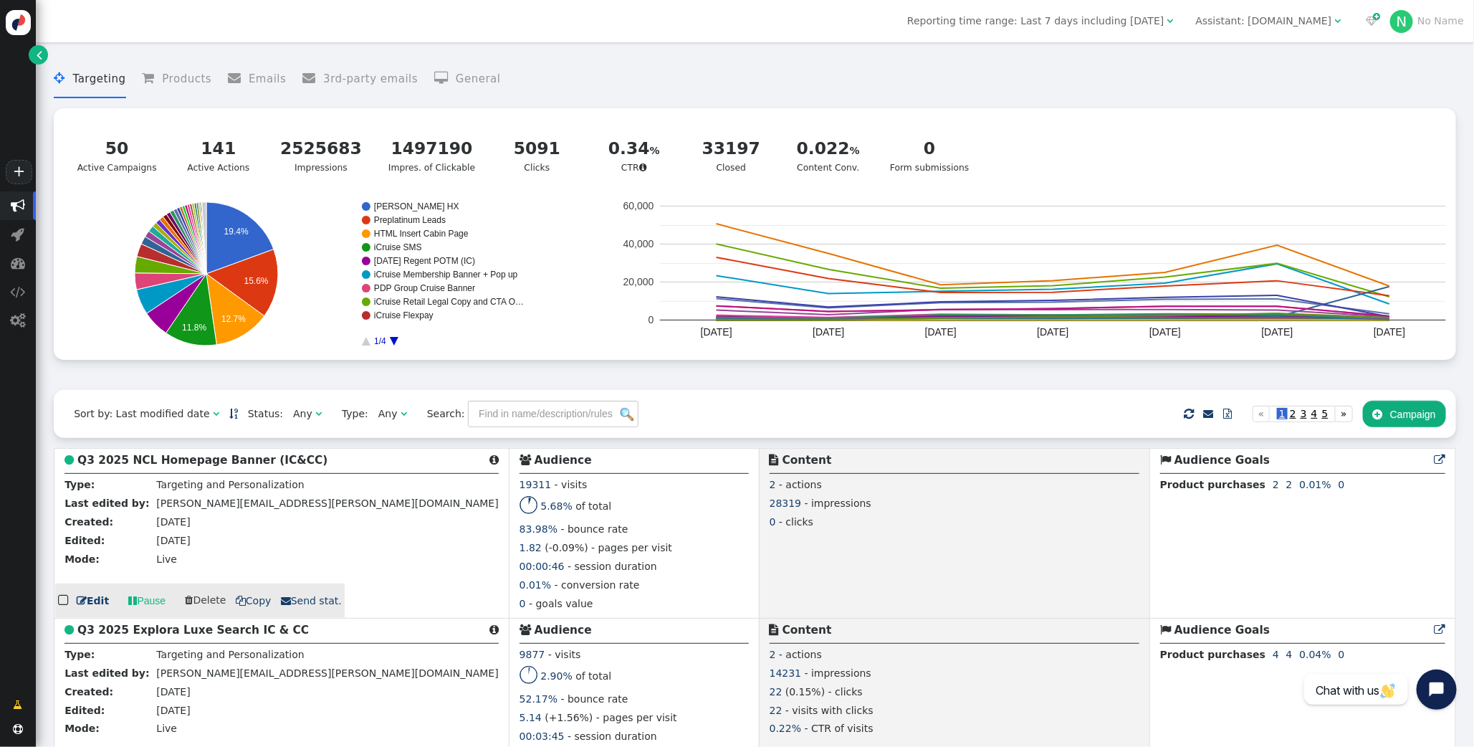
click at [134, 466] on b "Q3 2025 NCL Homepage Banner (IC&CC)" at bounding box center [202, 460] width 250 height 13
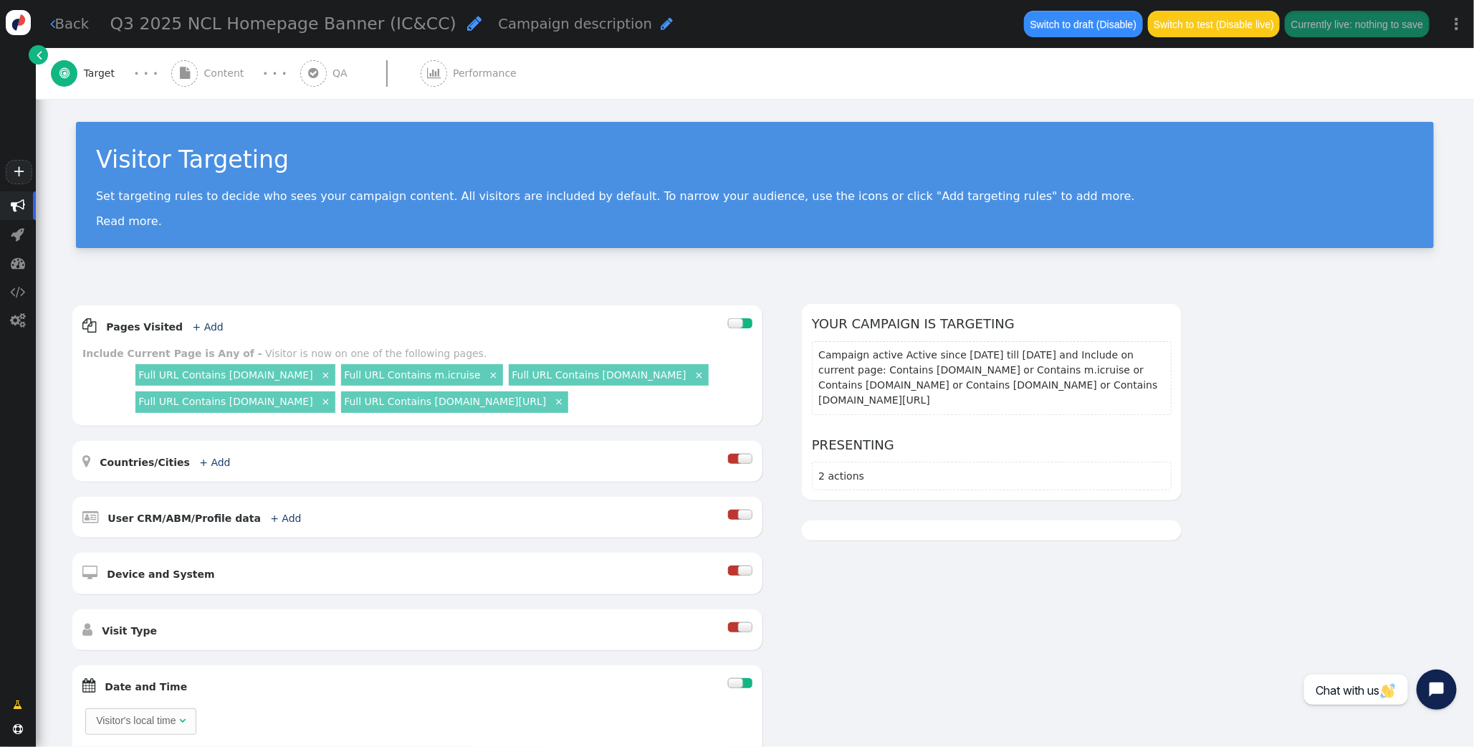
drag, startPoint x: 225, startPoint y: 72, endPoint x: 232, endPoint y: 76, distance: 8.0
click at [226, 73] on span "Content" at bounding box center [227, 73] width 46 height 15
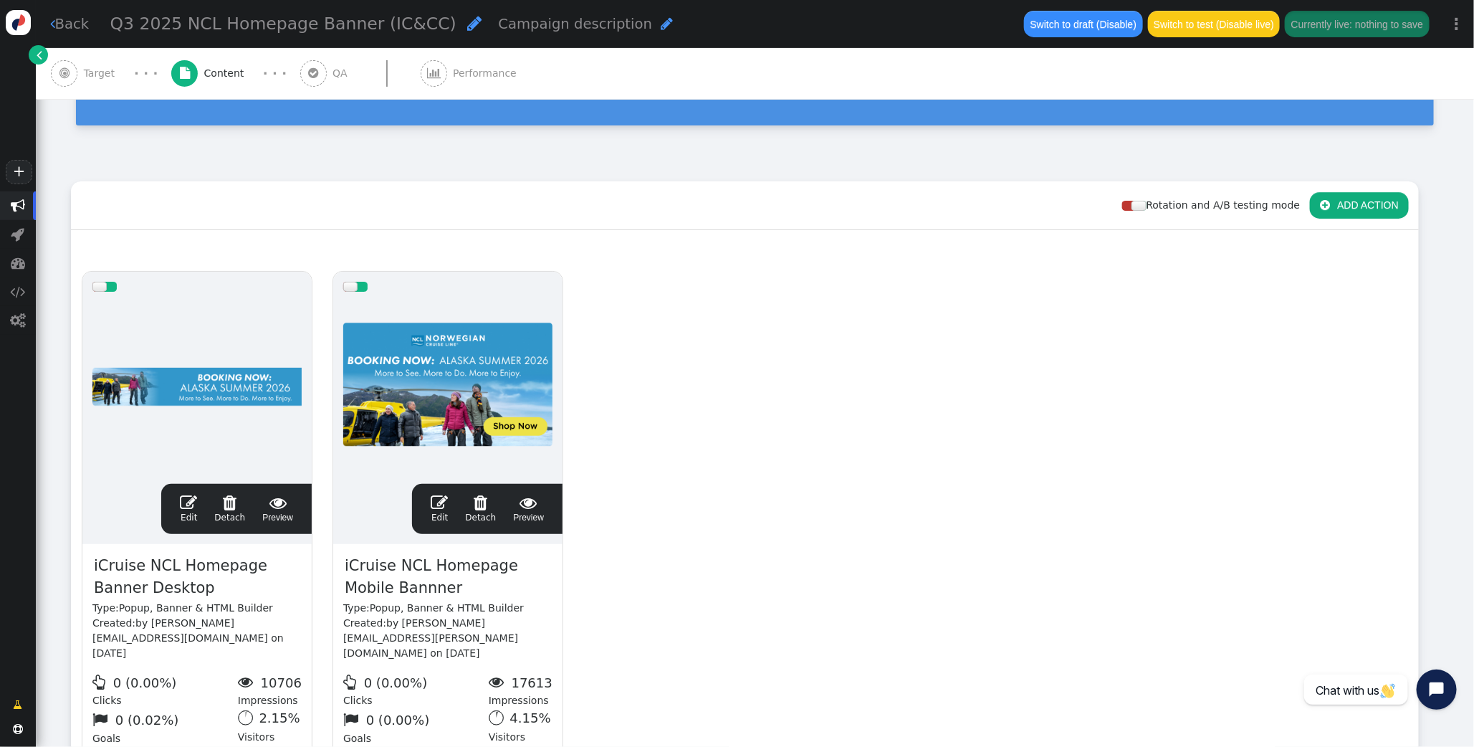
scroll to position [224, 0]
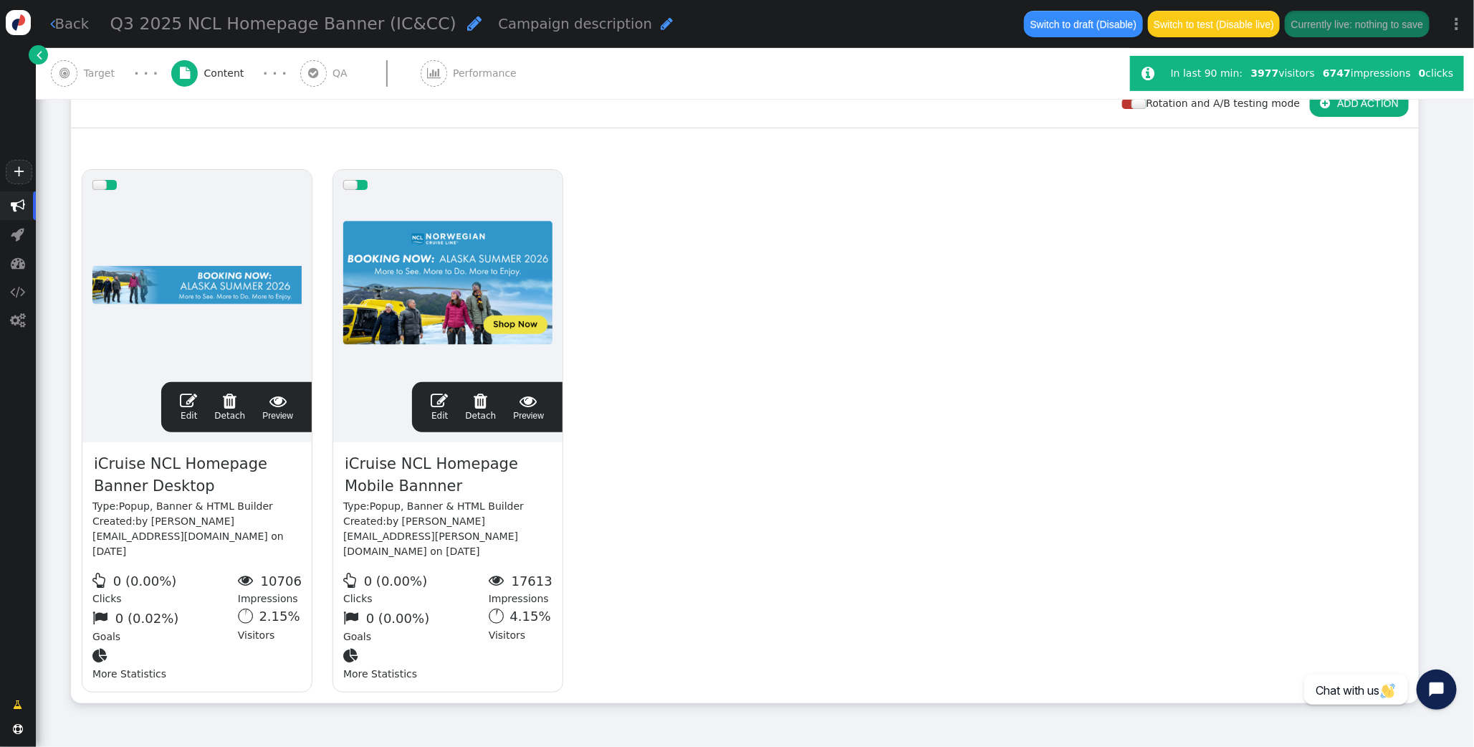
click at [186, 404] on span "" at bounding box center [188, 400] width 17 height 17
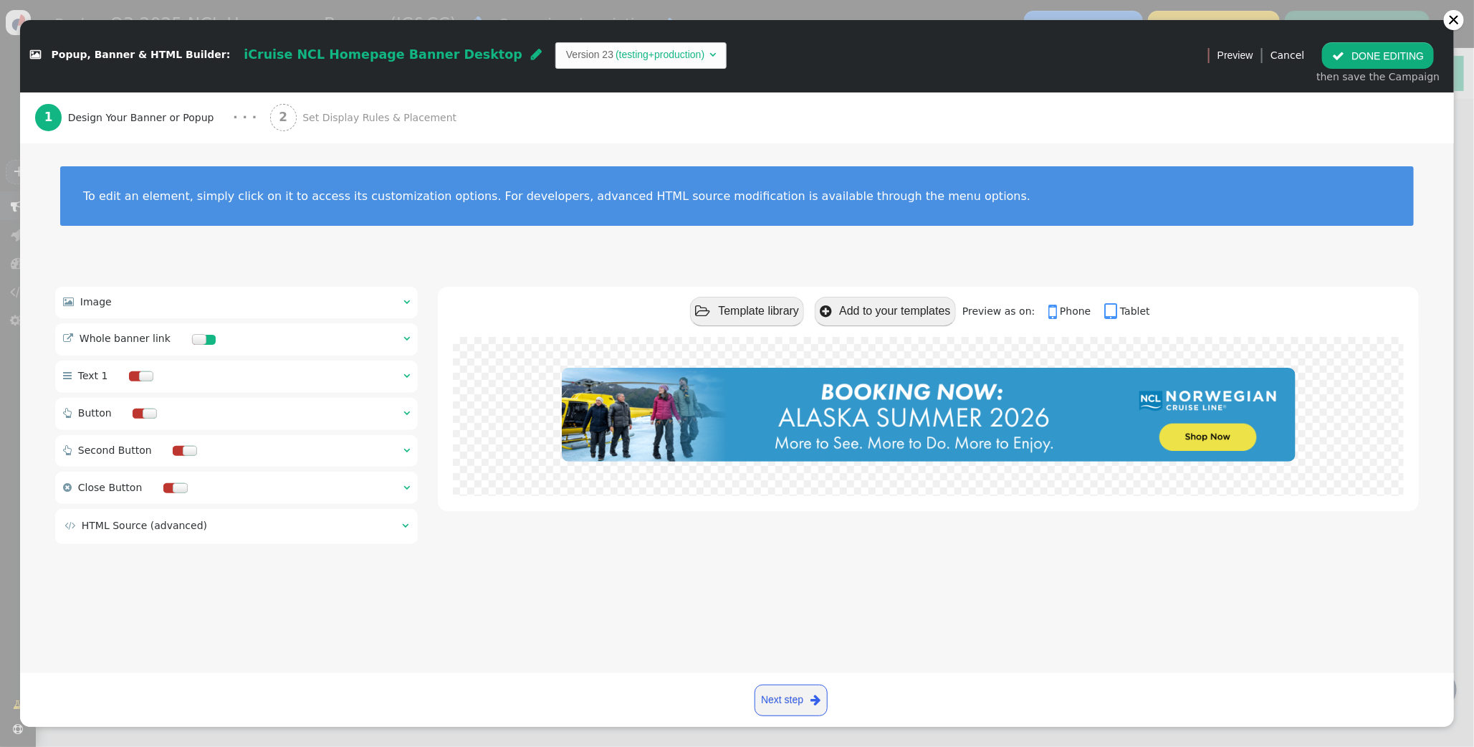
click at [361, 122] on span "Set Display Rules & Placement" at bounding box center [382, 117] width 160 height 15
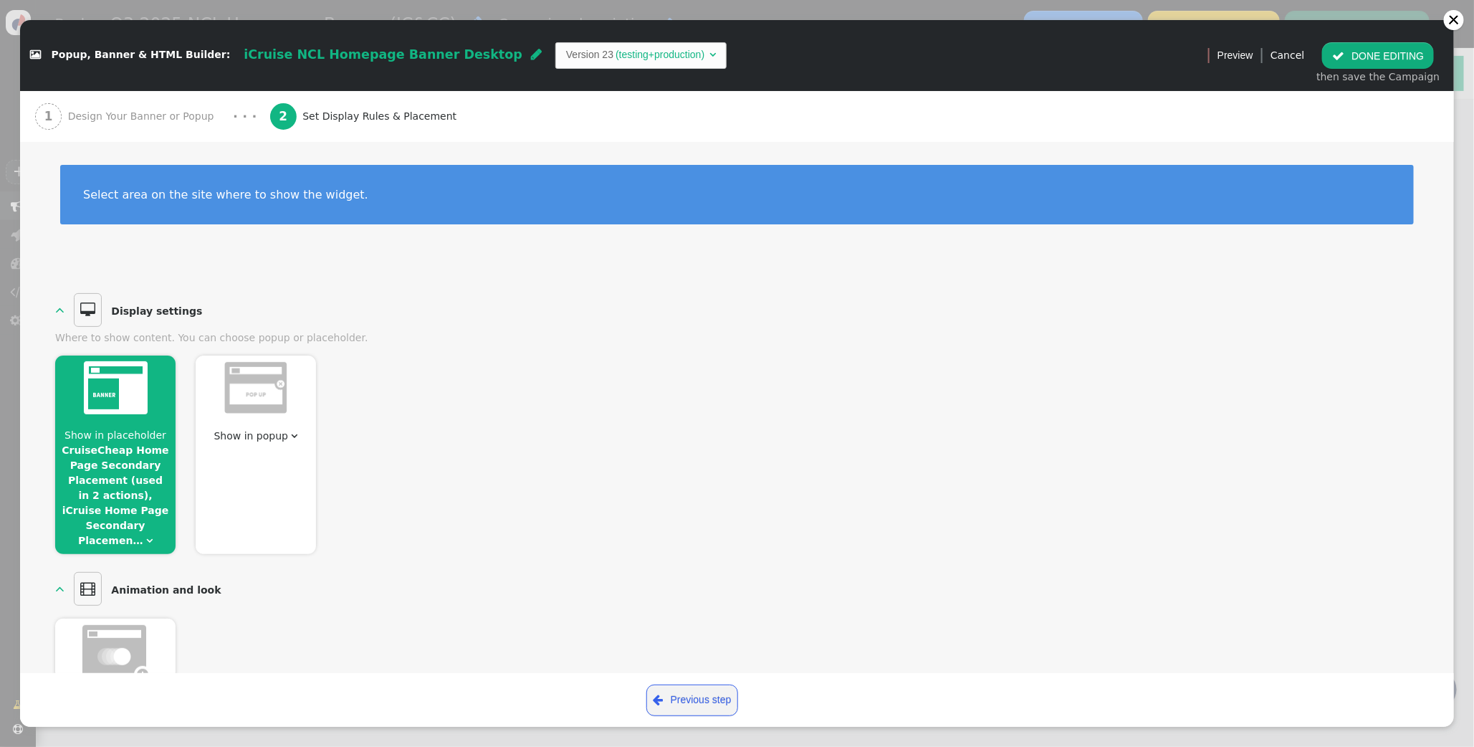
click at [146, 538] on span "" at bounding box center [149, 540] width 6 height 10
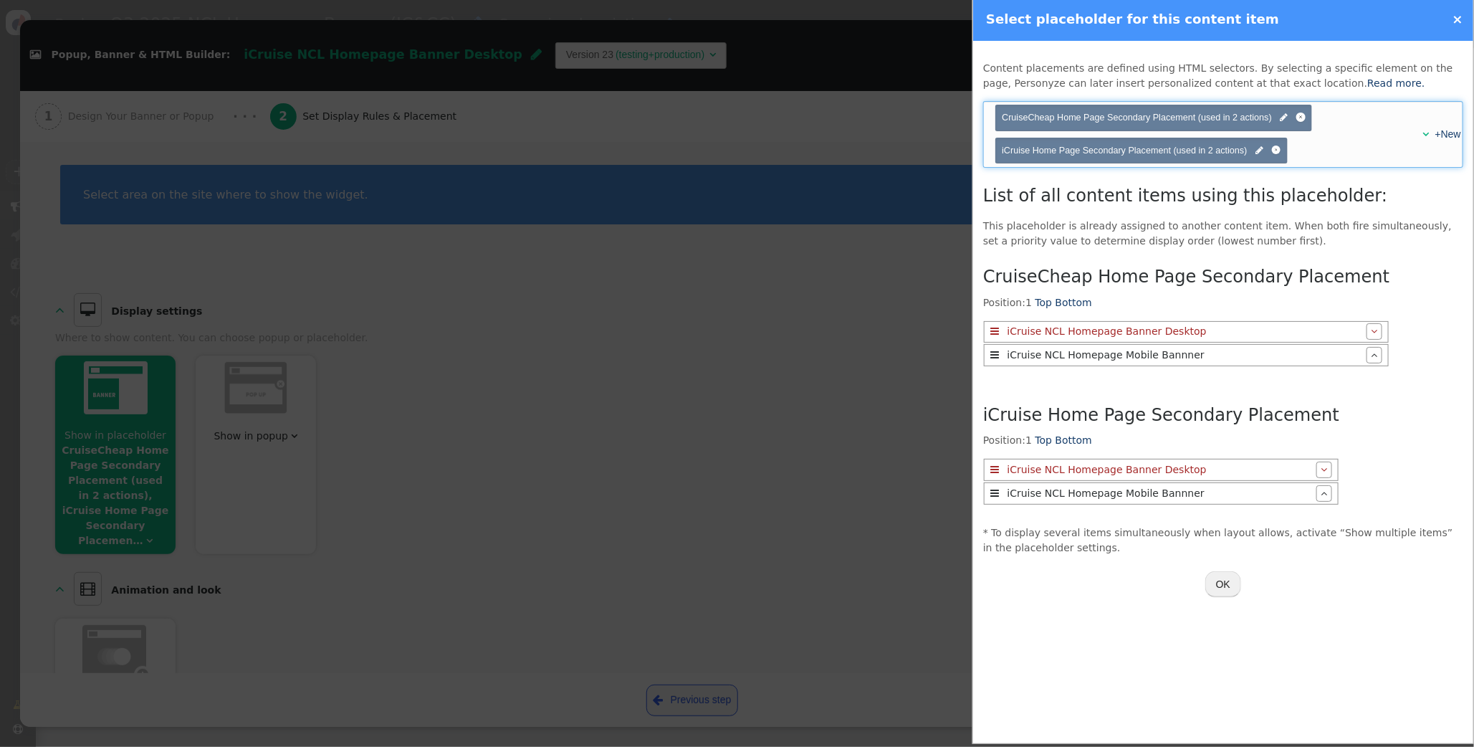
click at [1421, 133] on div "" at bounding box center [1421, 134] width 12 height 15
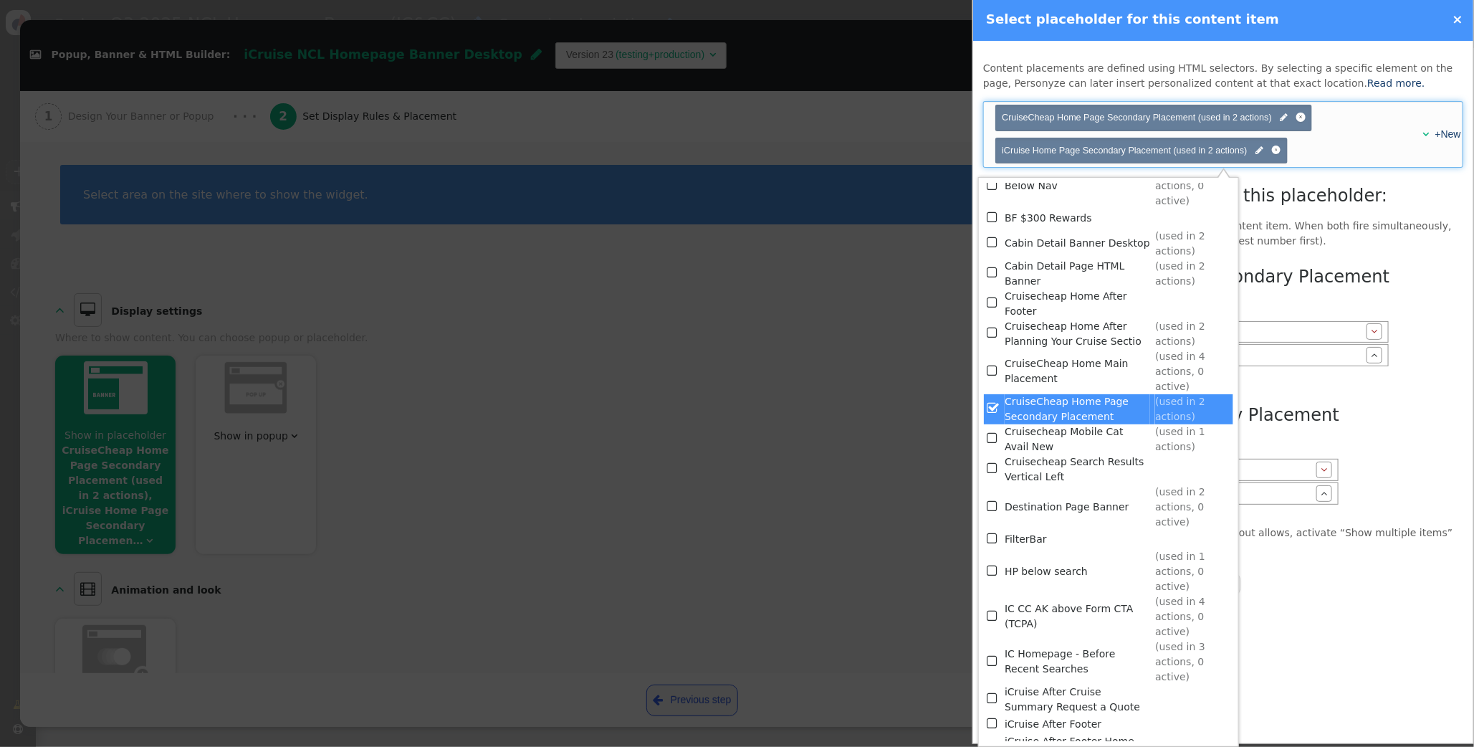
scroll to position [251, 0]
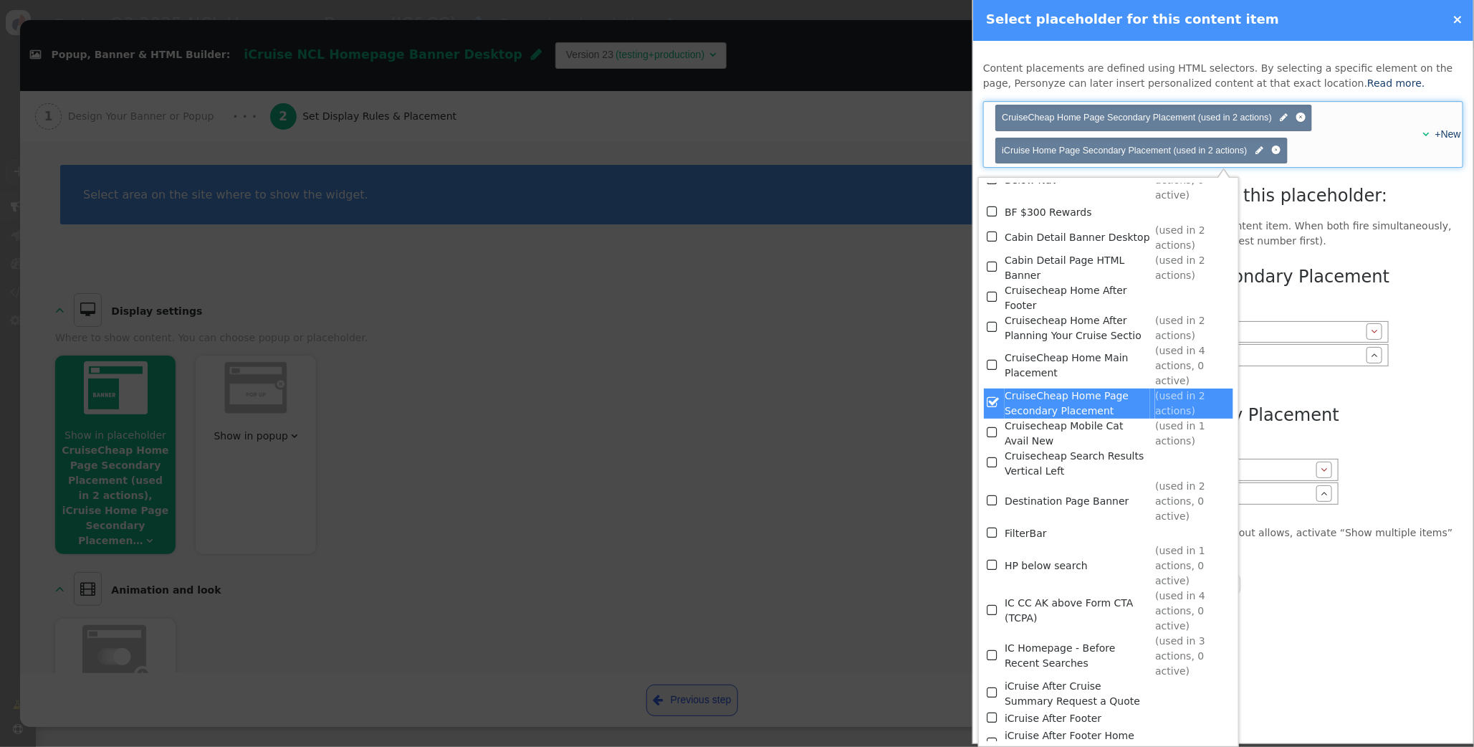
click at [993, 364] on span "" at bounding box center [993, 365] width 13 height 19
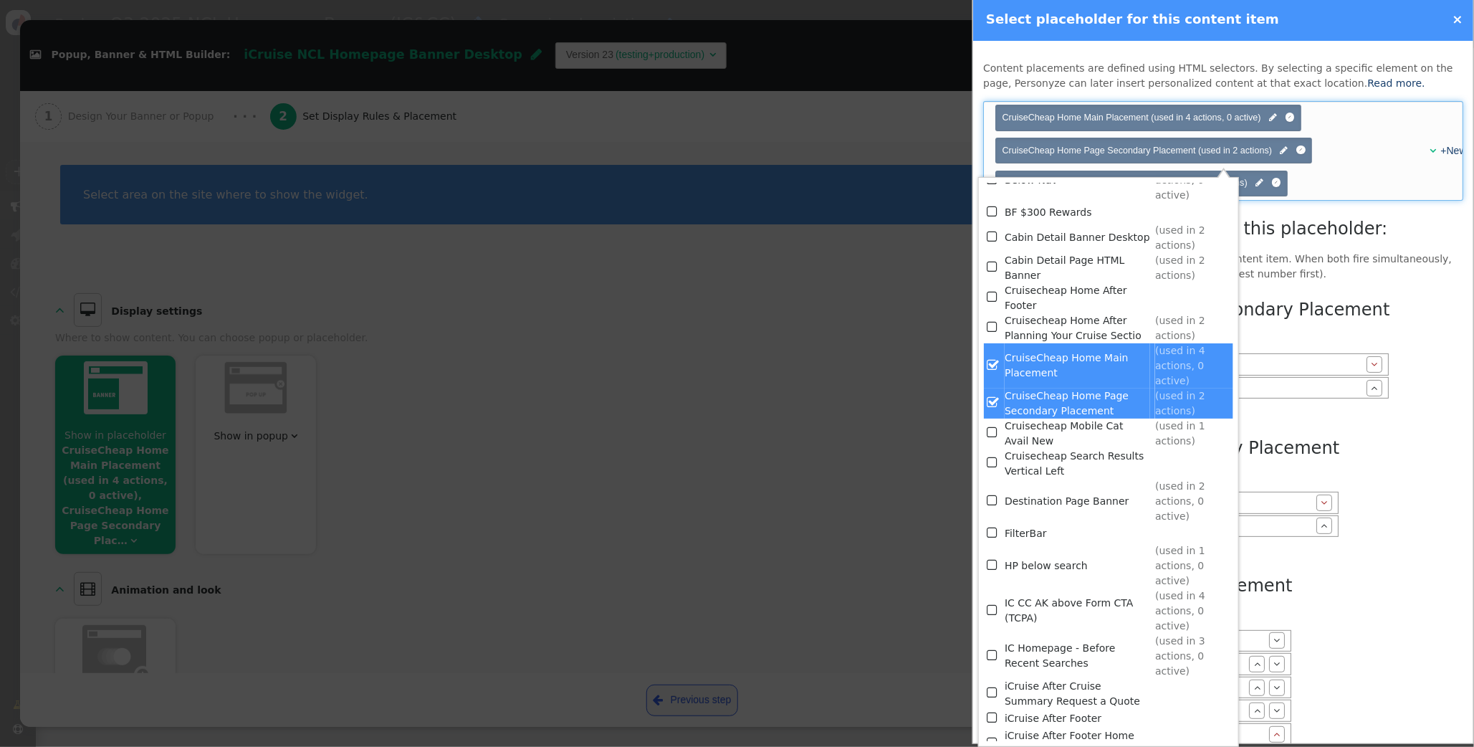
click at [993, 404] on span "" at bounding box center [993, 402] width 13 height 19
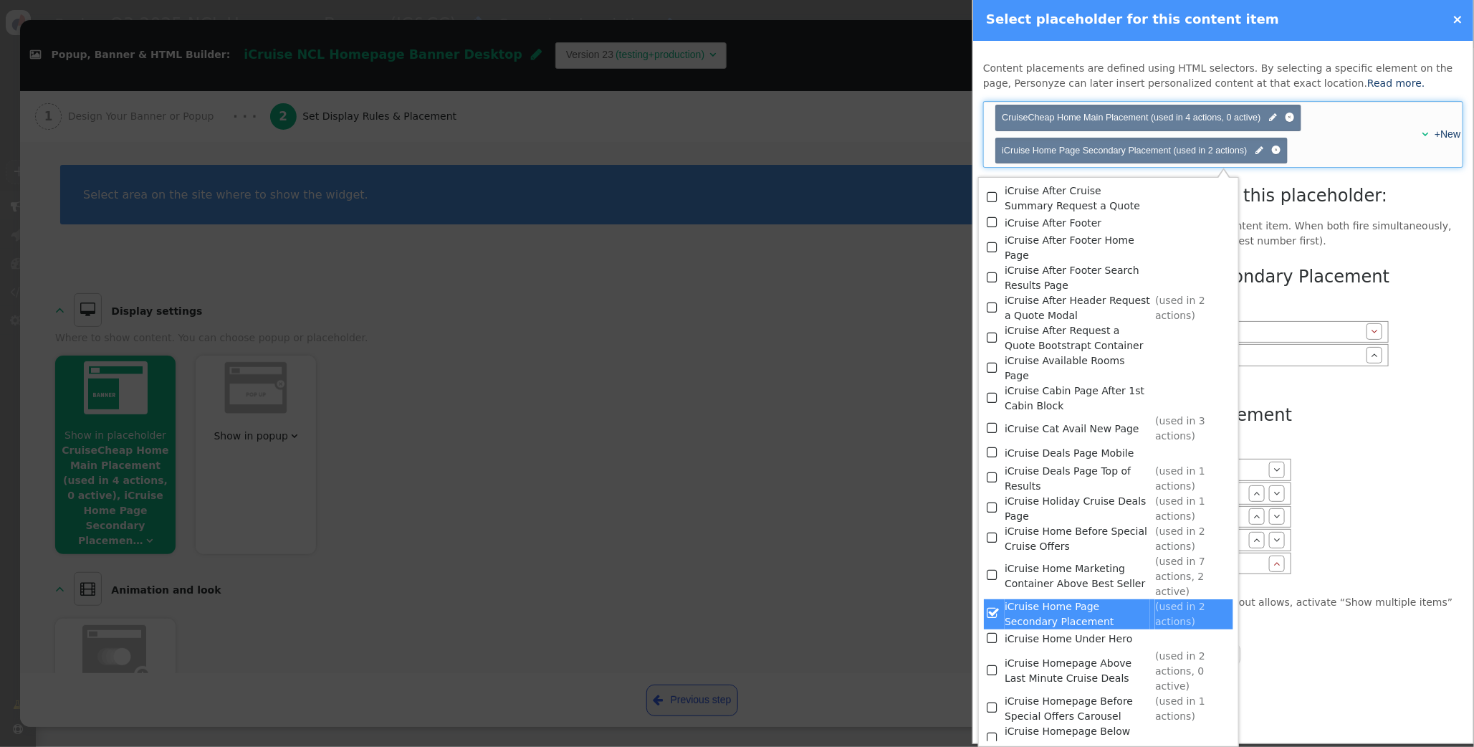
scroll to position [748, 0]
click at [993, 564] on span "" at bounding box center [993, 573] width 13 height 19
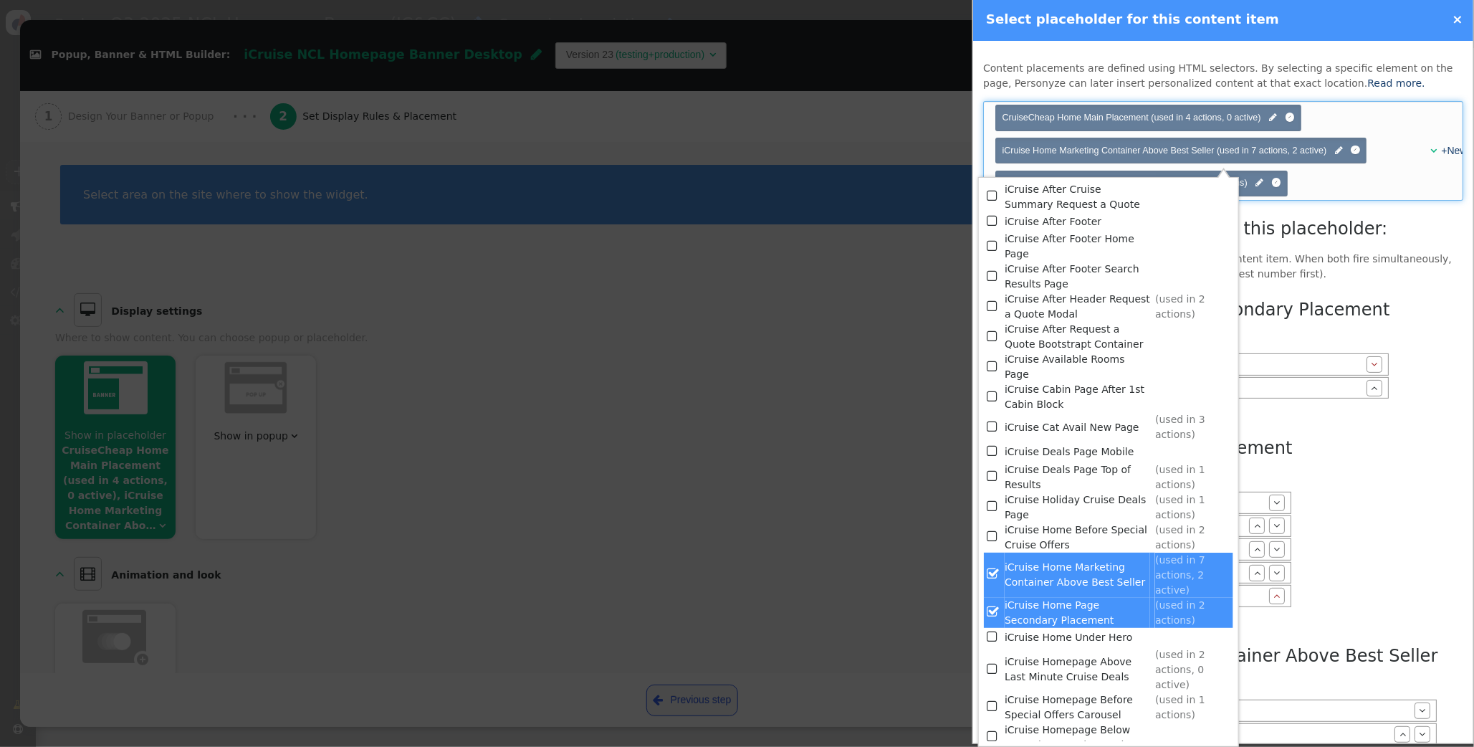
click at [998, 602] on span "" at bounding box center [993, 611] width 13 height 19
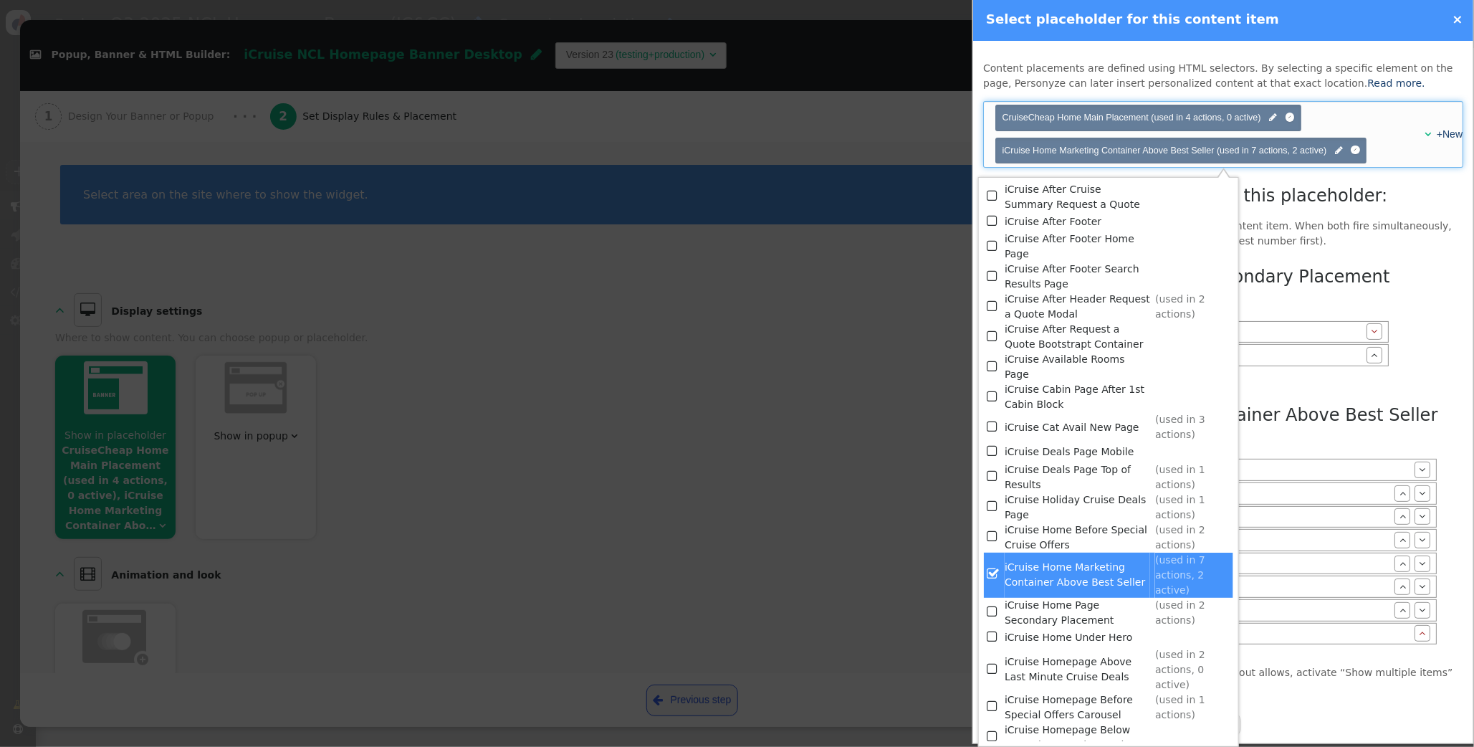
click at [1411, 409] on div "CruiseCheap Home Page Secondary Placement Position: 1 Top Bottom  iCruise NCL …" at bounding box center [1223, 457] width 480 height 396
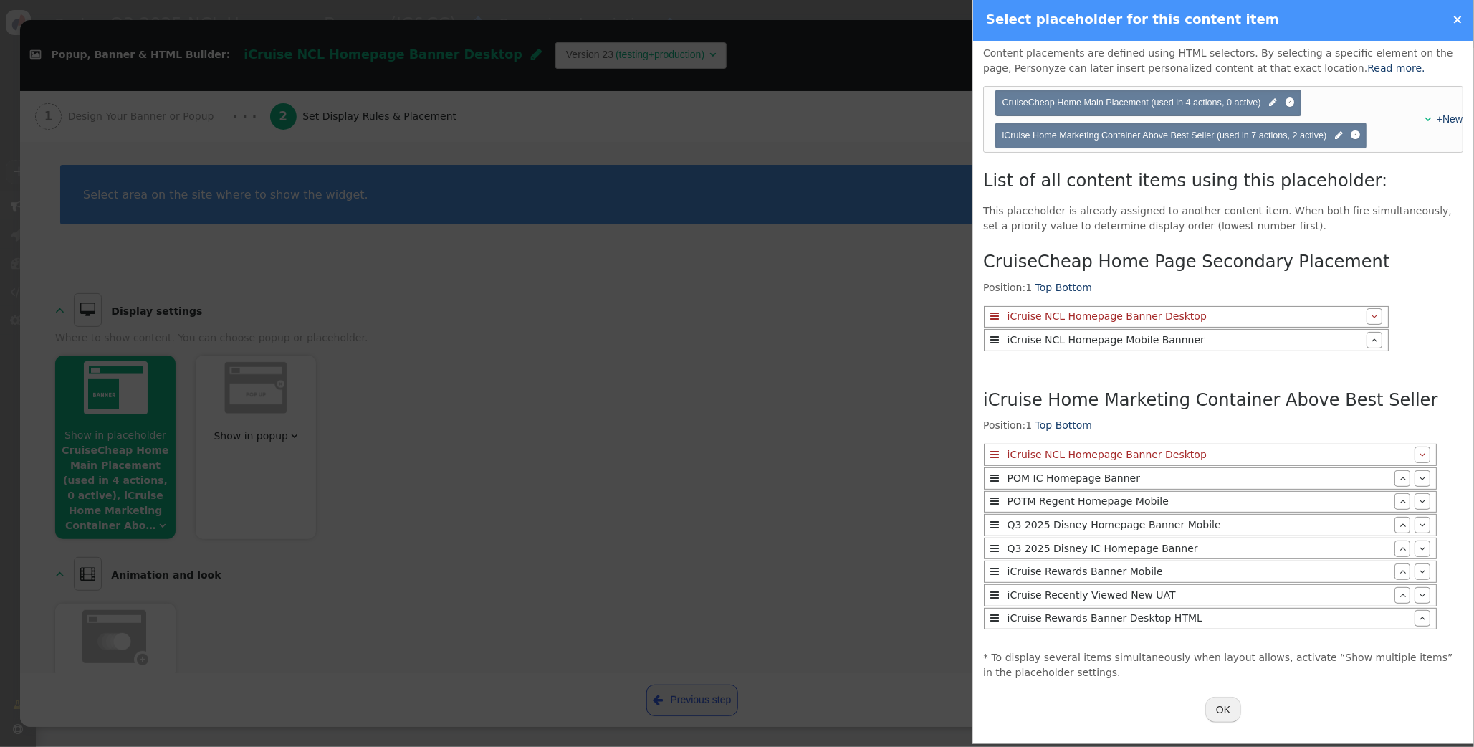
scroll to position [20, 0]
click at [1228, 710] on button "OK" at bounding box center [1224, 710] width 36 height 26
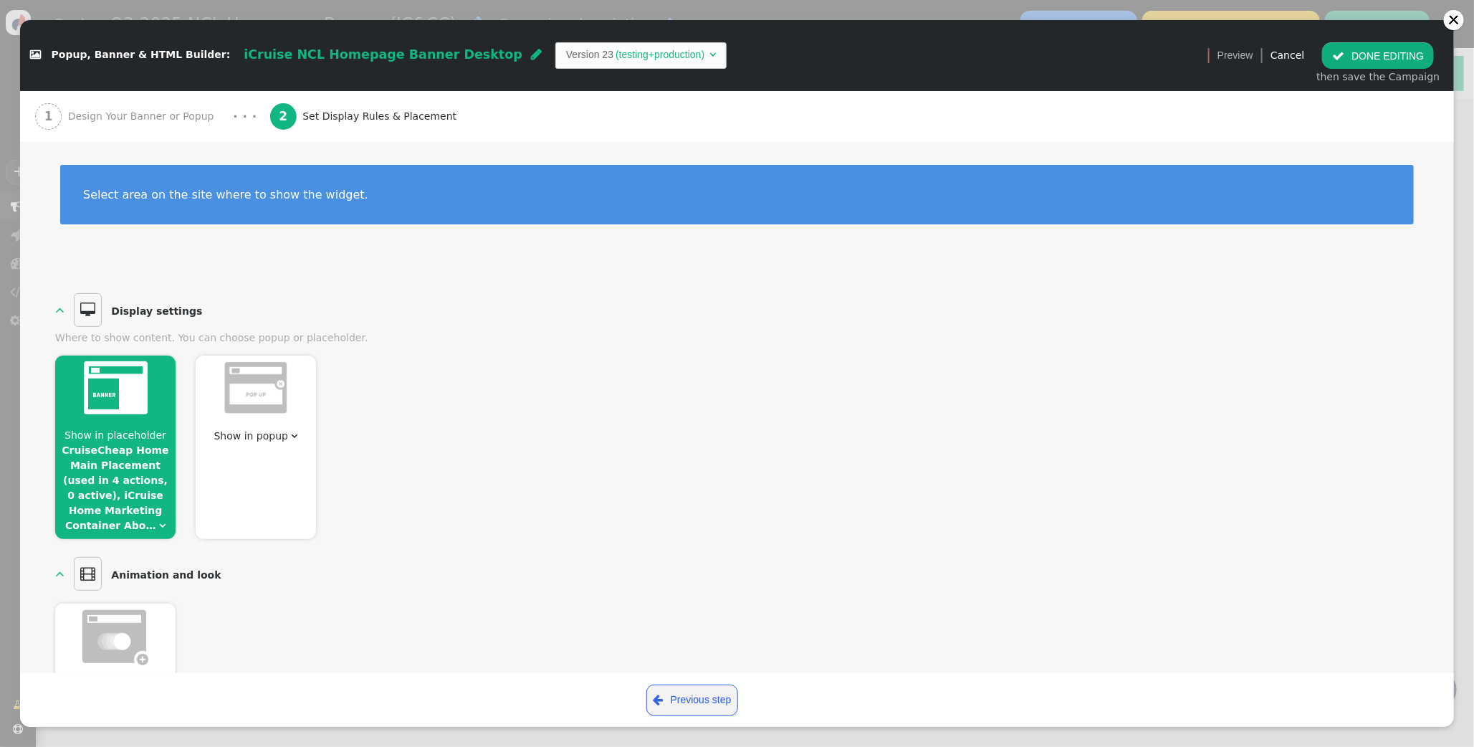
click at [1358, 63] on button " DONE EDITING" at bounding box center [1378, 55] width 112 height 26
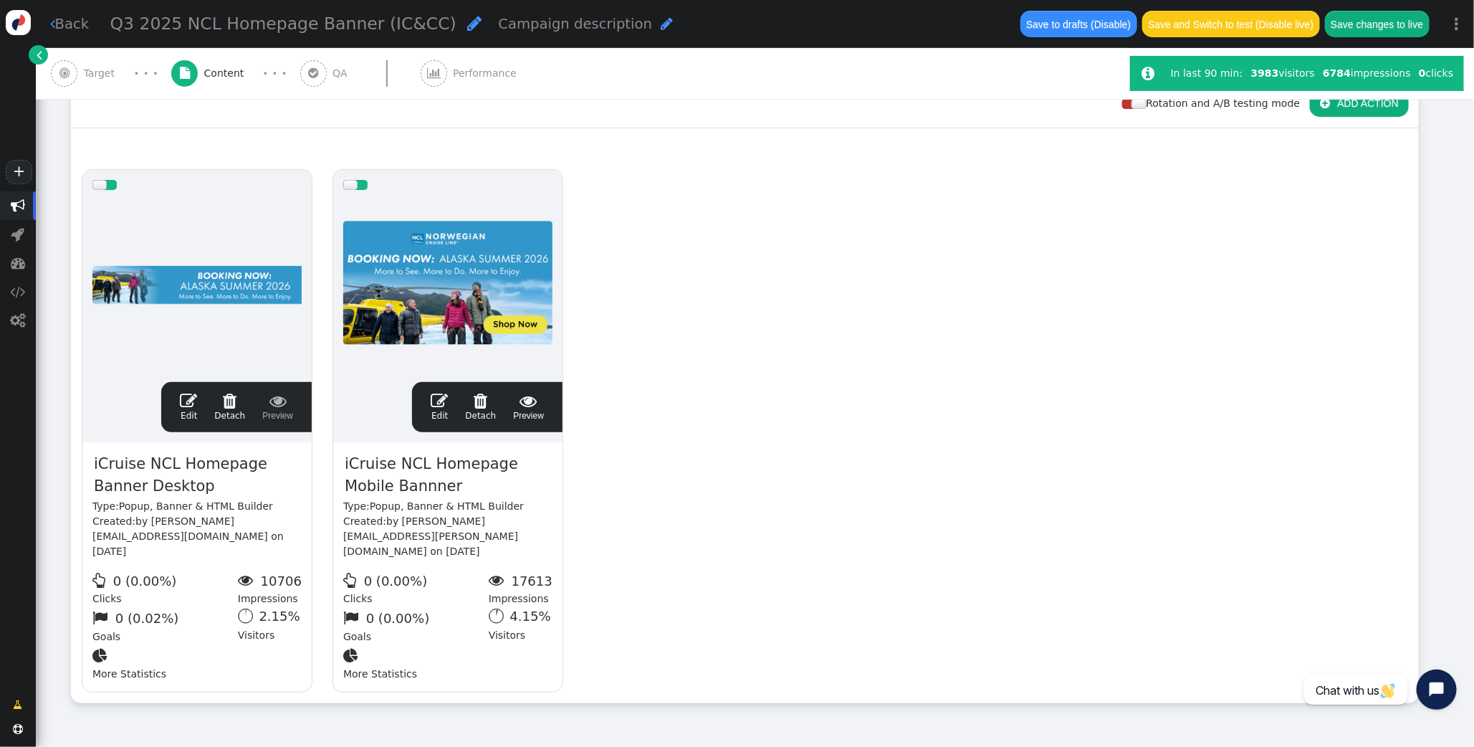
click at [445, 401] on span "" at bounding box center [439, 400] width 17 height 17
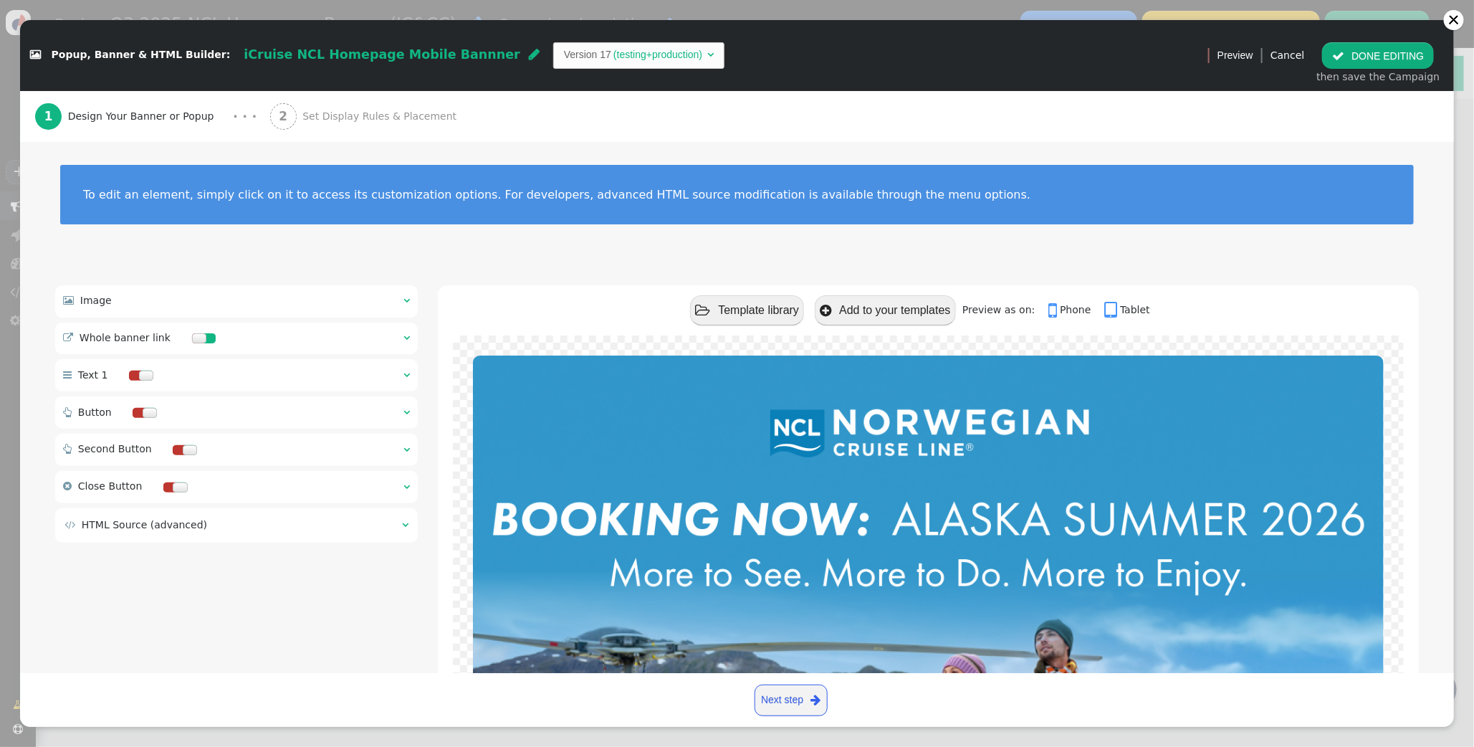
drag, startPoint x: 328, startPoint y: 122, endPoint x: 429, endPoint y: 123, distance: 101.1
click at [330, 121] on span "Set Display Rules & Placement" at bounding box center [382, 116] width 160 height 15
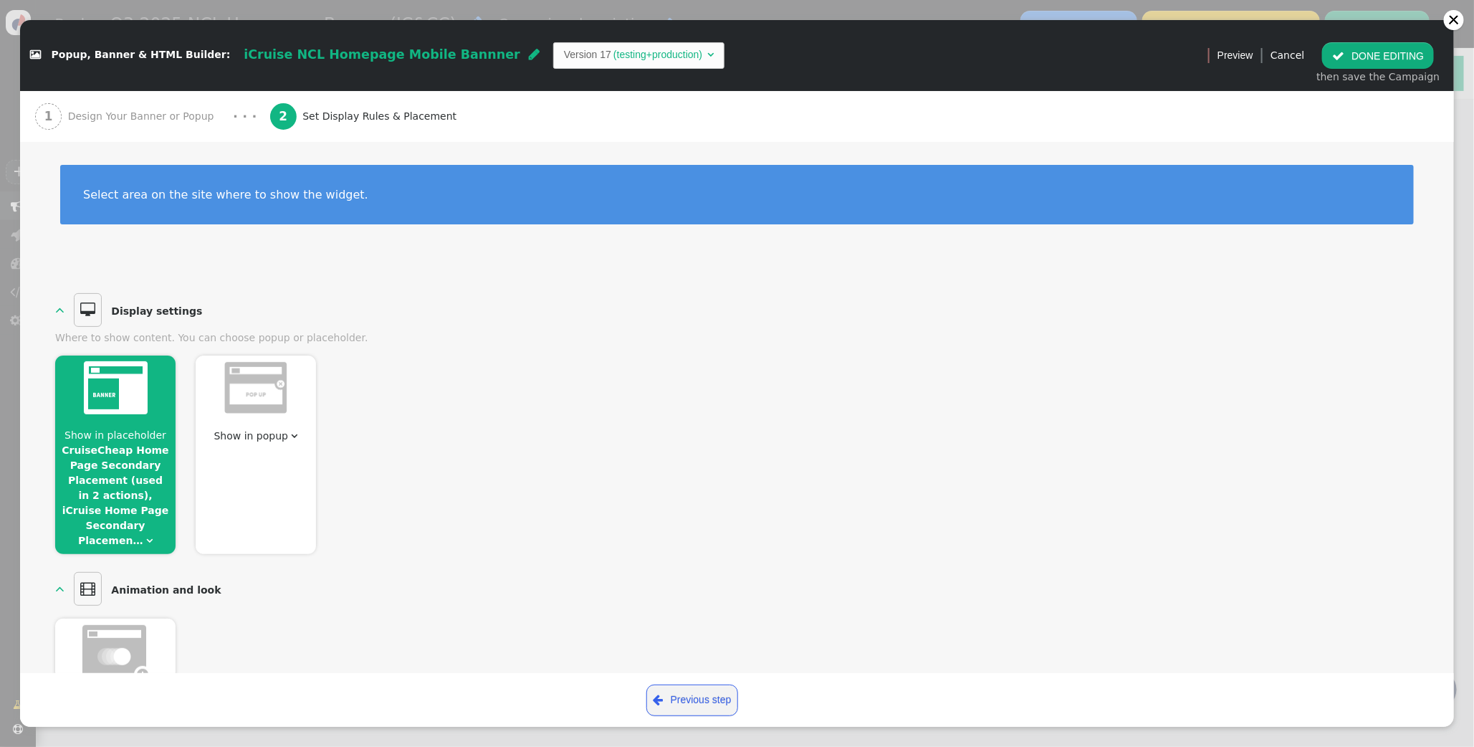
click at [130, 523] on link "CruiseCheap Home Page Secondary Placement (used in 2 actions), iCruise Home Pag…" at bounding box center [115, 495] width 107 height 102
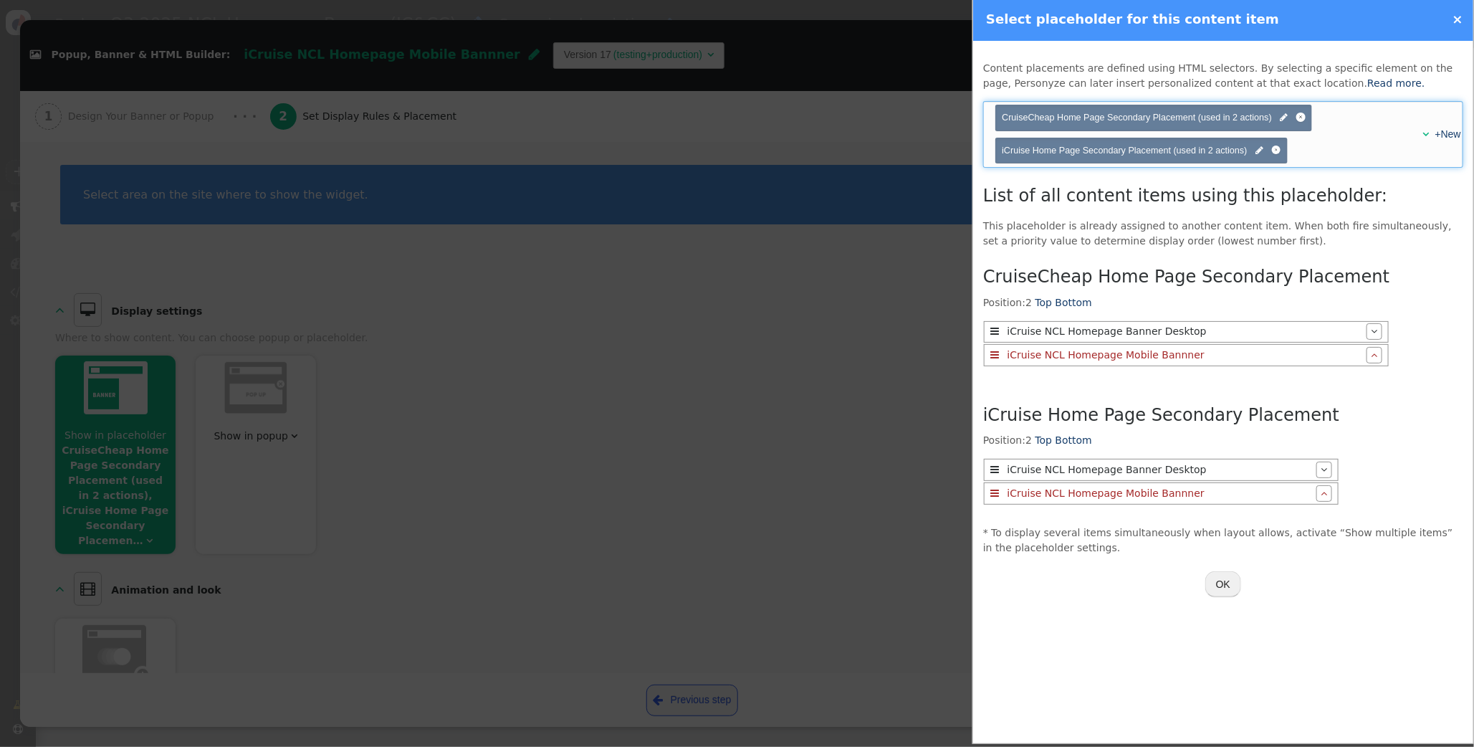
click at [1426, 132] on span "" at bounding box center [1427, 134] width 6 height 10
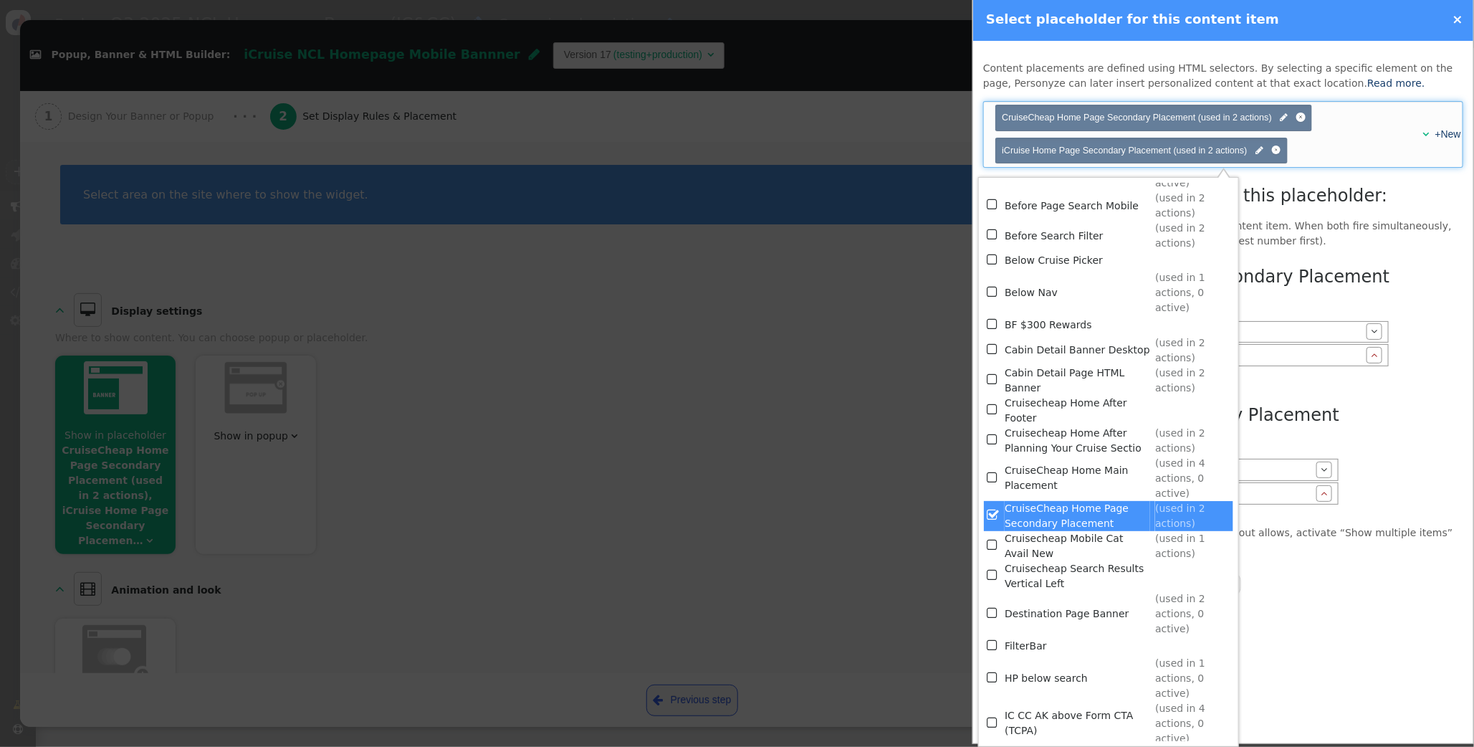
scroll to position [138, 0]
click at [992, 472] on span "" at bounding box center [993, 478] width 13 height 19
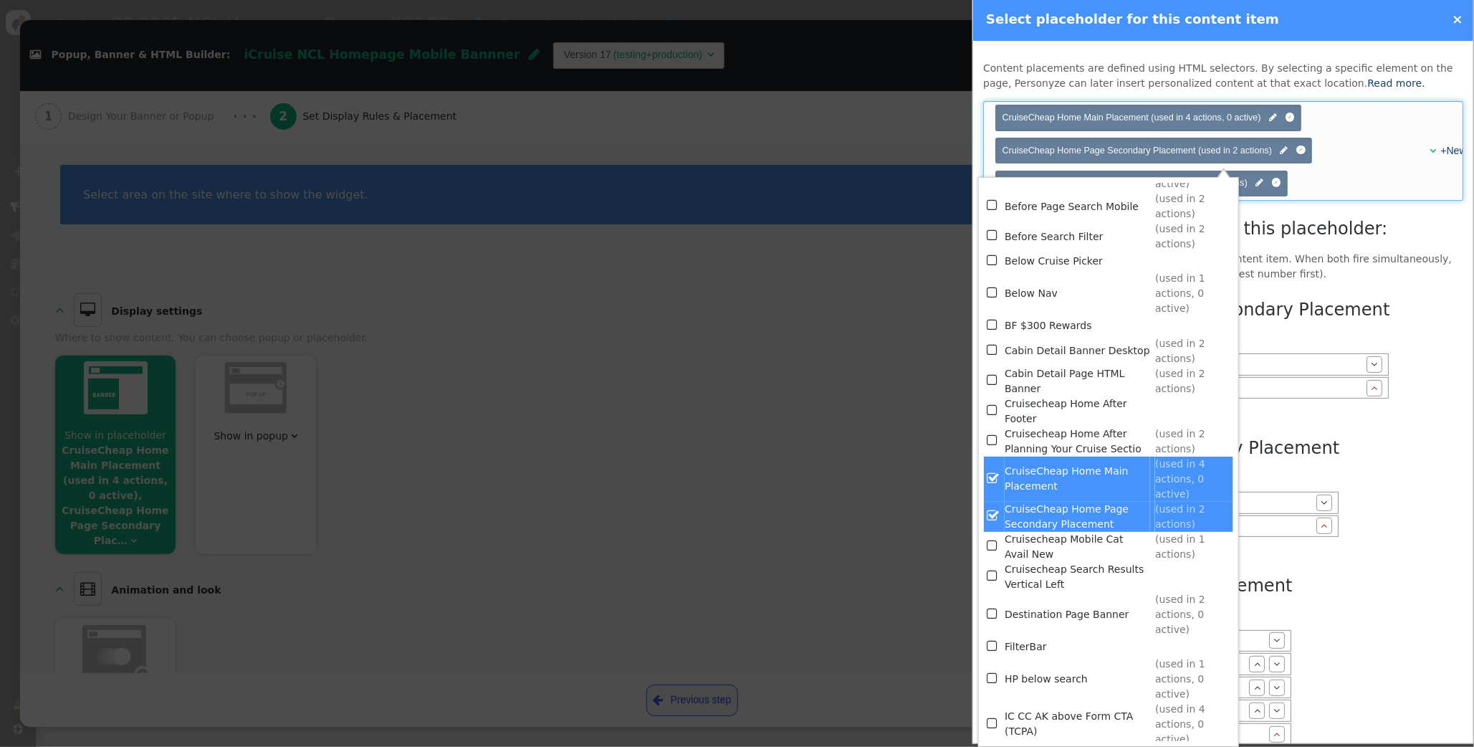
drag, startPoint x: 993, startPoint y: 516, endPoint x: 1044, endPoint y: 495, distance: 55.2
click at [993, 515] on span "" at bounding box center [993, 515] width 13 height 19
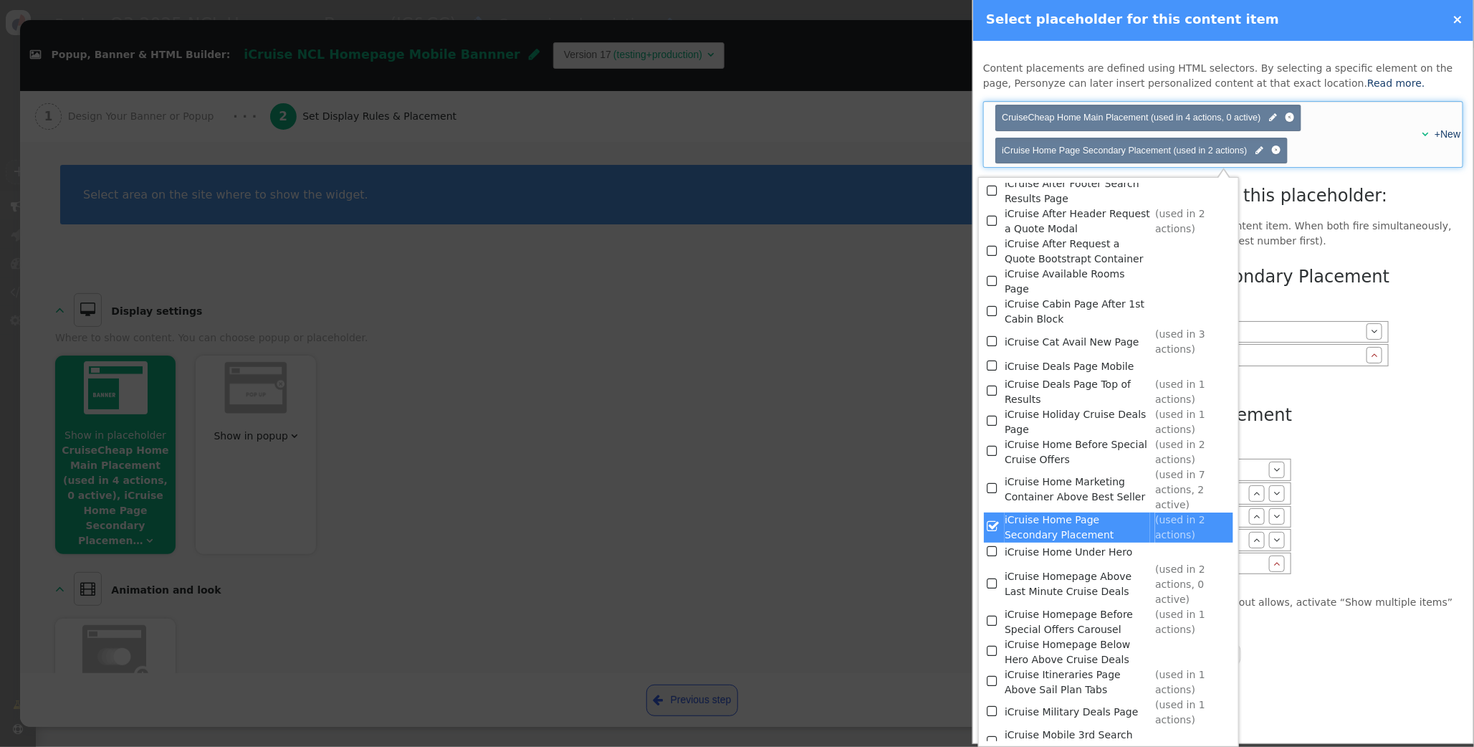
scroll to position [831, 0]
click at [991, 480] on span "" at bounding box center [993, 489] width 13 height 19
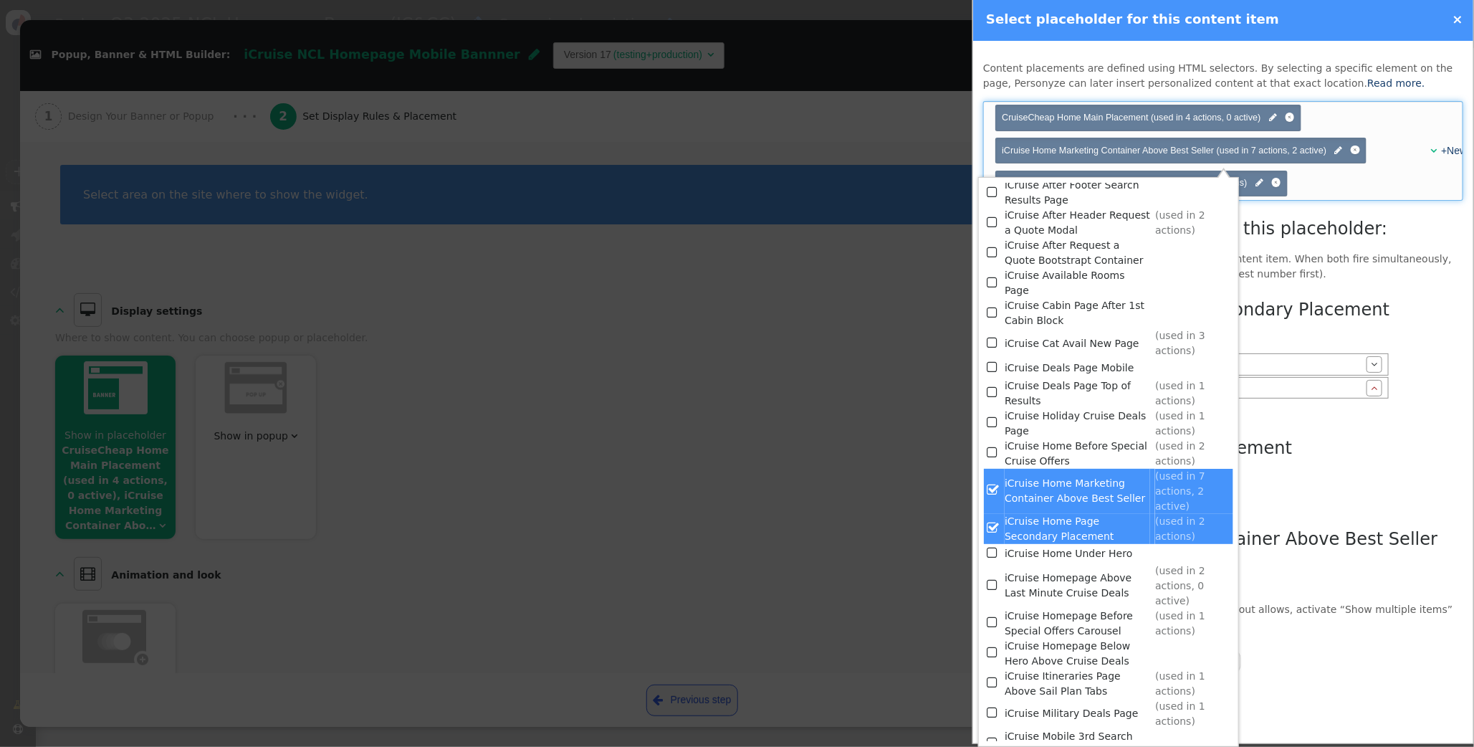
click at [1033, 517] on td "iCruise Home Page Secondary Placement" at bounding box center [1078, 529] width 146 height 30
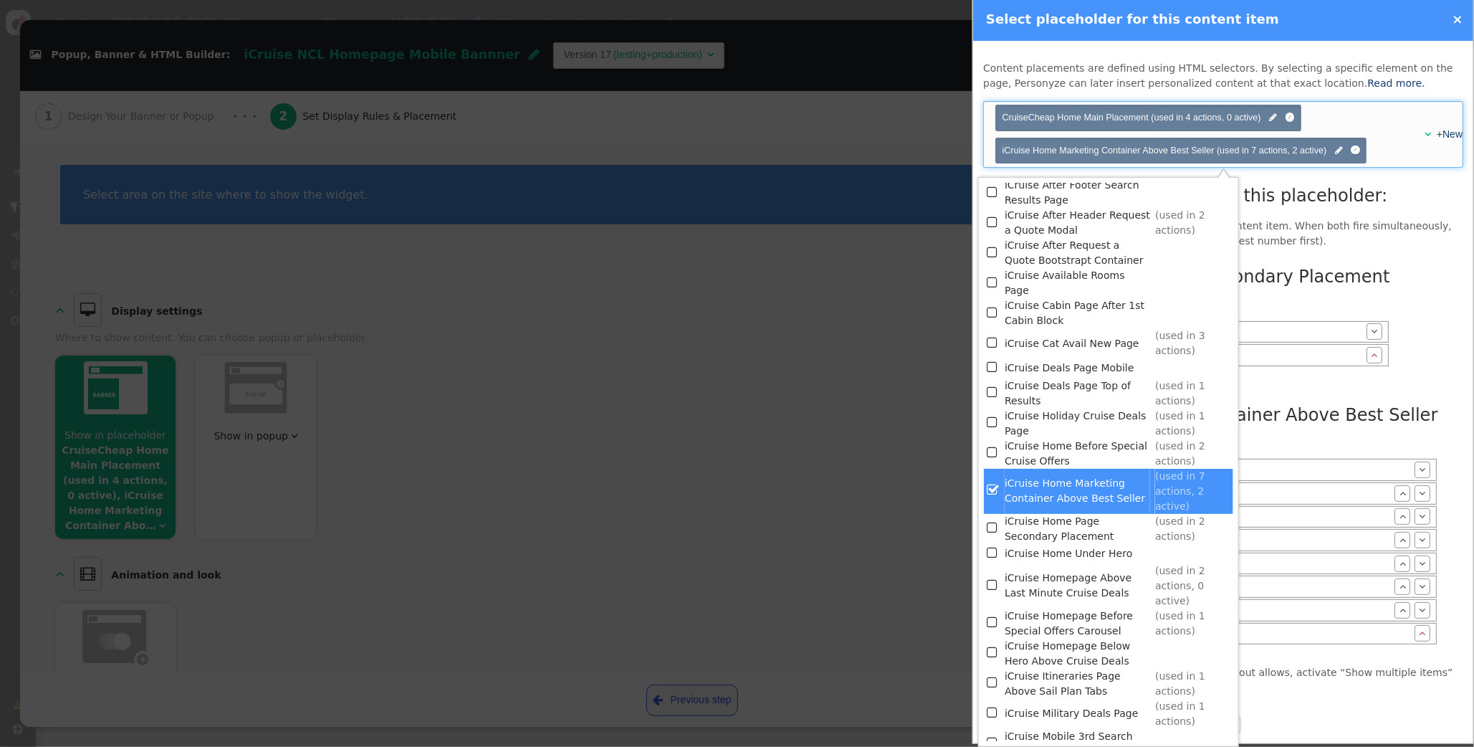
click at [1388, 298] on div "CruiseCheap Home Page Secondary Placement Position: 2 Top Bottom  iCruise NCL …" at bounding box center [1223, 457] width 480 height 396
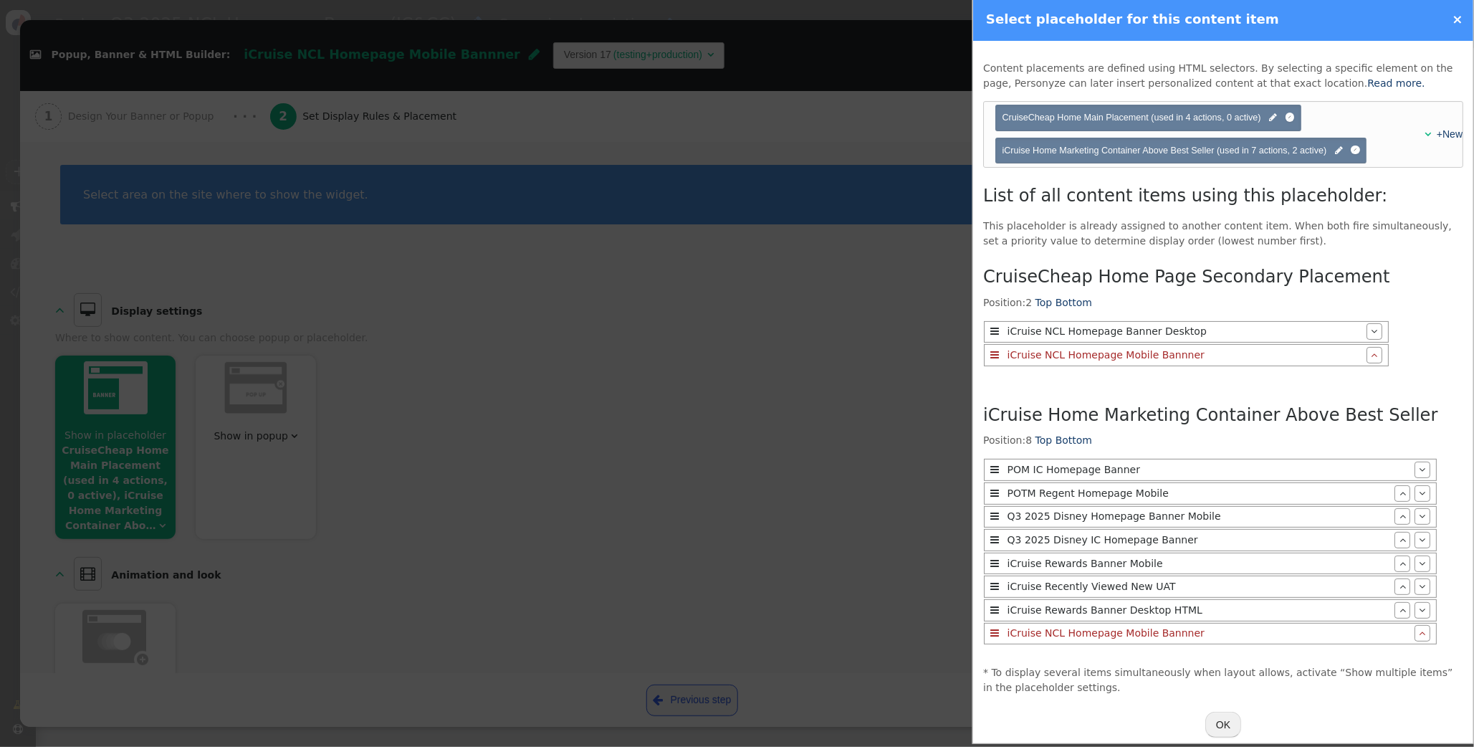
drag, startPoint x: 1047, startPoint y: 631, endPoint x: 1028, endPoint y: 477, distance: 155.2
click at [1030, 474] on menu " POM IC Homepage Banner    POTM Regent Homepage Mobile    Q3 2025 Disney…" at bounding box center [1210, 551] width 454 height 187
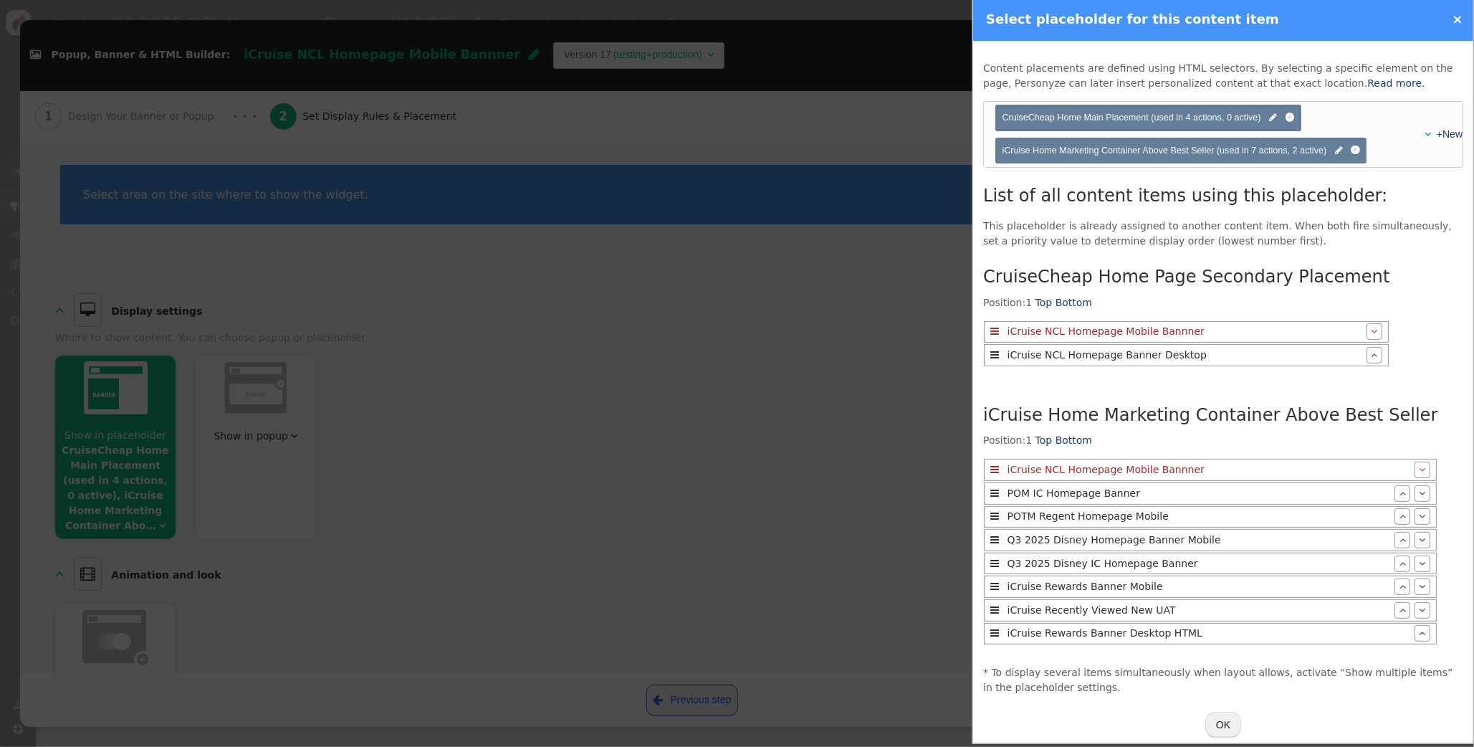
click at [1226, 728] on button "OK" at bounding box center [1224, 725] width 36 height 26
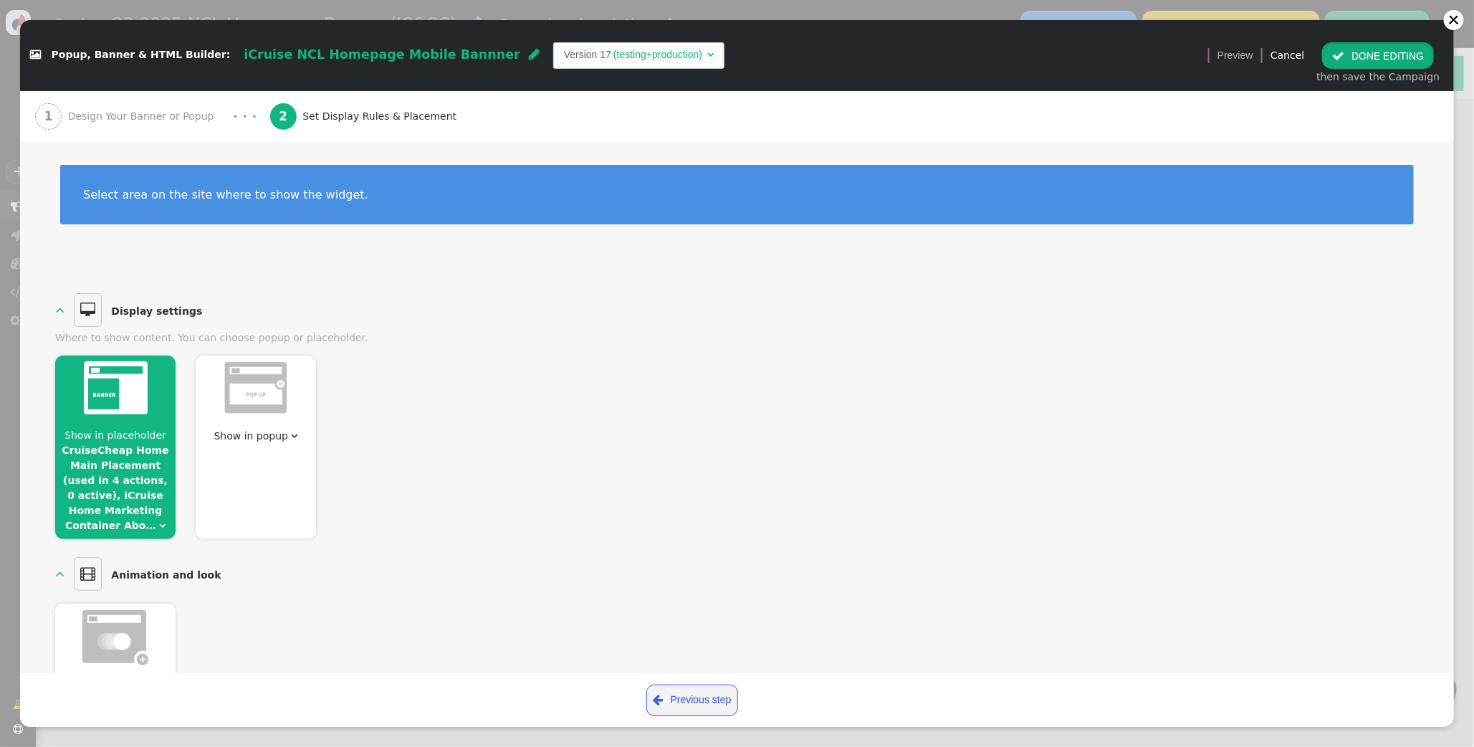
click at [1364, 54] on button " DONE EDITING" at bounding box center [1378, 55] width 112 height 26
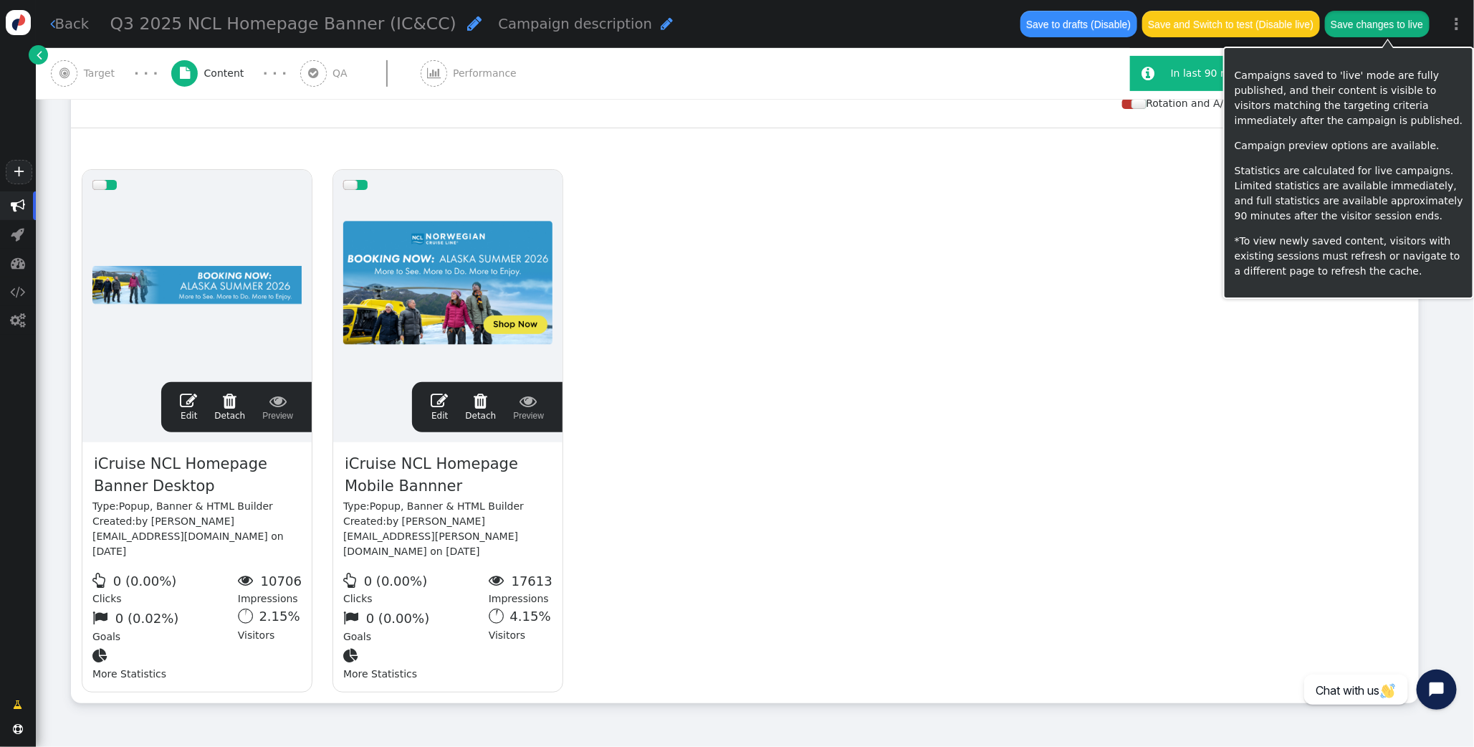
click at [1392, 20] on button "Save changes to live" at bounding box center [1377, 24] width 105 height 26
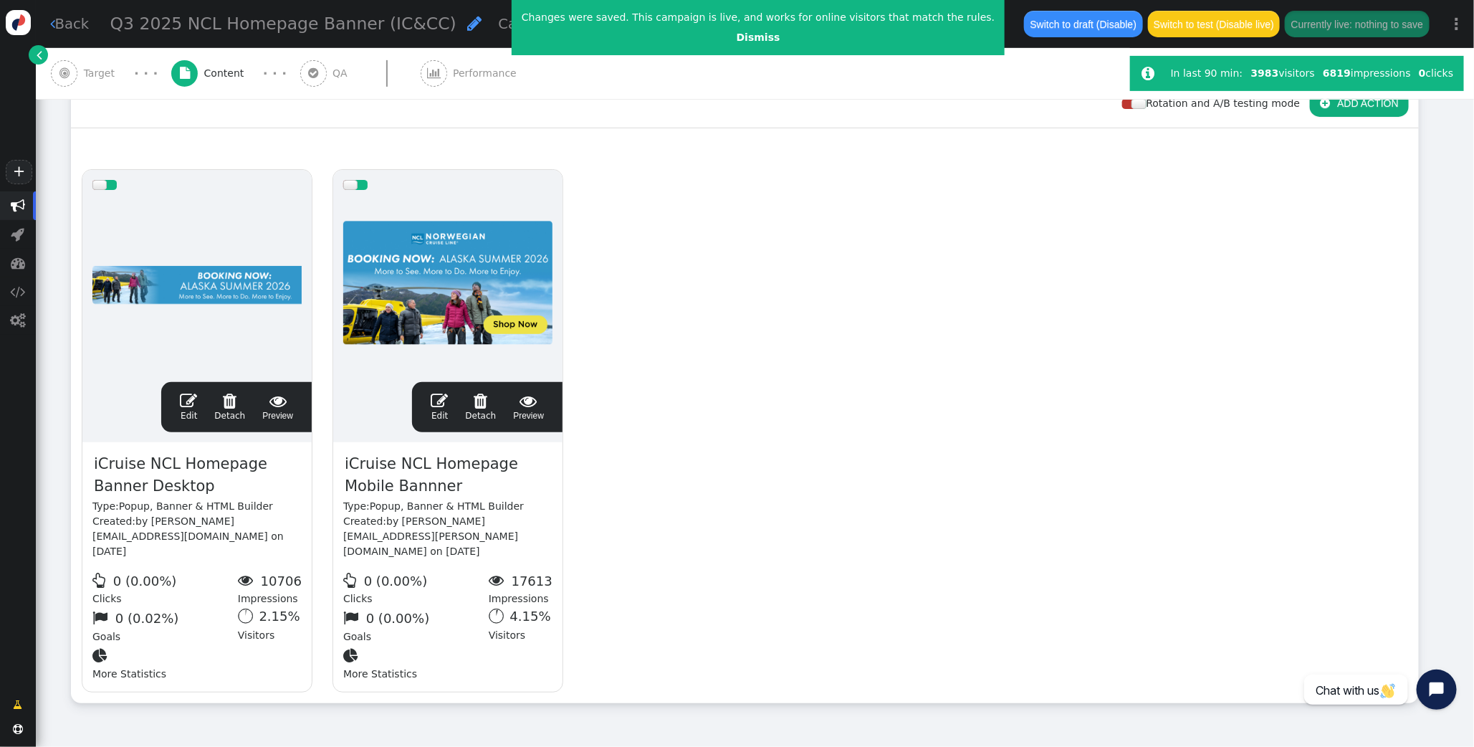
click at [189, 398] on span "" at bounding box center [188, 400] width 17 height 17
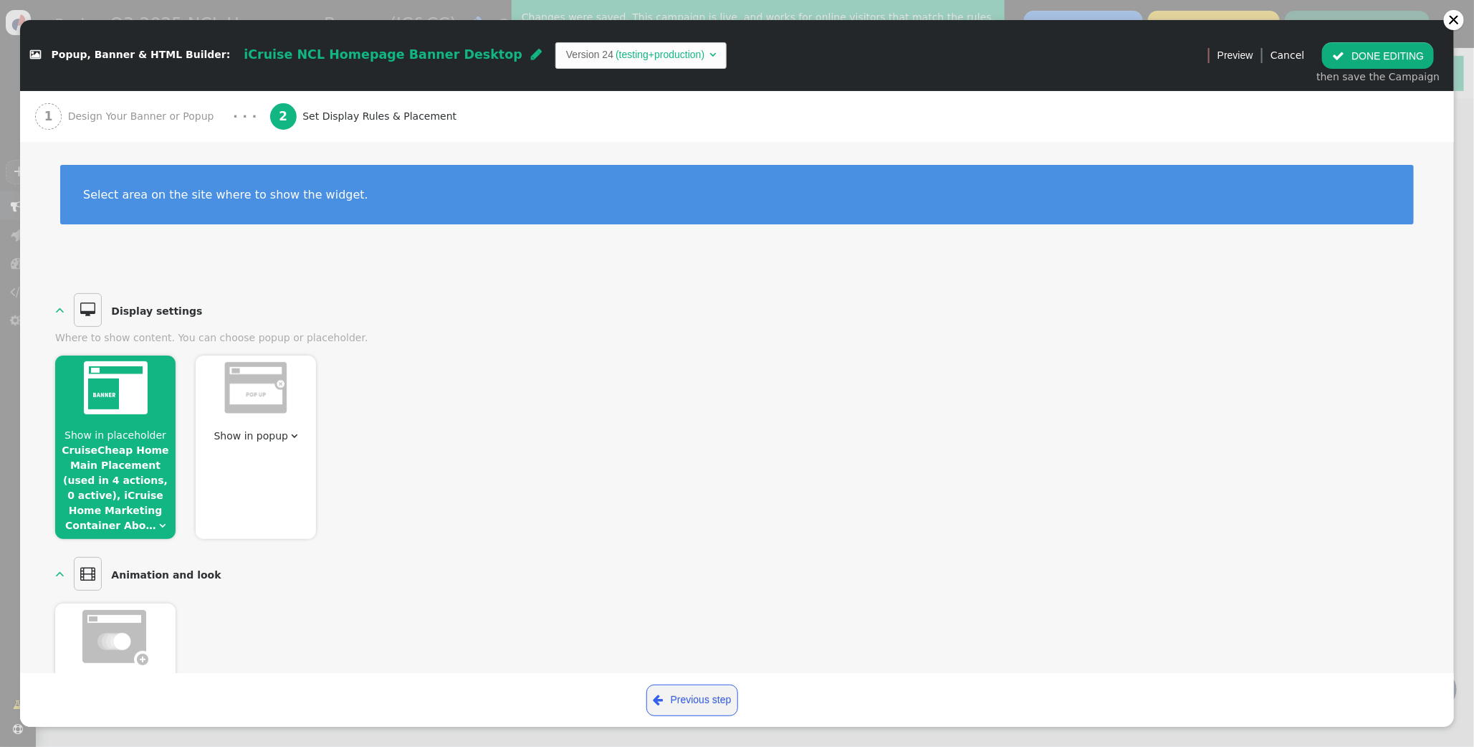
click at [110, 520] on link "CruiseCheap Home Main Placement (used in 4 actions, 0 active), iCruise Home Mar…" at bounding box center [115, 487] width 107 height 87
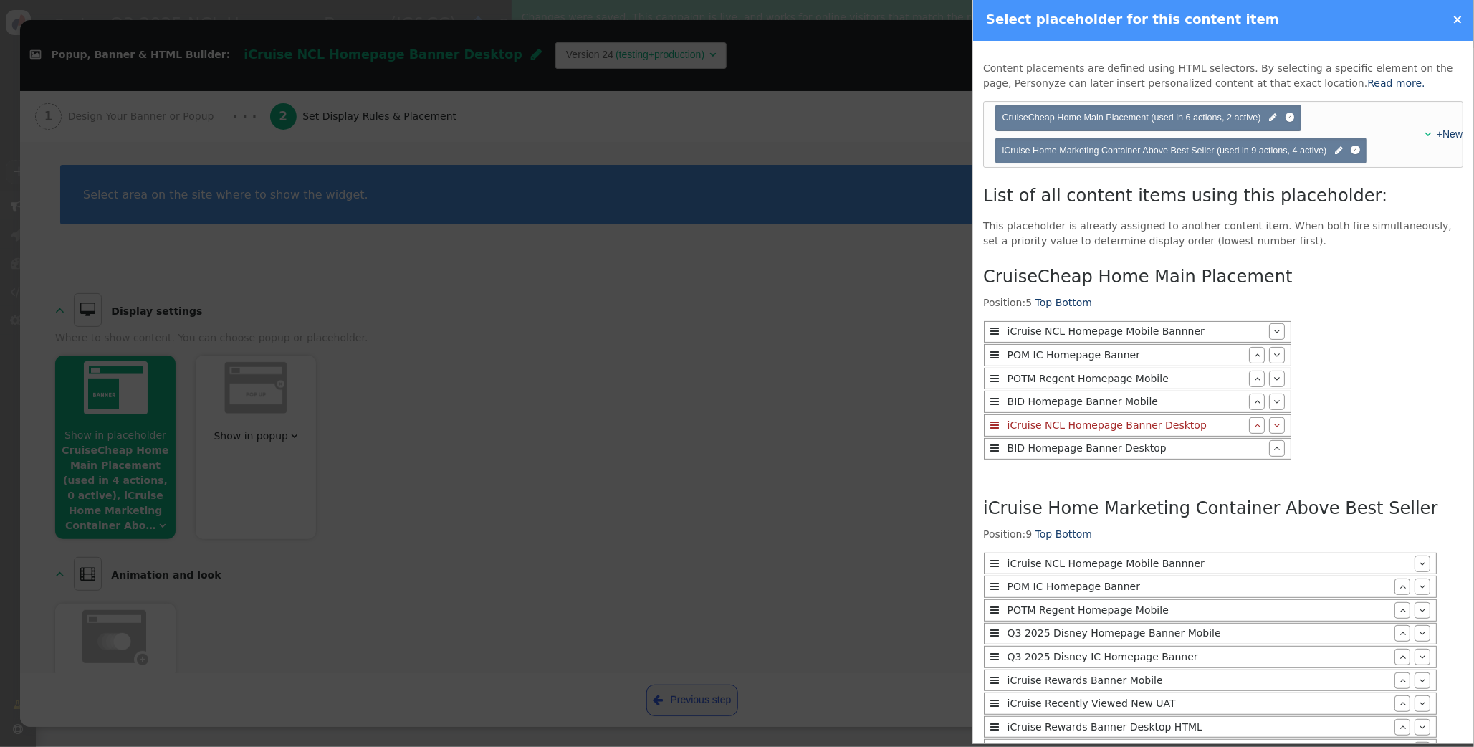
scroll to position [142, 0]
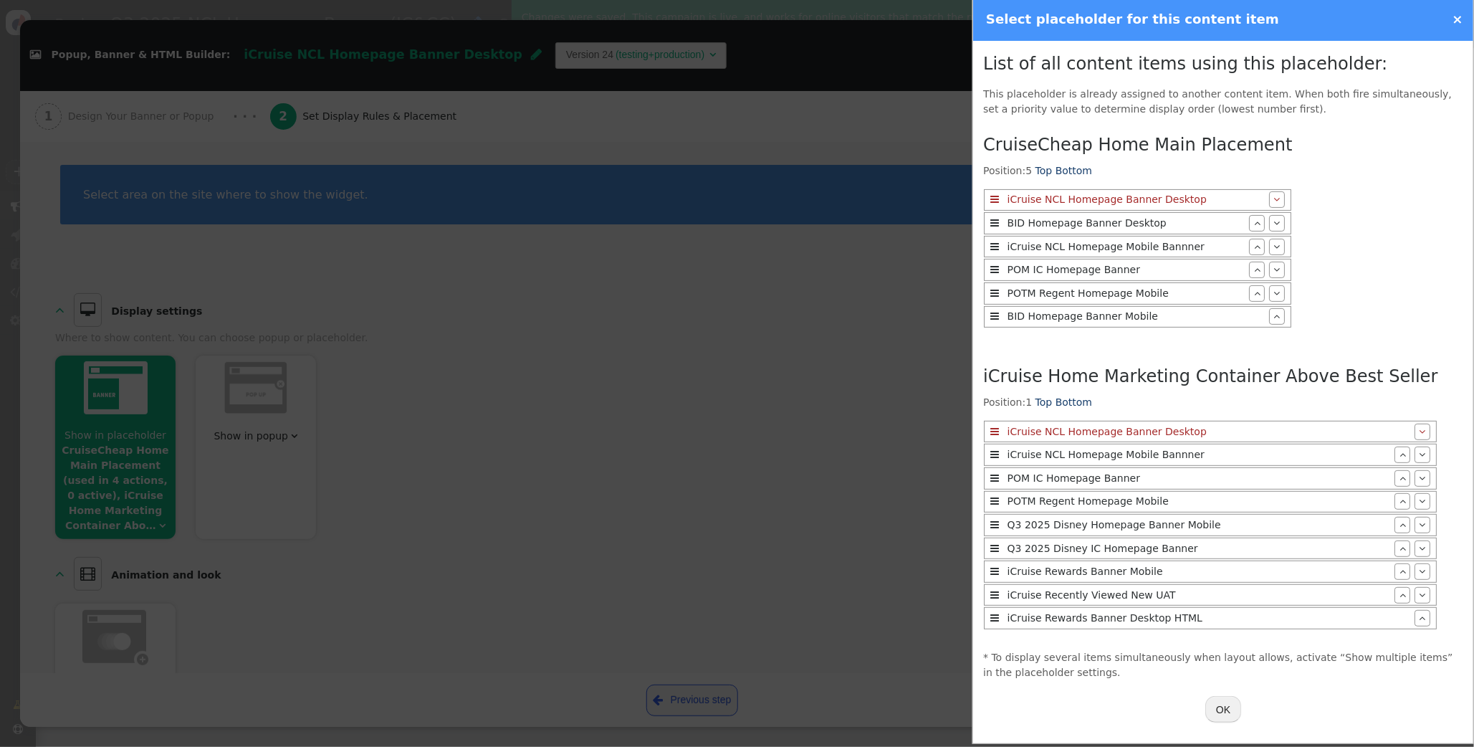
click at [1231, 706] on button "OK" at bounding box center [1224, 709] width 36 height 26
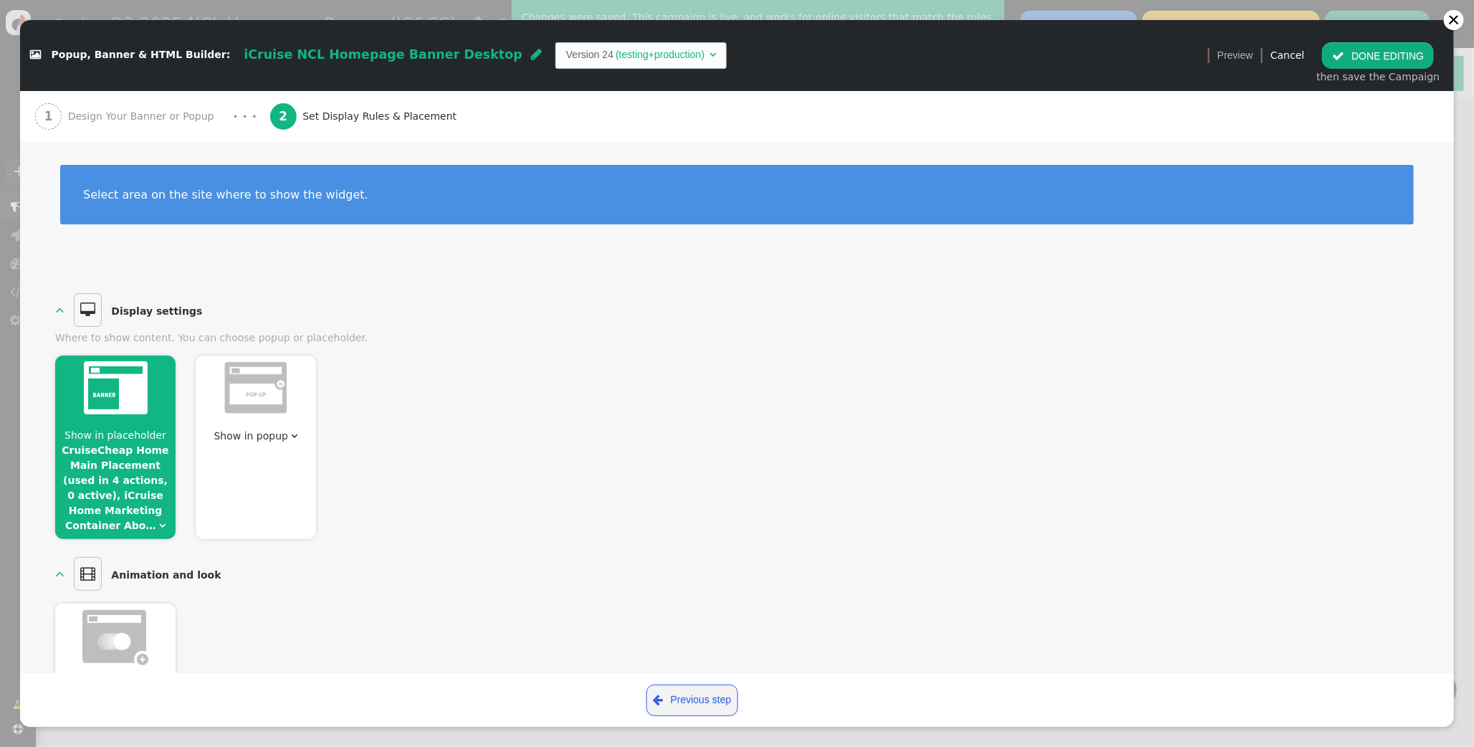
click at [1378, 60] on button " DONE EDITING" at bounding box center [1378, 55] width 112 height 26
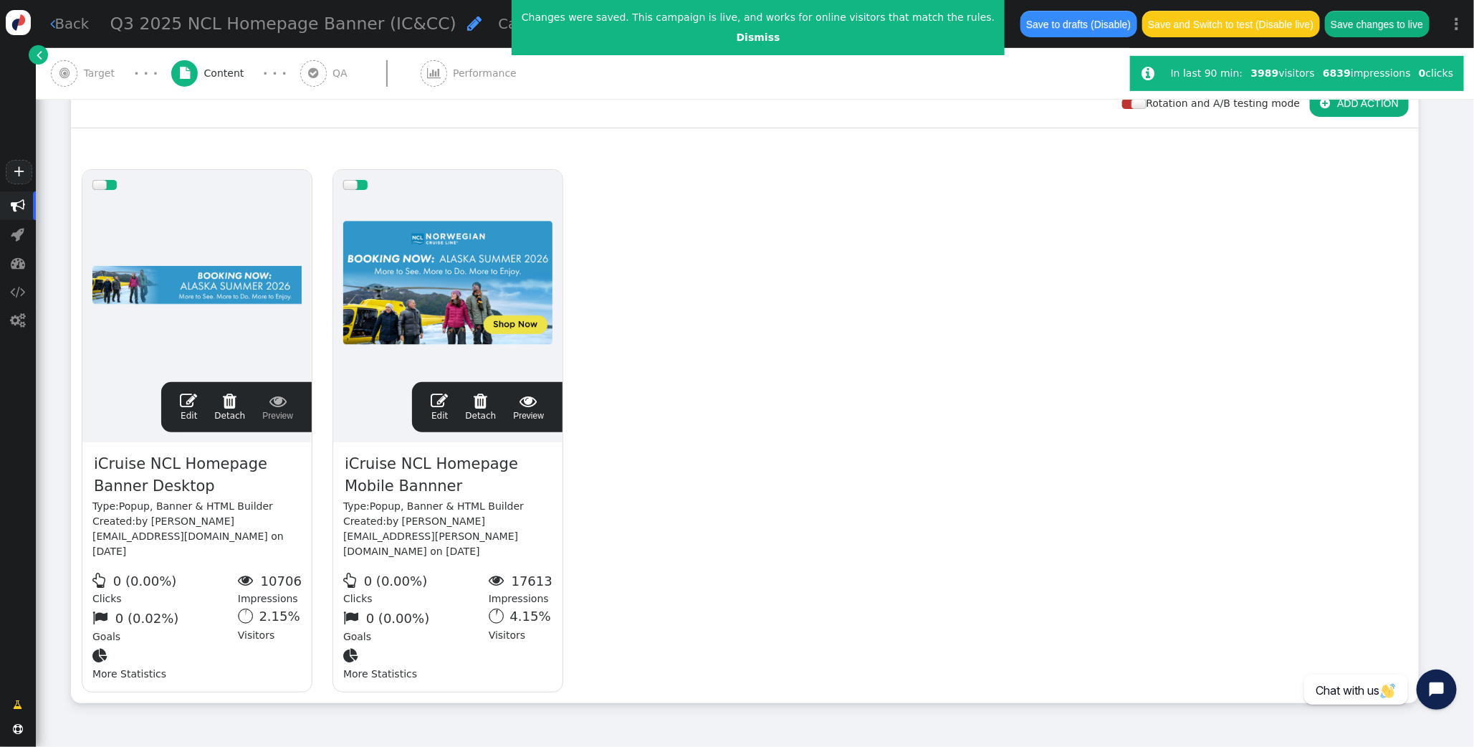
click at [440, 404] on span "" at bounding box center [439, 400] width 17 height 17
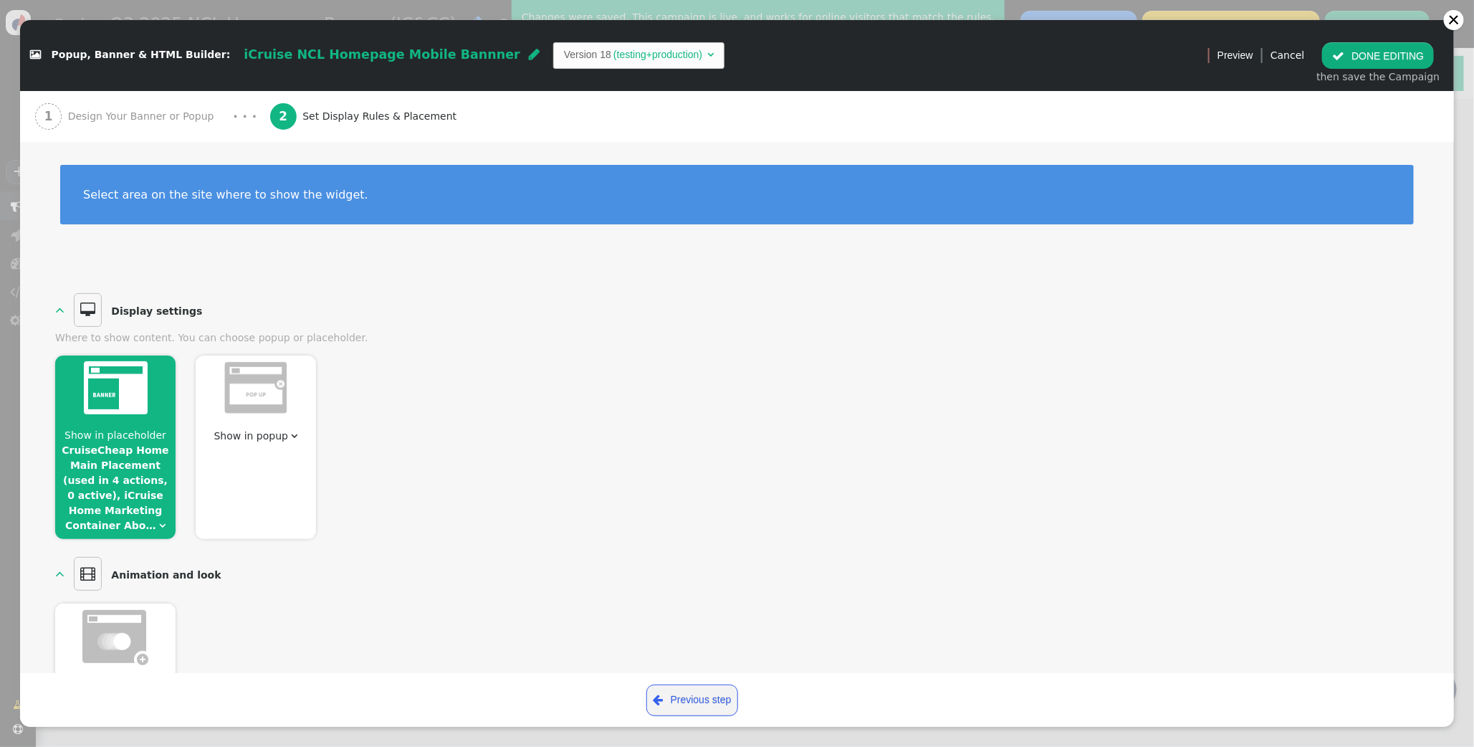
click at [119, 505] on link "CruiseCheap Home Main Placement (used in 4 actions, 0 active), iCruise Home Mar…" at bounding box center [115, 487] width 107 height 87
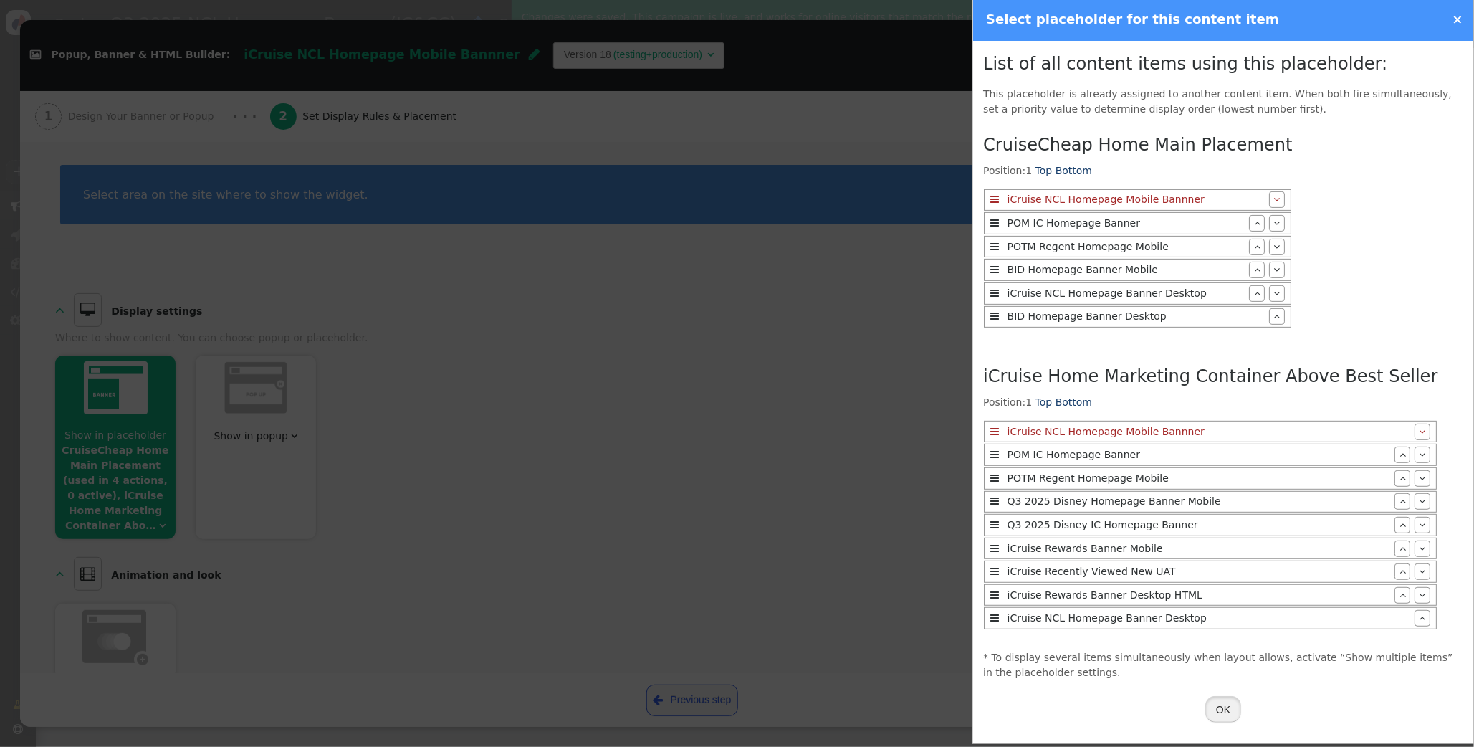
drag, startPoint x: 1224, startPoint y: 711, endPoint x: 1221, endPoint y: 561, distance: 149.8
click at [1224, 710] on button "OK" at bounding box center [1224, 709] width 36 height 26
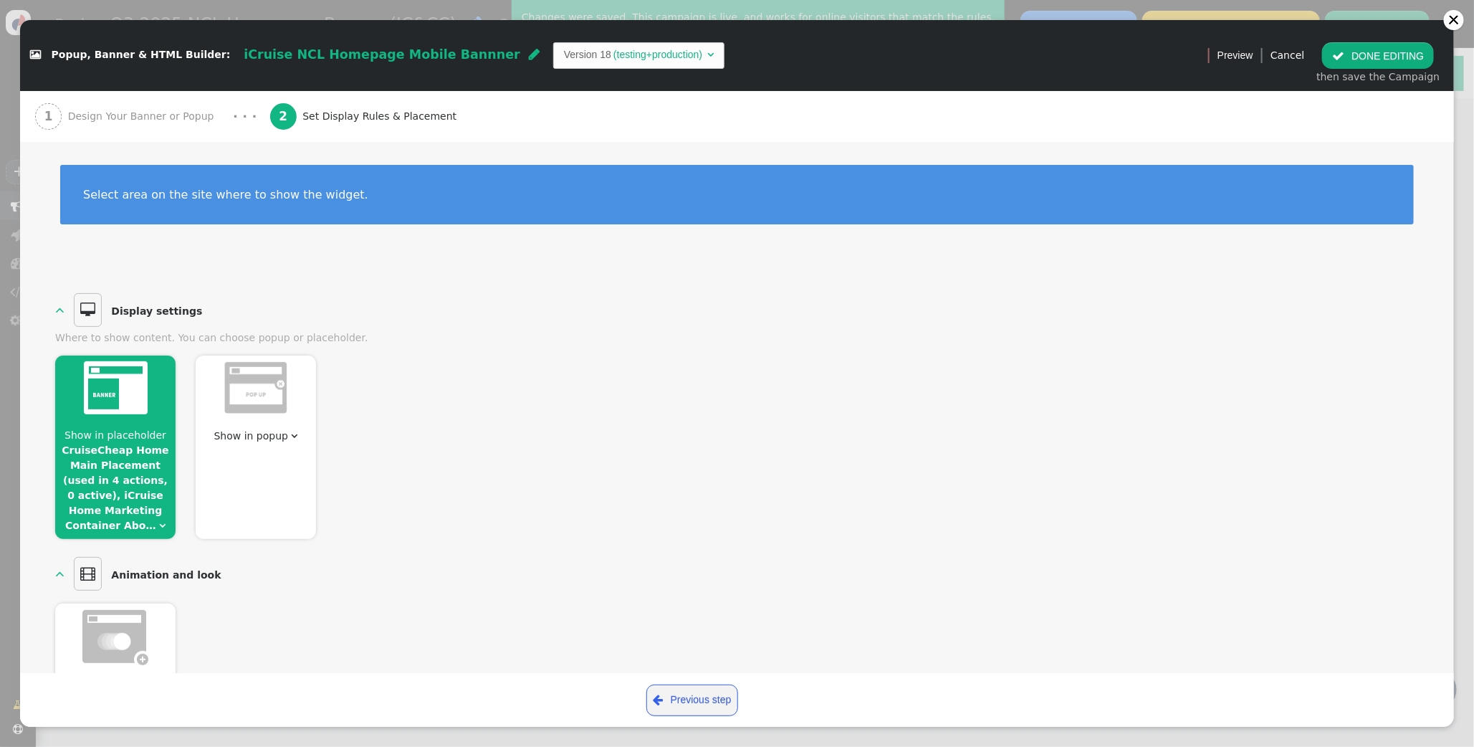
click at [1352, 54] on button " DONE EDITING" at bounding box center [1378, 55] width 112 height 26
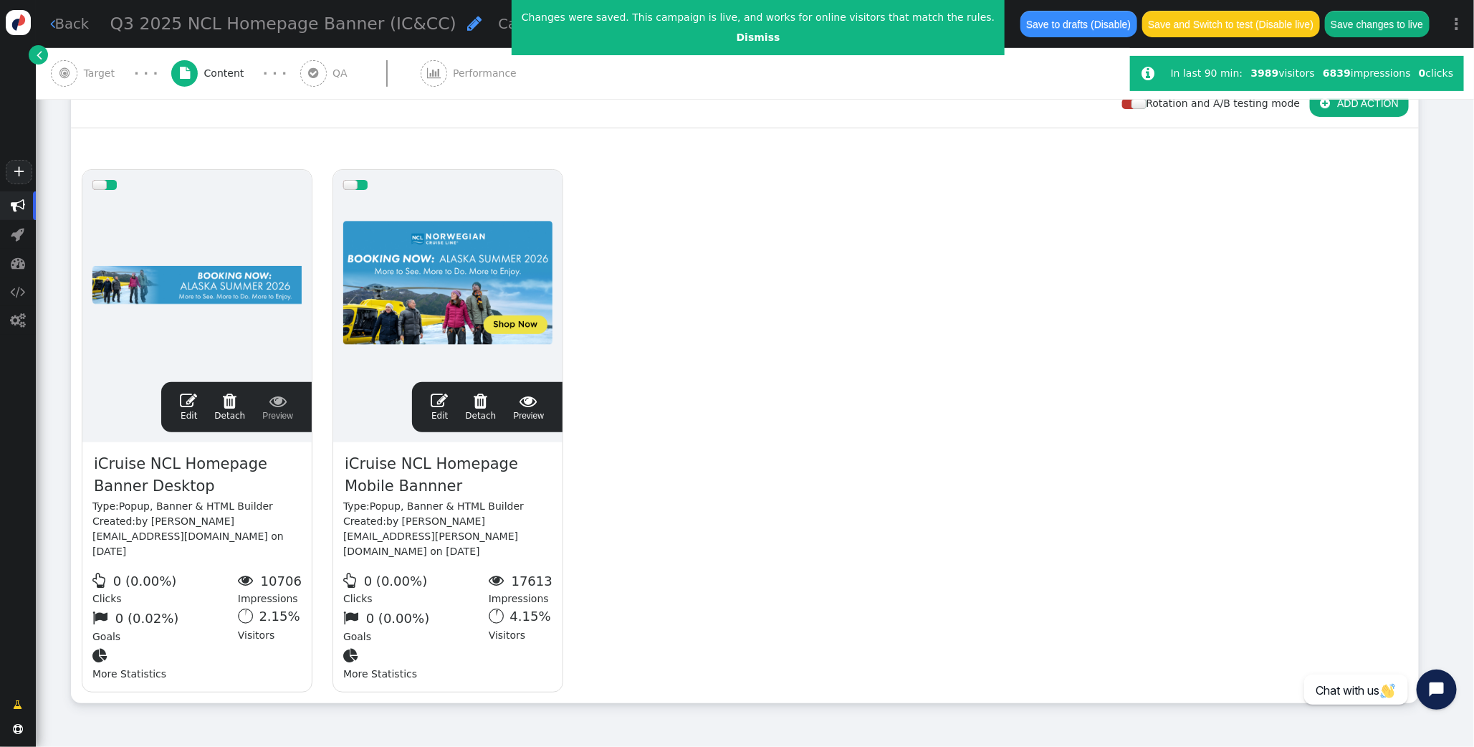
click at [1381, 36] on button "Save changes to live" at bounding box center [1377, 24] width 105 height 26
click at [737, 40] on link "Dismiss" at bounding box center [759, 37] width 44 height 11
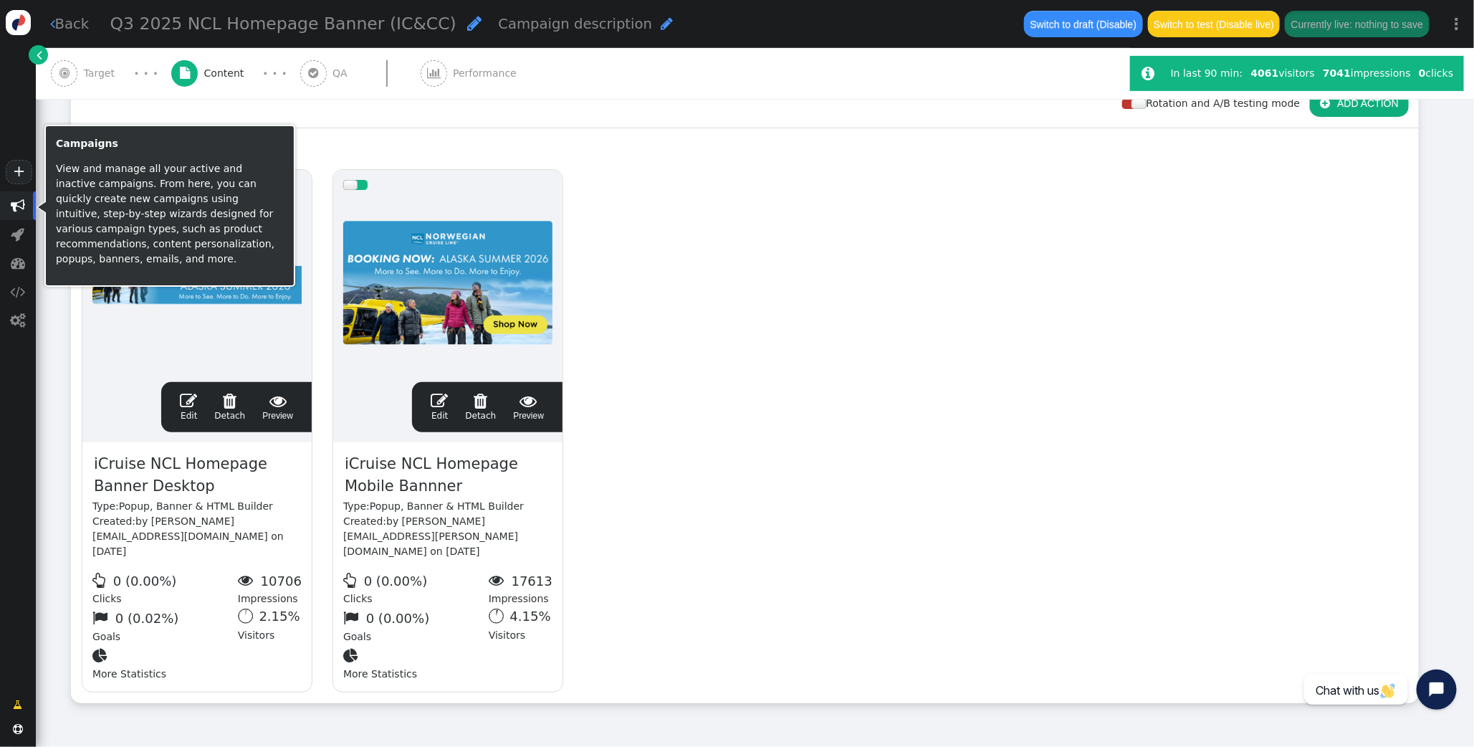
click at [14, 204] on span "" at bounding box center [18, 206] width 14 height 14
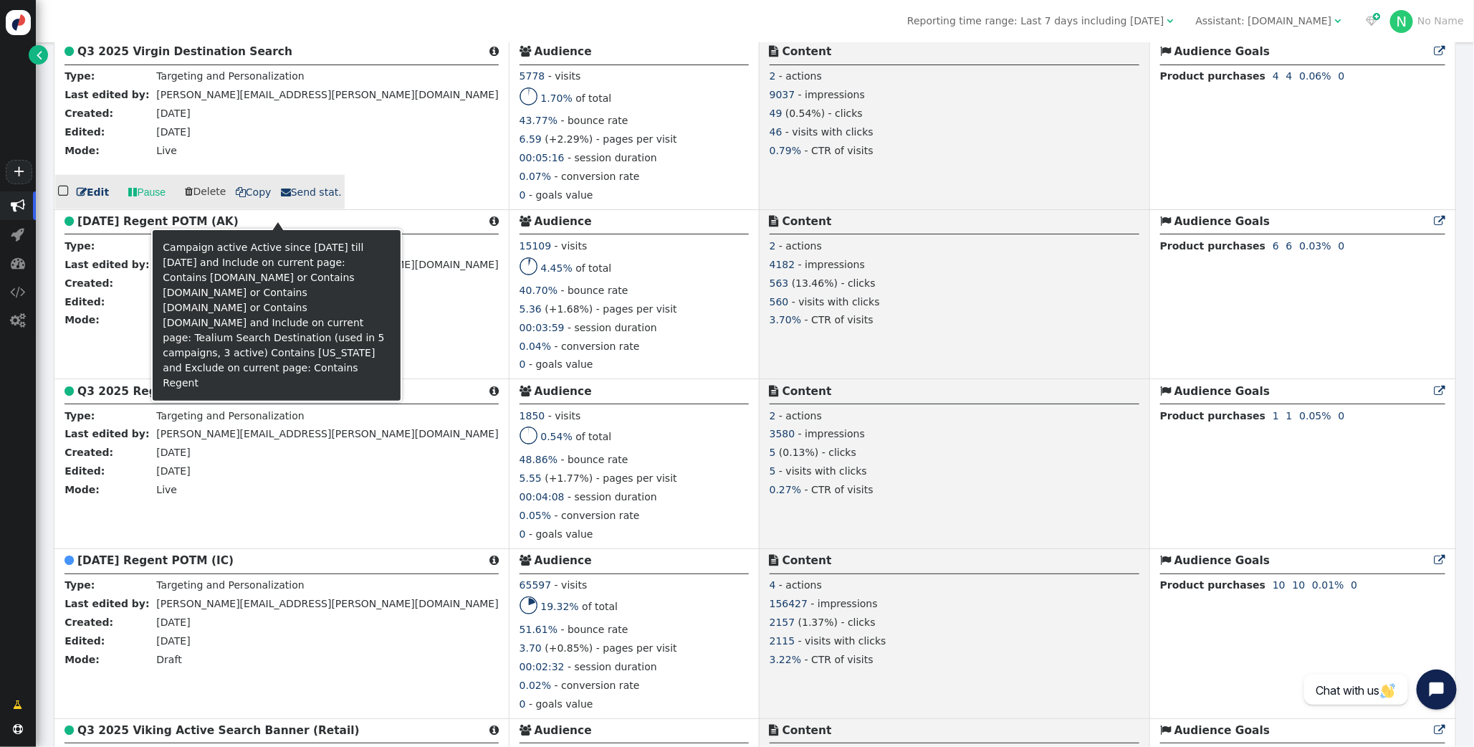
scroll to position [926, 0]
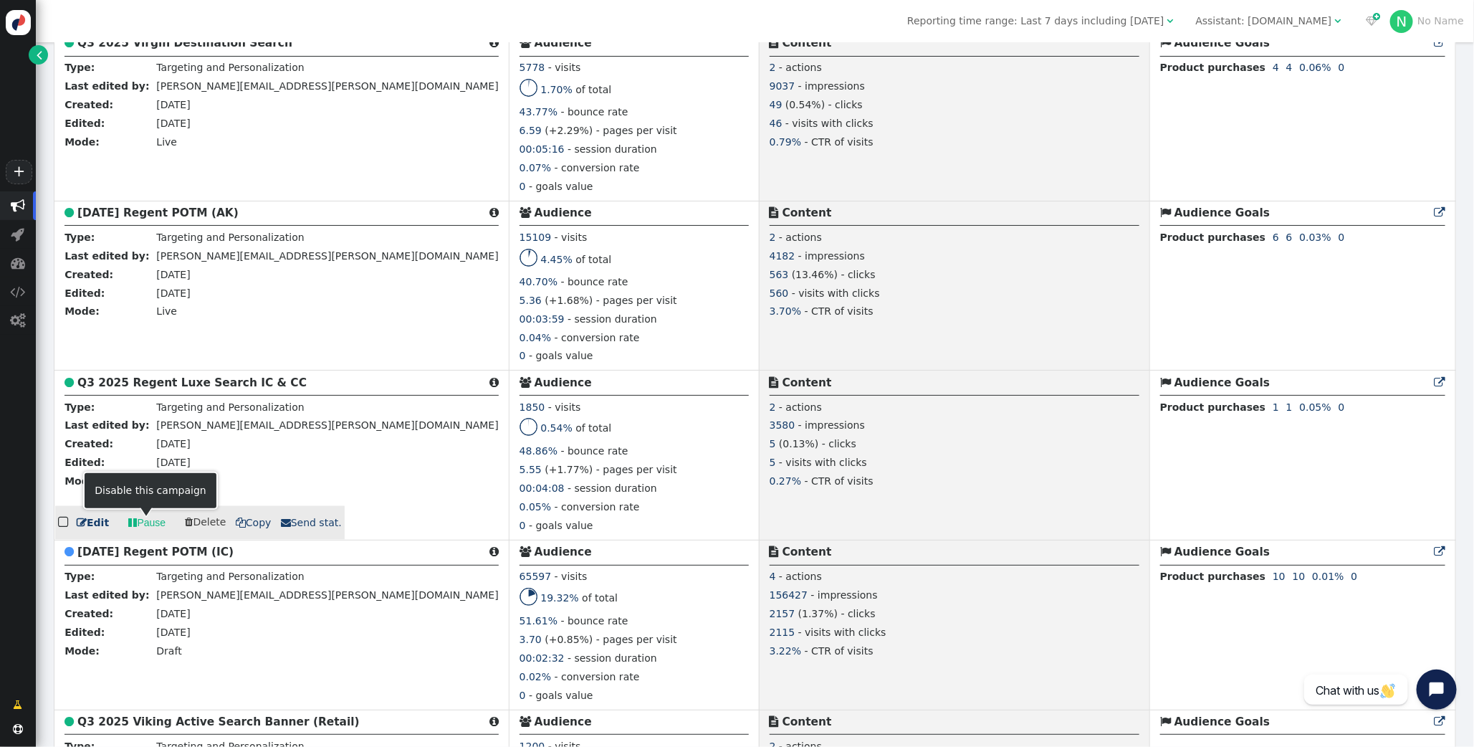
click at [144, 528] on link " Pause" at bounding box center [146, 523] width 57 height 26
